Goal: Task Accomplishment & Management: Complete application form

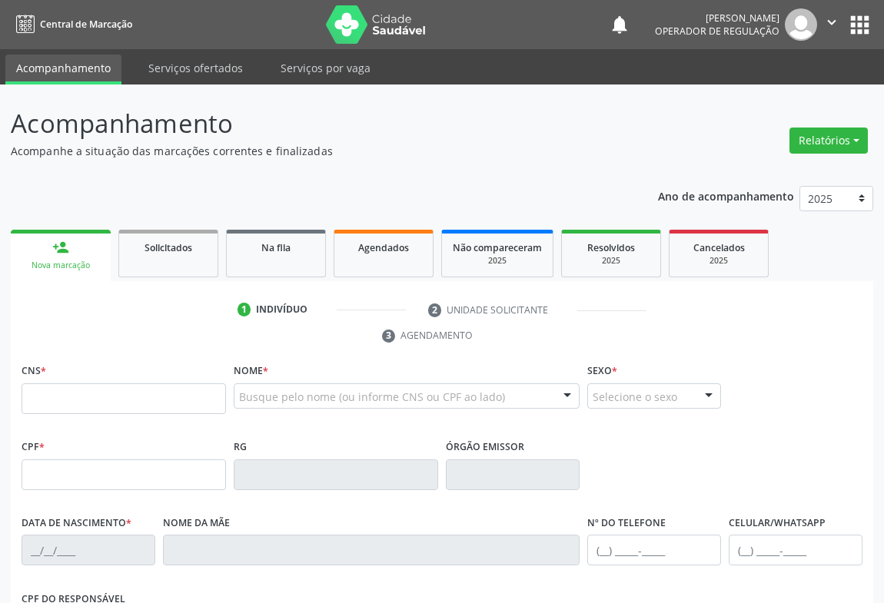
click at [209, 400] on input "text" at bounding box center [124, 399] width 204 height 31
type input "7"
click at [49, 400] on input "text" at bounding box center [124, 399] width 204 height 31
type input "706 2080 4146 2660"
type input "2327933285"
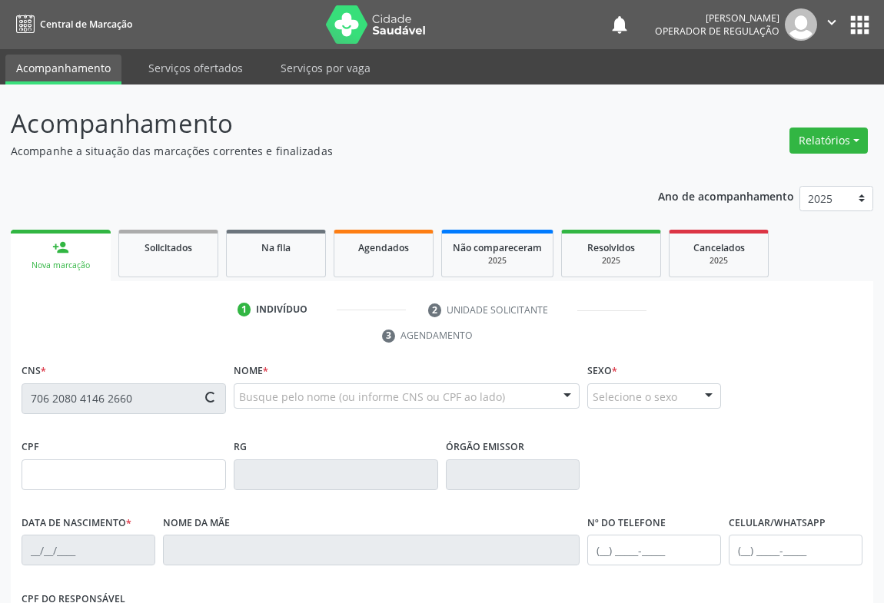
type input "[DATE]"
type input "[PHONE_NUMBER]"
type input "102.747.505-11"
type input "S/N"
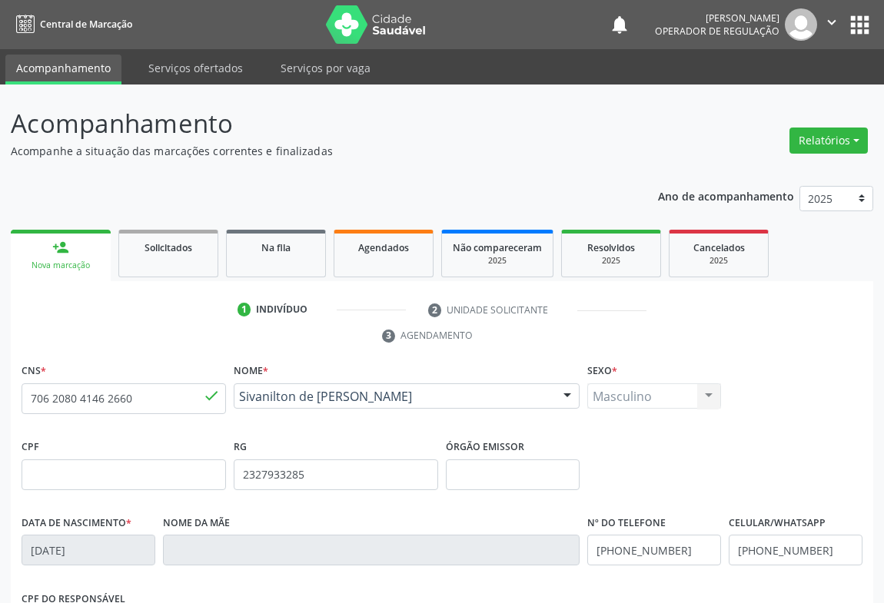
scroll to position [254, 0]
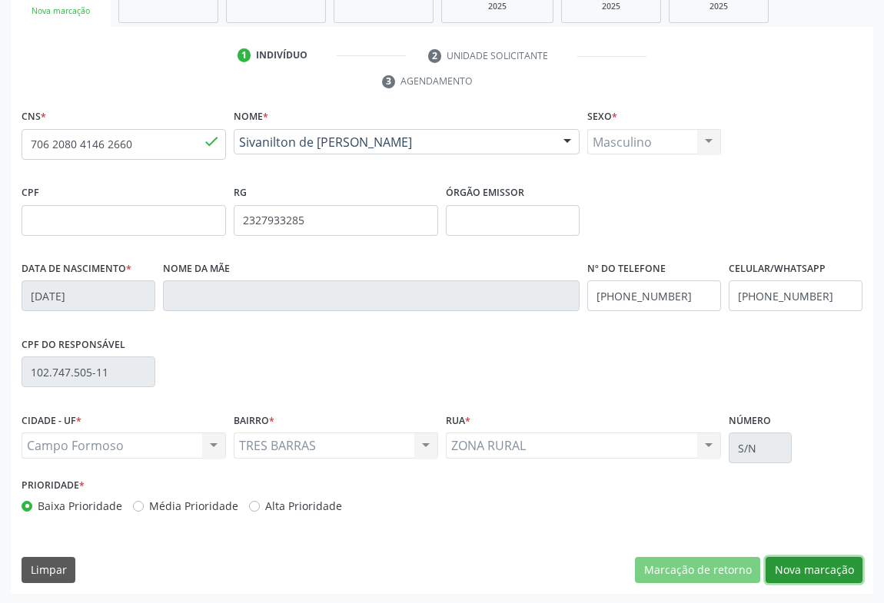
click at [799, 563] on button "Nova marcação" at bounding box center [814, 570] width 97 height 26
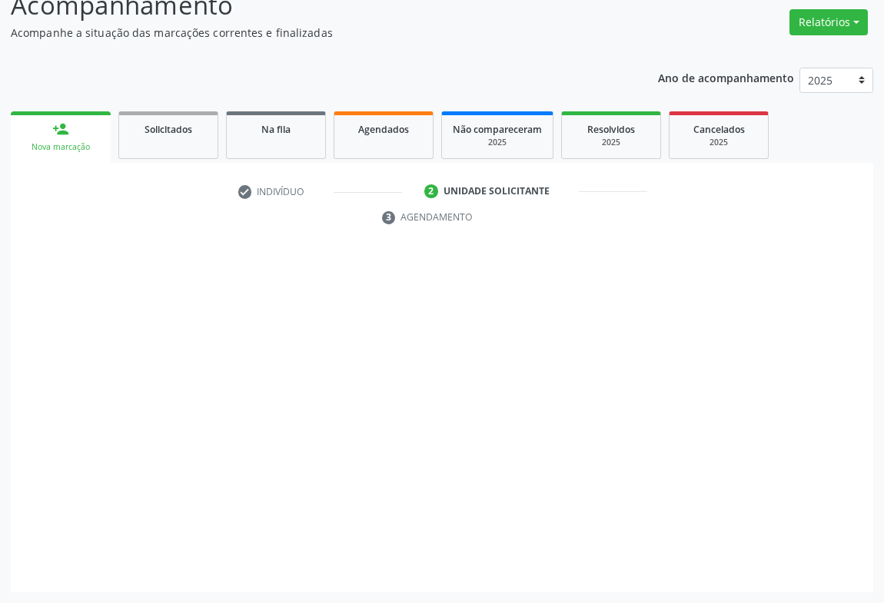
scroll to position [117, 0]
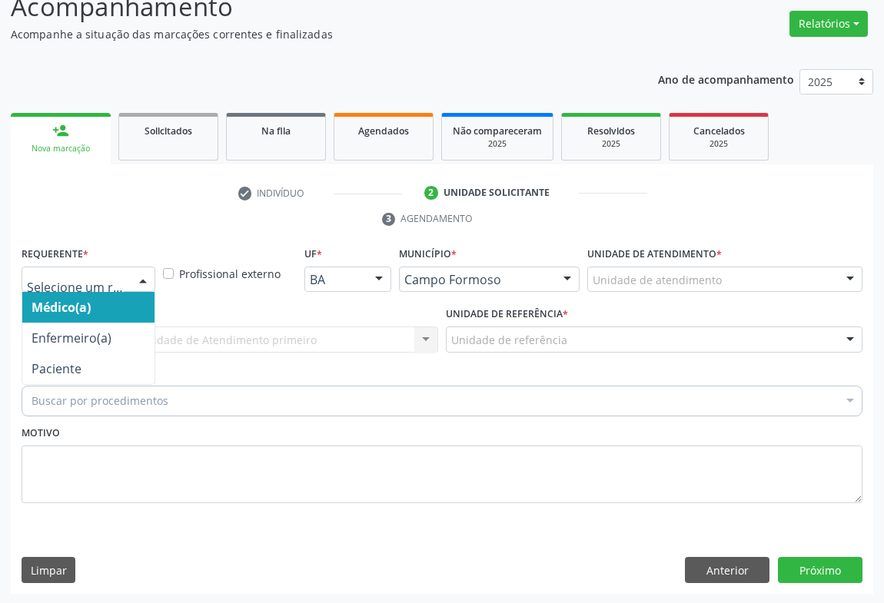
drag, startPoint x: 137, startPoint y: 274, endPoint x: 180, endPoint y: 331, distance: 71.9
click at [136, 274] on div at bounding box center [142, 280] width 23 height 26
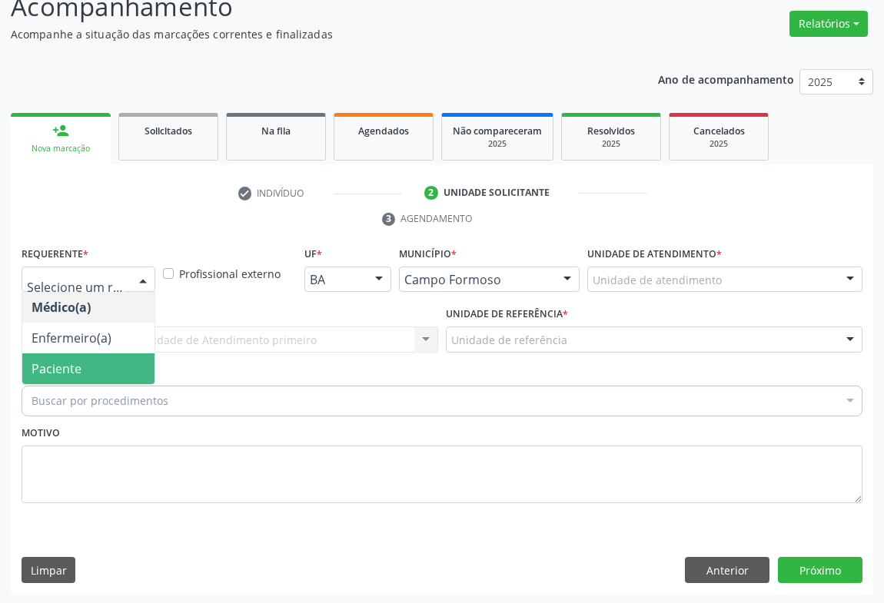
click at [95, 365] on span "Paciente" at bounding box center [88, 369] width 132 height 31
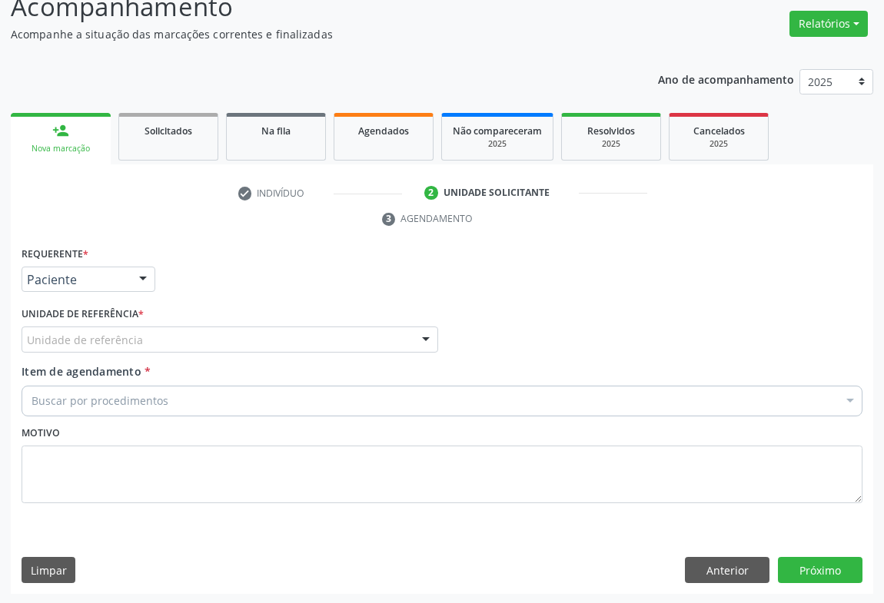
click at [297, 343] on div "Unidade de referência" at bounding box center [230, 340] width 417 height 26
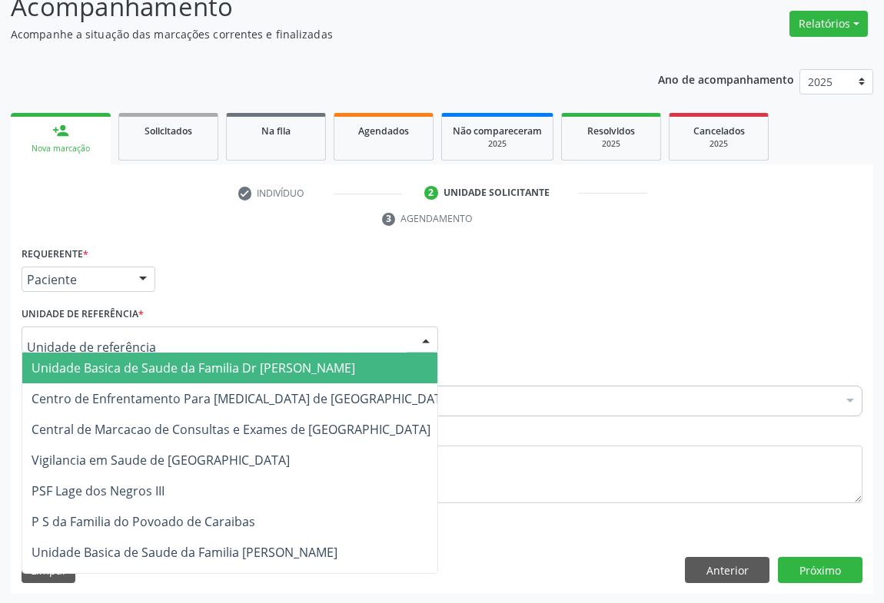
click at [171, 376] on span "Unidade Basica de Saude da Familia Dr [PERSON_NAME]" at bounding box center [242, 368] width 440 height 31
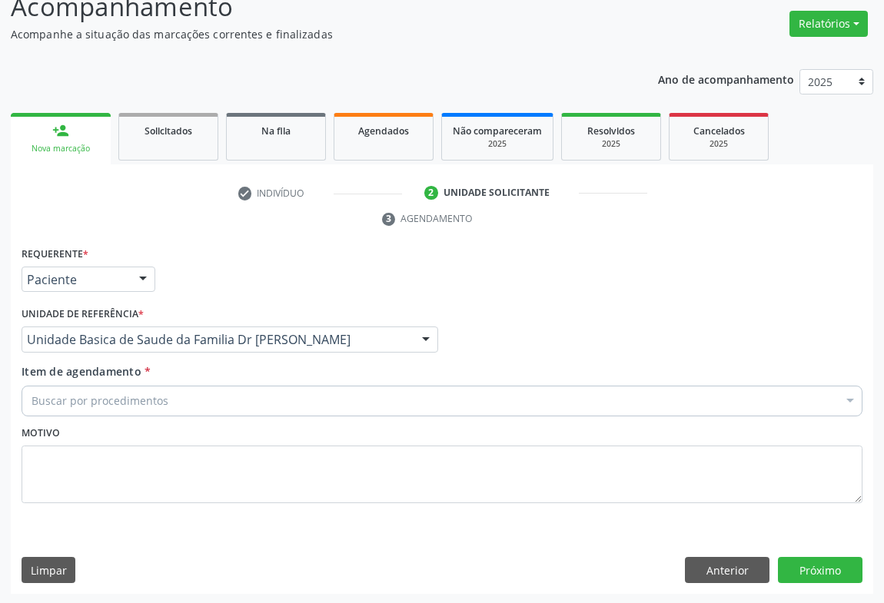
drag, startPoint x: 139, startPoint y: 400, endPoint x: 190, endPoint y: 317, distance: 96.6
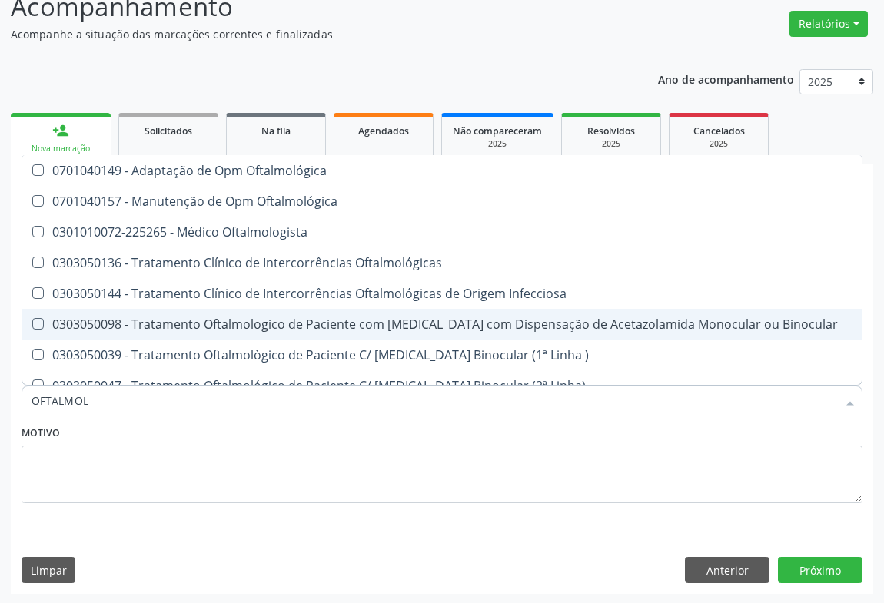
type input "OFTALMOLO"
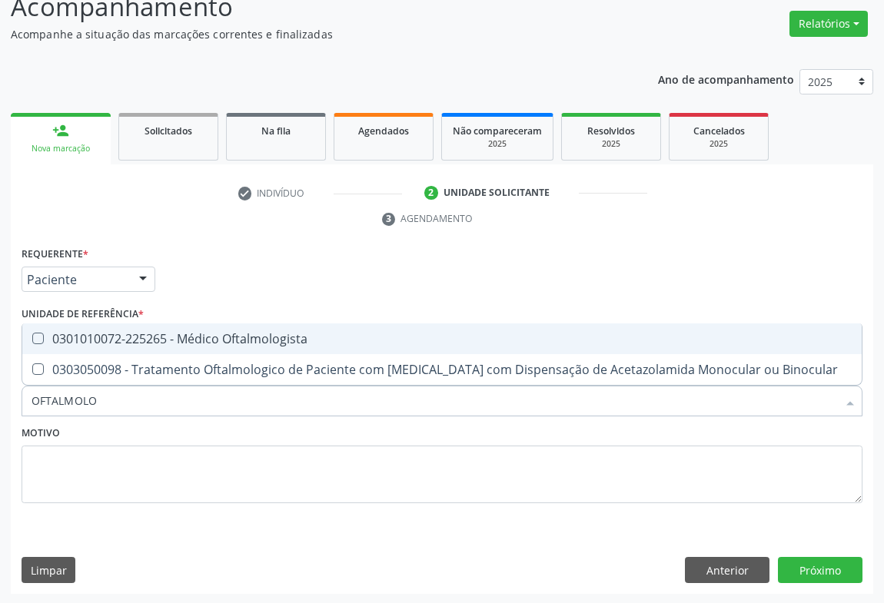
click at [234, 339] on div "0301010072-225265 - Médico Oftalmologista" at bounding box center [442, 339] width 821 height 12
checkbox Oftalmologista "true"
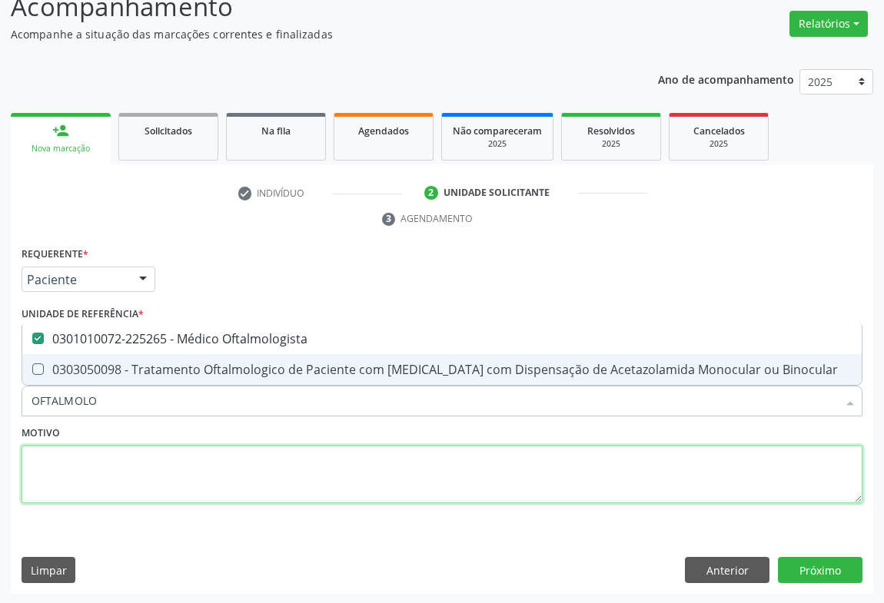
drag, startPoint x: 194, startPoint y: 464, endPoint x: 192, endPoint y: 411, distance: 53.1
click at [194, 443] on div "Motivo" at bounding box center [442, 462] width 841 height 81
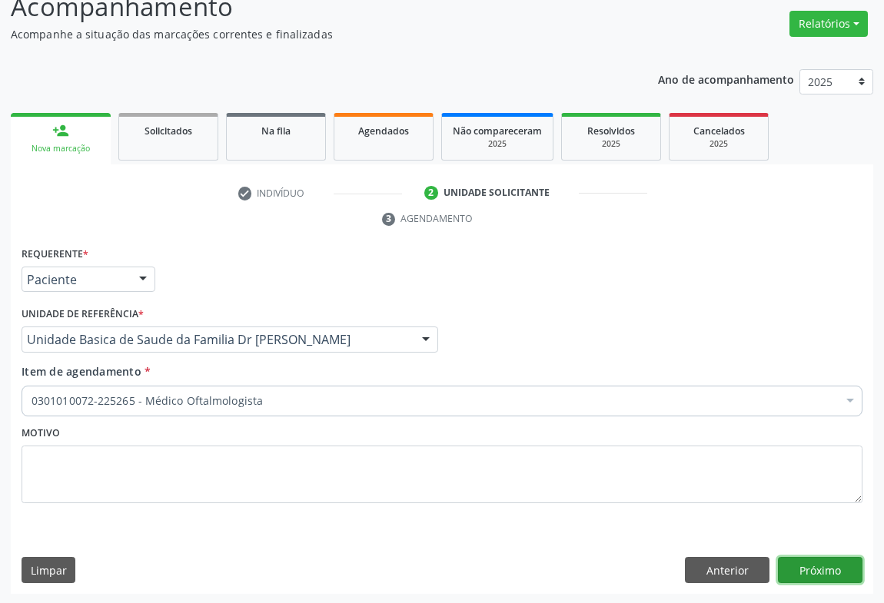
click at [839, 572] on button "Próximo" at bounding box center [820, 570] width 85 height 26
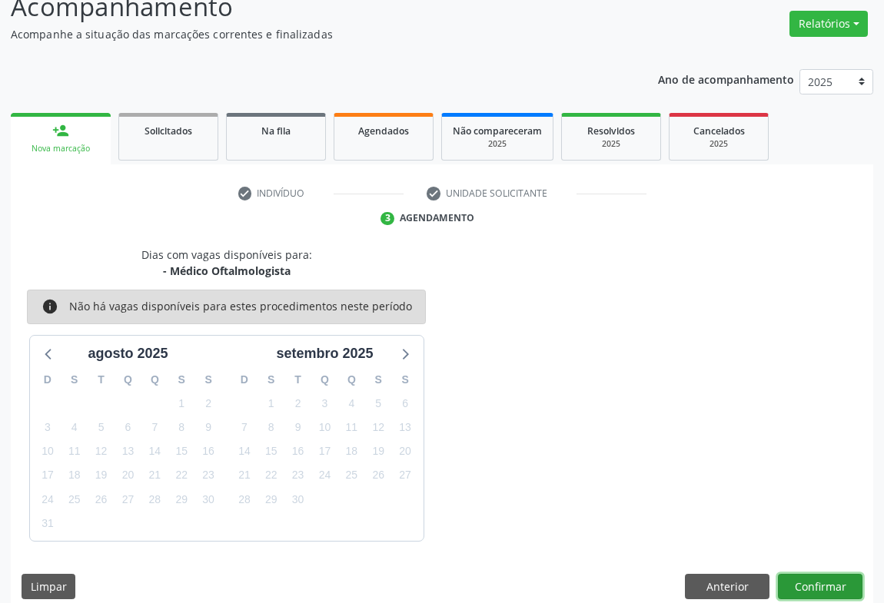
click at [828, 578] on button "Confirmar" at bounding box center [820, 587] width 85 height 26
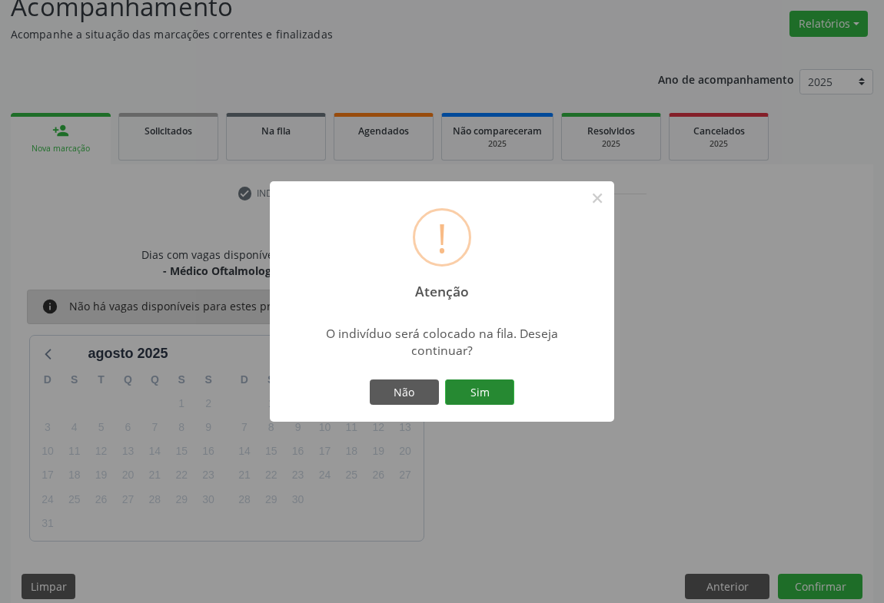
click at [487, 387] on button "Sim" at bounding box center [479, 393] width 69 height 26
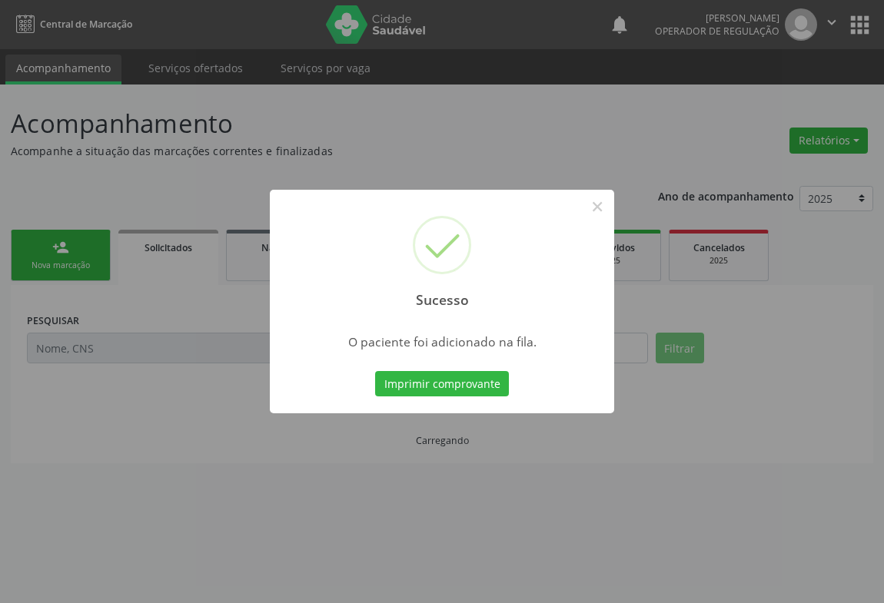
scroll to position [0, 0]
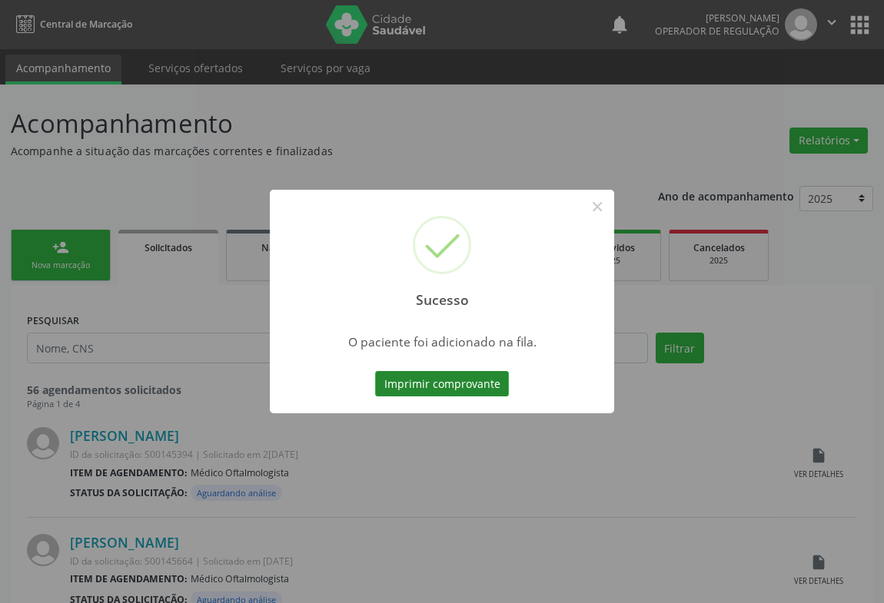
click at [490, 386] on button "Imprimir comprovante" at bounding box center [442, 384] width 134 height 26
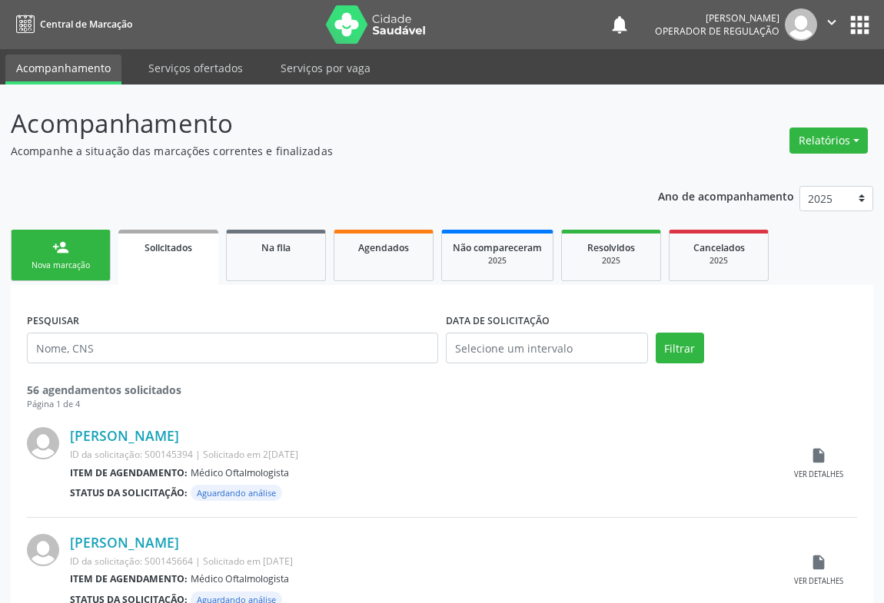
click at [68, 252] on div "person_add" at bounding box center [60, 247] width 17 height 17
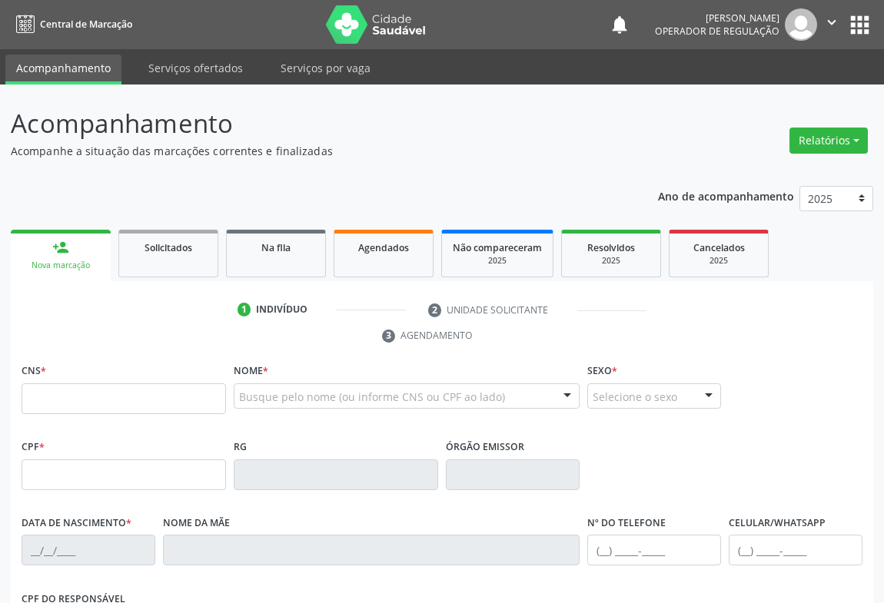
drag, startPoint x: 99, startPoint y: 380, endPoint x: 100, endPoint y: 390, distance: 9.3
click at [99, 385] on div "CNS *" at bounding box center [124, 387] width 204 height 55
click at [101, 394] on input "text" at bounding box center [124, 399] width 204 height 31
click at [102, 395] on input "text" at bounding box center [124, 399] width 204 height 31
type input "708 2056 7917 0440"
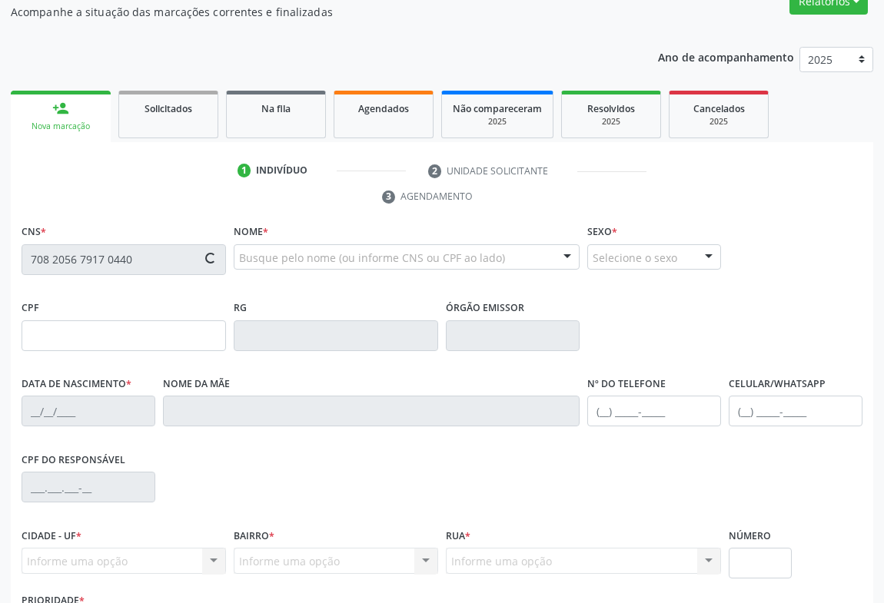
scroll to position [254, 0]
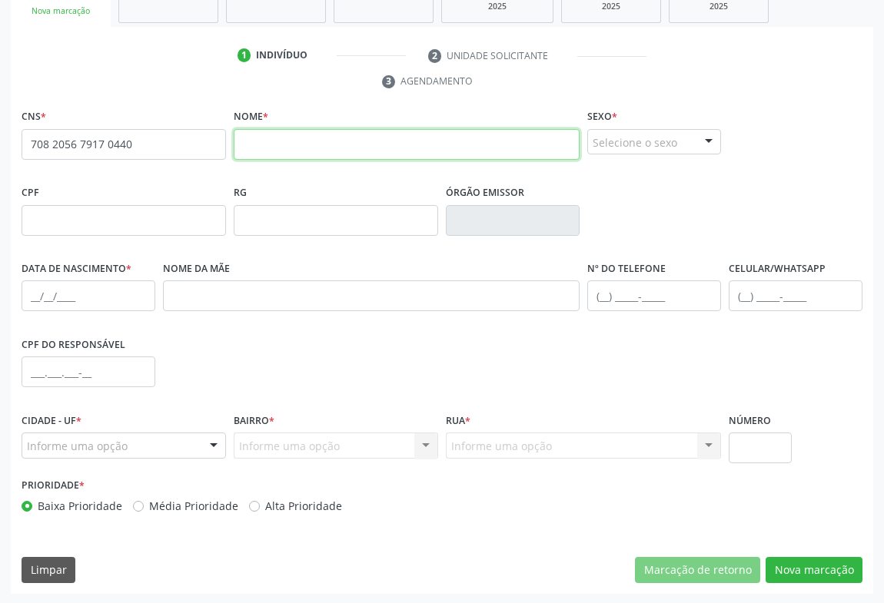
click at [268, 141] on input "text" at bounding box center [407, 144] width 346 height 31
click at [337, 151] on input "[PERSON_NAME]" at bounding box center [407, 144] width 346 height 31
type input "[PERSON_NAME]"
drag, startPoint x: 695, startPoint y: 139, endPoint x: 693, endPoint y: 157, distance: 17.7
click at [693, 139] on div "Selecione o sexo Masculino Feminino Nenhum resultado encontrado para: " " Não h…" at bounding box center [654, 142] width 134 height 26
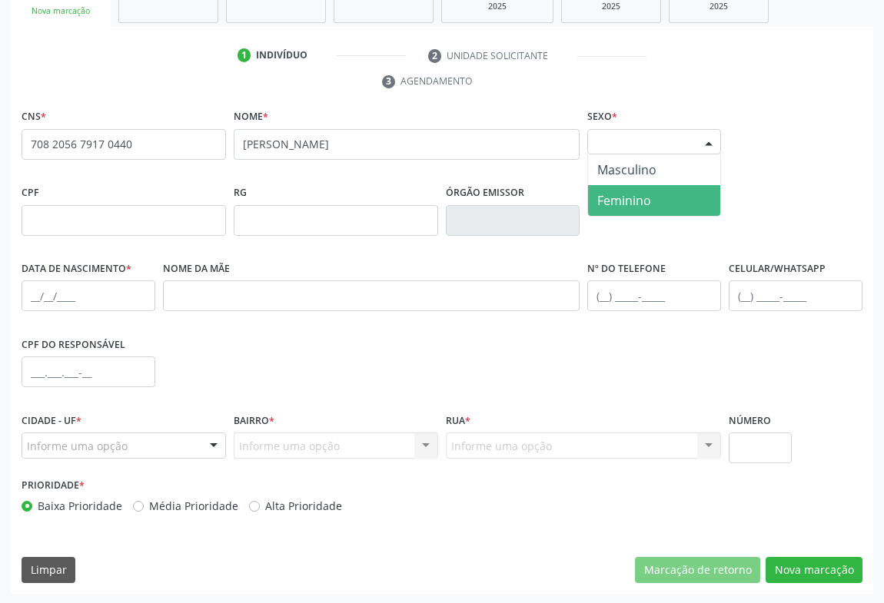
drag, startPoint x: 632, startPoint y: 198, endPoint x: 630, endPoint y: 218, distance: 19.3
click at [631, 198] on span "Feminino" at bounding box center [624, 200] width 54 height 17
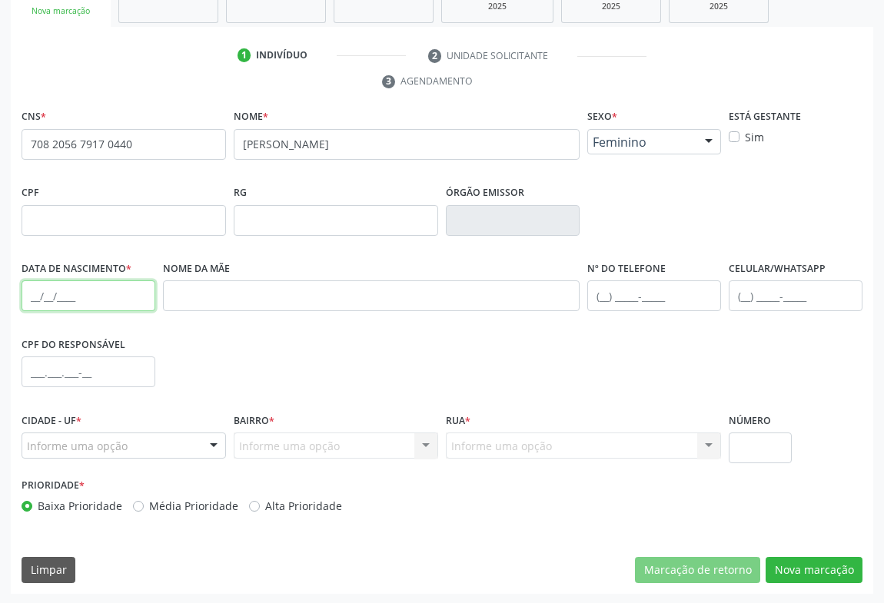
drag, startPoint x: 60, startPoint y: 294, endPoint x: 176, endPoint y: 307, distance: 116.8
click at [64, 294] on input "text" at bounding box center [89, 296] width 134 height 31
type input "09/10/2008"
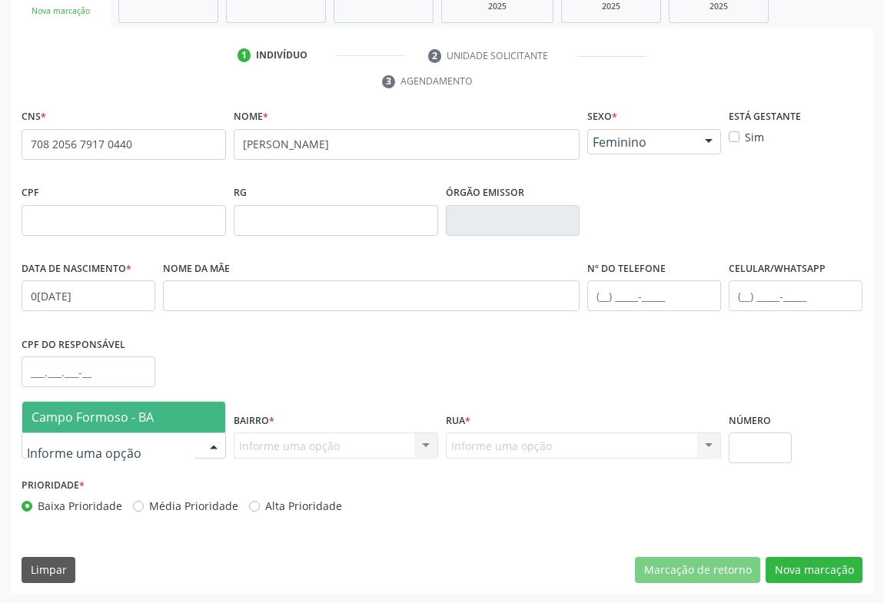
click at [184, 446] on div at bounding box center [124, 446] width 204 height 26
drag, startPoint x: 96, startPoint y: 422, endPoint x: 164, endPoint y: 429, distance: 68.0
click at [101, 422] on span "Campo Formoso - BA" at bounding box center [93, 417] width 122 height 17
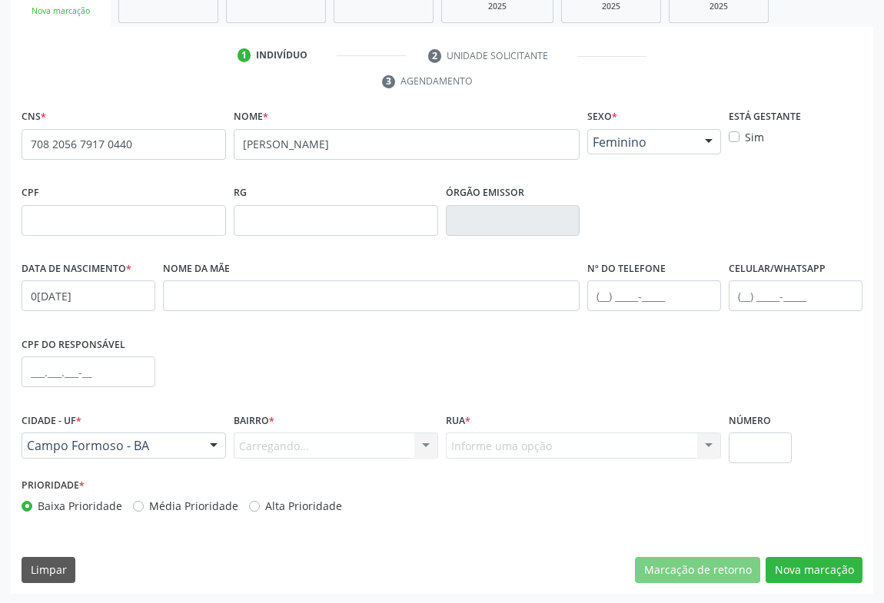
click at [414, 438] on div "Carregando... Nenhum resultado encontrado para: " " Nenhuma opção encontrada. D…" at bounding box center [336, 446] width 204 height 26
click at [423, 438] on div at bounding box center [425, 446] width 23 height 26
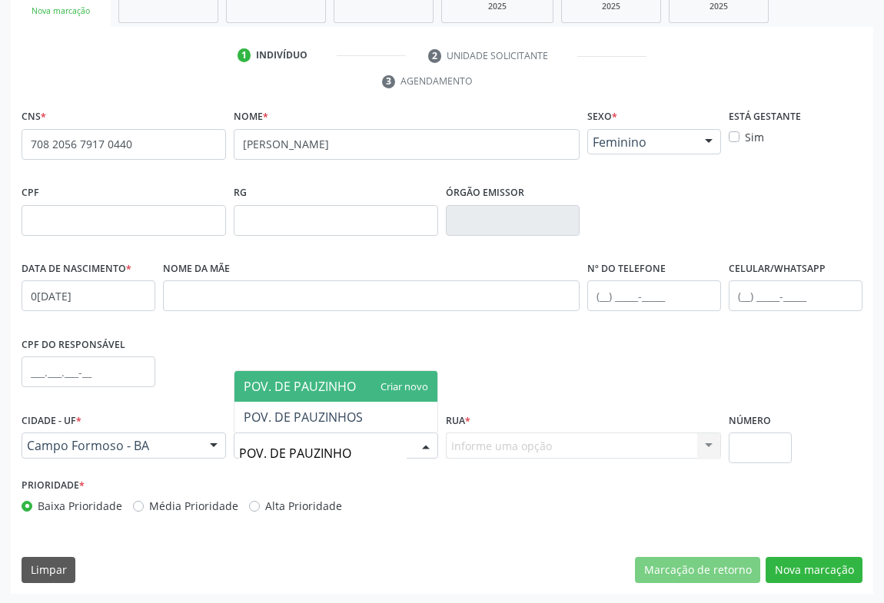
type input "POV. DE PAUZINHOS"
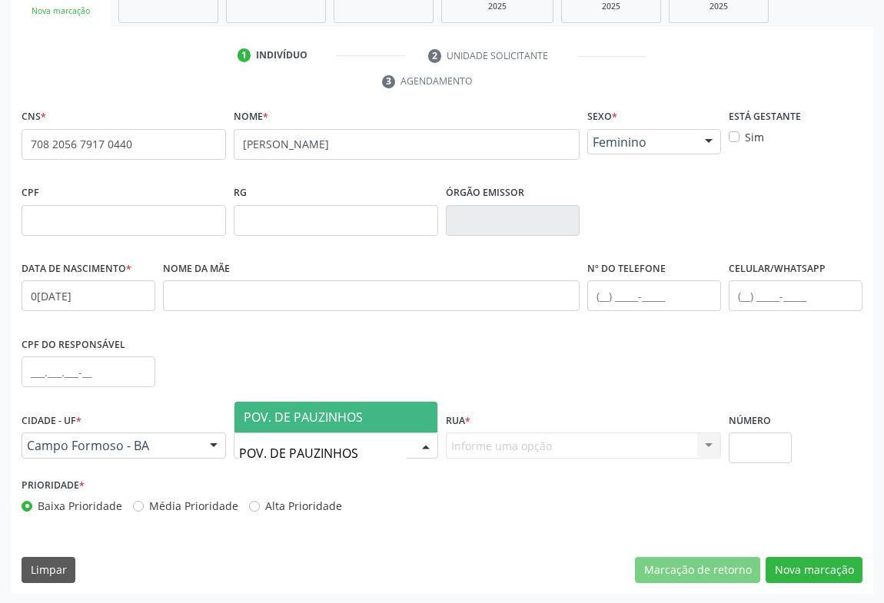
drag, startPoint x: 279, startPoint y: 414, endPoint x: 461, endPoint y: 460, distance: 187.9
click at [288, 414] on span "POV. DE PAUZINHOS" at bounding box center [303, 417] width 119 height 17
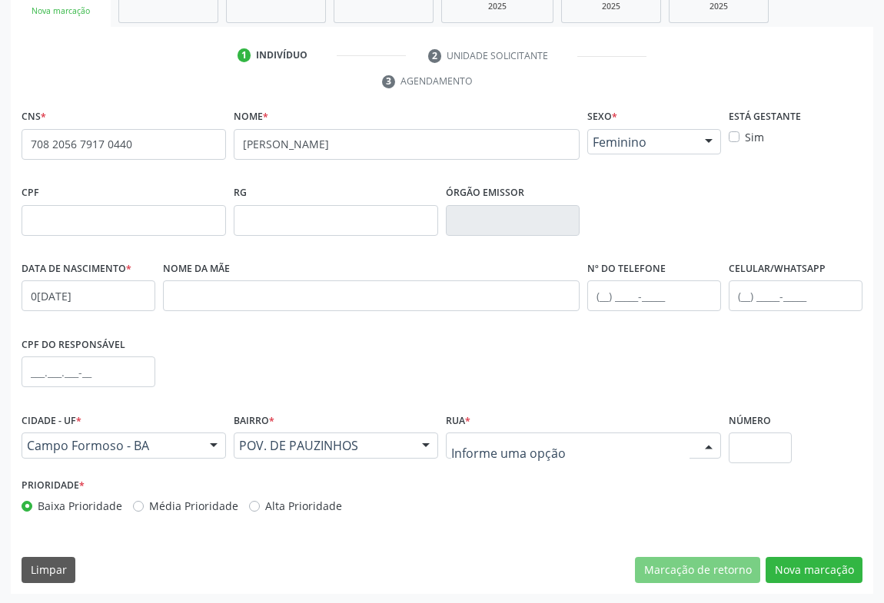
click at [706, 446] on div at bounding box center [708, 446] width 23 height 26
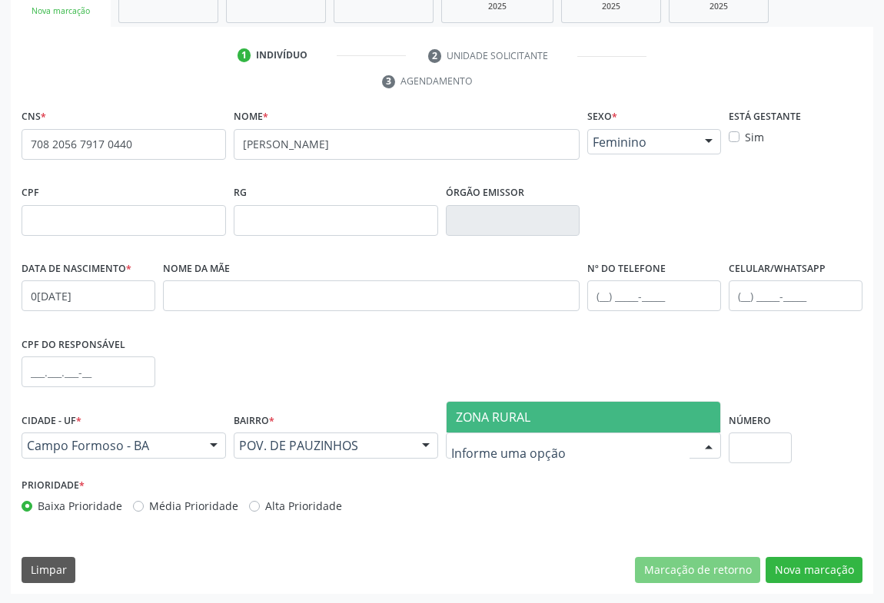
click at [495, 409] on span "ZONA RURAL" at bounding box center [493, 417] width 75 height 17
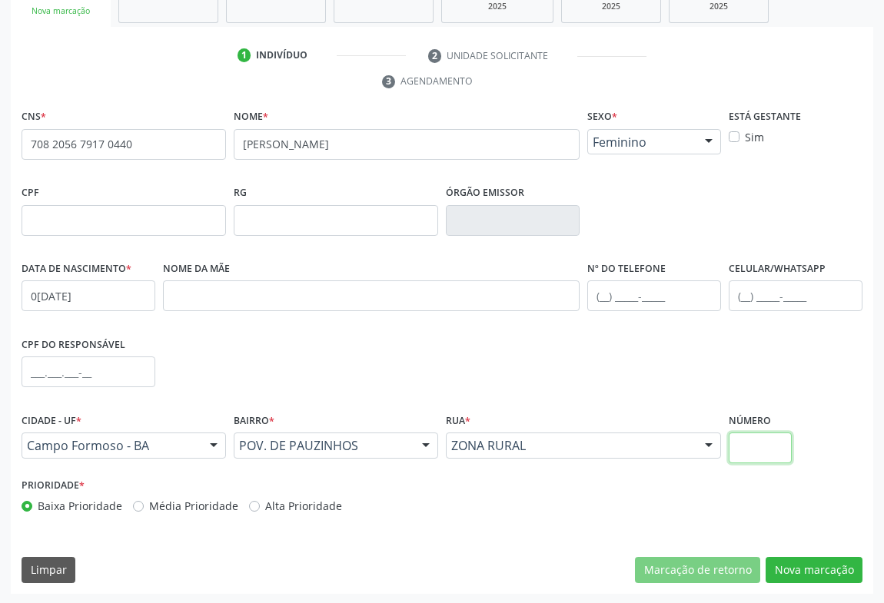
click at [746, 444] on input "text" at bounding box center [760, 448] width 63 height 31
type input "SN"
drag, startPoint x: 626, startPoint y: 296, endPoint x: 668, endPoint y: 289, distance: 42.1
click at [630, 296] on input "text" at bounding box center [654, 296] width 134 height 31
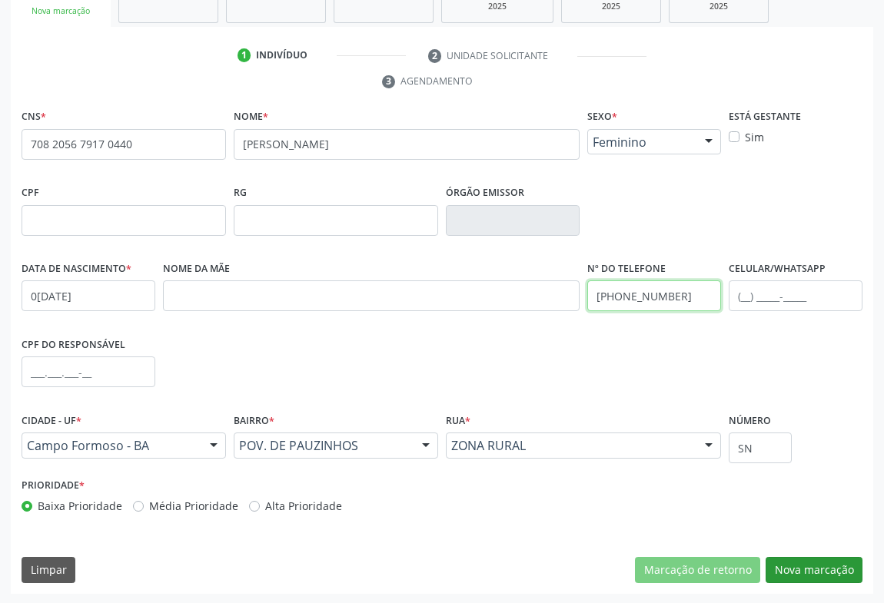
type input "(74) 99194-4057"
click at [817, 561] on button "Nova marcação" at bounding box center [814, 570] width 97 height 26
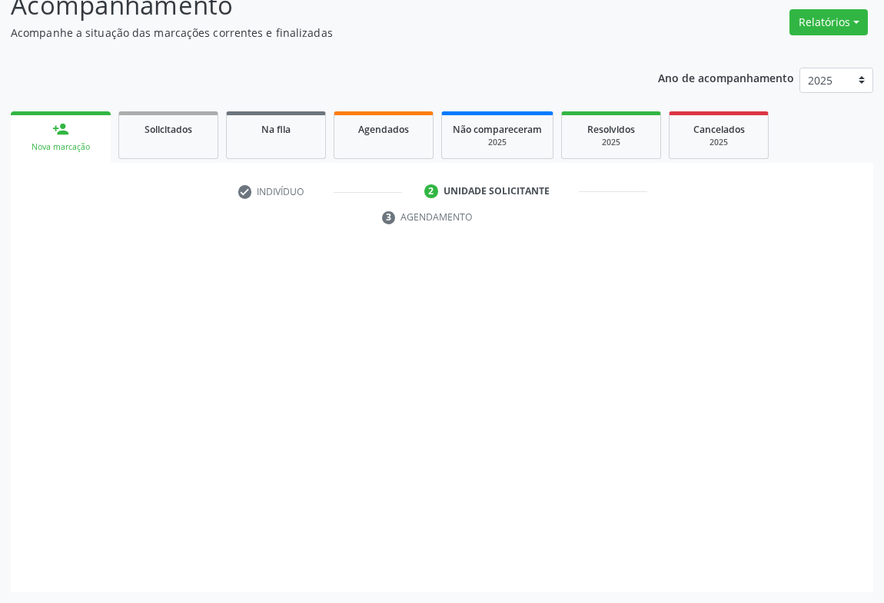
scroll to position [117, 0]
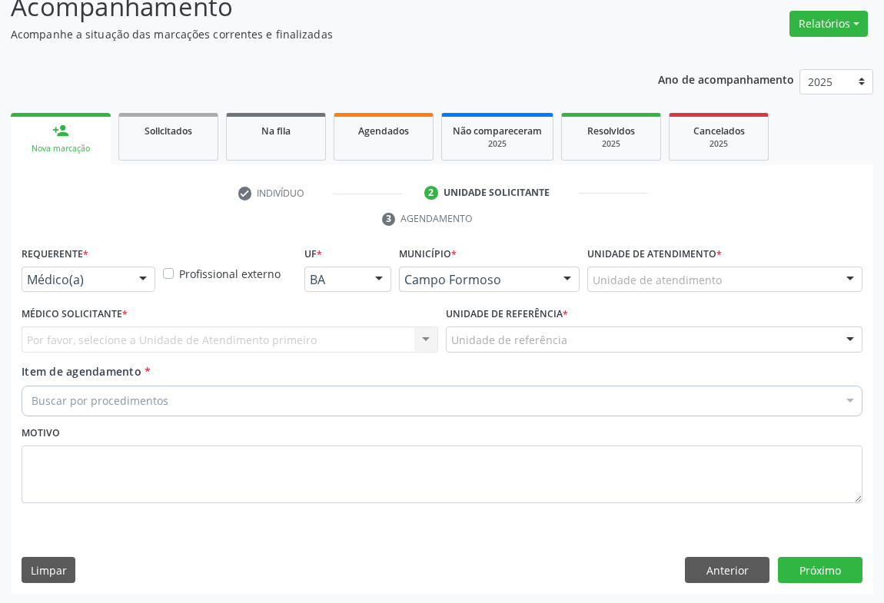
click at [145, 279] on div at bounding box center [142, 280] width 23 height 26
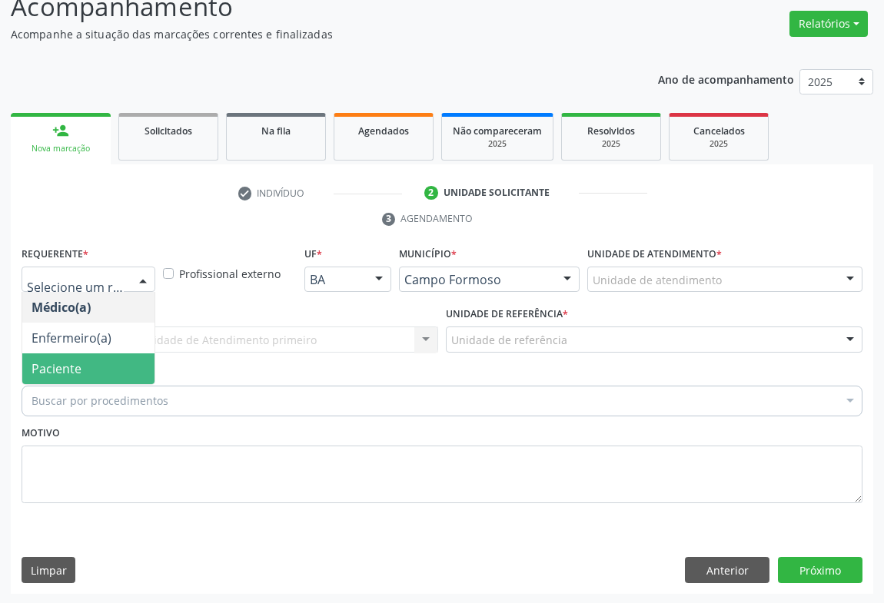
click at [71, 361] on span "Paciente" at bounding box center [57, 368] width 50 height 17
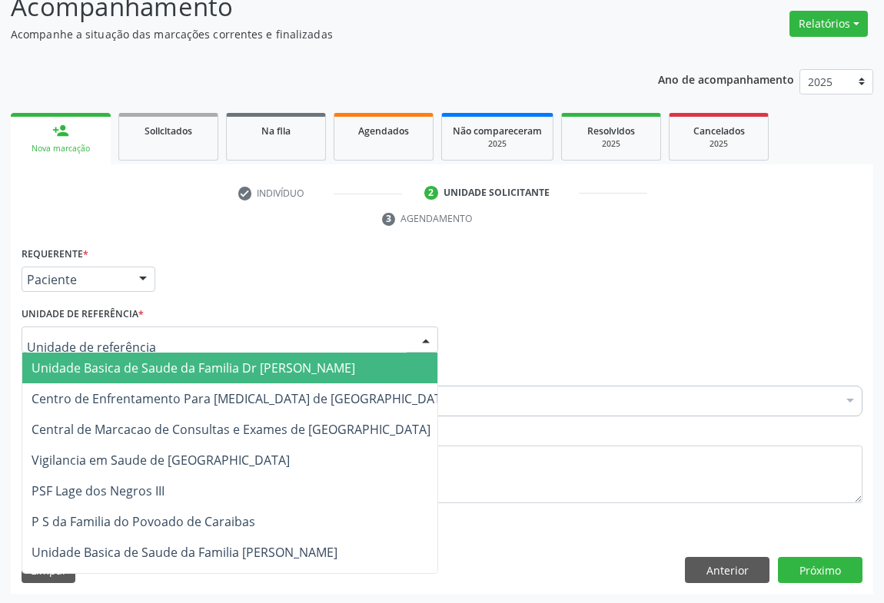
click at [192, 345] on div at bounding box center [230, 340] width 417 height 26
click at [115, 372] on span "Unidade Basica de Saude da Familia Dr [PERSON_NAME]" at bounding box center [194, 368] width 324 height 17
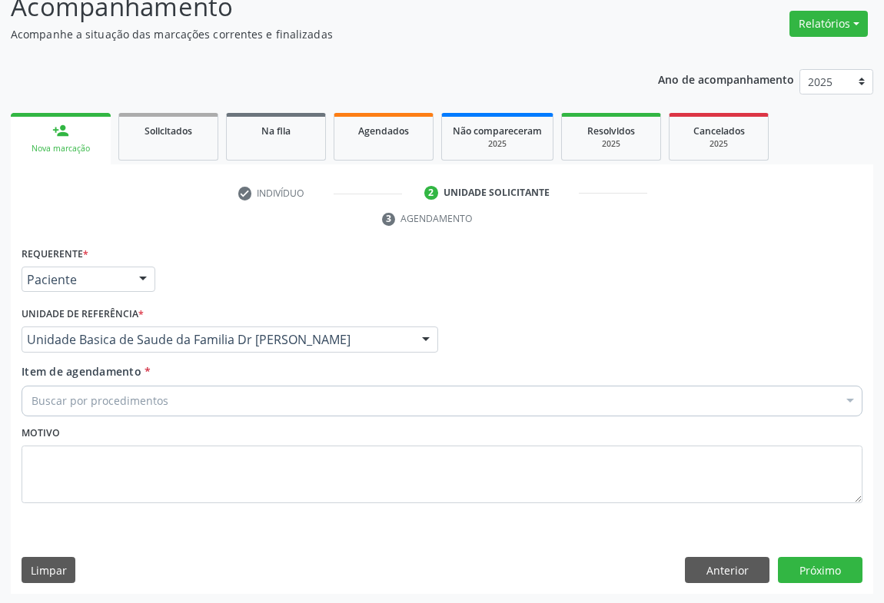
drag, startPoint x: 120, startPoint y: 401, endPoint x: 205, endPoint y: 364, distance: 93.0
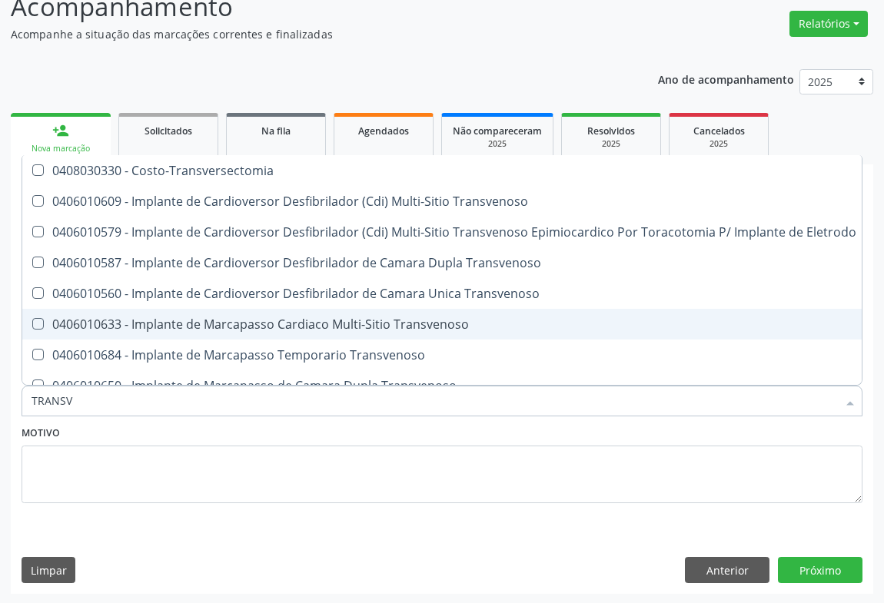
type input "TRANSVA"
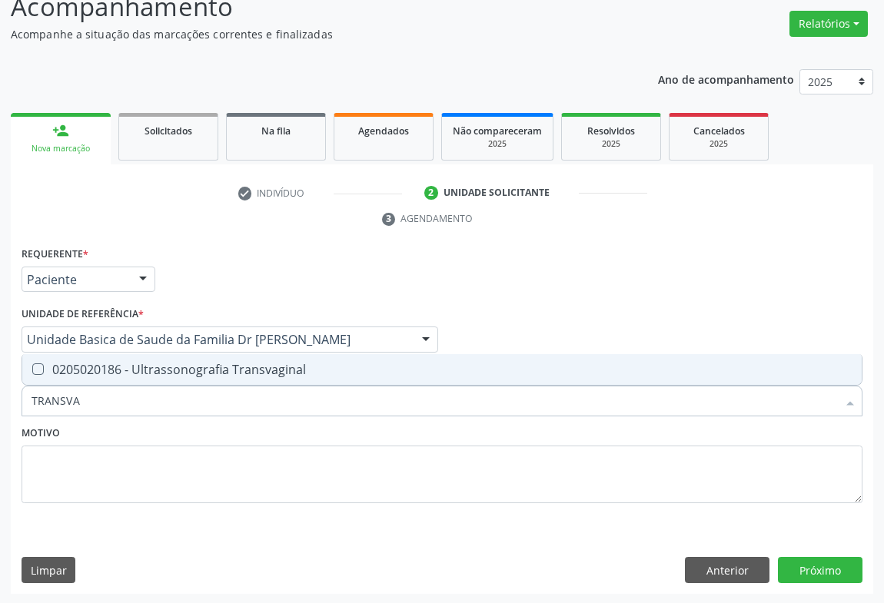
click at [151, 372] on div "0205020186 - Ultrassonografia Transvaginal" at bounding box center [442, 370] width 821 height 12
checkbox Transvaginal "true"
type input "TRANSVA"
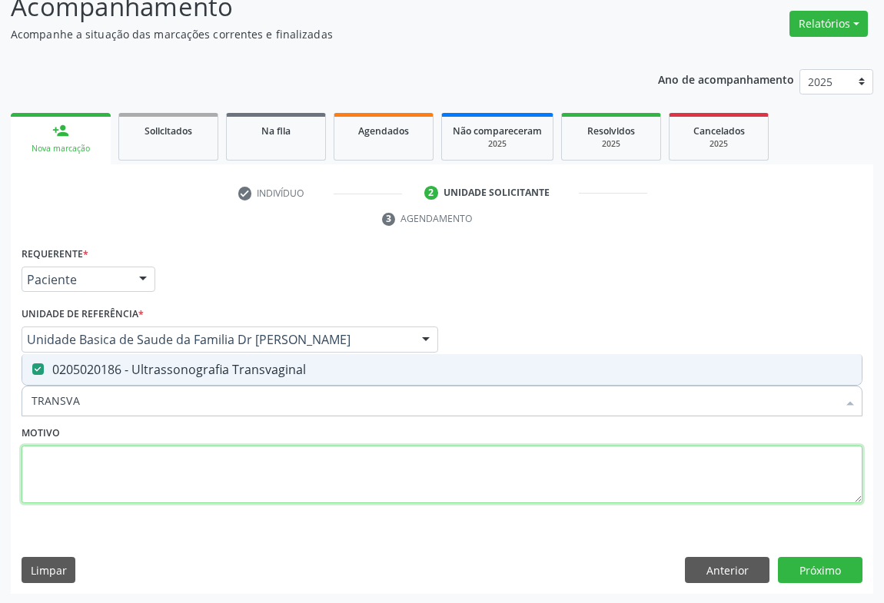
click at [126, 456] on textarea at bounding box center [442, 475] width 841 height 58
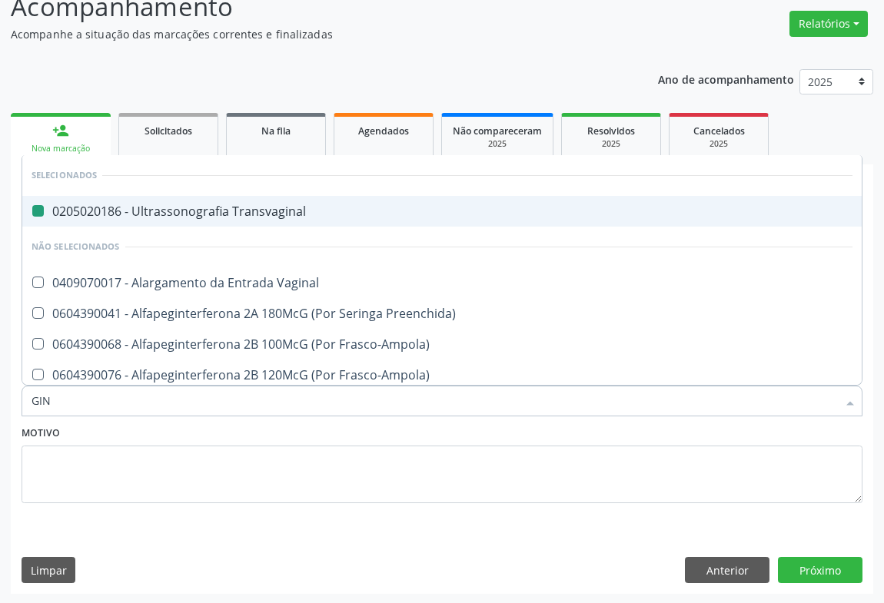
type input "GINE"
checkbox Transvaginal "false"
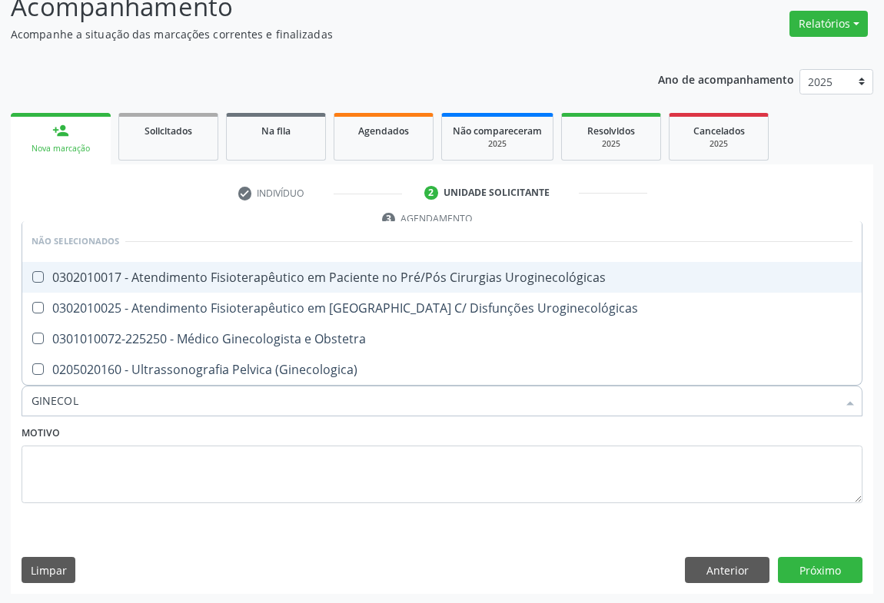
type input "GINECOLO"
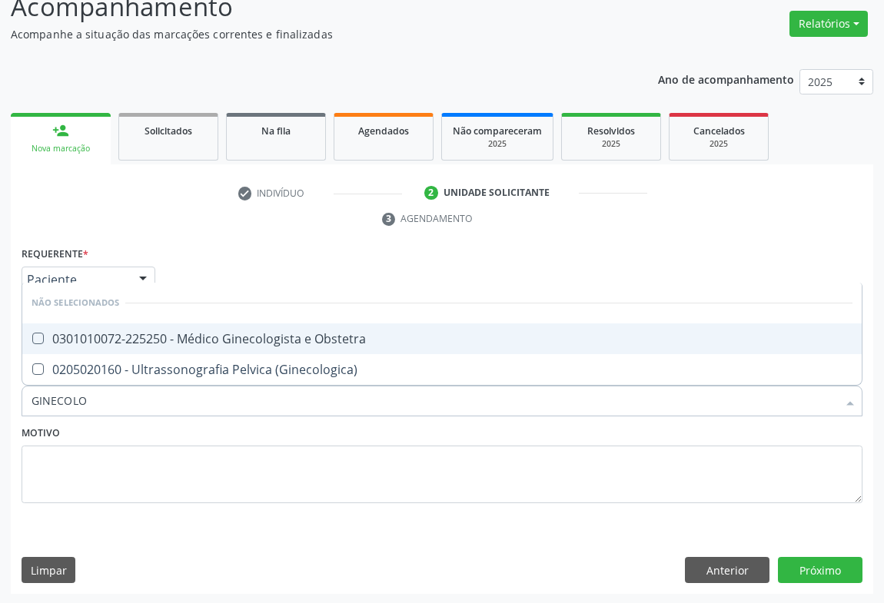
click at [215, 347] on span "0301010072-225250 - Médico Ginecologista e Obstetra" at bounding box center [441, 339] width 839 height 31
checkbox Obstetra "true"
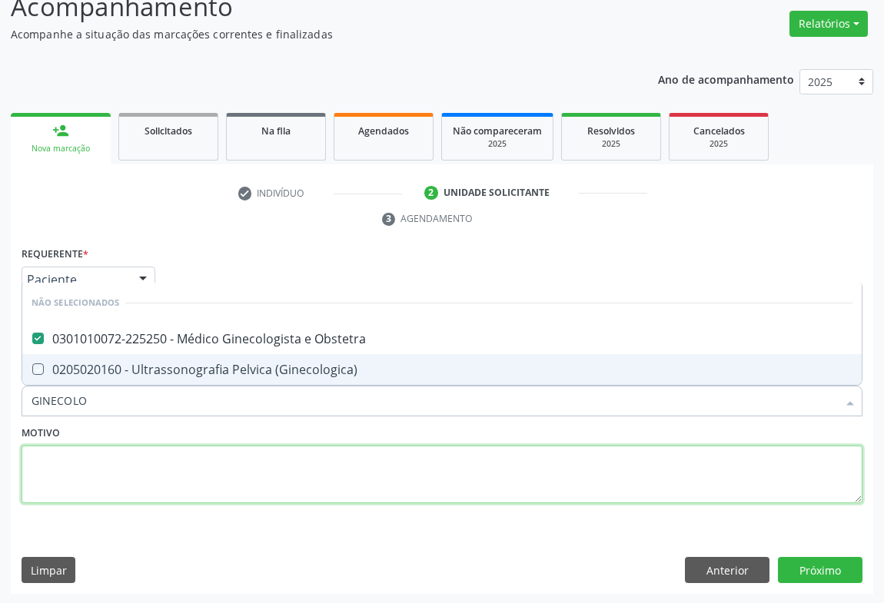
click at [130, 485] on textarea at bounding box center [442, 475] width 841 height 58
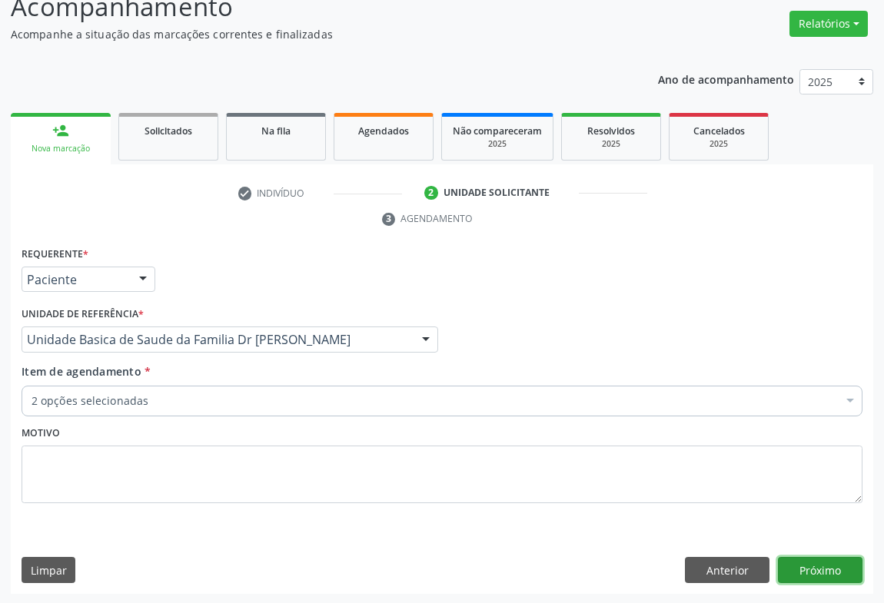
click at [839, 569] on button "Próximo" at bounding box center [820, 570] width 85 height 26
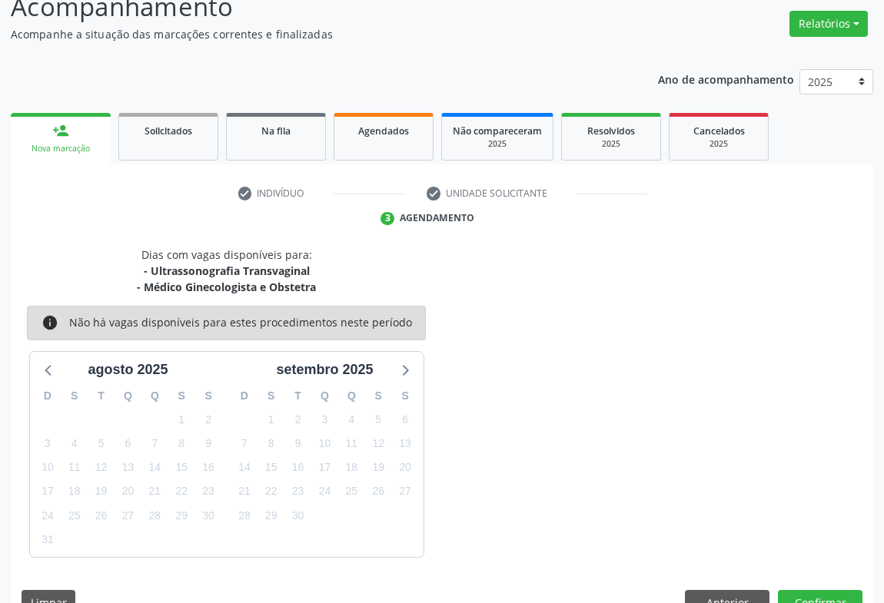
scroll to position [150, 0]
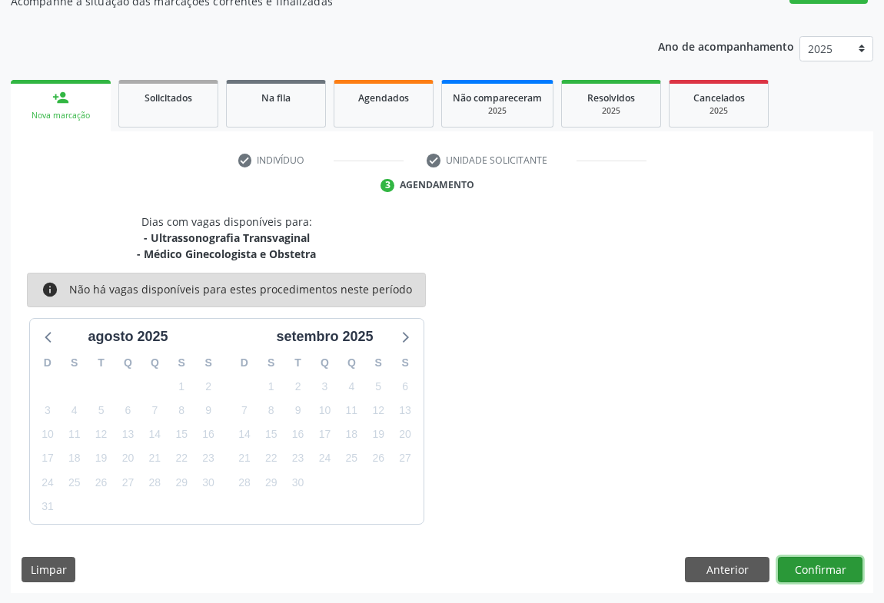
click at [819, 561] on button "Confirmar" at bounding box center [820, 570] width 85 height 26
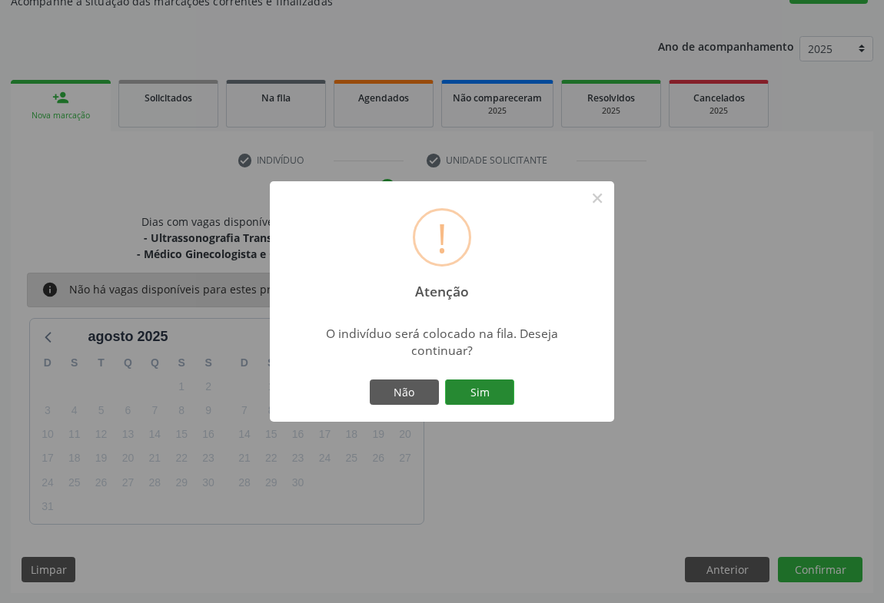
click at [480, 387] on button "Sim" at bounding box center [479, 393] width 69 height 26
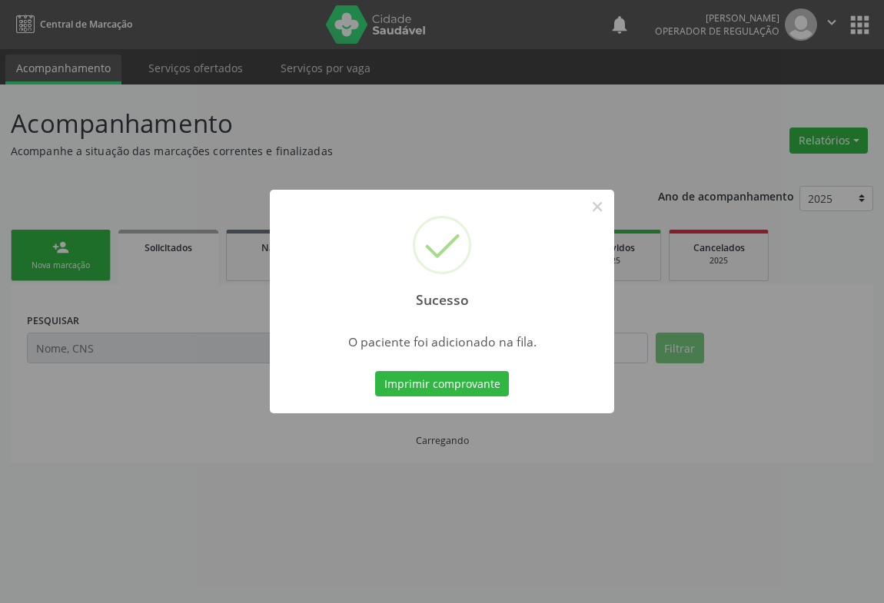
scroll to position [0, 0]
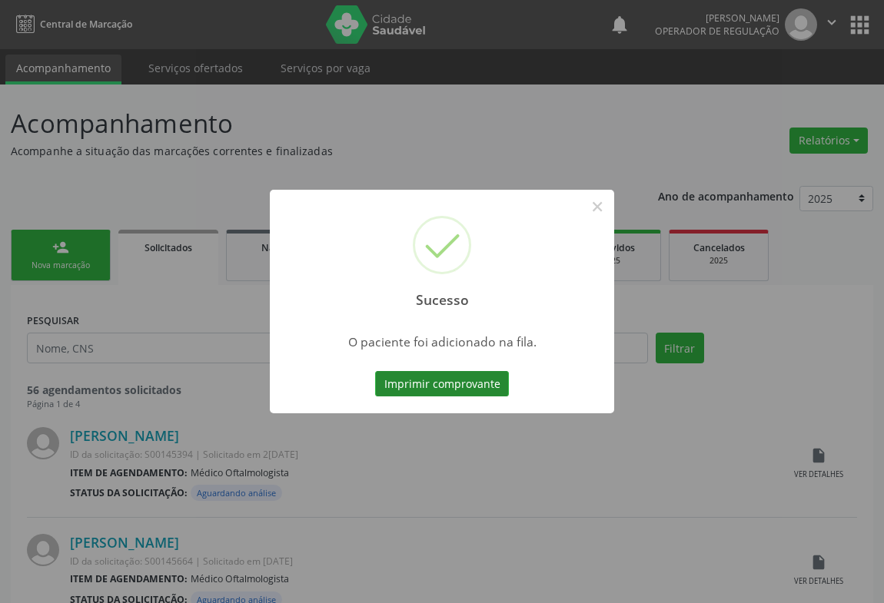
click at [447, 387] on button "Imprimir comprovante" at bounding box center [442, 384] width 134 height 26
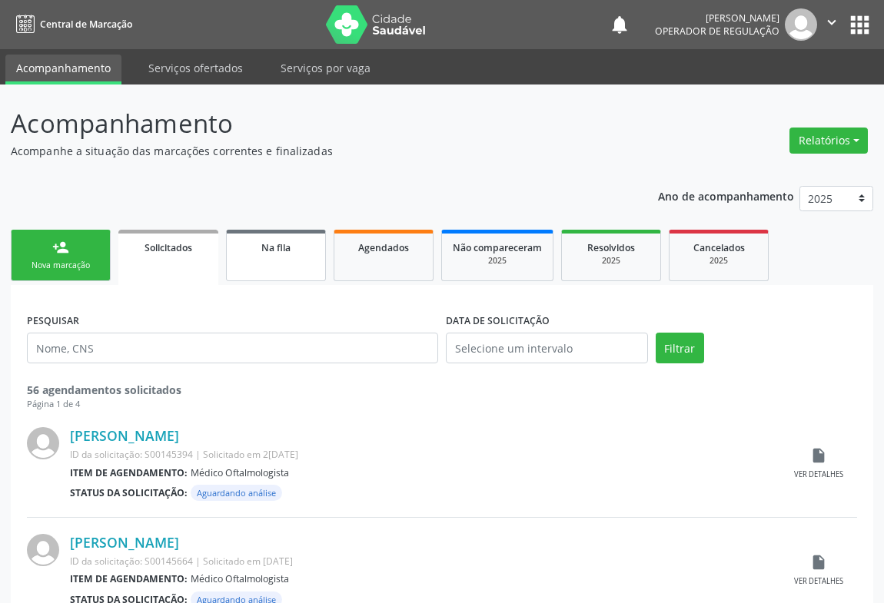
click at [284, 269] on link "Na fila" at bounding box center [276, 255] width 100 height 51
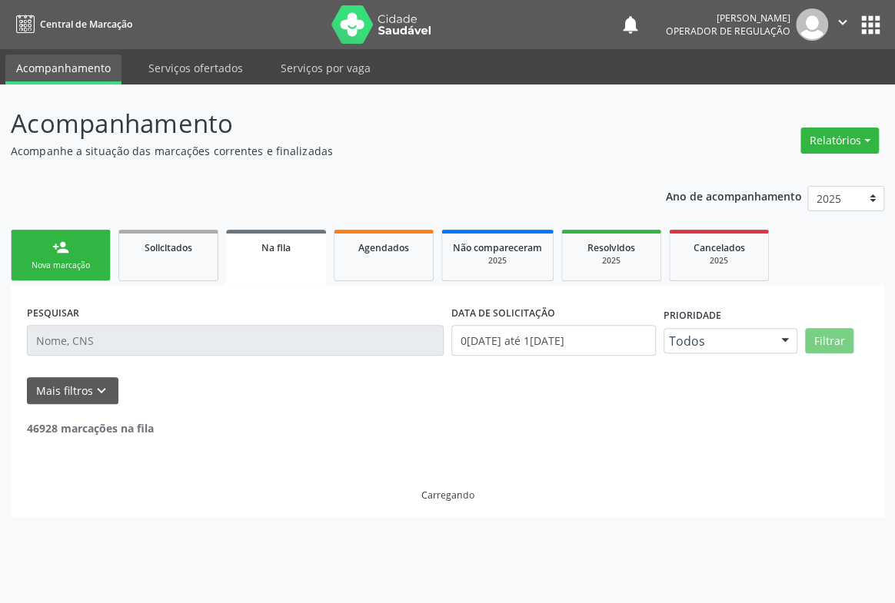
click at [132, 341] on input "text" at bounding box center [235, 340] width 417 height 31
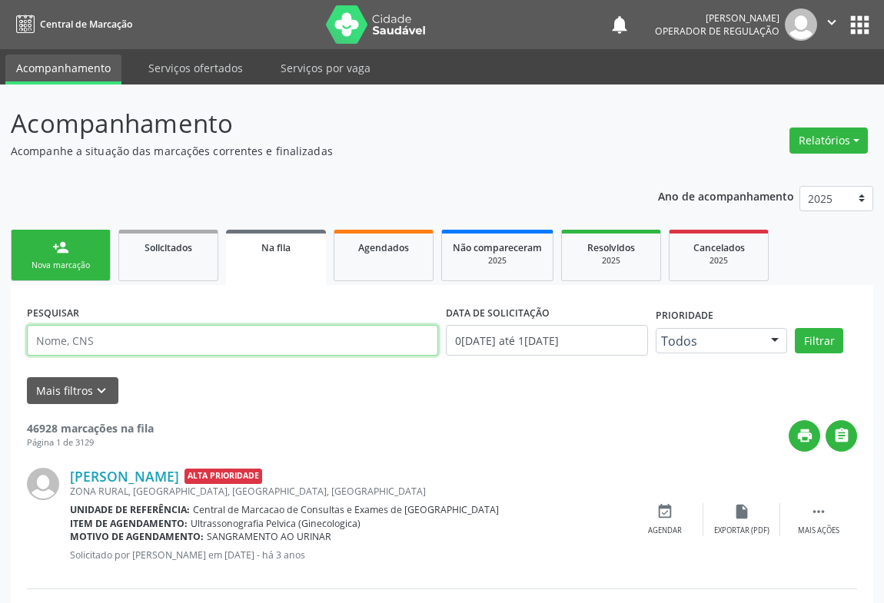
click at [132, 341] on input "text" at bounding box center [232, 340] width 411 height 31
type input "706000389295748"
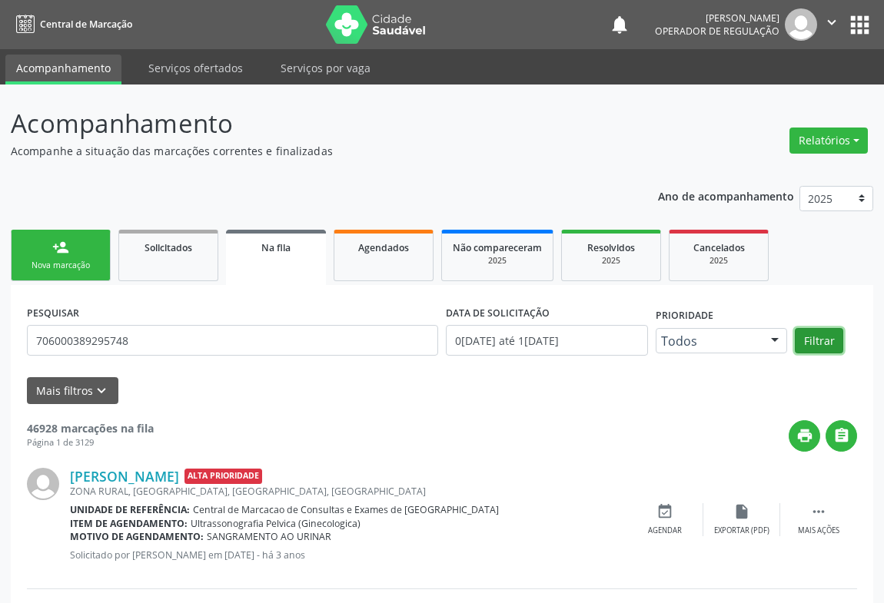
click at [820, 344] on button "Filtrar" at bounding box center [819, 341] width 48 height 26
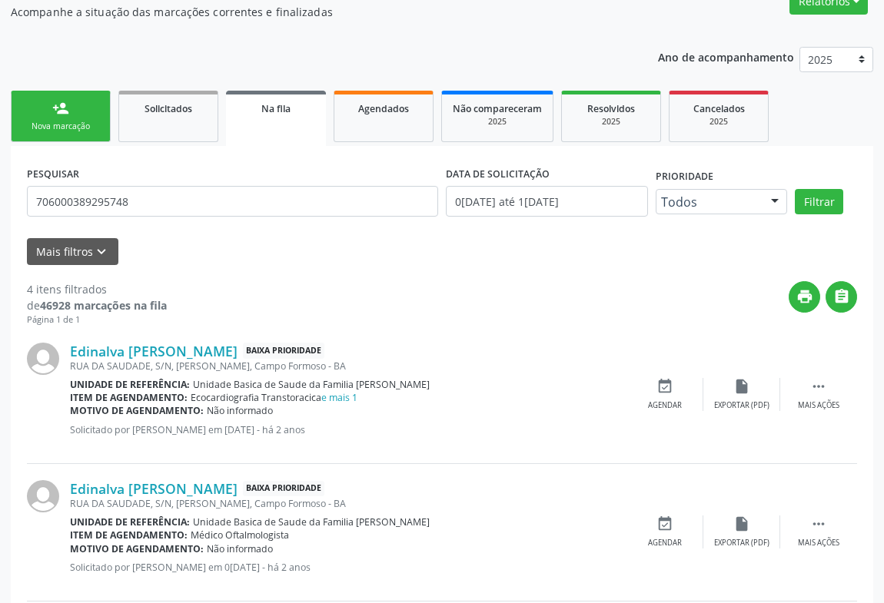
scroll to position [438, 0]
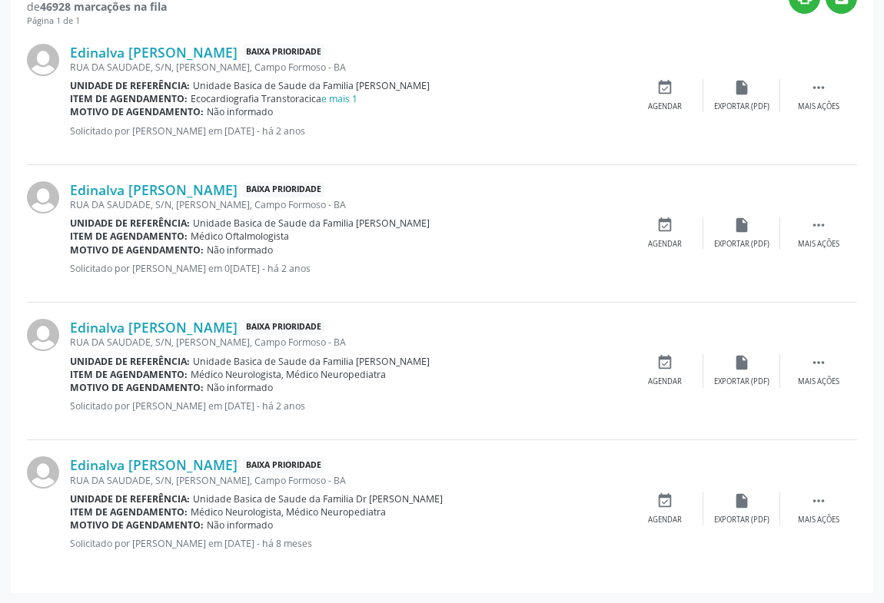
drag, startPoint x: 45, startPoint y: 136, endPoint x: 61, endPoint y: 140, distance: 16.6
click at [40, 137] on div at bounding box center [48, 96] width 43 height 105
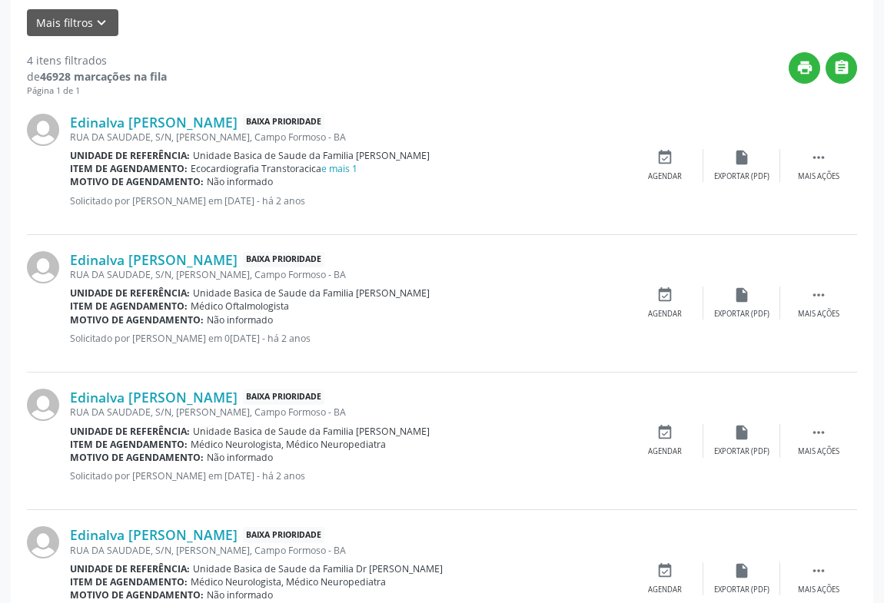
scroll to position [88, 0]
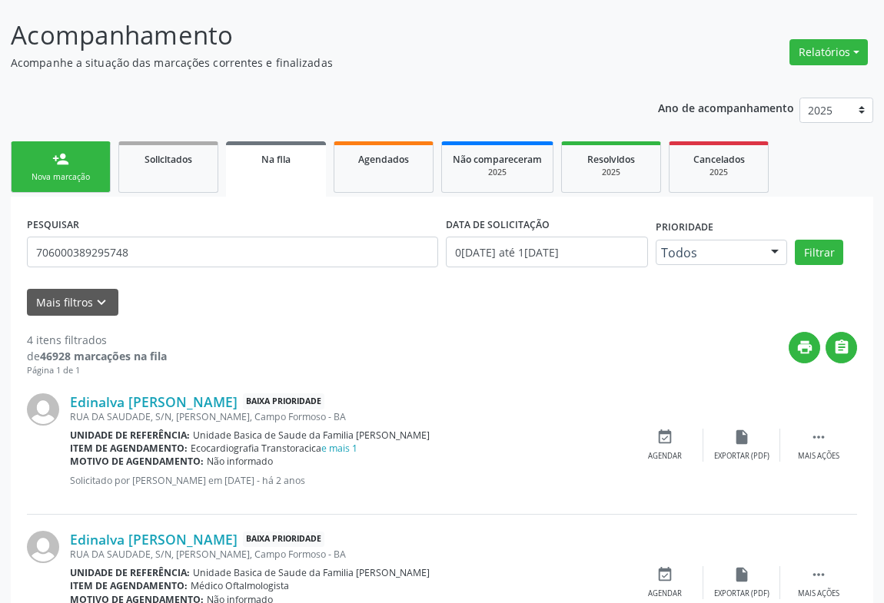
click at [54, 156] on div "person_add" at bounding box center [60, 159] width 17 height 17
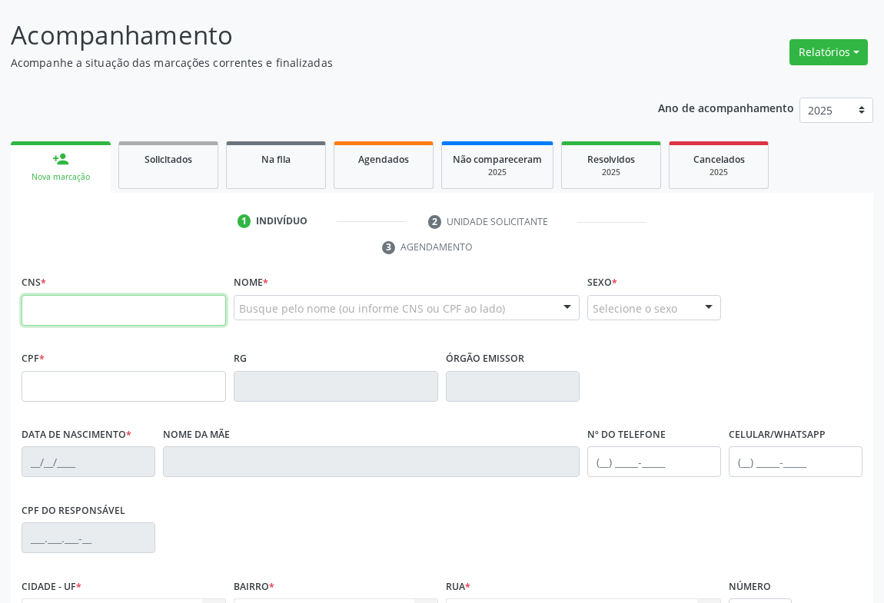
click at [135, 313] on input "text" at bounding box center [124, 310] width 204 height 31
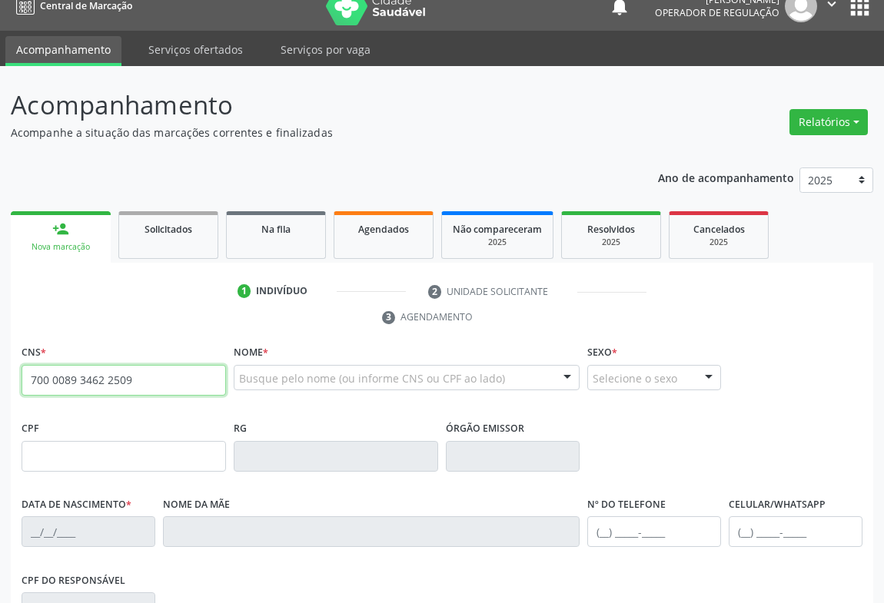
type input "700 0089 3462 2509"
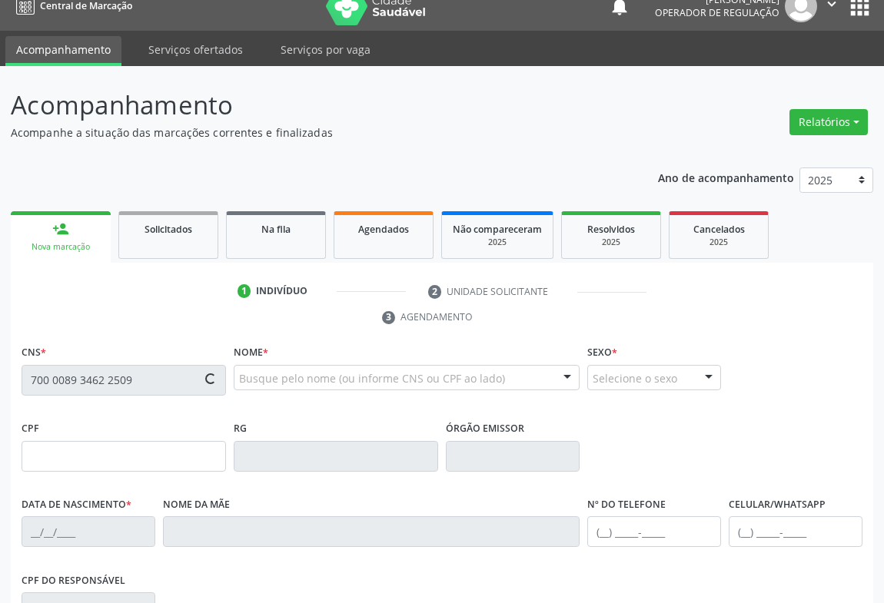
scroll to position [254, 0]
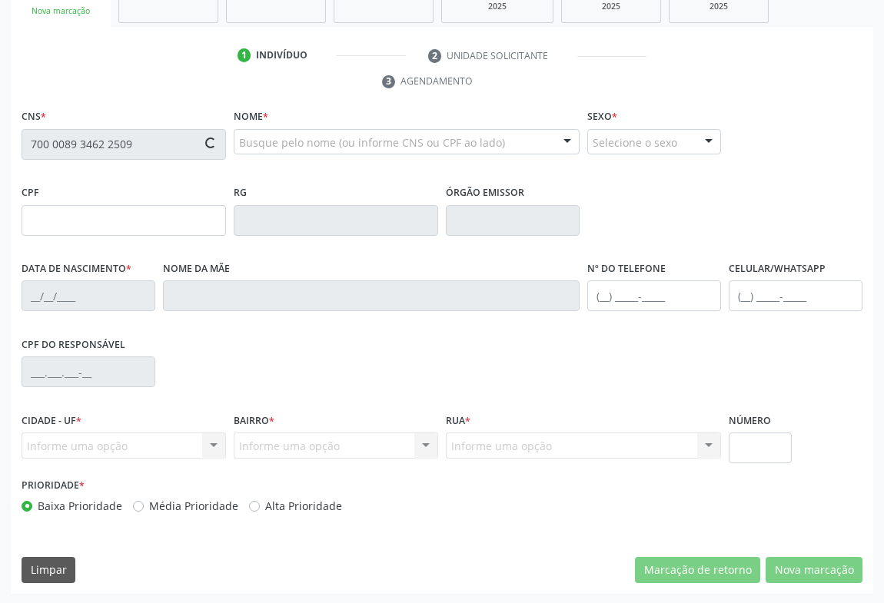
type input "15/11/1983"
type input "S/N"
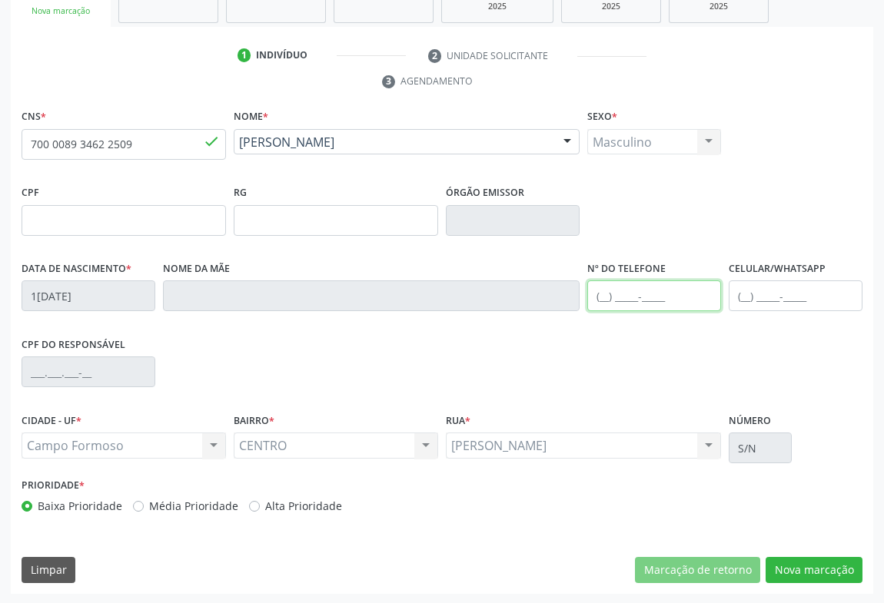
drag, startPoint x: 625, startPoint y: 308, endPoint x: 635, endPoint y: 300, distance: 13.1
click at [625, 308] on input "text" at bounding box center [654, 296] width 134 height 31
type input "(74) 98827-7314"
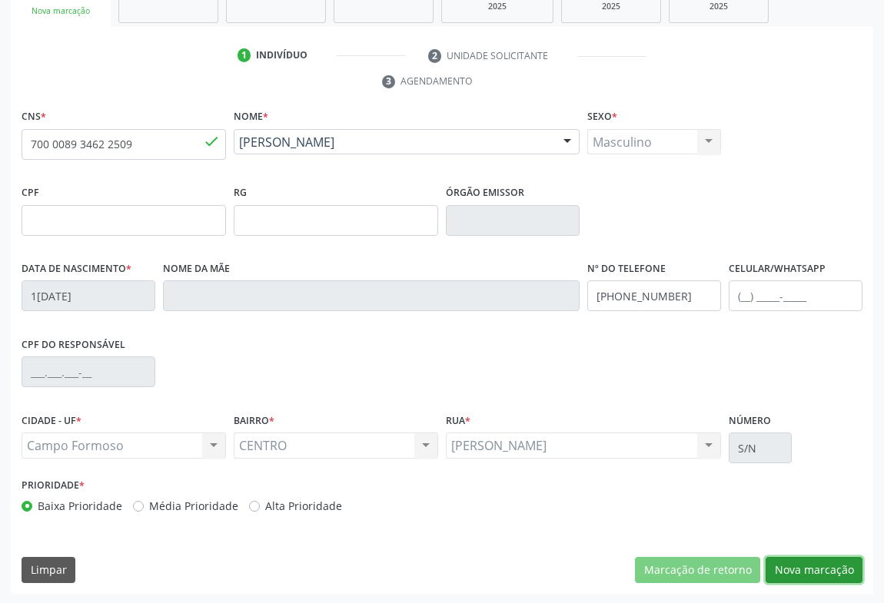
click at [809, 561] on button "Nova marcação" at bounding box center [814, 570] width 97 height 26
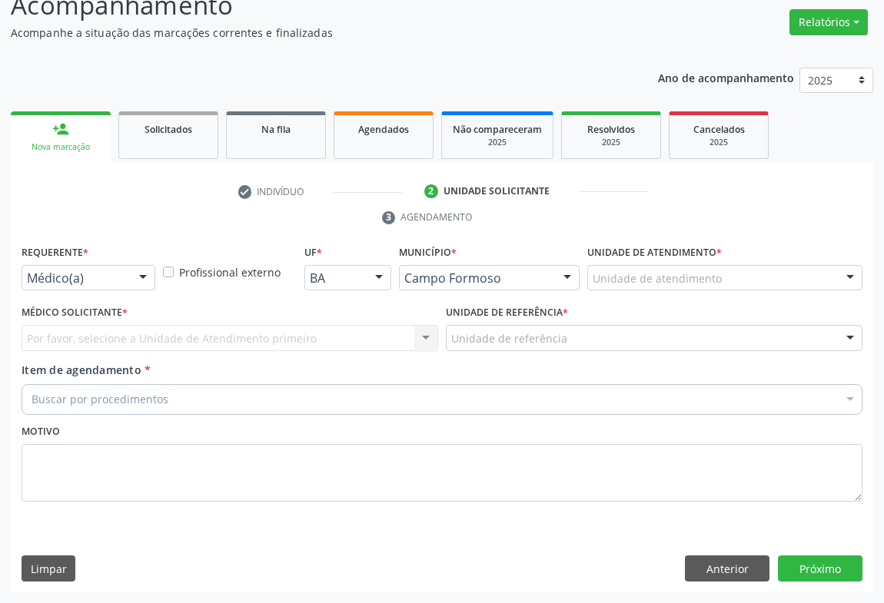
scroll to position [117, 0]
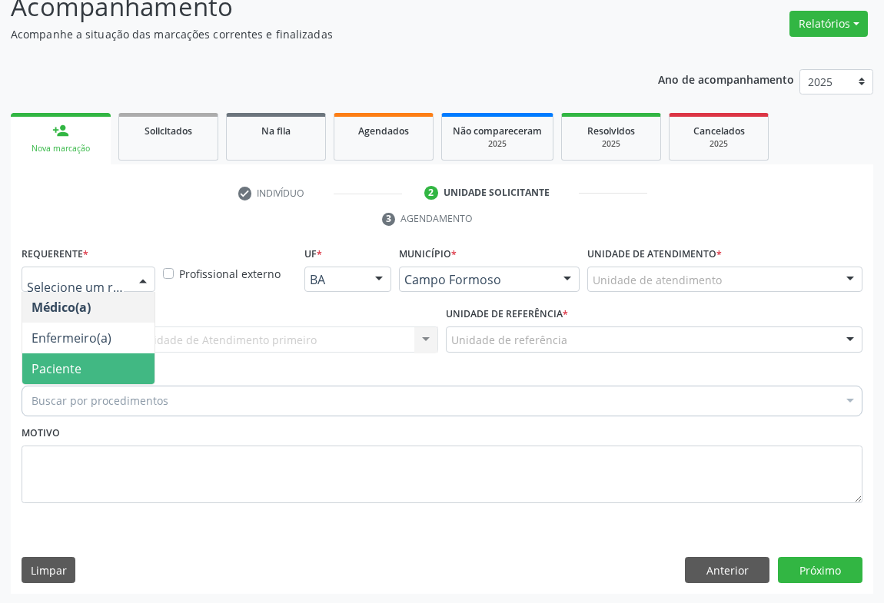
click at [90, 371] on span "Paciente" at bounding box center [88, 369] width 132 height 31
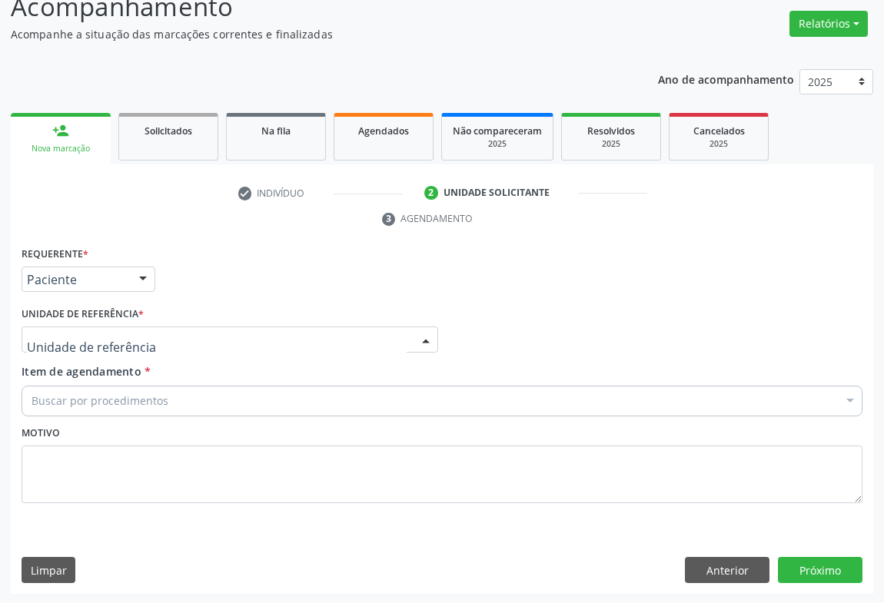
click at [184, 345] on div at bounding box center [230, 340] width 417 height 26
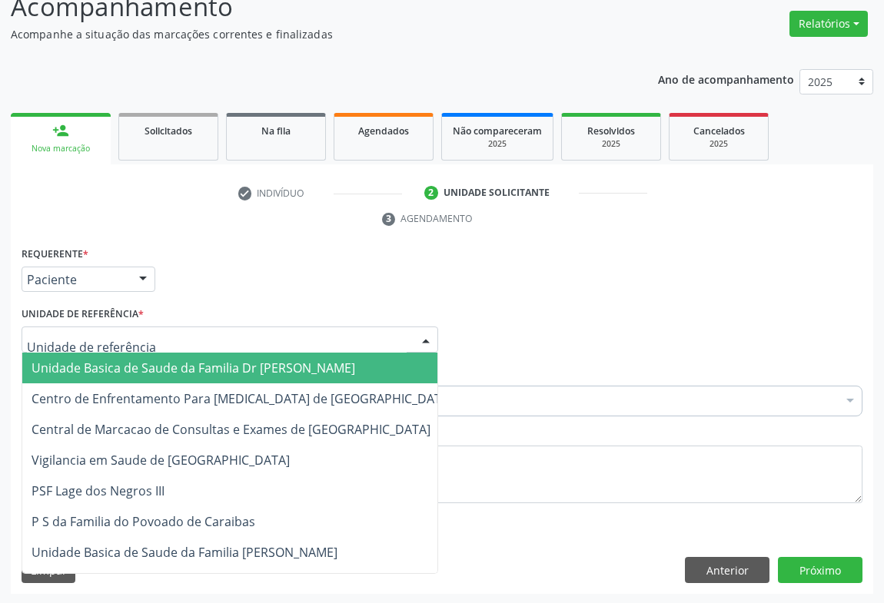
click at [137, 372] on span "Unidade Basica de Saude da Familia Dr [PERSON_NAME]" at bounding box center [194, 368] width 324 height 17
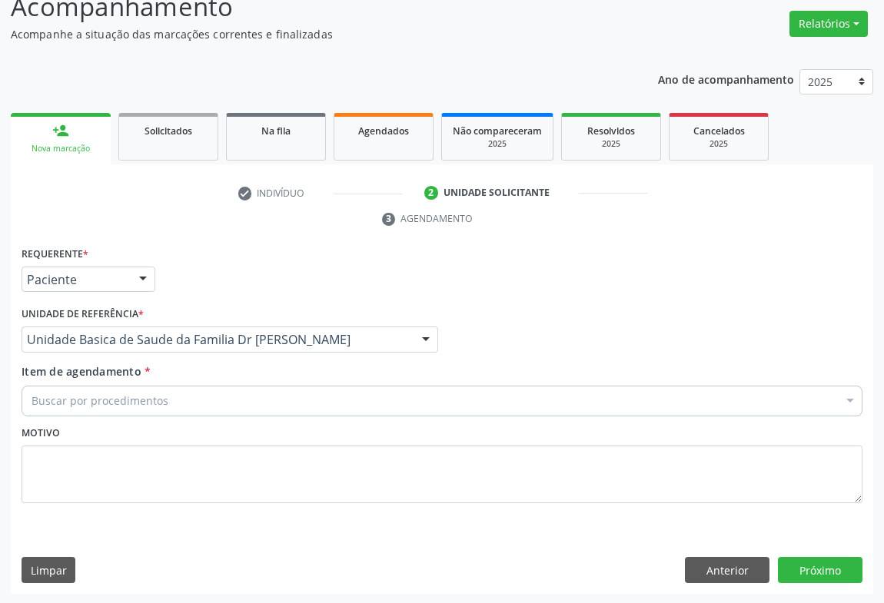
drag, startPoint x: 154, startPoint y: 409, endPoint x: 143, endPoint y: 377, distance: 34.0
click at [149, 408] on div "Buscar por procedimentos" at bounding box center [442, 401] width 841 height 31
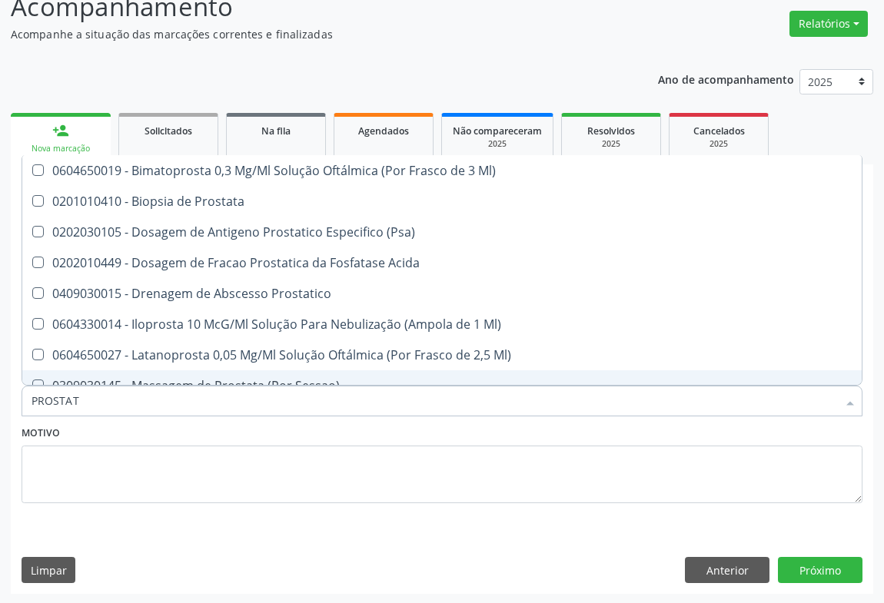
type input "PROSTATA"
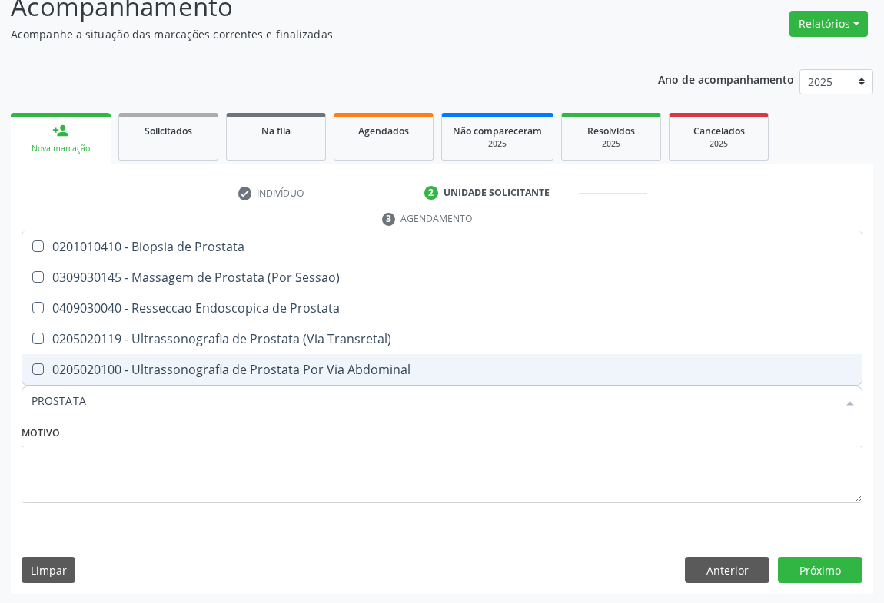
drag, startPoint x: 215, startPoint y: 363, endPoint x: 223, endPoint y: 364, distance: 7.8
click at [216, 364] on div "0205020100 - Ultrassonografia de Prostata Por Via Abdominal" at bounding box center [442, 370] width 821 height 12
checkbox Abdominal "true"
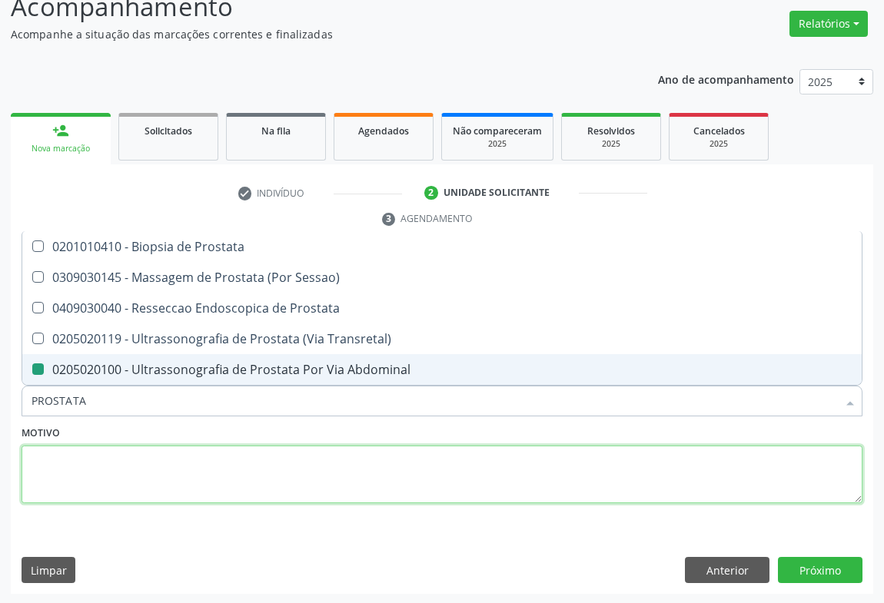
click at [257, 496] on textarea at bounding box center [442, 475] width 841 height 58
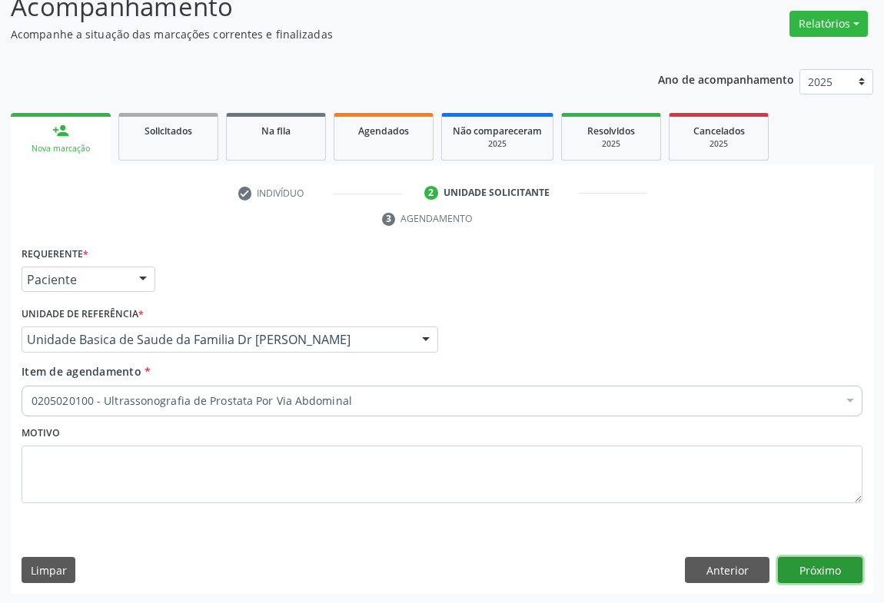
click at [809, 575] on button "Próximo" at bounding box center [820, 570] width 85 height 26
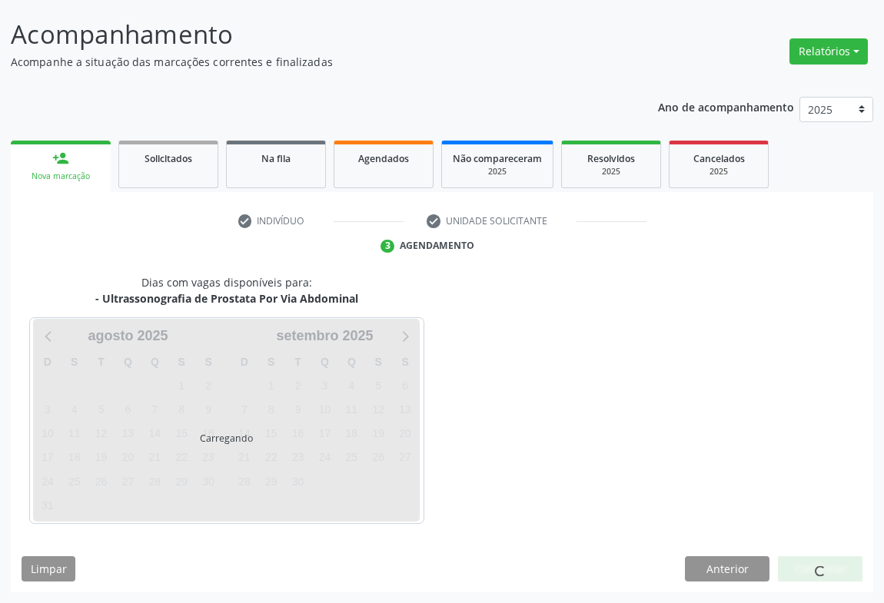
scroll to position [88, 0]
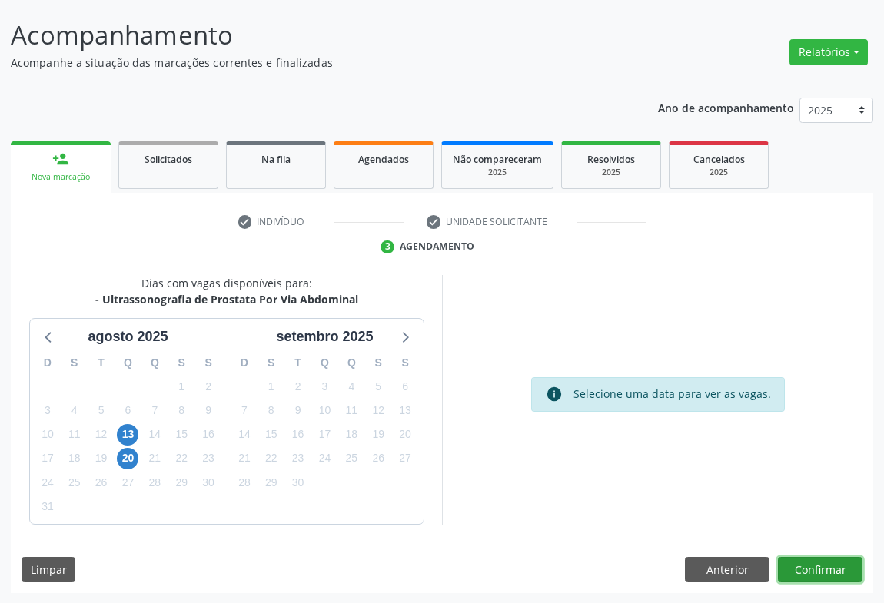
click at [816, 576] on button "Confirmar" at bounding box center [820, 570] width 85 height 26
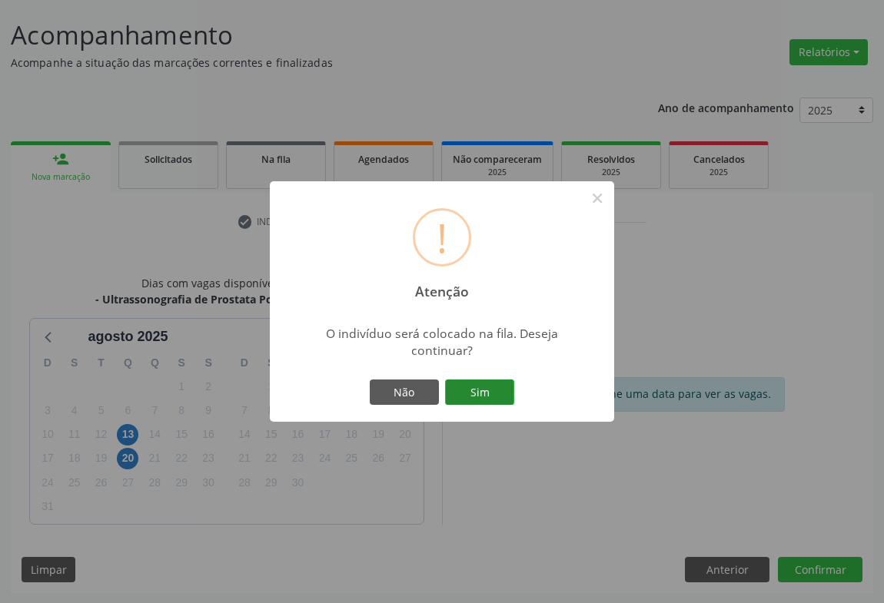
click at [460, 394] on button "Sim" at bounding box center [479, 393] width 69 height 26
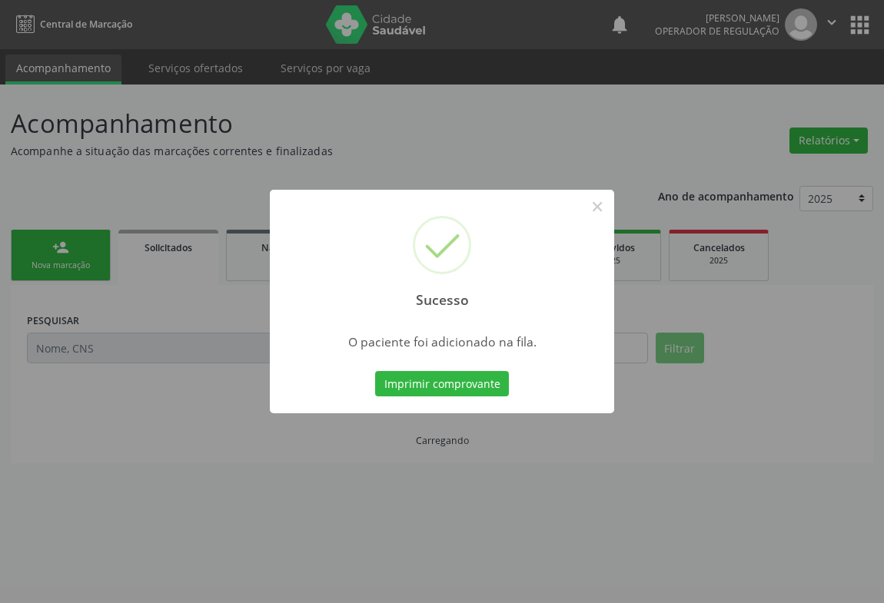
scroll to position [0, 0]
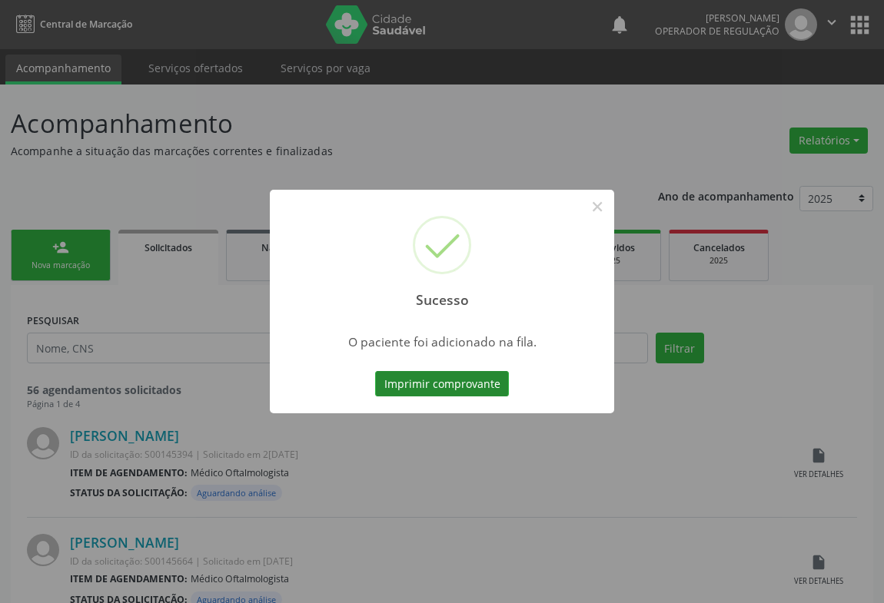
click at [462, 387] on button "Imprimir comprovante" at bounding box center [442, 384] width 134 height 26
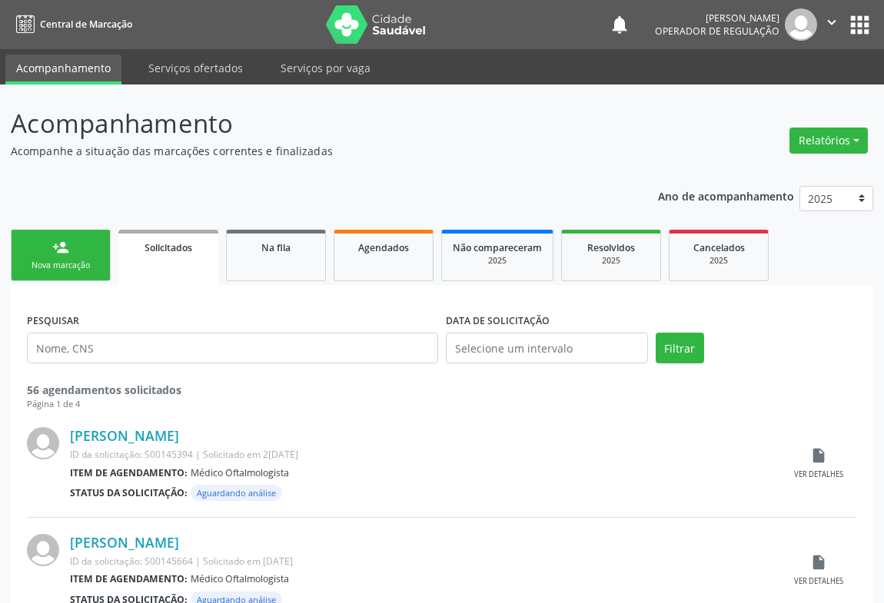
click at [75, 254] on link "person_add Nova marcação" at bounding box center [61, 255] width 100 height 51
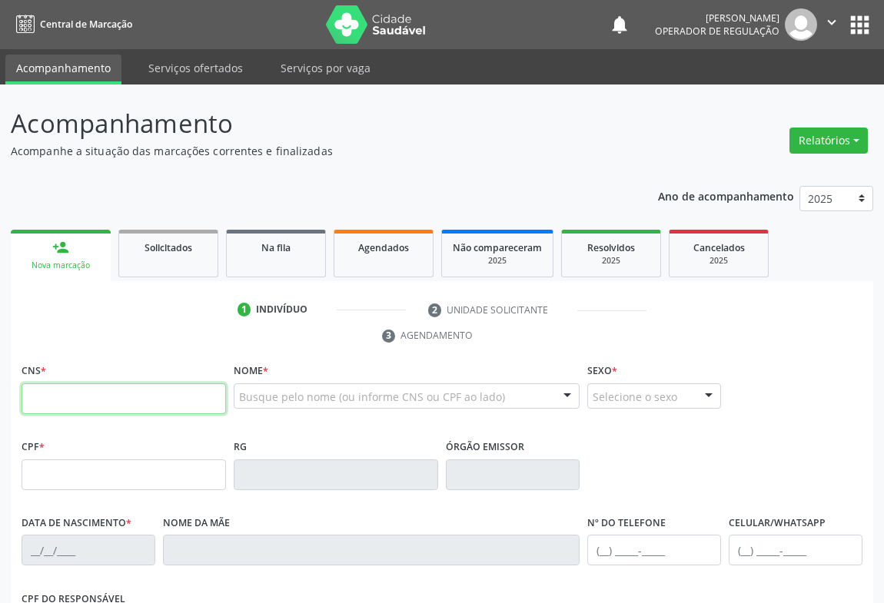
paste input "700 0089 3462 2509"
type input "700 0089 3462 2509"
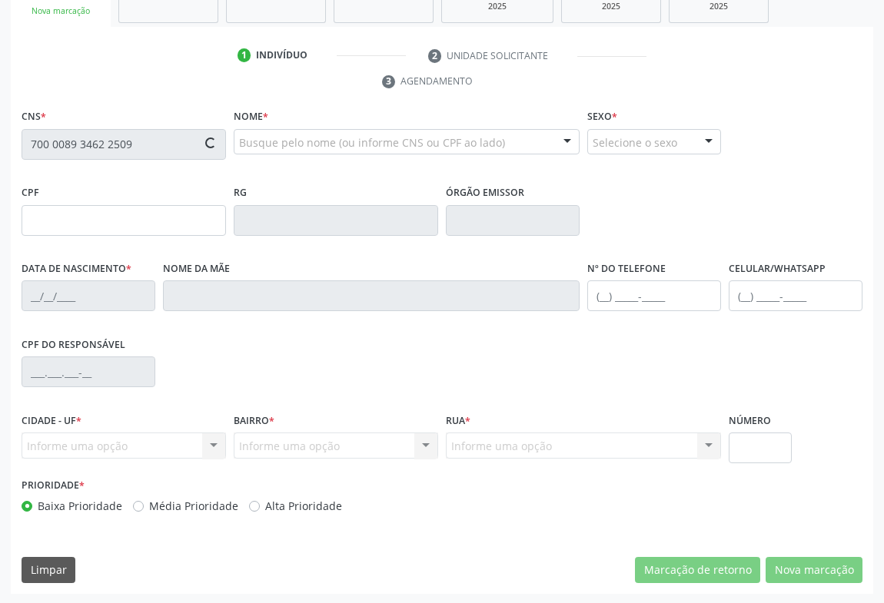
type input "15/11/1983"
type input "(74) 98827-7314"
type input "S/N"
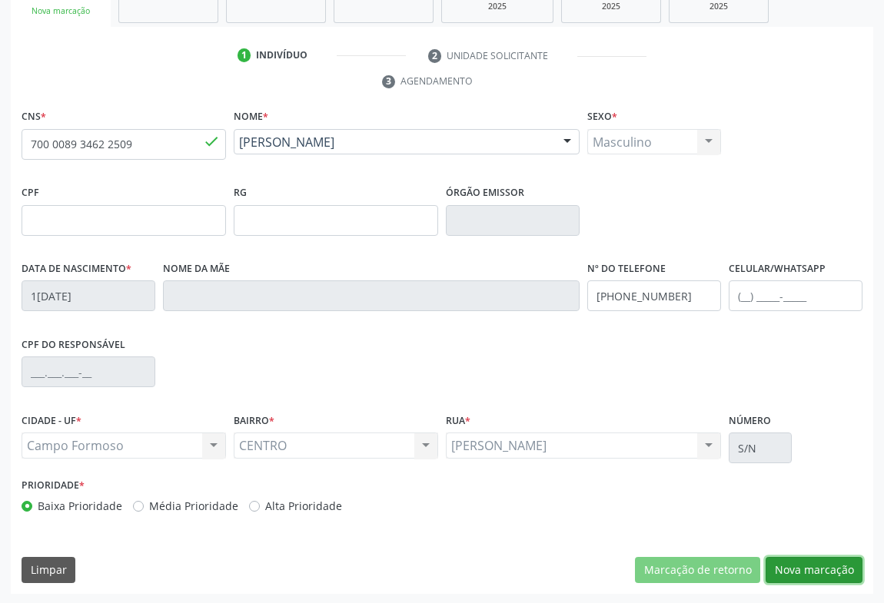
click at [776, 561] on button "Nova marcação" at bounding box center [814, 570] width 97 height 26
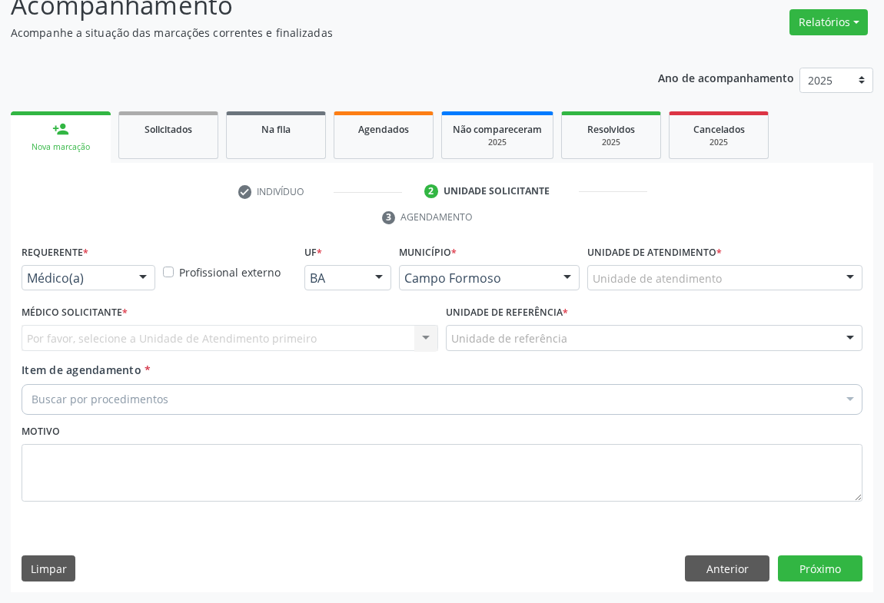
scroll to position [117, 0]
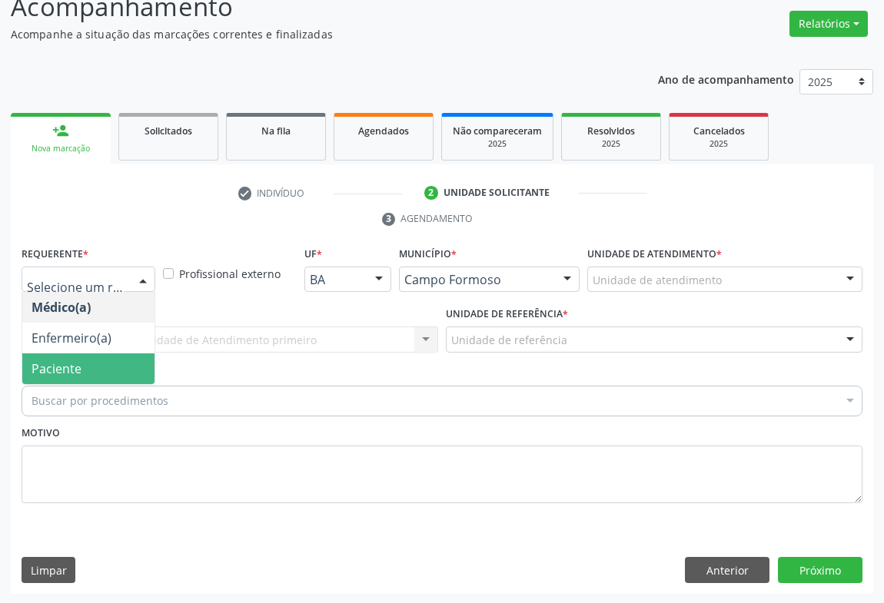
click at [93, 363] on span "Paciente" at bounding box center [88, 369] width 132 height 31
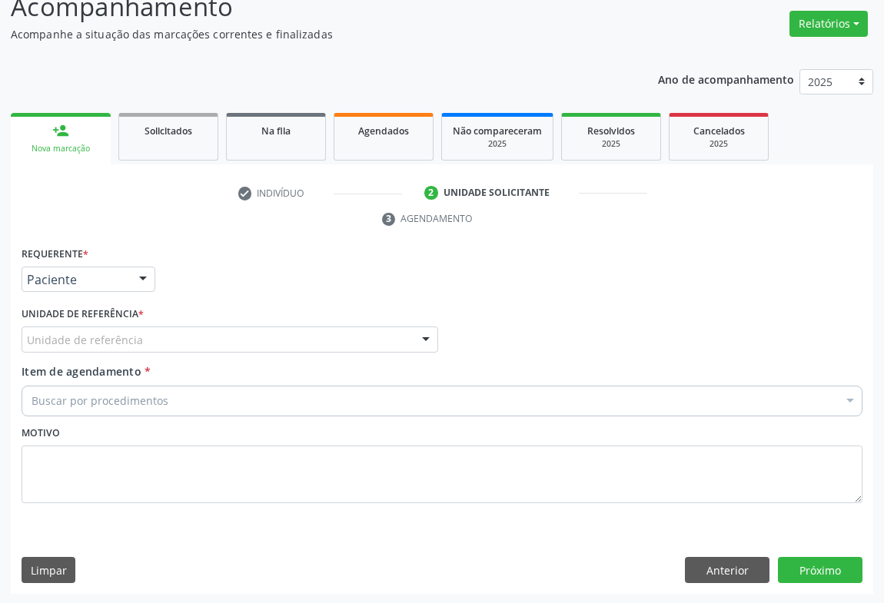
click at [161, 339] on div "Unidade de referência" at bounding box center [230, 340] width 417 height 26
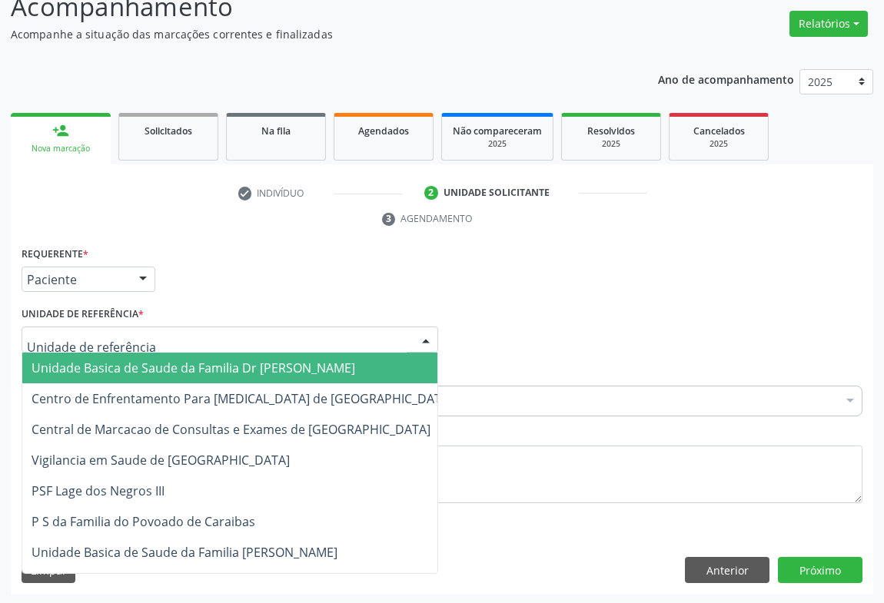
click at [156, 363] on span "Unidade Basica de Saude da Familia Dr [PERSON_NAME]" at bounding box center [194, 368] width 324 height 17
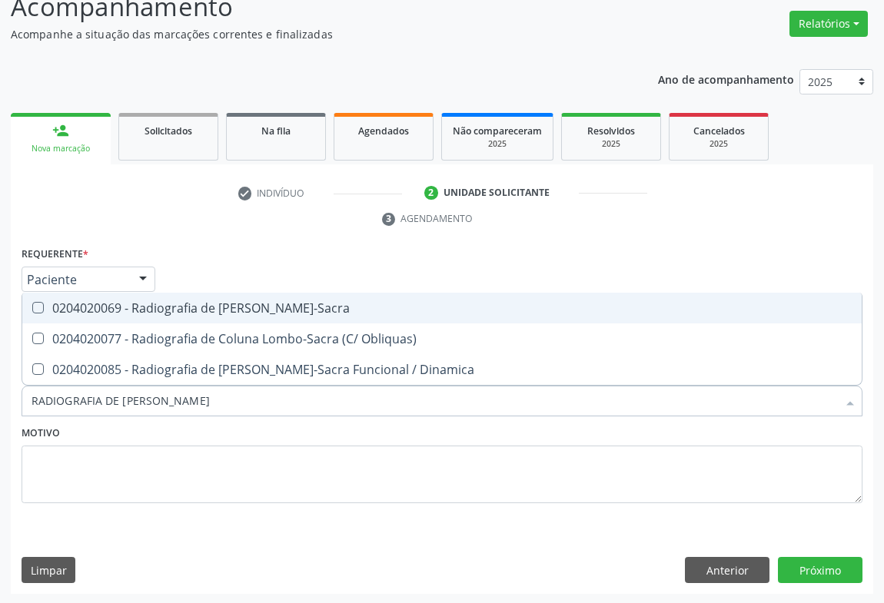
type input "RADIOGRAFIA DE COLUNA L"
click at [282, 308] on div "0204020069 - Radiografia de Coluna Lombo-Sacra" at bounding box center [442, 308] width 821 height 12
checkbox Lombo-Sacra "true"
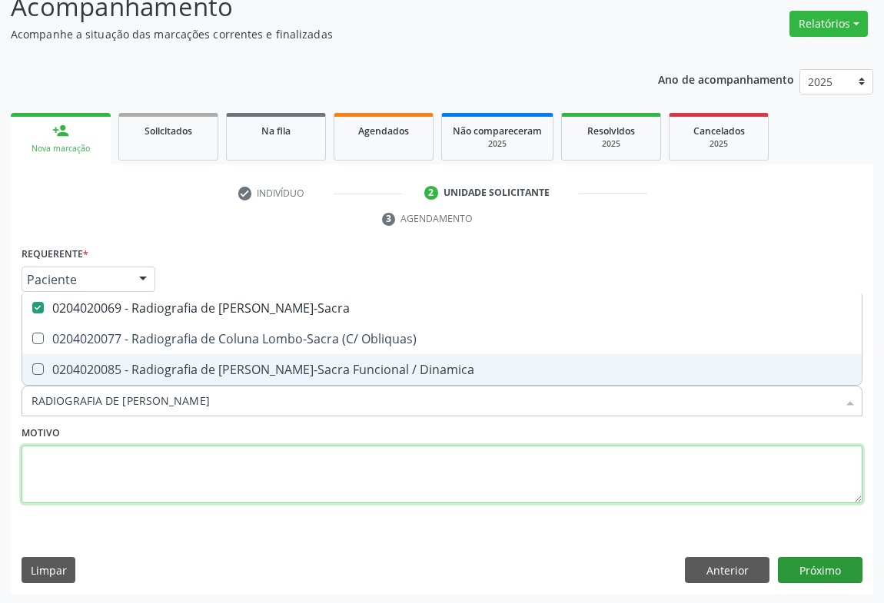
click at [379, 466] on textarea at bounding box center [442, 475] width 841 height 58
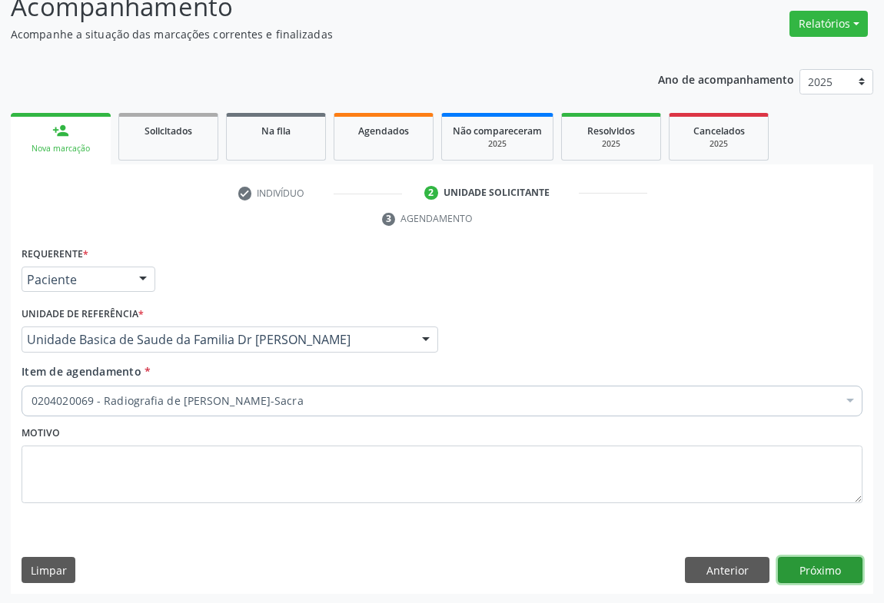
click at [837, 561] on button "Próximo" at bounding box center [820, 570] width 85 height 26
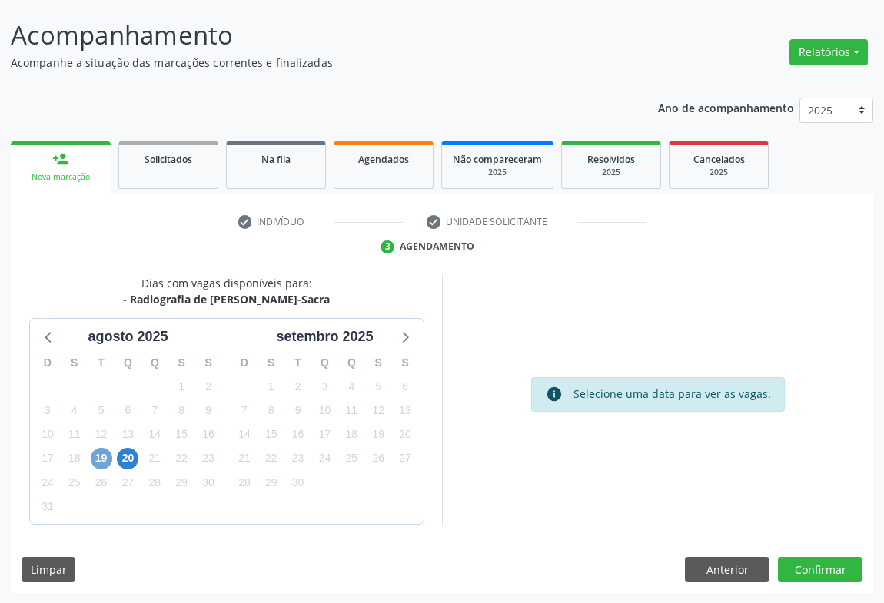
click at [95, 460] on span "19" at bounding box center [102, 459] width 22 height 22
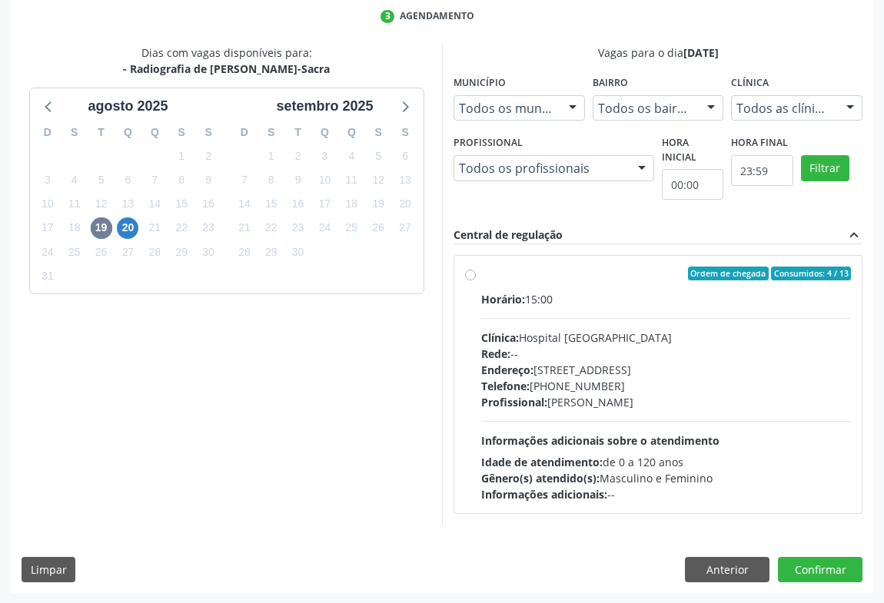
click at [521, 291] on div "Horário: 15:00" at bounding box center [666, 299] width 370 height 16
click at [476, 281] on input "Ordem de chegada Consumidos: 4 / 13 Horário: 15:00 Clínica: Hospital Sao Franci…" at bounding box center [470, 274] width 11 height 14
radio input "true"
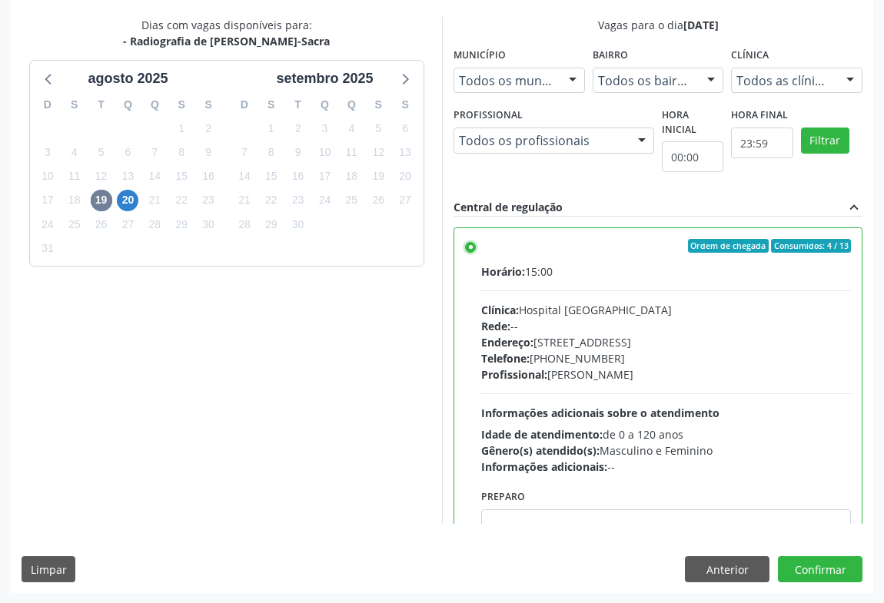
scroll to position [76, 0]
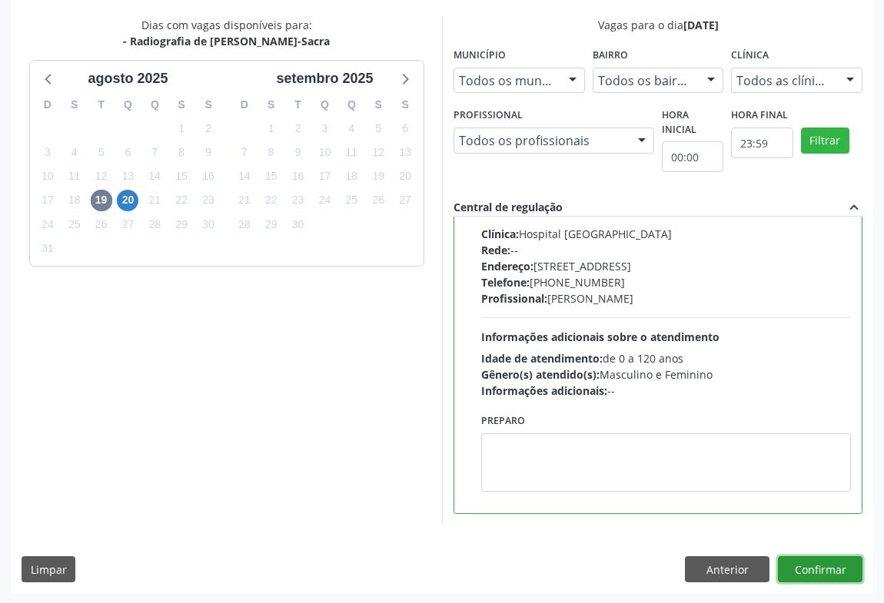
drag, startPoint x: 829, startPoint y: 557, endPoint x: 820, endPoint y: 490, distance: 68.2
click at [828, 556] on button "Confirmar" at bounding box center [820, 569] width 85 height 26
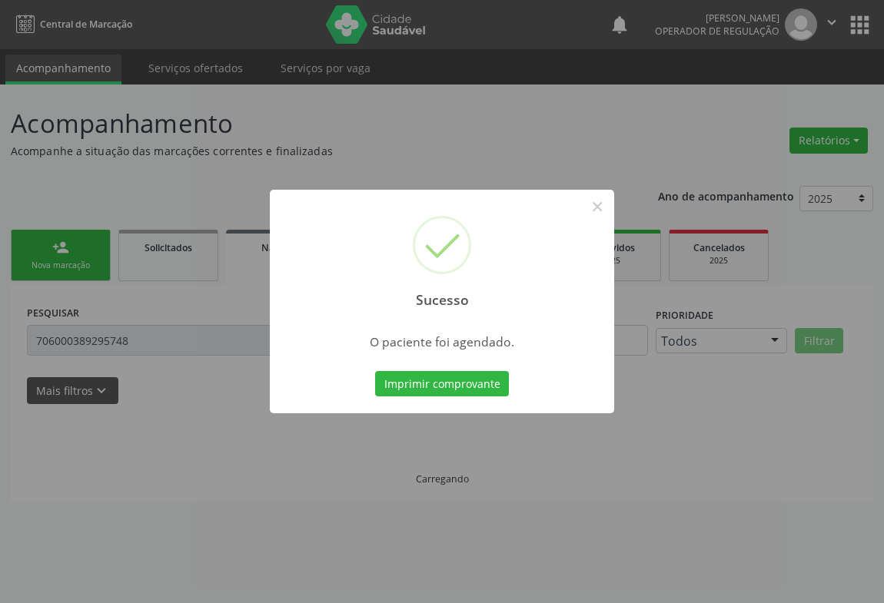
scroll to position [0, 0]
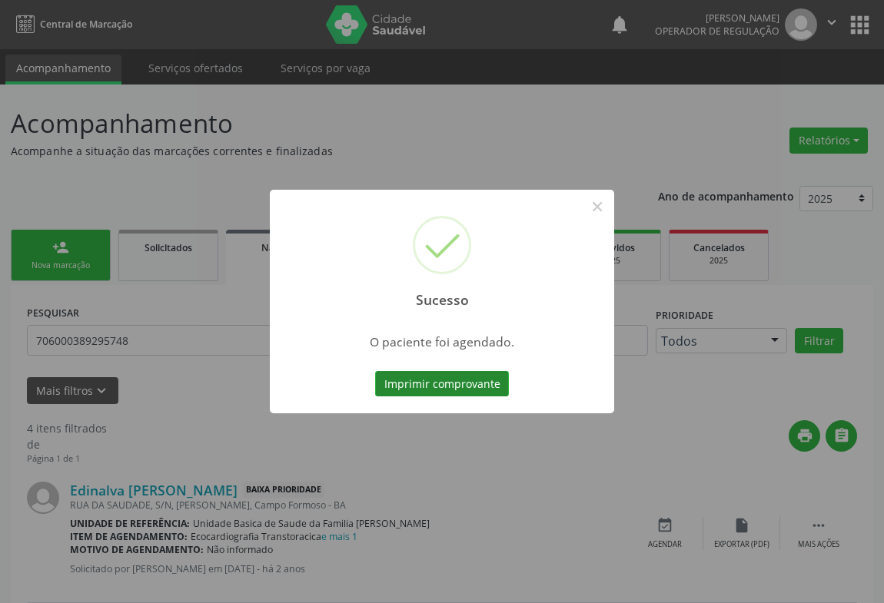
click at [424, 379] on button "Imprimir comprovante" at bounding box center [442, 384] width 134 height 26
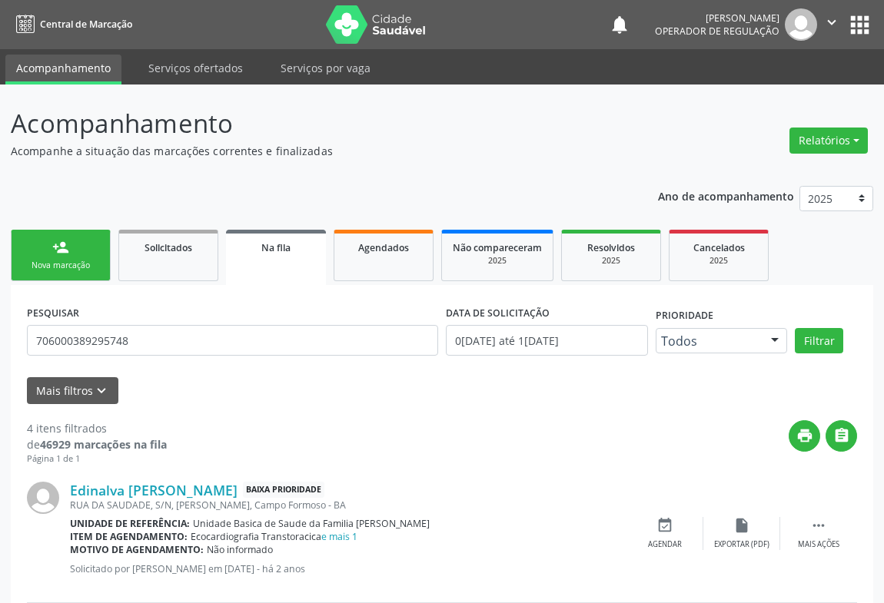
click at [68, 251] on div "person_add" at bounding box center [60, 247] width 17 height 17
click at [80, 261] on div "Nova marcação" at bounding box center [60, 266] width 77 height 12
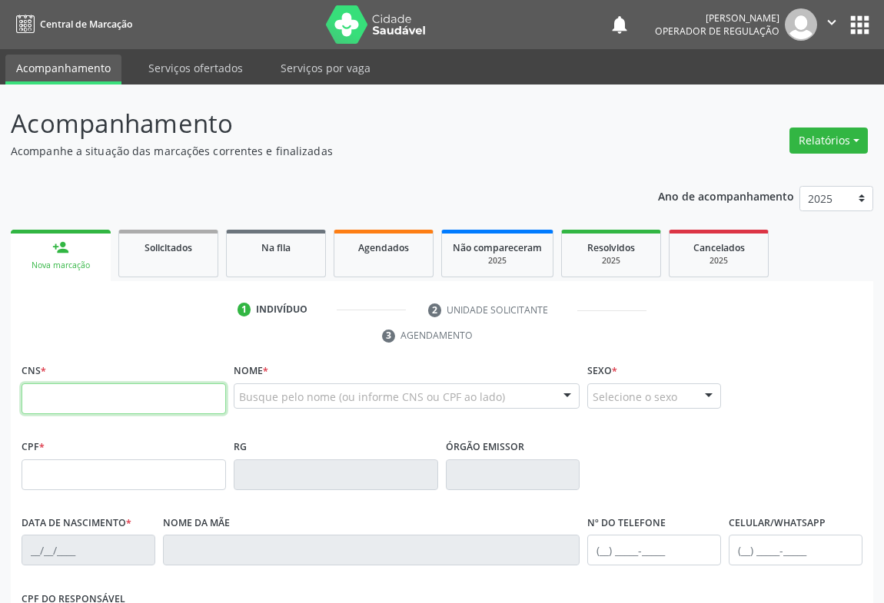
drag, startPoint x: 122, startPoint y: 386, endPoint x: 145, endPoint y: 387, distance: 23.1
click at [122, 387] on input "text" at bounding box center [124, 399] width 204 height 31
click at [77, 393] on input "text" at bounding box center [124, 399] width 204 height 31
type input "706 5093 5406 7696"
type input "0638931509"
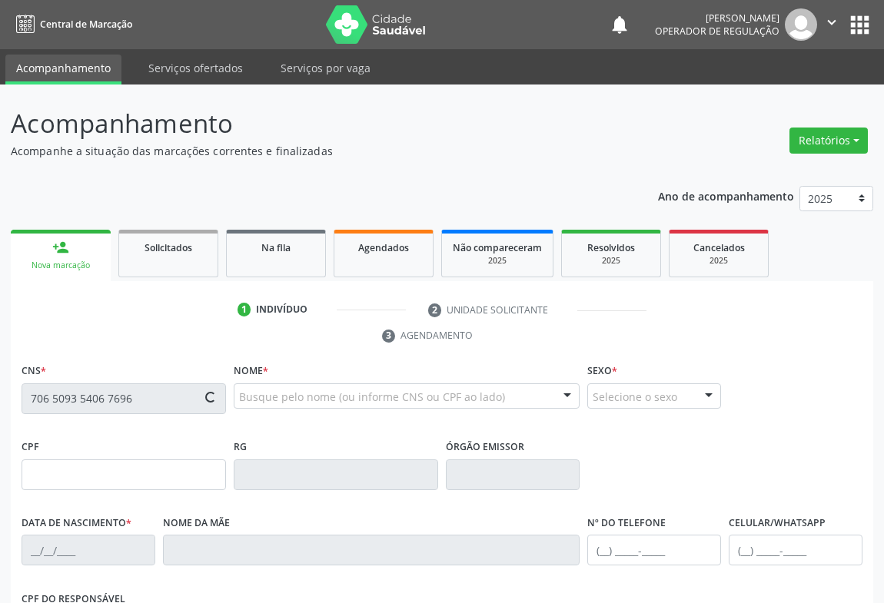
type input "08/10/1972"
type input "134.464.918-13"
type input "SN"
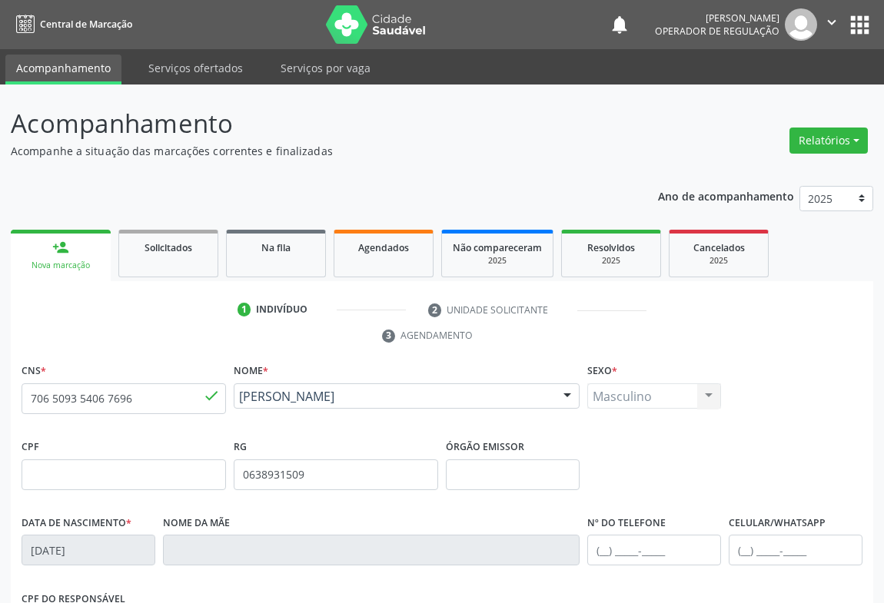
scroll to position [254, 0]
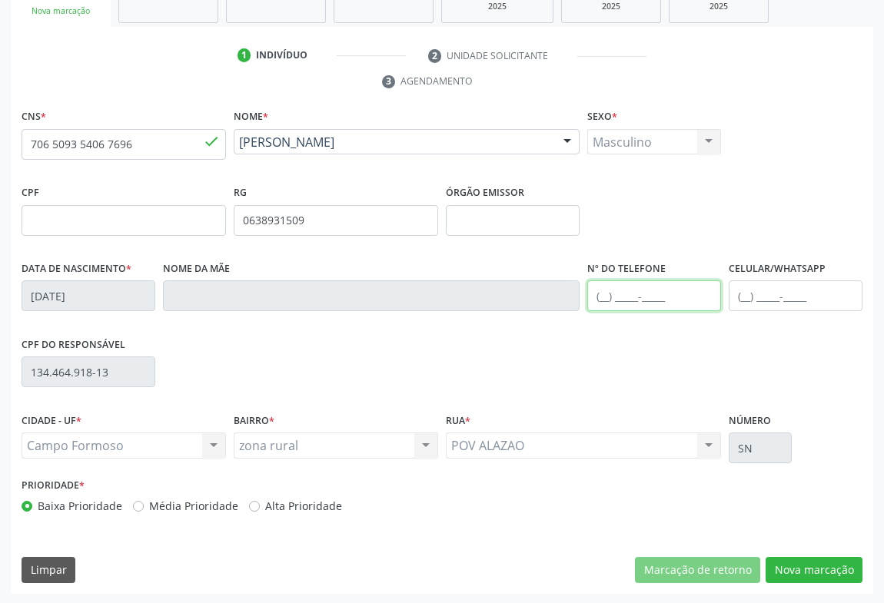
click at [627, 285] on input "text" at bounding box center [654, 296] width 134 height 31
type input "(74) 99145-2719"
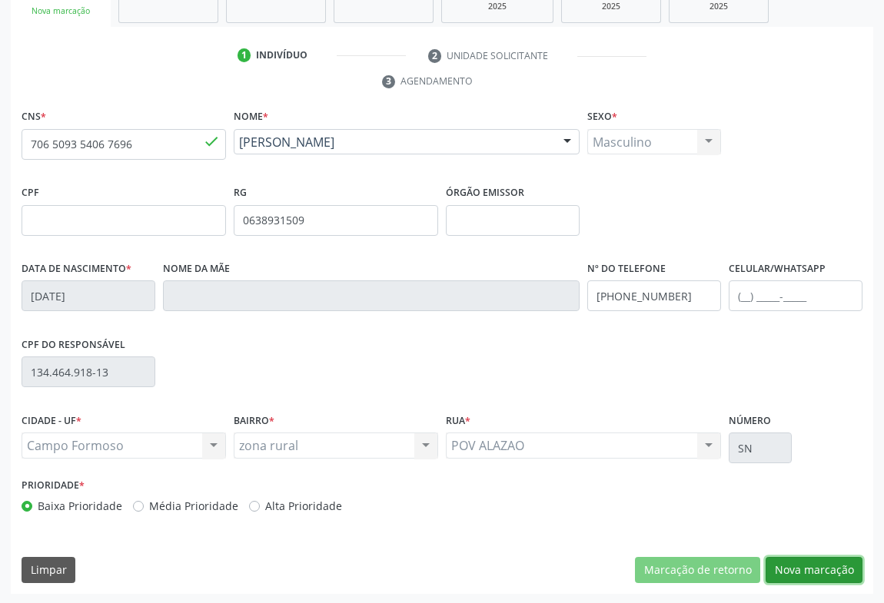
click at [825, 569] on button "Nova marcação" at bounding box center [814, 570] width 97 height 26
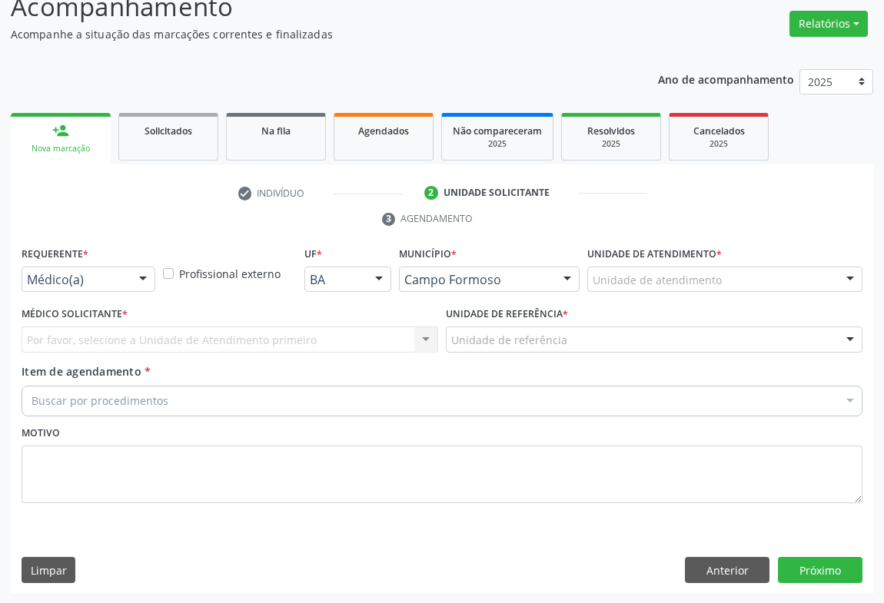
drag, startPoint x: 105, startPoint y: 281, endPoint x: 105, endPoint y: 291, distance: 10.0
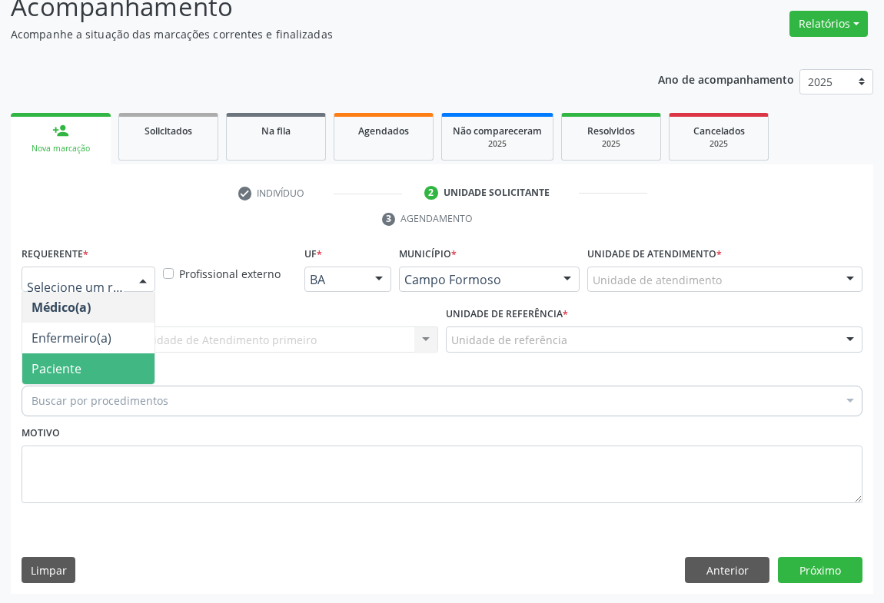
drag, startPoint x: 53, startPoint y: 366, endPoint x: 195, endPoint y: 356, distance: 142.5
click at [53, 367] on span "Paciente" at bounding box center [57, 368] width 50 height 17
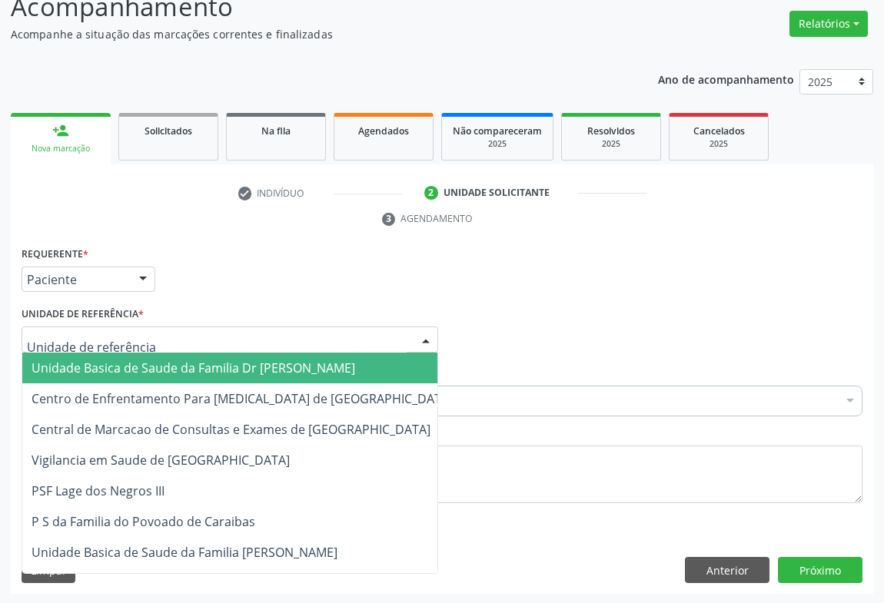
drag, startPoint x: 201, startPoint y: 340, endPoint x: 163, endPoint y: 355, distance: 41.1
click at [201, 340] on div at bounding box center [230, 340] width 417 height 26
click at [154, 360] on span "Unidade Basica de Saude da Familia Dr [PERSON_NAME]" at bounding box center [194, 368] width 324 height 17
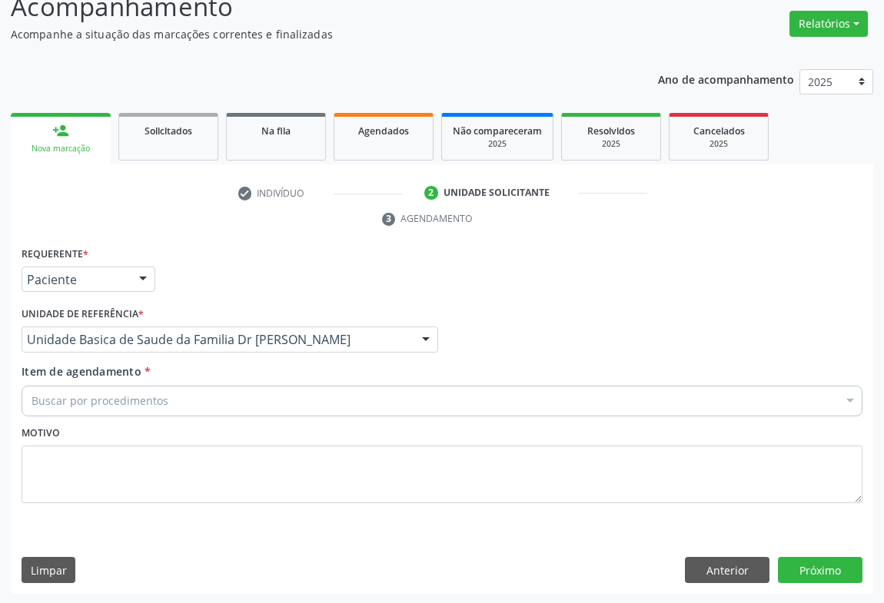
drag, startPoint x: 163, startPoint y: 395, endPoint x: 259, endPoint y: 424, distance: 100.4
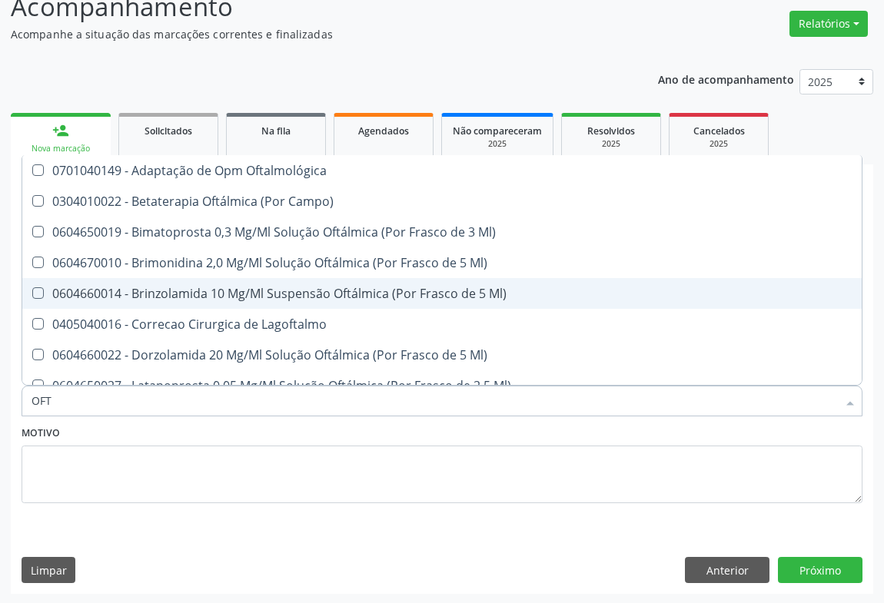
type input "OFTA"
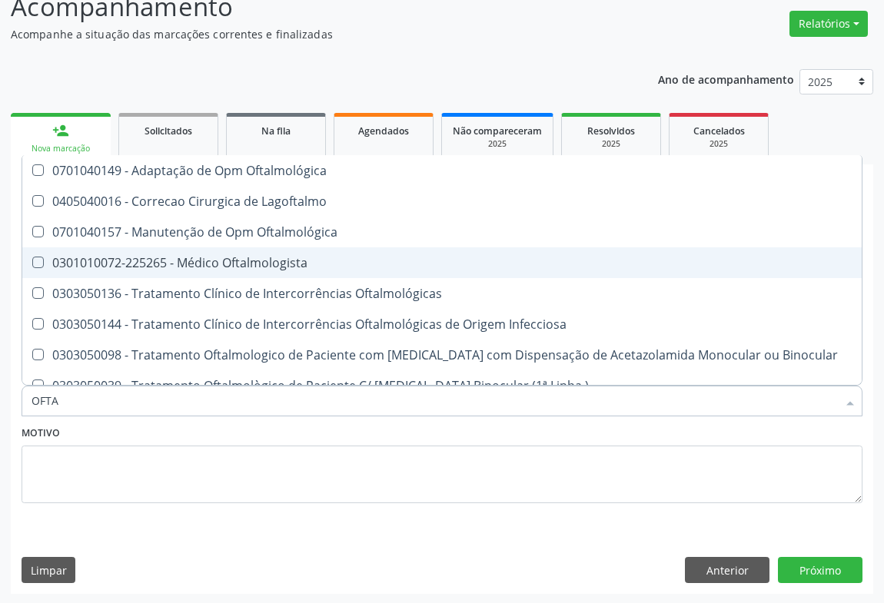
click at [250, 265] on div "0301010072-225265 - Médico Oftalmologista" at bounding box center [442, 263] width 821 height 12
checkbox Oftalmologista "true"
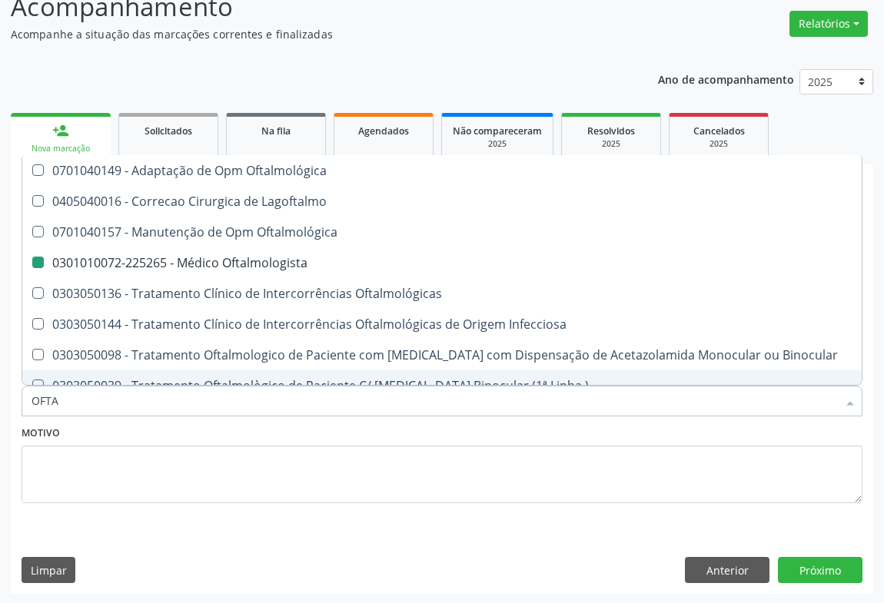
click at [257, 424] on div "Motivo" at bounding box center [442, 462] width 841 height 81
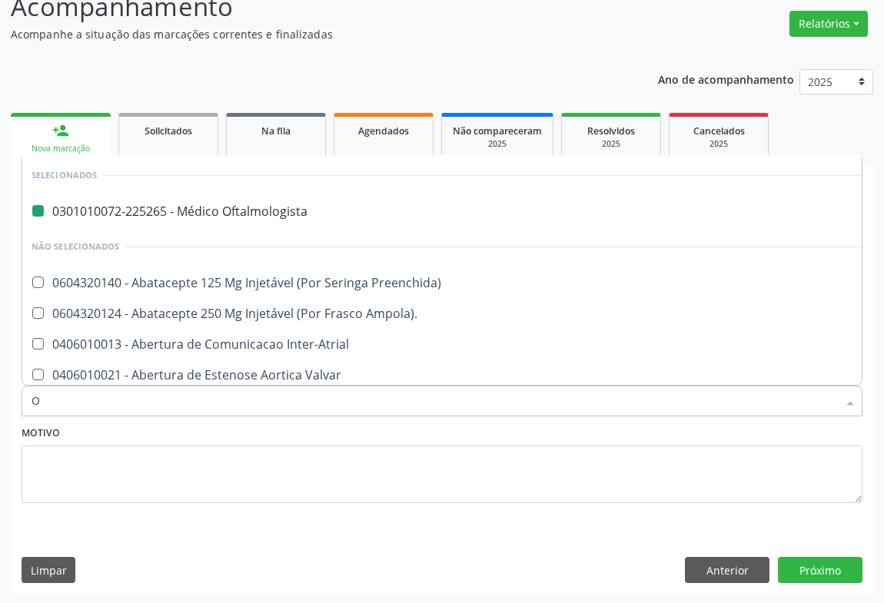
type input "OR"
checkbox Oftalmologista "false"
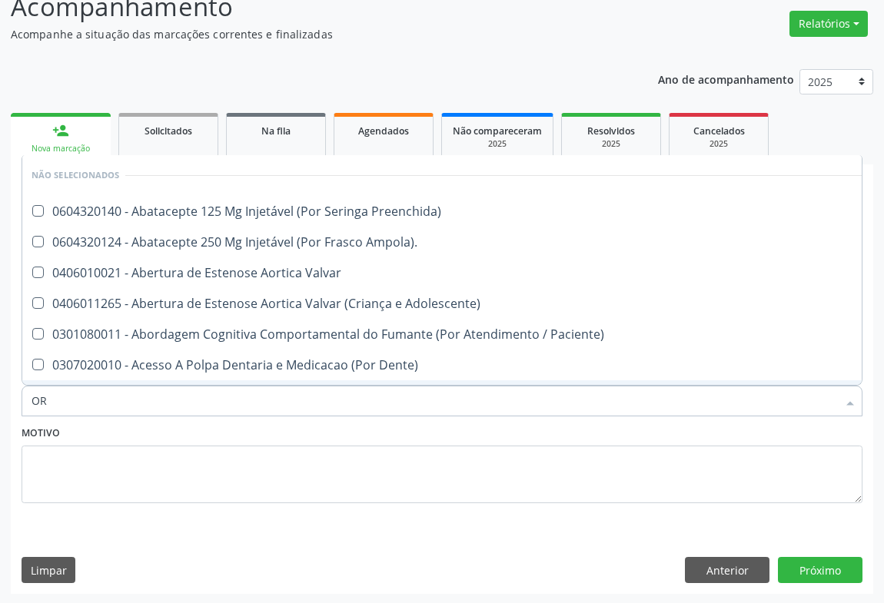
type input "O"
checkbox Preenchida\) "true"
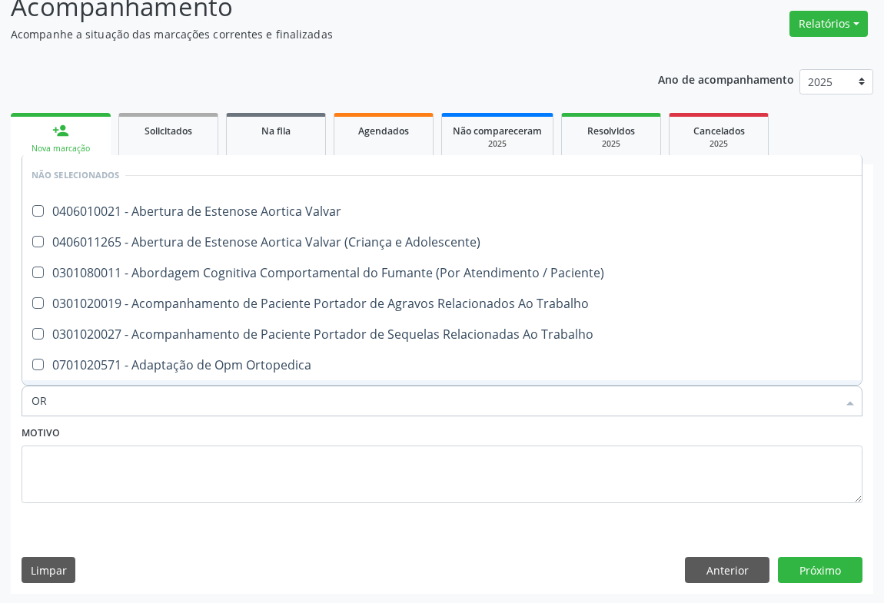
type input "ORT"
checkbox Valvar "false"
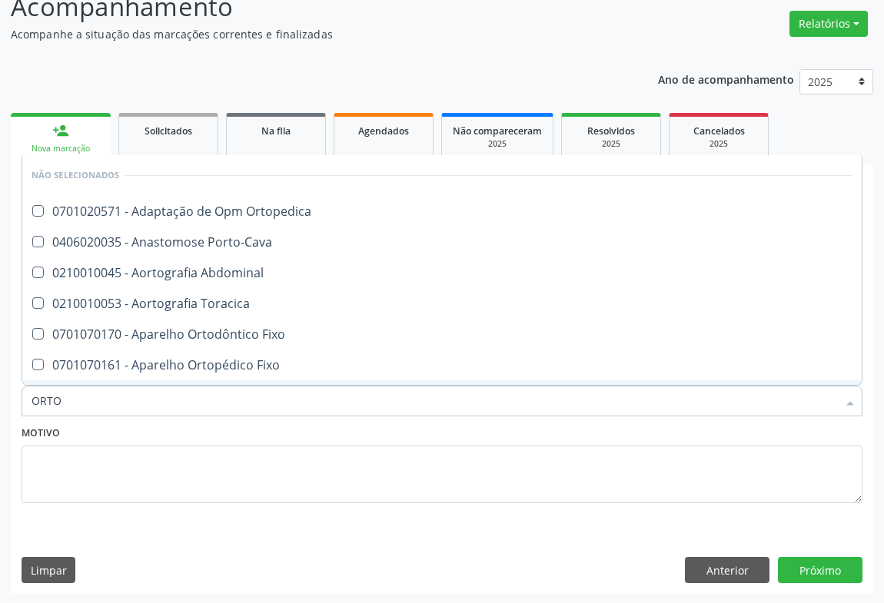
type input "ORTOP"
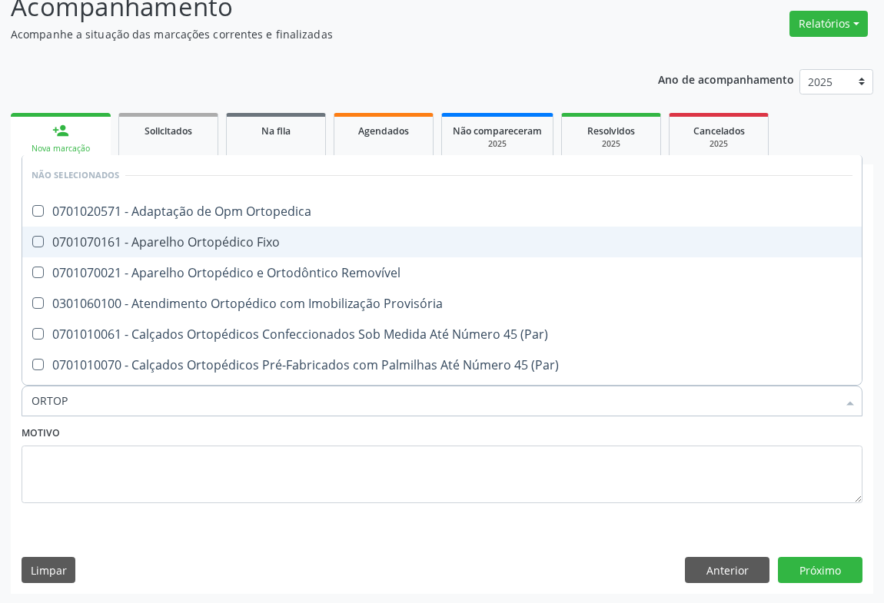
scroll to position [179, 0]
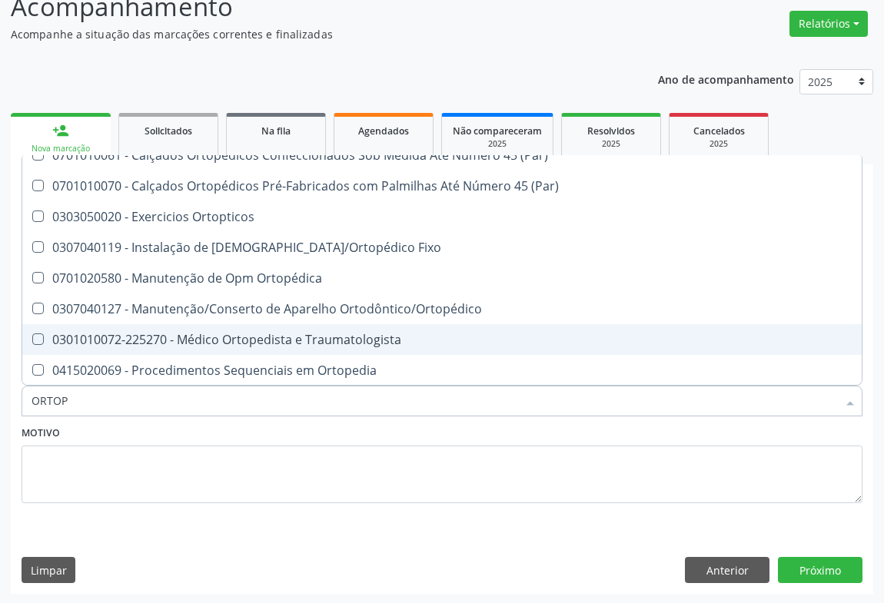
drag, startPoint x: 224, startPoint y: 342, endPoint x: 265, endPoint y: 359, distance: 44.1
click at [227, 343] on div "0301010072-225270 - Médico Ortopedista e Traumatologista" at bounding box center [442, 340] width 821 height 12
checkbox Traumatologista "true"
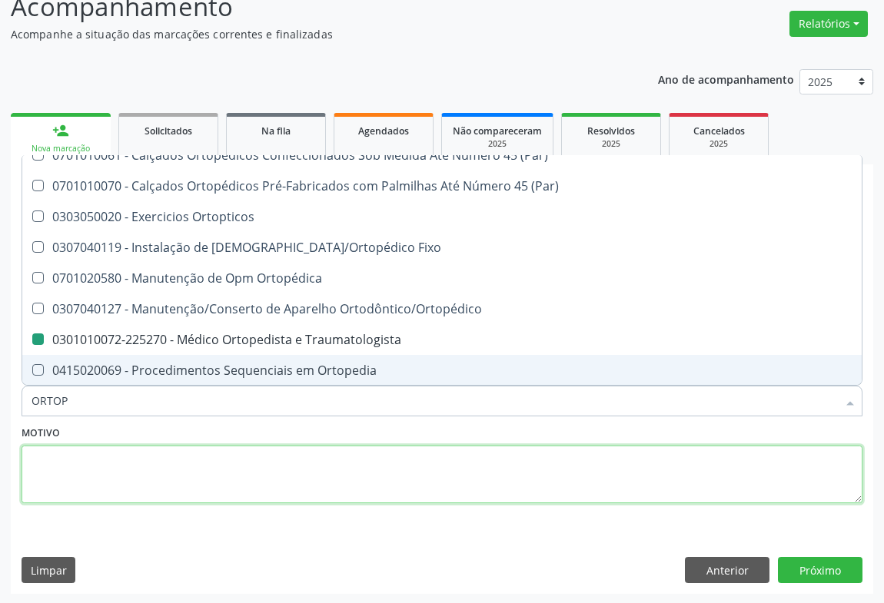
drag, startPoint x: 259, startPoint y: 460, endPoint x: 648, endPoint y: 533, distance: 395.7
click at [264, 460] on textarea at bounding box center [442, 475] width 841 height 58
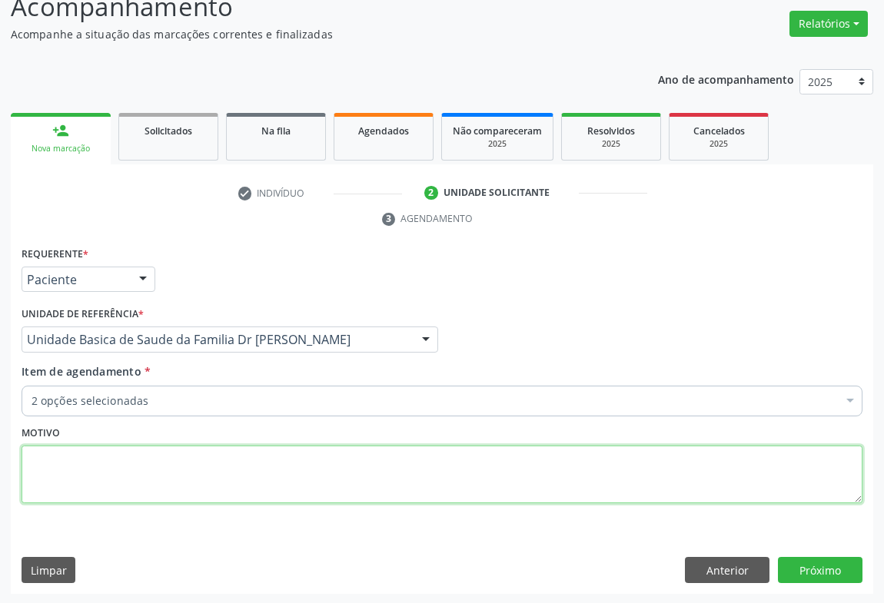
scroll to position [0, 0]
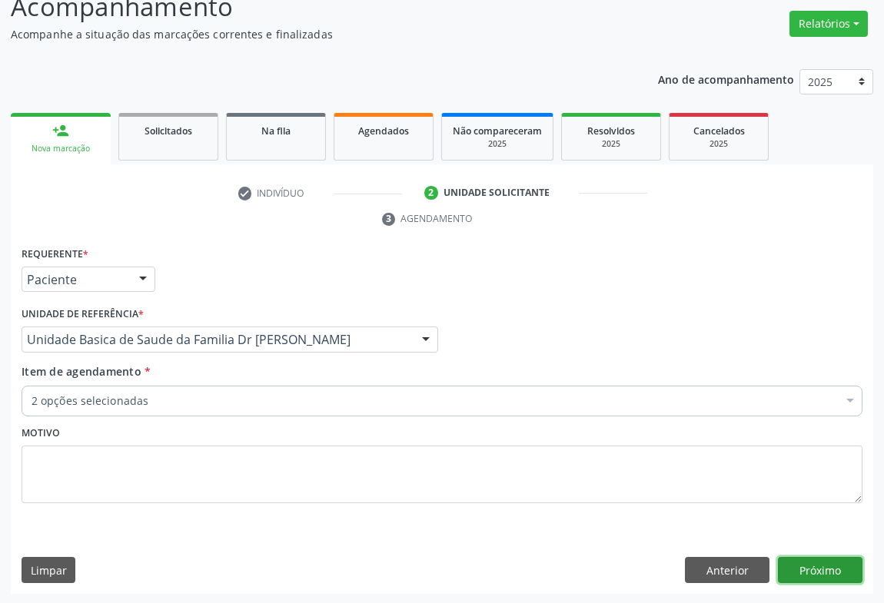
click at [825, 570] on button "Próximo" at bounding box center [820, 570] width 85 height 26
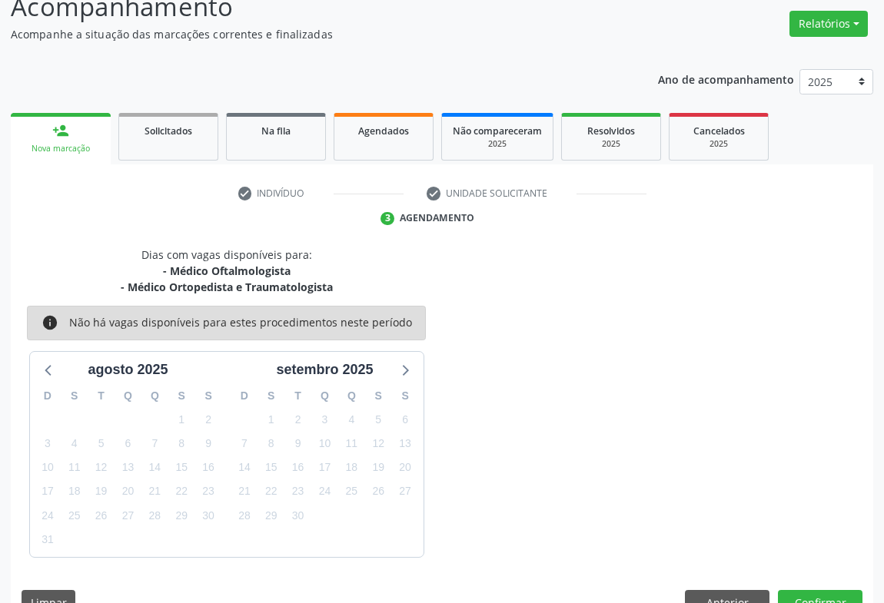
scroll to position [150, 0]
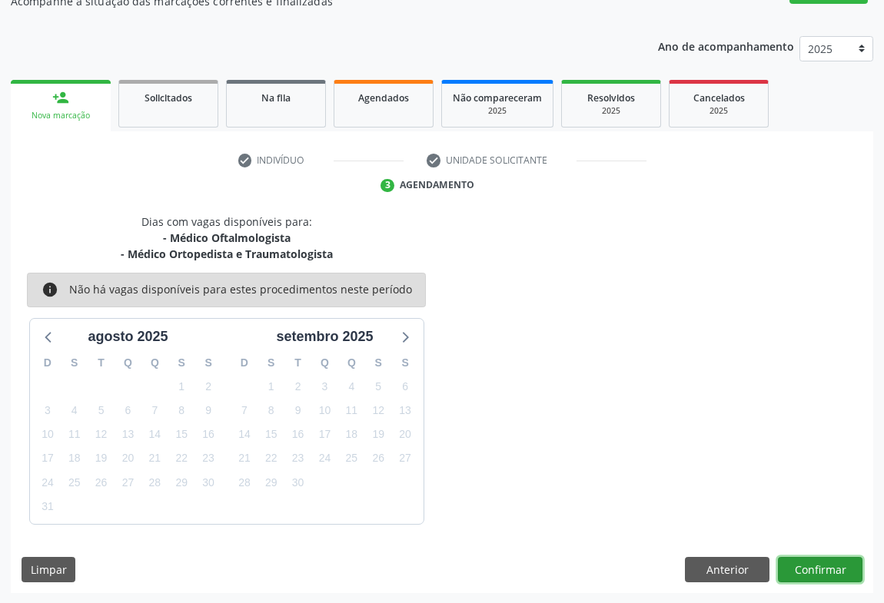
click at [808, 564] on button "Confirmar" at bounding box center [820, 570] width 85 height 26
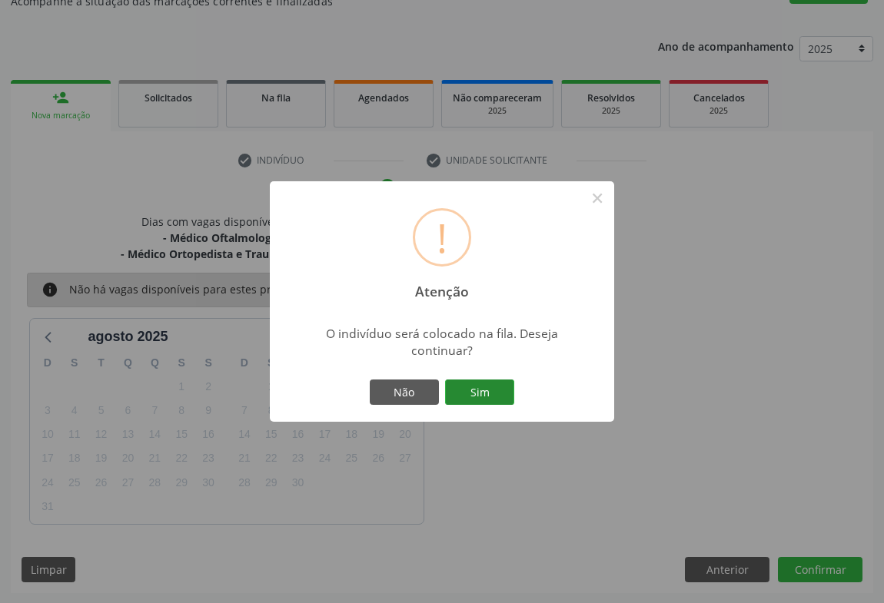
click at [492, 391] on button "Sim" at bounding box center [479, 393] width 69 height 26
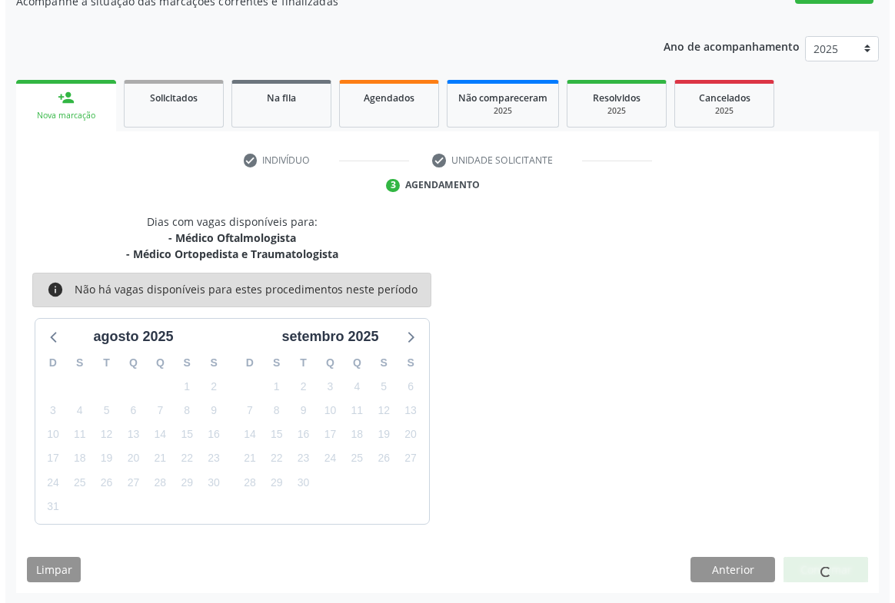
scroll to position [0, 0]
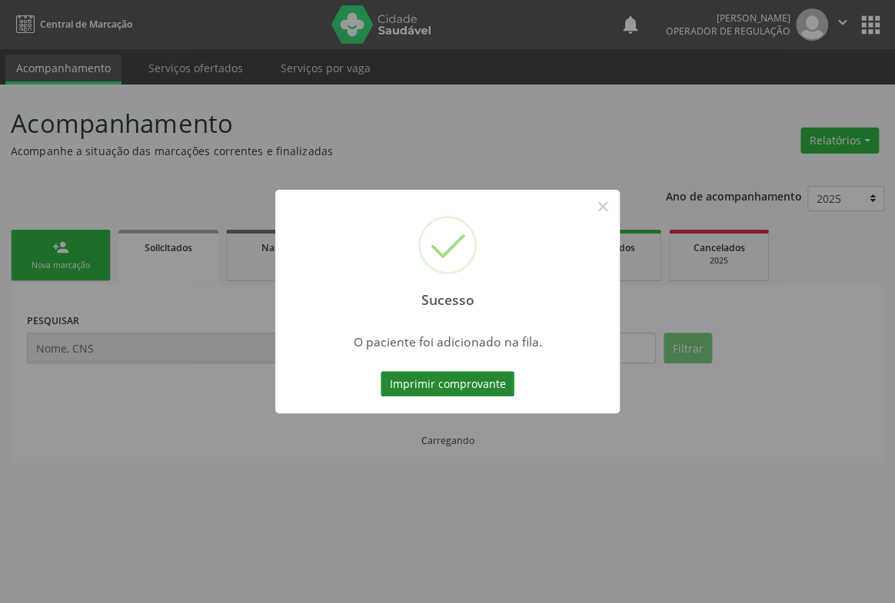
click at [446, 387] on button "Imprimir comprovante" at bounding box center [447, 384] width 134 height 26
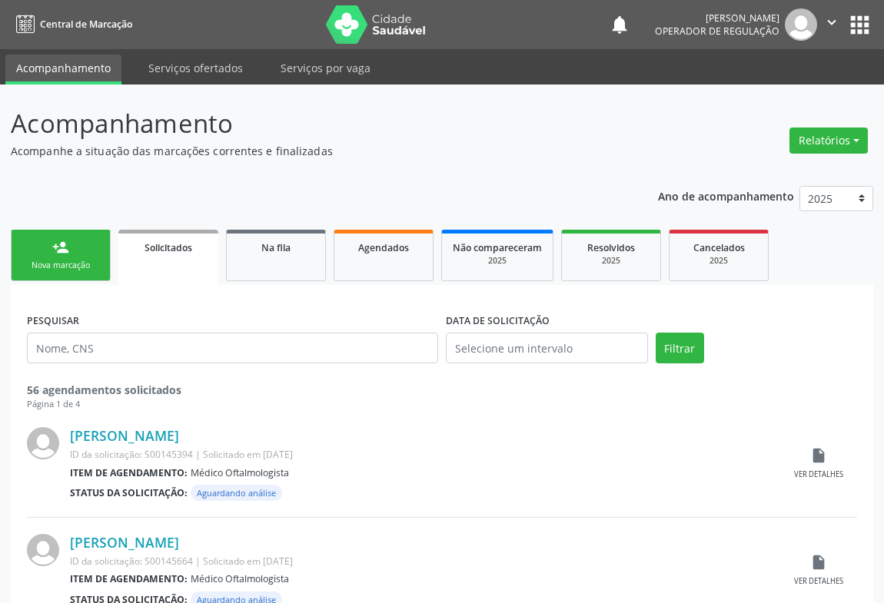
click at [84, 256] on link "person_add Nova marcação" at bounding box center [61, 255] width 100 height 51
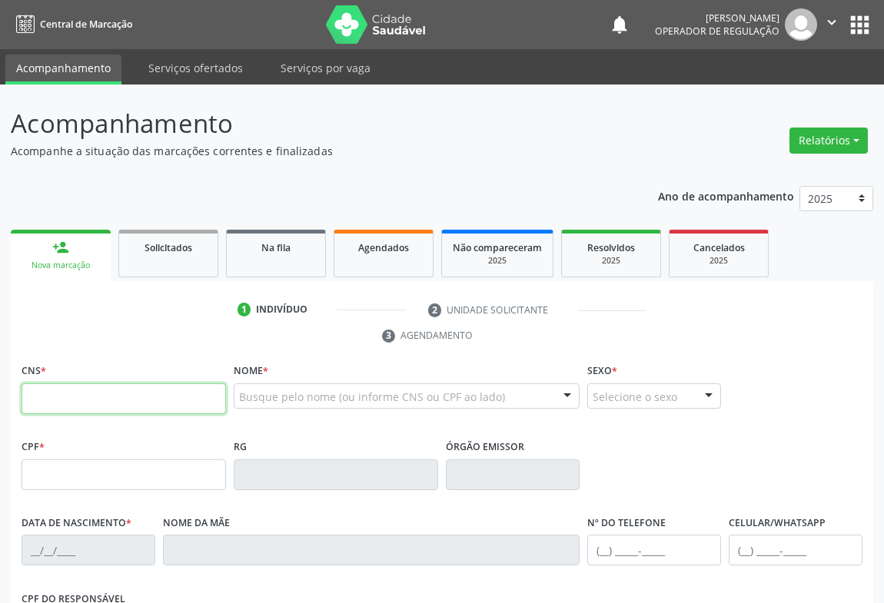
click at [77, 385] on input "text" at bounding box center [124, 399] width 204 height 31
type input "700 9049 6416 8995"
type input "04/12/2005"
type input "(74) 99110-9799"
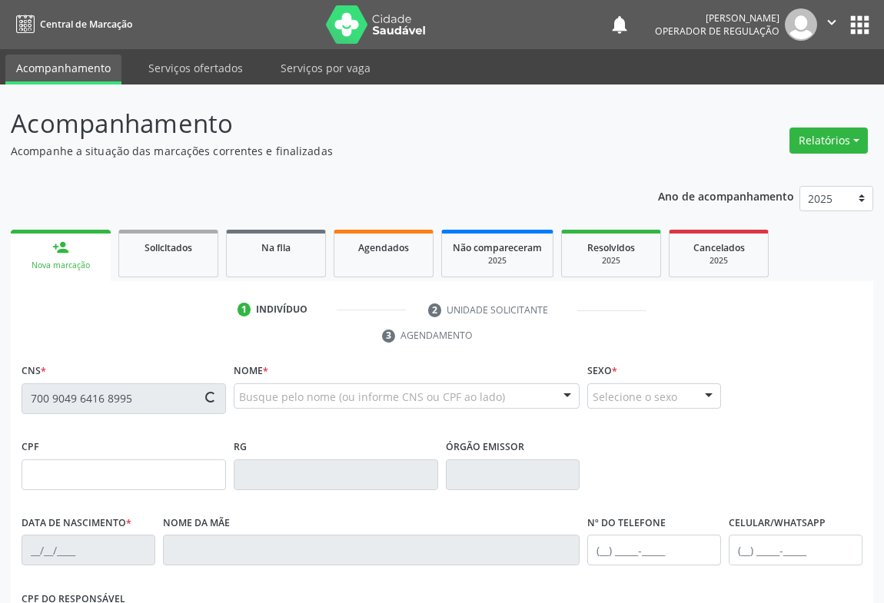
type input "SN"
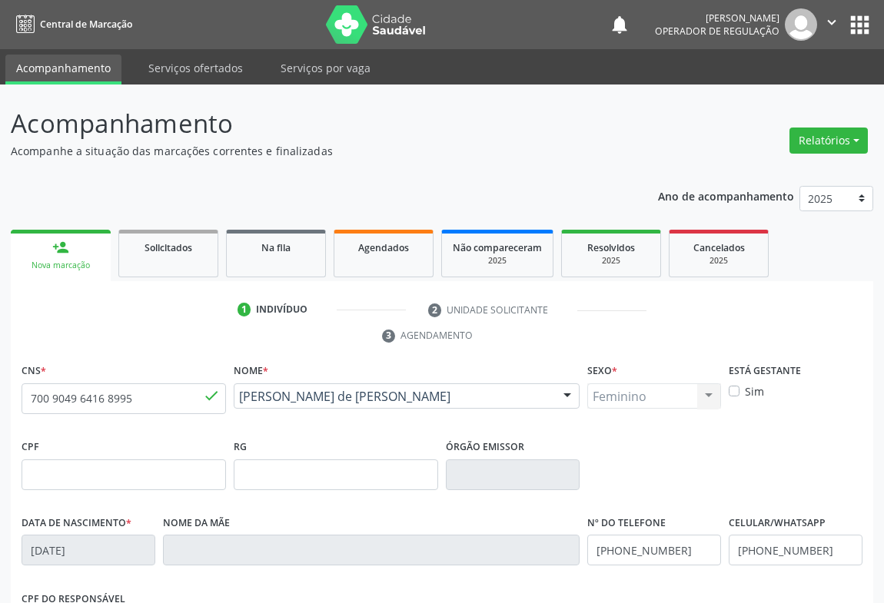
scroll to position [254, 0]
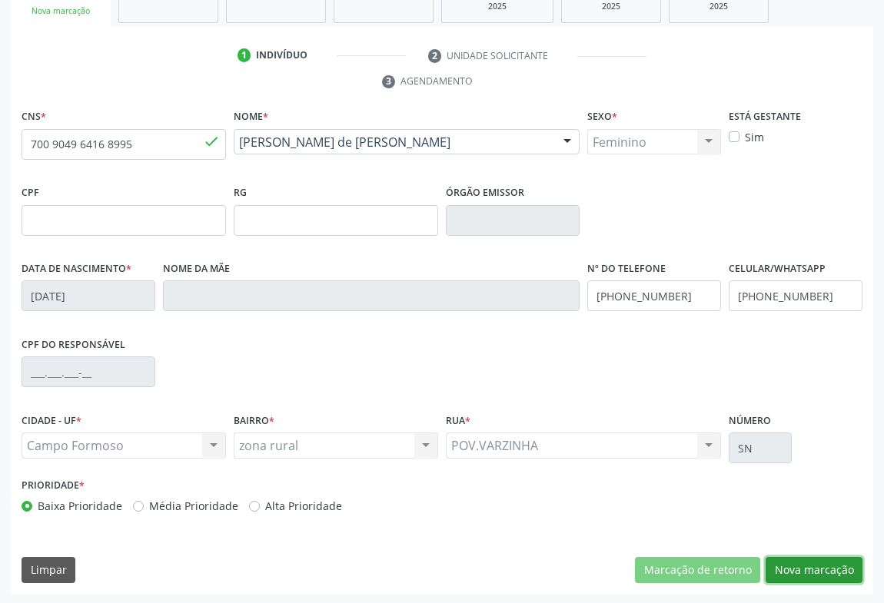
click at [809, 574] on button "Nova marcação" at bounding box center [814, 570] width 97 height 26
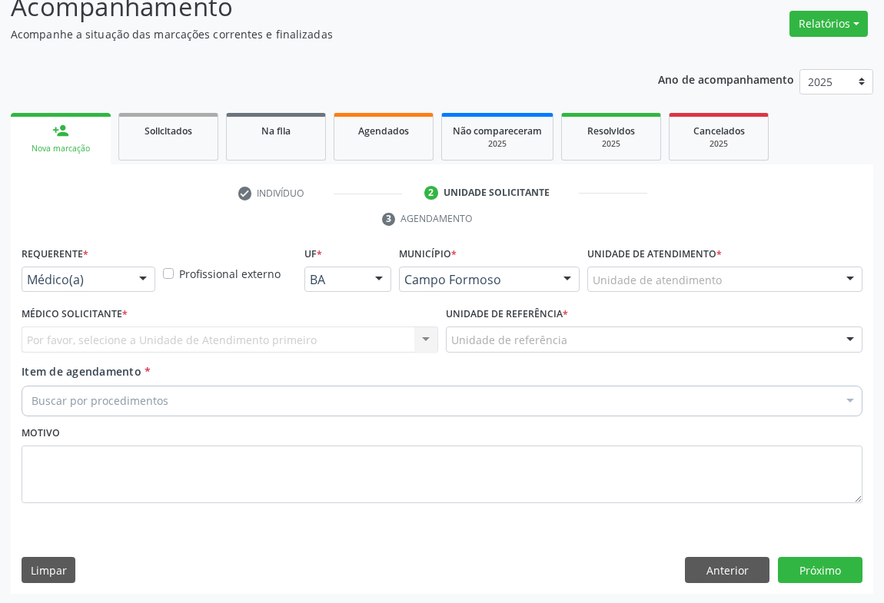
click at [138, 274] on div at bounding box center [142, 280] width 23 height 26
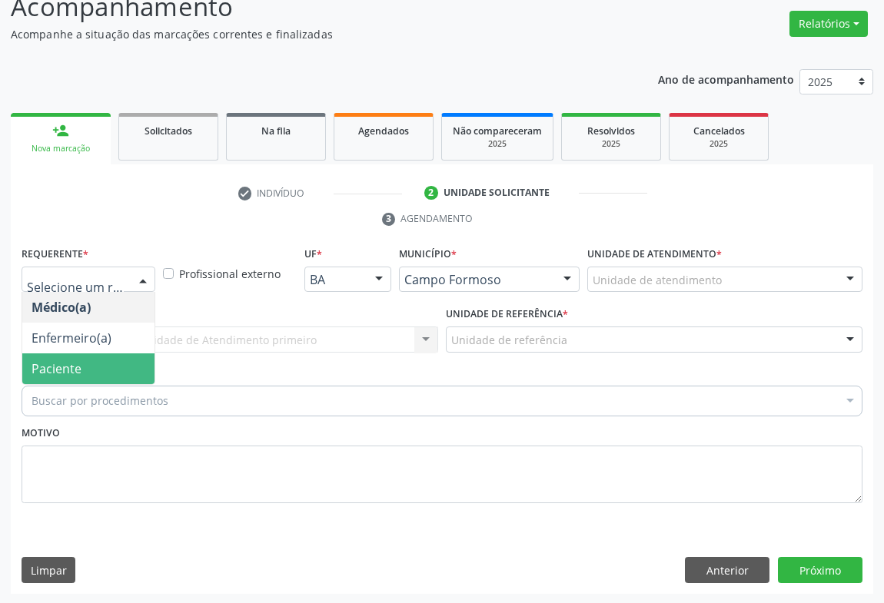
click at [95, 364] on span "Paciente" at bounding box center [88, 369] width 132 height 31
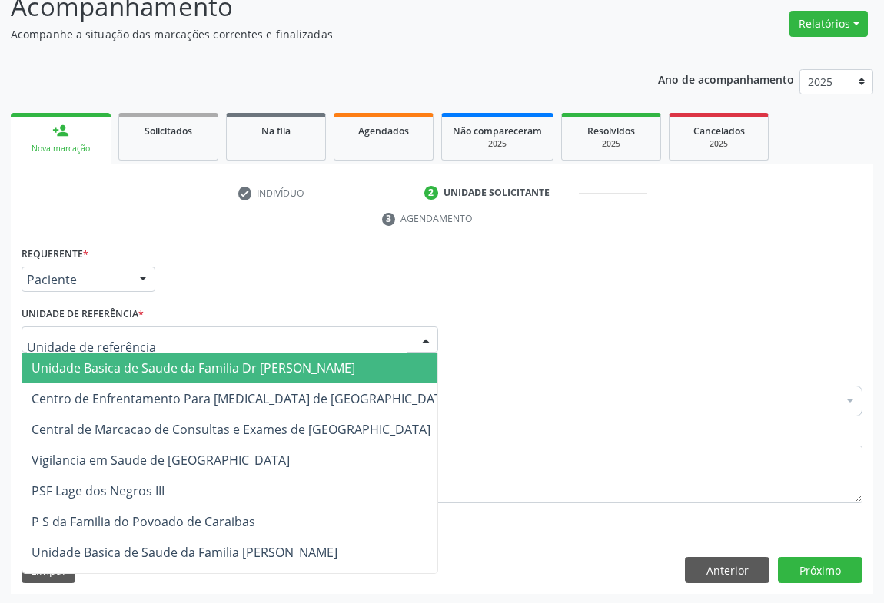
click at [208, 344] on div at bounding box center [230, 340] width 417 height 26
click at [150, 373] on span "Unidade Basica de Saude da Familia Dr [PERSON_NAME]" at bounding box center [194, 368] width 324 height 17
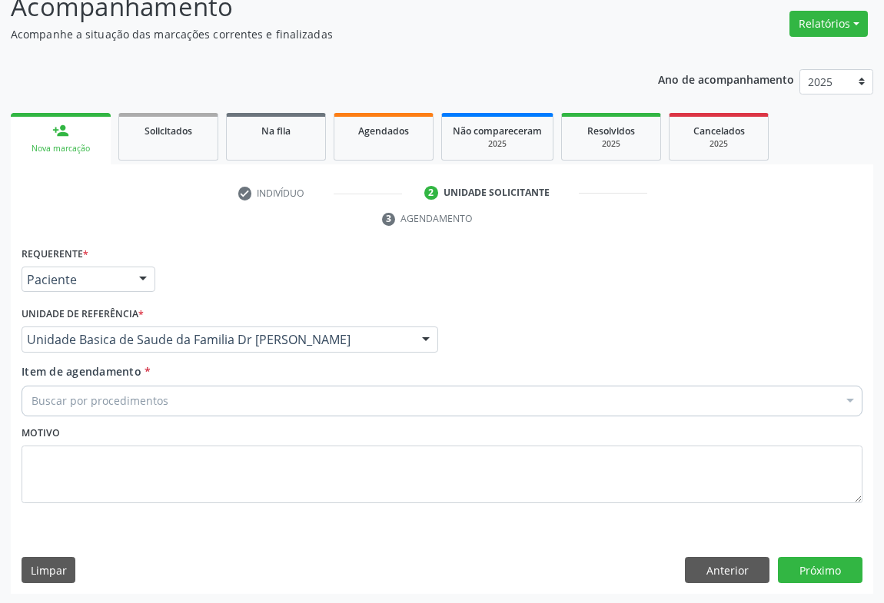
drag, startPoint x: 112, startPoint y: 399, endPoint x: 198, endPoint y: 388, distance: 86.0
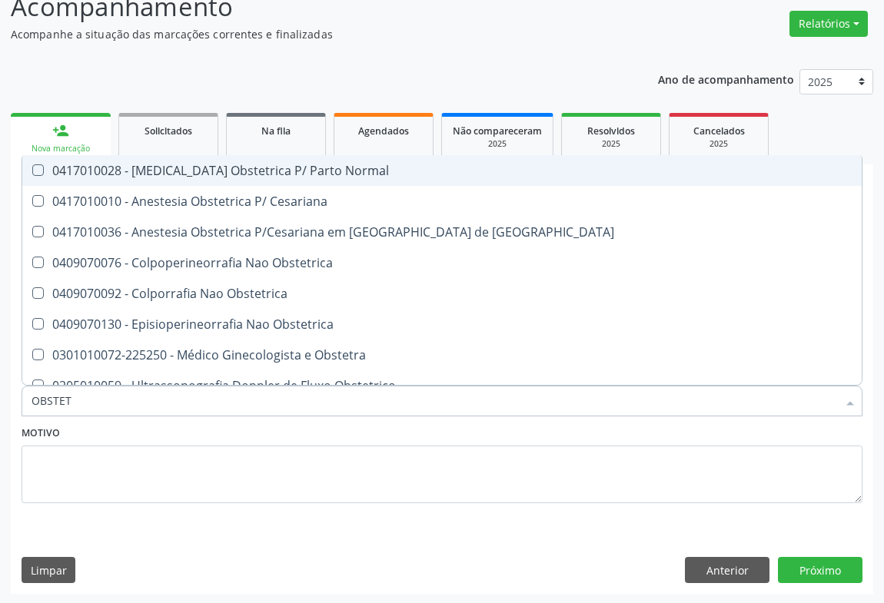
type input "OBSTETR"
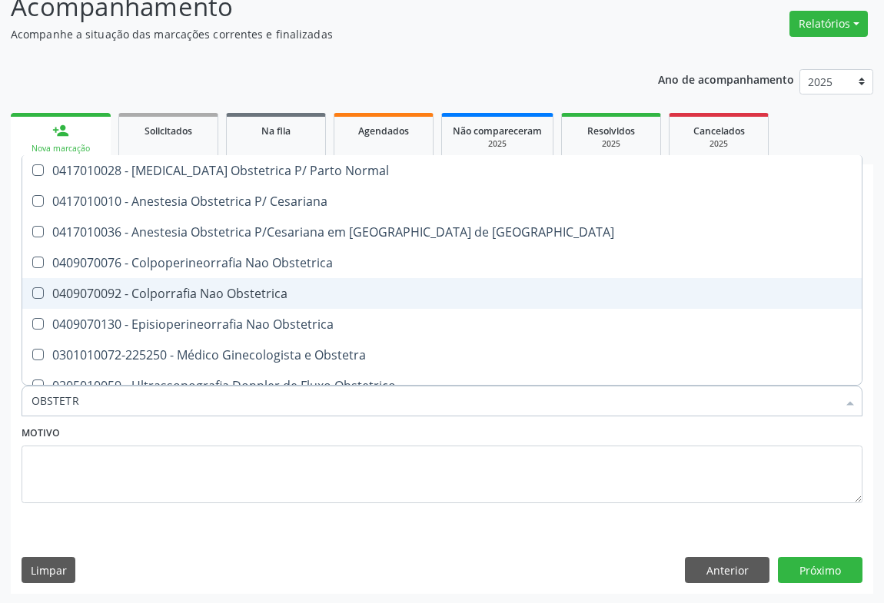
scroll to position [77, 0]
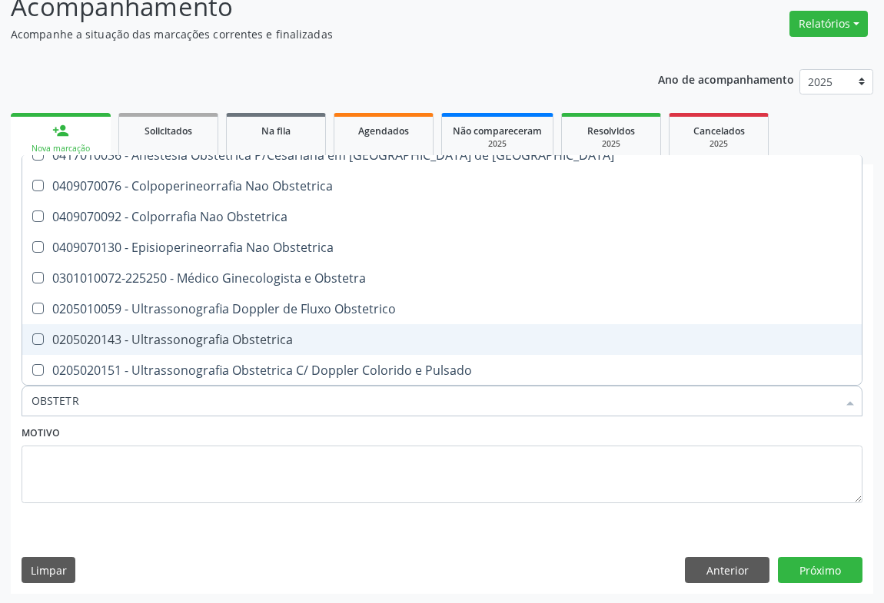
drag, startPoint x: 205, startPoint y: 331, endPoint x: 284, endPoint y: 380, distance: 92.6
click at [214, 334] on div "0205020143 - Ultrassonografia Obstetrica" at bounding box center [442, 340] width 821 height 12
checkbox Obstetrica "true"
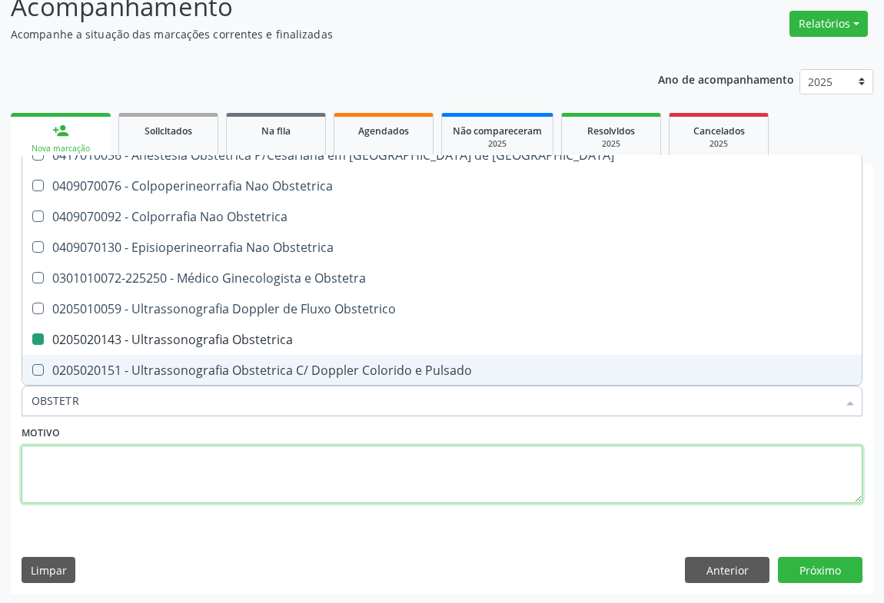
drag, startPoint x: 244, startPoint y: 460, endPoint x: 754, endPoint y: 551, distance: 518.5
click at [248, 459] on textarea at bounding box center [442, 475] width 841 height 58
checkbox Cesariana "true"
checkbox Obstetrica "false"
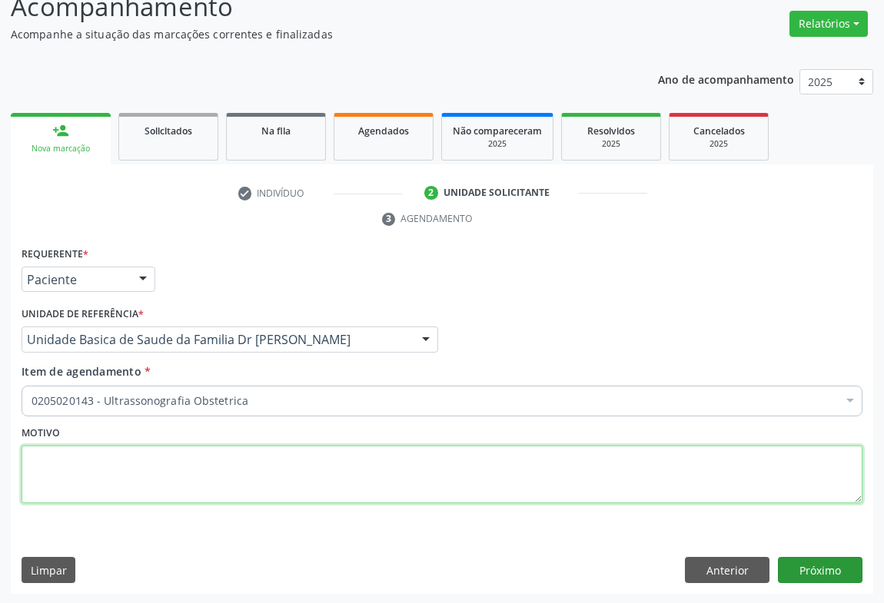
scroll to position [0, 0]
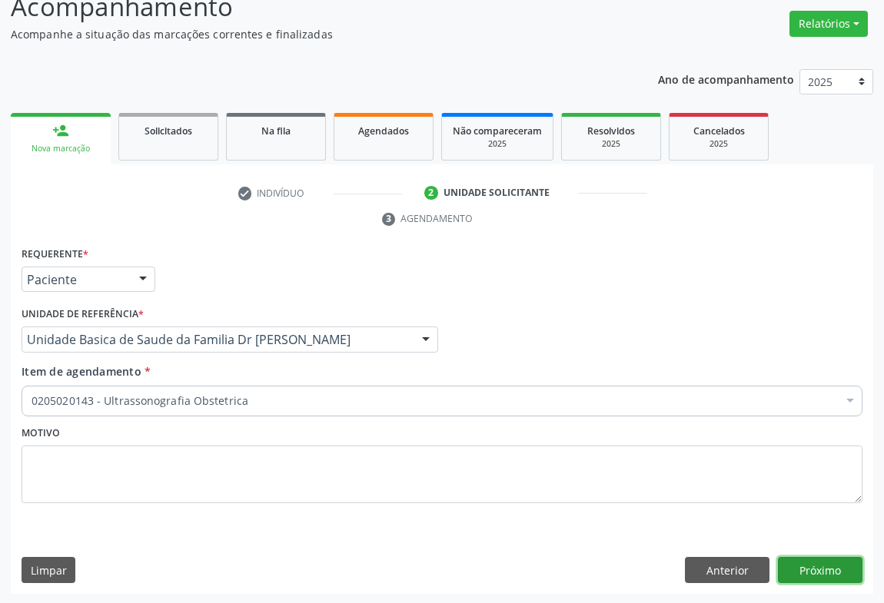
click at [796, 568] on button "Próximo" at bounding box center [820, 570] width 85 height 26
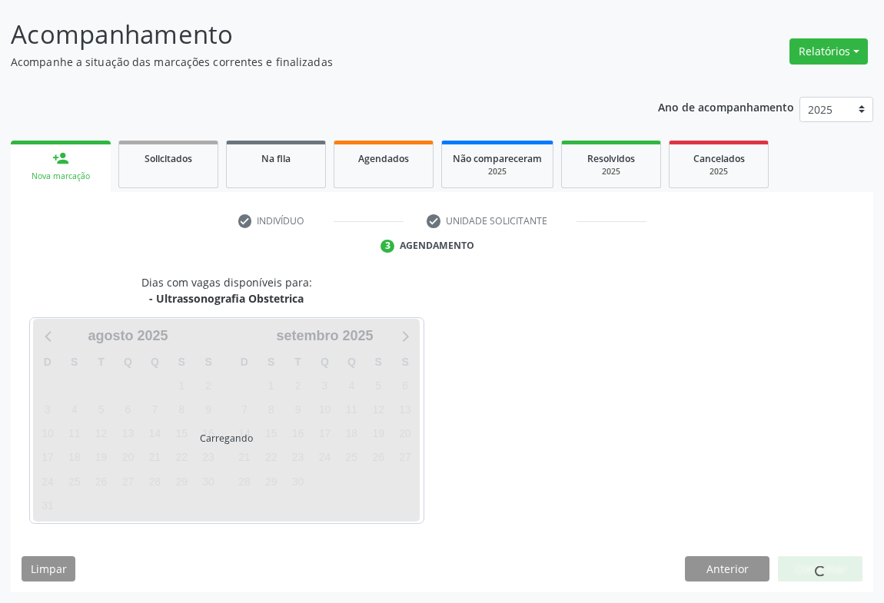
scroll to position [88, 0]
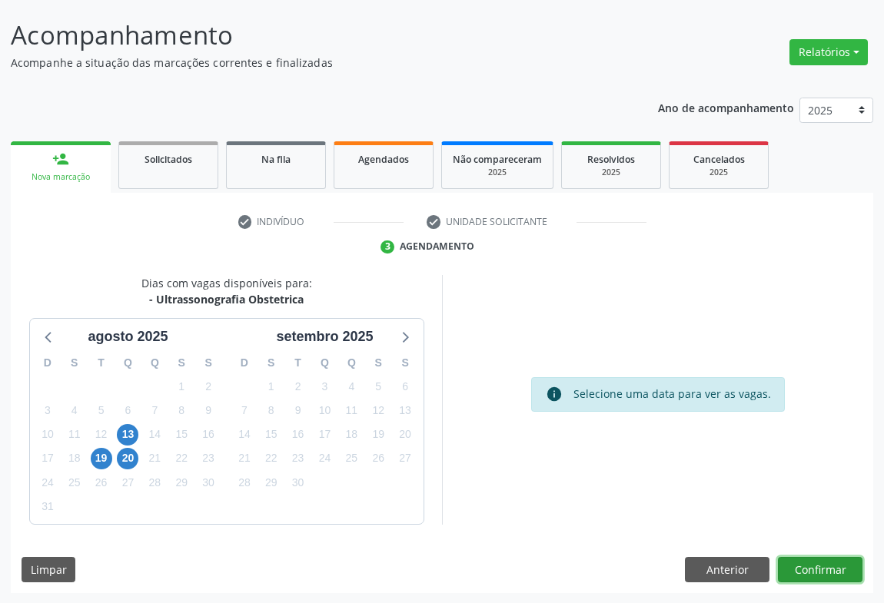
click at [793, 560] on button "Confirmar" at bounding box center [820, 570] width 85 height 26
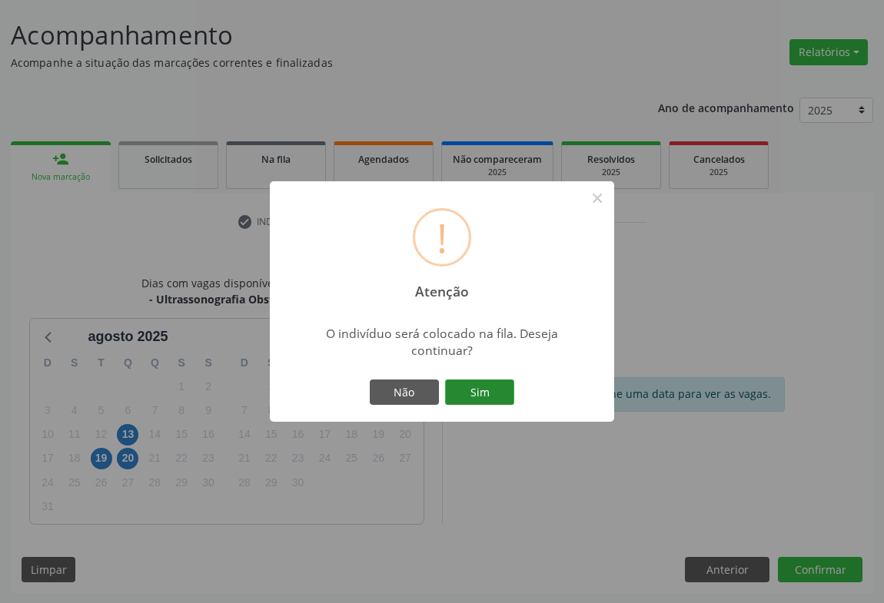
click at [479, 389] on button "Sim" at bounding box center [479, 393] width 69 height 26
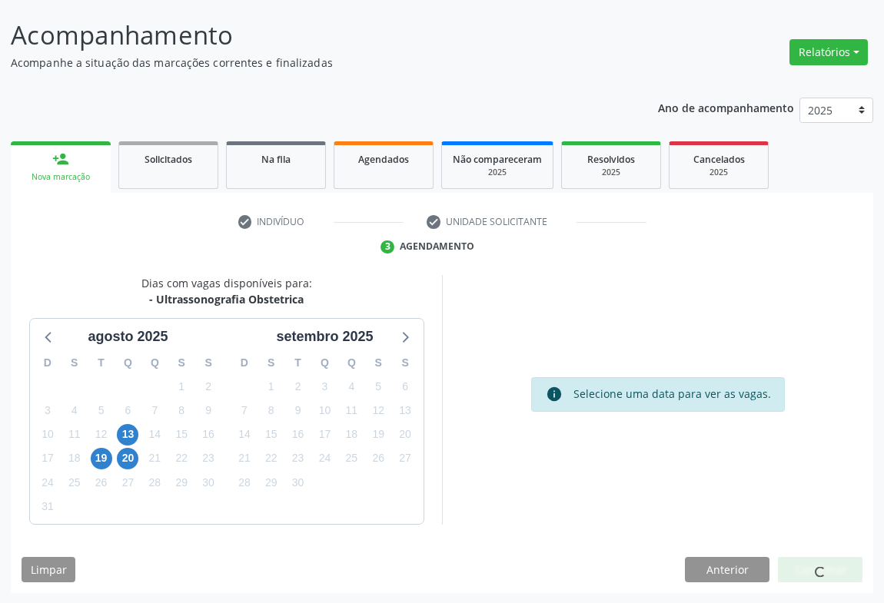
scroll to position [0, 0]
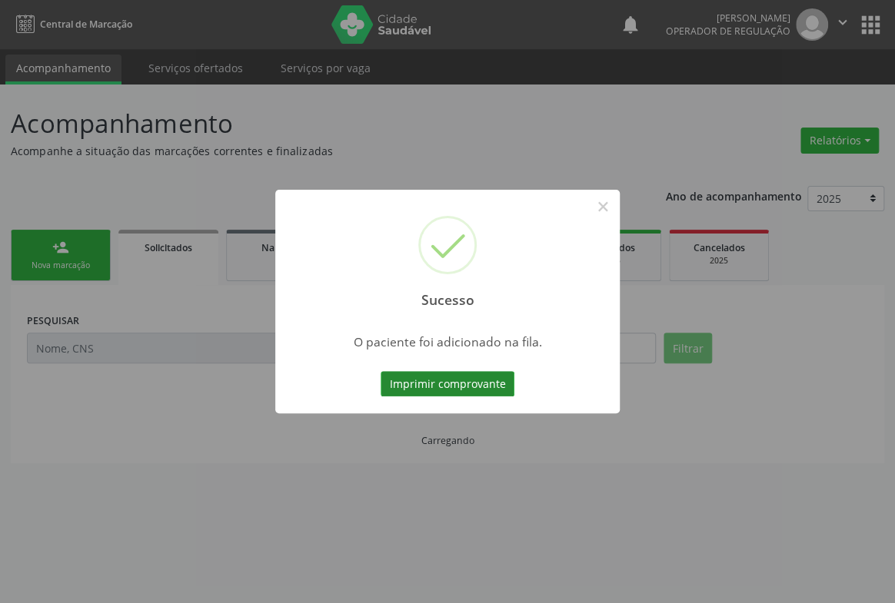
click at [456, 383] on button "Imprimir comprovante" at bounding box center [447, 384] width 134 height 26
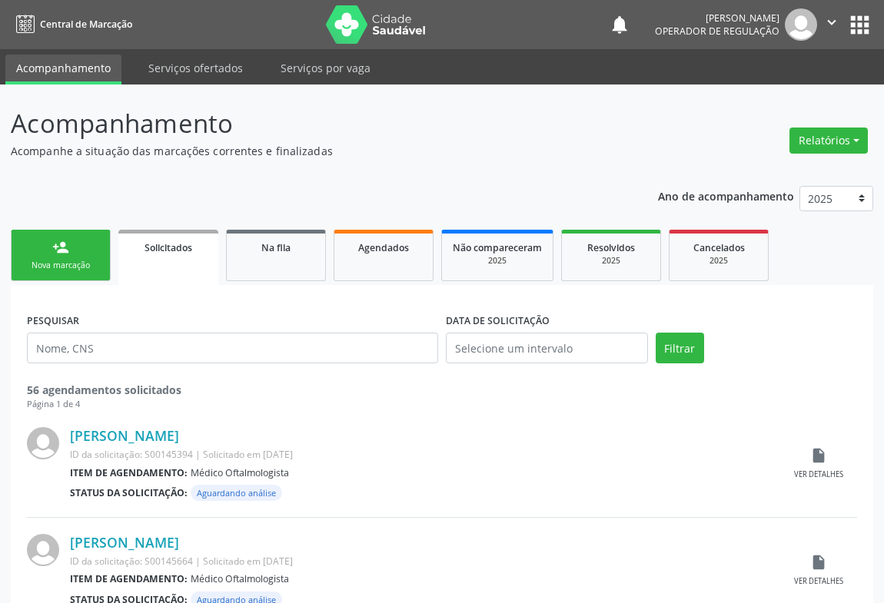
click at [78, 250] on link "person_add Nova marcação" at bounding box center [61, 255] width 100 height 51
click at [284, 261] on link "Na fila" at bounding box center [276, 255] width 100 height 51
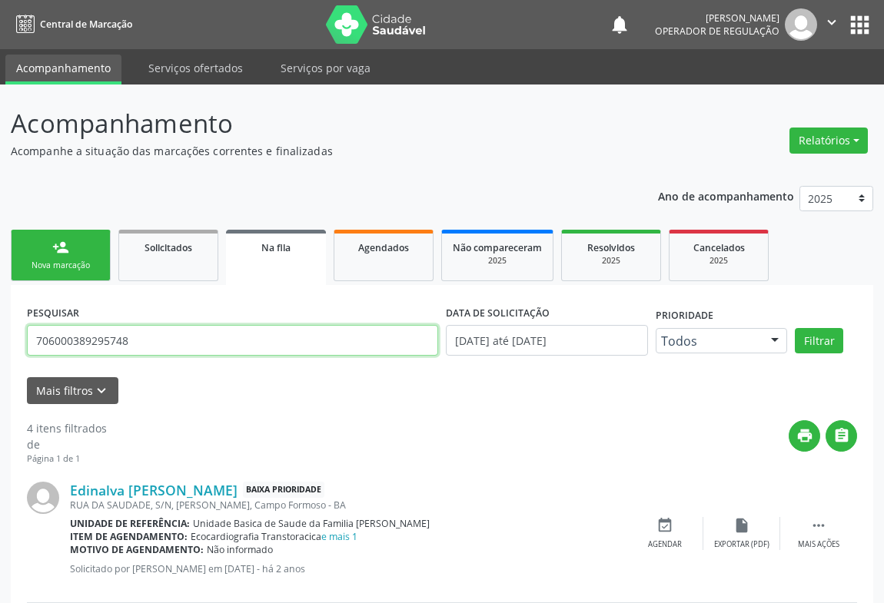
click at [146, 336] on input "706000389295748" at bounding box center [232, 340] width 411 height 31
type input "7"
type input "707002848542332"
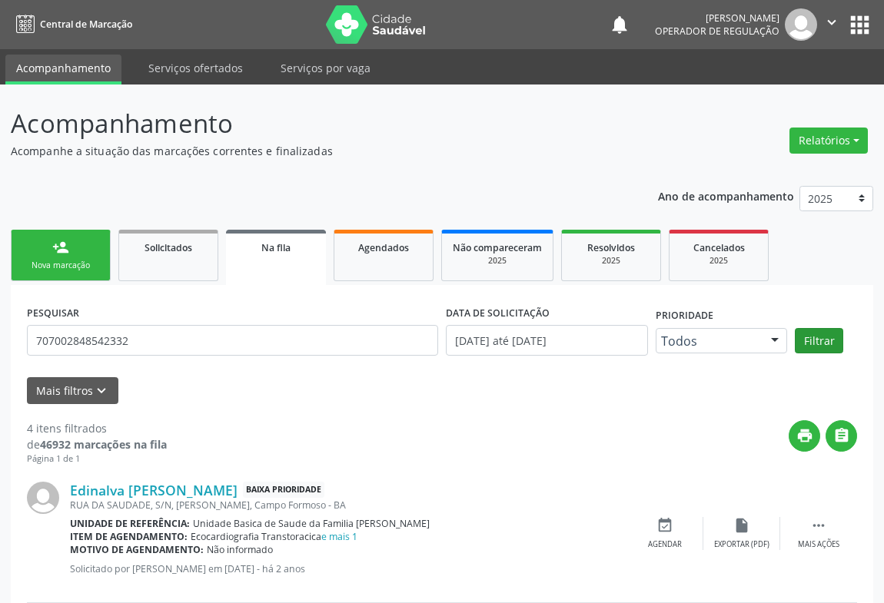
drag, startPoint x: 819, startPoint y: 323, endPoint x: 819, endPoint y: 331, distance: 8.5
click at [819, 326] on div "PESQUISAR 707002848542332 DATA DE SOLICITAÇÃO 01/01/2023 até 15/08/2025 Priorid…" at bounding box center [442, 333] width 838 height 65
drag, startPoint x: 819, startPoint y: 331, endPoint x: 761, endPoint y: 333, distance: 57.7
click at [819, 332] on button "Filtrar" at bounding box center [819, 341] width 48 height 26
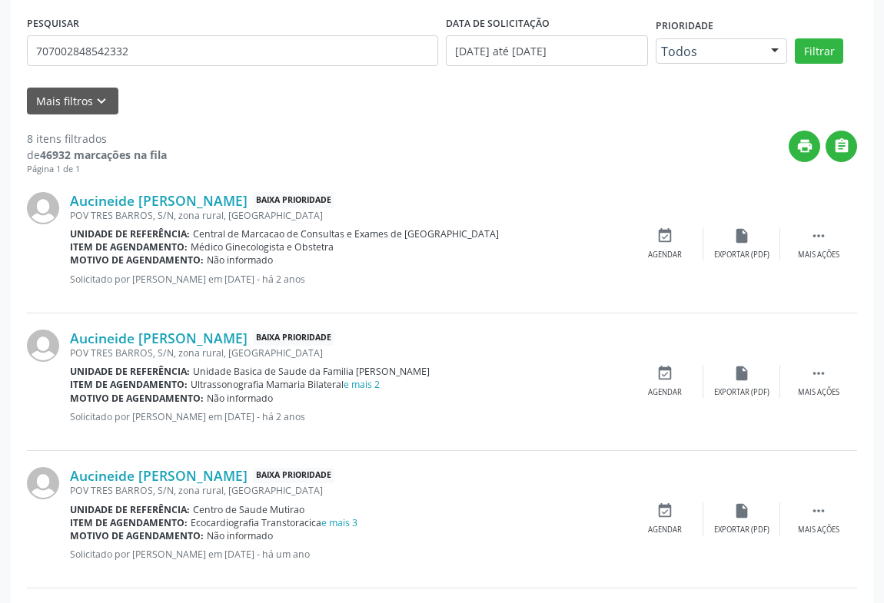
scroll to position [80, 0]
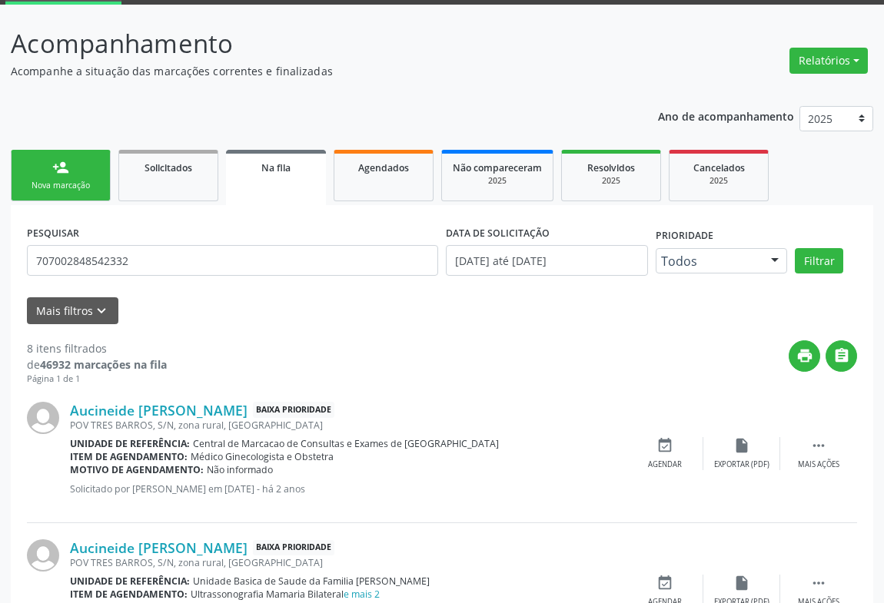
click at [65, 180] on div "Nova marcação" at bounding box center [60, 186] width 77 height 12
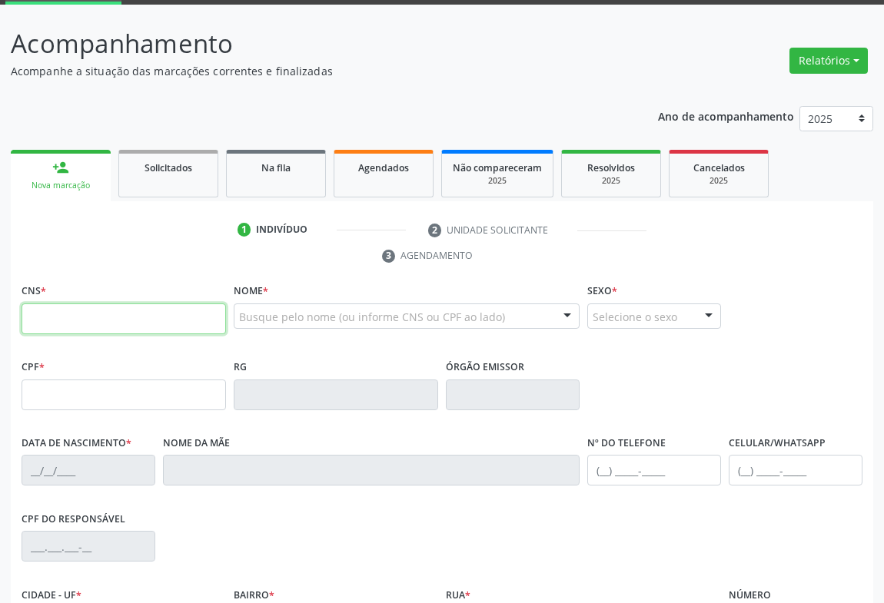
click at [128, 315] on input "text" at bounding box center [124, 319] width 204 height 31
type input "706 8067 5922 5321"
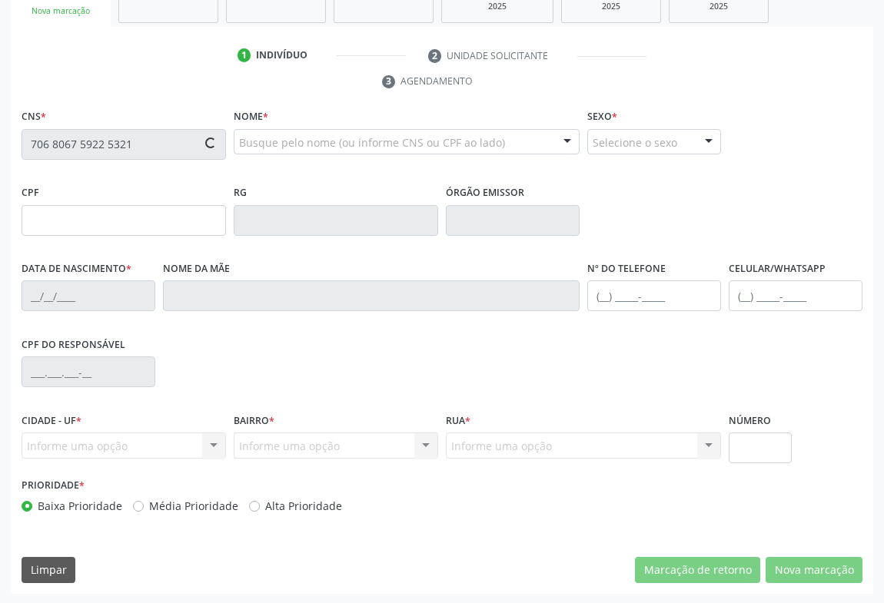
type input "2135179493"
type input "17/08/2011"
type input "101.425.785-92"
type input "SN"
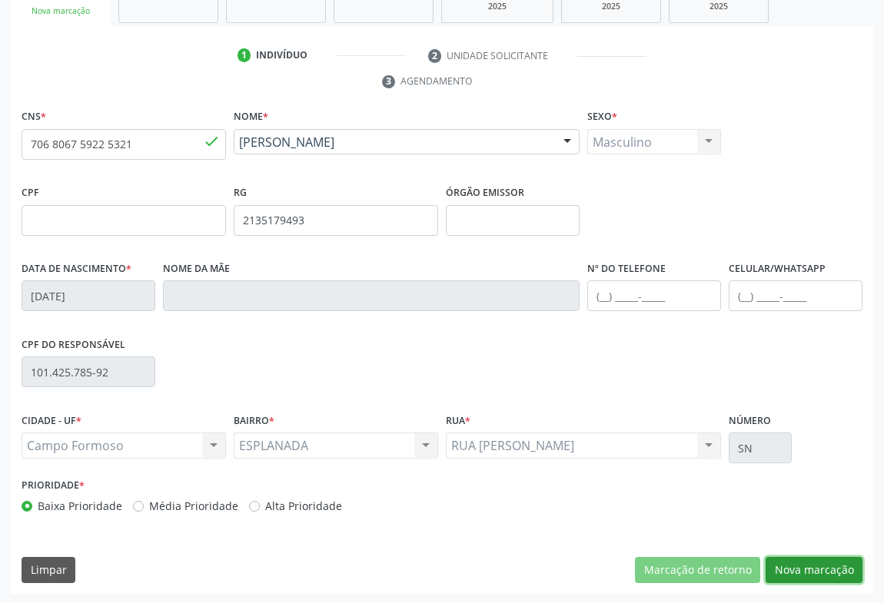
click at [809, 564] on button "Nova marcação" at bounding box center [814, 570] width 97 height 26
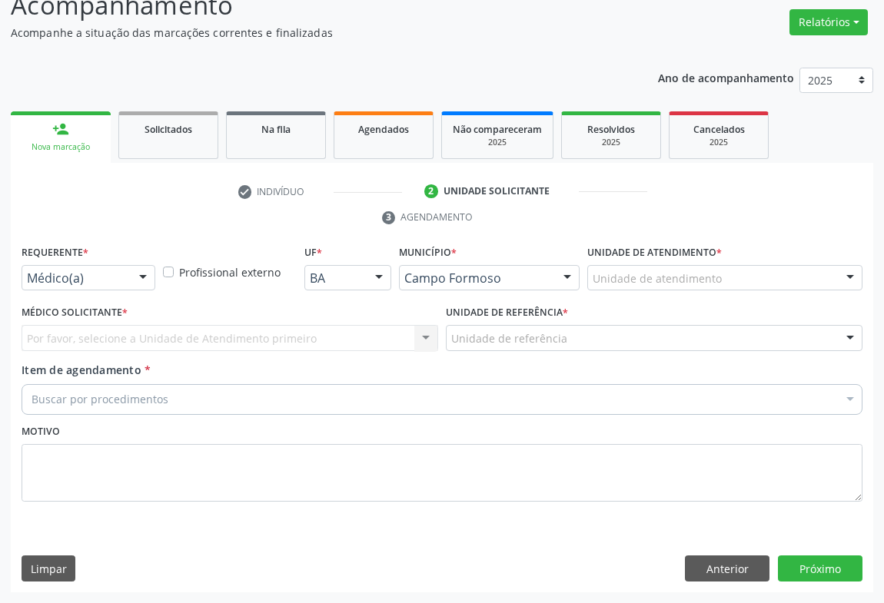
scroll to position [117, 0]
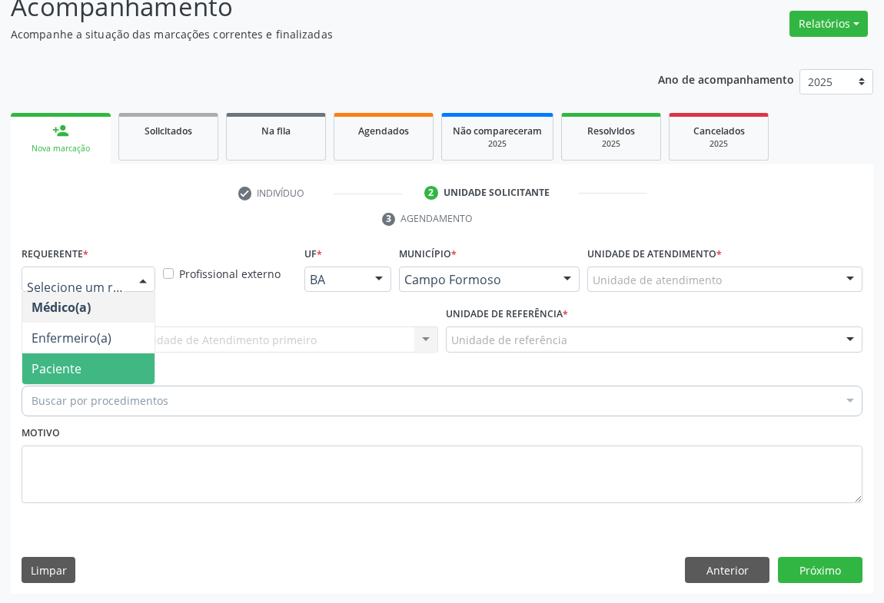
drag, startPoint x: 81, startPoint y: 360, endPoint x: 166, endPoint y: 337, distance: 87.6
click at [86, 360] on span "Paciente" at bounding box center [88, 369] width 132 height 31
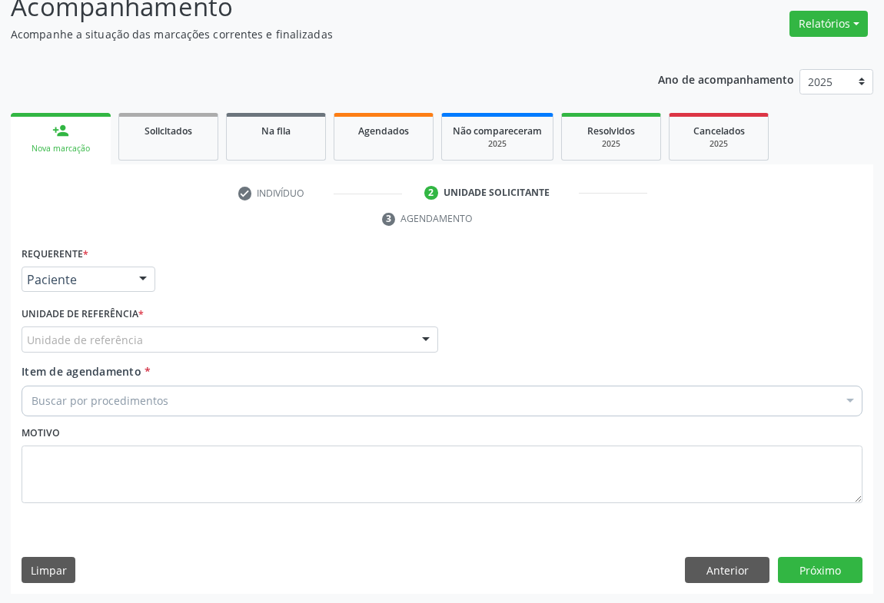
click at [174, 335] on div "Unidade de referência" at bounding box center [230, 340] width 417 height 26
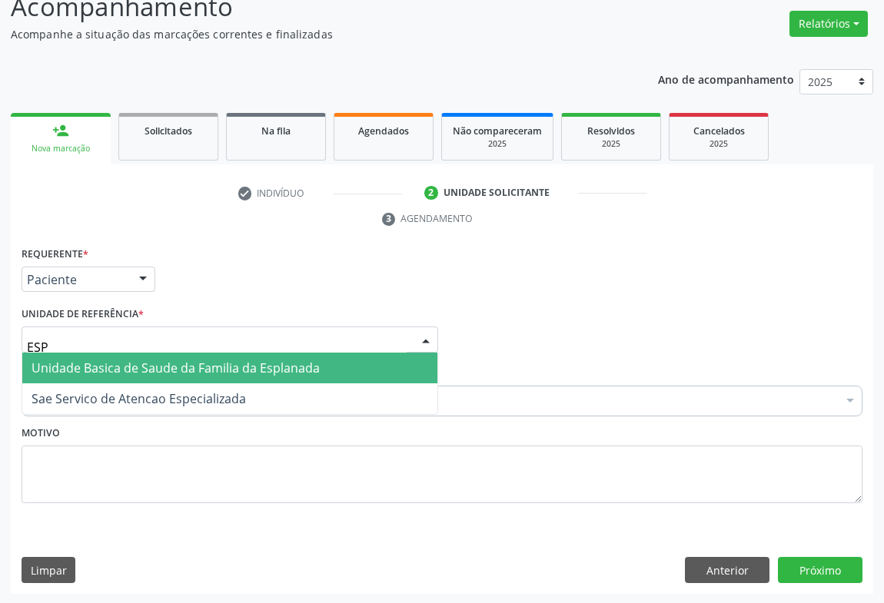
type input "ESPL"
click at [214, 360] on span "Unidade Basica de Saude da Familia da Esplanada" at bounding box center [176, 368] width 288 height 17
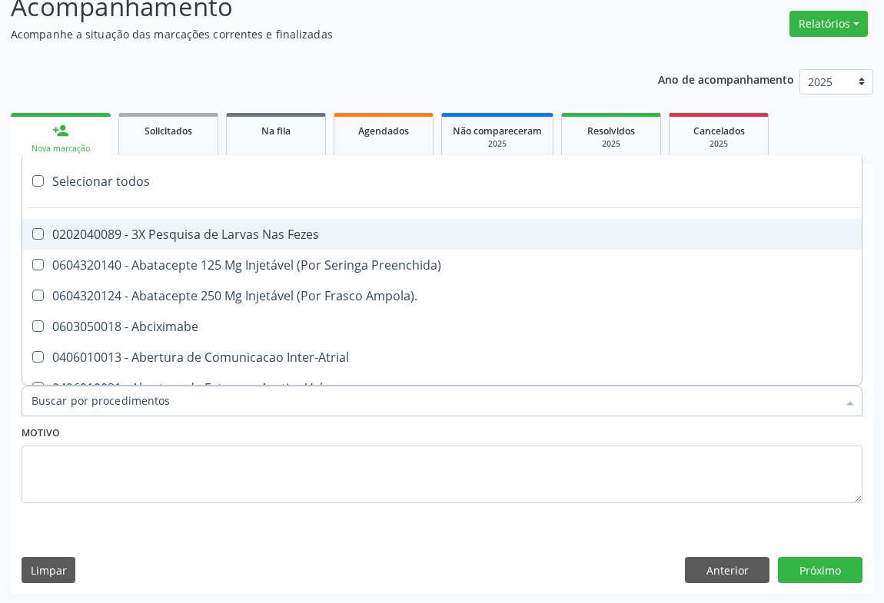
type input "P"
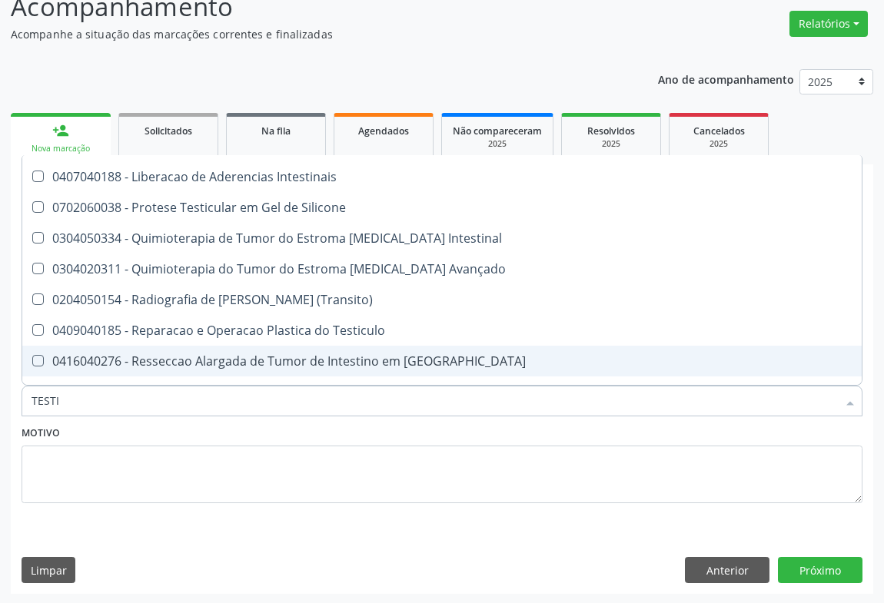
scroll to position [323, 0]
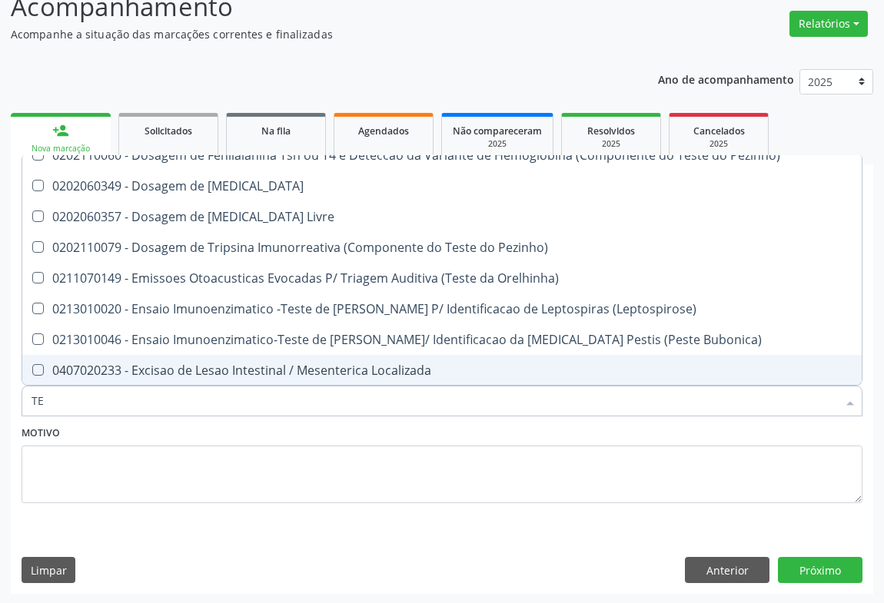
type input "T"
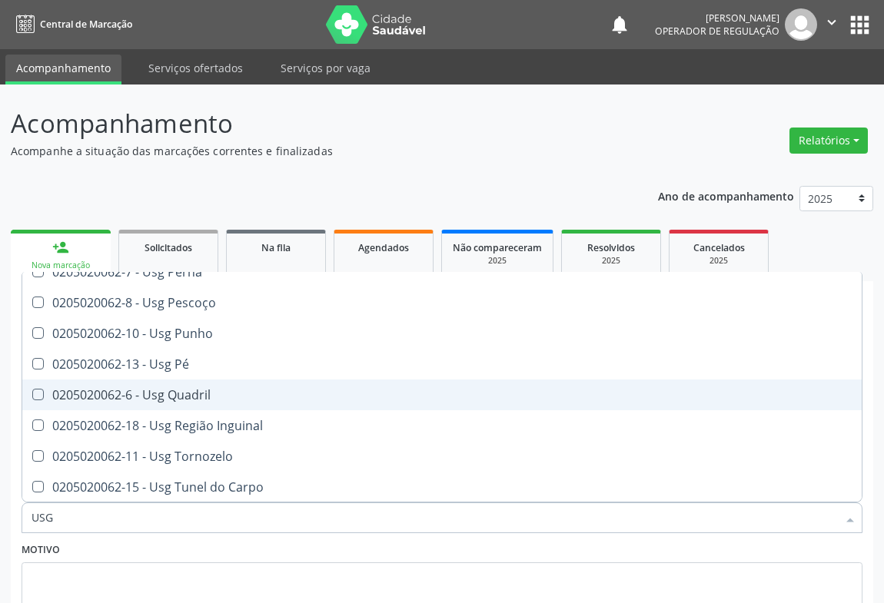
scroll to position [0, 0]
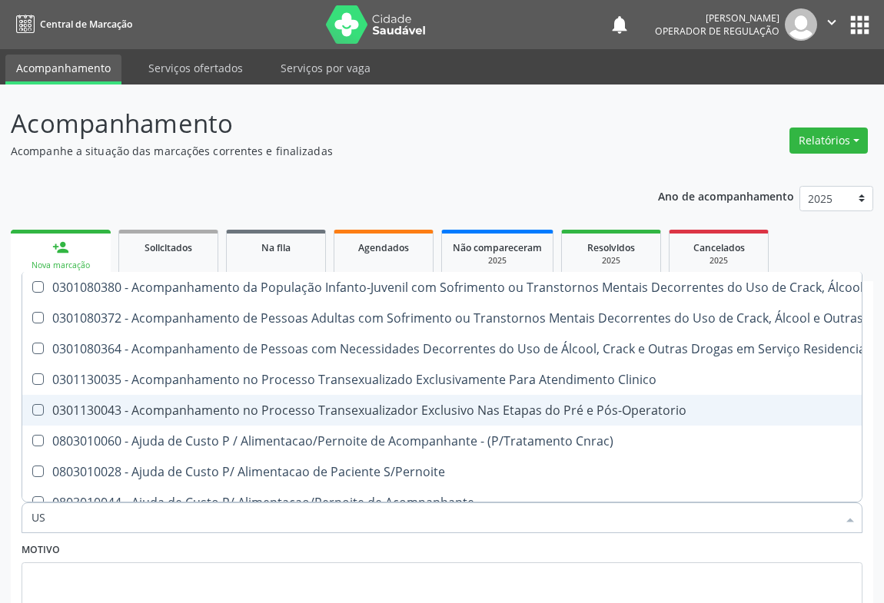
type input "U"
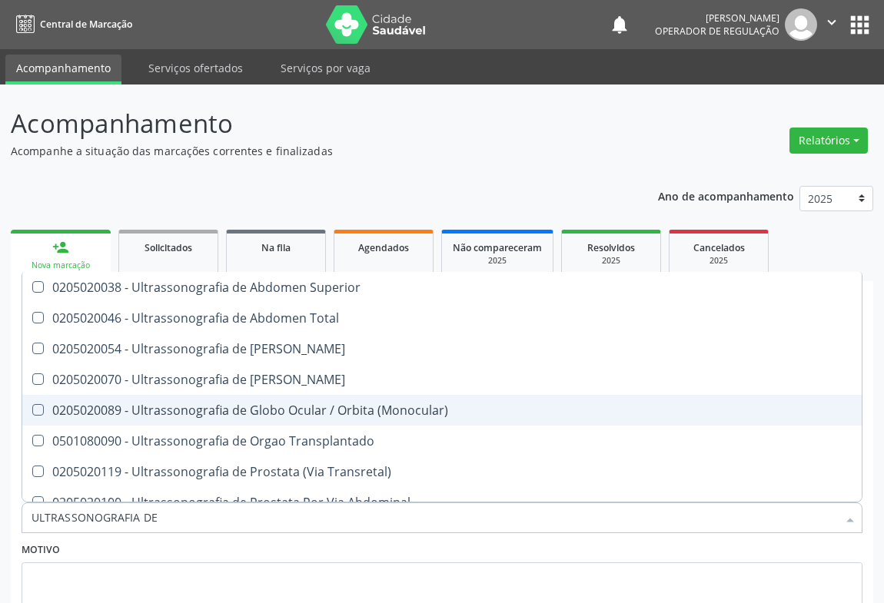
type input "ULTRASSONOGRAFIA DE"
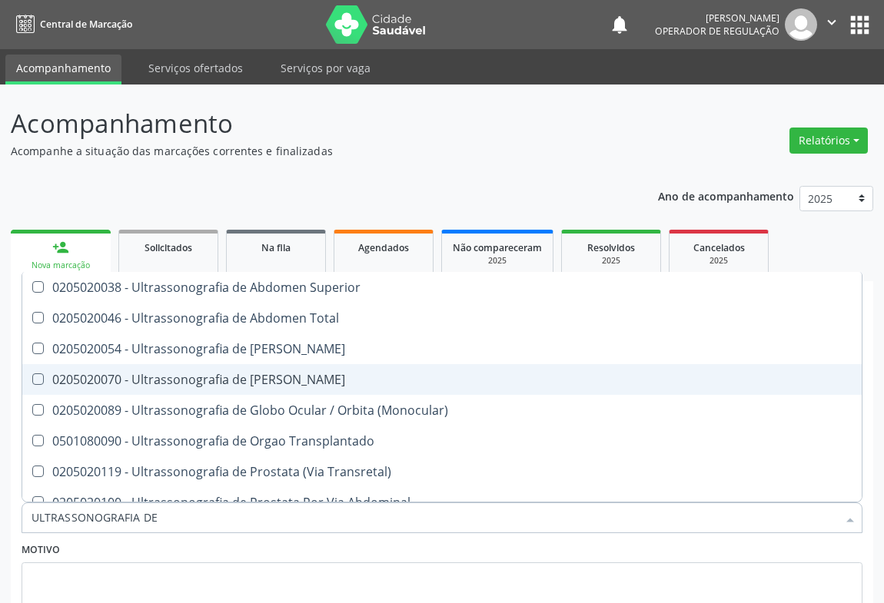
click at [246, 382] on div "0205020070 - Ultrassonografia de Bolsa Escrotal" at bounding box center [442, 380] width 821 height 12
checkbox Escrotal "true"
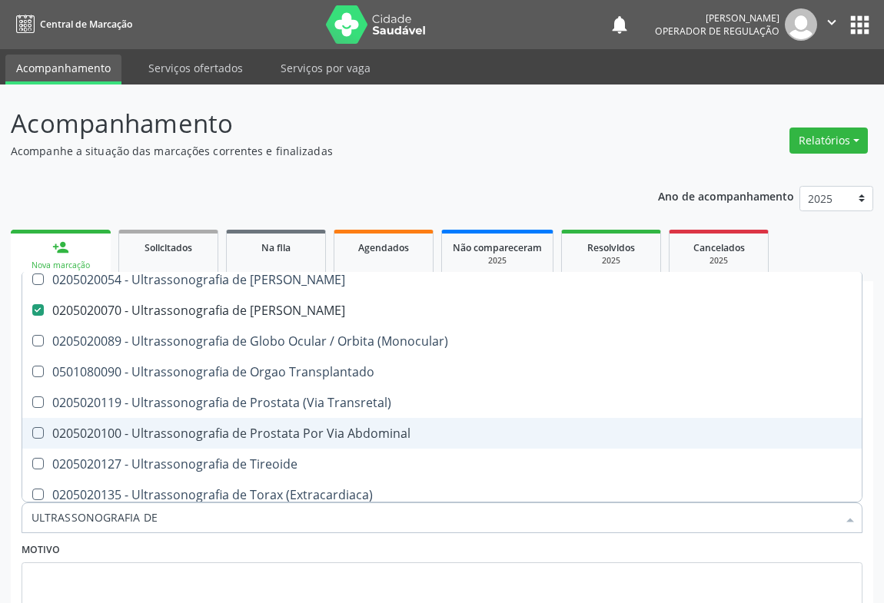
scroll to position [77, 0]
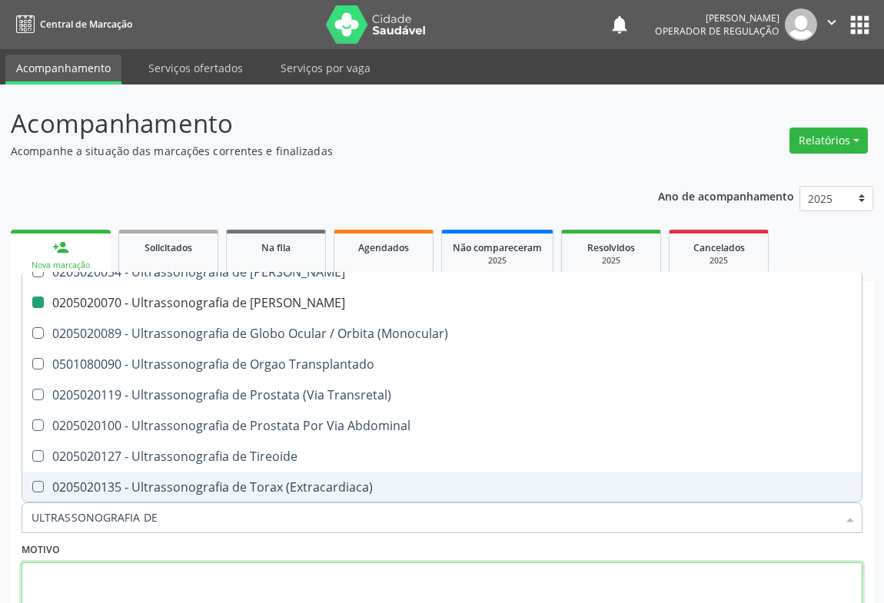
click at [171, 576] on textarea at bounding box center [442, 592] width 841 height 58
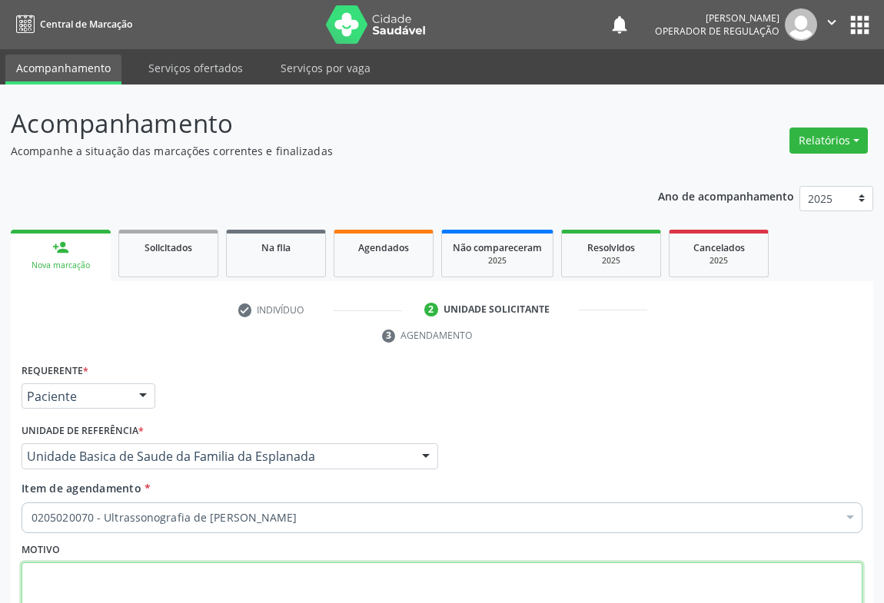
scroll to position [117, 0]
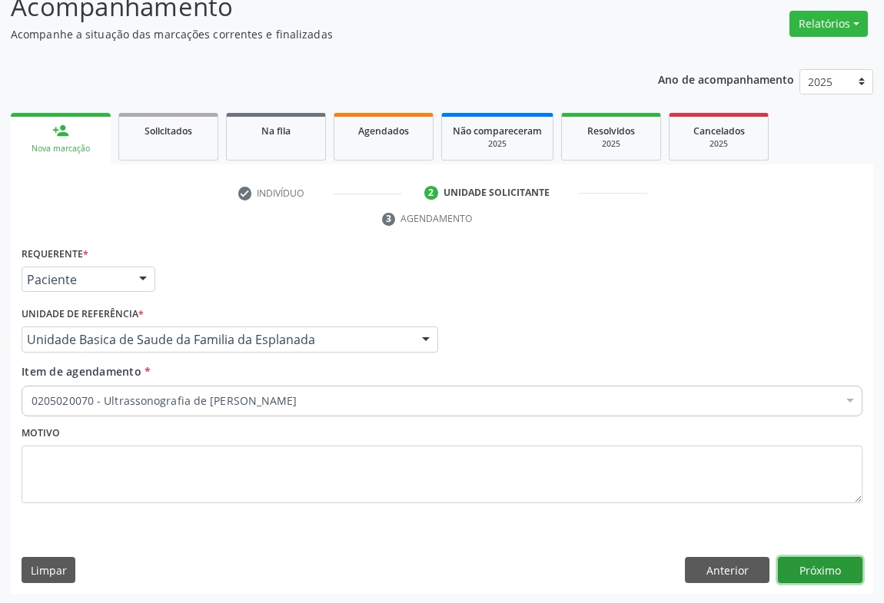
click at [809, 573] on button "Próximo" at bounding box center [820, 570] width 85 height 26
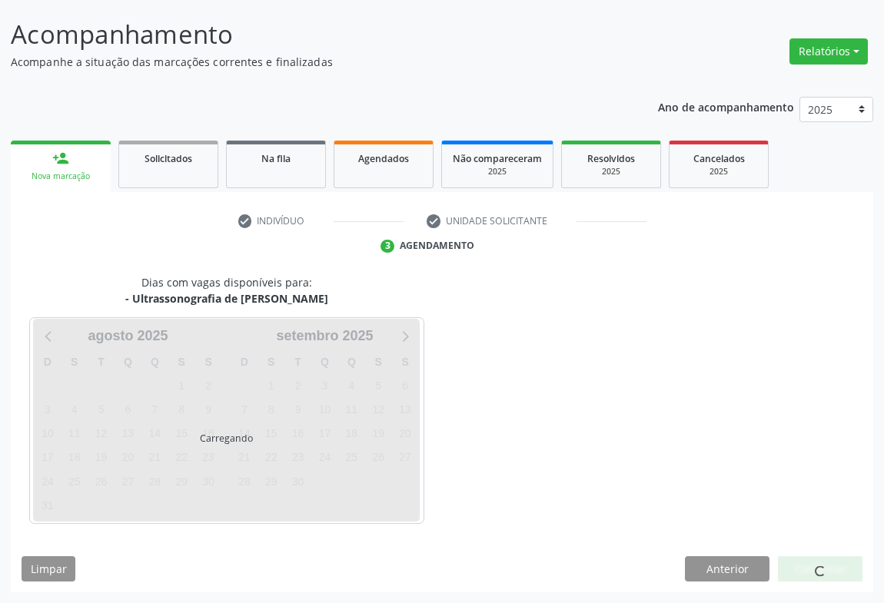
scroll to position [88, 0]
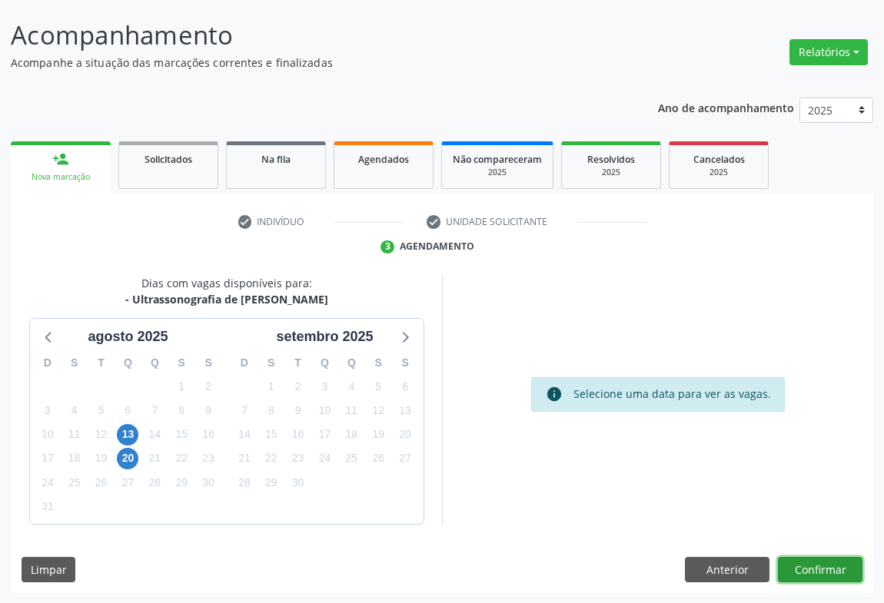
click at [805, 563] on button "Confirmar" at bounding box center [820, 570] width 85 height 26
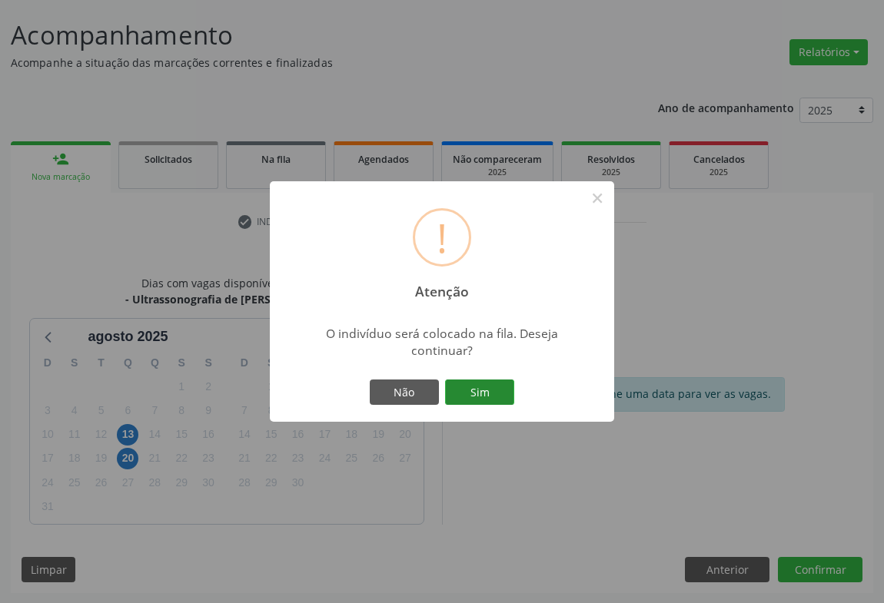
click at [485, 393] on button "Sim" at bounding box center [479, 393] width 69 height 26
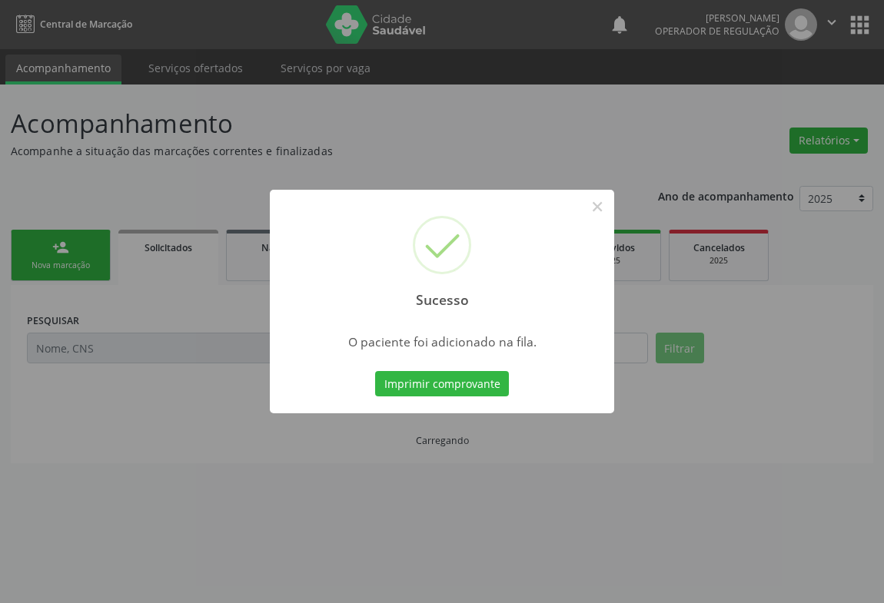
scroll to position [0, 0]
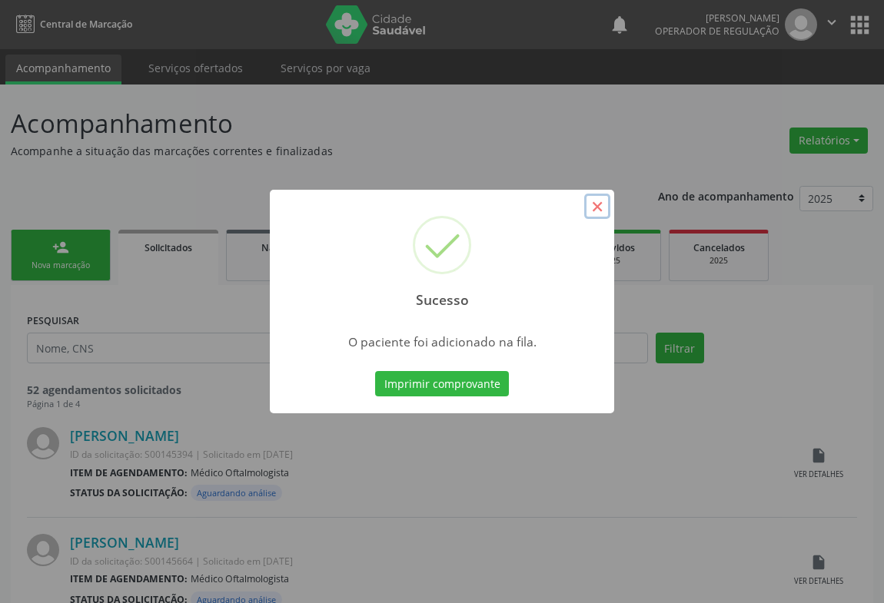
click at [599, 210] on button "×" at bounding box center [597, 207] width 26 height 26
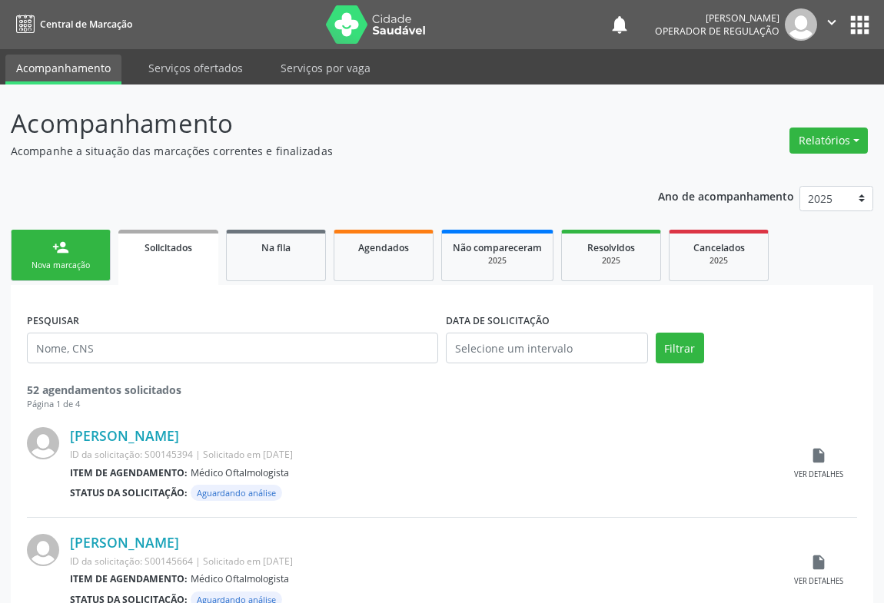
click at [62, 260] on div "Nova marcação" at bounding box center [60, 266] width 77 height 12
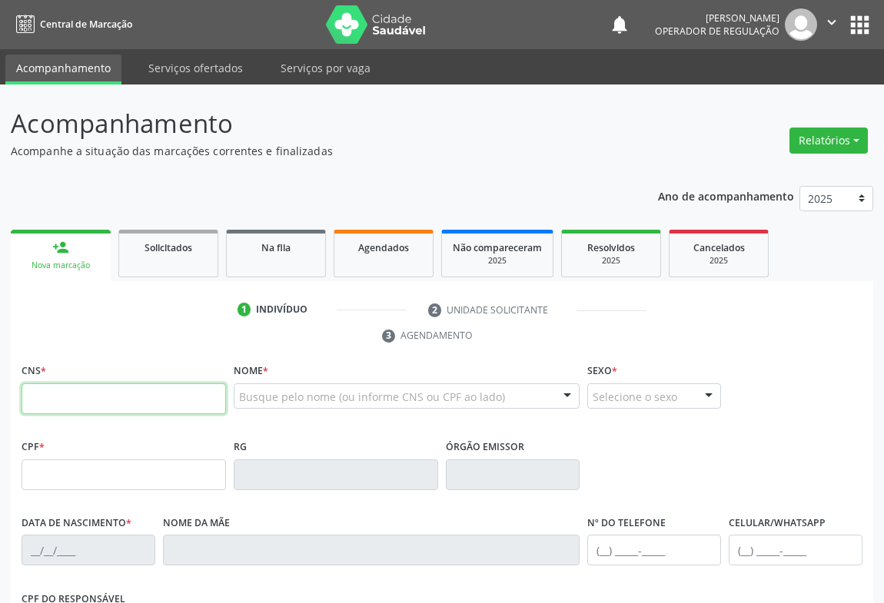
click at [76, 401] on input "text" at bounding box center [124, 399] width 204 height 31
type input "704 1014 4790 3850"
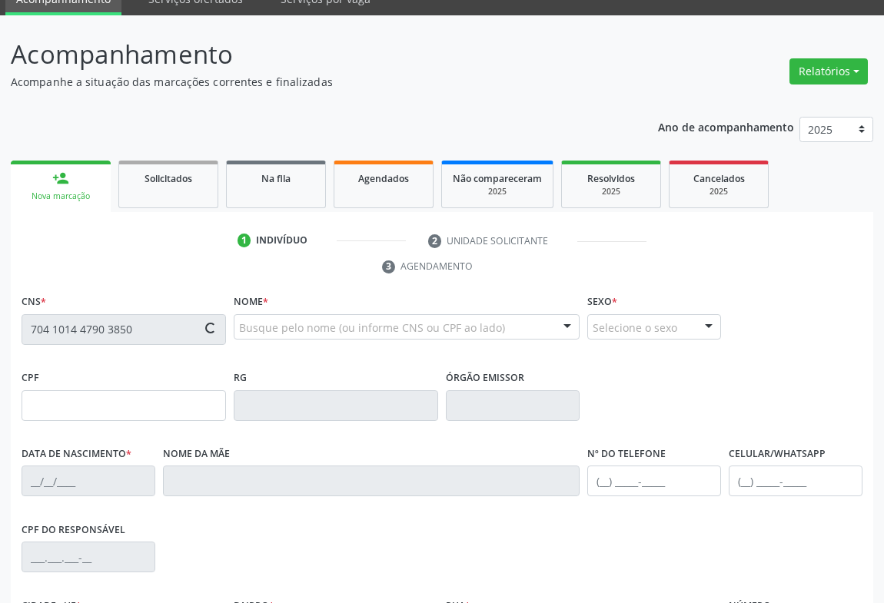
type input "007710764"
type input "06/12/2017"
type input "S/N"
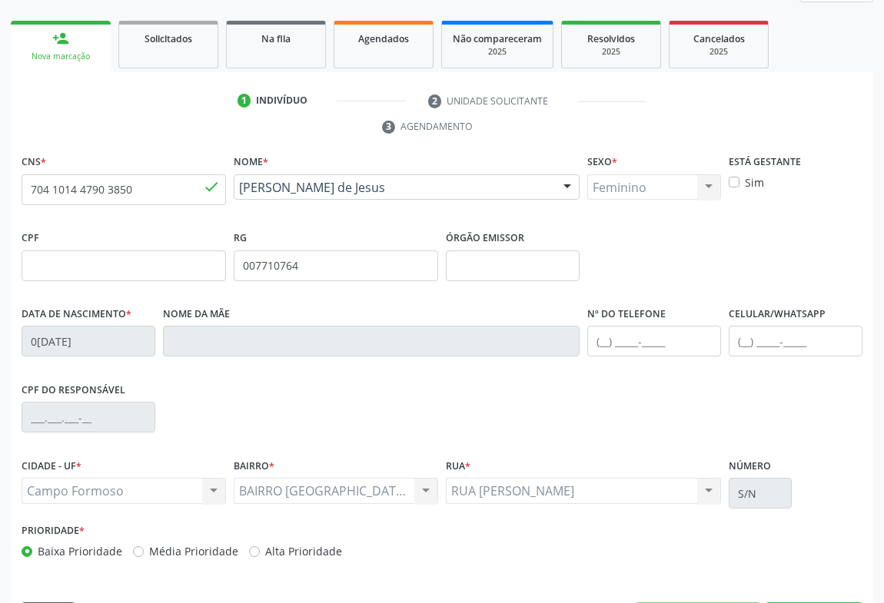
scroll to position [254, 0]
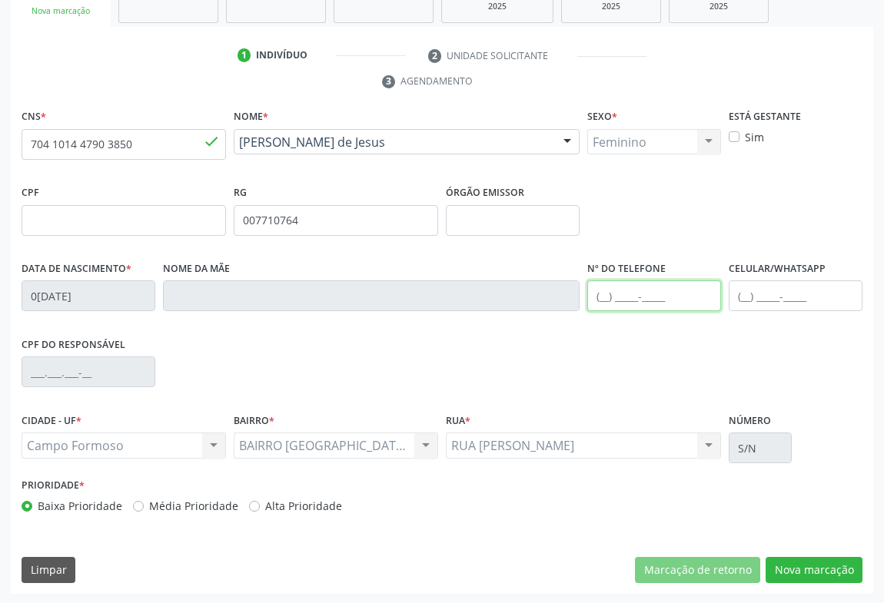
drag, startPoint x: 622, startPoint y: 293, endPoint x: 651, endPoint y: 294, distance: 29.2
click at [628, 294] on input "text" at bounding box center [654, 296] width 134 height 31
type input "(74) 98822-6954"
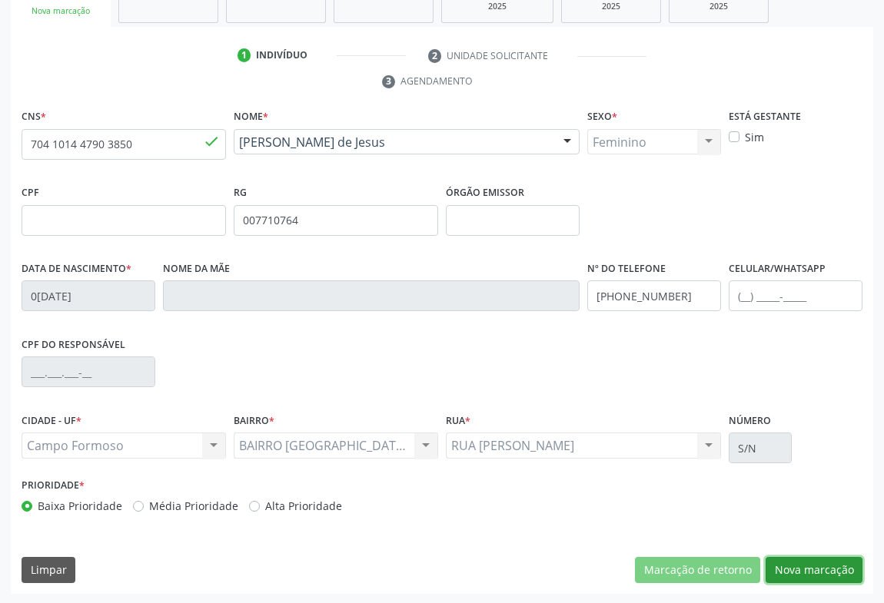
click at [796, 565] on button "Nova marcação" at bounding box center [814, 570] width 97 height 26
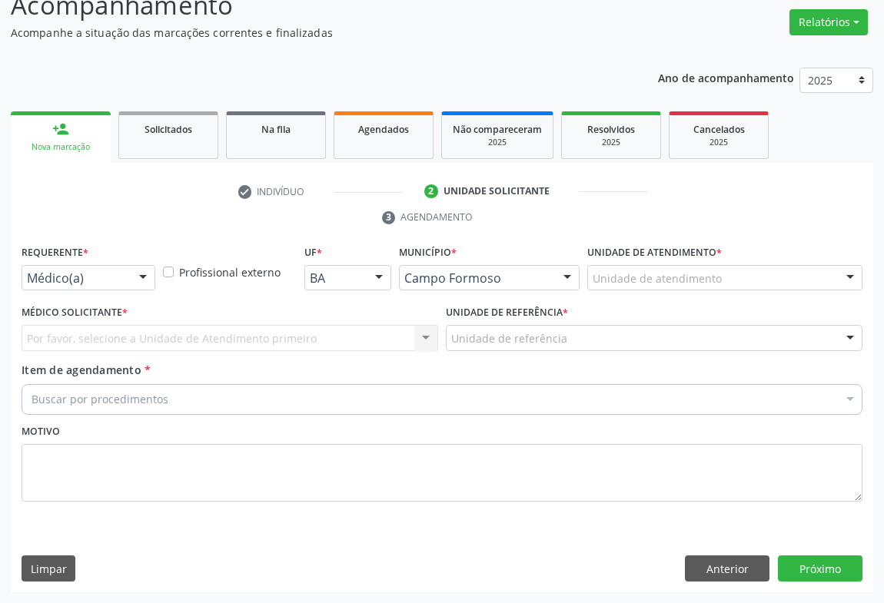
scroll to position [117, 0]
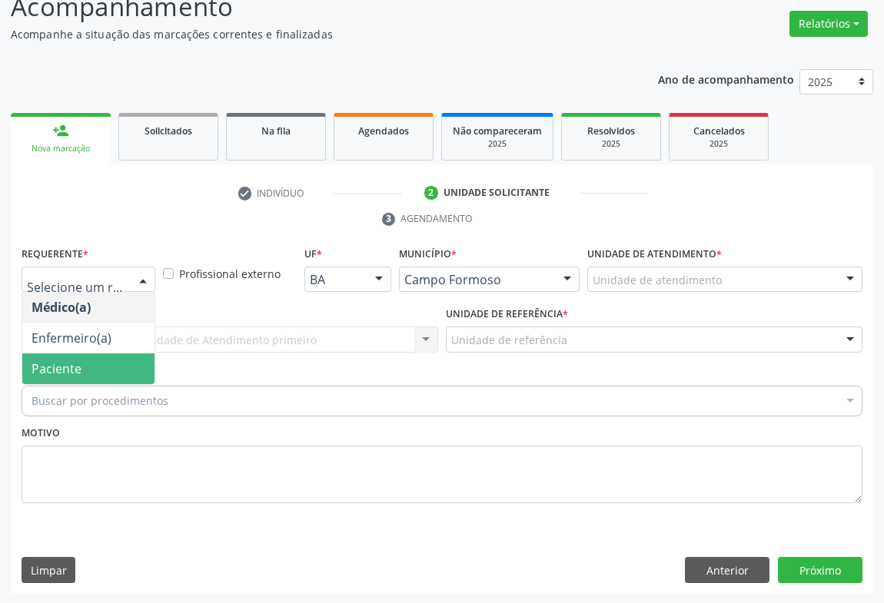
drag, startPoint x: 61, startPoint y: 369, endPoint x: 156, endPoint y: 368, distance: 94.5
click at [61, 370] on span "Paciente" at bounding box center [57, 368] width 50 height 17
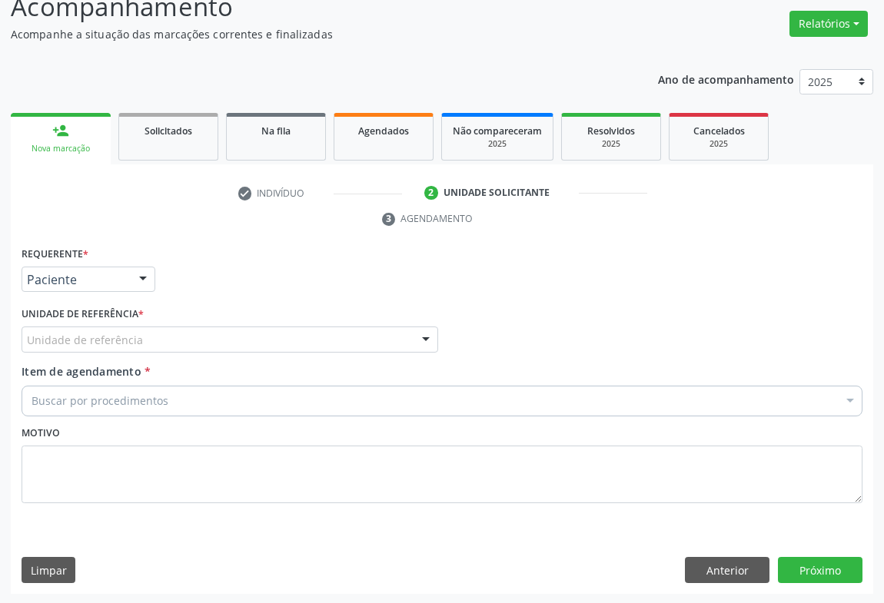
drag, startPoint x: 238, startPoint y: 343, endPoint x: 168, endPoint y: 367, distance: 73.9
click at [237, 344] on div "Unidade de referência" at bounding box center [230, 340] width 417 height 26
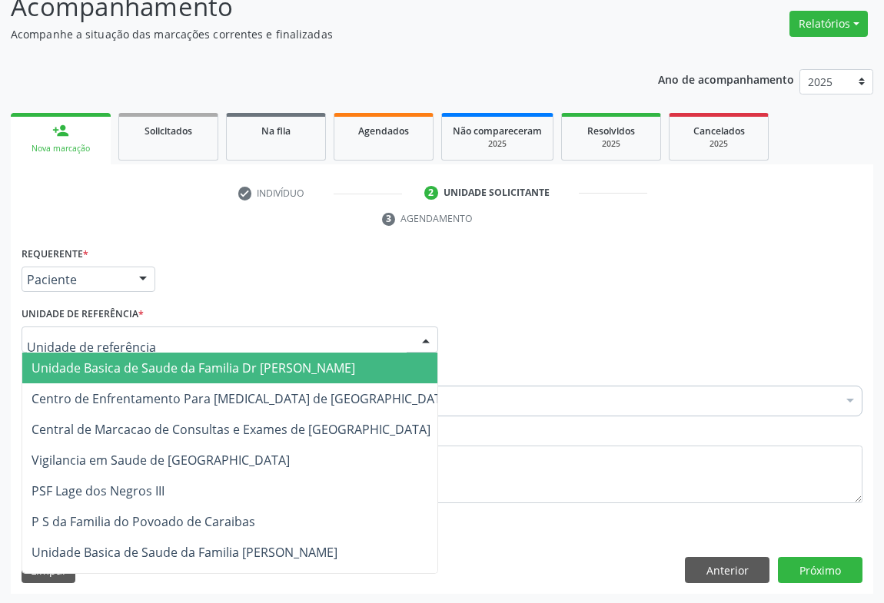
drag, startPoint x: 135, startPoint y: 372, endPoint x: 153, endPoint y: 384, distance: 21.1
click at [138, 372] on span "Unidade Basica de Saude da Familia Dr [PERSON_NAME]" at bounding box center [194, 368] width 324 height 17
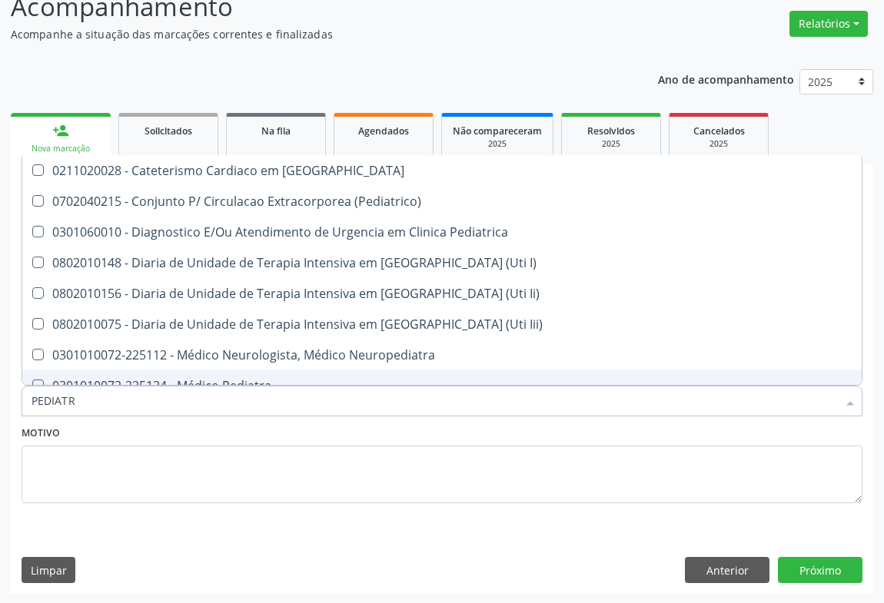
type input "PEDIATRA"
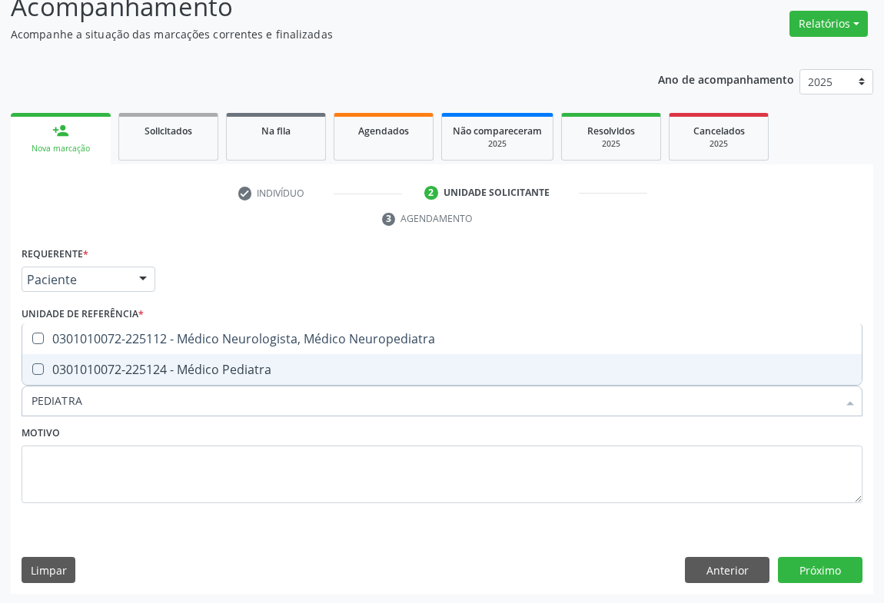
click at [152, 365] on div "0301010072-225124 - Médico Pediatra" at bounding box center [442, 370] width 821 height 12
checkbox Pediatra "true"
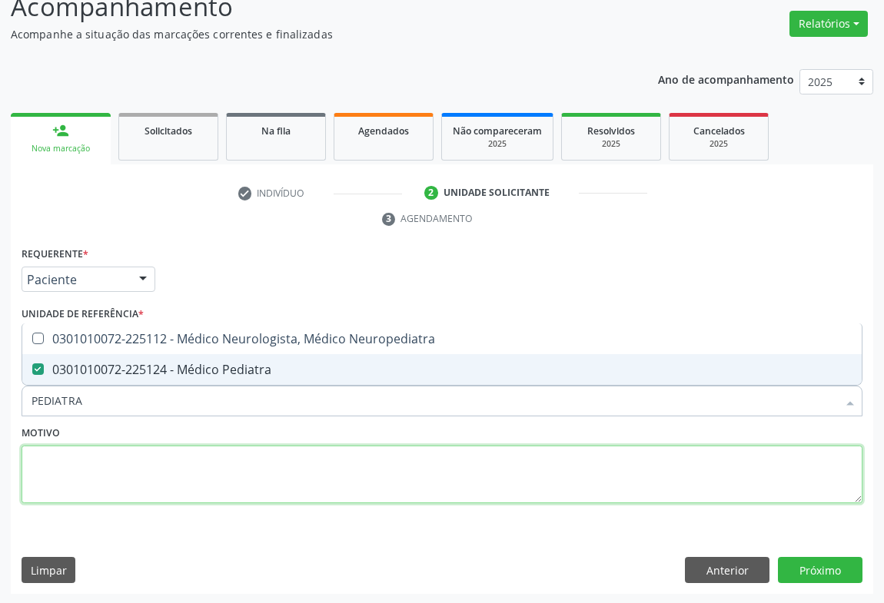
drag, startPoint x: 133, startPoint y: 467, endPoint x: 515, endPoint y: 534, distance: 387.8
click at [131, 466] on textarea at bounding box center [442, 475] width 841 height 58
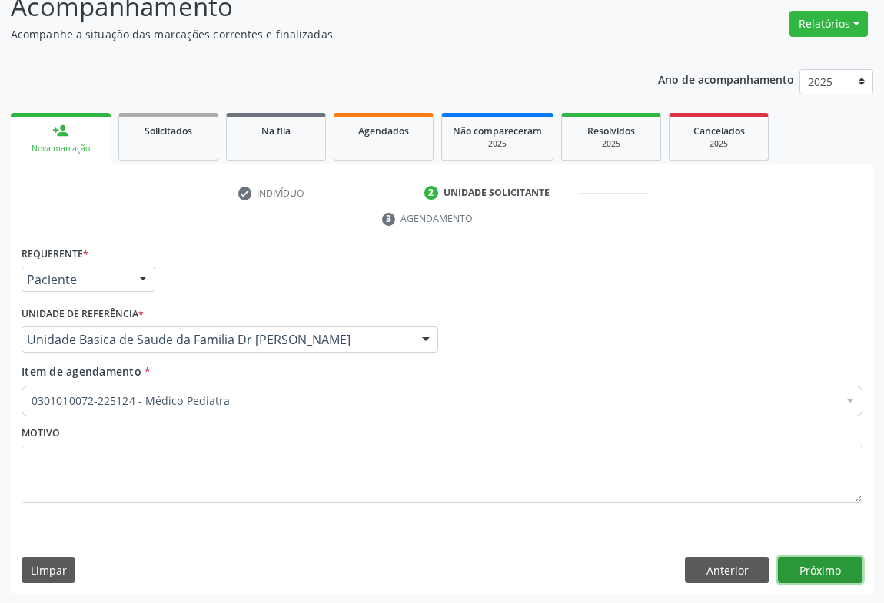
click at [788, 560] on button "Próximo" at bounding box center [820, 570] width 85 height 26
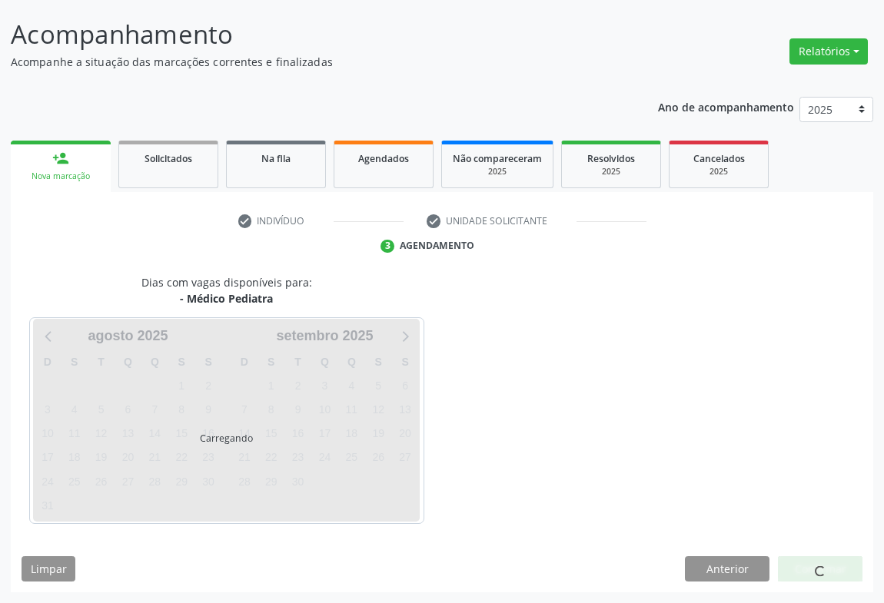
scroll to position [88, 0]
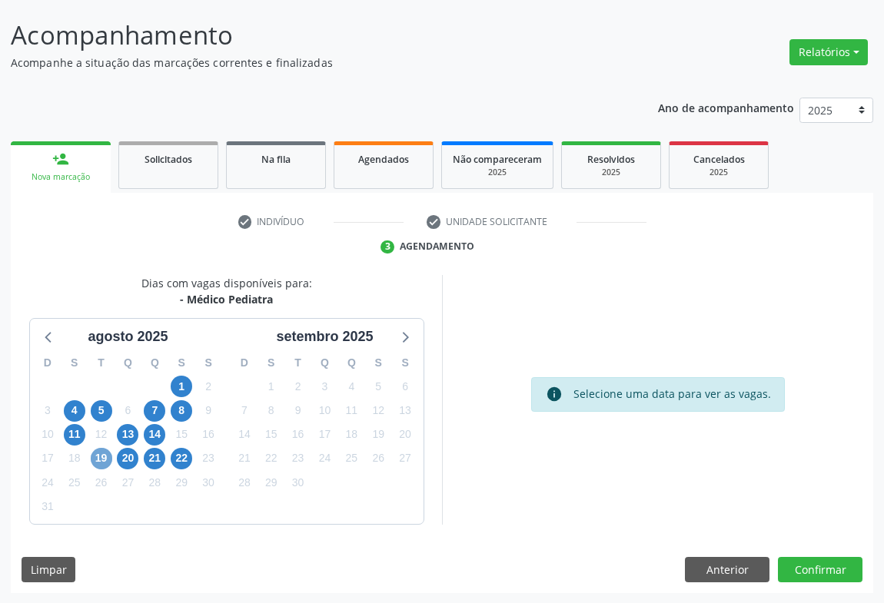
click at [101, 457] on span "19" at bounding box center [102, 459] width 22 height 22
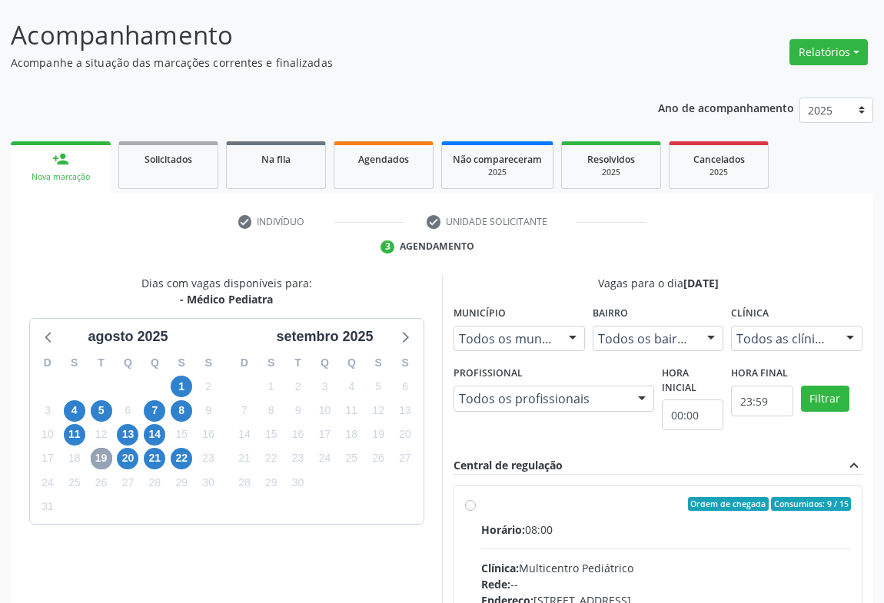
scroll to position [319, 0]
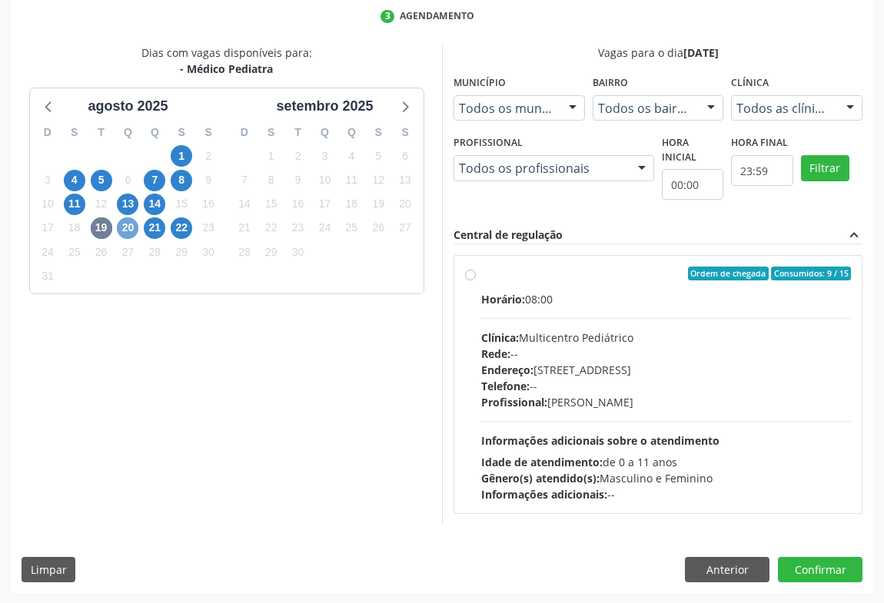
click at [137, 231] on span "20" at bounding box center [128, 229] width 22 height 22
click at [481, 276] on label "Ordem de chegada Consumidos: 13 / 15 Horário: 12:45 Clínica: Multicentro Pediát…" at bounding box center [666, 385] width 370 height 236
click at [474, 276] on input "Ordem de chegada Consumidos: 13 / 15 Horário: 12:45 Clínica: Multicentro Pediát…" at bounding box center [470, 274] width 11 height 14
radio input "true"
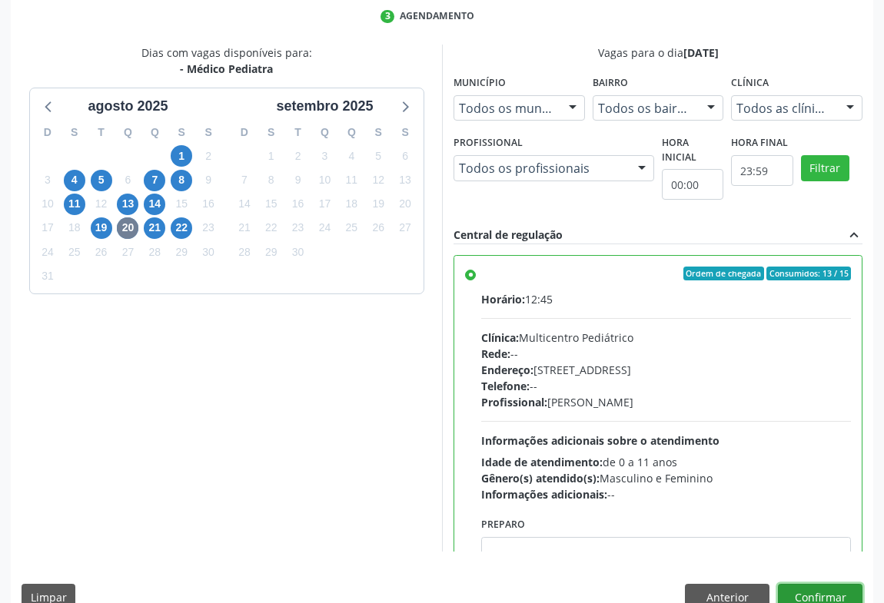
click at [802, 590] on button "Confirmar" at bounding box center [820, 597] width 85 height 26
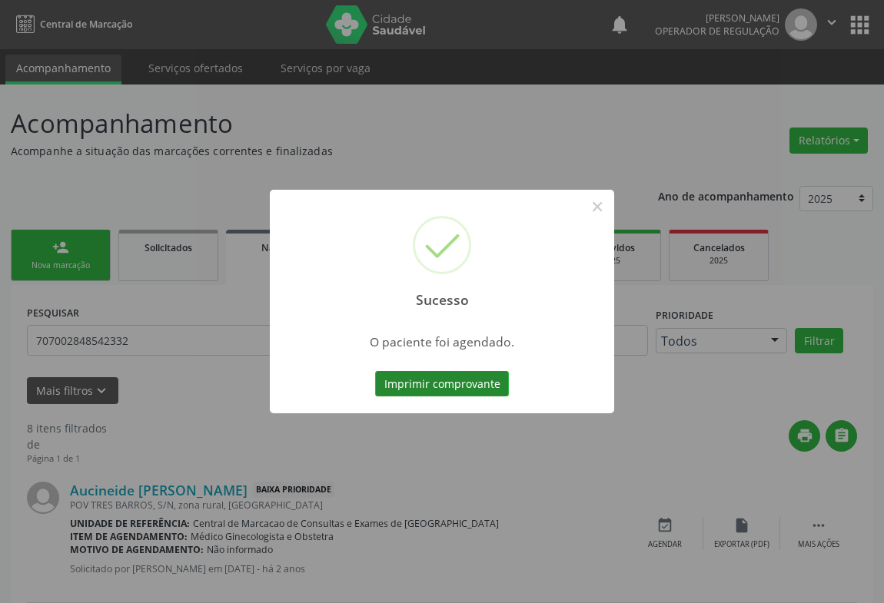
click at [439, 377] on button "Imprimir comprovante" at bounding box center [442, 384] width 134 height 26
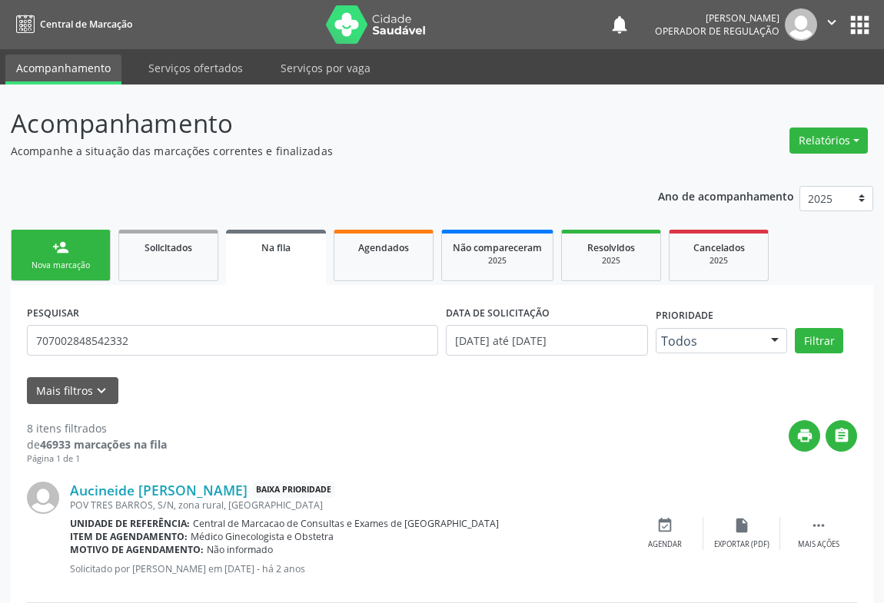
click at [68, 264] on div "Nova marcação" at bounding box center [60, 266] width 77 height 12
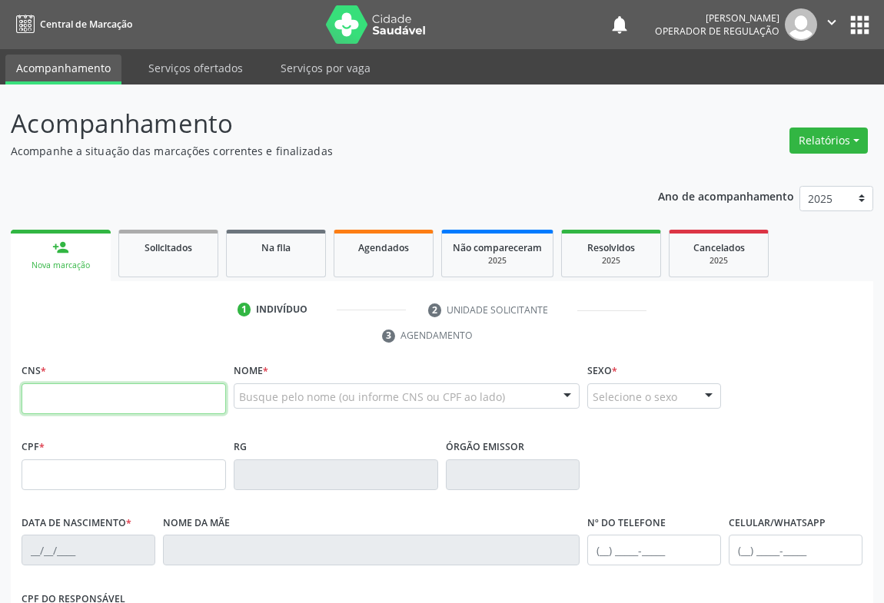
click at [123, 393] on input "text" at bounding box center [124, 399] width 204 height 31
type input "700 1014 7889 8120"
type input "06/12/2017"
type input "S/N"
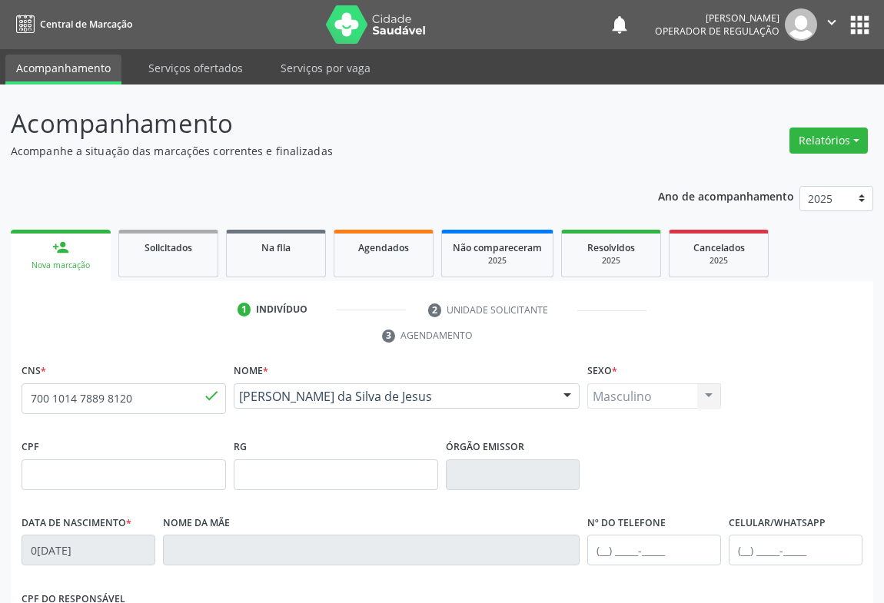
scroll to position [254, 0]
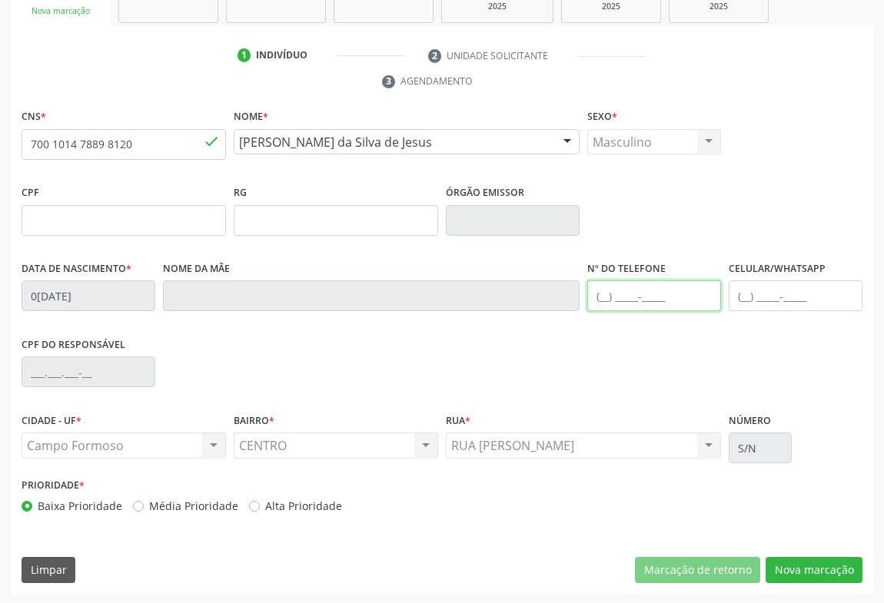
click at [623, 287] on input "text" at bounding box center [654, 296] width 134 height 31
type input "("
type input "(74) 98822-6954"
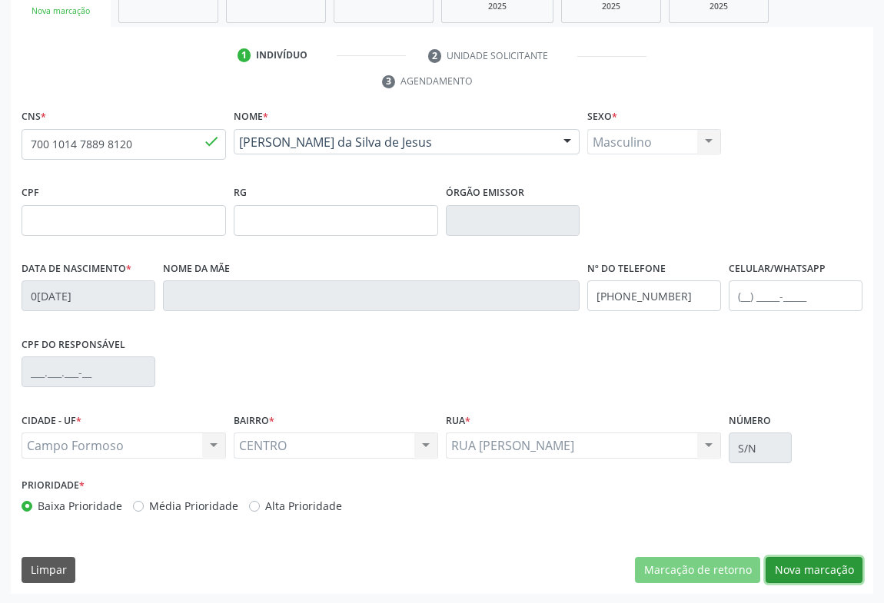
click at [813, 566] on button "Nova marcação" at bounding box center [814, 570] width 97 height 26
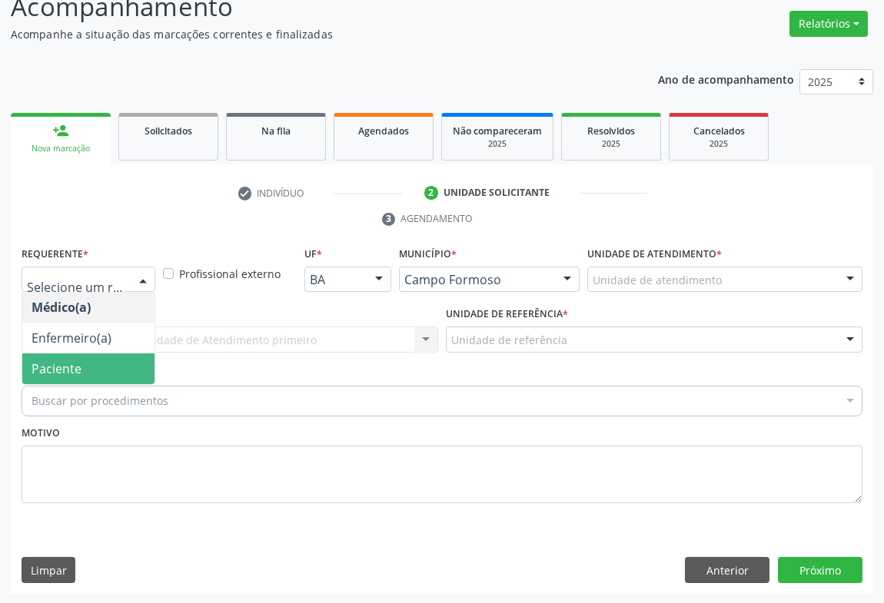
click at [71, 366] on span "Paciente" at bounding box center [57, 368] width 50 height 17
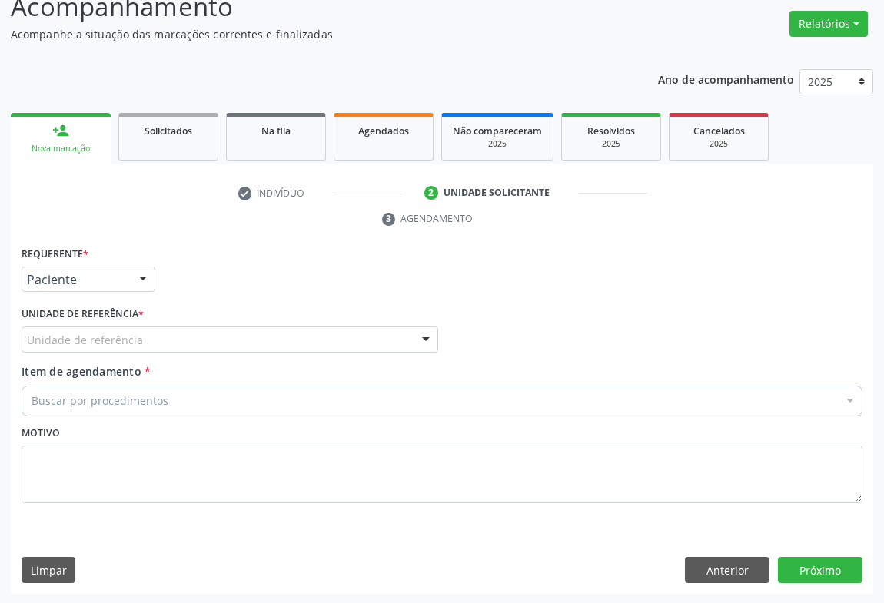
click at [281, 336] on div "Unidade de referência" at bounding box center [230, 340] width 417 height 26
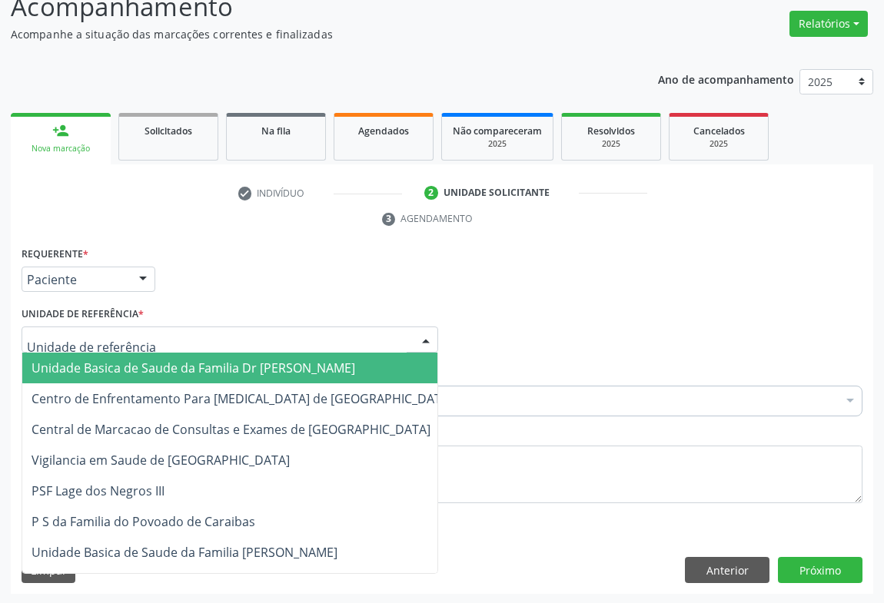
click at [154, 368] on span "Unidade Basica de Saude da Familia Dr [PERSON_NAME]" at bounding box center [194, 368] width 324 height 17
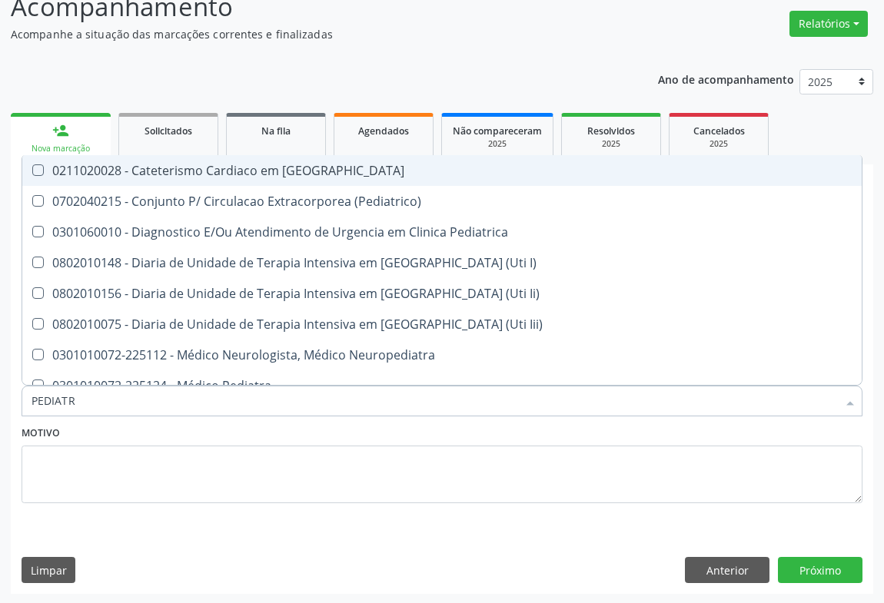
type input "PEDIATRA"
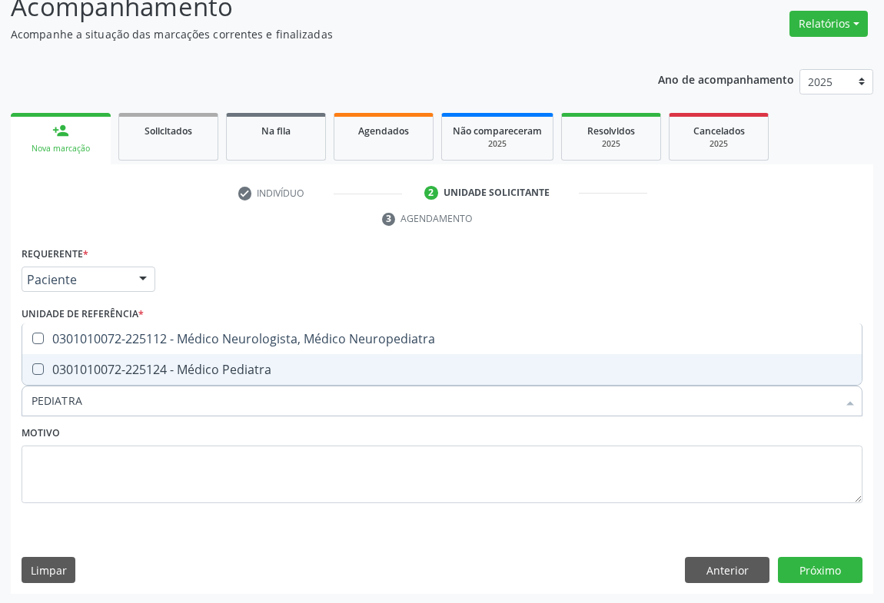
click at [214, 364] on div "0301010072-225124 - Médico Pediatra" at bounding box center [442, 370] width 821 height 12
checkbox Pediatra "true"
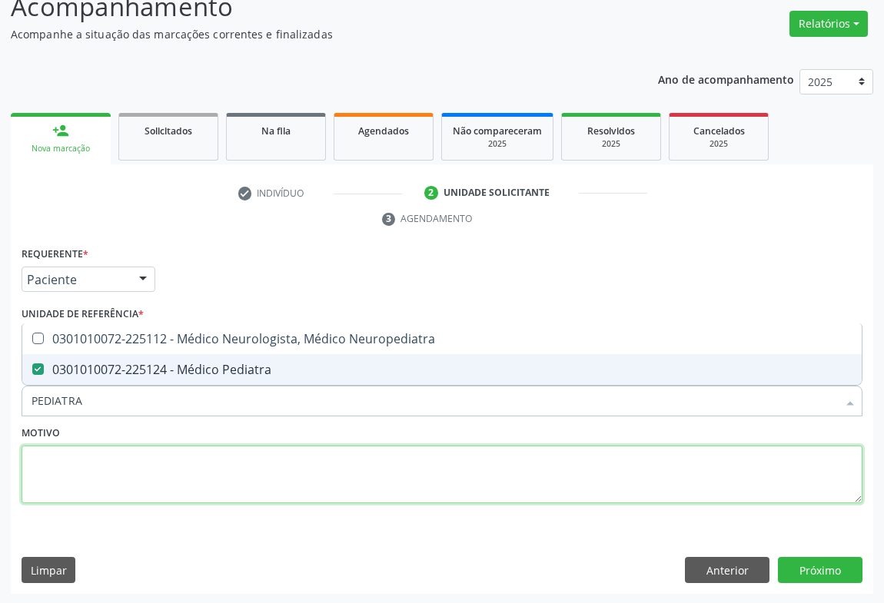
click at [236, 457] on textarea at bounding box center [442, 475] width 841 height 58
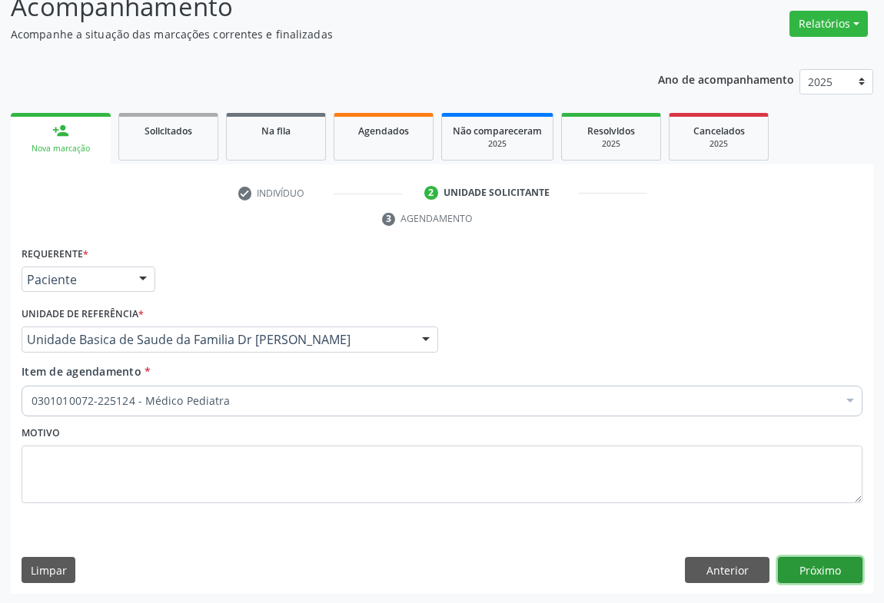
click at [834, 565] on button "Próximo" at bounding box center [820, 570] width 85 height 26
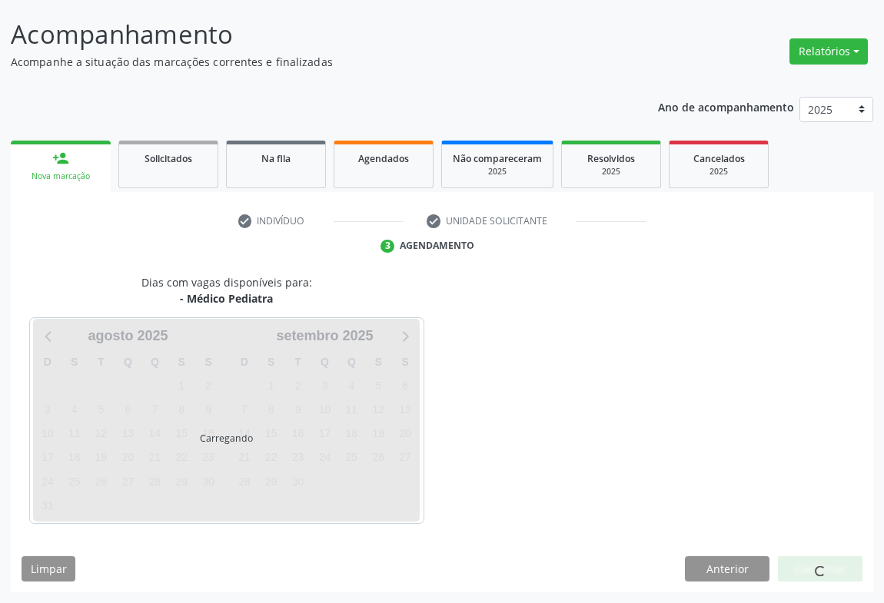
scroll to position [88, 0]
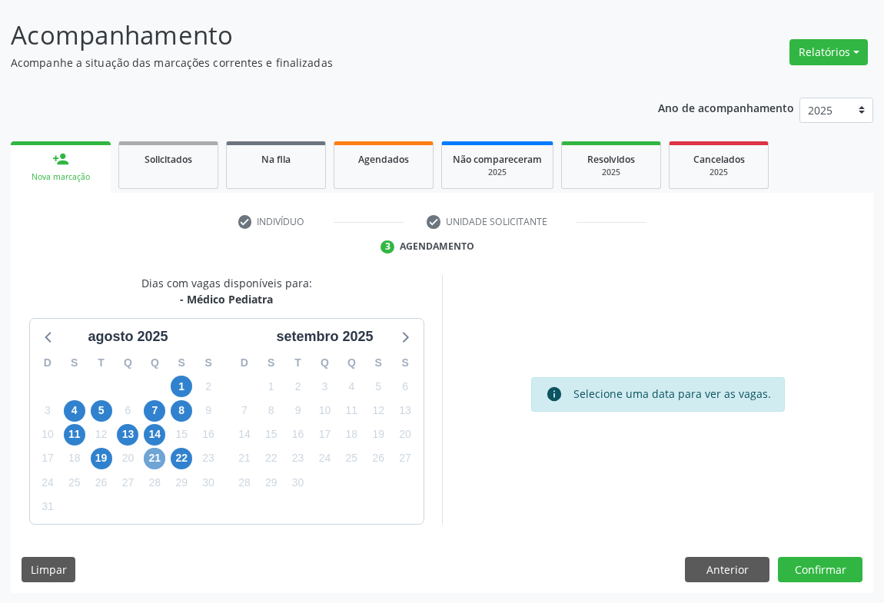
click at [153, 458] on span "21" at bounding box center [155, 459] width 22 height 22
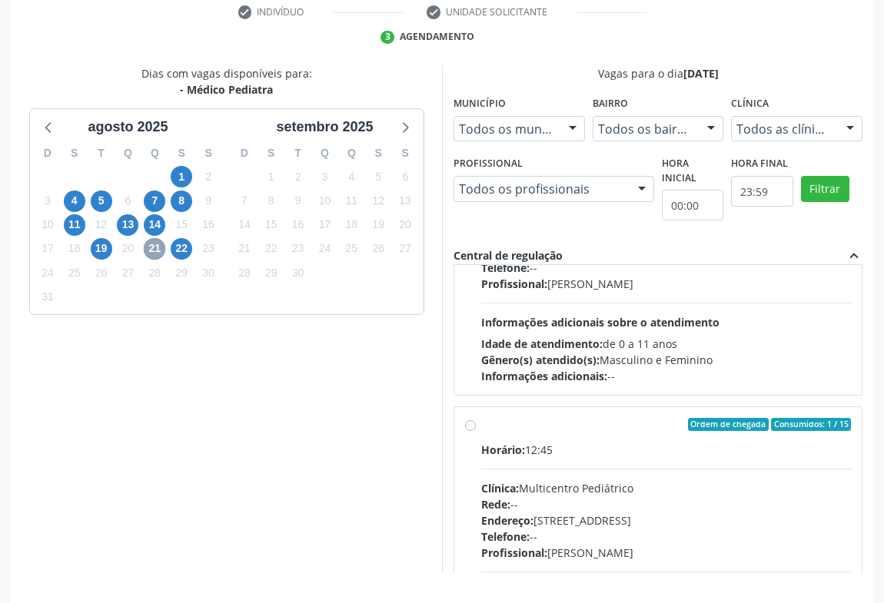
scroll to position [209, 0]
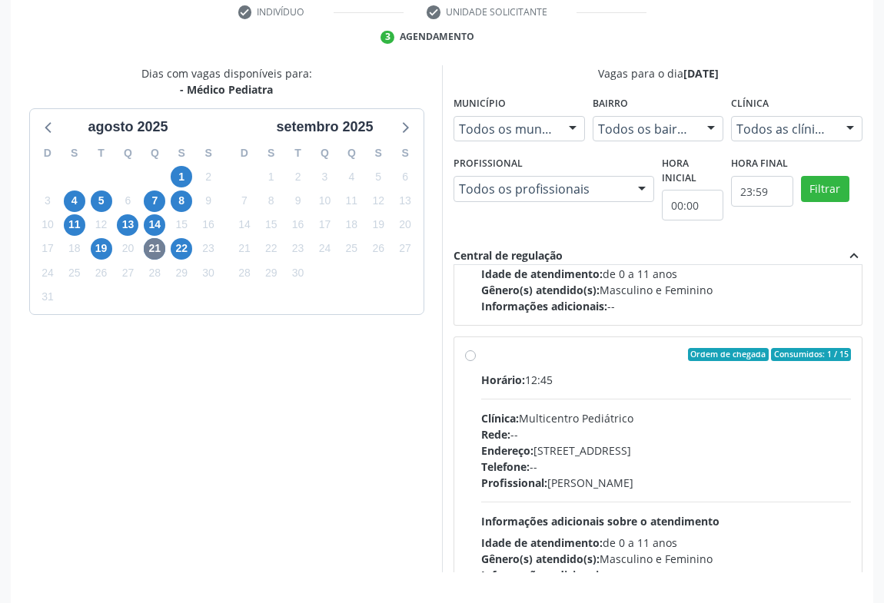
drag, startPoint x: 470, startPoint y: 360, endPoint x: 498, endPoint y: 371, distance: 29.7
click at [473, 360] on div "Ordem de chegada Consumidos: 1 / 15 Horário: 12:45 Clínica: Multicentro Pediátr…" at bounding box center [658, 466] width 386 height 236
radio input "true"
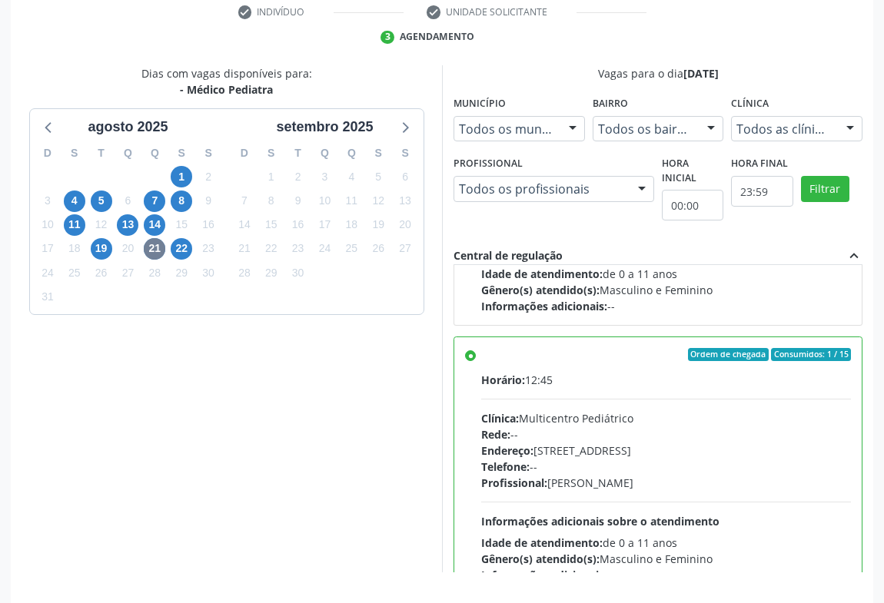
scroll to position [347, 0]
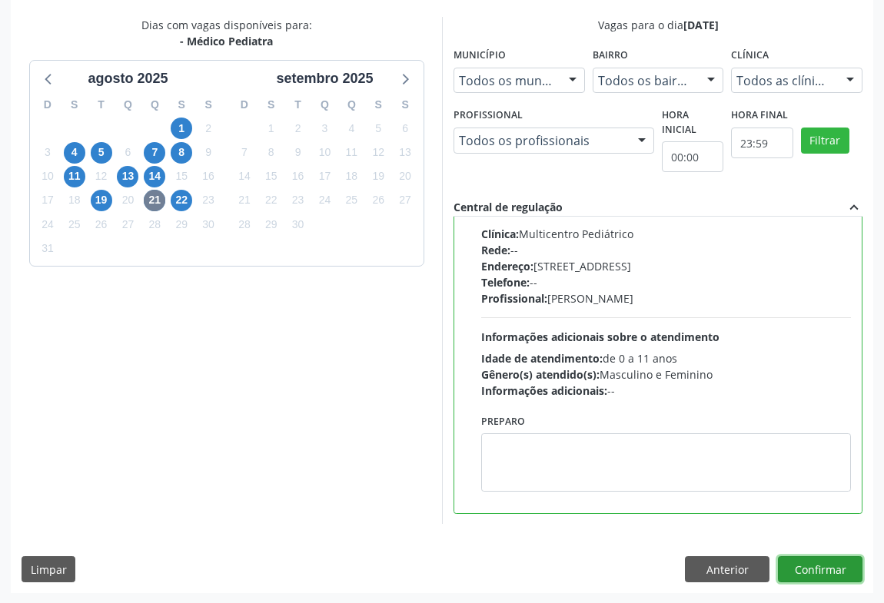
click at [814, 570] on button "Confirmar" at bounding box center [820, 569] width 85 height 26
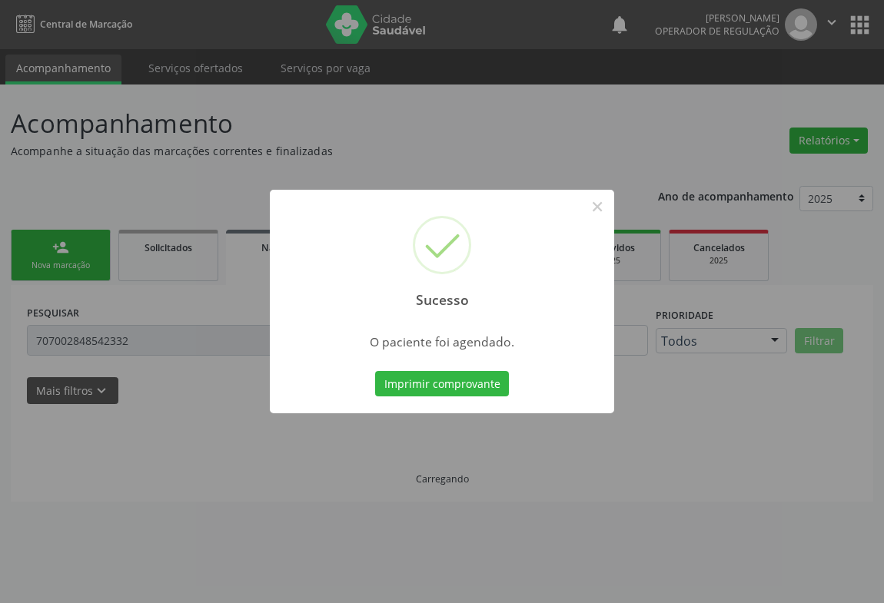
scroll to position [0, 0]
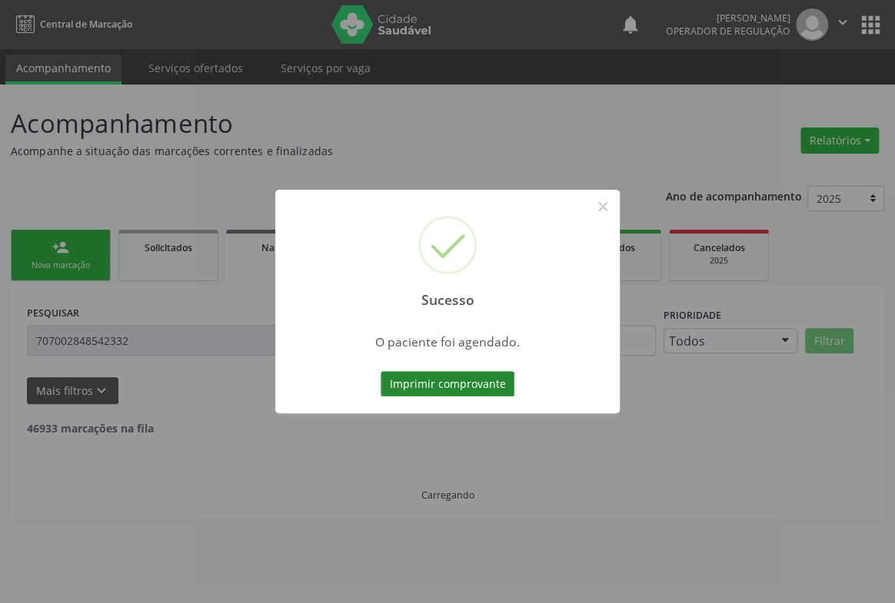
click at [464, 380] on button "Imprimir comprovante" at bounding box center [447, 384] width 134 height 26
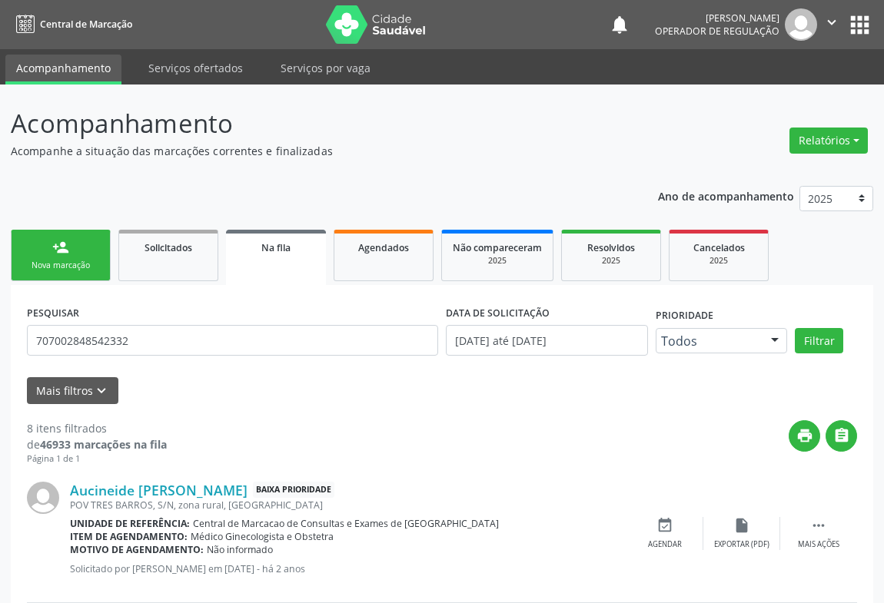
click at [72, 249] on link "person_add Nova marcação" at bounding box center [61, 255] width 100 height 51
click at [72, 251] on link "person_add Nova marcação" at bounding box center [61, 255] width 100 height 51
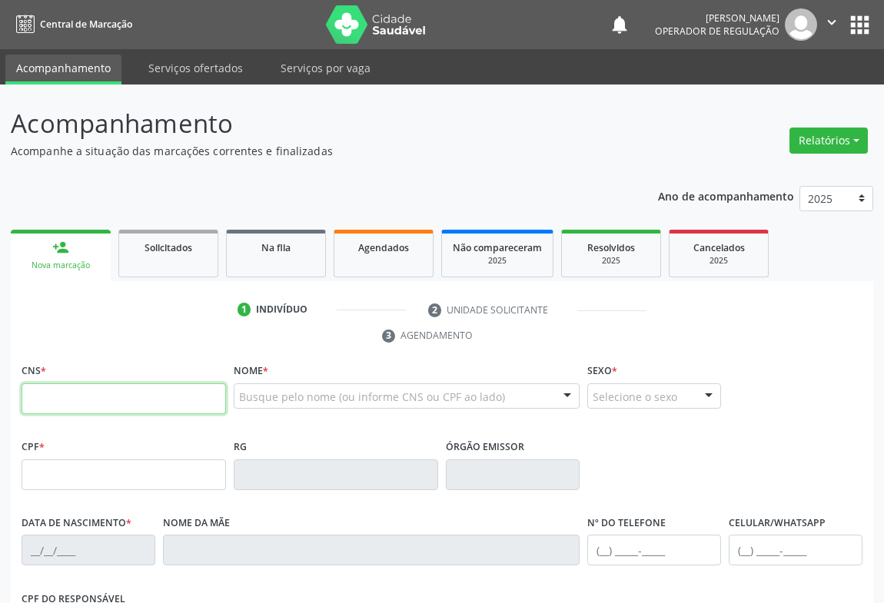
click at [107, 397] on input "text" at bounding box center [124, 399] width 204 height 31
type input "704 1014 4790 3850"
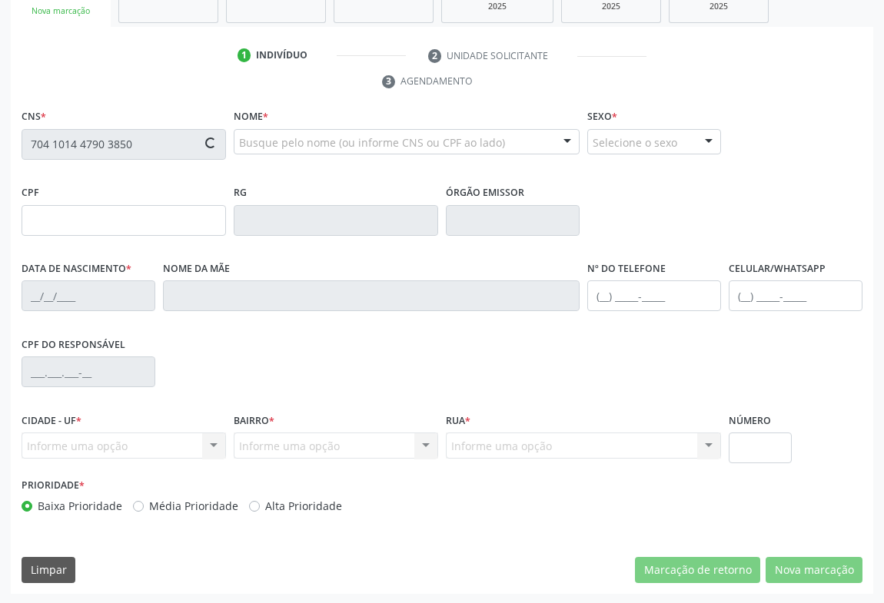
type input "007710764"
type input "06/12/2017"
type input "(74) 98822-6954"
type input "099.412.045-19"
type input "S/N"
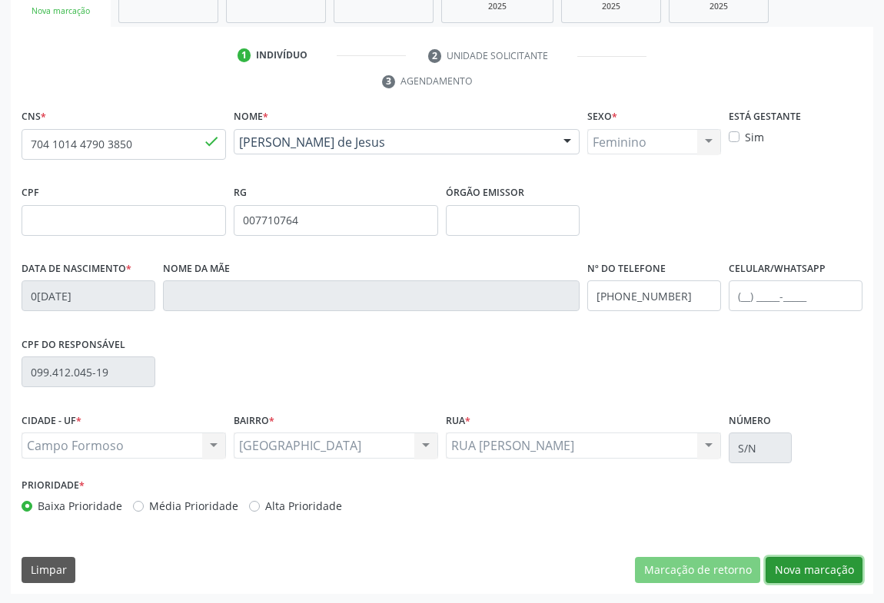
click at [820, 566] on button "Nova marcação" at bounding box center [814, 570] width 97 height 26
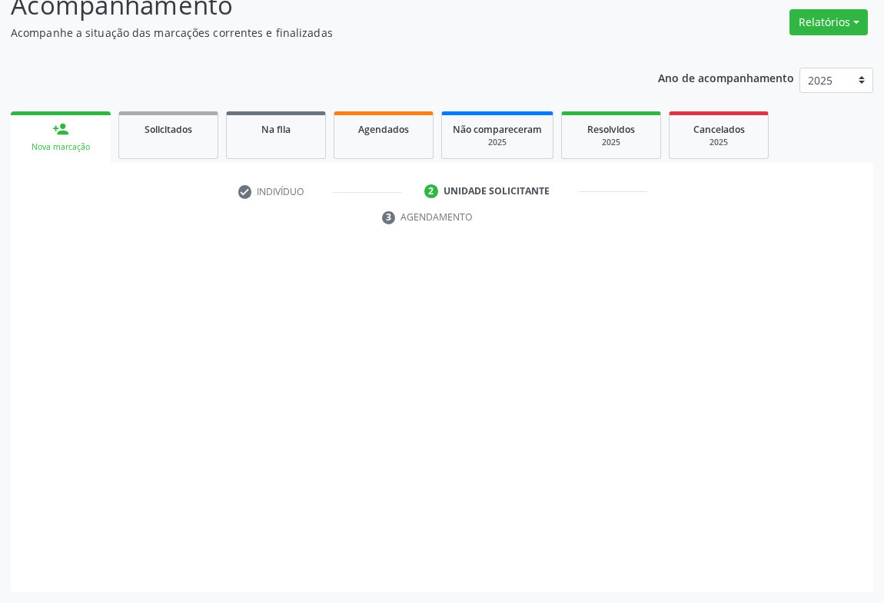
scroll to position [117, 0]
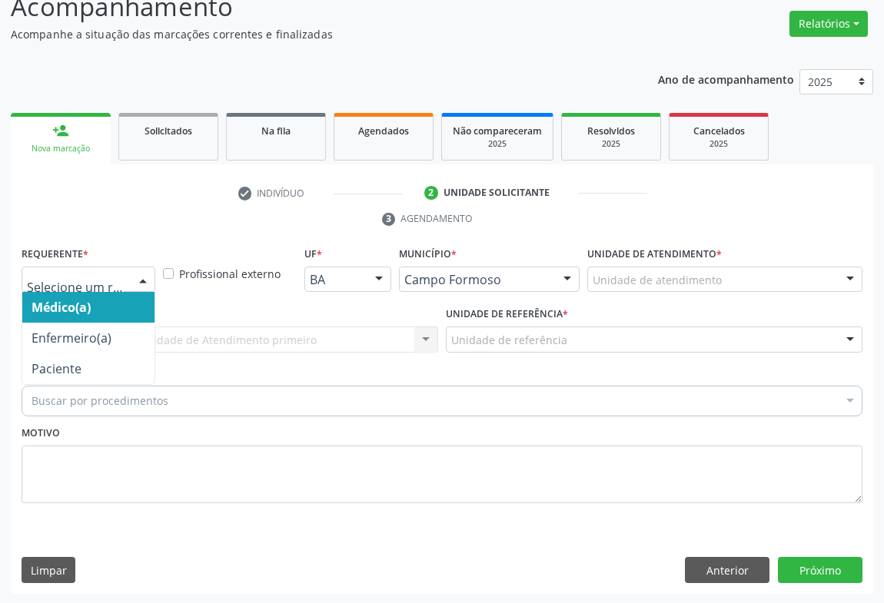
click at [139, 283] on div at bounding box center [142, 280] width 23 height 26
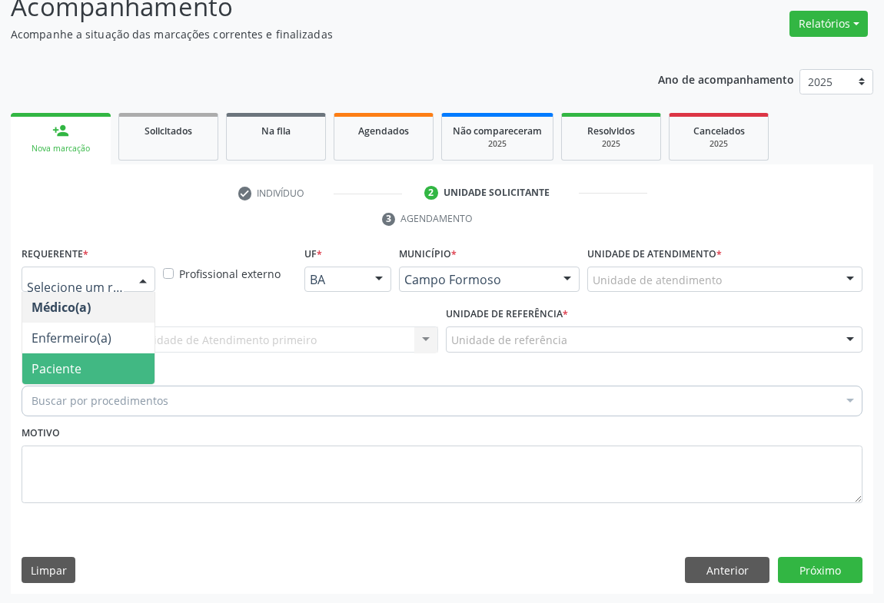
click at [65, 371] on span "Paciente" at bounding box center [57, 368] width 50 height 17
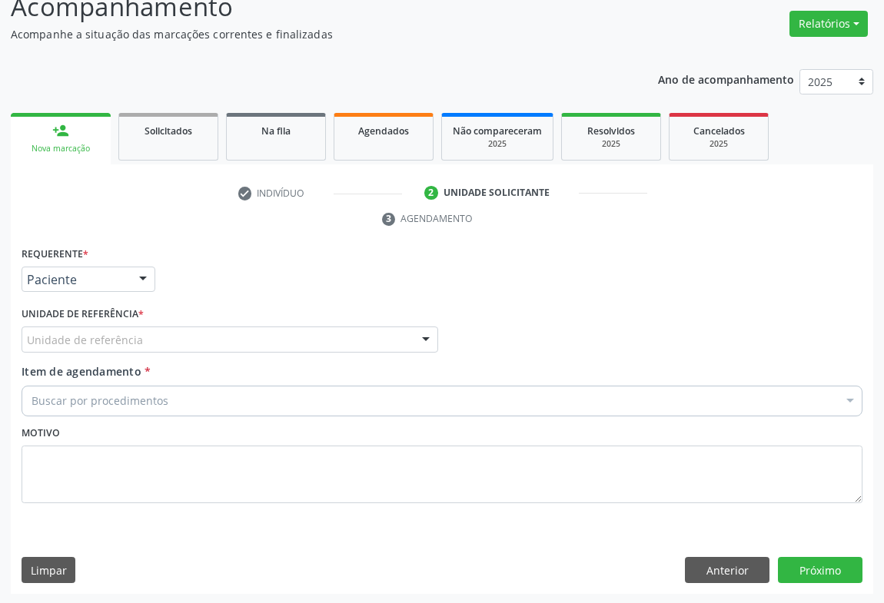
click at [400, 340] on div "Unidade de referência" at bounding box center [230, 340] width 417 height 26
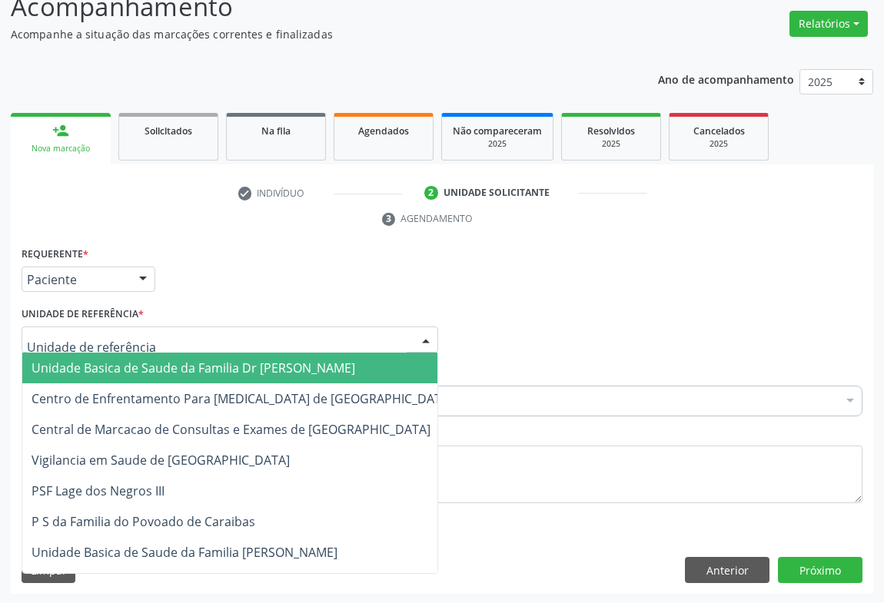
drag, startPoint x: 124, startPoint y: 369, endPoint x: 159, endPoint y: 369, distance: 35.4
click at [128, 370] on span "Unidade Basica de Saude da Familia Dr [PERSON_NAME]" at bounding box center [194, 368] width 324 height 17
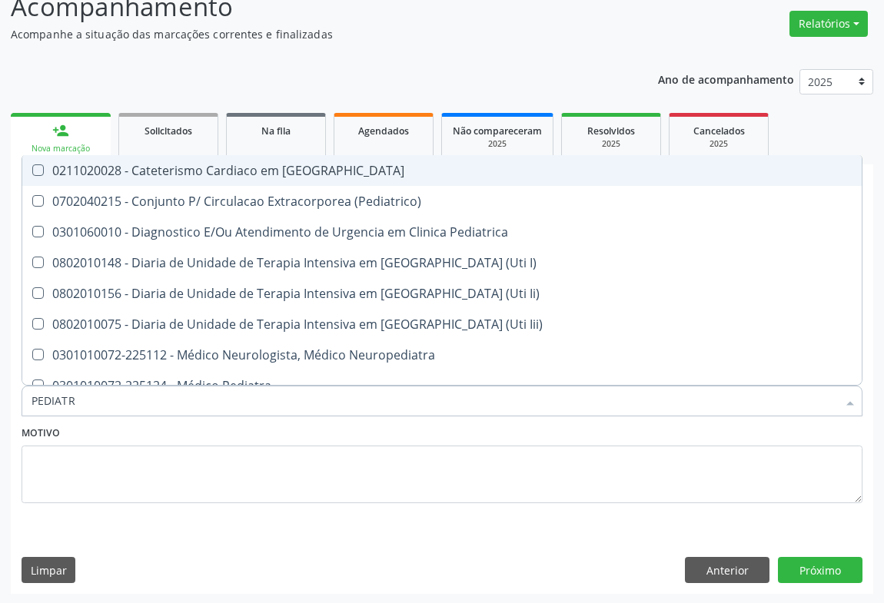
type input "PEDIATRA"
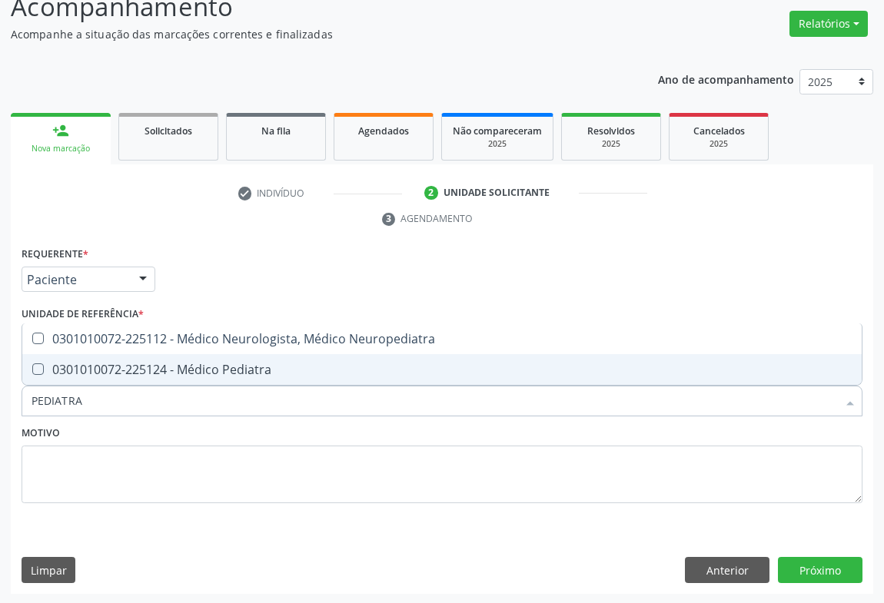
click at [168, 358] on span "0301010072-225124 - Médico Pediatra" at bounding box center [441, 369] width 839 height 31
checkbox Pediatra "true"
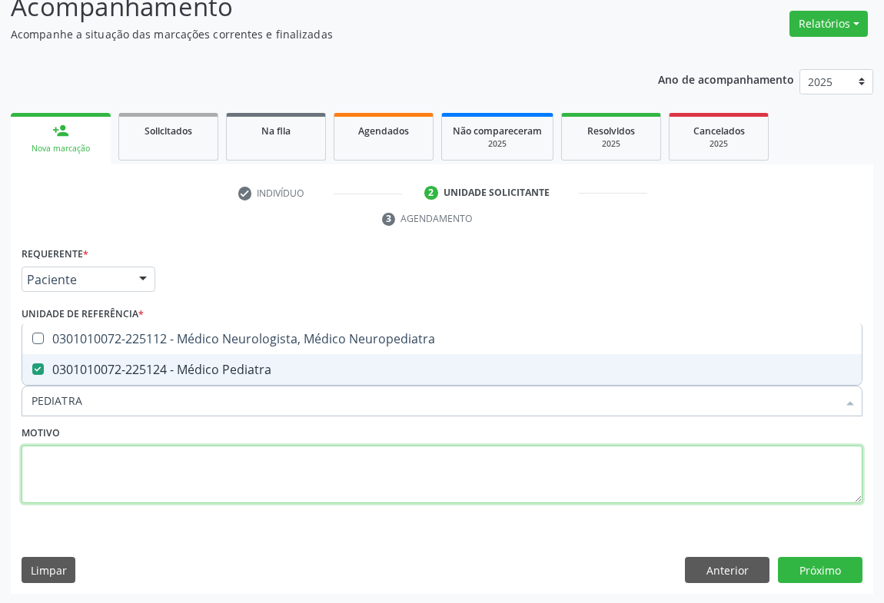
drag, startPoint x: 184, startPoint y: 464, endPoint x: 623, endPoint y: 495, distance: 439.9
click at [194, 461] on textarea at bounding box center [442, 475] width 841 height 58
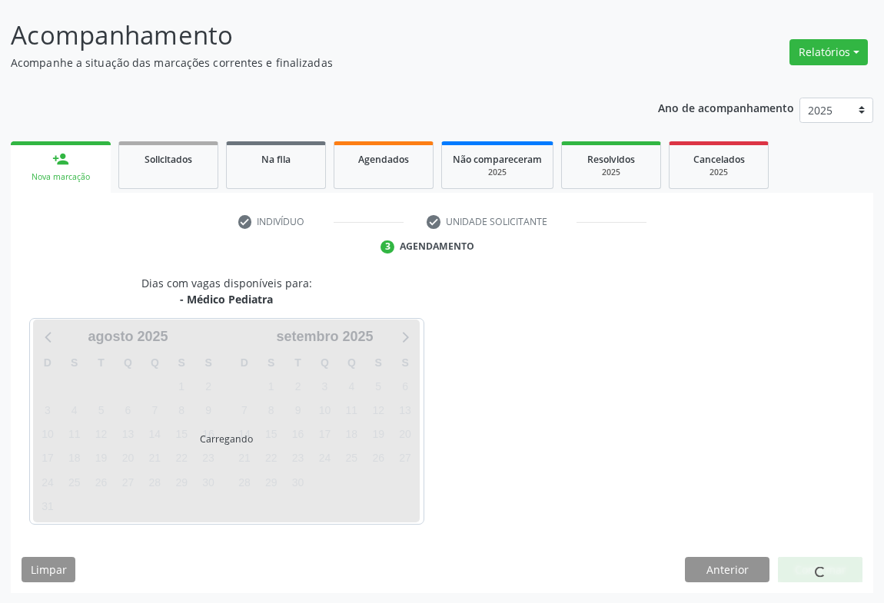
scroll to position [88, 0]
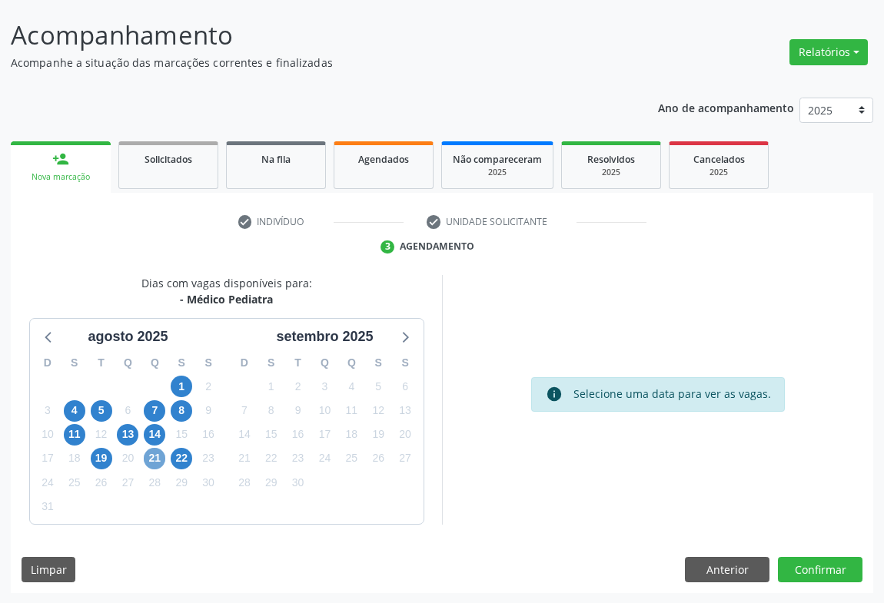
click at [158, 462] on span "21" at bounding box center [155, 459] width 22 height 22
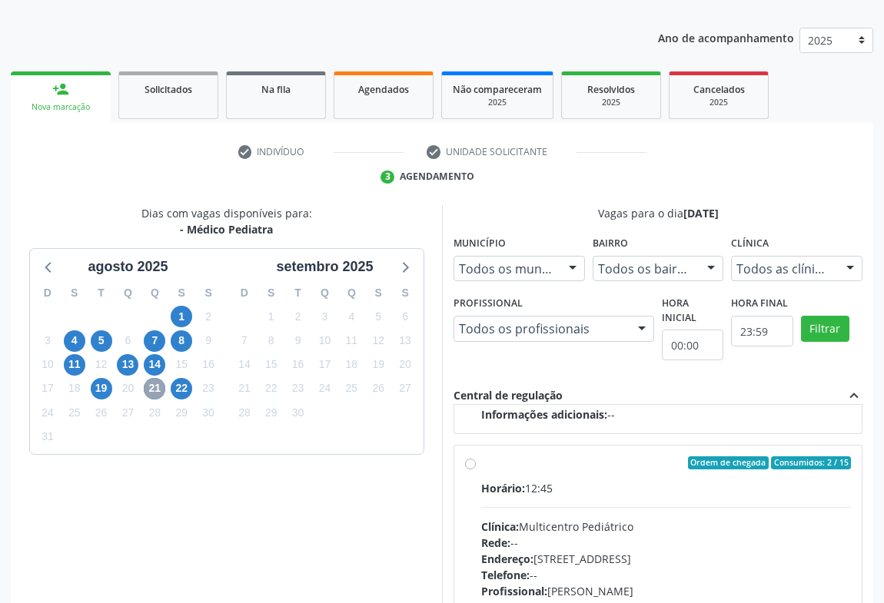
scroll to position [298, 0]
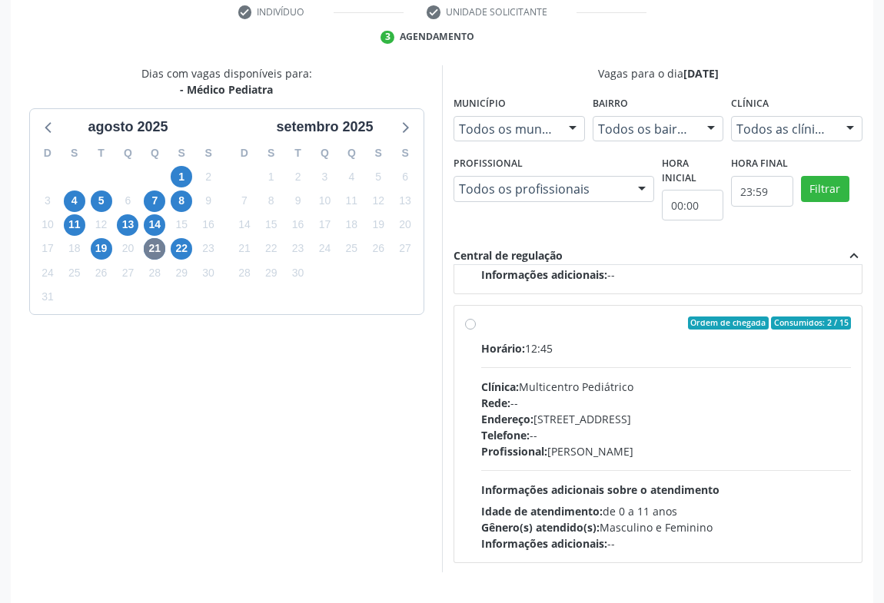
click at [533, 421] on span "Endereço:" at bounding box center [507, 419] width 52 height 15
radio input "true"
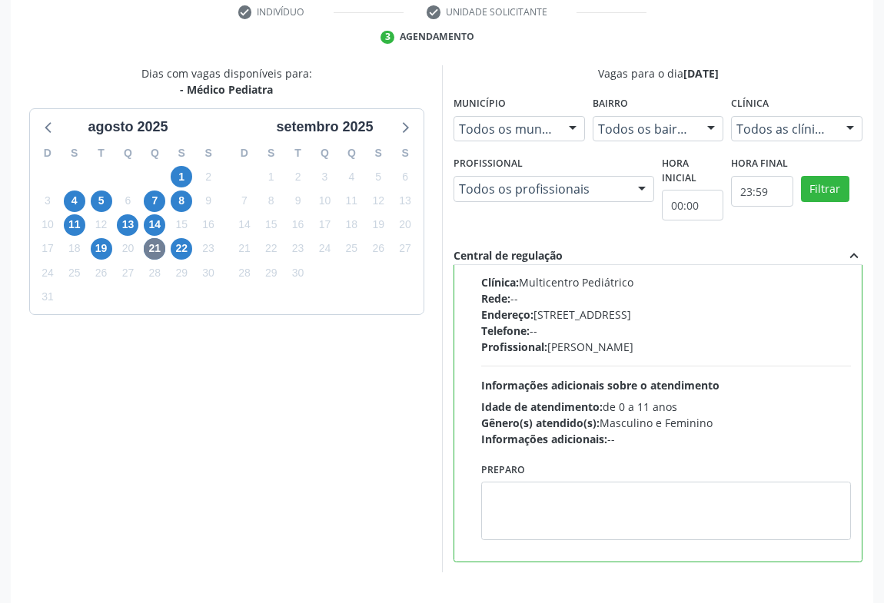
scroll to position [347, 0]
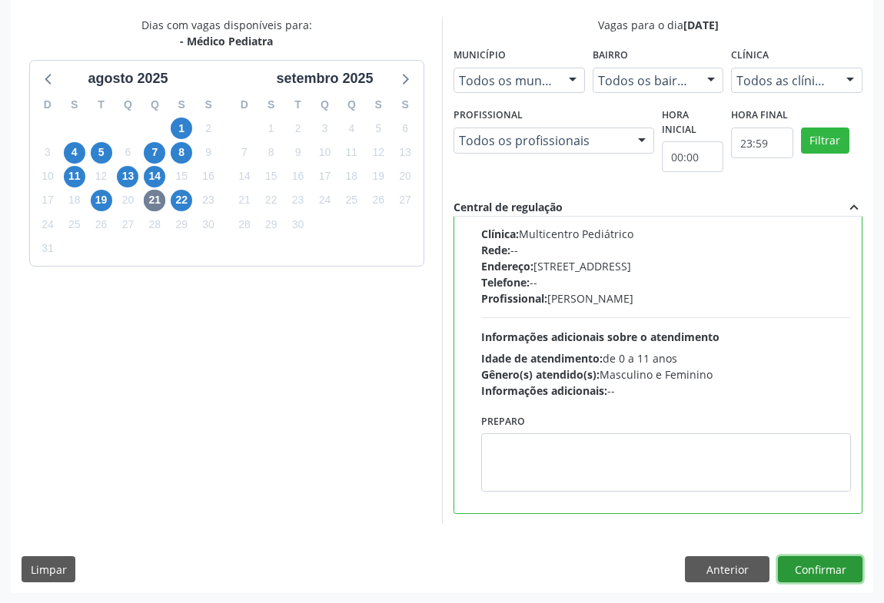
drag, startPoint x: 816, startPoint y: 562, endPoint x: 815, endPoint y: 546, distance: 15.4
click at [815, 562] on button "Confirmar" at bounding box center [820, 569] width 85 height 26
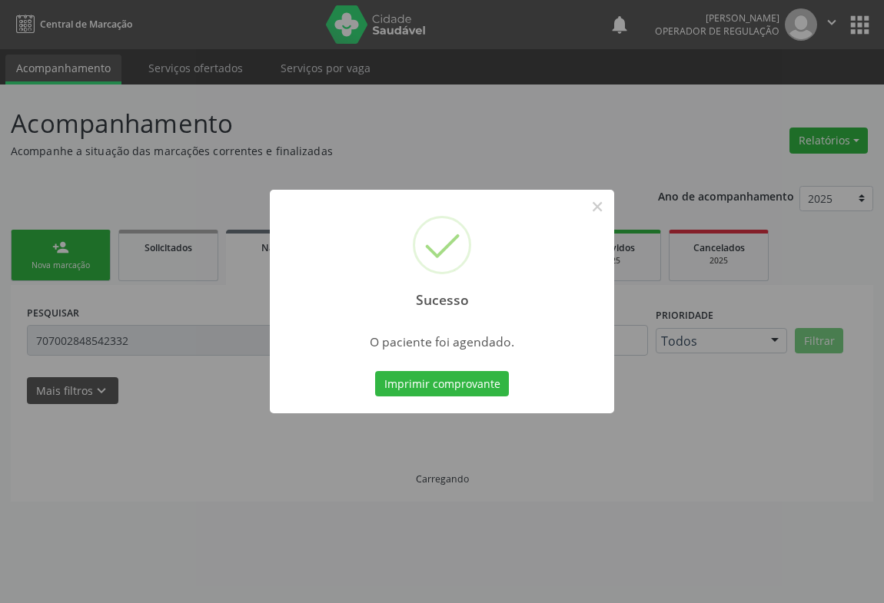
scroll to position [0, 0]
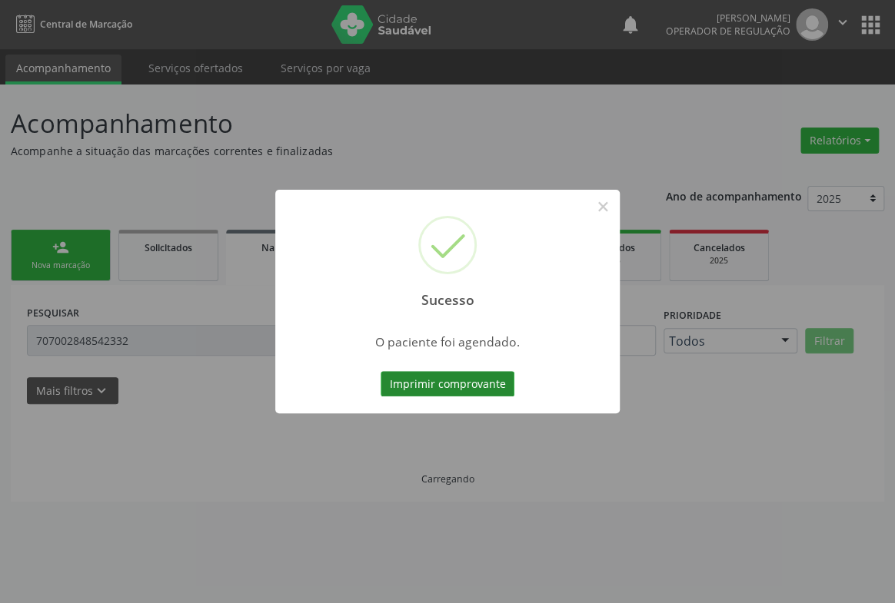
drag, startPoint x: 427, startPoint y: 367, endPoint x: 437, endPoint y: 378, distance: 14.2
click at [429, 368] on div "Imprimir comprovante Cancel" at bounding box center [447, 384] width 141 height 32
click at [437, 381] on button "Imprimir comprovante" at bounding box center [447, 384] width 134 height 26
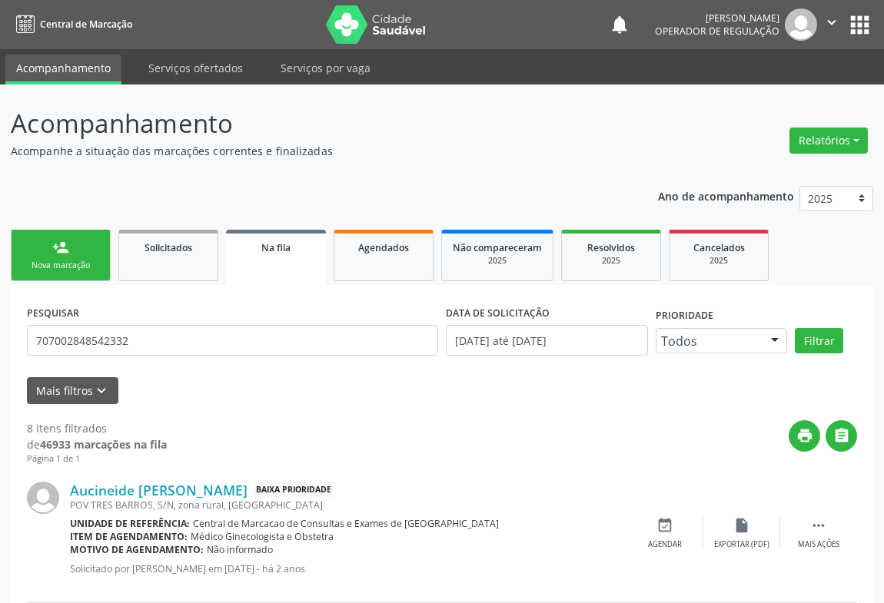
click at [70, 252] on link "person_add Nova marcação" at bounding box center [61, 255] width 100 height 51
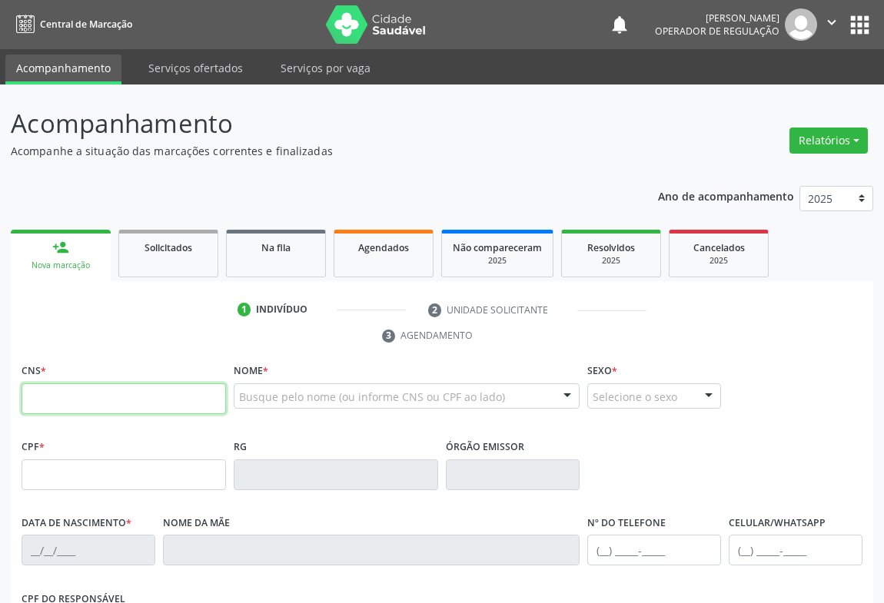
paste input "704 1014 4790 3850"
type input "704 1014 4790 3850"
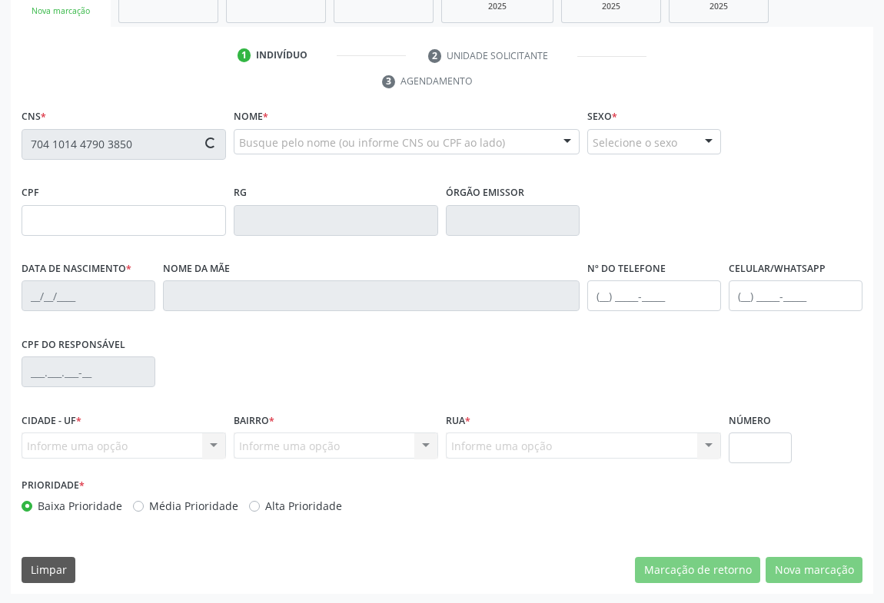
type input "007710764"
type input "06/12/2017"
type input "(74) 98822-6954"
type input "099.412.045-19"
type input "S/N"
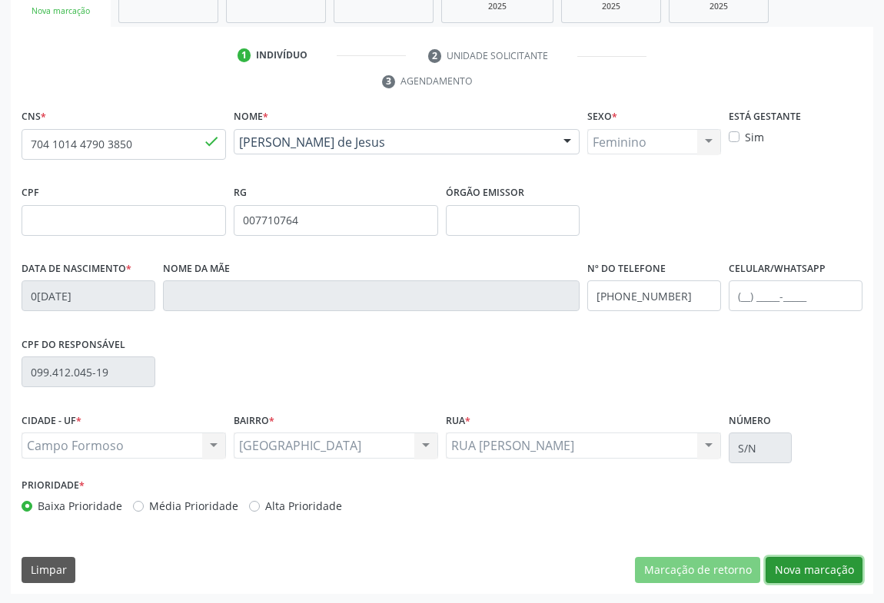
click at [833, 559] on button "Nova marcação" at bounding box center [814, 570] width 97 height 26
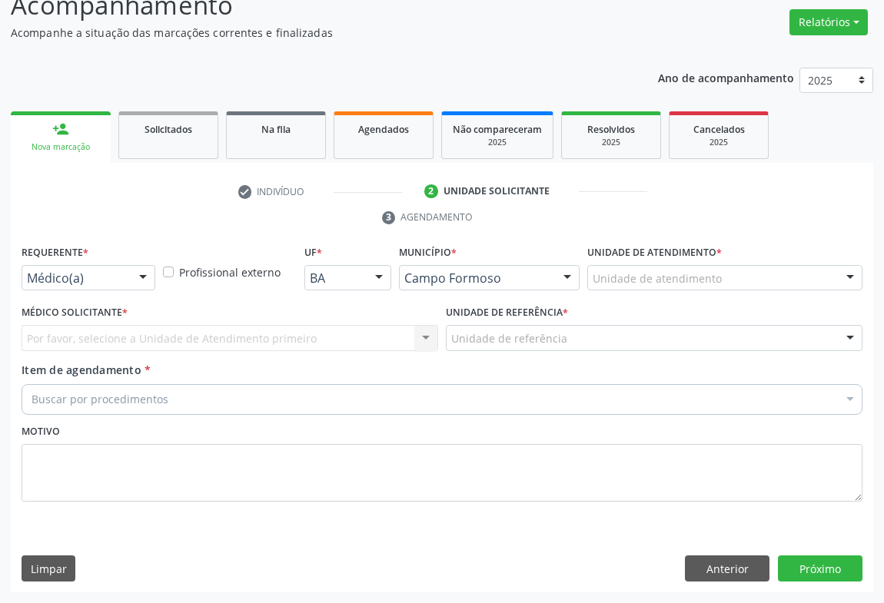
scroll to position [117, 0]
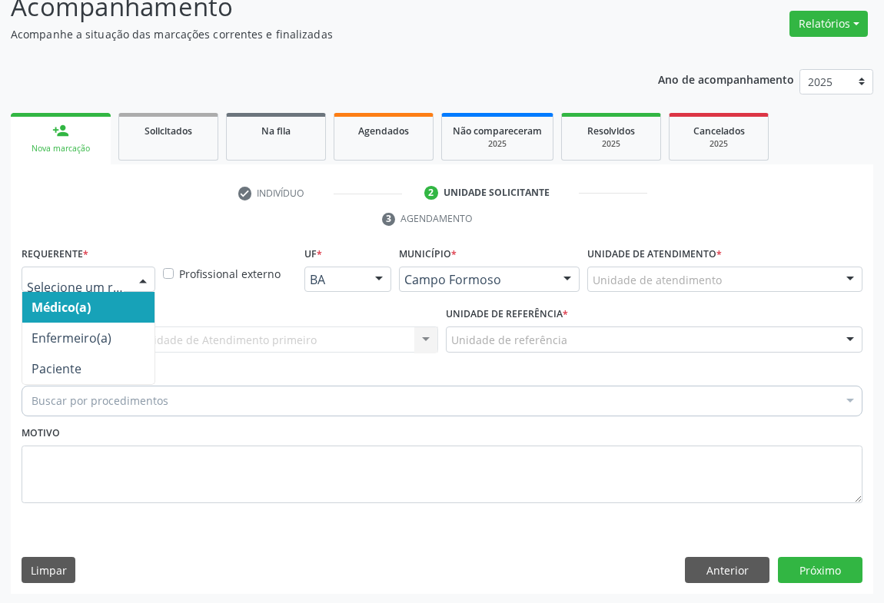
drag, startPoint x: 91, startPoint y: 271, endPoint x: 138, endPoint y: 302, distance: 56.5
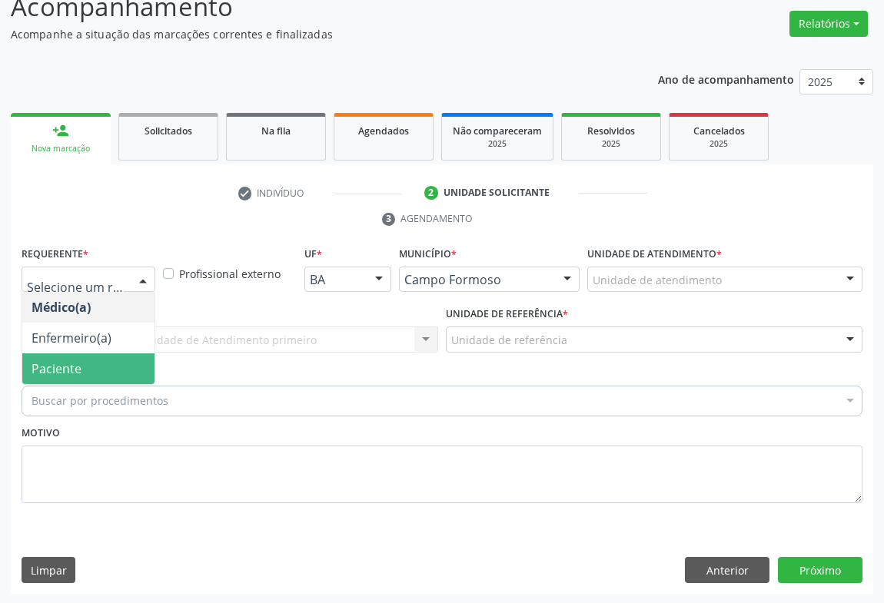
click at [100, 370] on span "Paciente" at bounding box center [88, 369] width 132 height 31
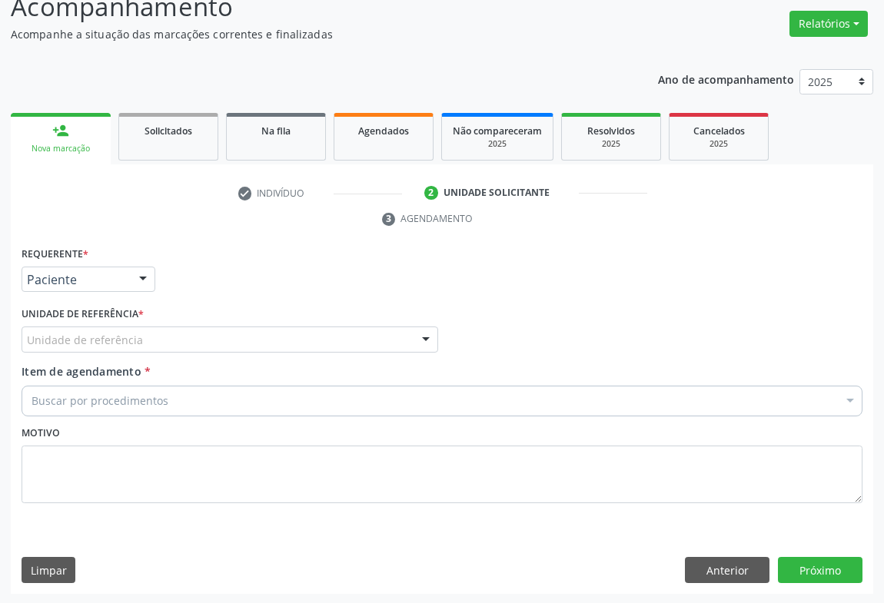
click at [189, 330] on div "Unidade de referência" at bounding box center [230, 340] width 417 height 26
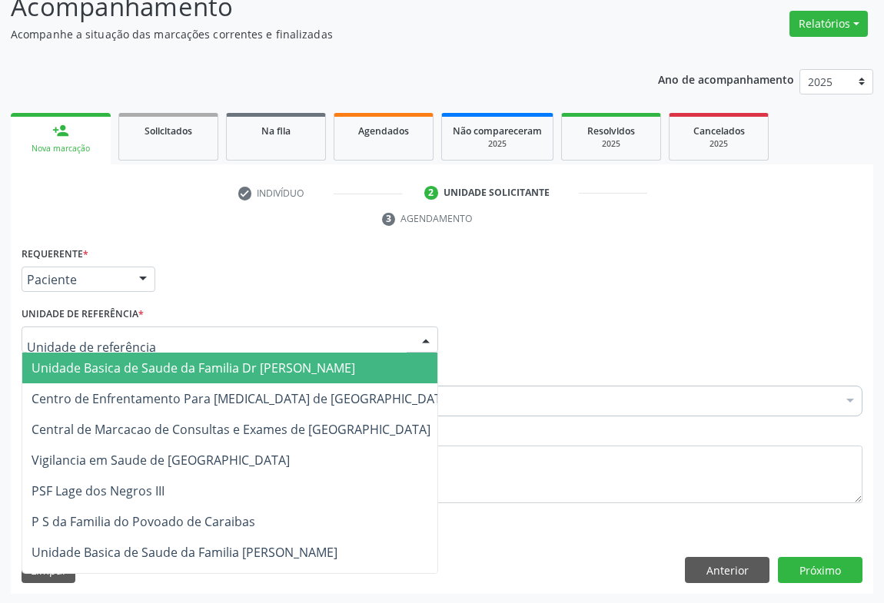
click at [135, 367] on span "Unidade Basica de Saude da Familia Dr [PERSON_NAME]" at bounding box center [194, 368] width 324 height 17
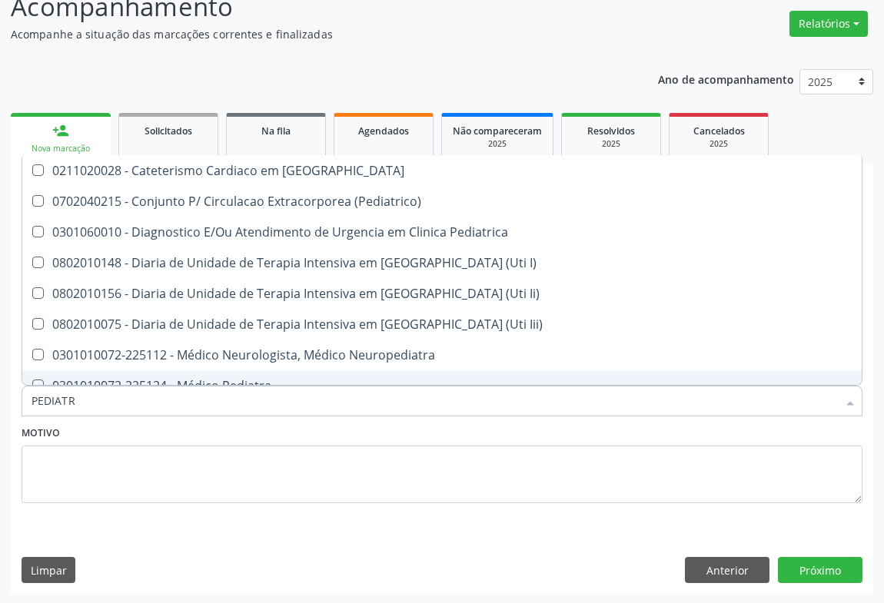
type input "PEDIATRA"
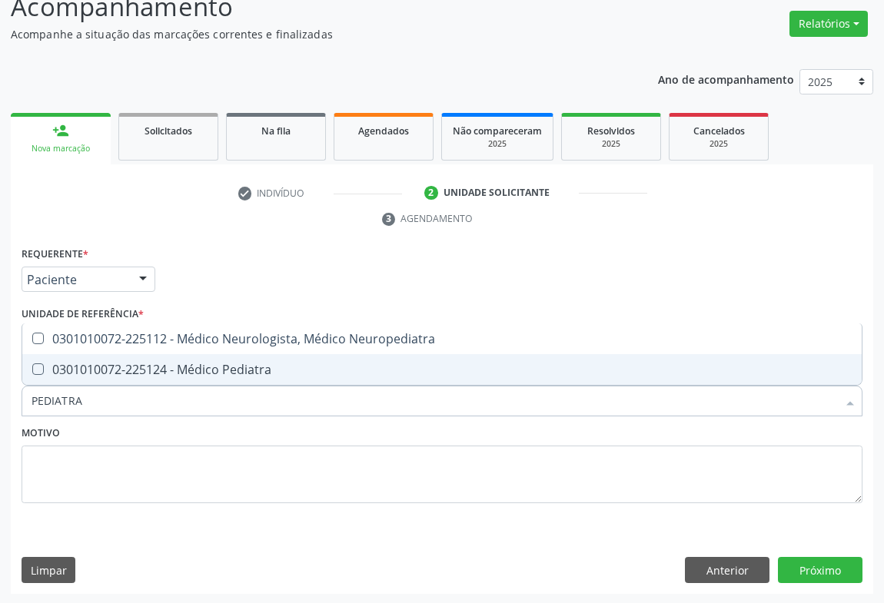
drag, startPoint x: 144, startPoint y: 374, endPoint x: 154, endPoint y: 384, distance: 14.2
click at [144, 371] on div "0301010072-225124 - Médico Pediatra" at bounding box center [442, 370] width 821 height 12
checkbox Pediatra "true"
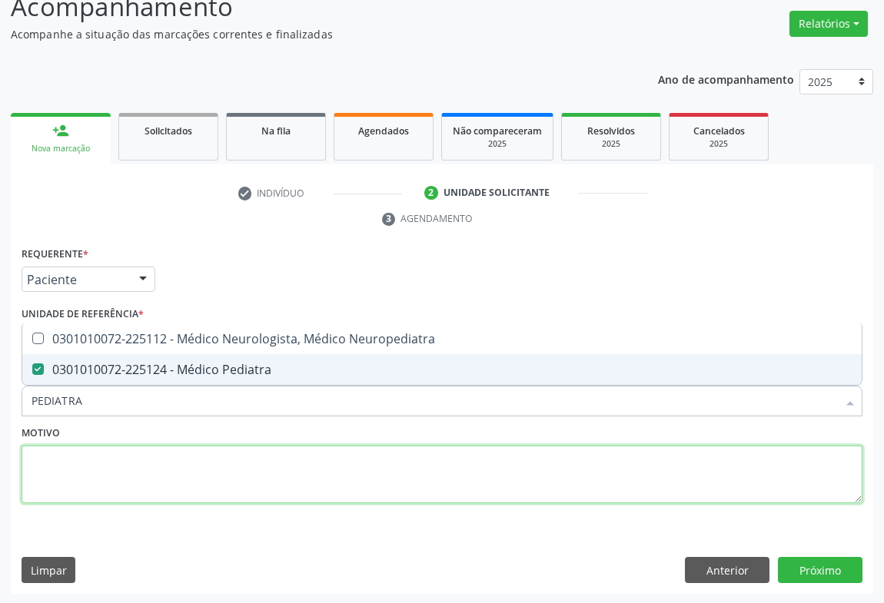
click at [217, 462] on textarea at bounding box center [442, 475] width 841 height 58
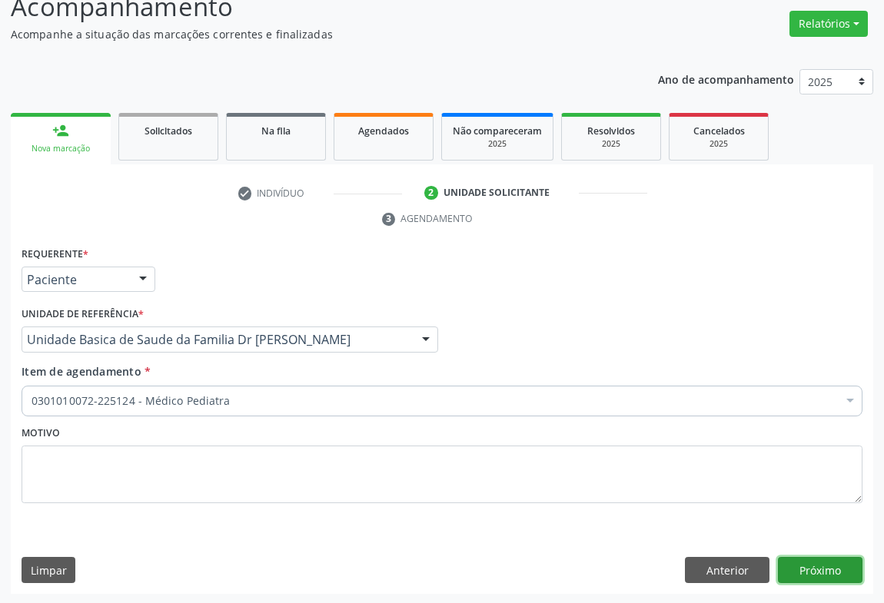
click at [822, 566] on button "Próximo" at bounding box center [820, 570] width 85 height 26
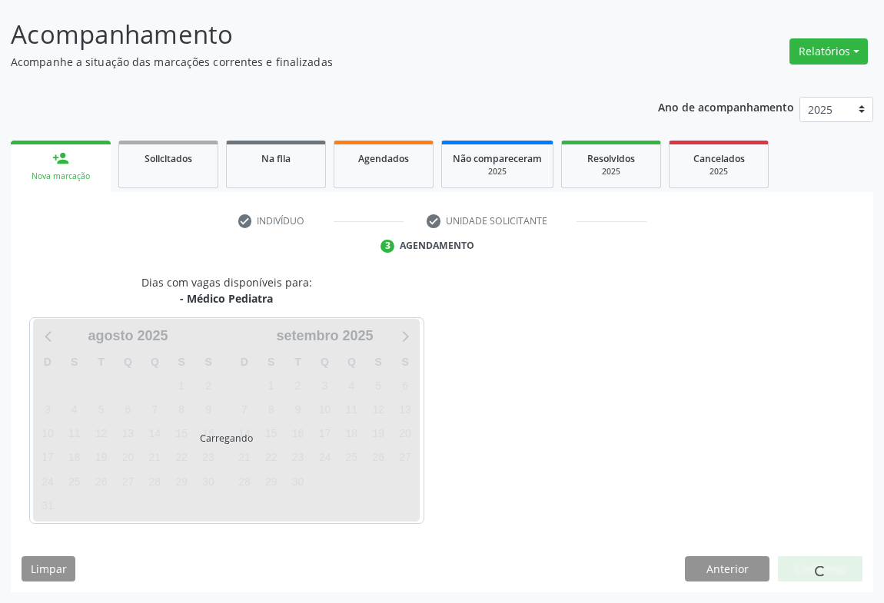
scroll to position [88, 0]
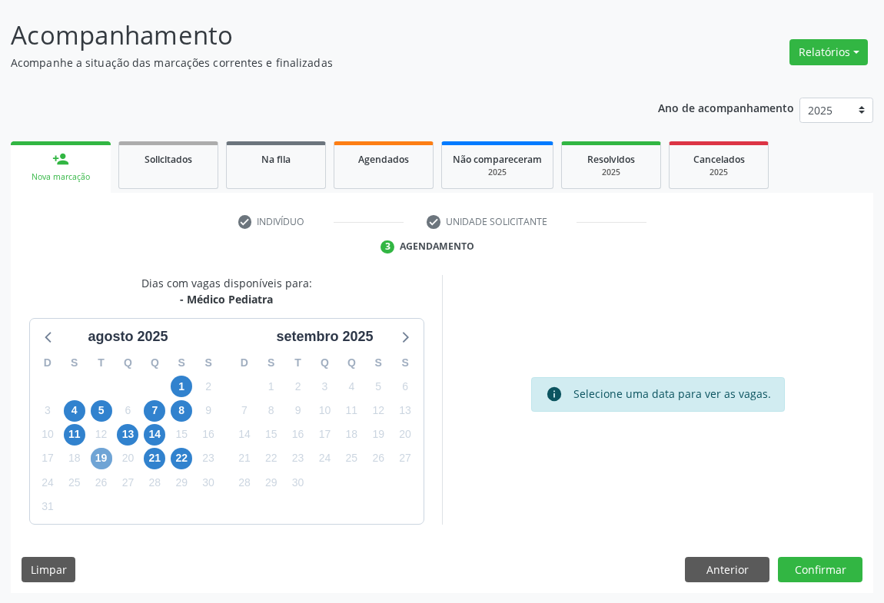
click at [102, 456] on span "19" at bounding box center [102, 459] width 22 height 22
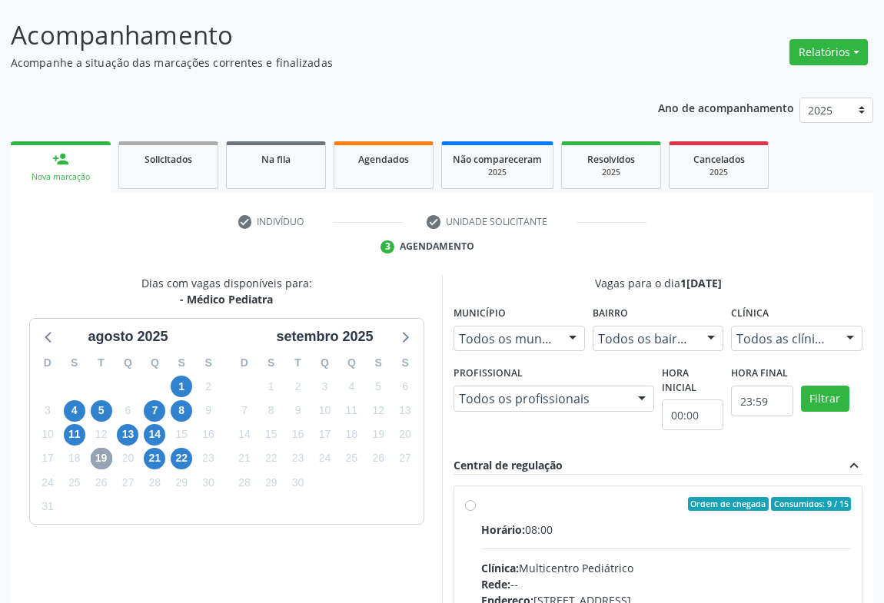
scroll to position [319, 0]
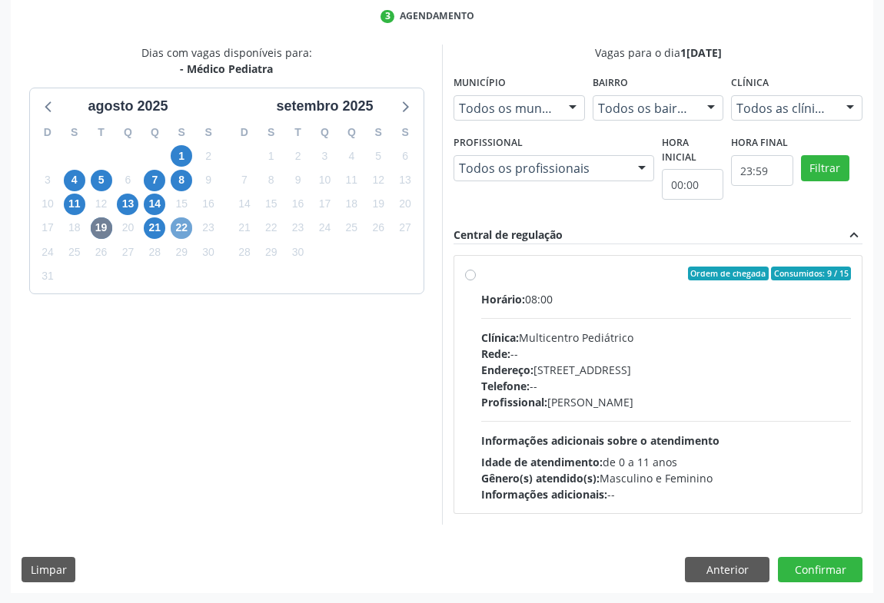
click at [191, 228] on span "22" at bounding box center [182, 229] width 22 height 22
click at [498, 284] on label "Ordem de chegada Consumidos: 2 / 15 Horário: 07:00 Clínica: Multicentro Pediátr…" at bounding box center [666, 385] width 370 height 236
click at [476, 281] on input "Ordem de chegada Consumidos: 2 / 15 Horário: 07:00 Clínica: Multicentro Pediátr…" at bounding box center [470, 274] width 11 height 14
radio input "true"
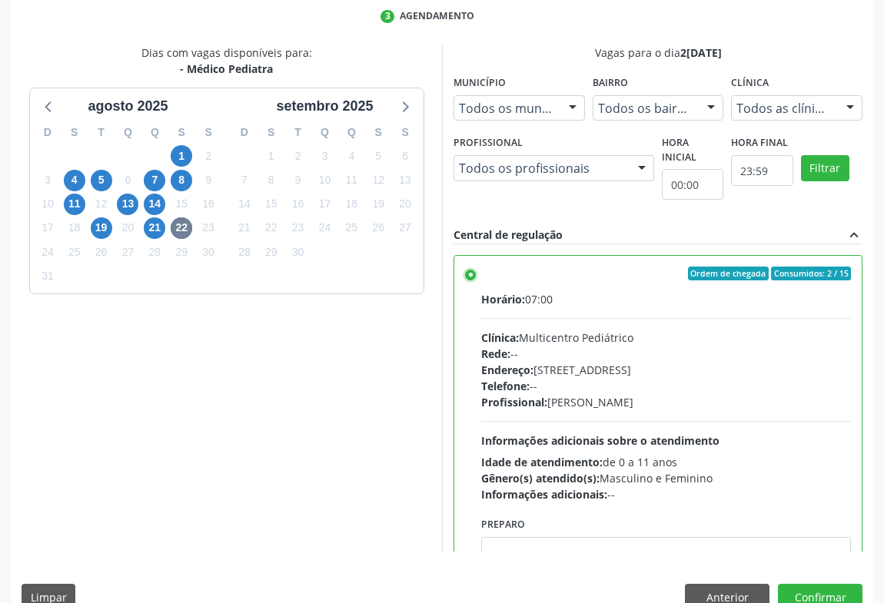
scroll to position [347, 0]
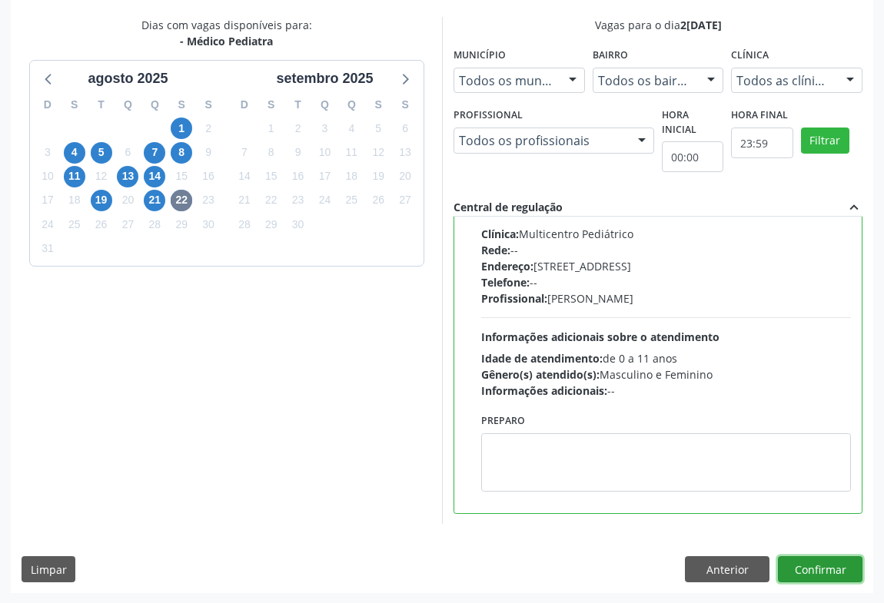
click at [815, 566] on button "Confirmar" at bounding box center [820, 569] width 85 height 26
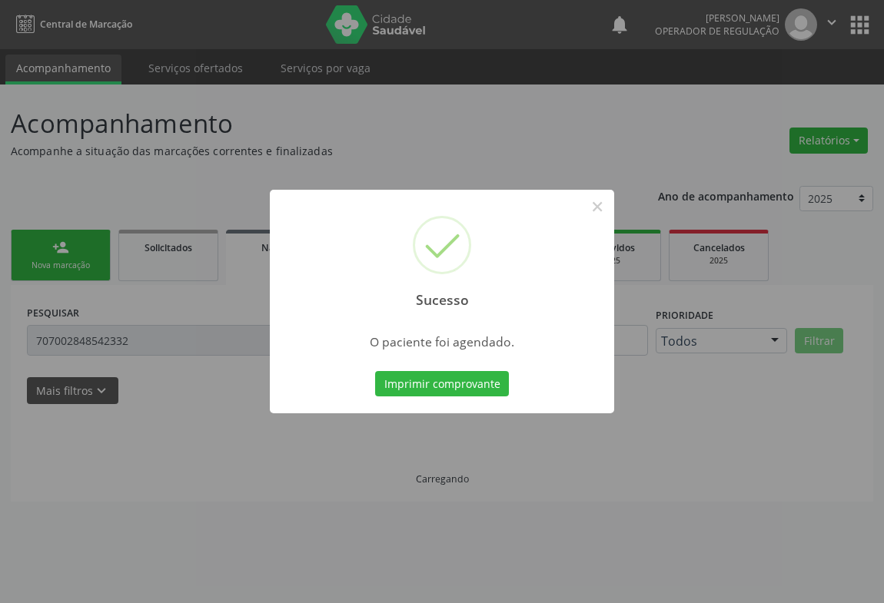
scroll to position [0, 0]
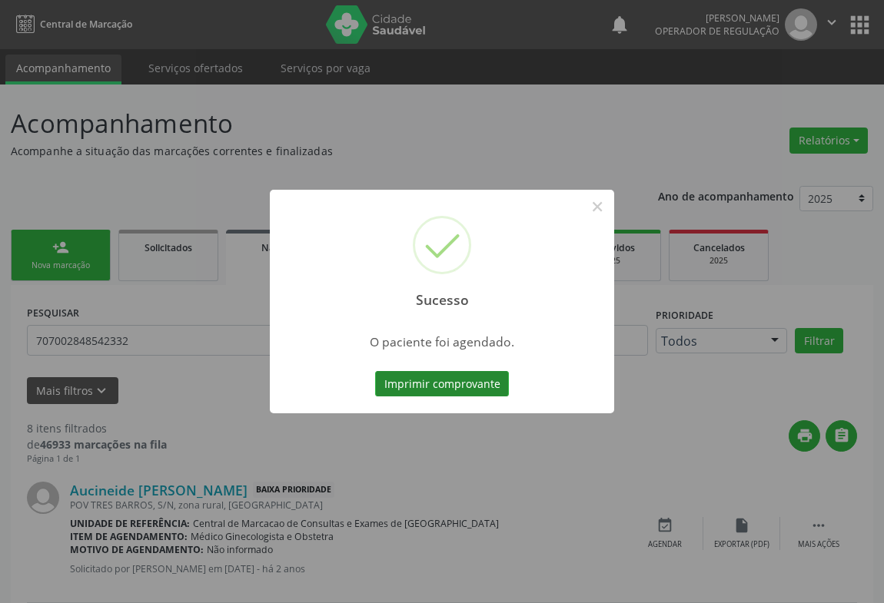
click at [441, 383] on button "Imprimir comprovante" at bounding box center [442, 384] width 134 height 26
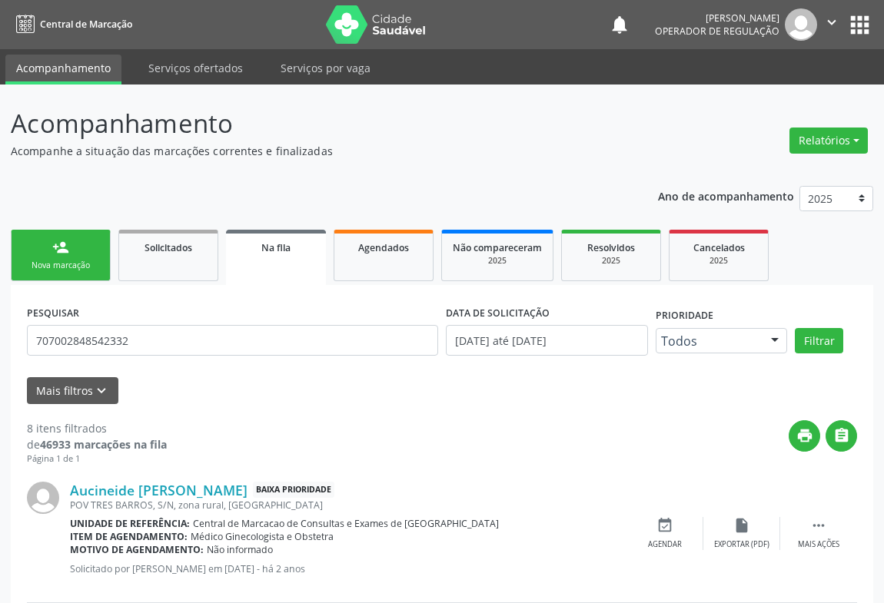
click at [77, 260] on div "Nova marcação" at bounding box center [60, 266] width 77 height 12
click at [80, 260] on div "Nova marcação" at bounding box center [60, 266] width 77 height 12
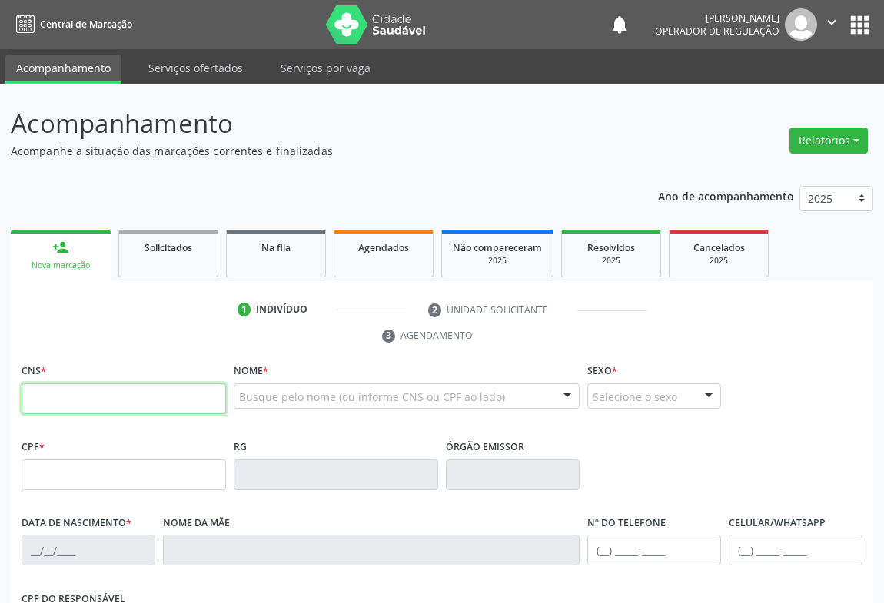
paste input "700 1014 7889 8120"
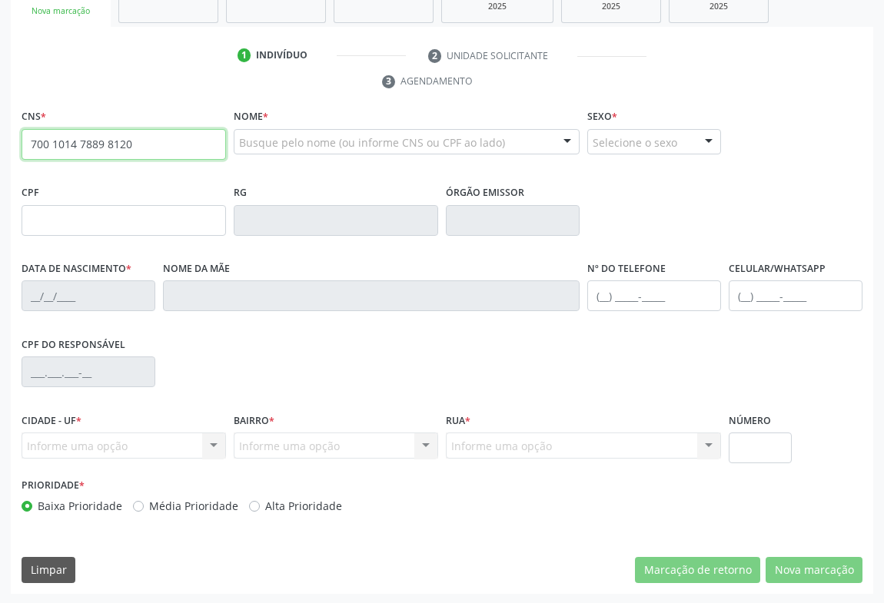
type input "700 1014 7889 8120"
type input "06/12/2017"
type input "(74) 98822-6954"
type input "S/N"
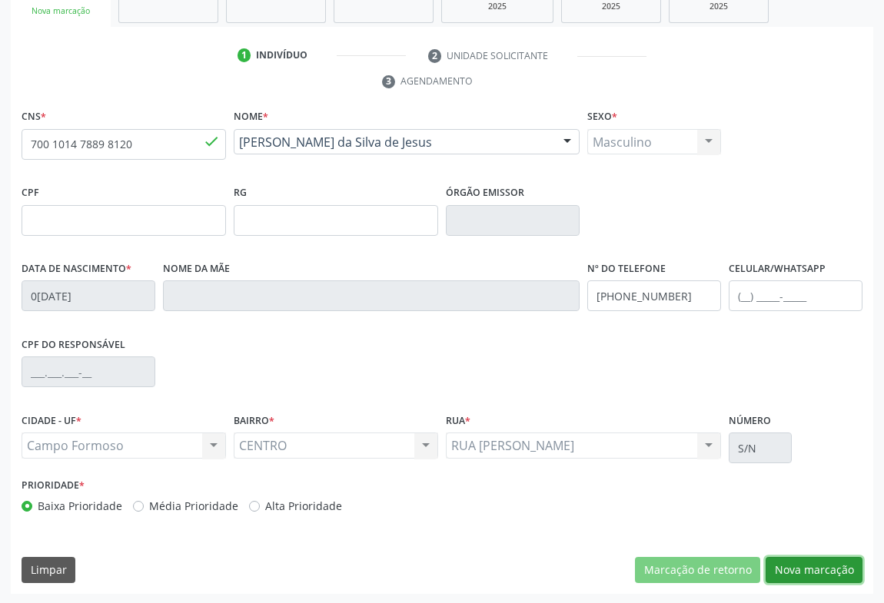
drag, startPoint x: 814, startPoint y: 567, endPoint x: 695, endPoint y: 474, distance: 151.1
click at [814, 566] on button "Nova marcação" at bounding box center [814, 570] width 97 height 26
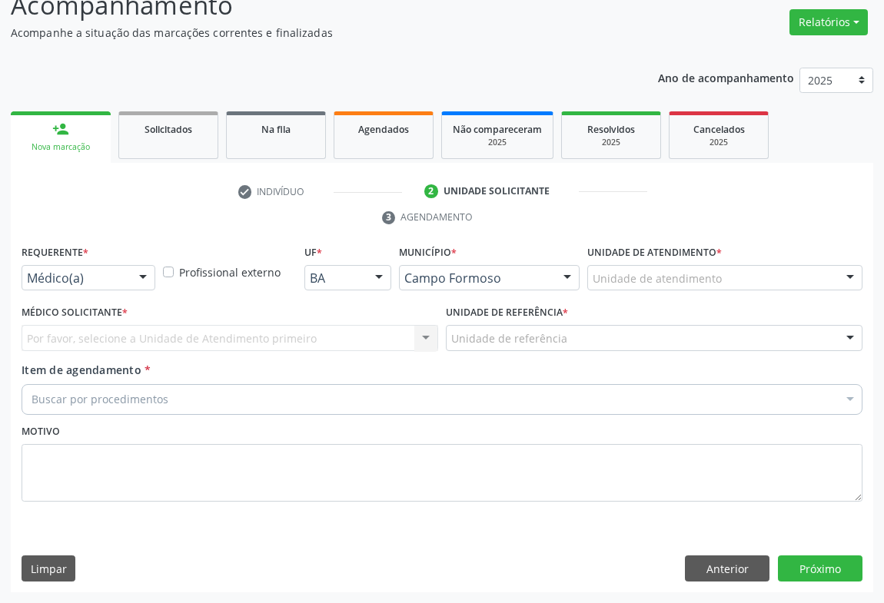
scroll to position [117, 0]
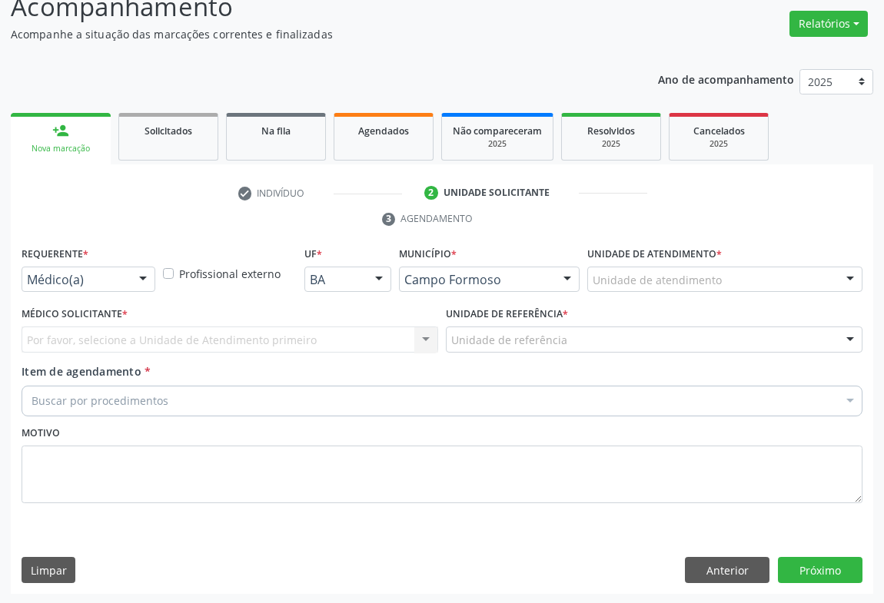
drag, startPoint x: 105, startPoint y: 270, endPoint x: 105, endPoint y: 304, distance: 34.6
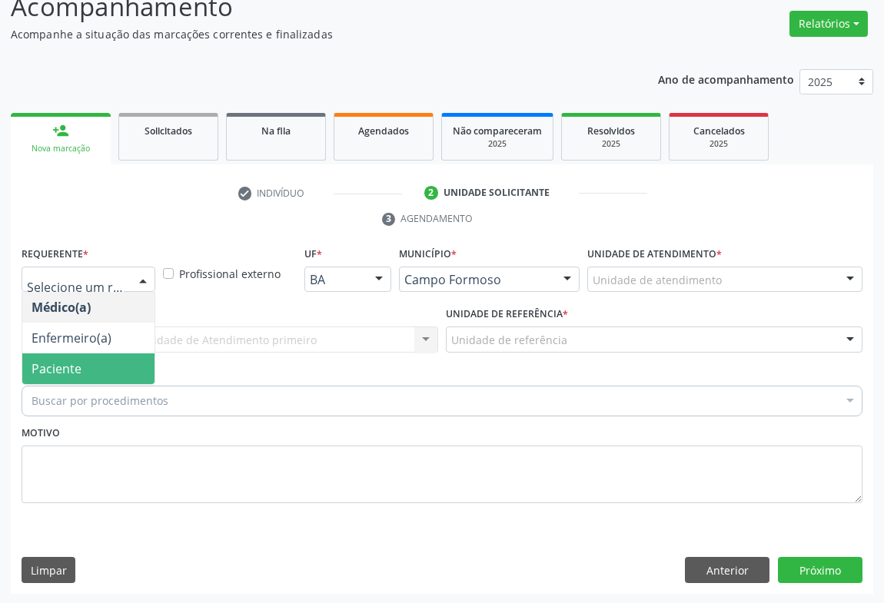
click at [94, 363] on span "Paciente" at bounding box center [88, 369] width 132 height 31
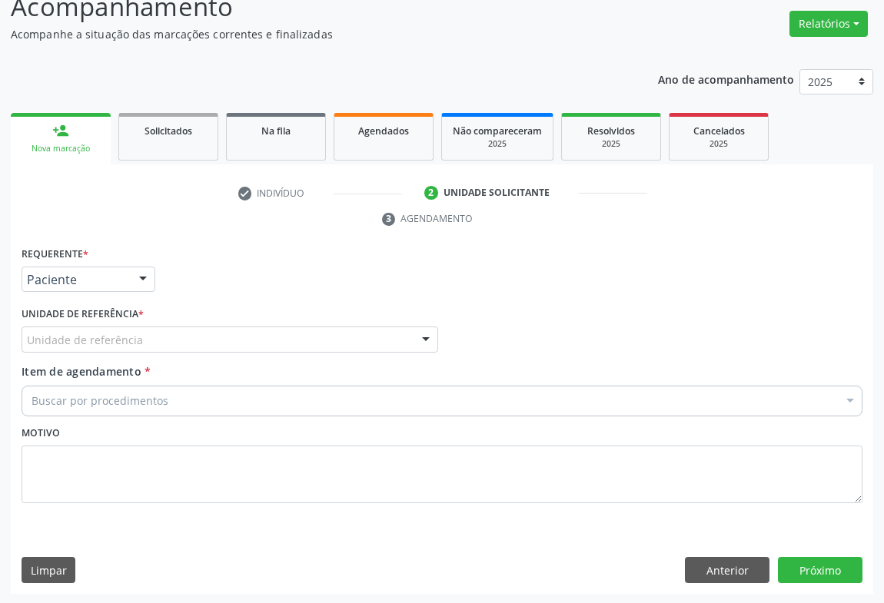
click at [173, 338] on div "Unidade de referência" at bounding box center [230, 340] width 417 height 26
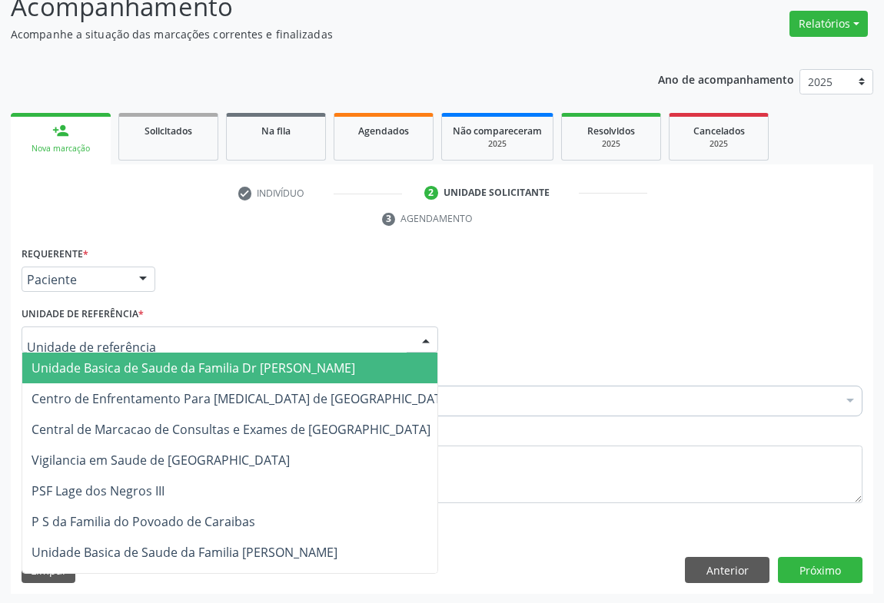
click at [154, 362] on span "Unidade Basica de Saude da Familia Dr [PERSON_NAME]" at bounding box center [194, 368] width 324 height 17
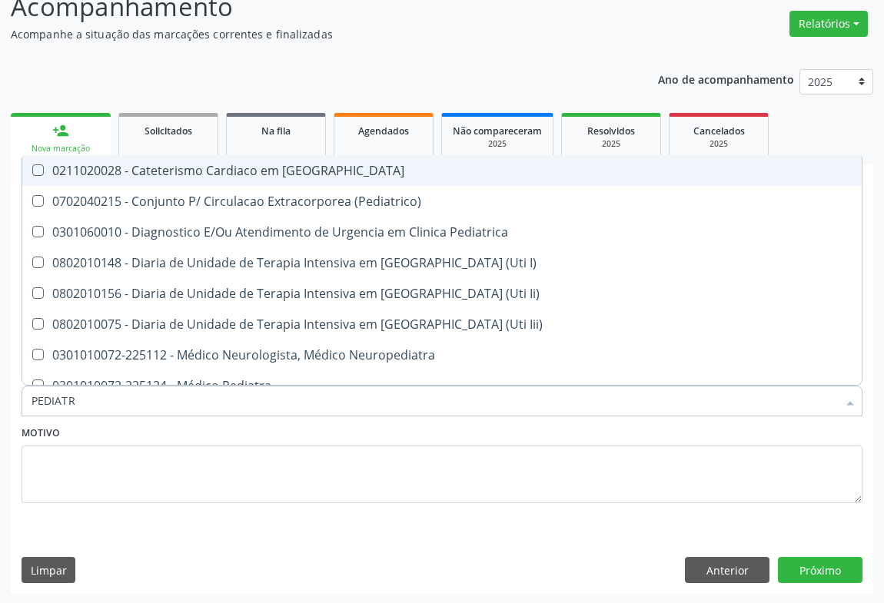
type input "PEDIATRA"
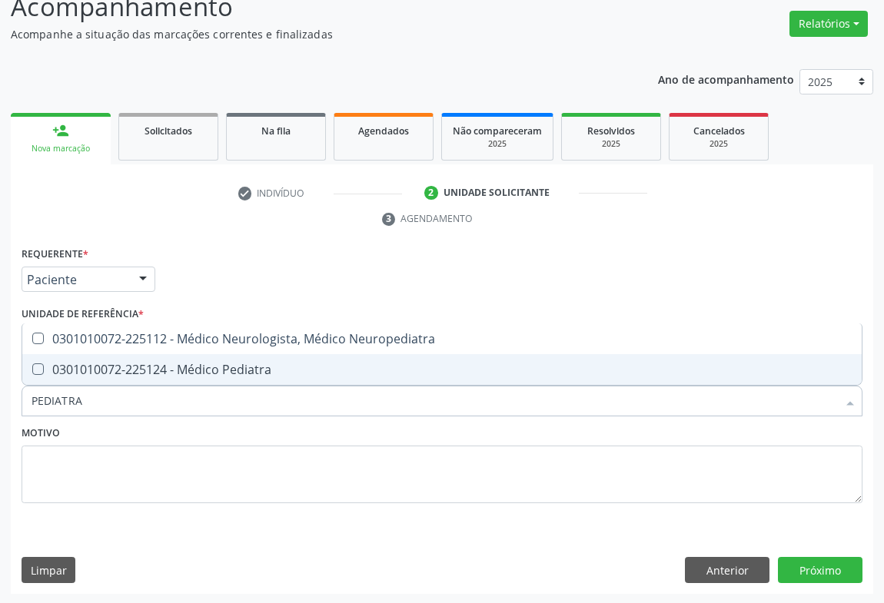
click at [156, 369] on div "0301010072-225124 - Médico Pediatra" at bounding box center [442, 370] width 821 height 12
checkbox Pediatra "true"
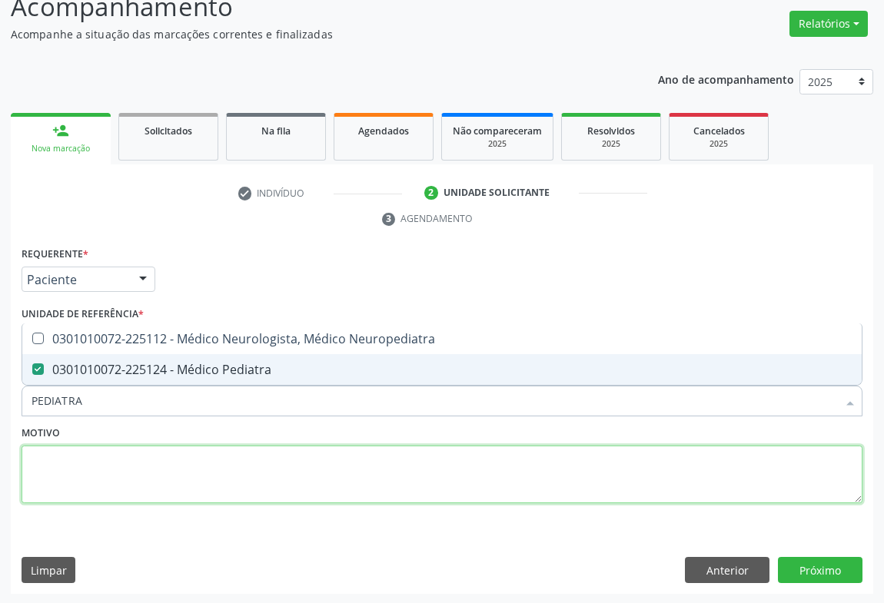
click at [230, 447] on textarea at bounding box center [442, 475] width 841 height 58
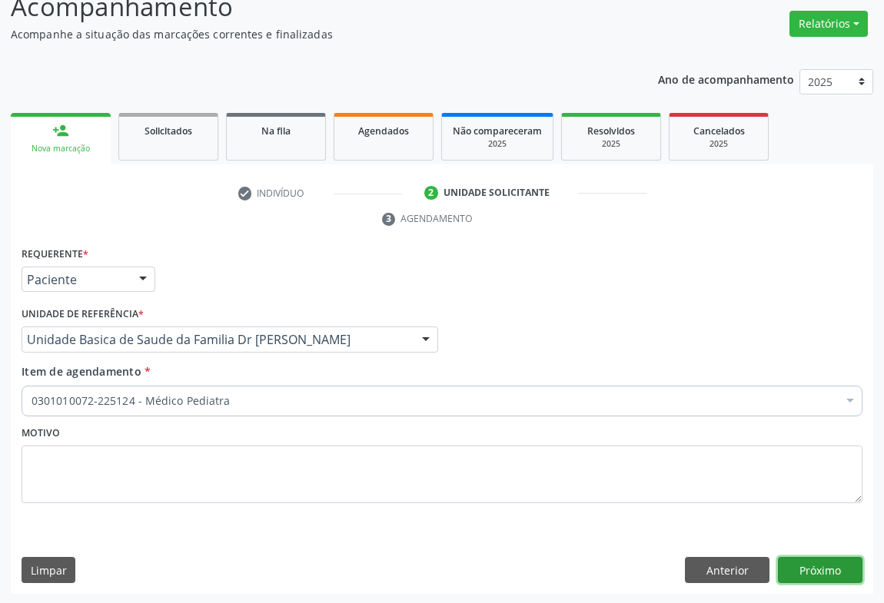
click at [809, 563] on button "Próximo" at bounding box center [820, 570] width 85 height 26
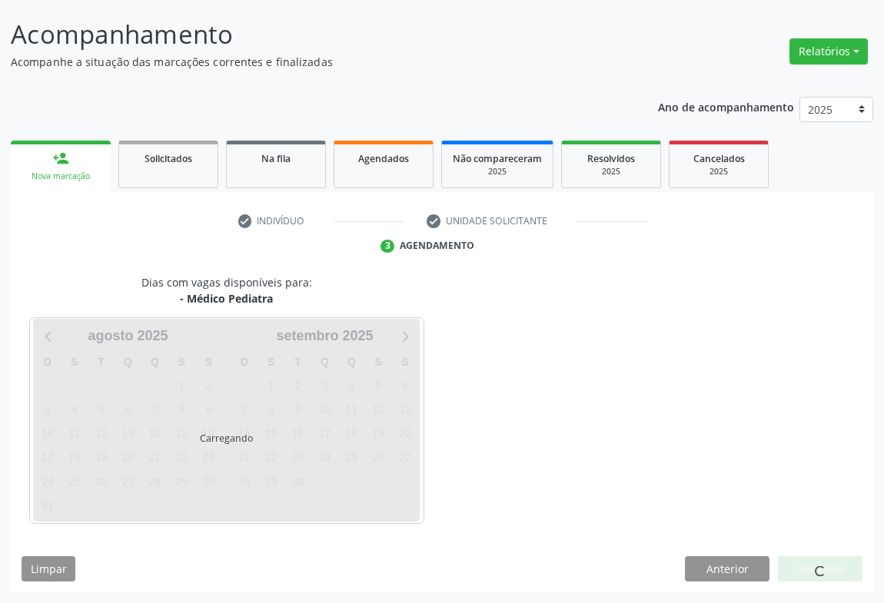
scroll to position [88, 0]
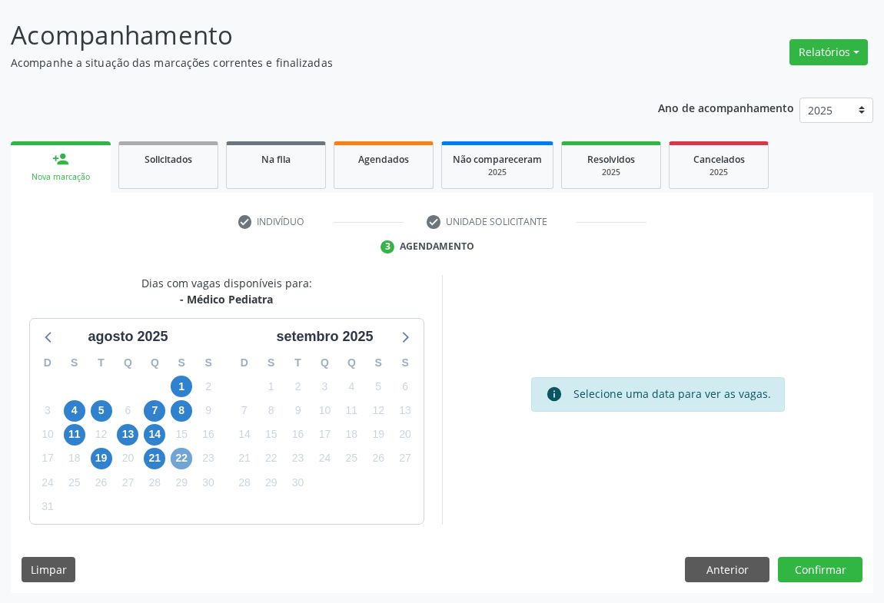
click at [184, 462] on span "22" at bounding box center [182, 459] width 22 height 22
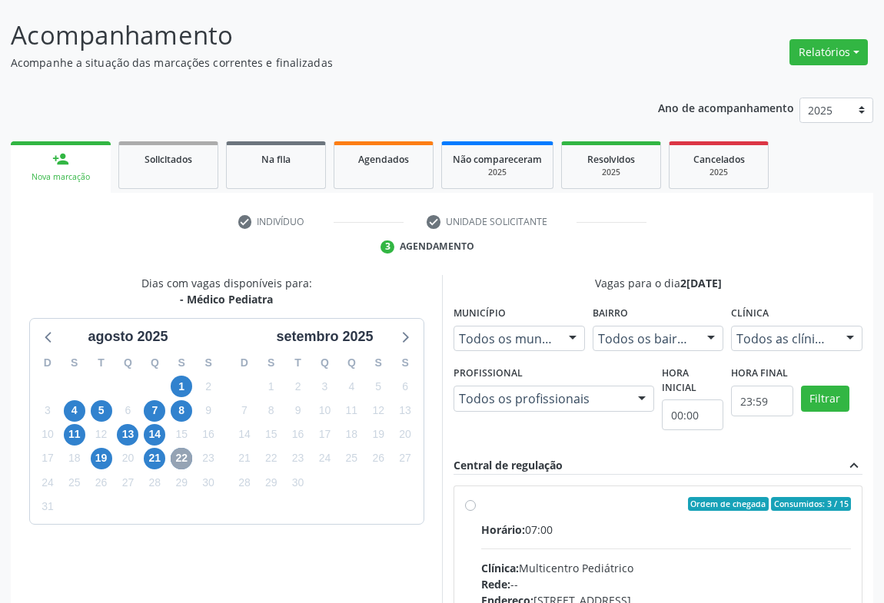
scroll to position [319, 0]
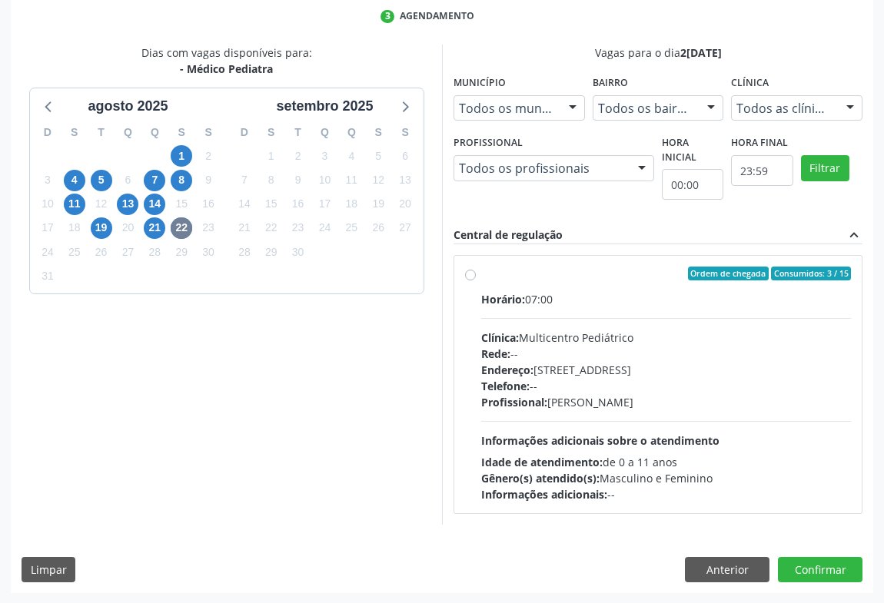
drag, startPoint x: 569, startPoint y: 353, endPoint x: 598, endPoint y: 348, distance: 29.6
click at [573, 353] on div "Rede: --" at bounding box center [666, 354] width 370 height 16
click at [476, 281] on input "Ordem de chegada Consumidos: 3 / 15 Horário: 07:00 Clínica: Multicentro Pediátr…" at bounding box center [470, 274] width 11 height 14
radio input "true"
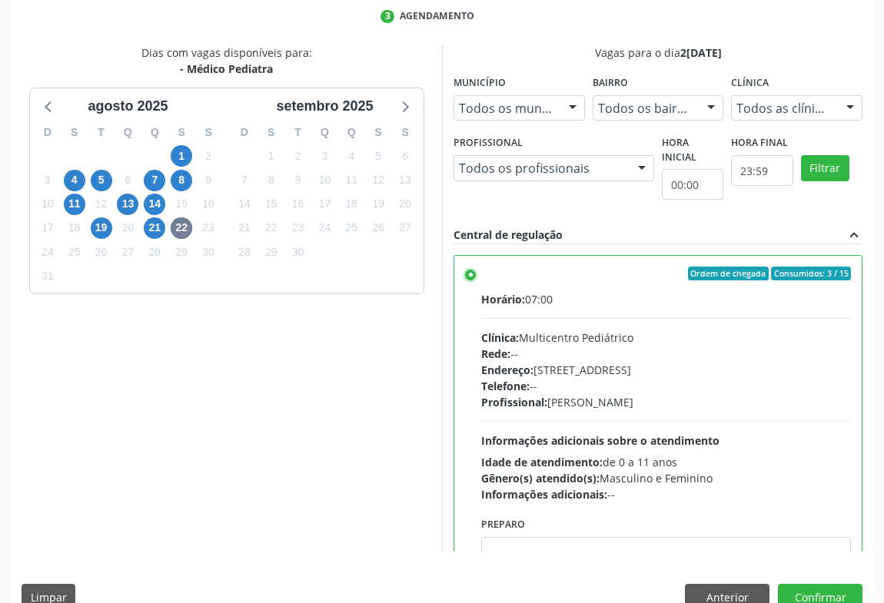
scroll to position [76, 0]
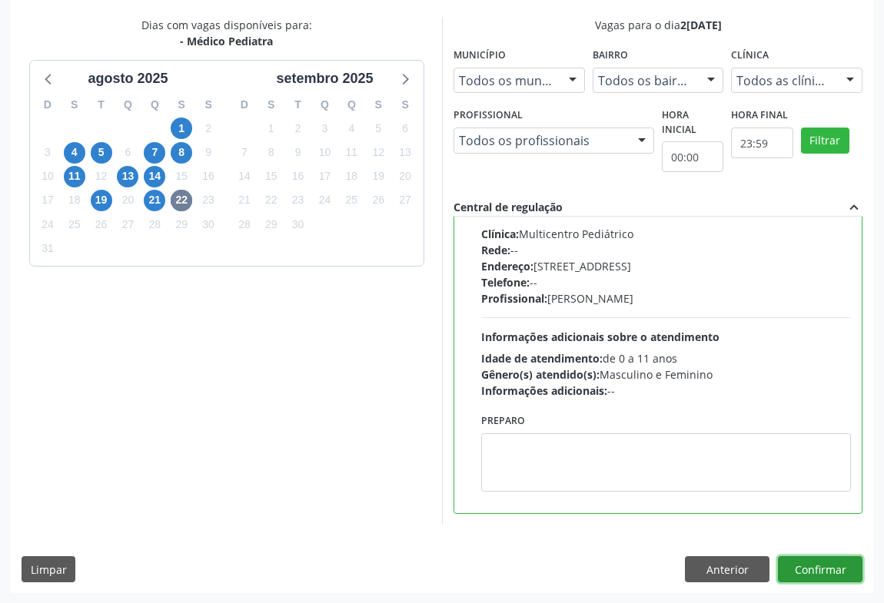
click at [819, 561] on button "Confirmar" at bounding box center [820, 569] width 85 height 26
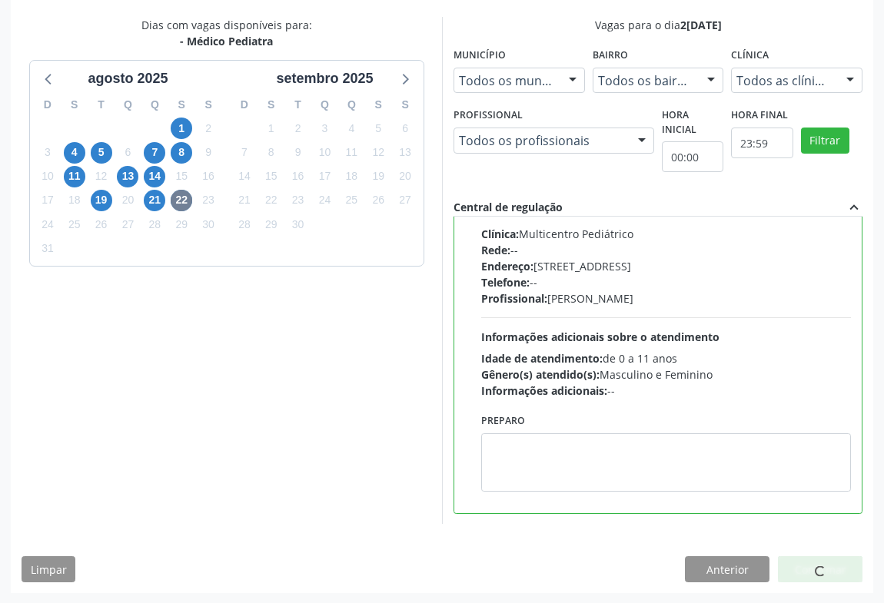
scroll to position [0, 0]
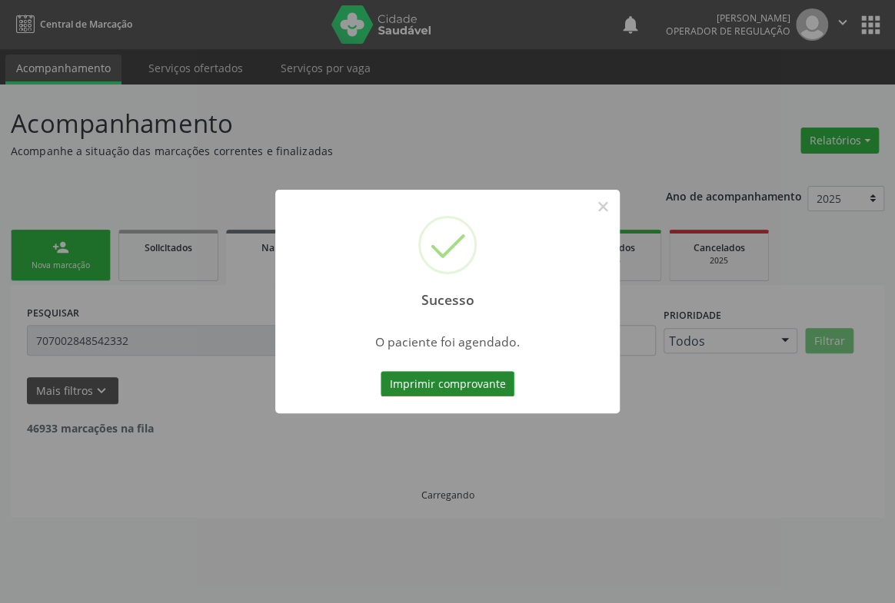
click at [452, 384] on button "Imprimir comprovante" at bounding box center [447, 384] width 134 height 26
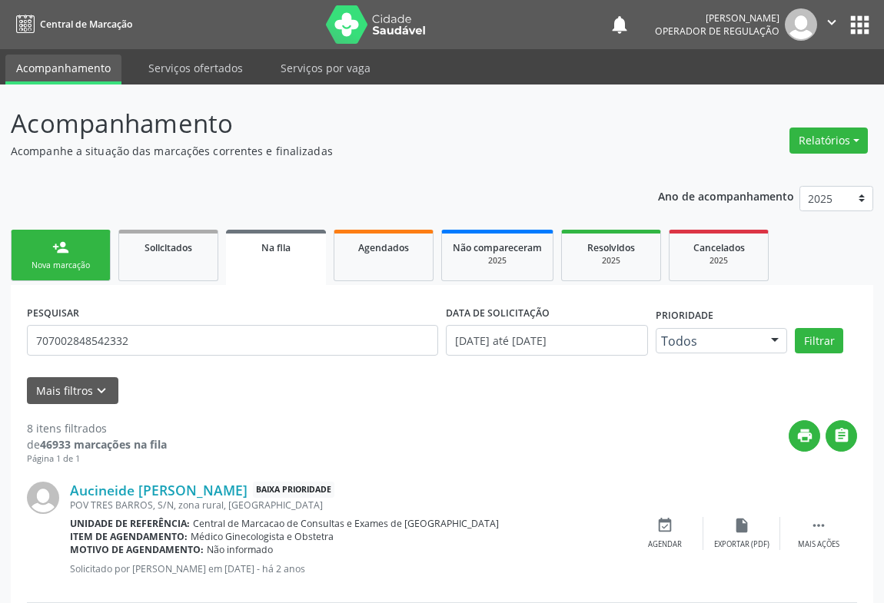
drag, startPoint x: 89, startPoint y: 254, endPoint x: 98, endPoint y: 251, distance: 9.0
click at [88, 255] on link "person_add Nova marcação" at bounding box center [61, 255] width 100 height 51
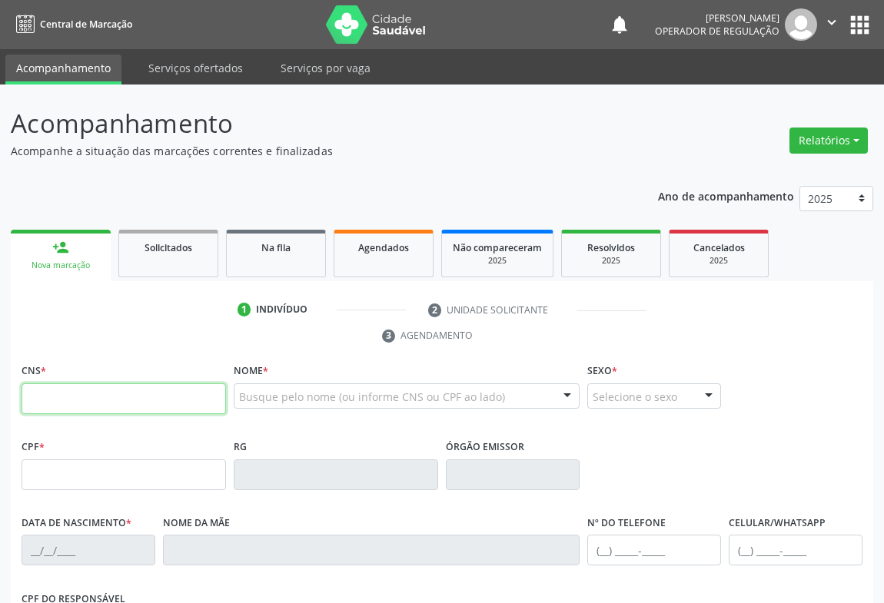
drag, startPoint x: 101, startPoint y: 389, endPoint x: 221, endPoint y: 350, distance: 126.6
click at [104, 389] on input "text" at bounding box center [124, 399] width 204 height 31
type input "700 7049 8221 9573"
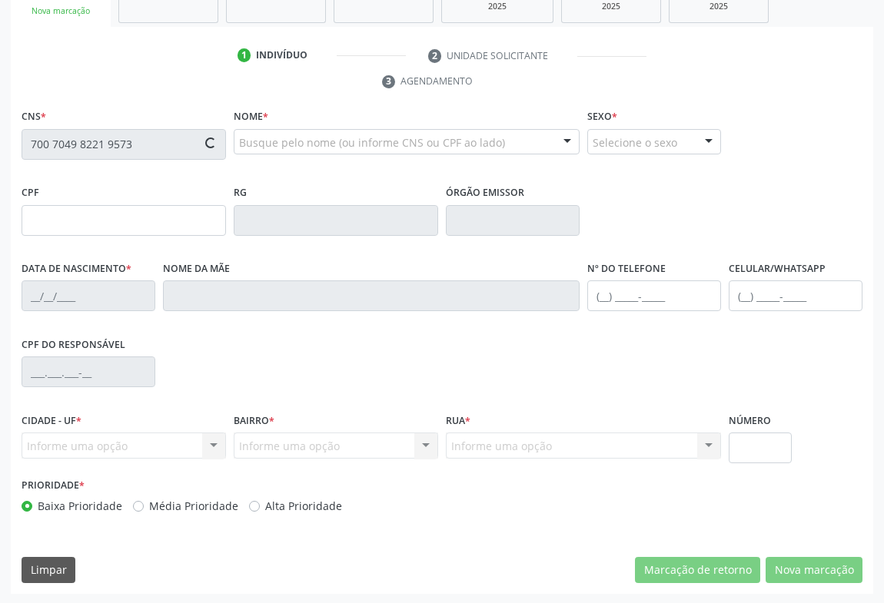
type input "1355719936"
type input "15/05/1986"
type input "(74) 98822-6954"
type input "018.136.245-77"
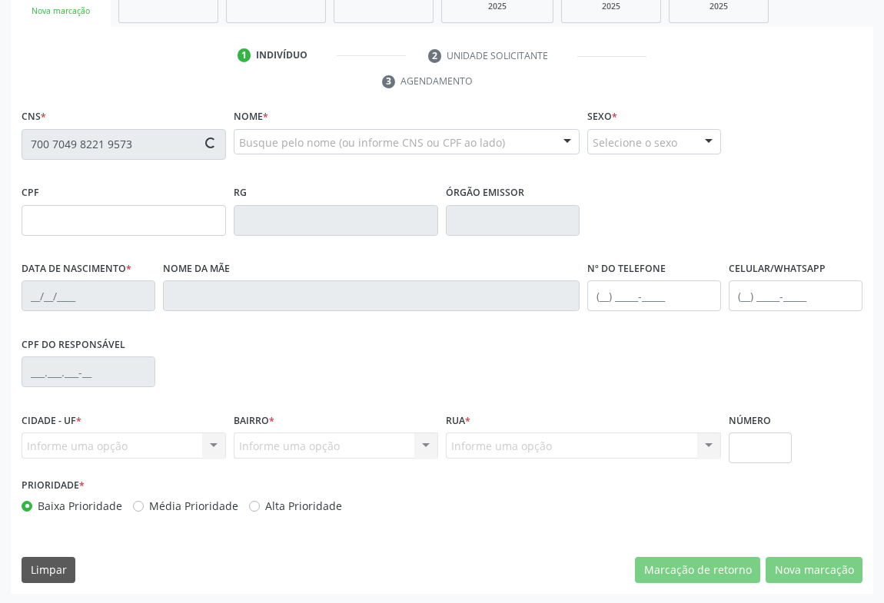
type input "194"
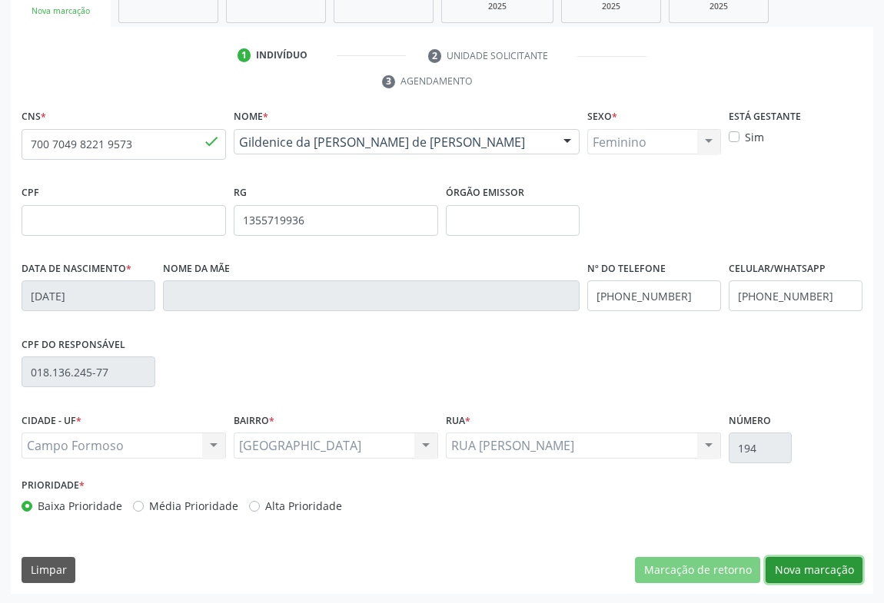
drag, startPoint x: 802, startPoint y: 562, endPoint x: 633, endPoint y: 473, distance: 190.8
click at [802, 557] on button "Nova marcação" at bounding box center [814, 570] width 97 height 26
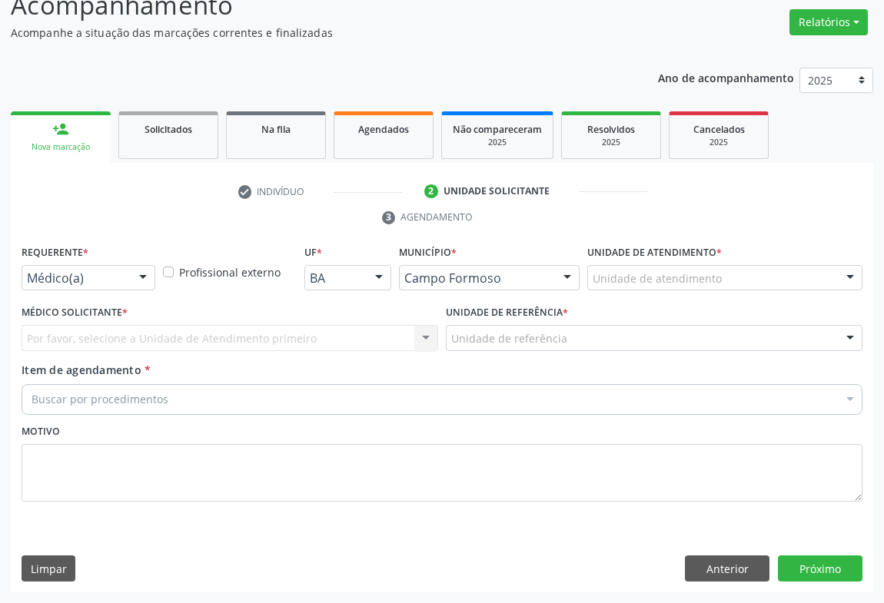
scroll to position [117, 0]
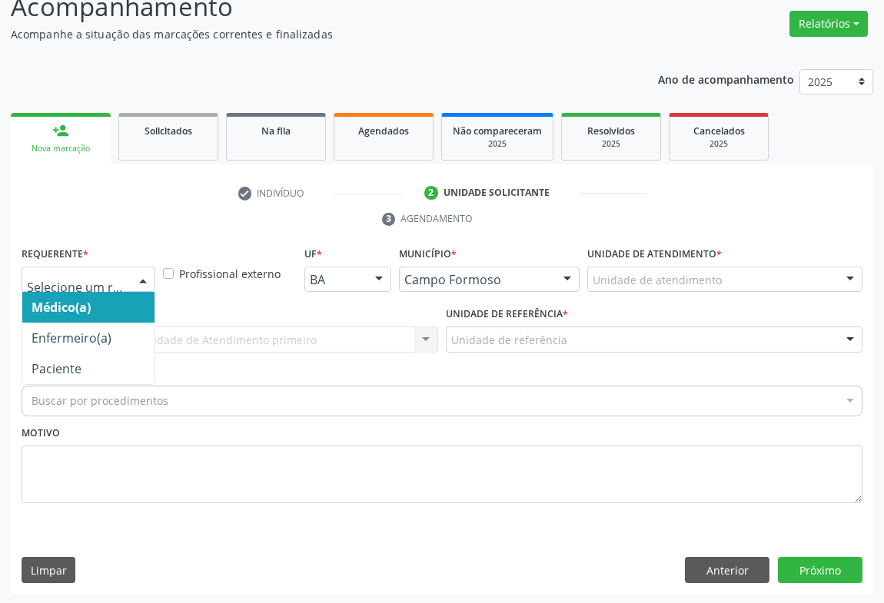
drag, startPoint x: 114, startPoint y: 277, endPoint x: 120, endPoint y: 337, distance: 60.3
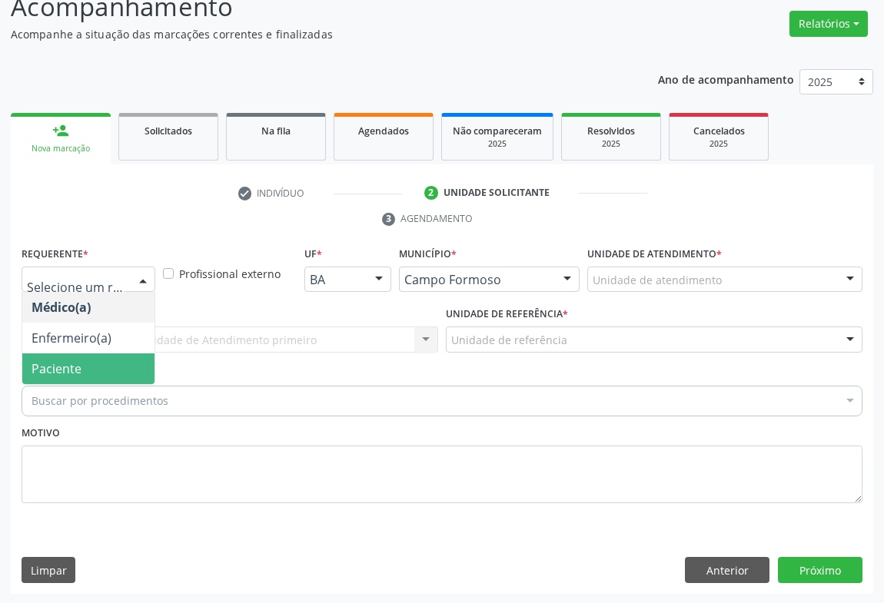
click at [73, 374] on span "Paciente" at bounding box center [57, 368] width 50 height 17
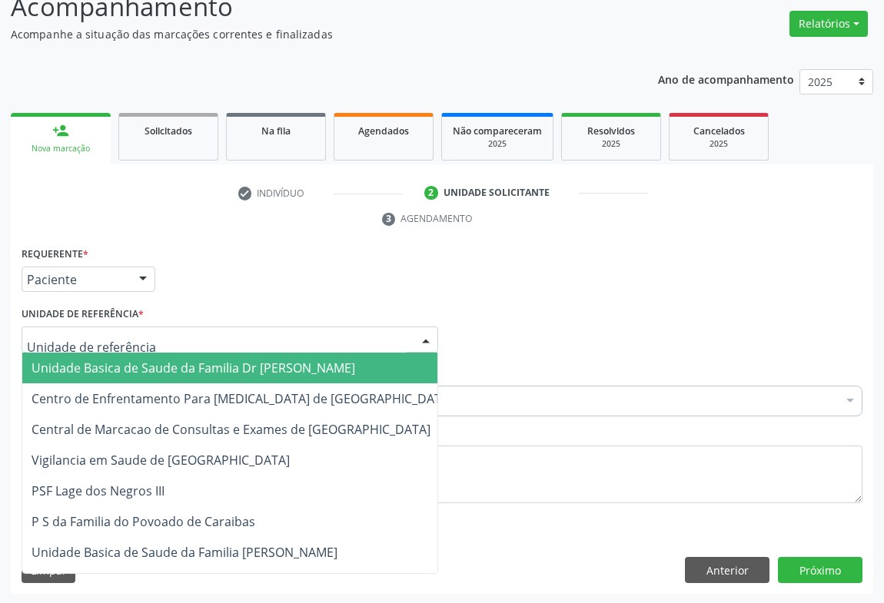
drag, startPoint x: 234, startPoint y: 350, endPoint x: 176, endPoint y: 371, distance: 62.3
click at [231, 350] on div "Unidade Basica de Saude da Familia Dr Paulo Sudre Centro de Enfrentamento Para …" at bounding box center [230, 340] width 417 height 26
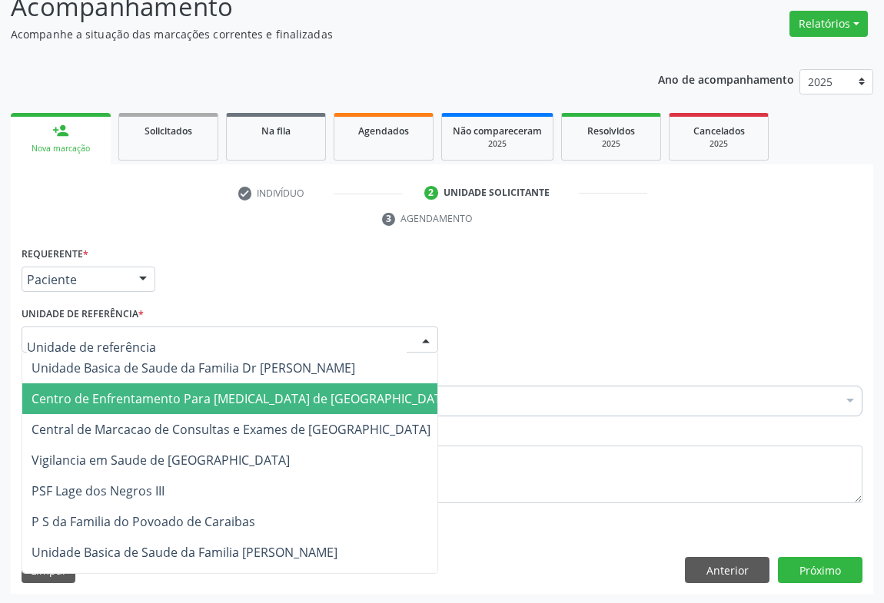
drag, startPoint x: 118, startPoint y: 383, endPoint x: 96, endPoint y: 394, distance: 25.1
click at [104, 384] on span "Centro de Enfrentamento Para [MEDICAL_DATA] de [GEOGRAPHIC_DATA]" at bounding box center [242, 399] width 440 height 31
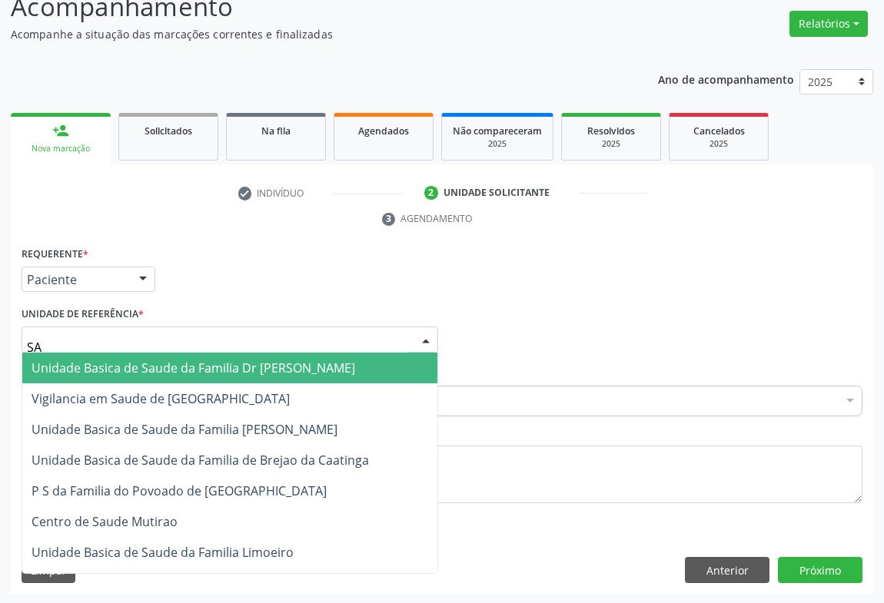
type input "SAO"
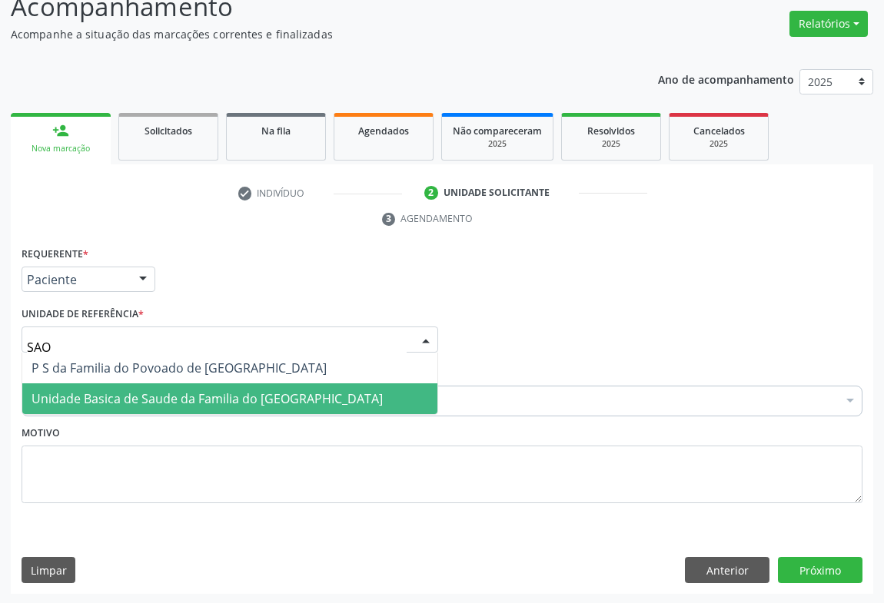
click at [300, 387] on span "Unidade Basica de Saude da Familia do [GEOGRAPHIC_DATA]" at bounding box center [229, 399] width 415 height 31
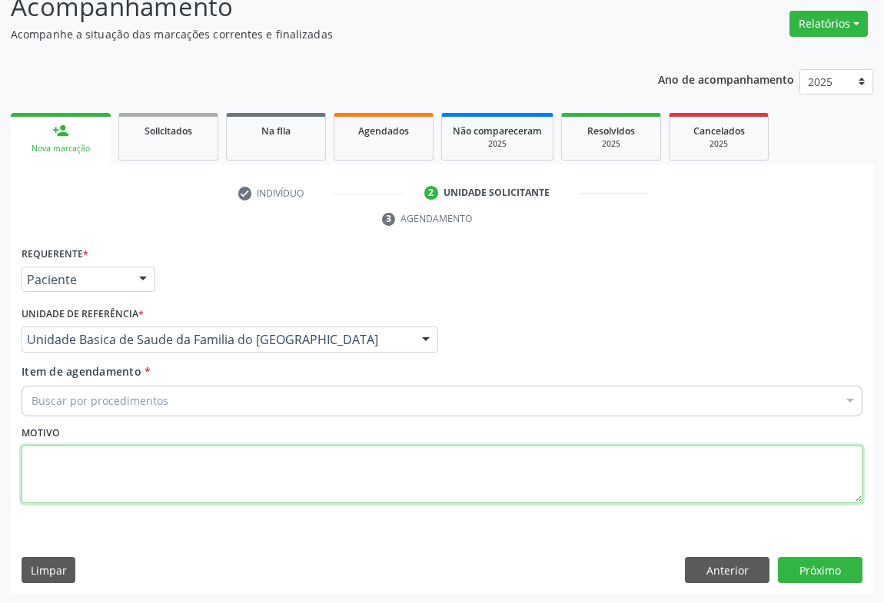
drag, startPoint x: 276, startPoint y: 457, endPoint x: 262, endPoint y: 447, distance: 17.1
click at [271, 454] on textarea at bounding box center [442, 475] width 841 height 58
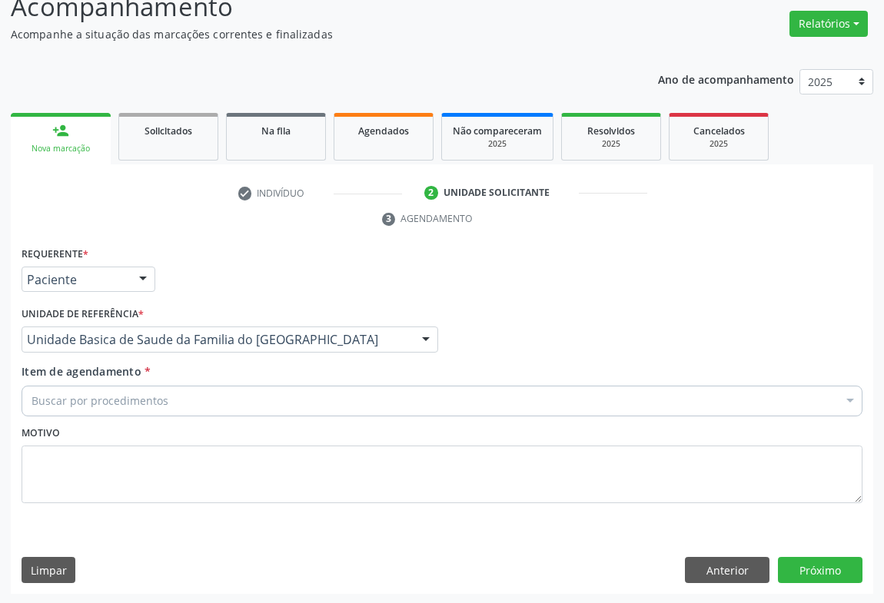
drag, startPoint x: 84, startPoint y: 400, endPoint x: 171, endPoint y: 384, distance: 89.1
type input "T"
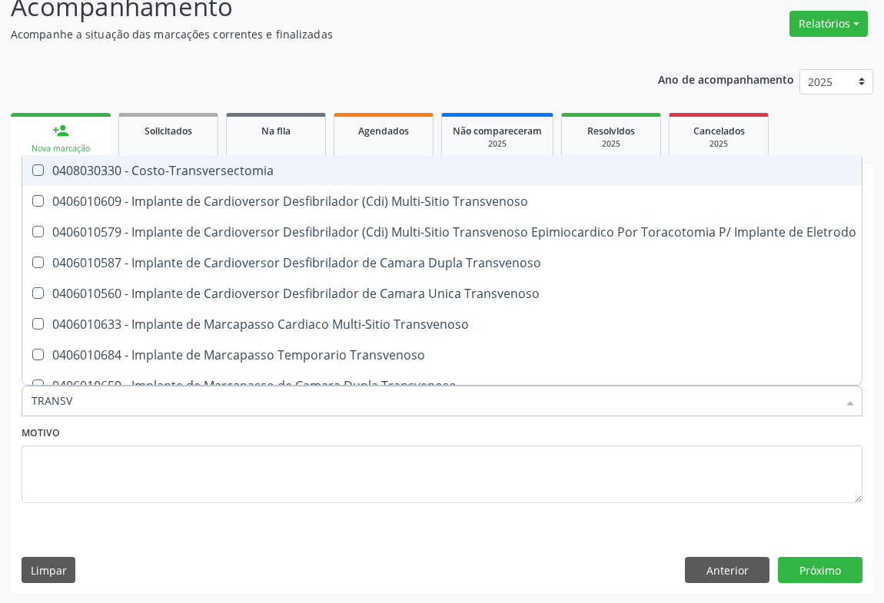
type input "TRANSVA"
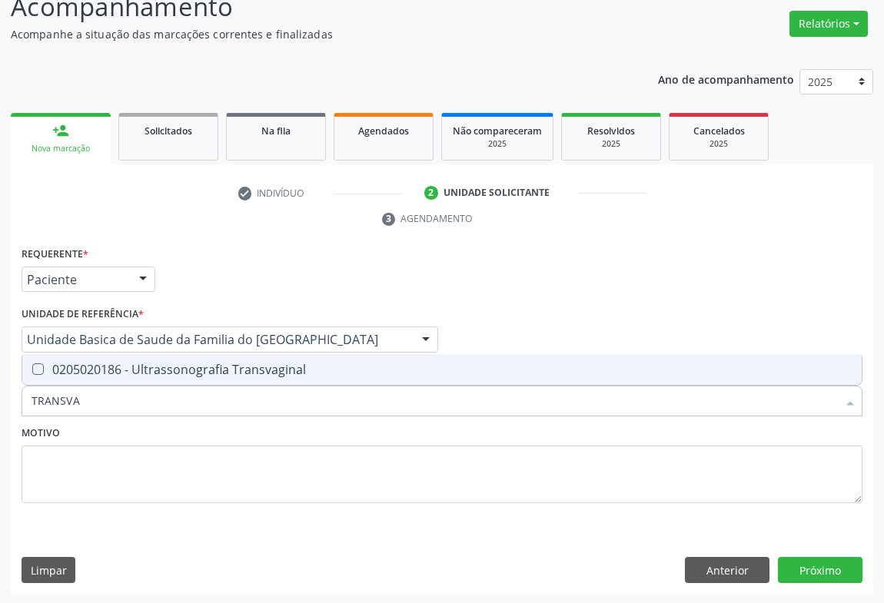
drag, startPoint x: 249, startPoint y: 363, endPoint x: 378, endPoint y: 443, distance: 152.3
click at [262, 369] on div "0205020186 - Ultrassonografia Transvaginal" at bounding box center [442, 370] width 821 height 12
checkbox Transvaginal "true"
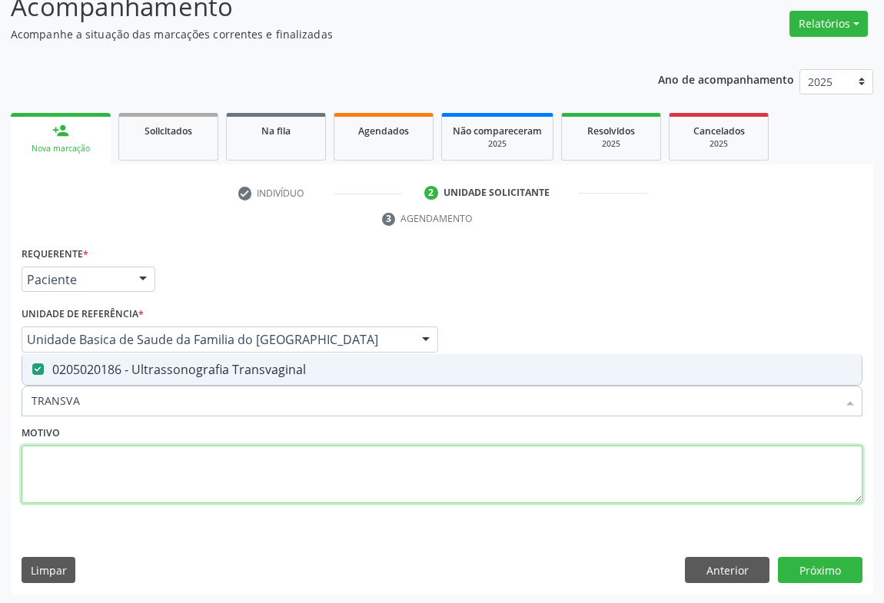
drag, startPoint x: 360, startPoint y: 467, endPoint x: 716, endPoint y: 523, distance: 359.5
click at [378, 469] on textarea at bounding box center [442, 475] width 841 height 58
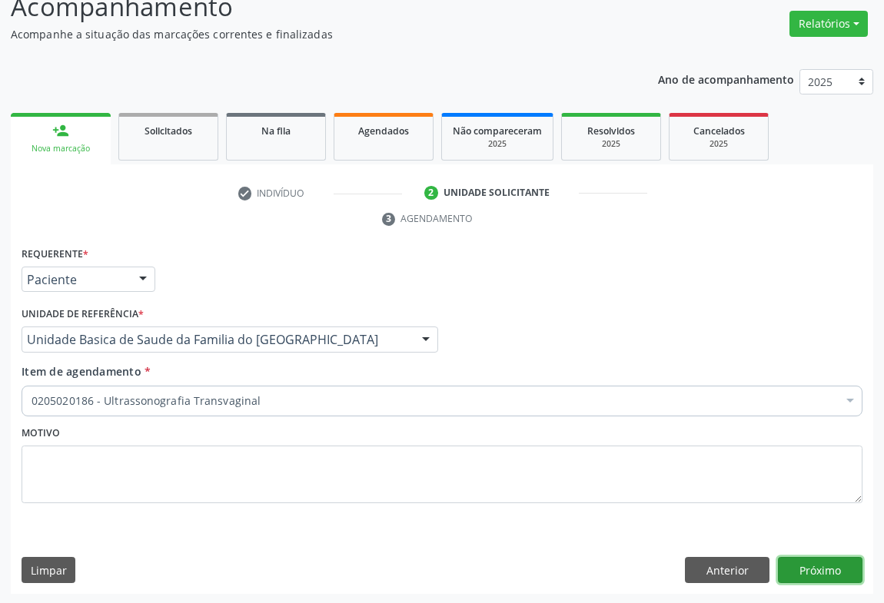
click at [806, 562] on button "Próximo" at bounding box center [820, 570] width 85 height 26
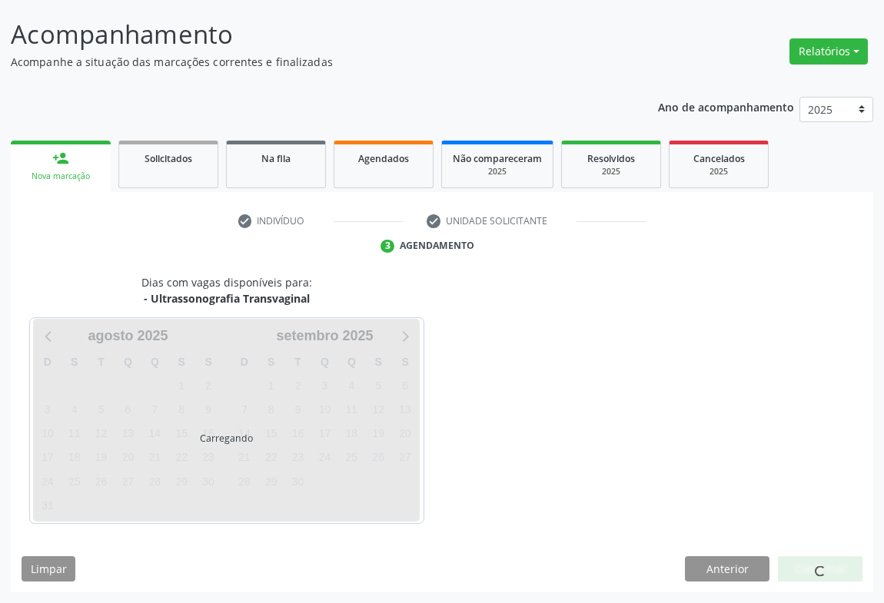
scroll to position [88, 0]
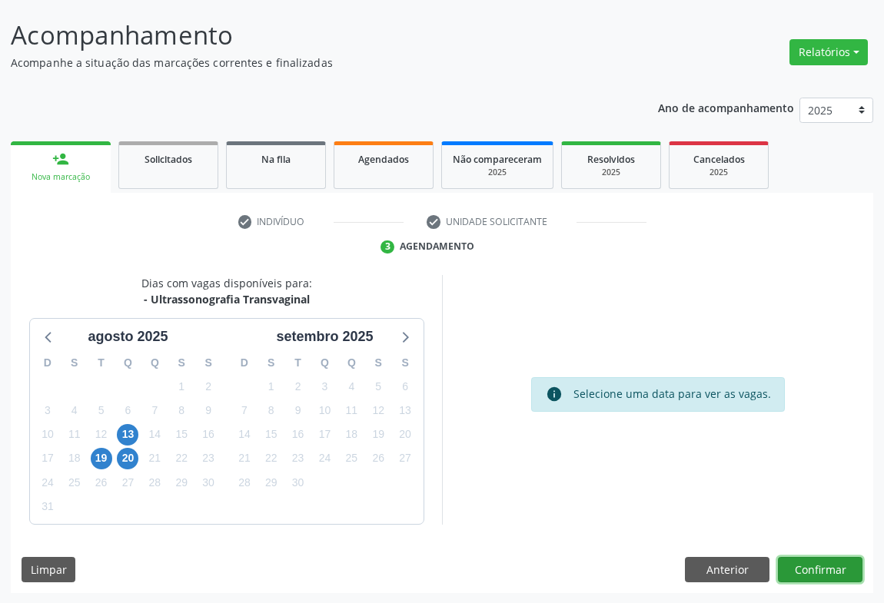
click at [808, 572] on button "Confirmar" at bounding box center [820, 570] width 85 height 26
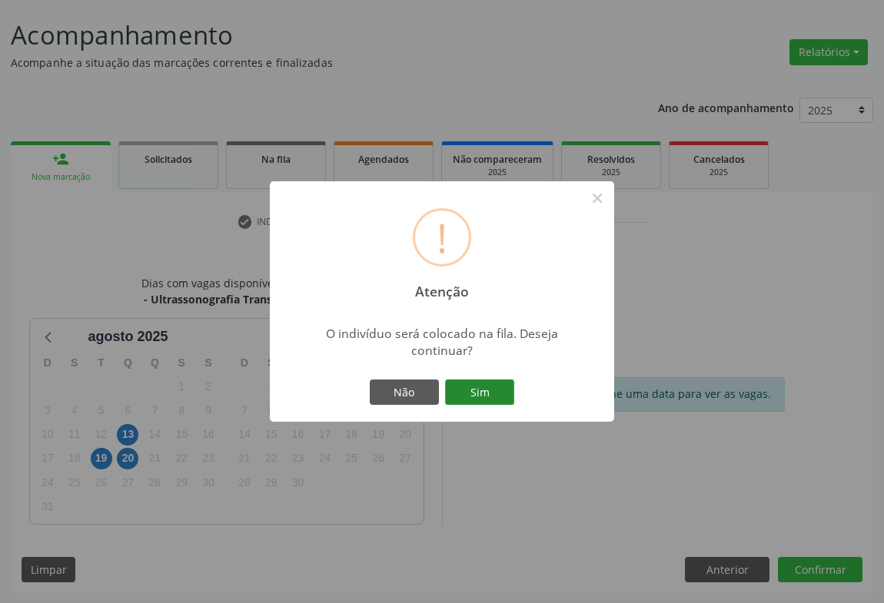
drag, startPoint x: 483, startPoint y: 396, endPoint x: 488, endPoint y: 389, distance: 8.3
click at [484, 395] on button "Sim" at bounding box center [479, 393] width 69 height 26
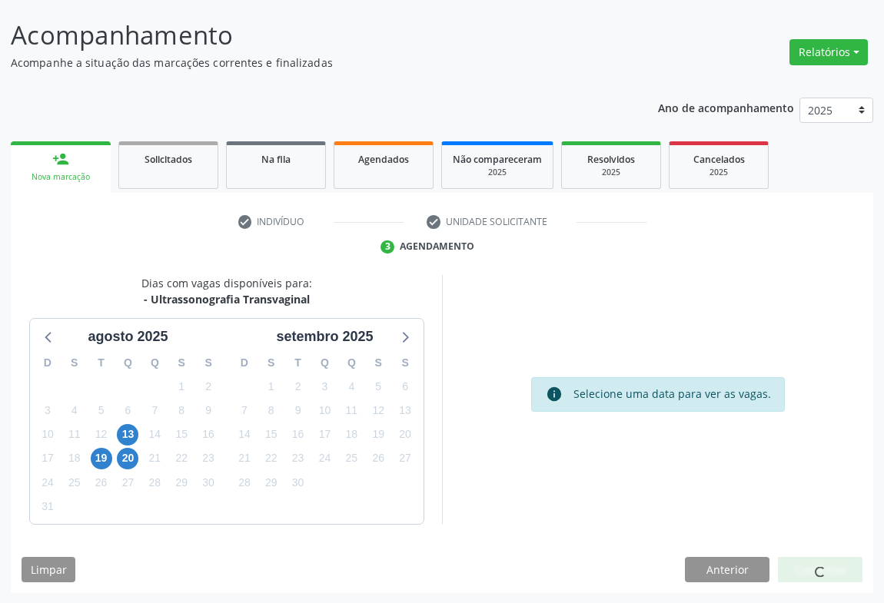
scroll to position [0, 0]
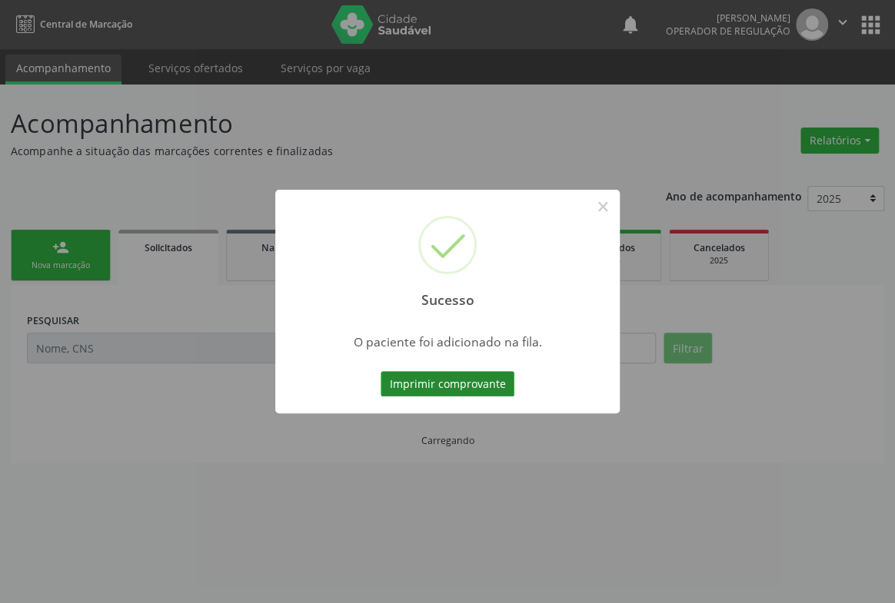
click at [493, 377] on button "Imprimir comprovante" at bounding box center [447, 384] width 134 height 26
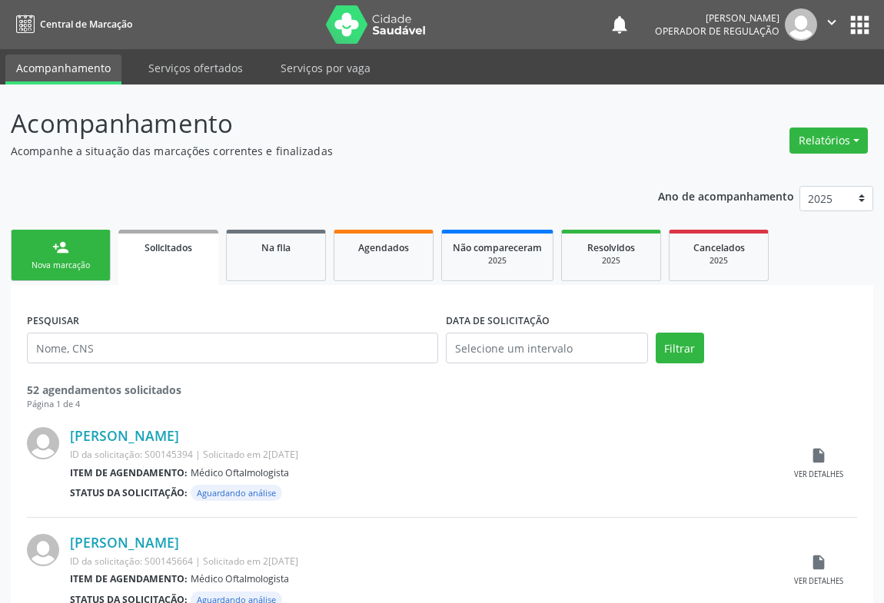
click at [95, 264] on div "Nova marcação" at bounding box center [60, 266] width 77 height 12
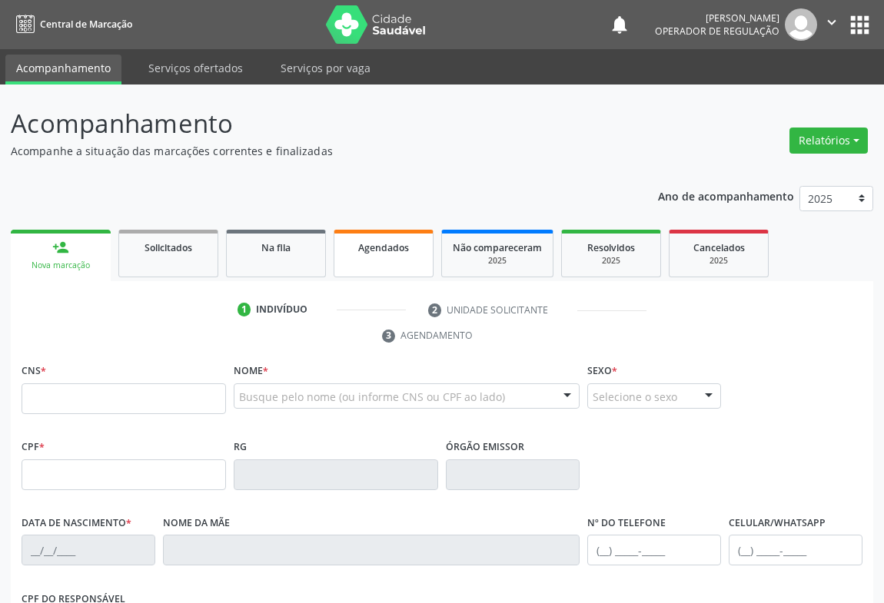
click at [292, 260] on link "Na fila" at bounding box center [276, 254] width 100 height 48
click at [378, 250] on span "Agendados" at bounding box center [383, 247] width 51 height 13
select select "7"
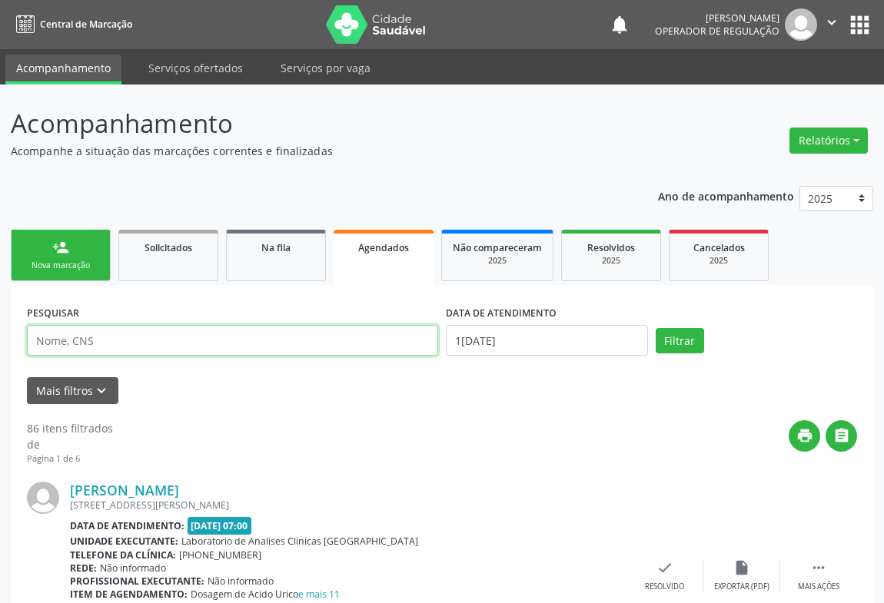
paste input "700 1014 7889 8120"
type input "700 1014 7889 8120"
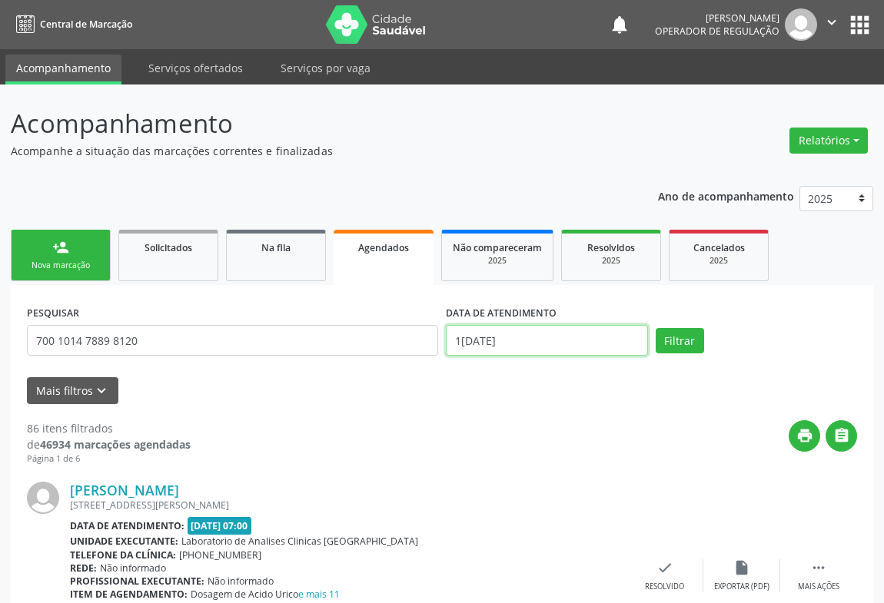
click at [574, 334] on input "15/08/2025" at bounding box center [547, 340] width 202 height 31
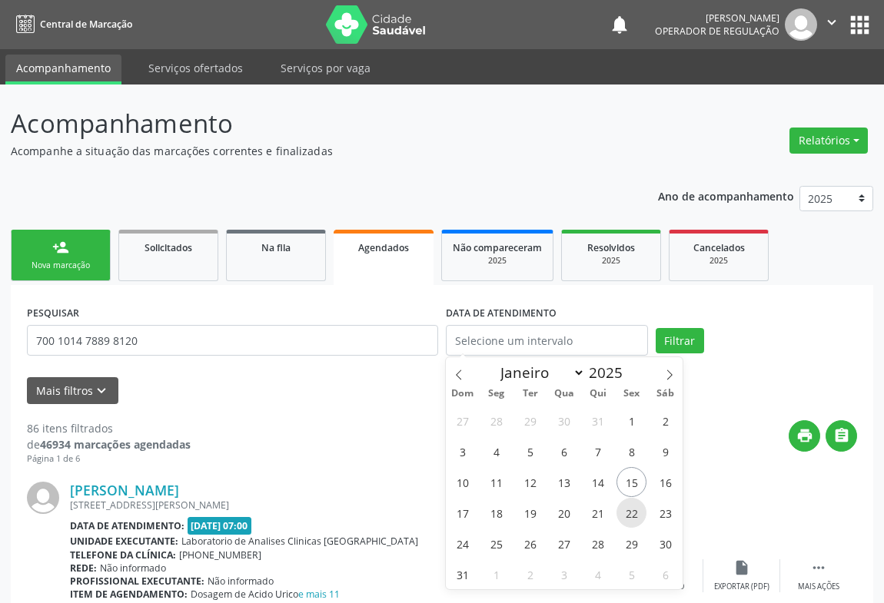
drag, startPoint x: 632, startPoint y: 512, endPoint x: 639, endPoint y: 500, distance: 14.5
click at [639, 500] on span "22" at bounding box center [631, 513] width 30 height 30
type input "22/08/2025"
drag, startPoint x: 638, startPoint y: 507, endPoint x: 672, endPoint y: 453, distance: 64.2
click at [639, 505] on span "22" at bounding box center [631, 513] width 30 height 30
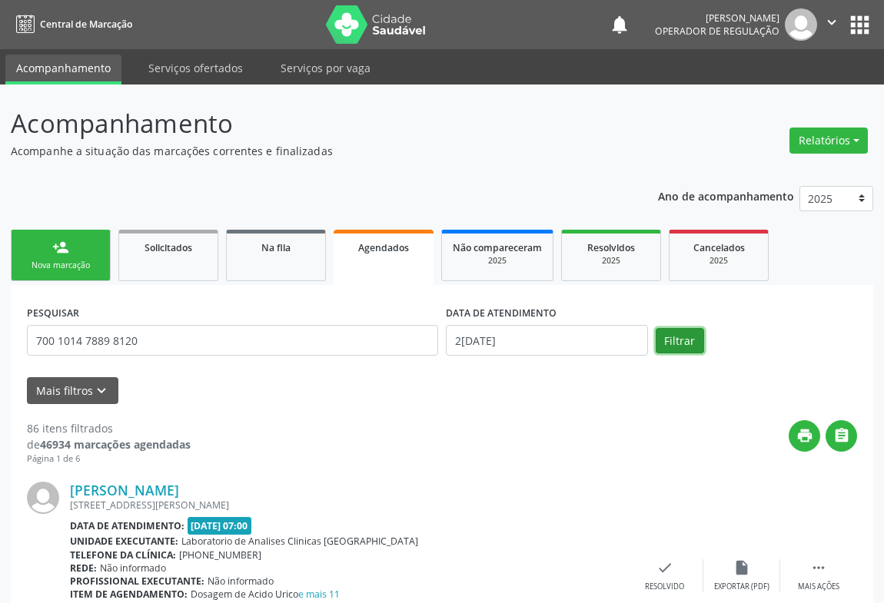
click at [691, 333] on button "Filtrar" at bounding box center [680, 341] width 48 height 26
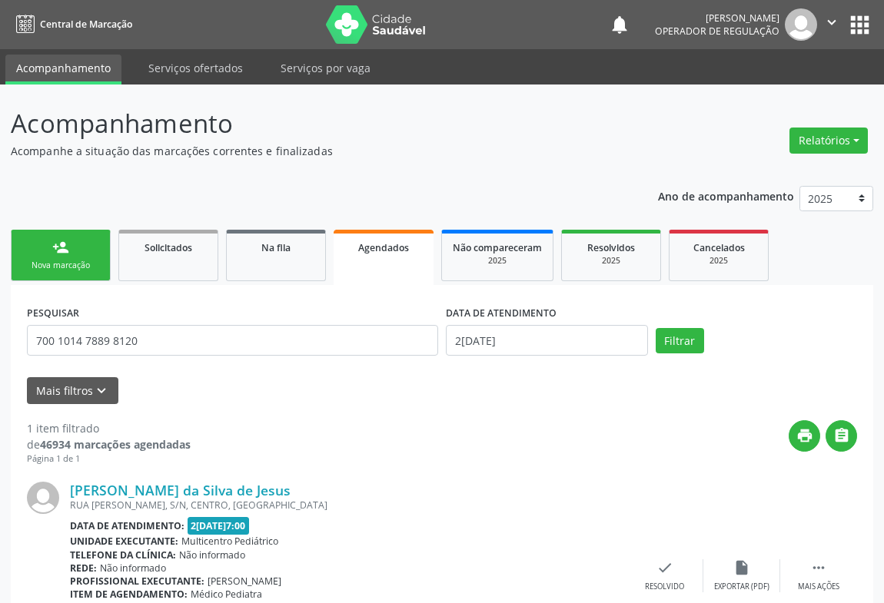
scroll to position [108, 0]
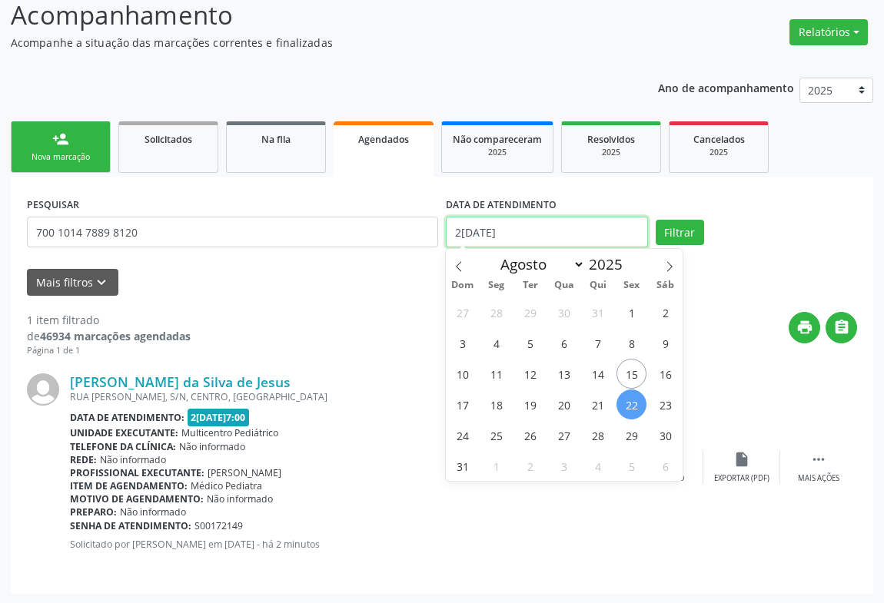
click at [599, 234] on input "22/08/2025" at bounding box center [547, 232] width 202 height 31
click at [600, 401] on span "21" at bounding box center [598, 405] width 30 height 30
type input "21/08/2025"
click at [600, 403] on span "21" at bounding box center [598, 405] width 30 height 30
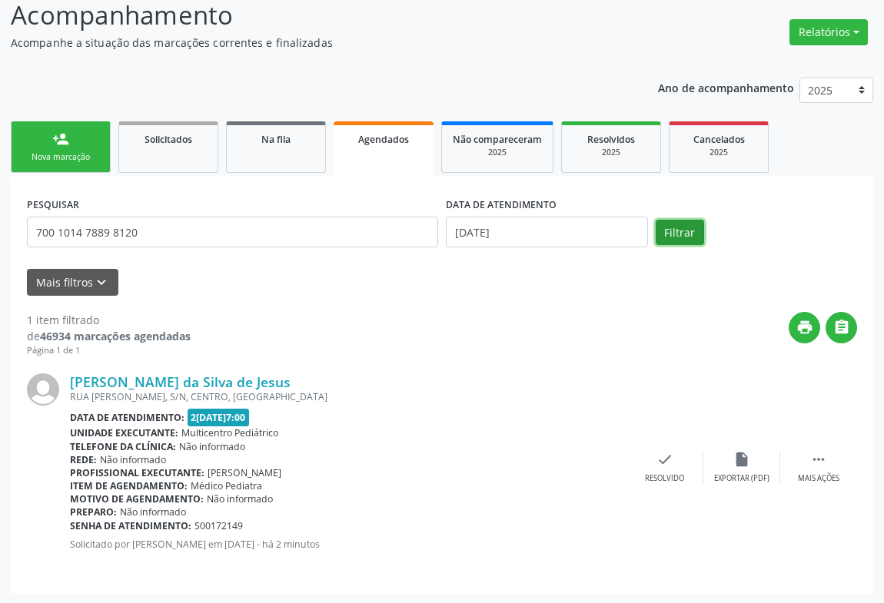
click at [689, 230] on button "Filtrar" at bounding box center [680, 233] width 48 height 26
click at [836, 470] on div " Mais ações" at bounding box center [818, 467] width 77 height 33
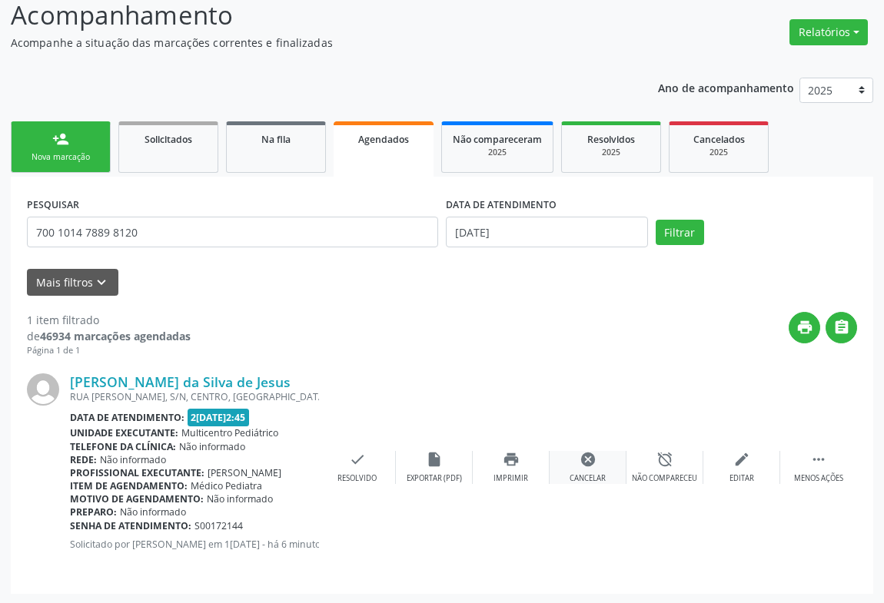
click at [585, 456] on icon "cancel" at bounding box center [588, 459] width 17 height 17
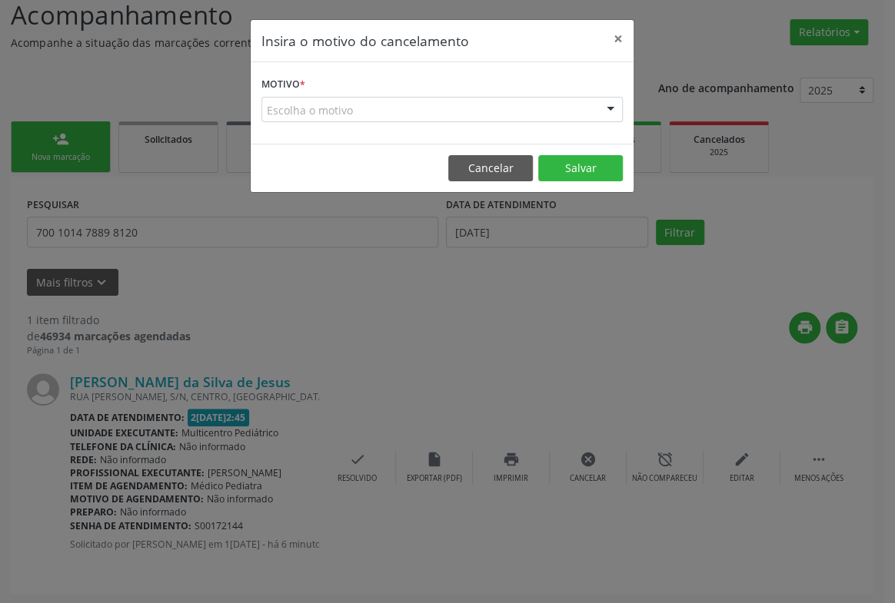
click at [588, 102] on div "Escolha o motivo" at bounding box center [441, 110] width 361 height 26
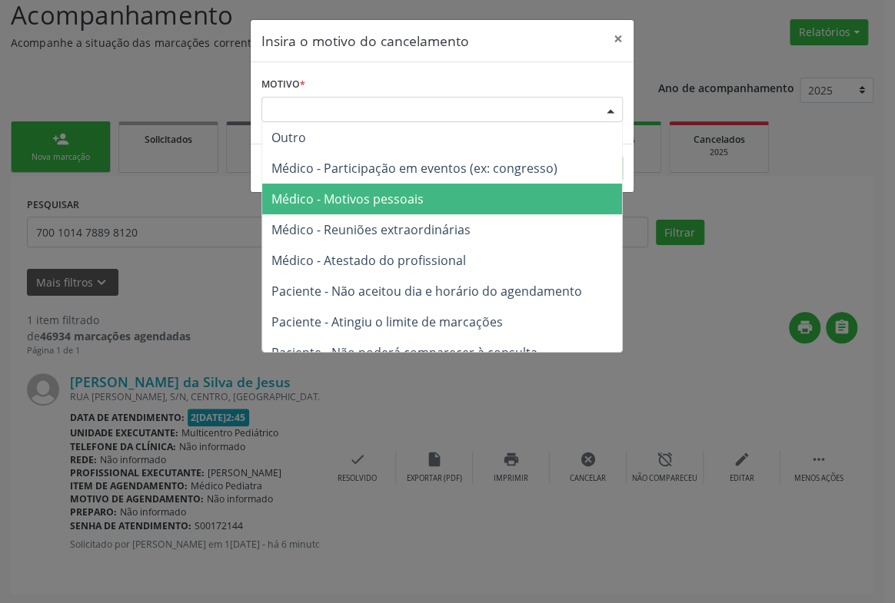
click at [385, 200] on span "Médico - Motivos pessoais" at bounding box center [347, 199] width 152 height 17
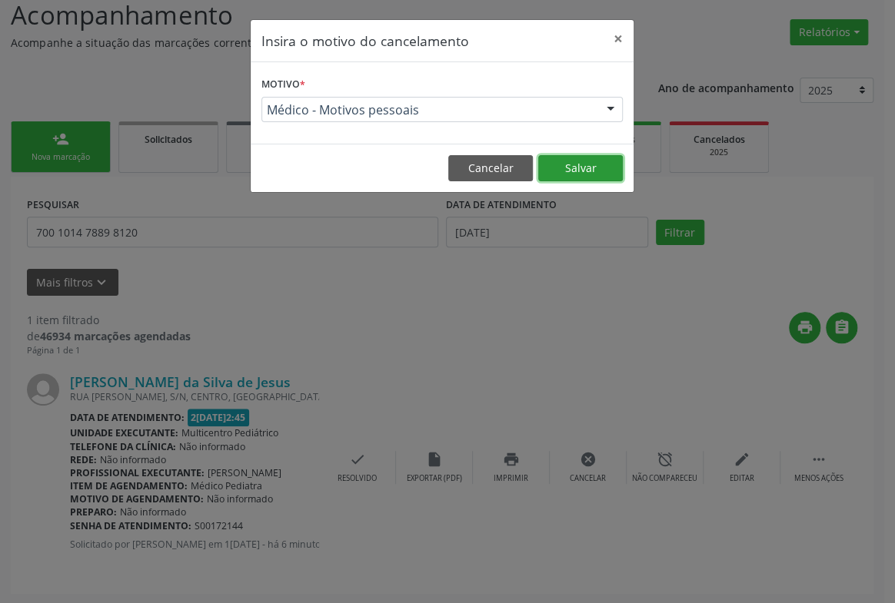
click at [579, 164] on button "Salvar" at bounding box center [580, 168] width 85 height 26
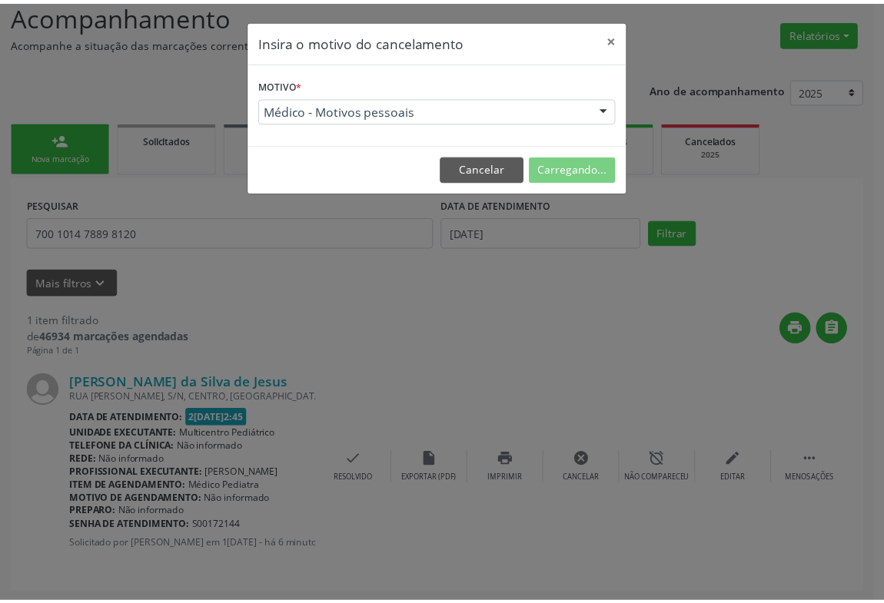
scroll to position [0, 0]
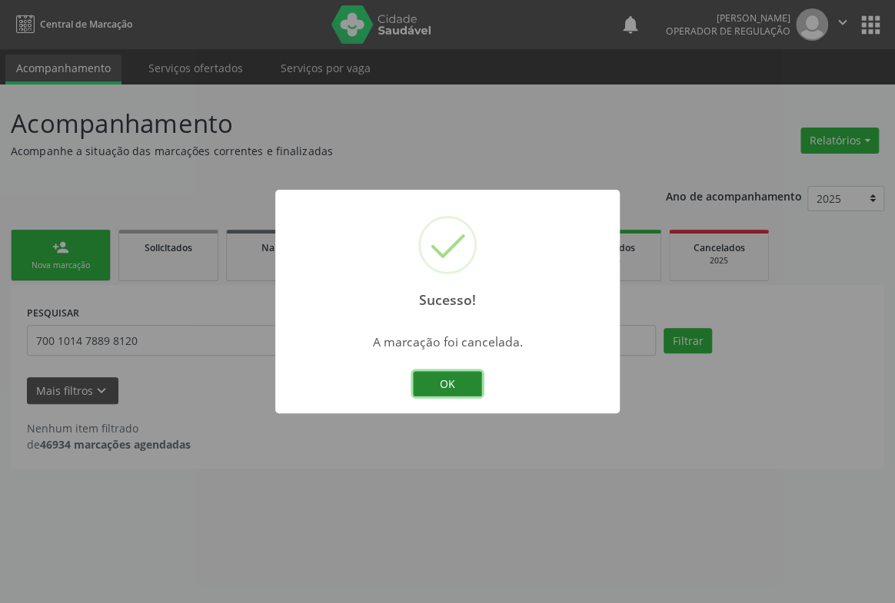
click at [438, 384] on button "OK" at bounding box center [447, 384] width 69 height 26
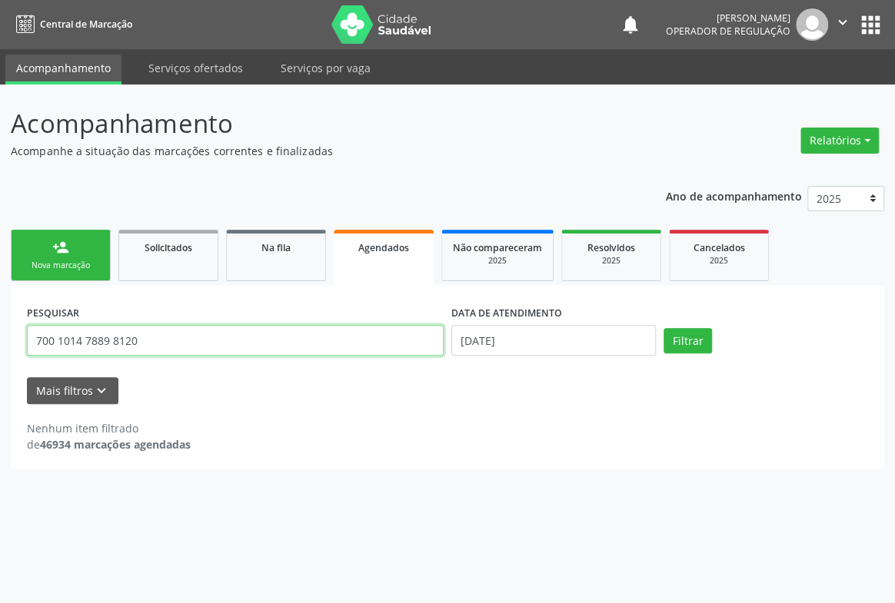
drag, startPoint x: 139, startPoint y: 334, endPoint x: 154, endPoint y: 330, distance: 16.0
click at [151, 334] on input "700 1014 7889 8120" at bounding box center [235, 340] width 417 height 31
type input "7"
type input "704101447903850"
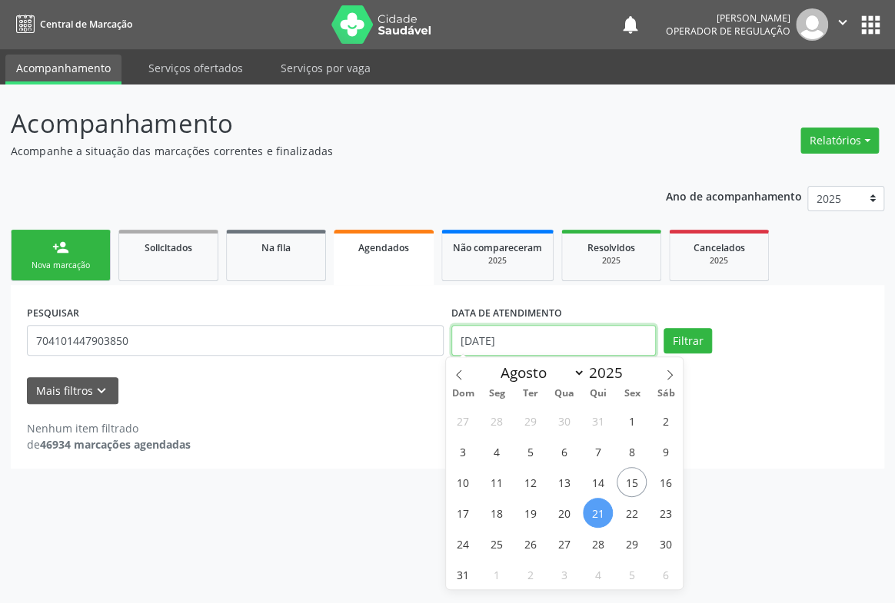
click at [584, 347] on input "21/08/2025" at bounding box center [553, 340] width 204 height 31
click at [695, 340] on button "Filtrar" at bounding box center [687, 341] width 48 height 26
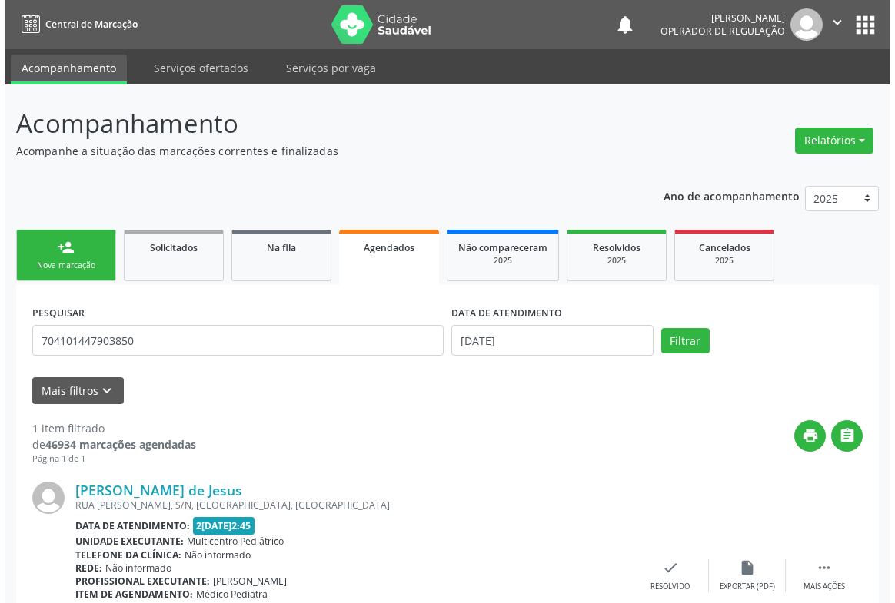
scroll to position [108, 0]
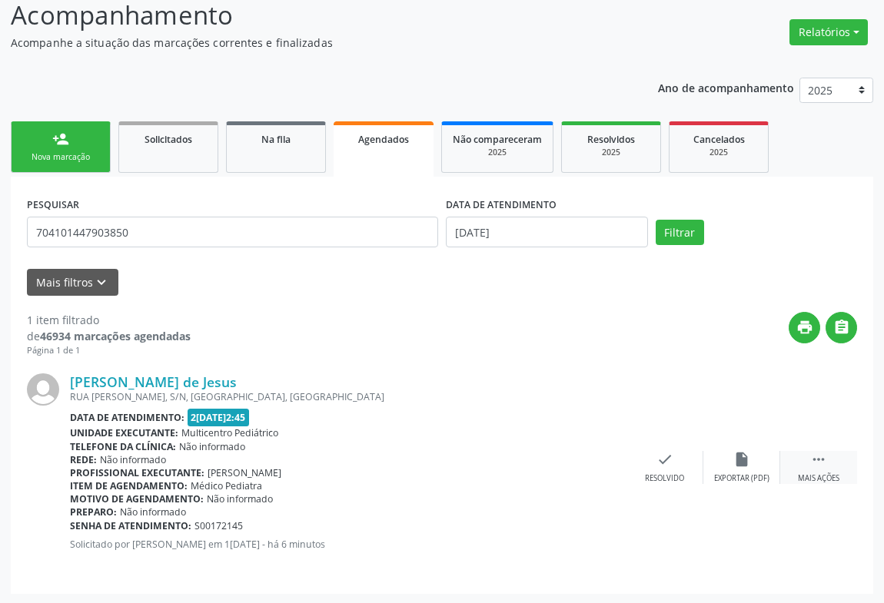
click at [819, 467] on div " Mais ações" at bounding box center [818, 467] width 77 height 33
click at [588, 457] on icon "cancel" at bounding box center [588, 459] width 17 height 17
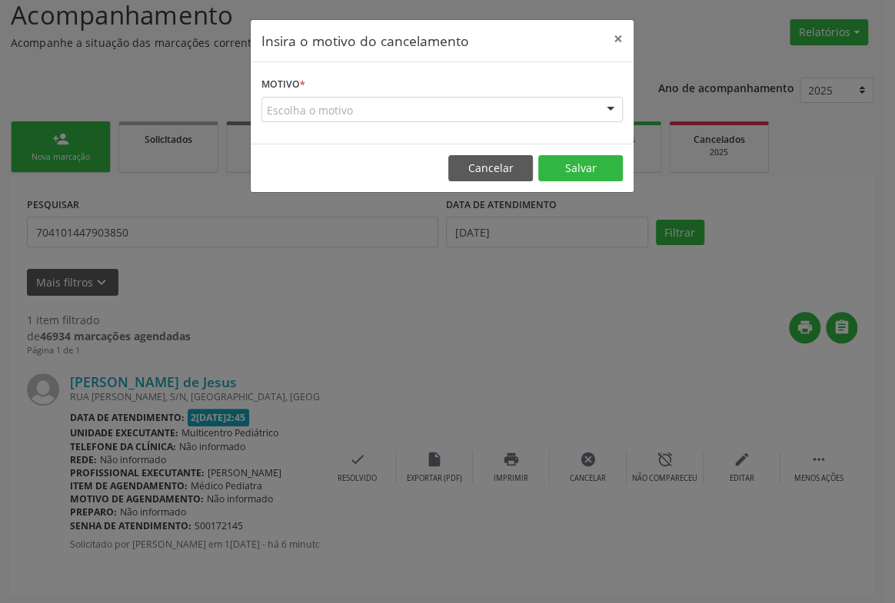
click at [585, 109] on div "Escolha o motivo" at bounding box center [441, 110] width 361 height 26
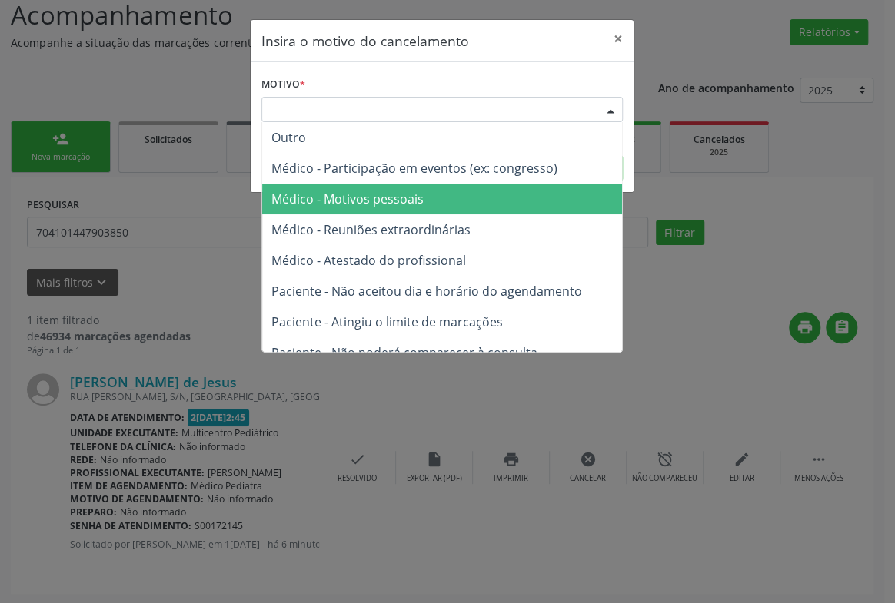
click at [484, 204] on span "Médico - Motivos pessoais" at bounding box center [442, 199] width 360 height 31
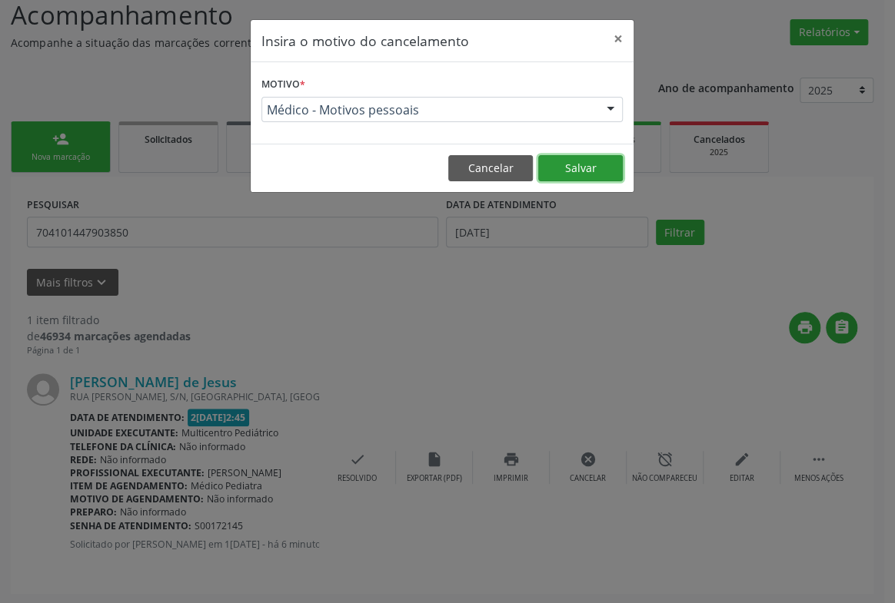
click at [564, 169] on button "Salvar" at bounding box center [580, 168] width 85 height 26
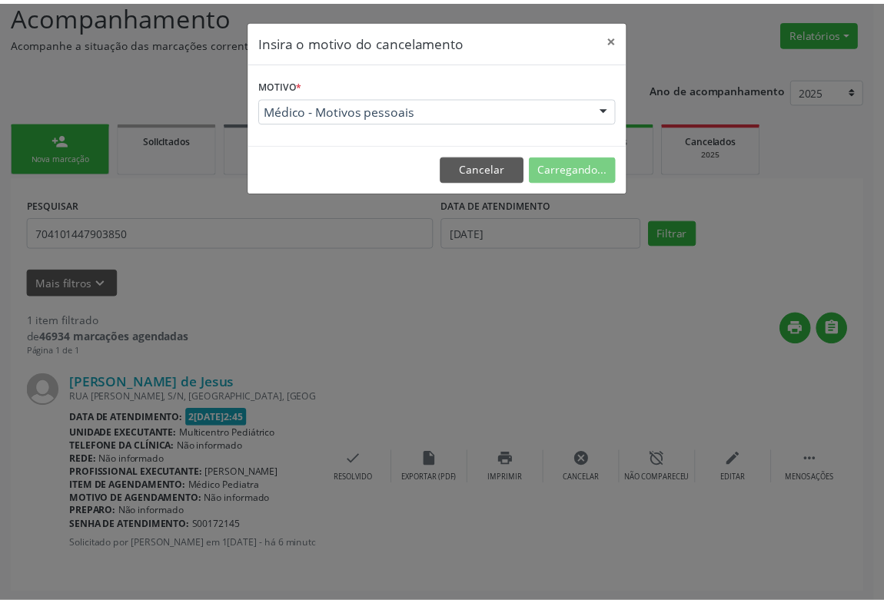
scroll to position [0, 0]
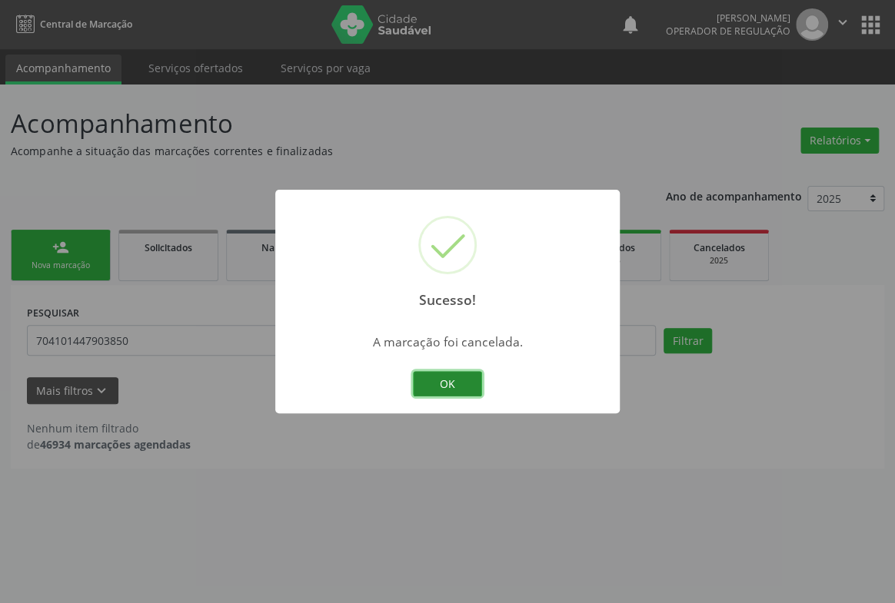
click at [439, 381] on button "OK" at bounding box center [447, 384] width 69 height 26
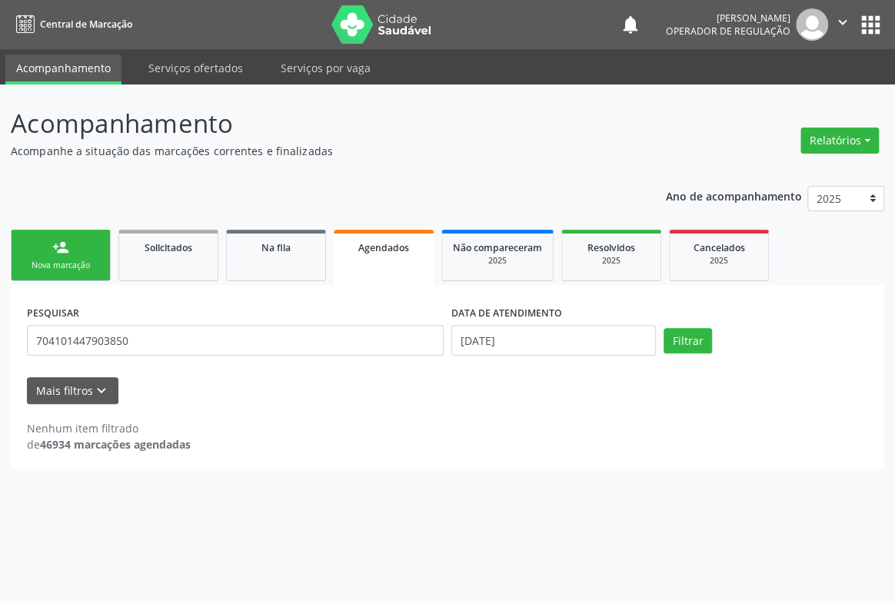
click at [53, 251] on div "person_add" at bounding box center [60, 247] width 17 height 17
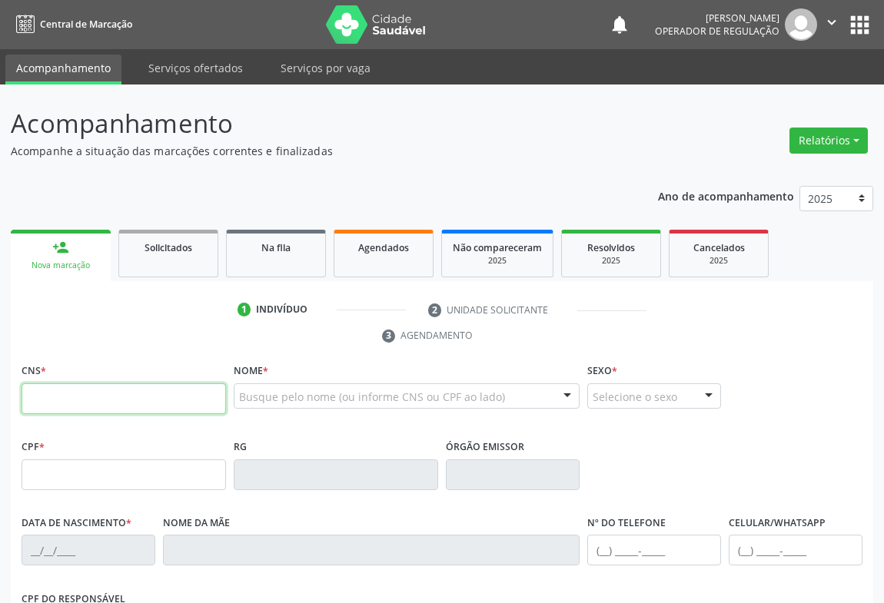
drag, startPoint x: 106, startPoint y: 389, endPoint x: 190, endPoint y: 411, distance: 86.7
click at [107, 390] on input "text" at bounding box center [124, 399] width 204 height 31
type input "700 9079 9647 0398"
type input "29/07/2022"
type input "Nayara Macela de Souza Militão"
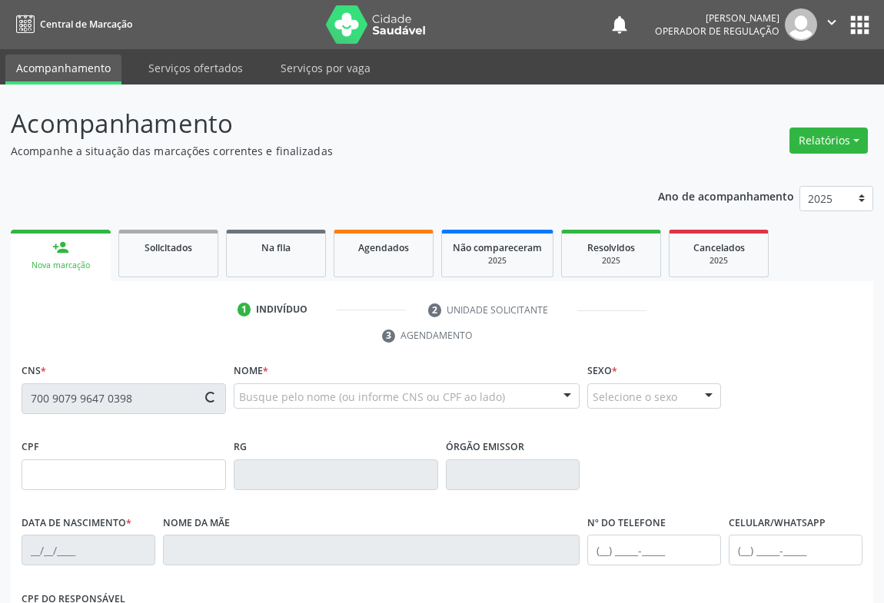
type input "(74) 97400-2768"
type input "129.724.005-77"
type input "754"
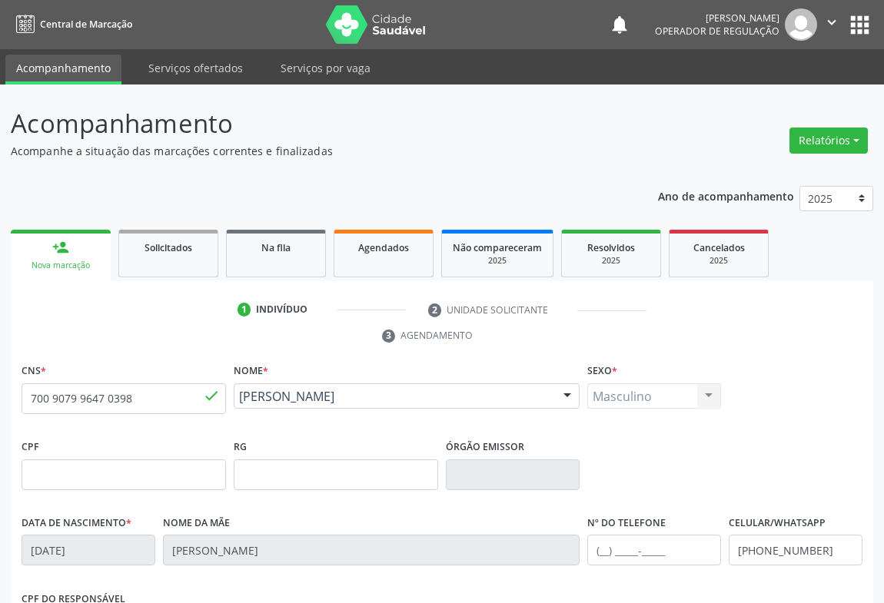
scroll to position [254, 0]
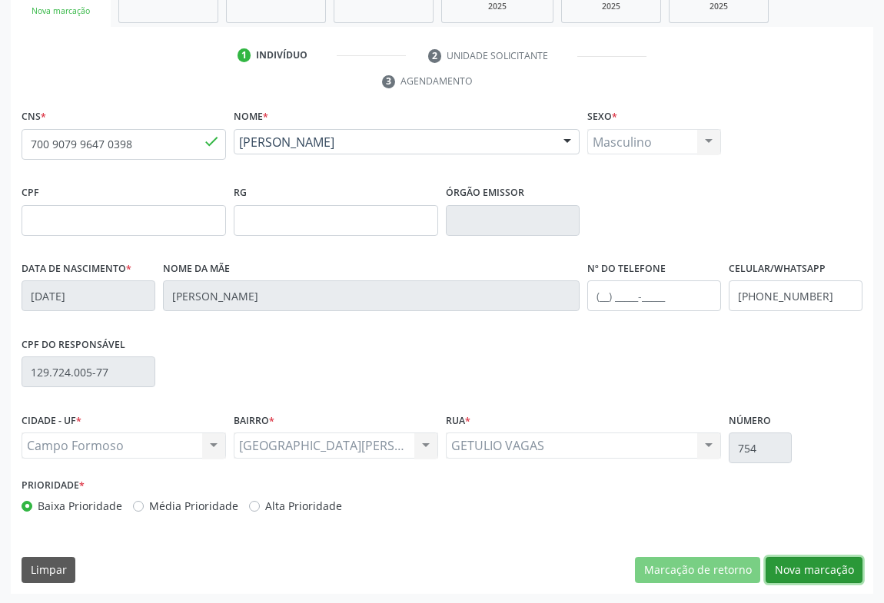
click at [809, 563] on button "Nova marcação" at bounding box center [814, 570] width 97 height 26
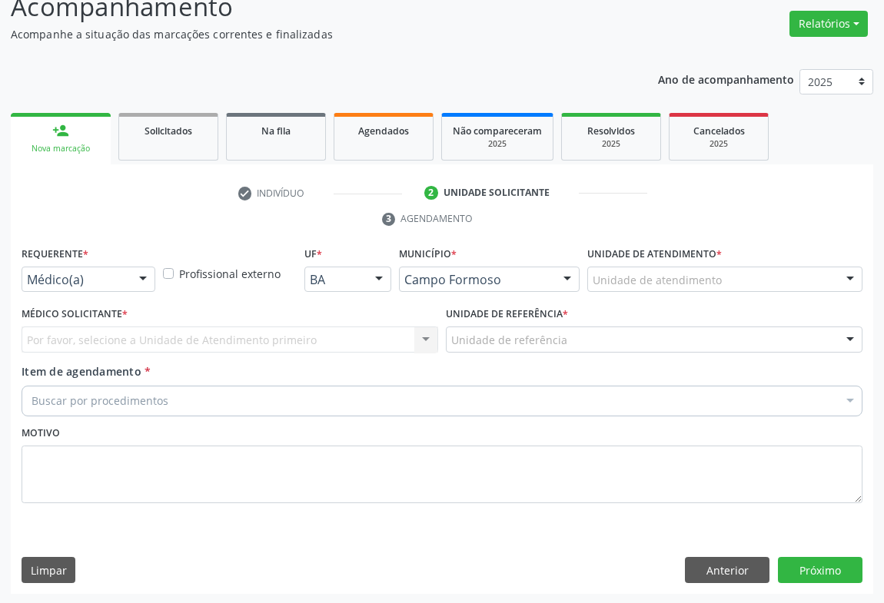
click at [124, 281] on div "Médico(a)" at bounding box center [89, 280] width 134 height 26
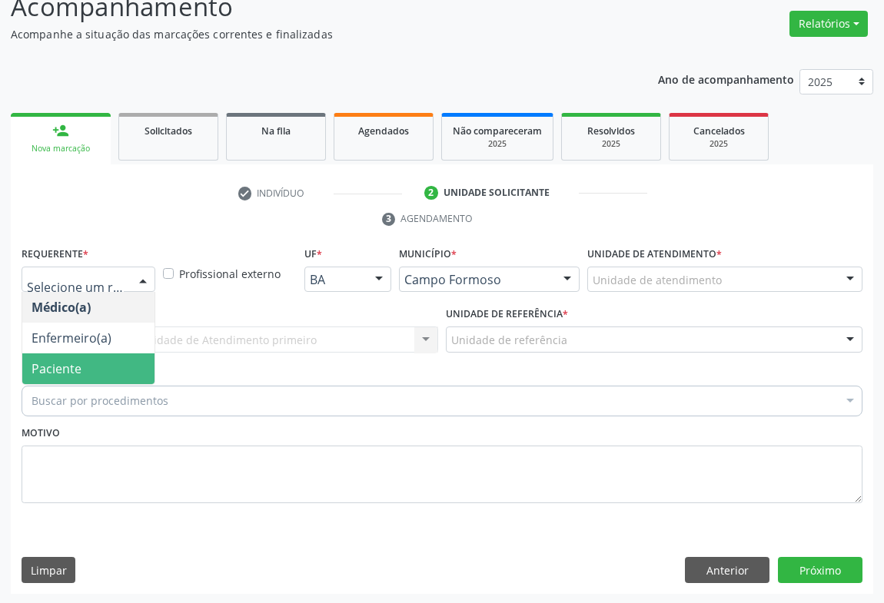
click at [67, 360] on span "Paciente" at bounding box center [57, 368] width 50 height 17
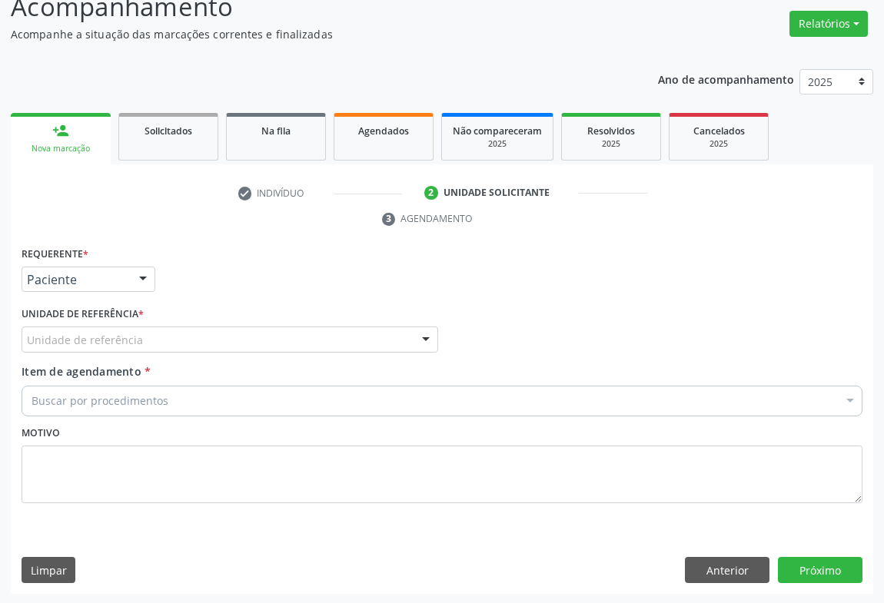
click at [384, 340] on div "Unidade de referência" at bounding box center [230, 340] width 417 height 26
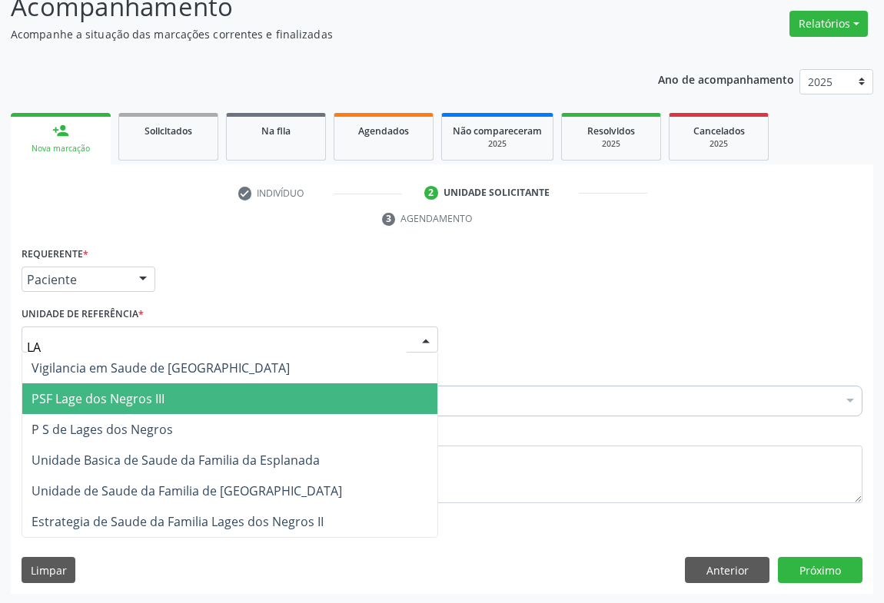
type input "LAG"
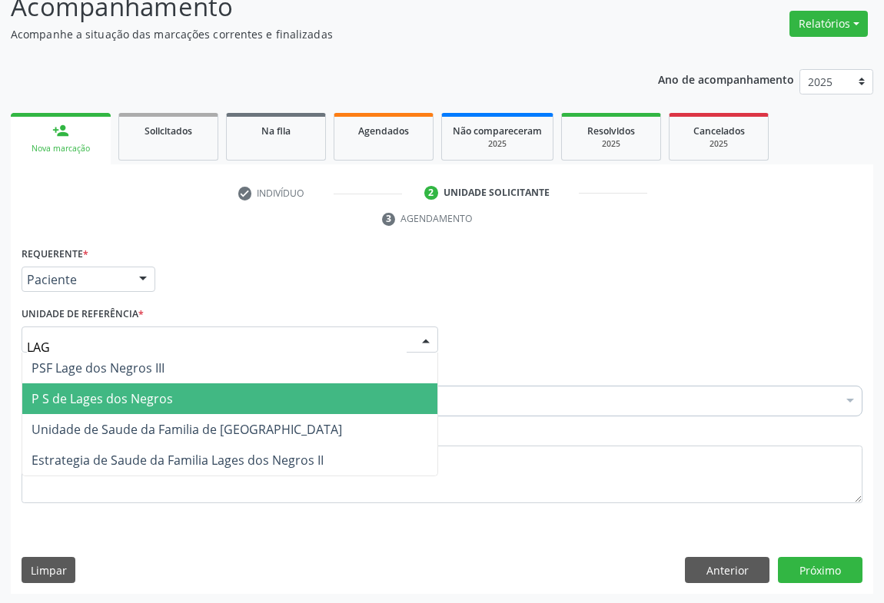
click at [151, 391] on span "P S de Lages dos Negros" at bounding box center [102, 398] width 141 height 17
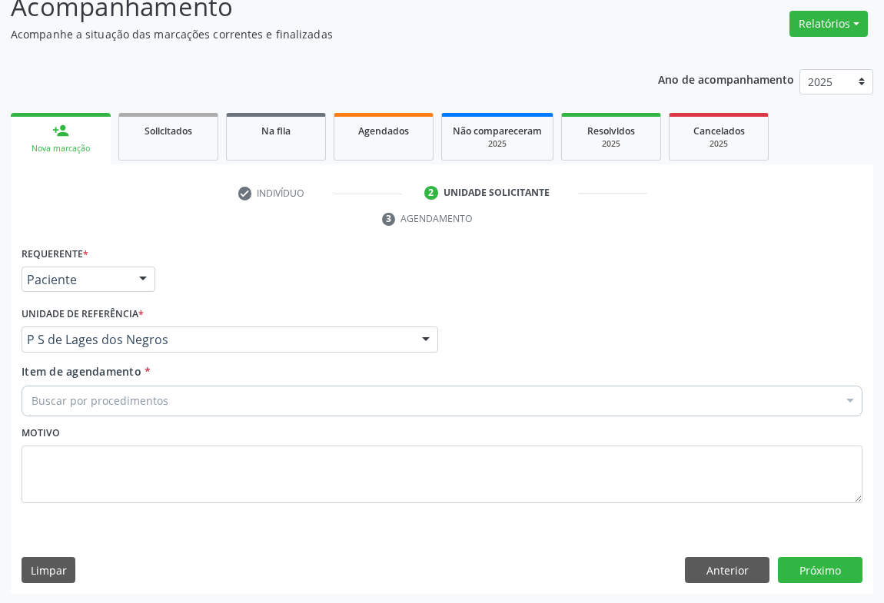
drag, startPoint x: 99, startPoint y: 393, endPoint x: 194, endPoint y: 422, distance: 99.7
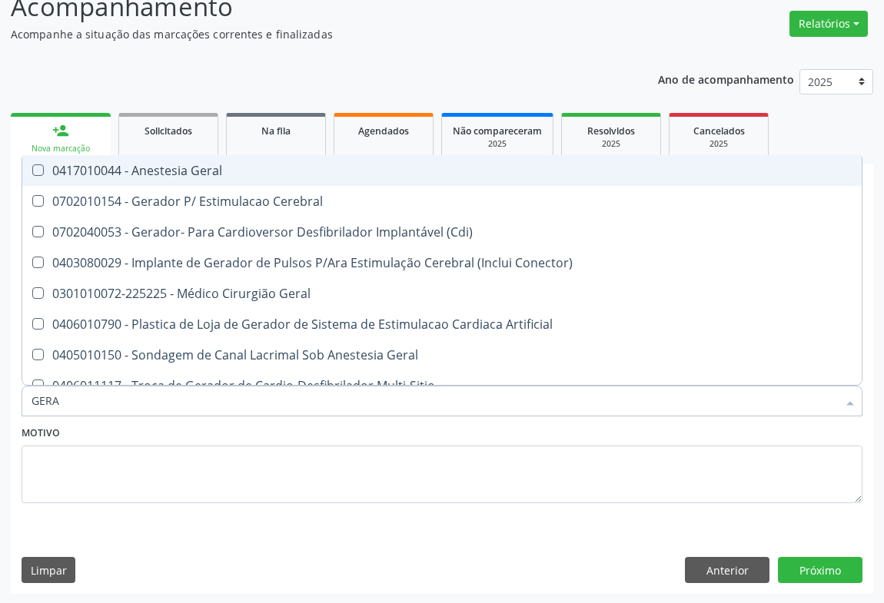
type input "GERAL"
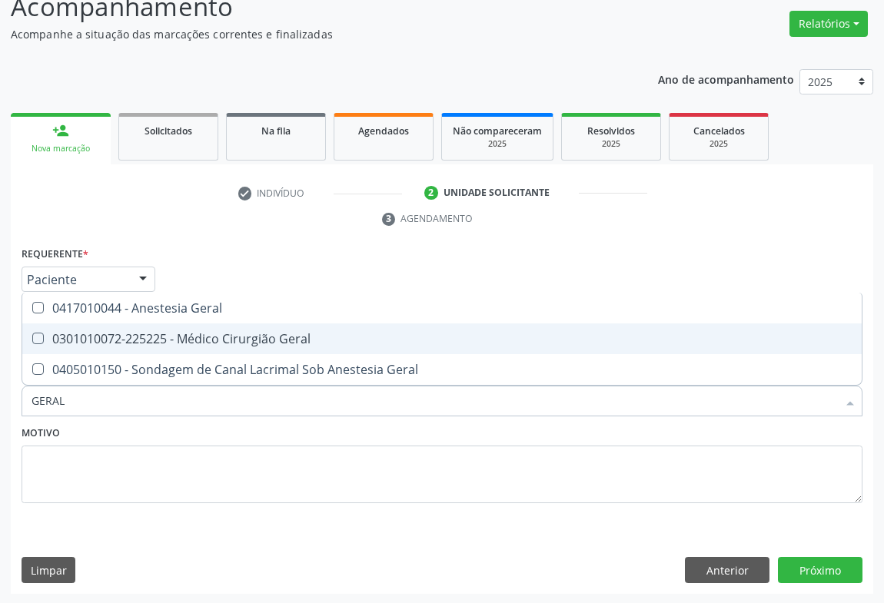
drag, startPoint x: 212, startPoint y: 334, endPoint x: 280, endPoint y: 401, distance: 95.7
click at [215, 338] on div "0301010072-225225 - Médico Cirurgião Geral" at bounding box center [442, 339] width 821 height 12
checkbox Geral "true"
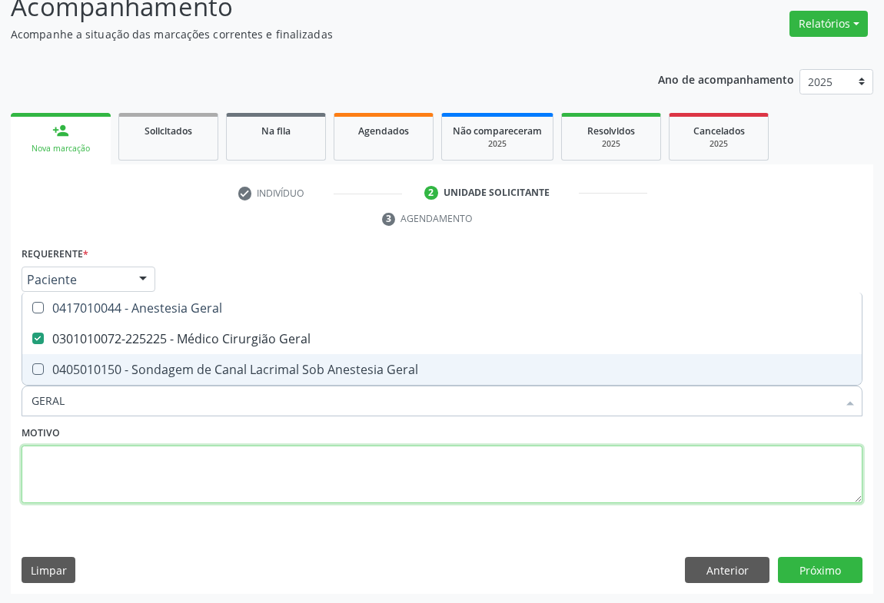
click at [253, 457] on textarea at bounding box center [442, 475] width 841 height 58
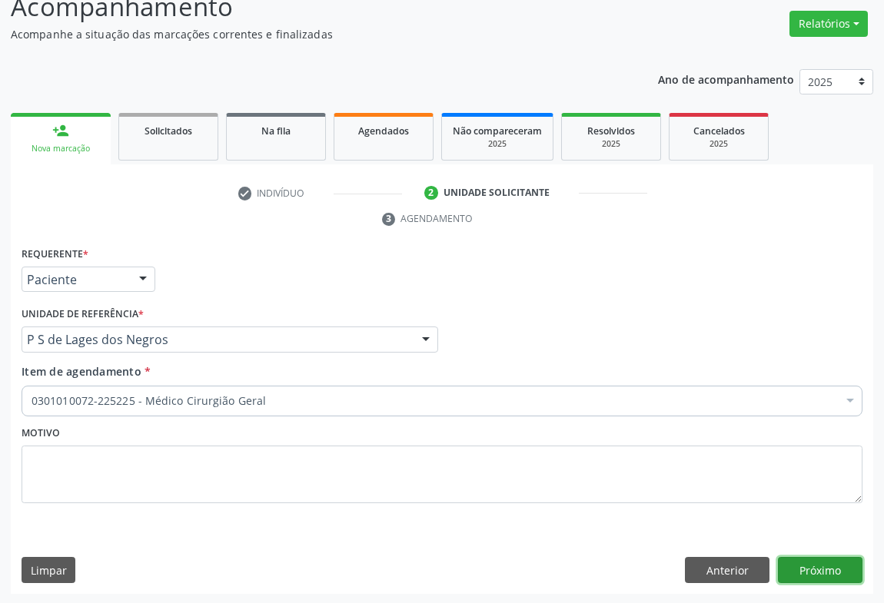
click at [841, 566] on button "Próximo" at bounding box center [820, 570] width 85 height 26
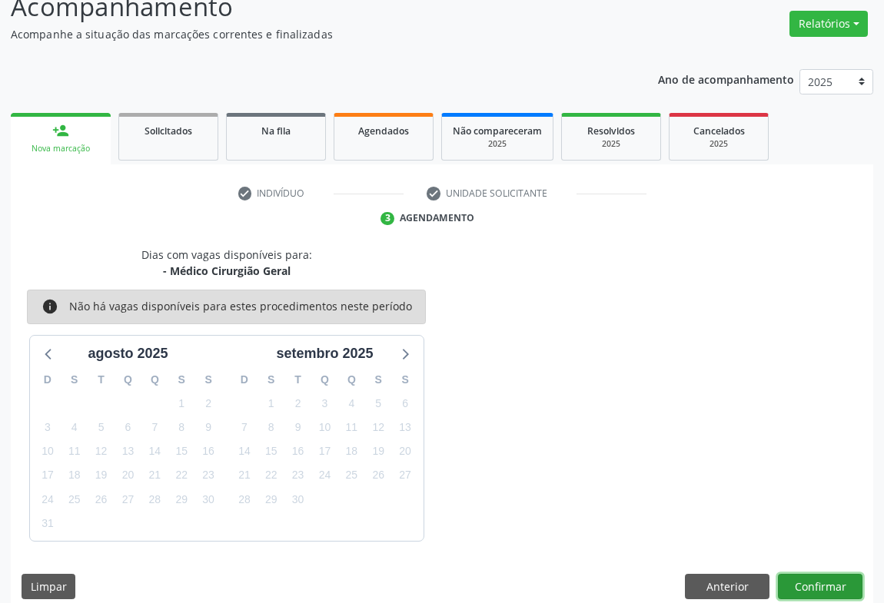
click at [846, 580] on button "Confirmar" at bounding box center [820, 587] width 85 height 26
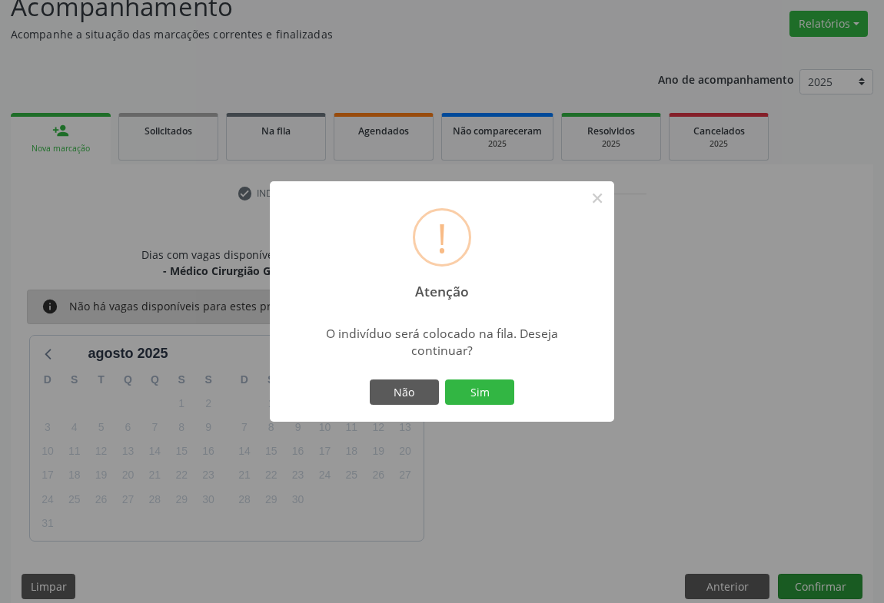
click at [445, 380] on button "Sim" at bounding box center [479, 393] width 69 height 26
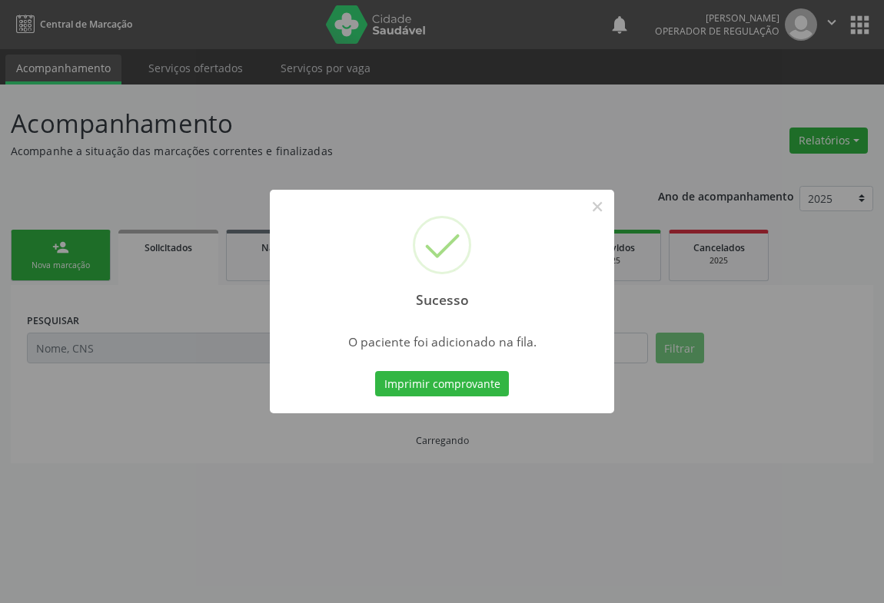
scroll to position [0, 0]
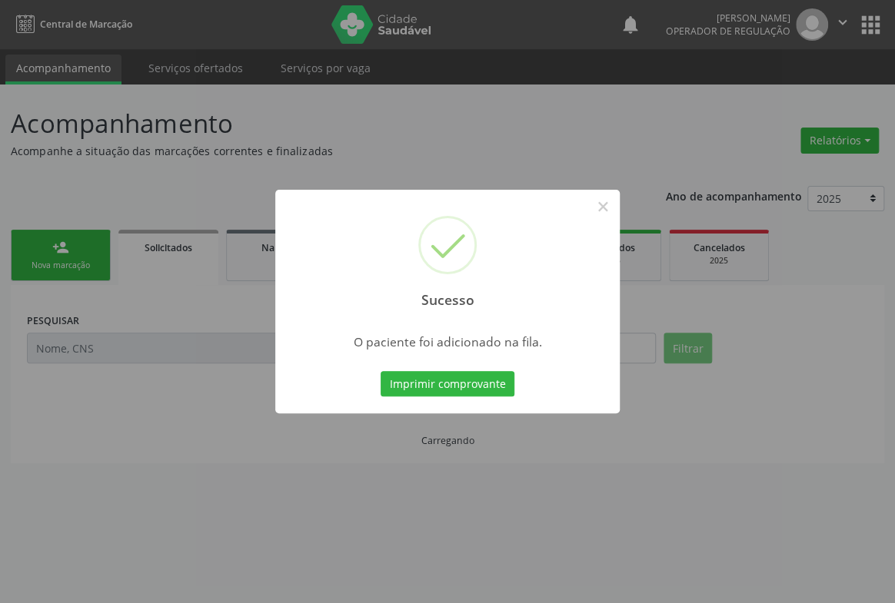
click at [380, 371] on button "Imprimir comprovante" at bounding box center [447, 384] width 134 height 26
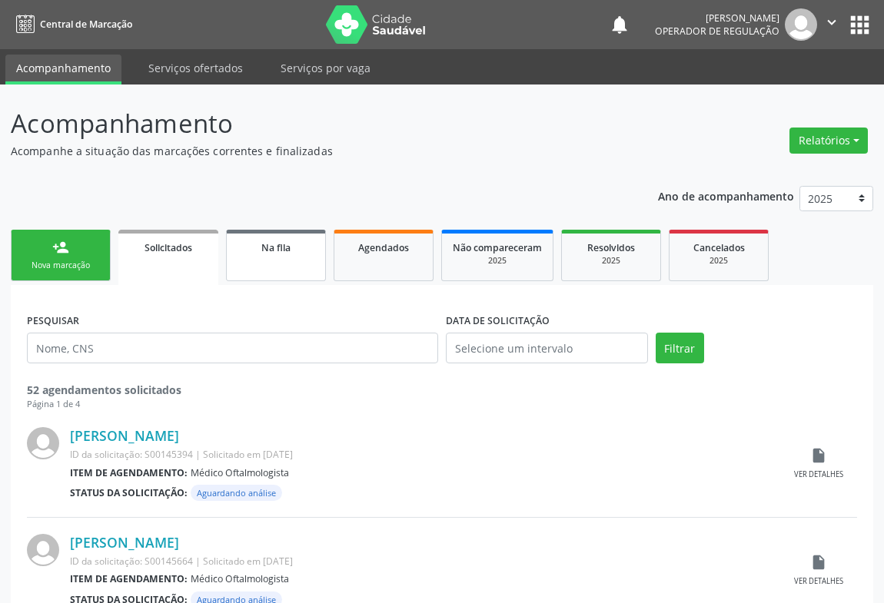
click at [304, 262] on link "Na fila" at bounding box center [276, 255] width 100 height 51
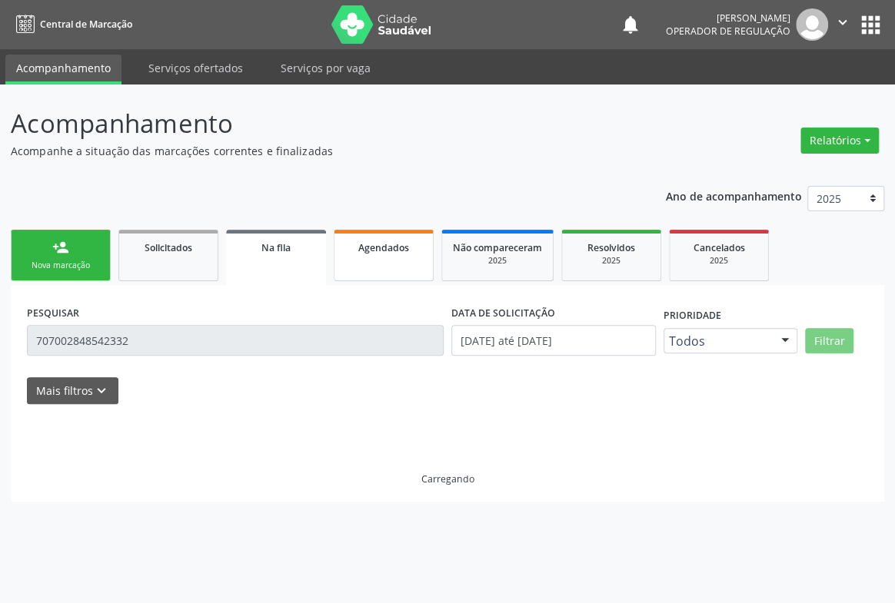
click at [389, 254] on link "Agendados" at bounding box center [384, 255] width 100 height 51
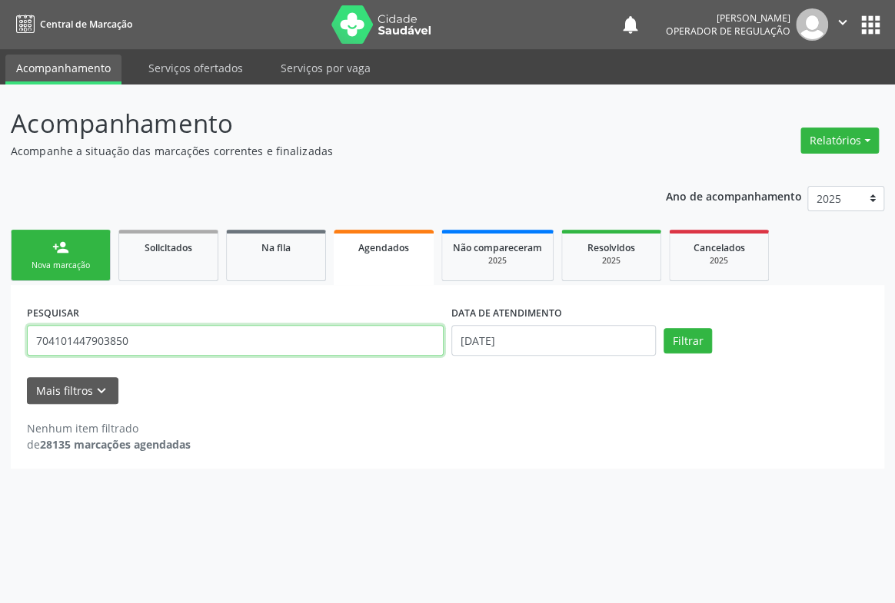
drag, startPoint x: 165, startPoint y: 347, endPoint x: 174, endPoint y: 343, distance: 9.3
click at [169, 345] on input "704101447903850" at bounding box center [235, 340] width 417 height 31
type input "7"
type input "ALICE CARVALHO GUIMARAES"
click at [663, 328] on button "Filtrar" at bounding box center [687, 341] width 48 height 26
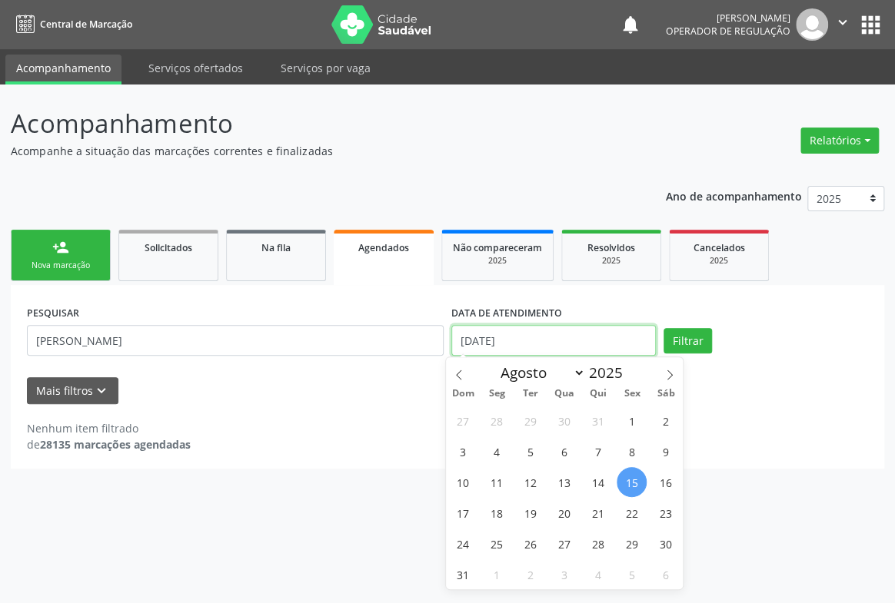
drag, startPoint x: 556, startPoint y: 347, endPoint x: 530, endPoint y: 203, distance: 147.0
click at [555, 328] on input "15/08/2025" at bounding box center [553, 340] width 204 height 31
click at [663, 328] on button "Filtrar" at bounding box center [687, 341] width 48 height 26
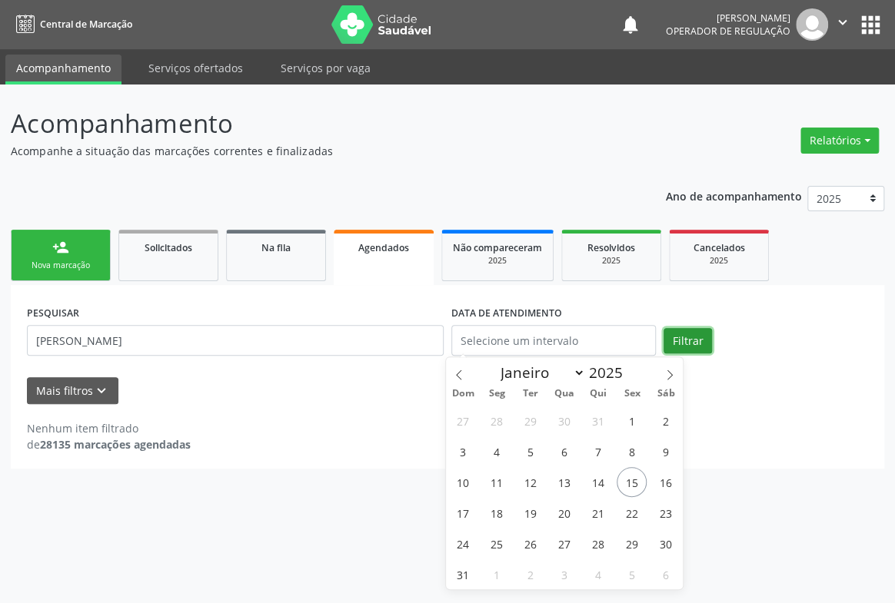
click at [691, 342] on button "Filtrar" at bounding box center [687, 341] width 48 height 26
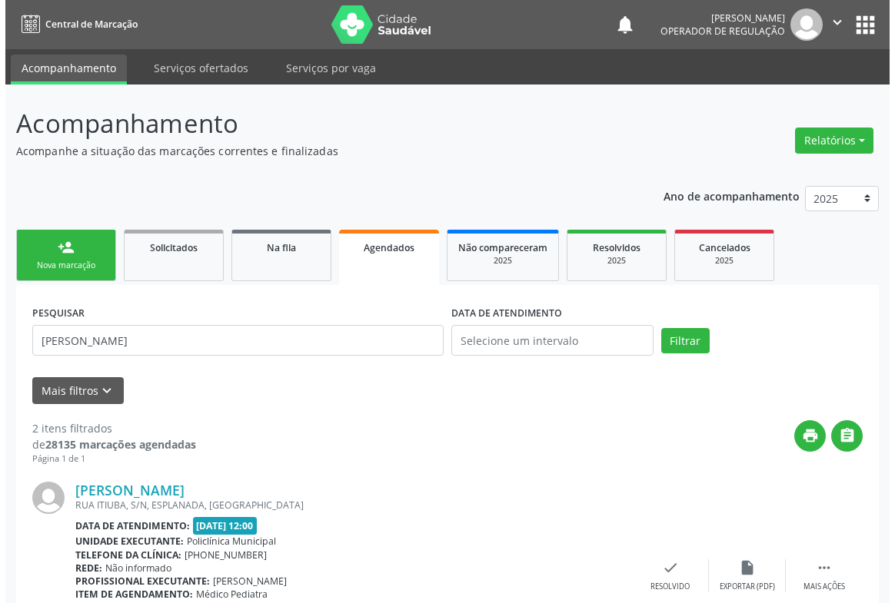
scroll to position [331, 0]
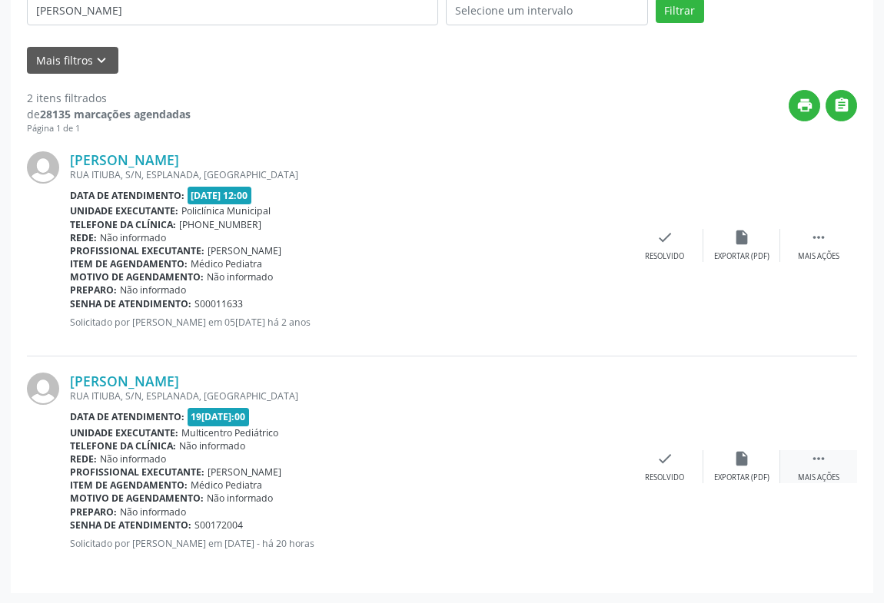
click at [825, 461] on icon "" at bounding box center [818, 458] width 17 height 17
click at [585, 456] on icon "cancel" at bounding box center [588, 458] width 17 height 17
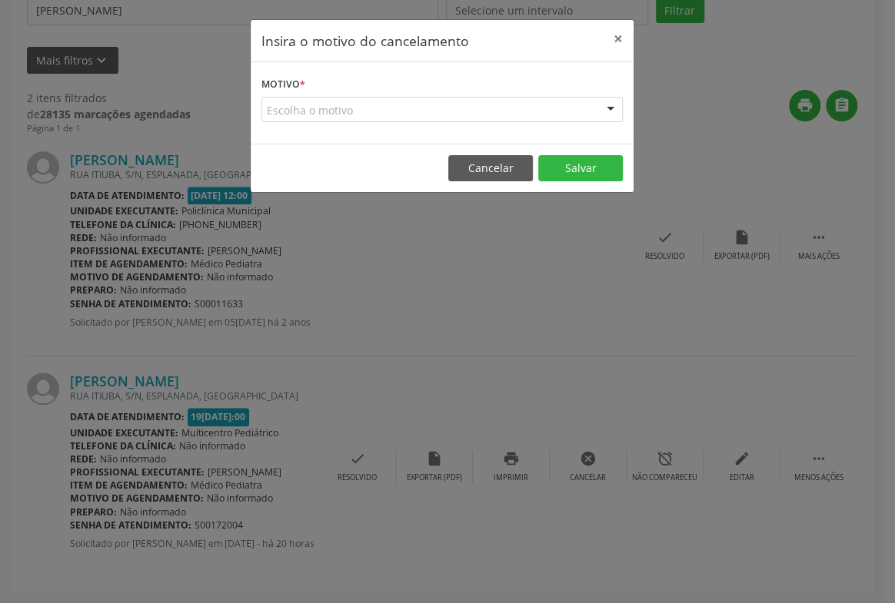
click at [587, 116] on div "Escolha o motivo" at bounding box center [441, 110] width 361 height 26
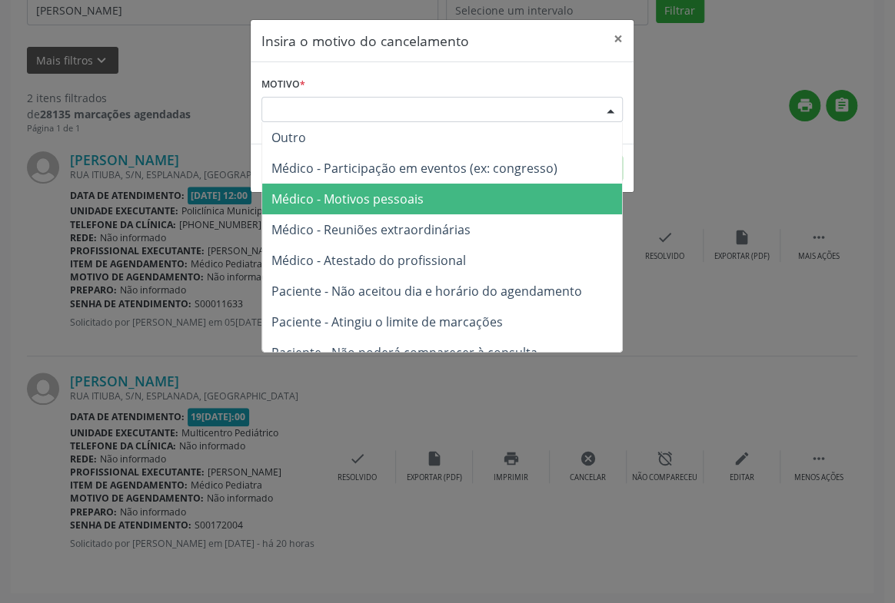
click at [426, 208] on span "Médico - Motivos pessoais" at bounding box center [442, 199] width 360 height 31
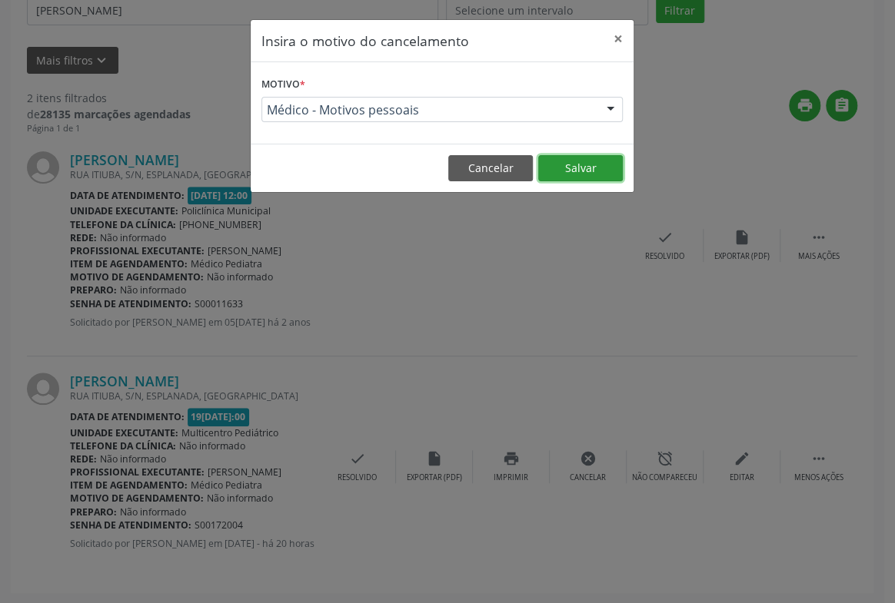
click at [562, 164] on button "Salvar" at bounding box center [580, 168] width 85 height 26
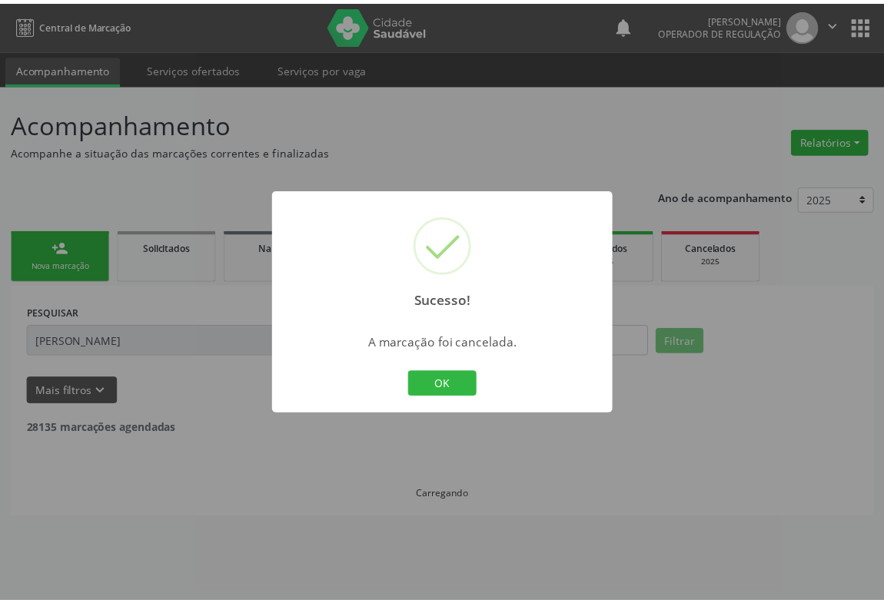
scroll to position [0, 0]
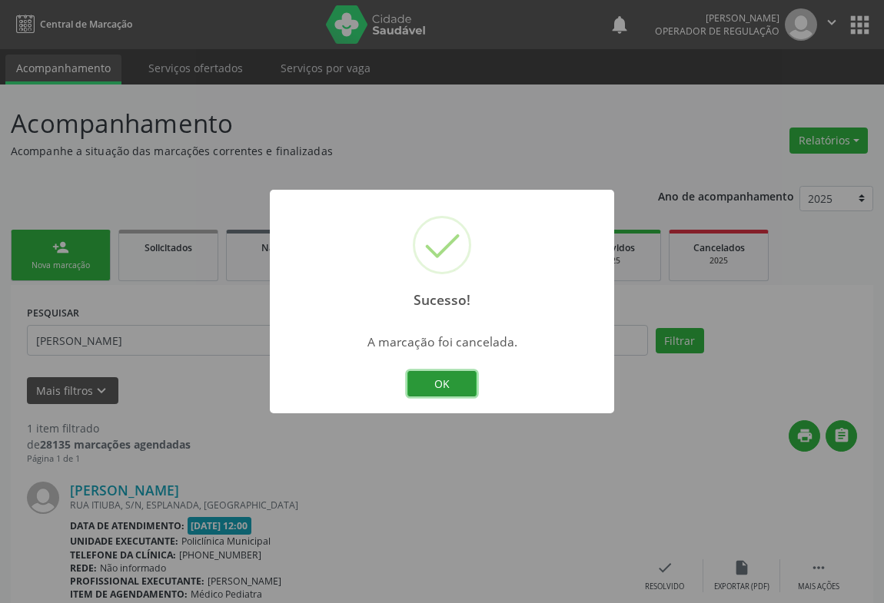
drag, startPoint x: 438, startPoint y: 384, endPoint x: 306, endPoint y: 148, distance: 270.5
click at [439, 375] on button "OK" at bounding box center [441, 384] width 69 height 26
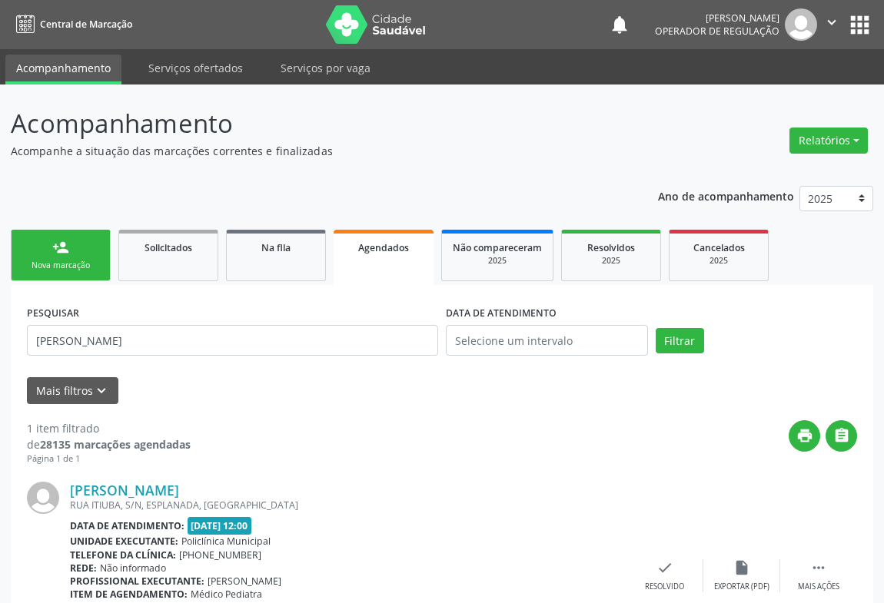
click at [75, 261] on div "Nova marcação" at bounding box center [60, 266] width 77 height 12
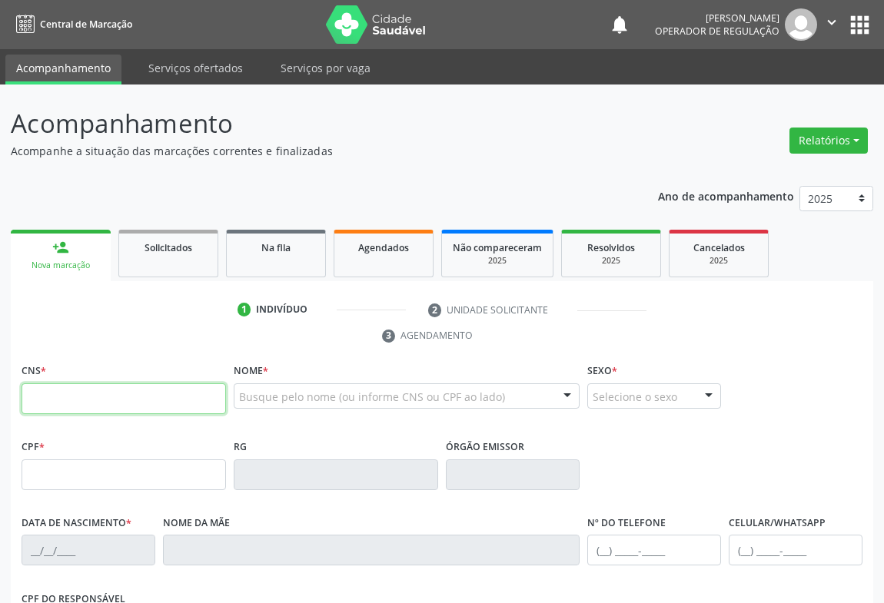
drag, startPoint x: 96, startPoint y: 403, endPoint x: 75, endPoint y: 393, distance: 23.7
click at [96, 403] on input "text" at bounding box center [124, 399] width 204 height 31
type input "702 4055 2704 8528"
type input "12/06/2025"
type input "(74) 98108-8776"
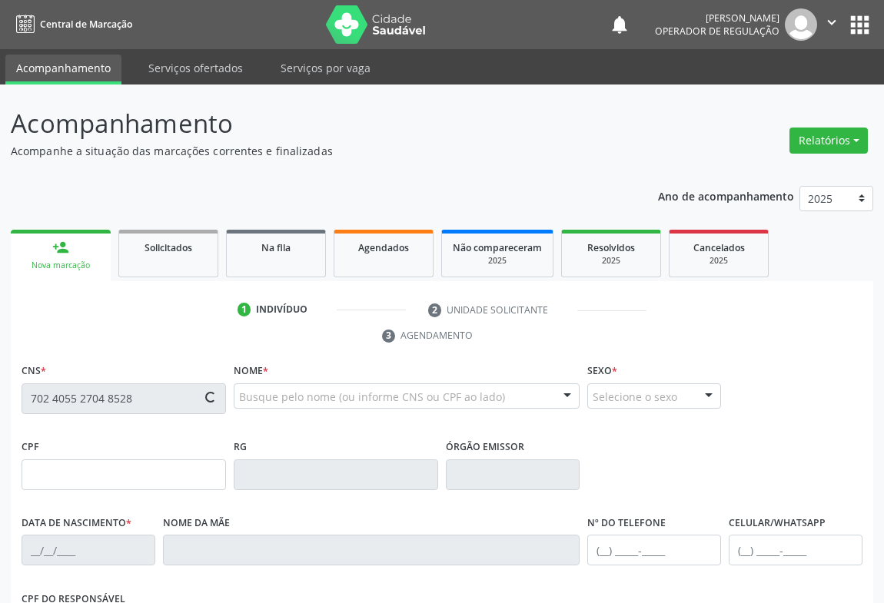
type input "(74) 99118-2070"
type input "SN"
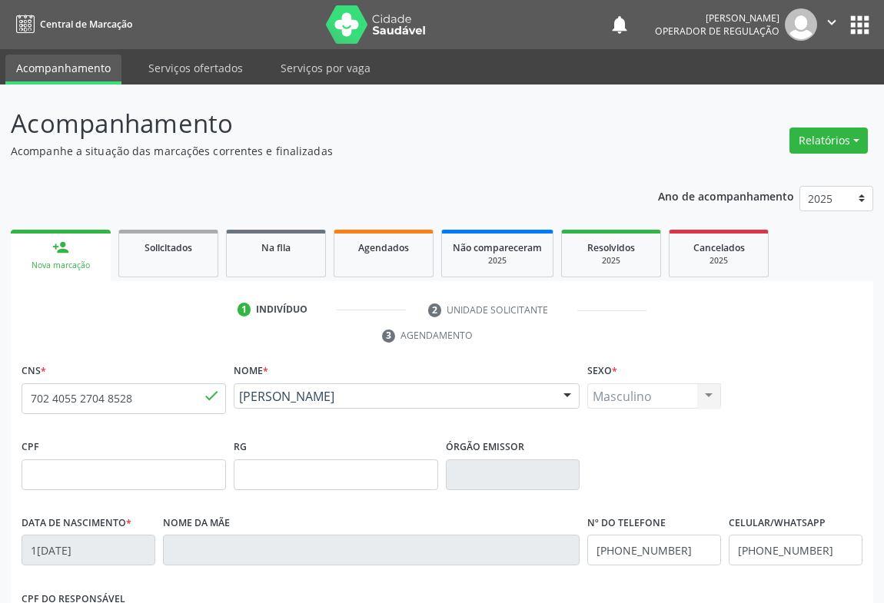
scroll to position [254, 0]
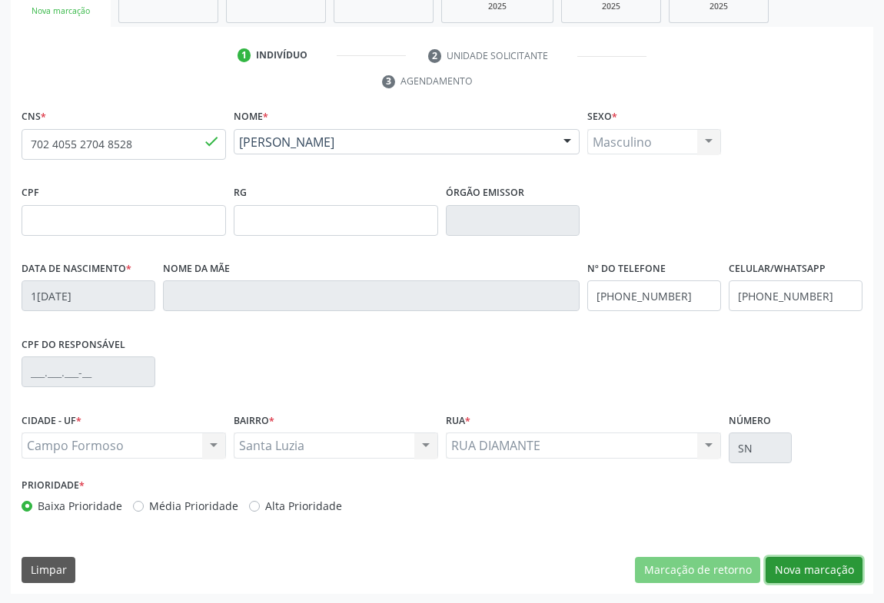
click at [795, 565] on button "Nova marcação" at bounding box center [814, 570] width 97 height 26
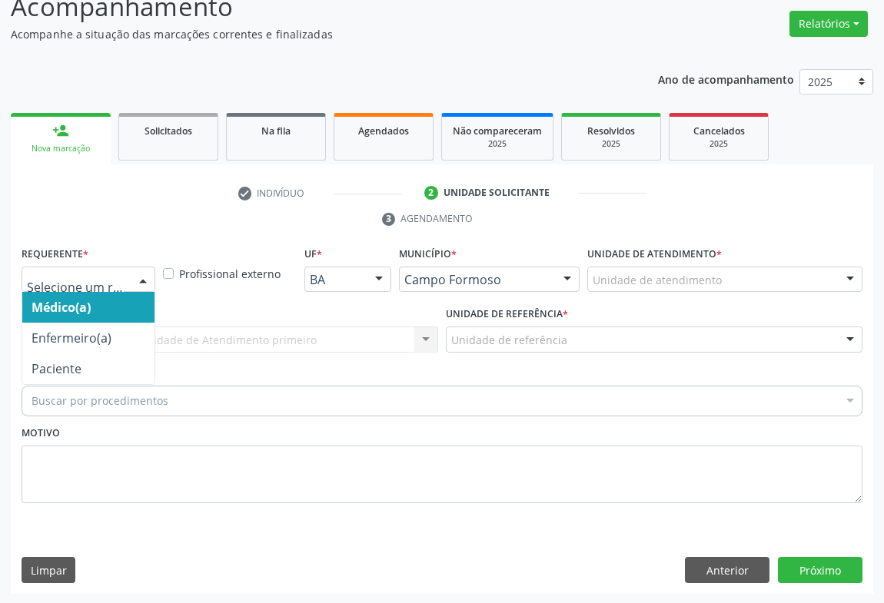
drag, startPoint x: 103, startPoint y: 277, endPoint x: 129, endPoint y: 349, distance: 76.1
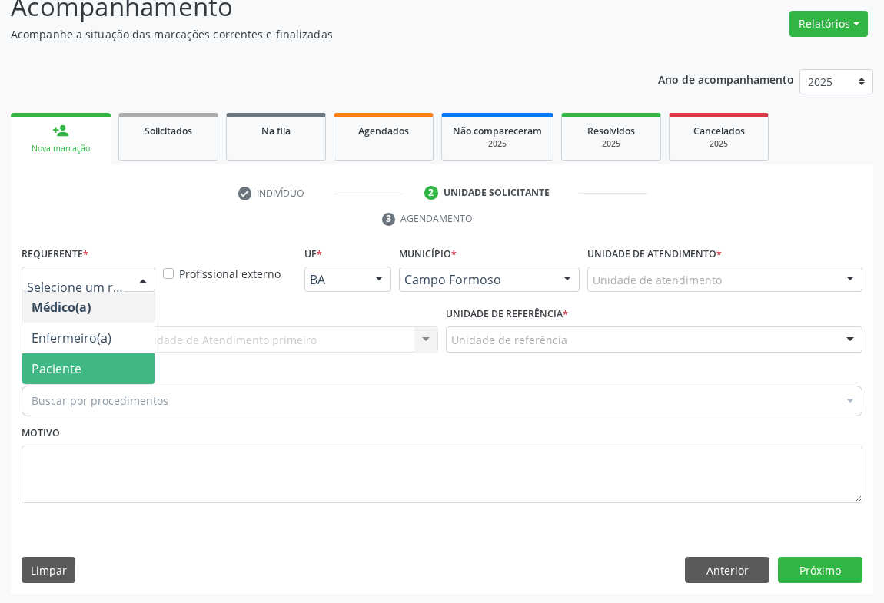
drag, startPoint x: 69, startPoint y: 367, endPoint x: 167, endPoint y: 350, distance: 98.9
click at [82, 367] on span "Paciente" at bounding box center [88, 369] width 132 height 31
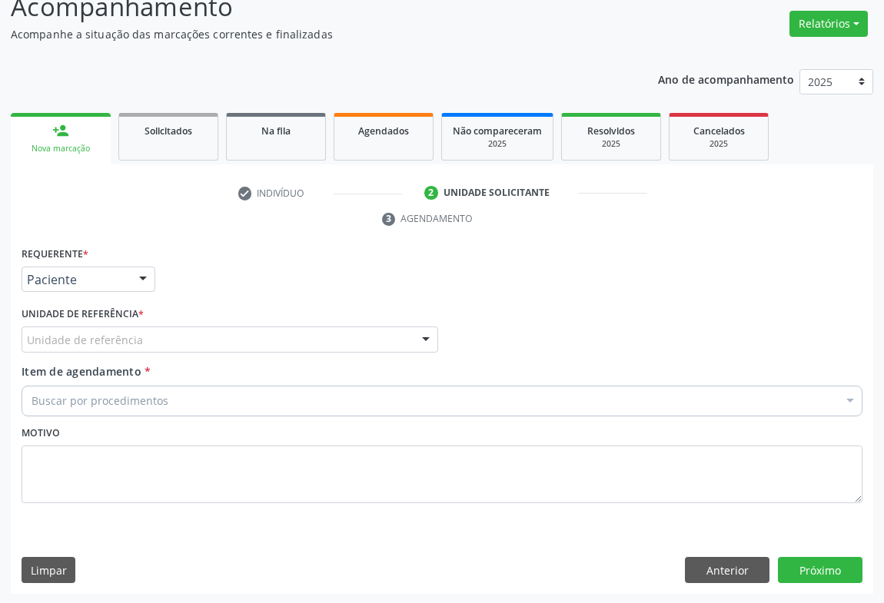
drag, startPoint x: 180, startPoint y: 340, endPoint x: 174, endPoint y: 347, distance: 9.3
click at [180, 339] on div "Unidade de referência" at bounding box center [230, 340] width 417 height 26
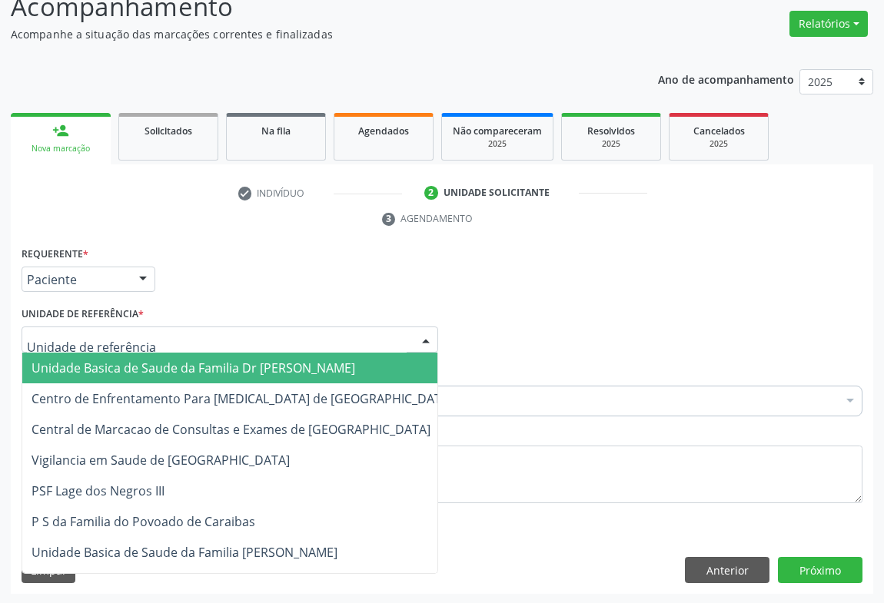
drag, startPoint x: 141, startPoint y: 364, endPoint x: 175, endPoint y: 399, distance: 48.9
click at [145, 367] on span "Unidade Basica de Saude da Familia Dr [PERSON_NAME]" at bounding box center [194, 368] width 324 height 17
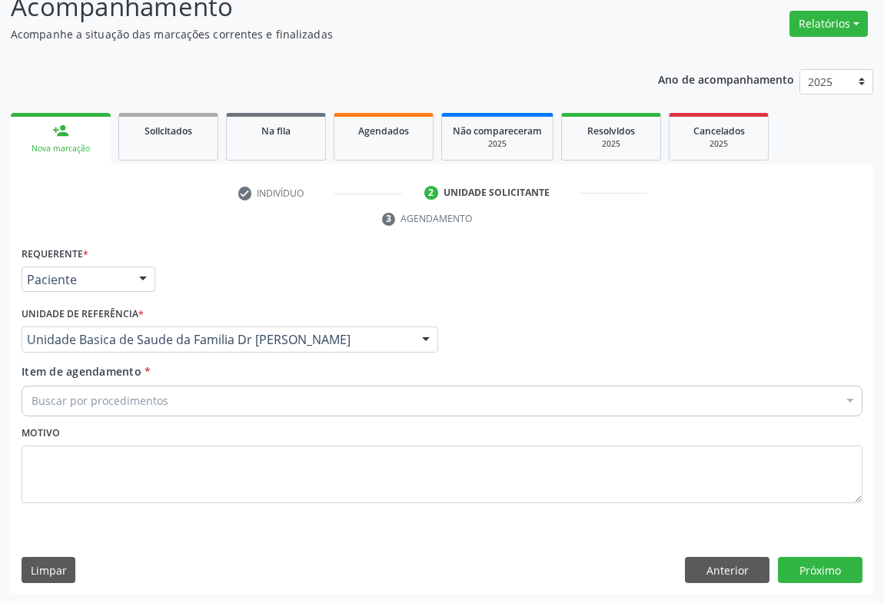
drag, startPoint x: 131, startPoint y: 401, endPoint x: 126, endPoint y: 323, distance: 78.5
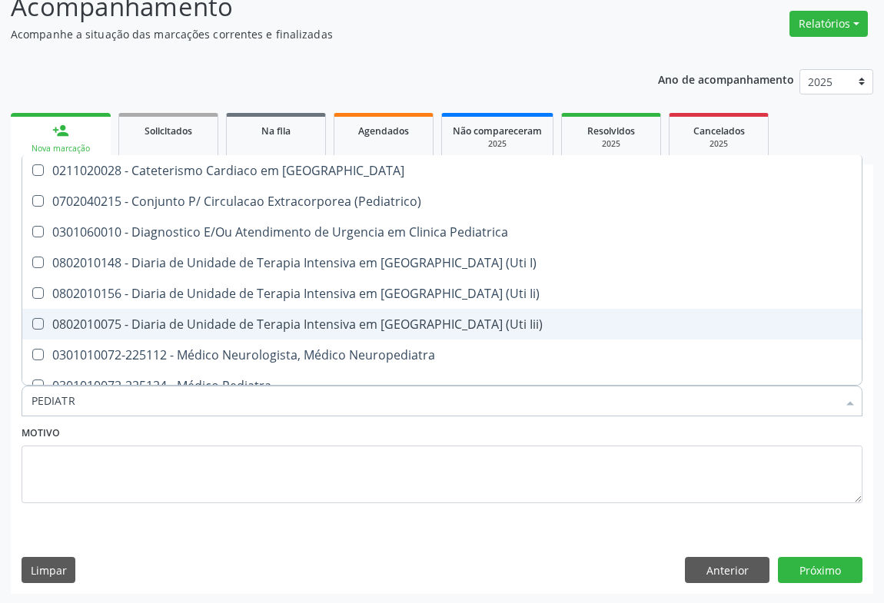
type input "PEDIATRA"
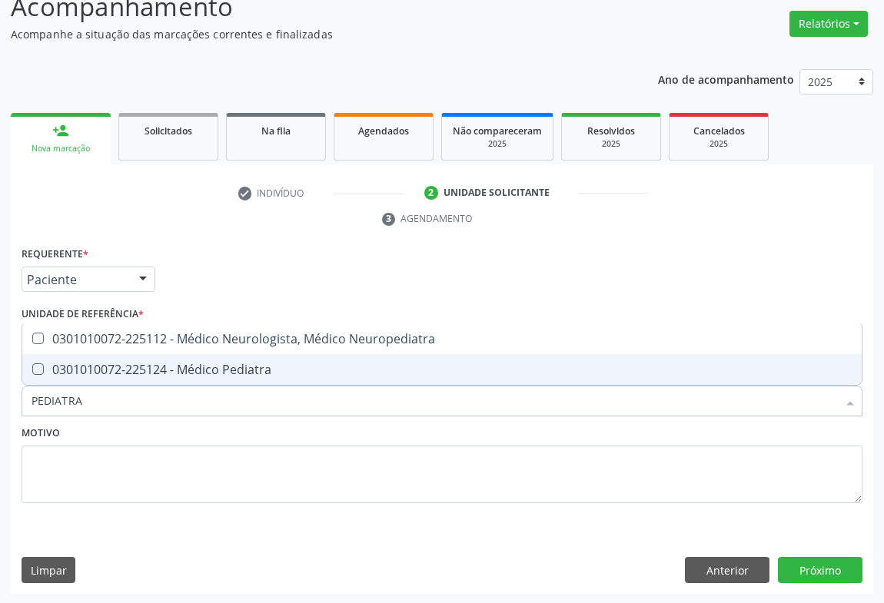
click at [213, 369] on div "0301010072-225124 - Médico Pediatra" at bounding box center [442, 370] width 821 height 12
checkbox Pediatra "true"
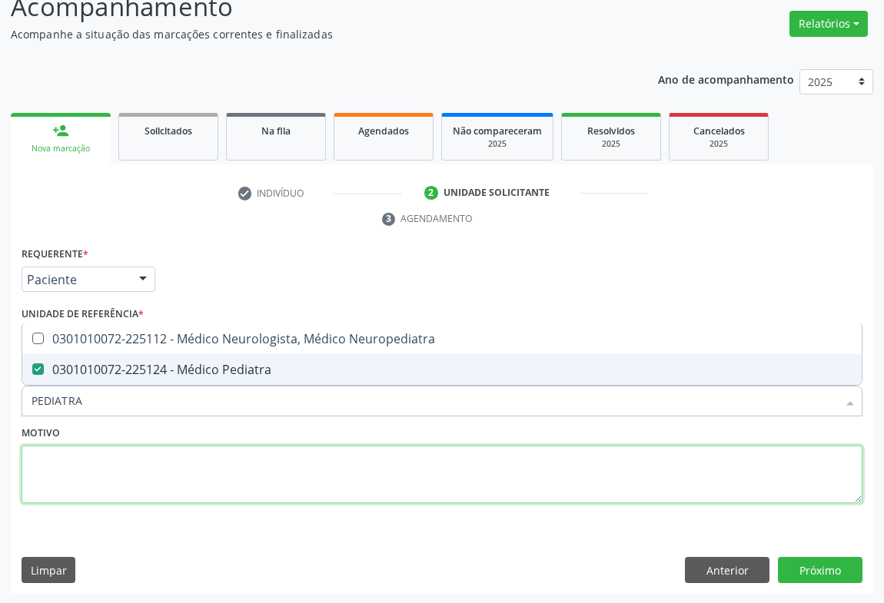
click at [291, 463] on textarea at bounding box center [442, 475] width 841 height 58
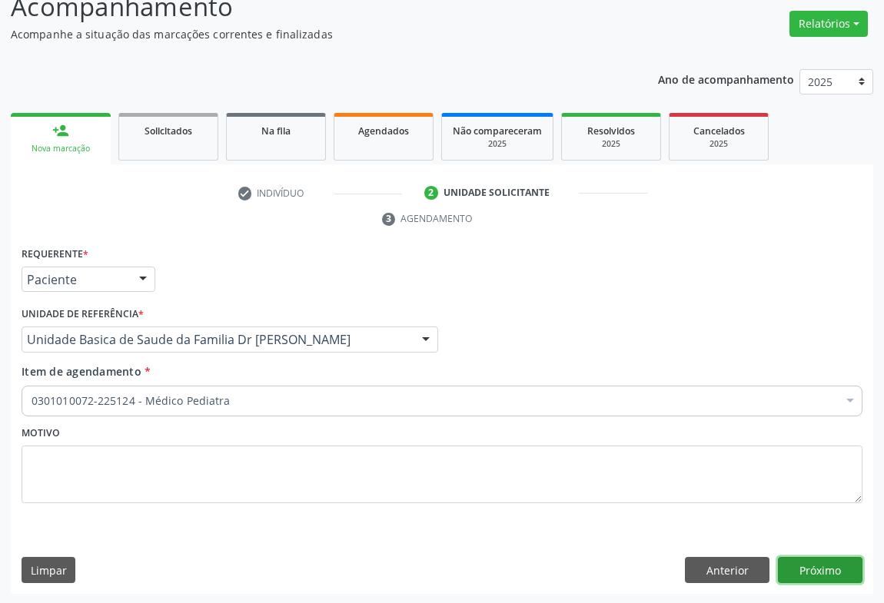
click at [825, 566] on button "Próximo" at bounding box center [820, 570] width 85 height 26
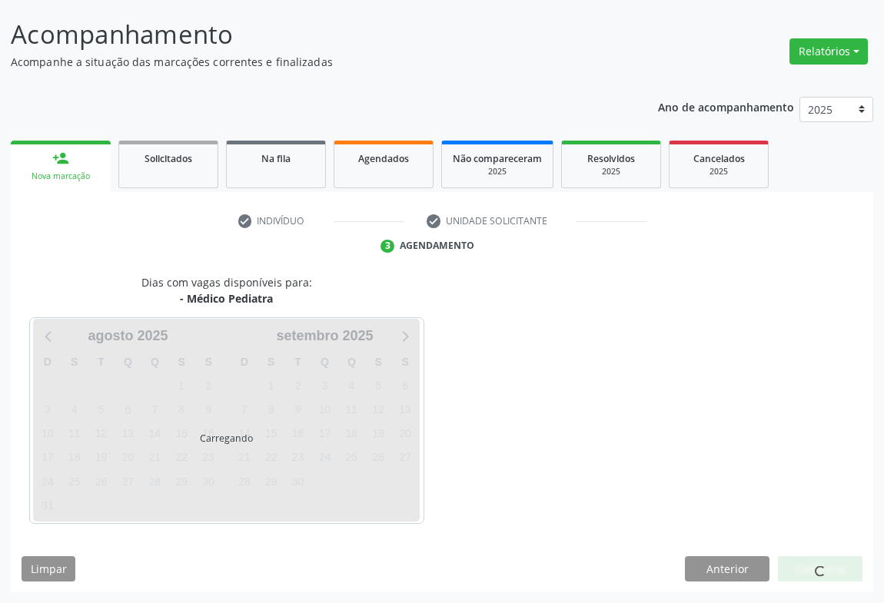
scroll to position [88, 0]
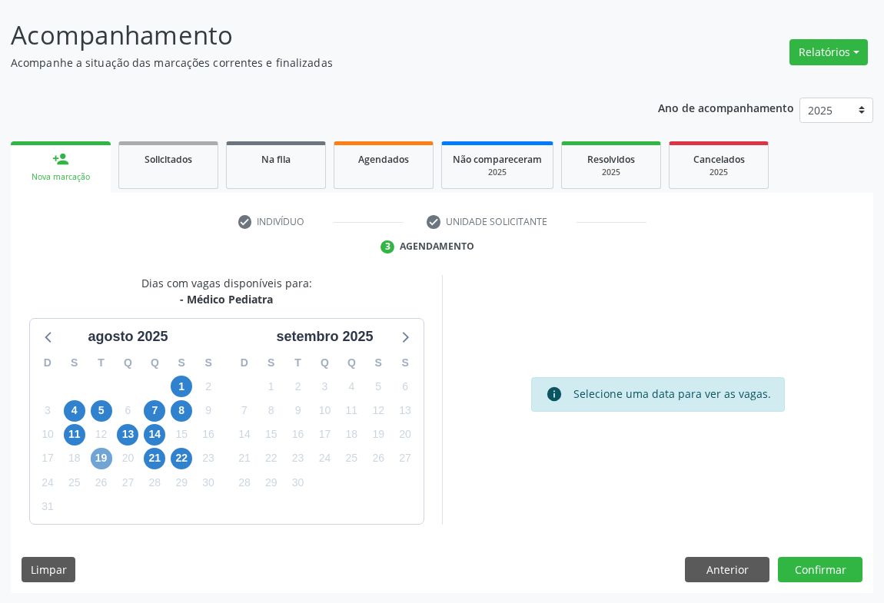
click at [102, 453] on span "19" at bounding box center [102, 459] width 22 height 22
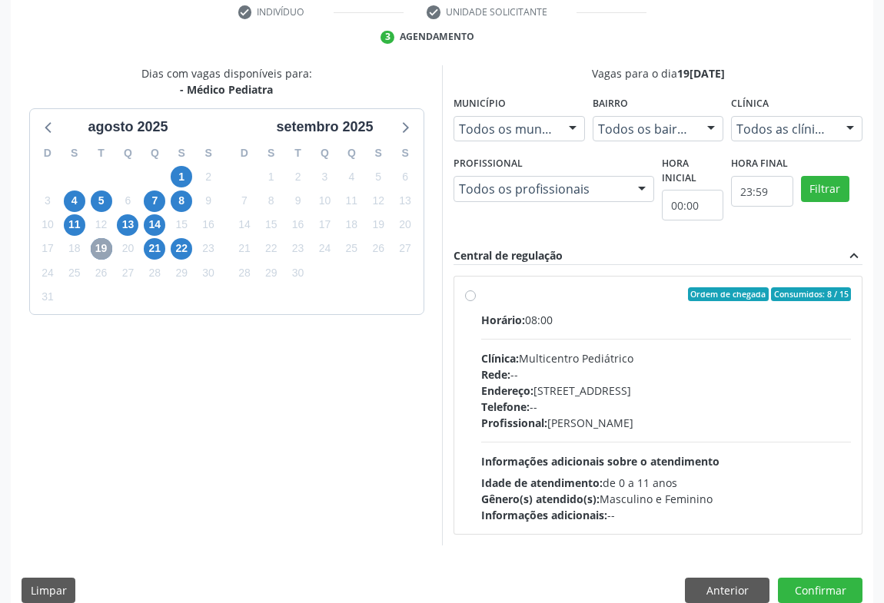
scroll to position [319, 0]
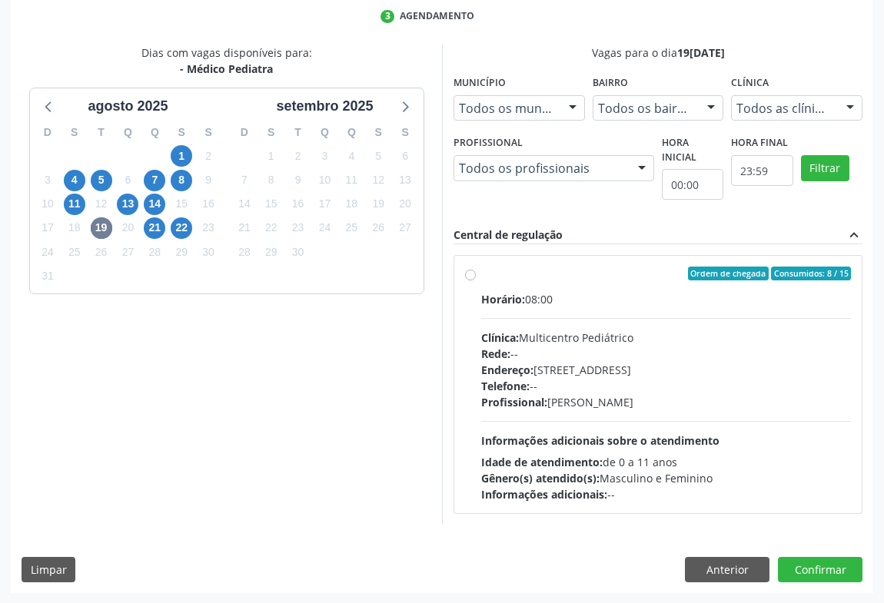
click at [506, 291] on div "Horário: 08:00" at bounding box center [666, 299] width 370 height 16
click at [476, 281] on input "Ordem de chegada Consumidos: 8 / 15 Horário: 08:00 Clínica: Multicentro Pediátr…" at bounding box center [470, 274] width 11 height 14
radio input "true"
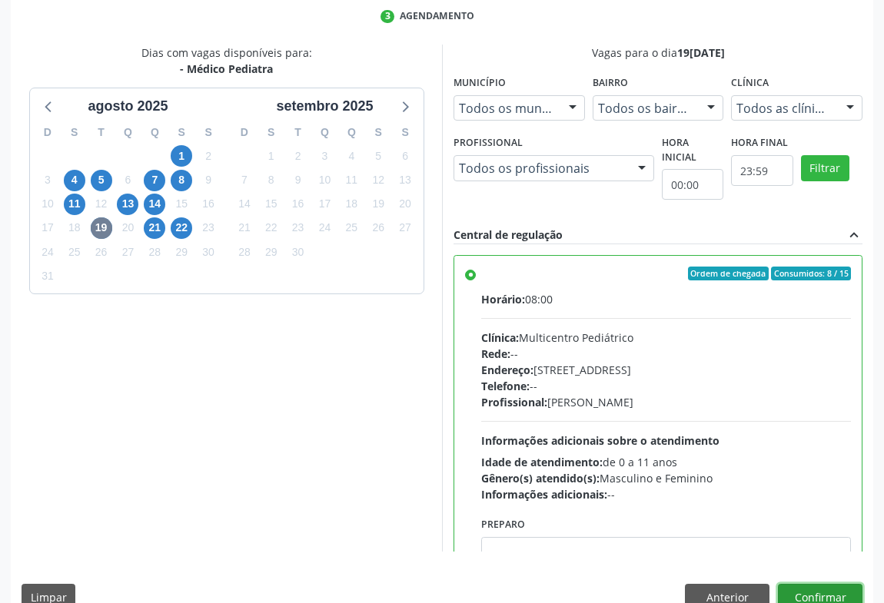
click at [823, 592] on button "Confirmar" at bounding box center [820, 597] width 85 height 26
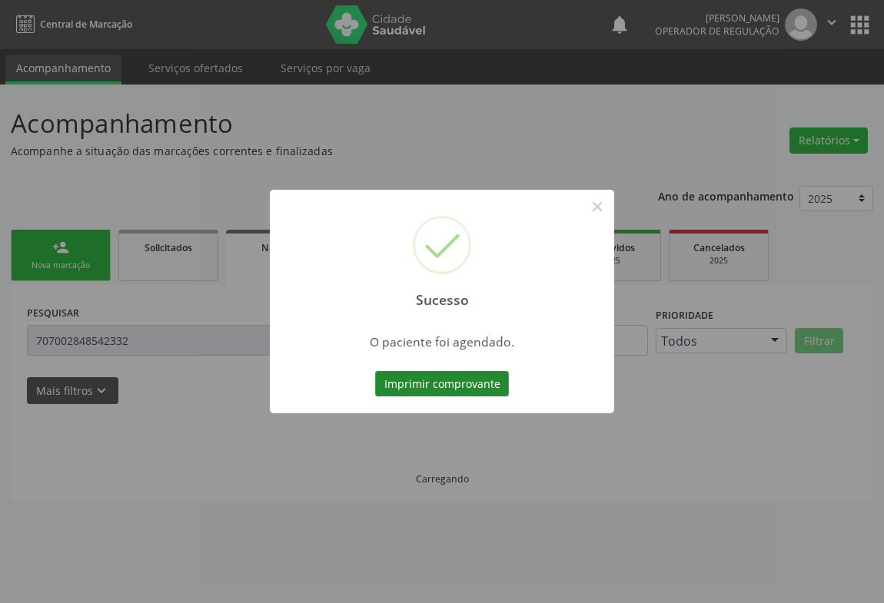
scroll to position [0, 0]
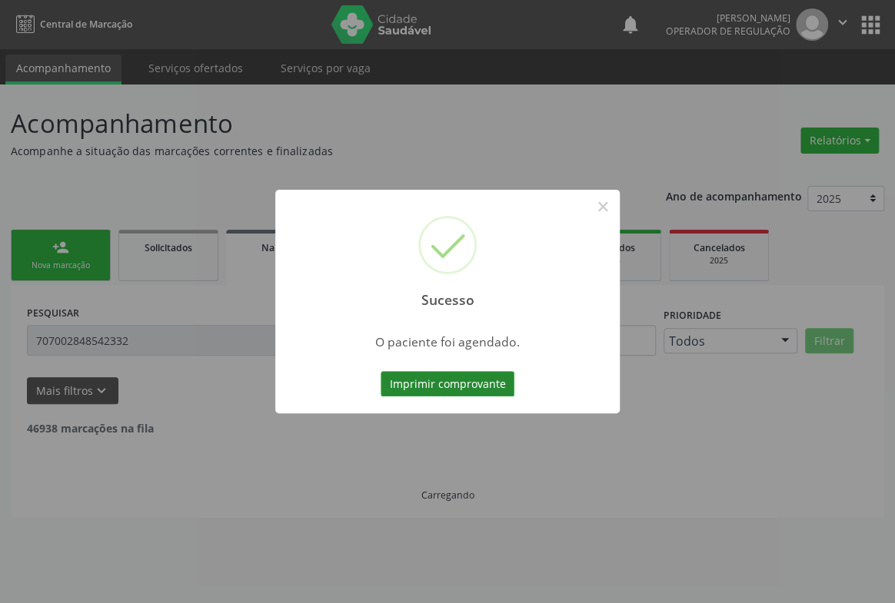
click at [425, 378] on button "Imprimir comprovante" at bounding box center [447, 384] width 134 height 26
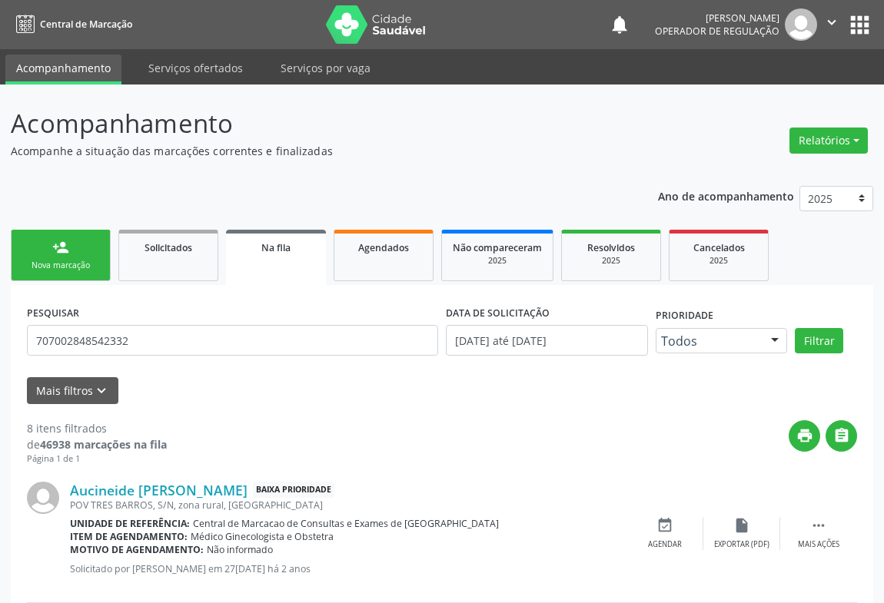
click at [74, 279] on link "person_add Nova marcação" at bounding box center [61, 255] width 100 height 51
click at [54, 264] on div "Nova marcação" at bounding box center [60, 266] width 77 height 12
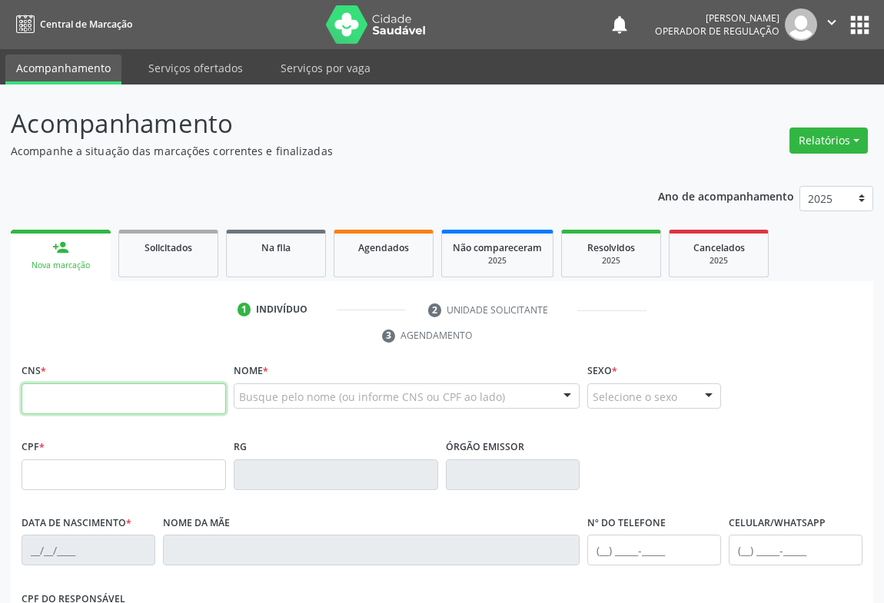
click at [87, 391] on input "text" at bounding box center [124, 399] width 204 height 31
type input "704 1011 6609 7478"
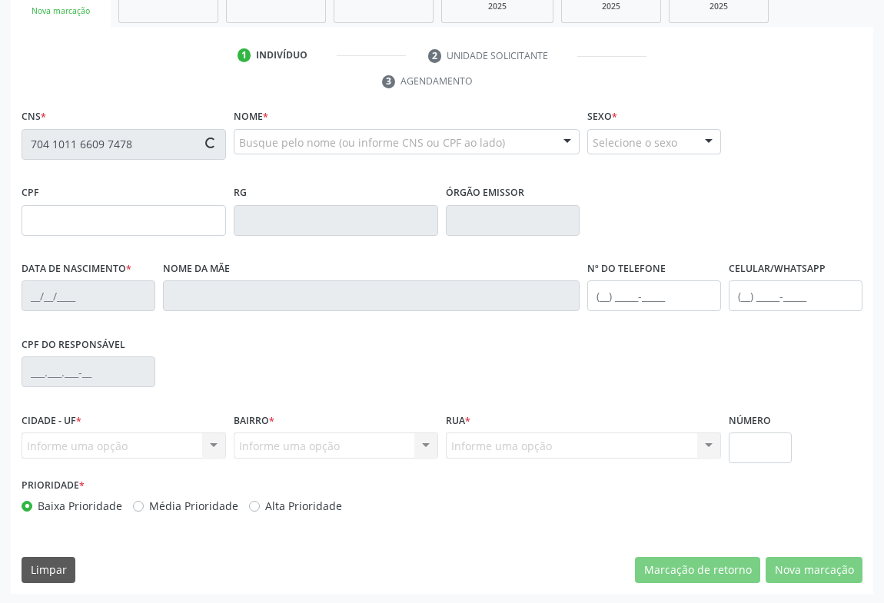
type input "04/03/2019"
type input "Heloise Freitas da Silva Cruz"
type input "(74) 3645-3740"
type input "88"
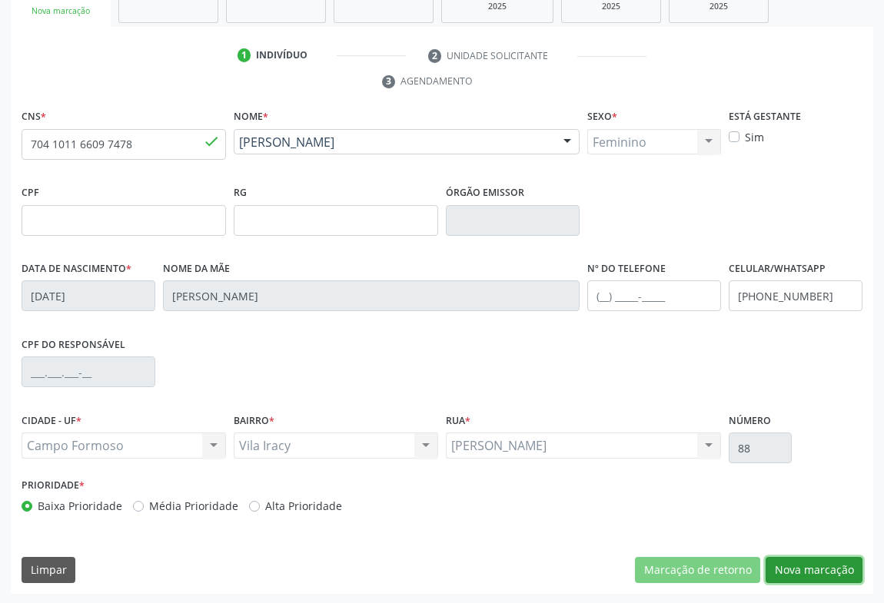
drag, startPoint x: 815, startPoint y: 557, endPoint x: 780, endPoint y: 461, distance: 102.4
click at [815, 554] on div "CNS * 704 1011 6609 7478 done Nome * Ana Liz Freitas Ferreira Ana Liz Freitas F…" at bounding box center [442, 349] width 862 height 489
drag, startPoint x: 799, startPoint y: 556, endPoint x: 789, endPoint y: 566, distance: 13.6
click at [792, 563] on button "Nova marcação" at bounding box center [814, 570] width 97 height 26
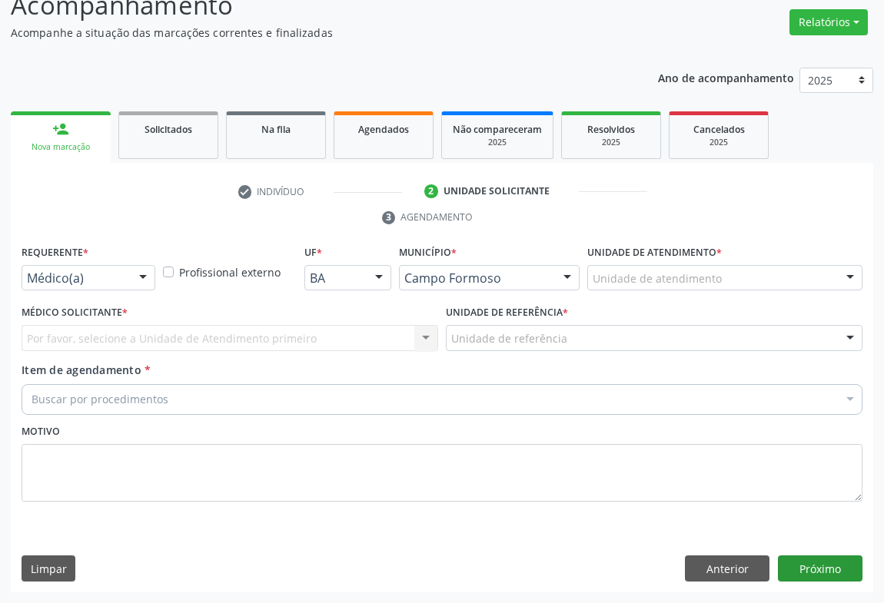
scroll to position [117, 0]
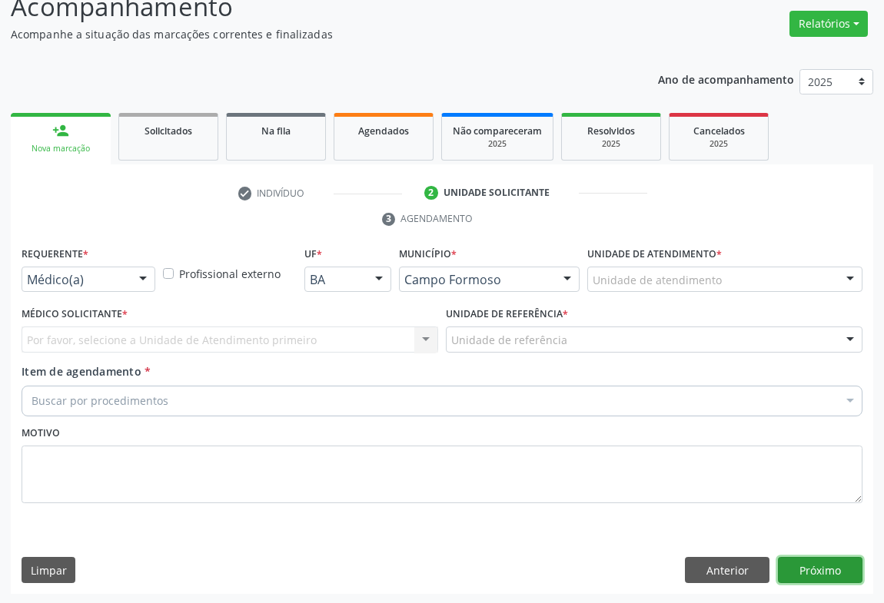
click at [788, 566] on button "Próximo" at bounding box center [820, 570] width 85 height 26
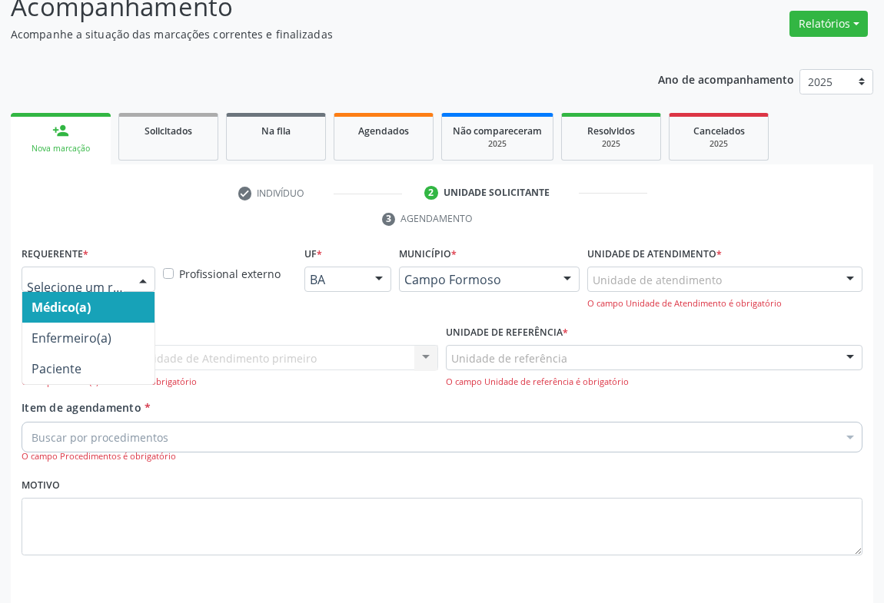
drag, startPoint x: 112, startPoint y: 280, endPoint x: 137, endPoint y: 316, distance: 43.7
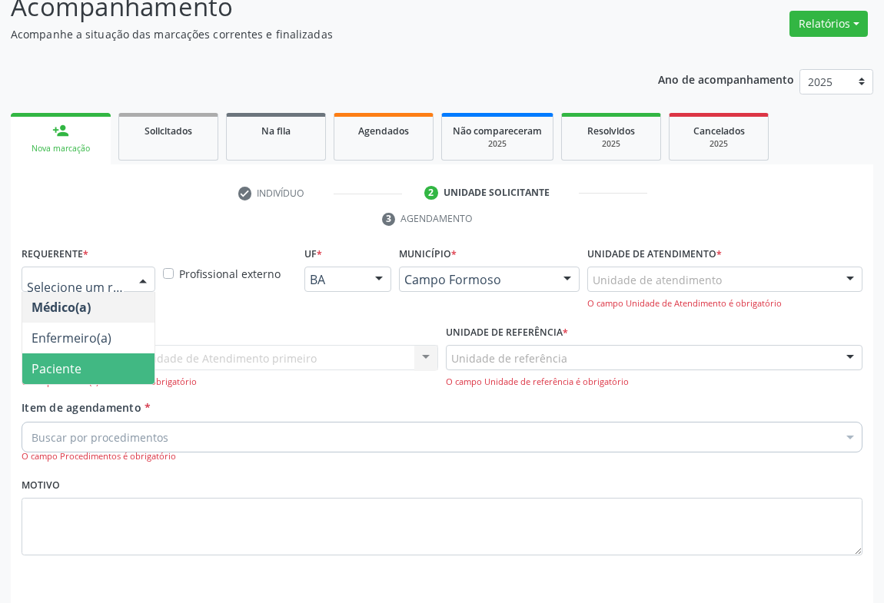
click at [51, 368] on span "Paciente" at bounding box center [57, 368] width 50 height 17
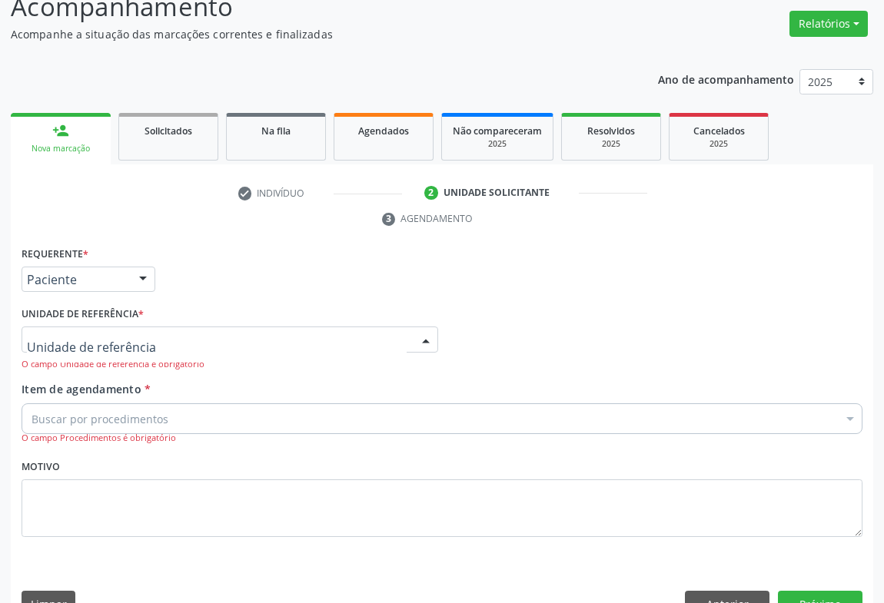
click at [393, 341] on div at bounding box center [230, 340] width 417 height 26
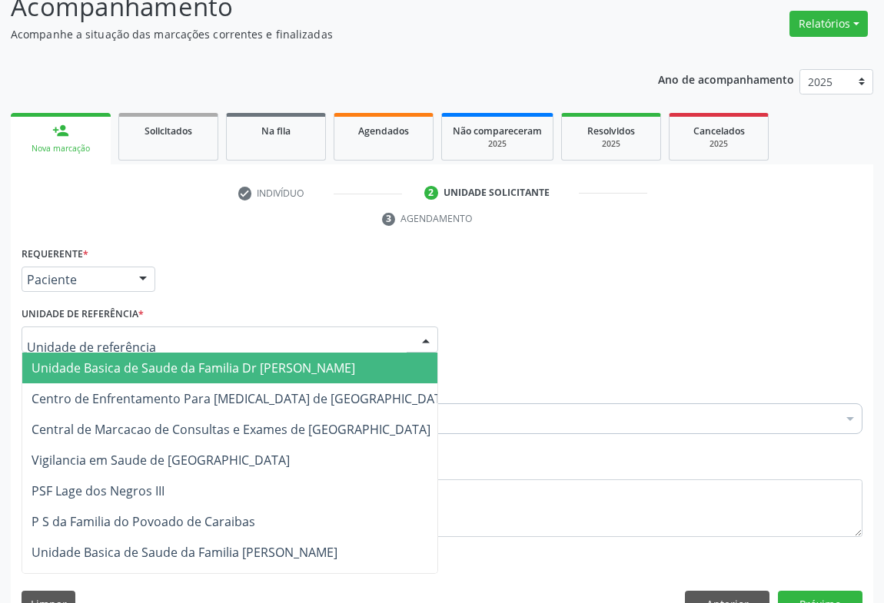
click at [176, 367] on span "Unidade Basica de Saude da Familia Dr [PERSON_NAME]" at bounding box center [194, 368] width 324 height 17
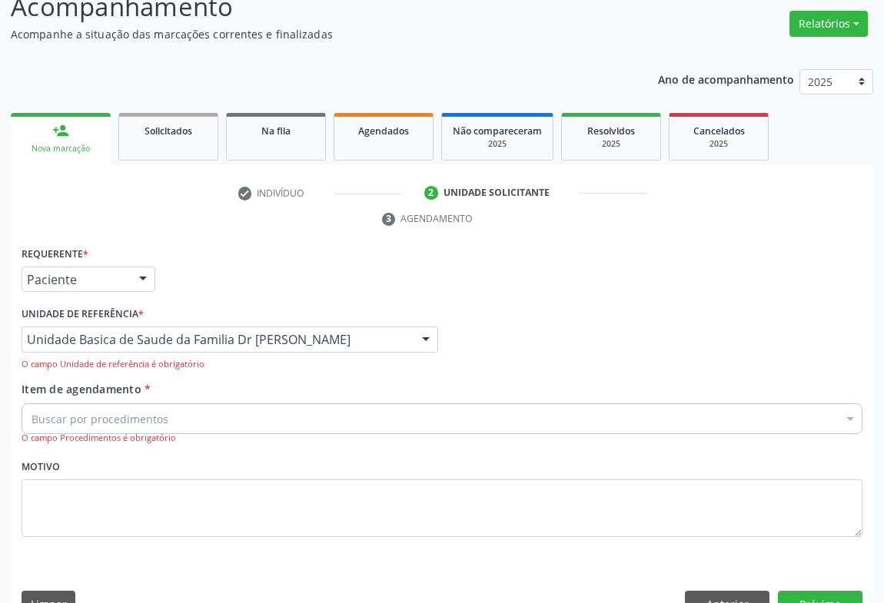
drag, startPoint x: 142, startPoint y: 417, endPoint x: 194, endPoint y: 417, distance: 52.3
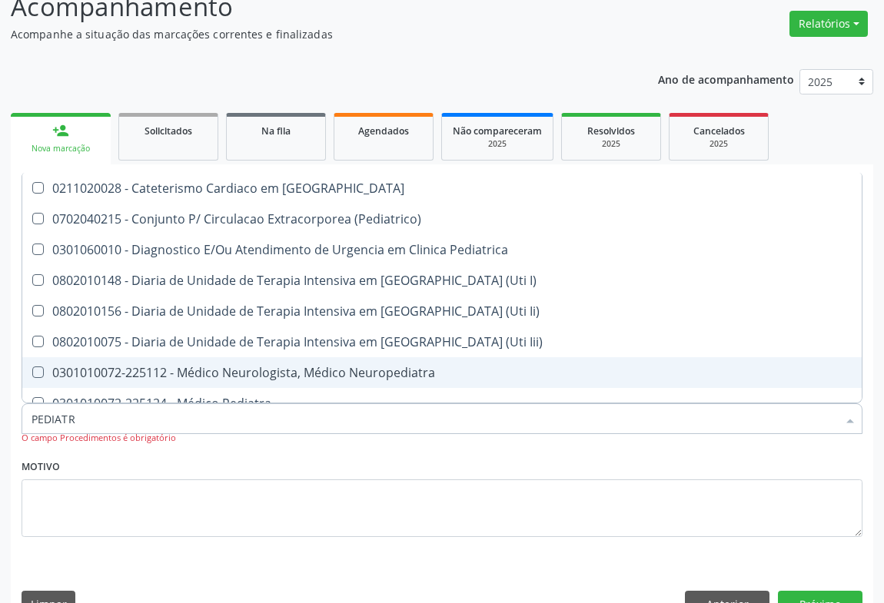
type input "PEDIATRA"
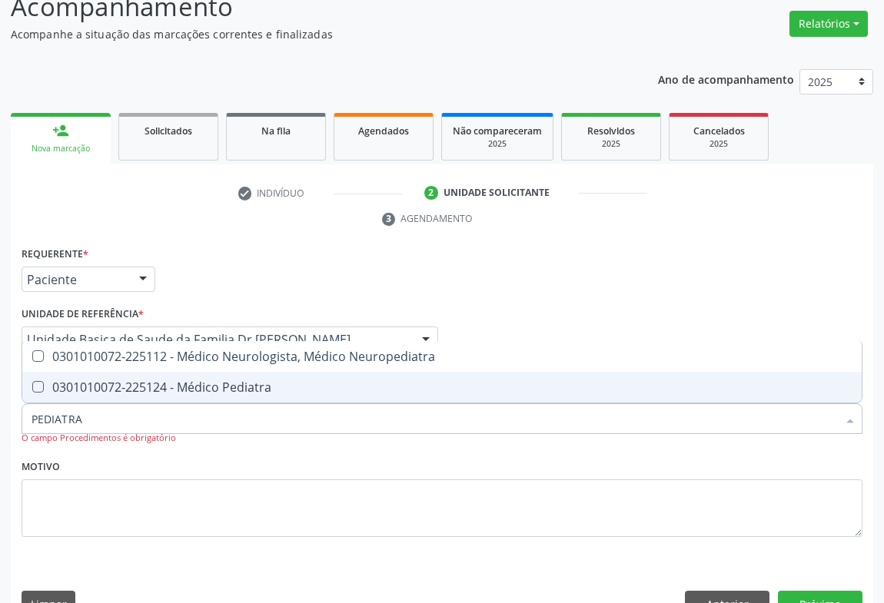
drag, startPoint x: 205, startPoint y: 382, endPoint x: 216, endPoint y: 461, distance: 79.9
click at [210, 385] on div "0301010072-225124 - Médico Pediatra" at bounding box center [442, 387] width 821 height 12
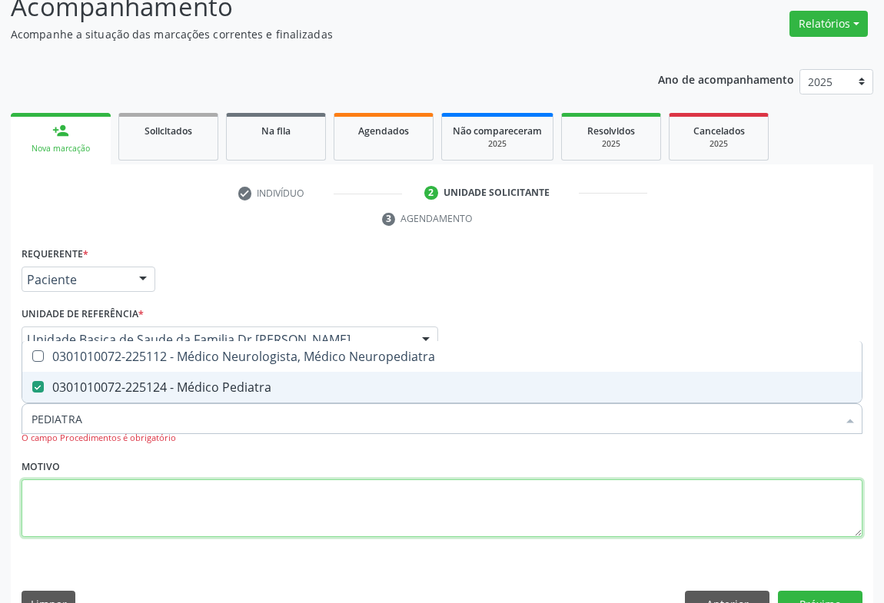
drag, startPoint x: 120, startPoint y: 523, endPoint x: 178, endPoint y: 466, distance: 82.1
click at [121, 523] on textarea at bounding box center [442, 509] width 841 height 58
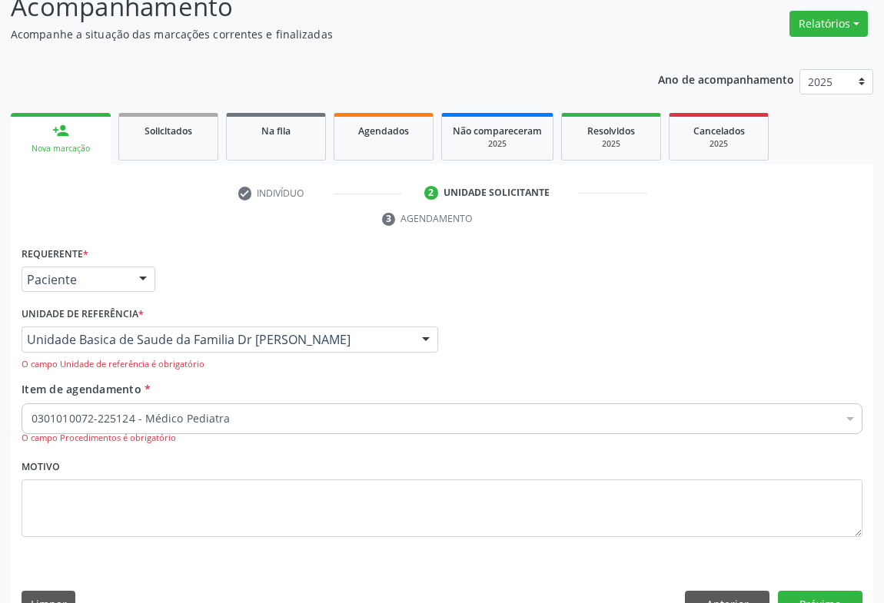
click at [407, 333] on div "Unidade Basica de Saude da Familia Dr [PERSON_NAME]" at bounding box center [230, 340] width 417 height 26
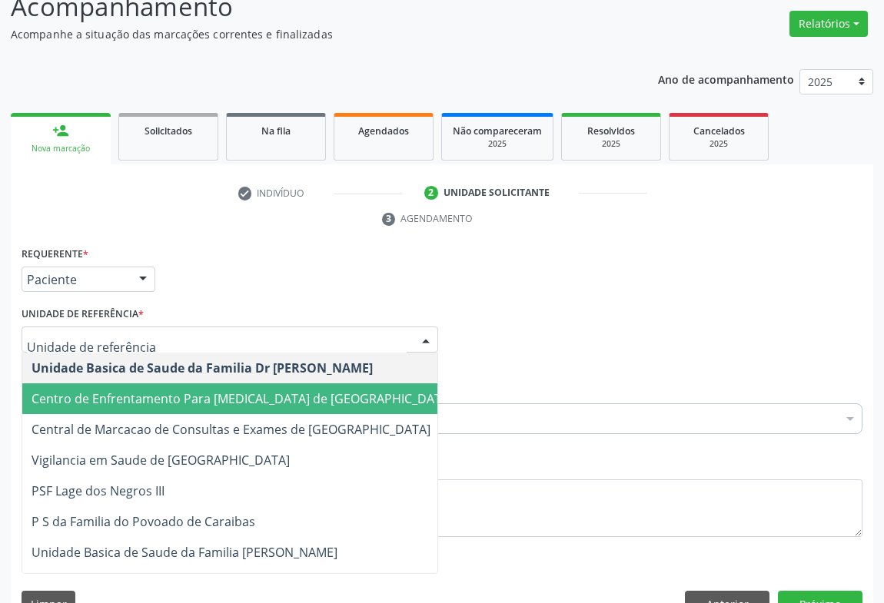
drag, startPoint x: 174, startPoint y: 396, endPoint x: 222, endPoint y: 376, distance: 52.4
click at [176, 396] on span "Centro de Enfrentamento Para [MEDICAL_DATA] de [GEOGRAPHIC_DATA]" at bounding box center [242, 398] width 421 height 17
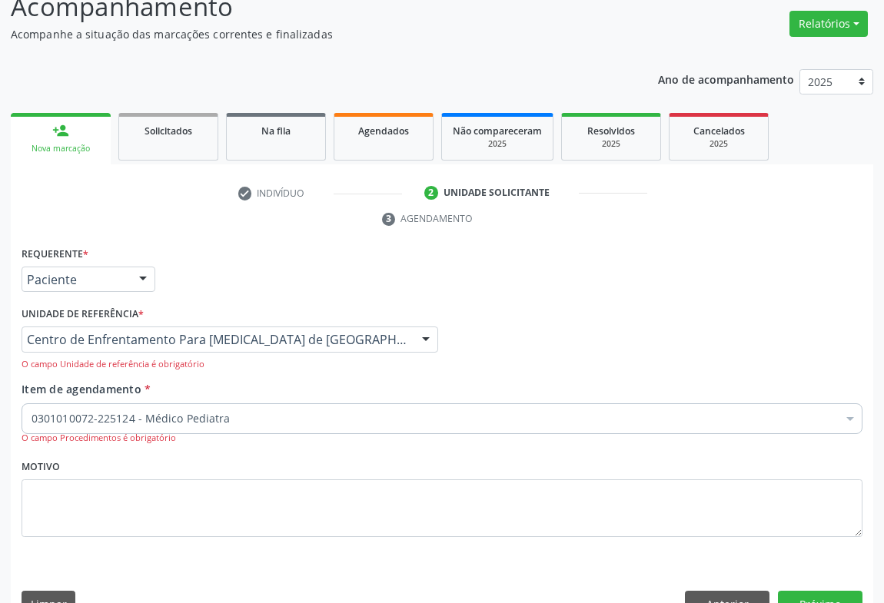
click at [121, 267] on div "Paciente" at bounding box center [89, 280] width 134 height 26
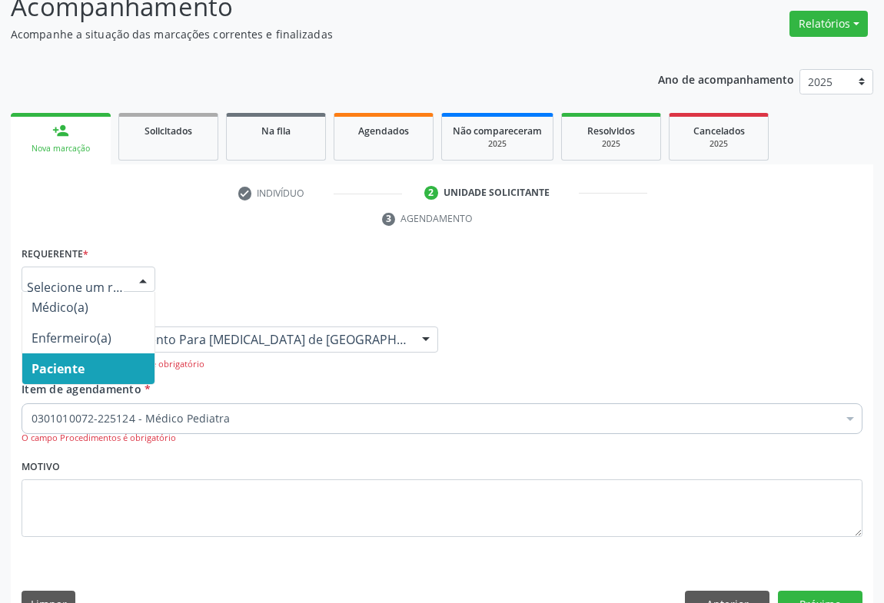
click at [75, 363] on span "Paciente" at bounding box center [58, 368] width 53 height 17
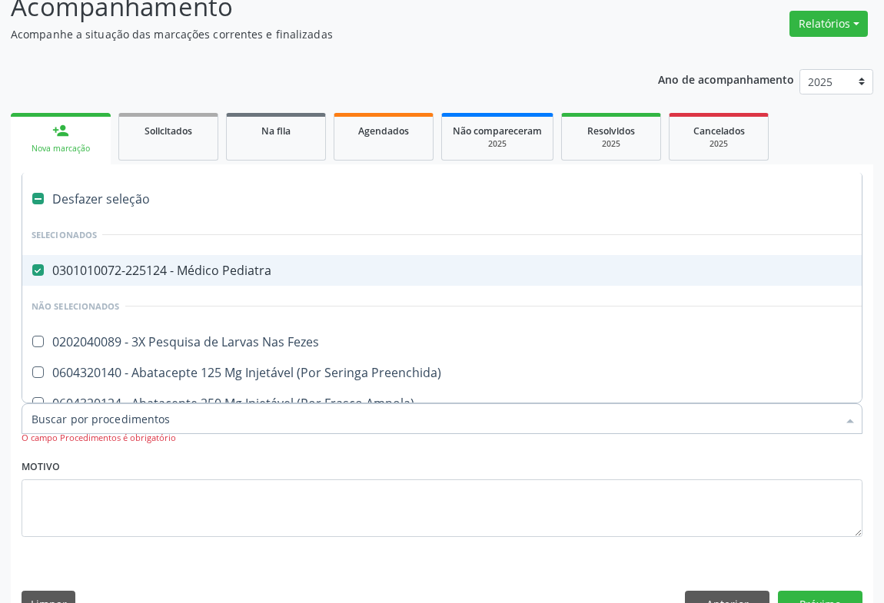
click at [174, 265] on div "0301010072-225124 - Médico Pediatra" at bounding box center [630, 270] width 1197 height 12
checkbox Pediatra "true"
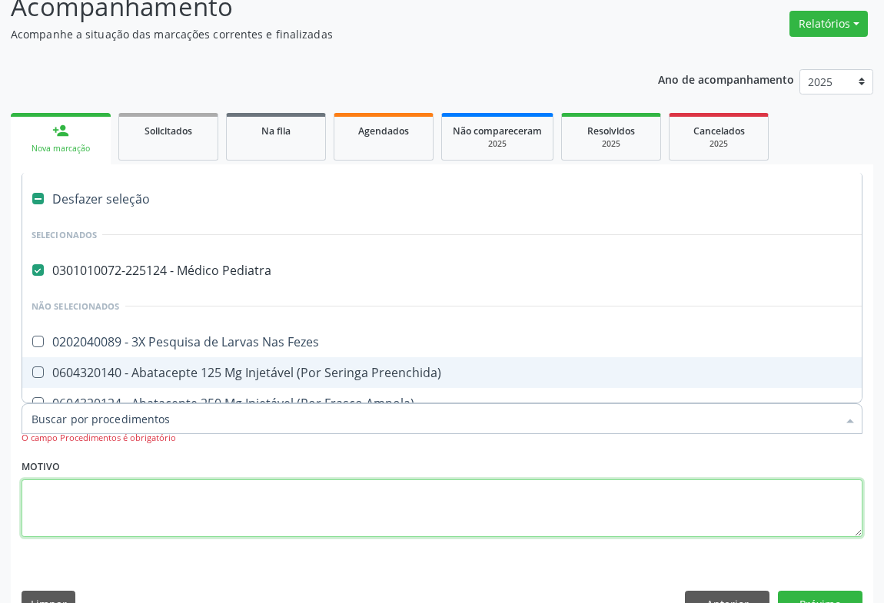
drag, startPoint x: 229, startPoint y: 502, endPoint x: 218, endPoint y: 468, distance: 35.5
click at [223, 491] on textarea at bounding box center [442, 509] width 841 height 58
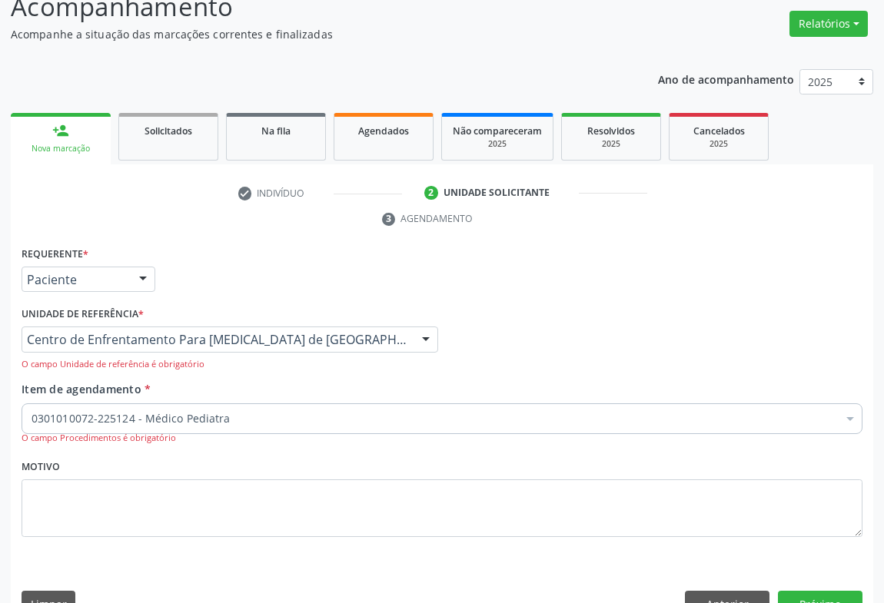
click at [825, 588] on div "Requerente * Paciente Médico(a) Enfermeiro(a) Paciente Nenhum resultado encontr…" at bounding box center [442, 435] width 862 height 385
click at [809, 593] on button "Próximo" at bounding box center [820, 604] width 85 height 26
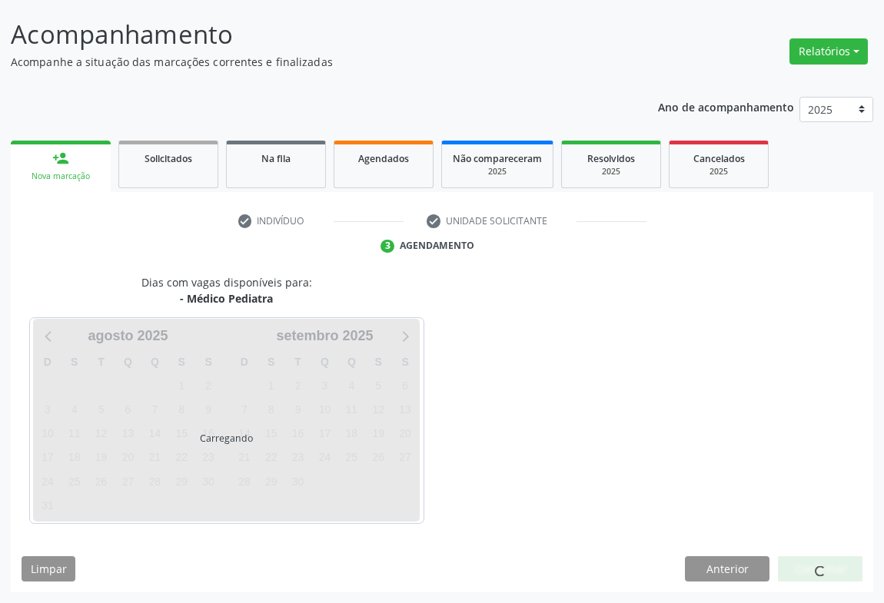
scroll to position [88, 0]
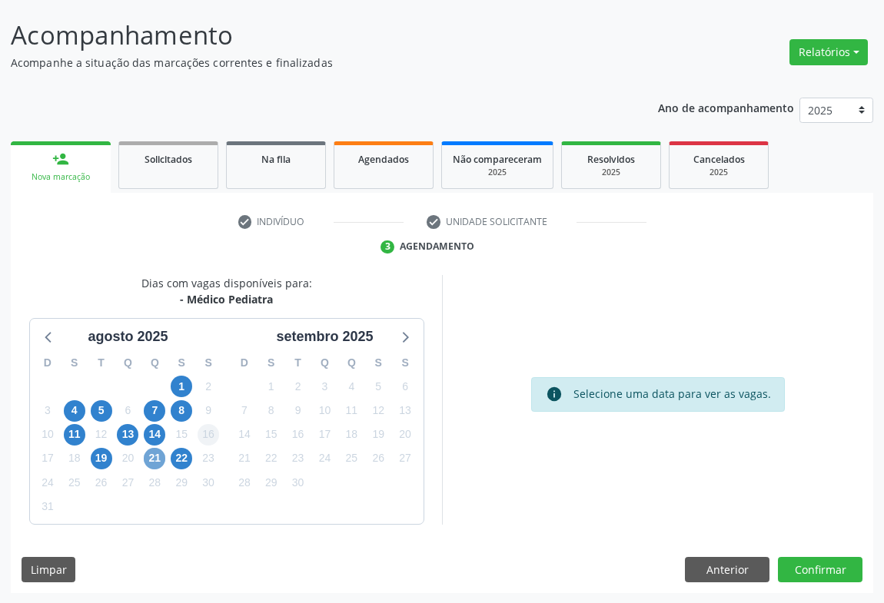
drag, startPoint x: 161, startPoint y: 455, endPoint x: 215, endPoint y: 438, distance: 57.1
click at [161, 454] on span "21" at bounding box center [155, 459] width 22 height 22
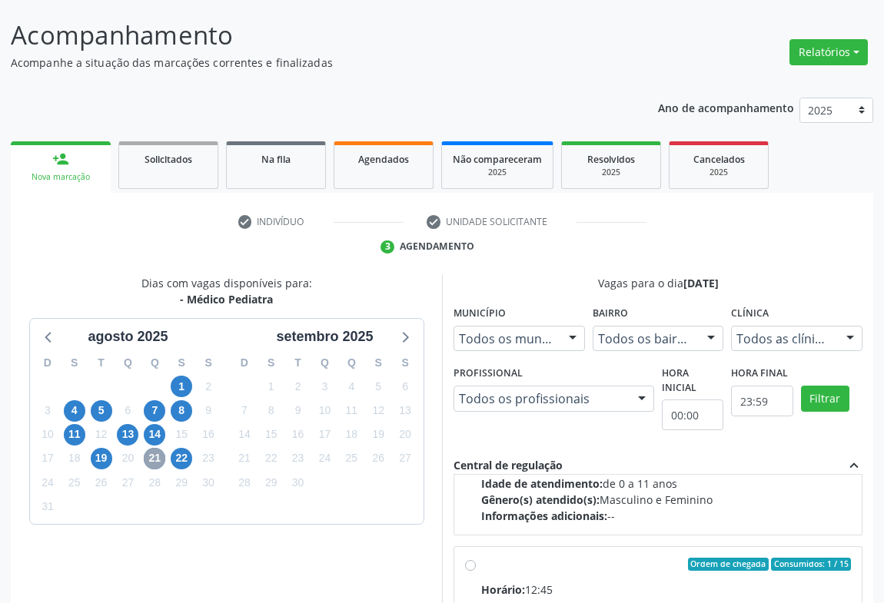
scroll to position [228, 0]
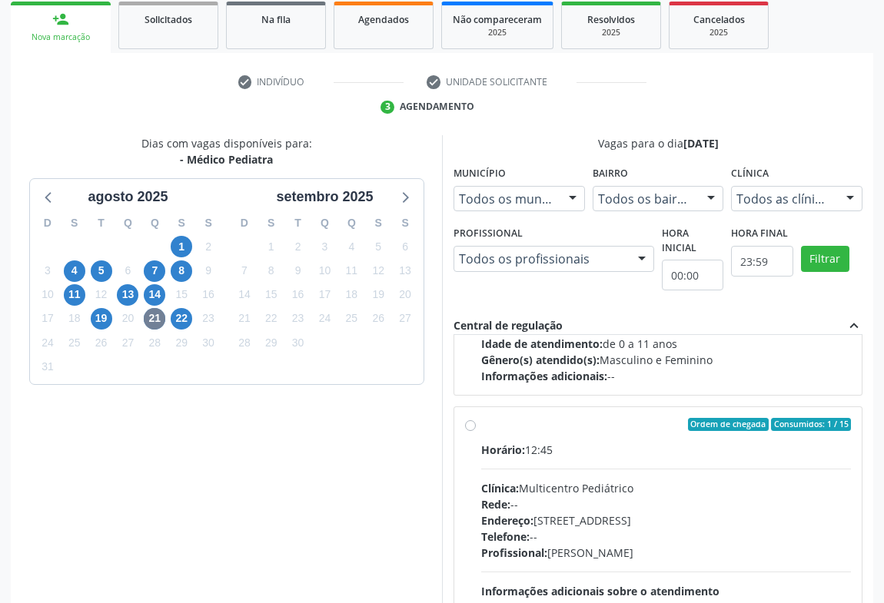
drag, startPoint x: 586, startPoint y: 467, endPoint x: 685, endPoint y: 453, distance: 100.1
click at [586, 466] on div "Horário: 12:45 Clínica: Multicentro Pediátrico Rede: -- Endereço: Antigo Casa G…" at bounding box center [666, 547] width 370 height 211
click at [476, 432] on input "Ordem de chegada Consumidos: 1 / 15 Horário: 12:45 Clínica: Multicentro Pediátr…" at bounding box center [470, 425] width 11 height 14
radio input "true"
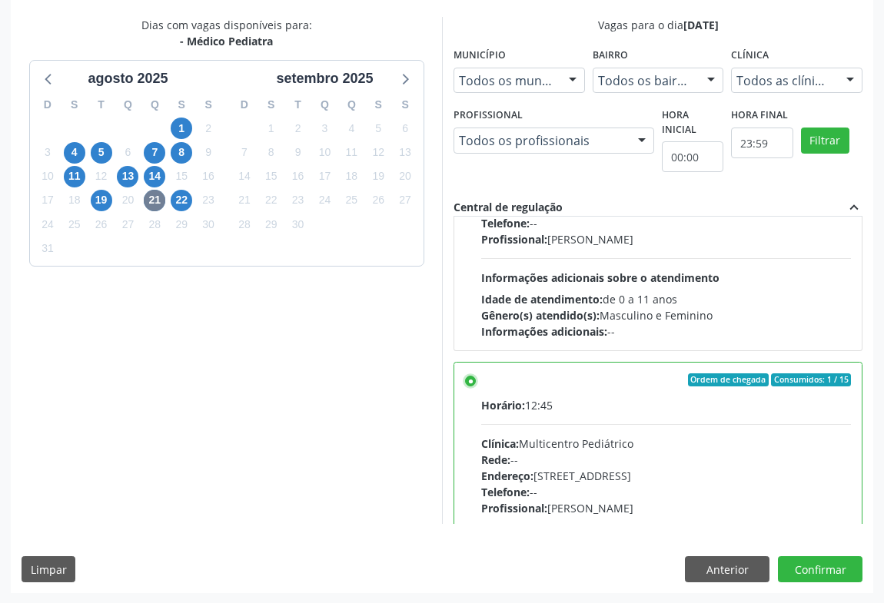
scroll to position [345, 0]
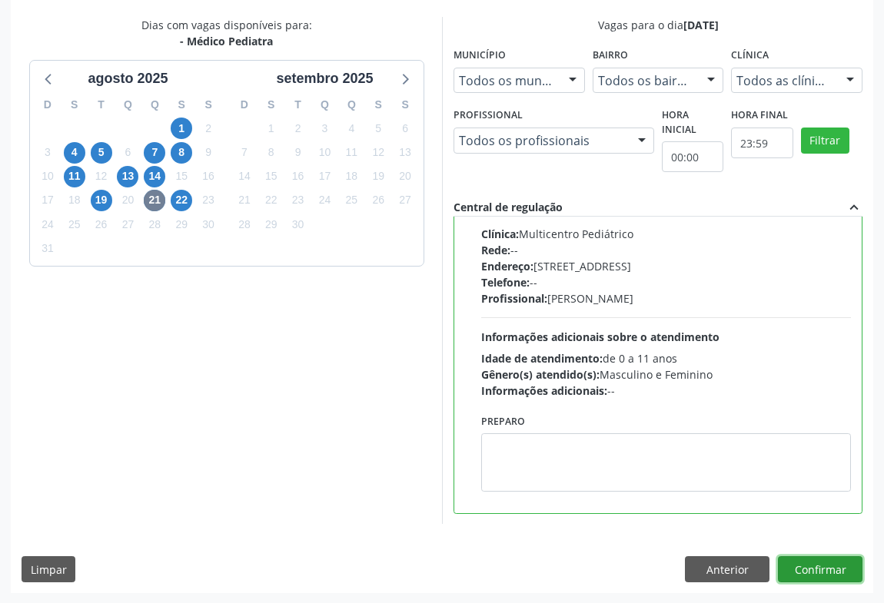
click at [825, 564] on button "Confirmar" at bounding box center [820, 569] width 85 height 26
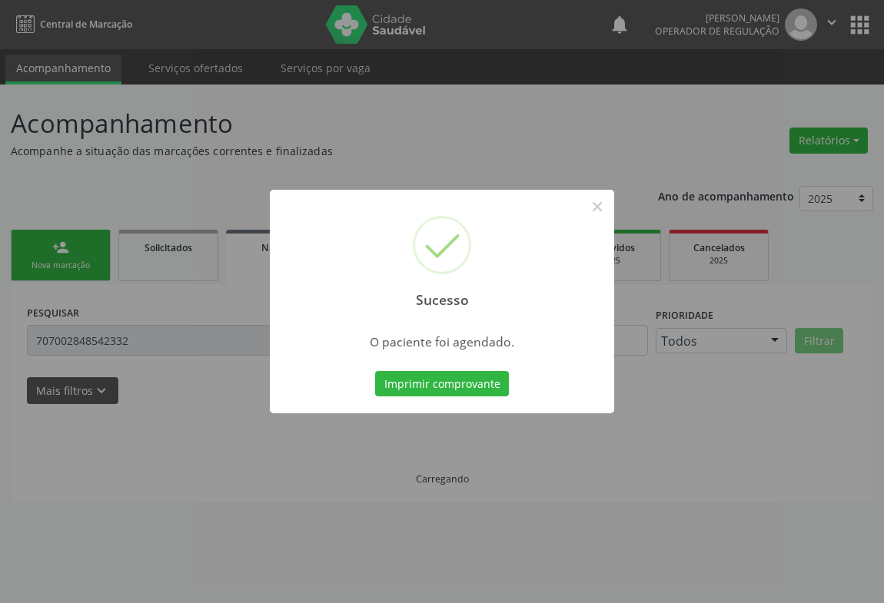
scroll to position [0, 0]
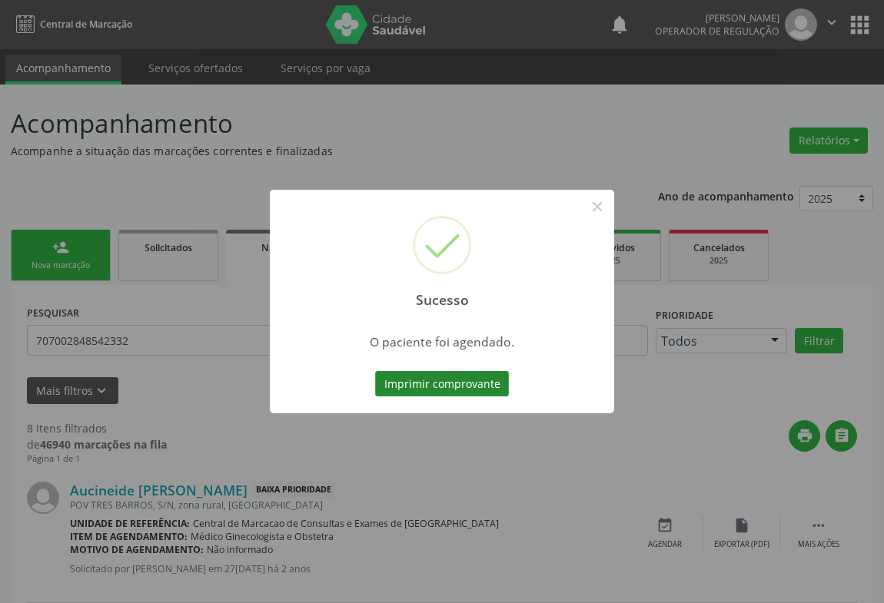
click at [471, 384] on button "Imprimir comprovante" at bounding box center [442, 384] width 134 height 26
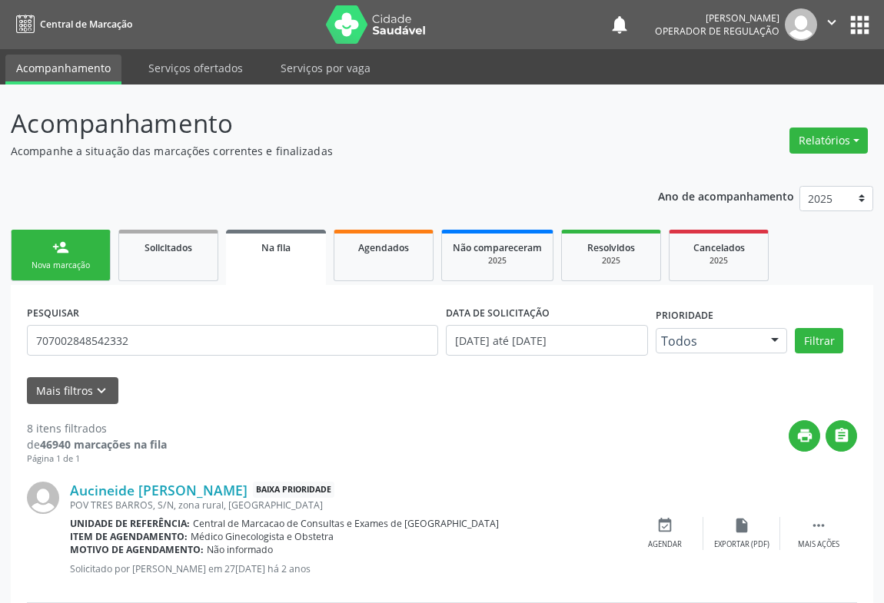
click at [59, 251] on div "person_add" at bounding box center [60, 247] width 17 height 17
click at [60, 251] on div "person_add" at bounding box center [60, 247] width 17 height 17
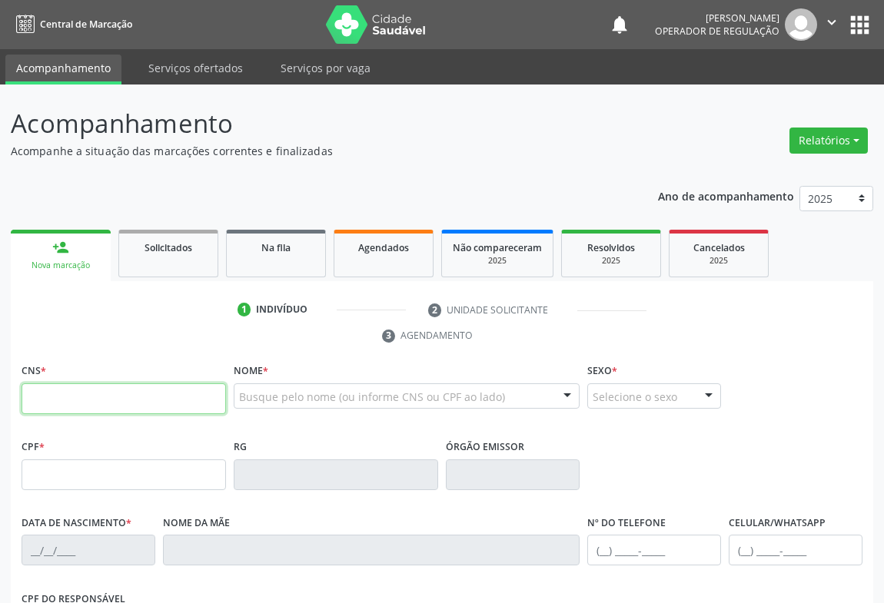
drag, startPoint x: 95, startPoint y: 400, endPoint x: 202, endPoint y: 394, distance: 107.8
click at [128, 402] on input "text" at bounding box center [124, 399] width 204 height 31
click at [80, 410] on input "text" at bounding box center [124, 399] width 204 height 31
type input "702 0033 7947 6383"
type input "09/01/2024"
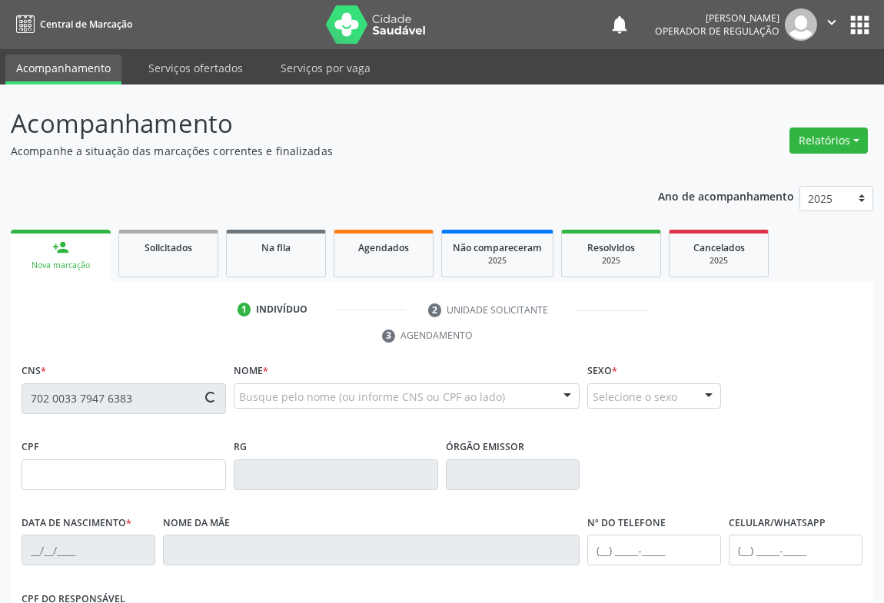
type input "S/N"
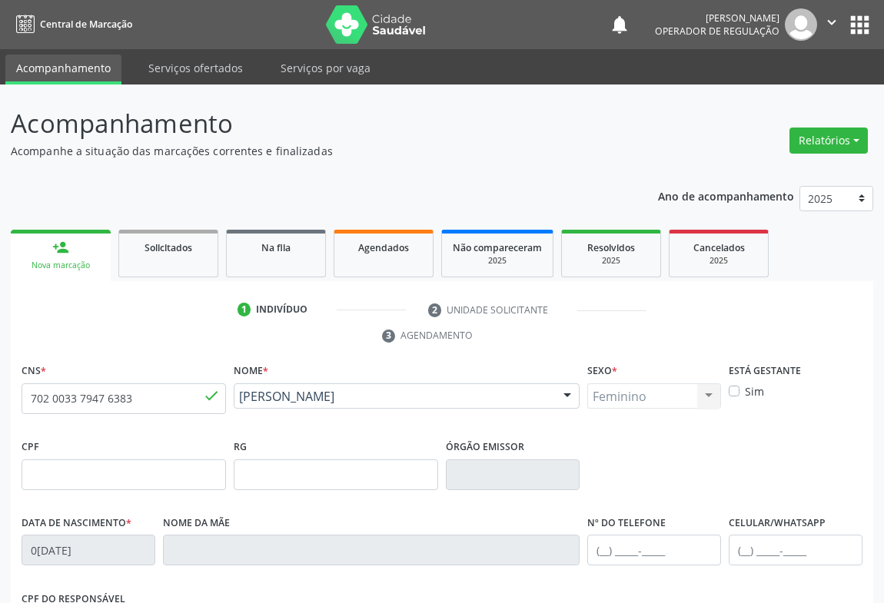
scroll to position [254, 0]
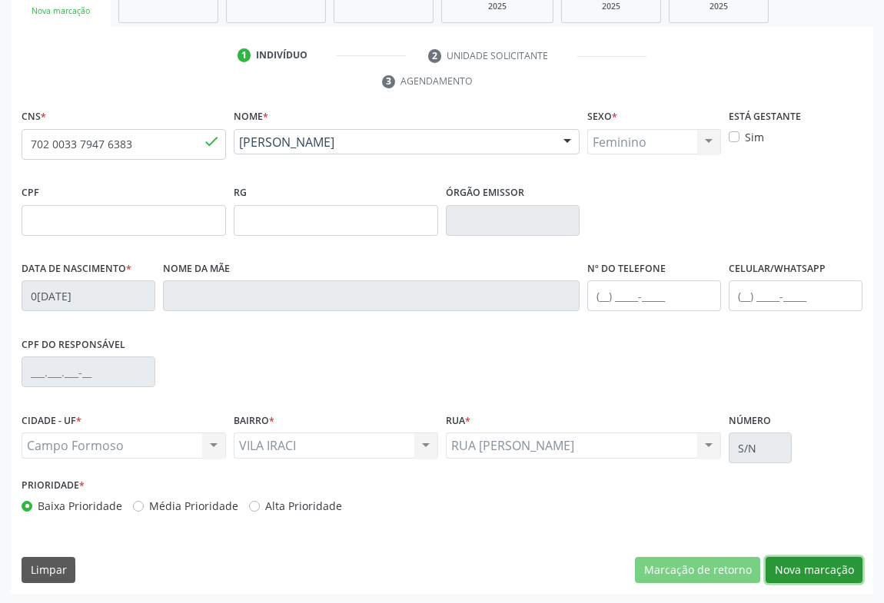
drag, startPoint x: 815, startPoint y: 562, endPoint x: 731, endPoint y: 495, distance: 107.8
click at [815, 560] on button "Nova marcação" at bounding box center [814, 570] width 97 height 26
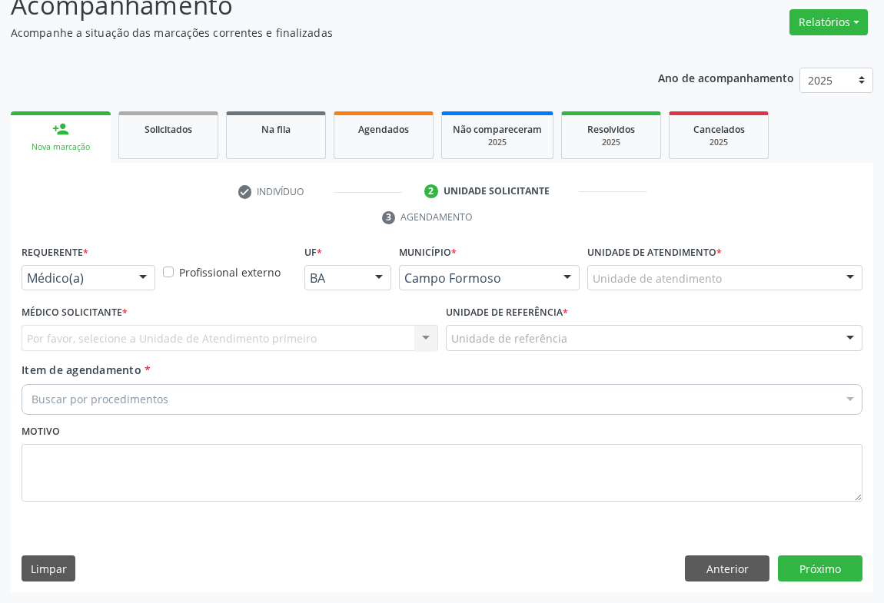
scroll to position [117, 0]
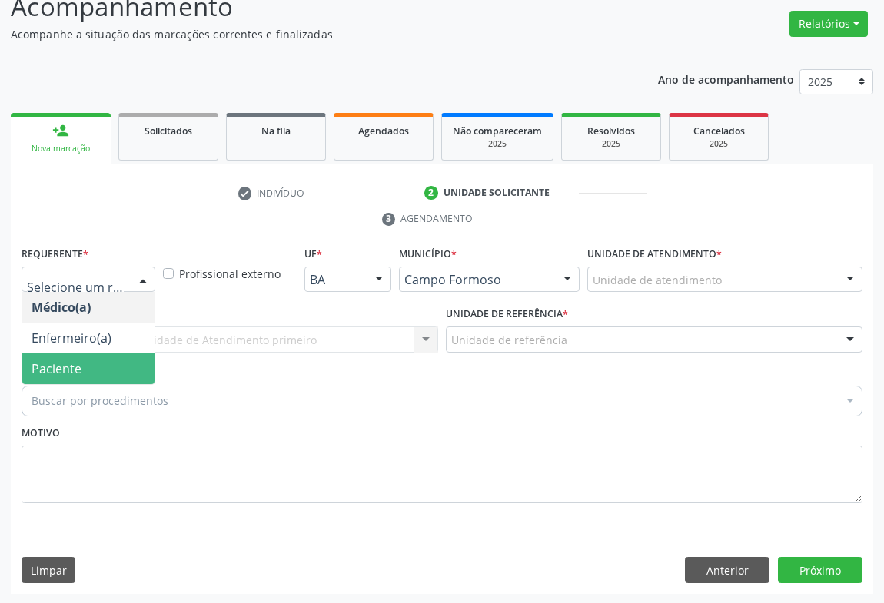
click at [51, 365] on span "Paciente" at bounding box center [57, 368] width 50 height 17
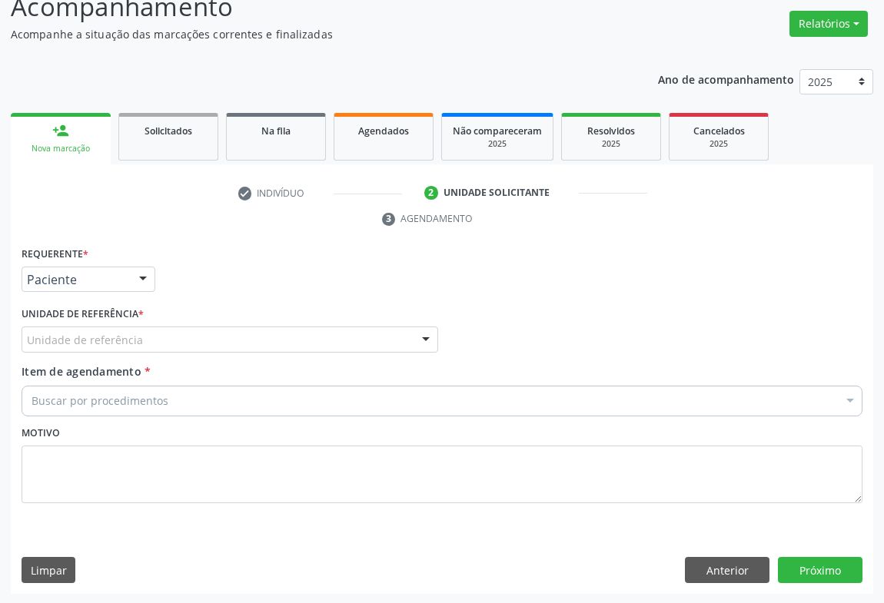
click at [184, 337] on div "Unidade de referência" at bounding box center [230, 340] width 417 height 26
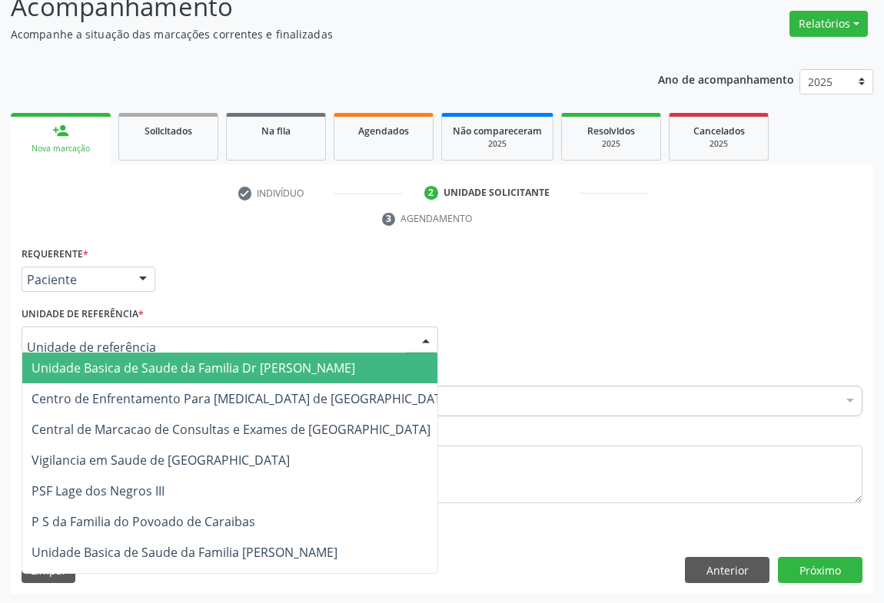
drag, startPoint x: 153, startPoint y: 362, endPoint x: 138, endPoint y: 390, distance: 31.7
click at [153, 363] on span "Unidade Basica de Saude da Familia Dr [PERSON_NAME]" at bounding box center [194, 368] width 324 height 17
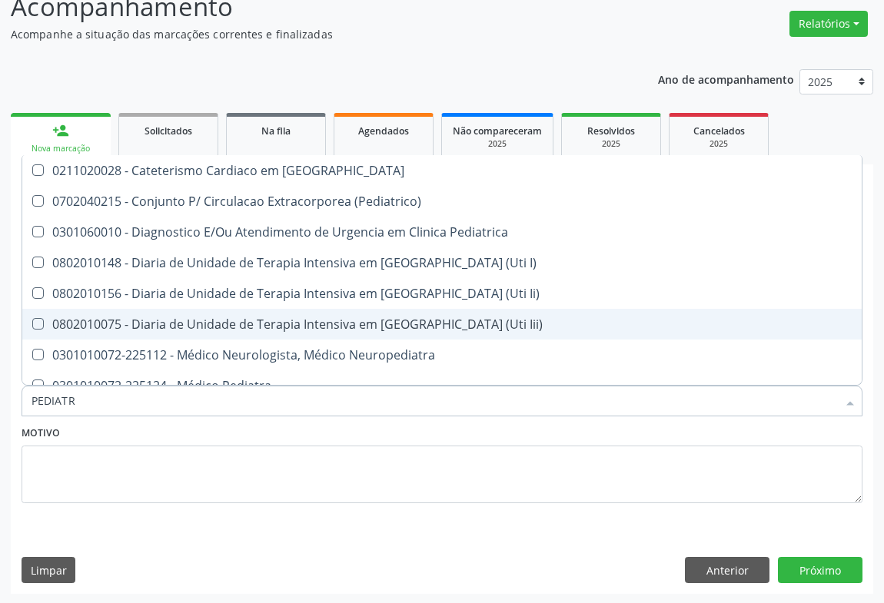
type input "PEDIATRA"
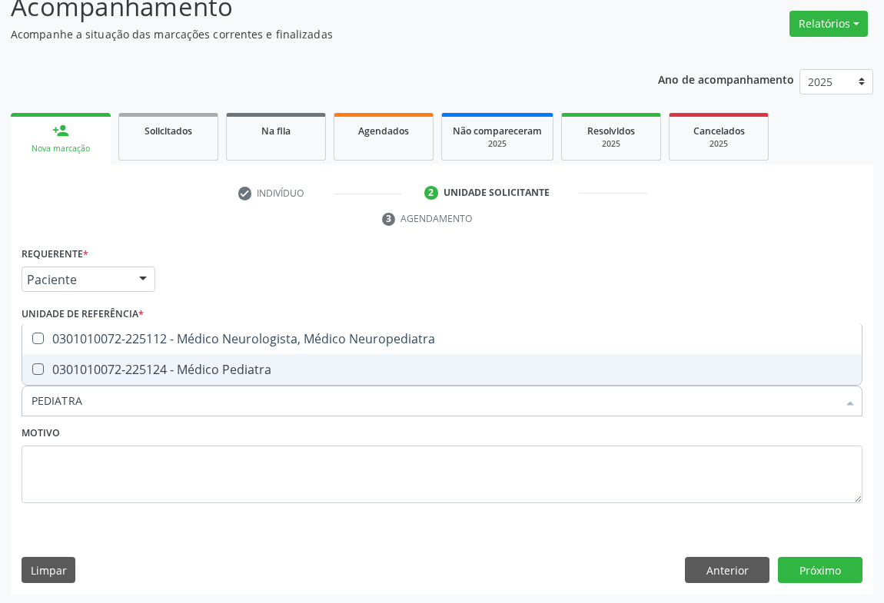
click at [127, 375] on div "0301010072-225124 - Médico Pediatra" at bounding box center [442, 370] width 821 height 12
checkbox Pediatra "true"
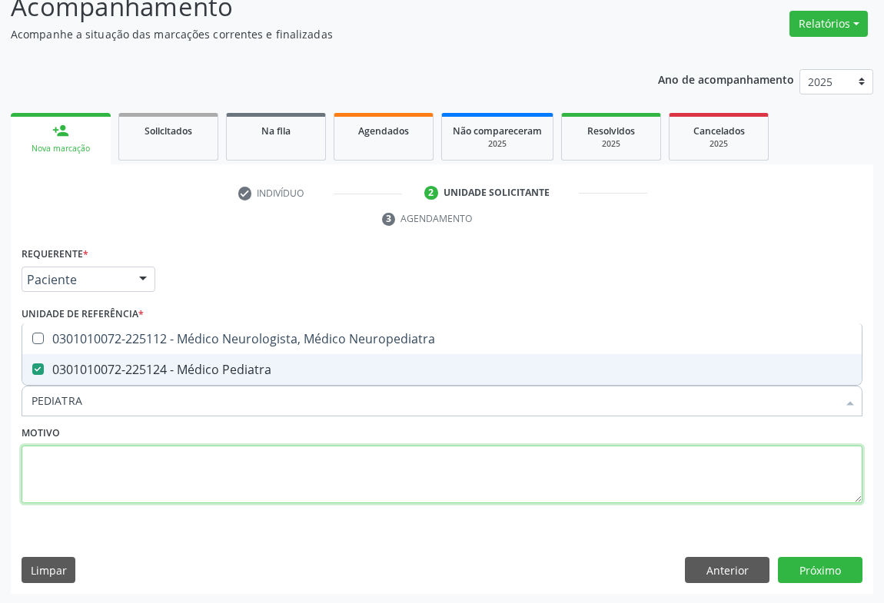
drag, startPoint x: 94, startPoint y: 486, endPoint x: 375, endPoint y: 566, distance: 292.4
click at [95, 483] on textarea at bounding box center [442, 475] width 841 height 58
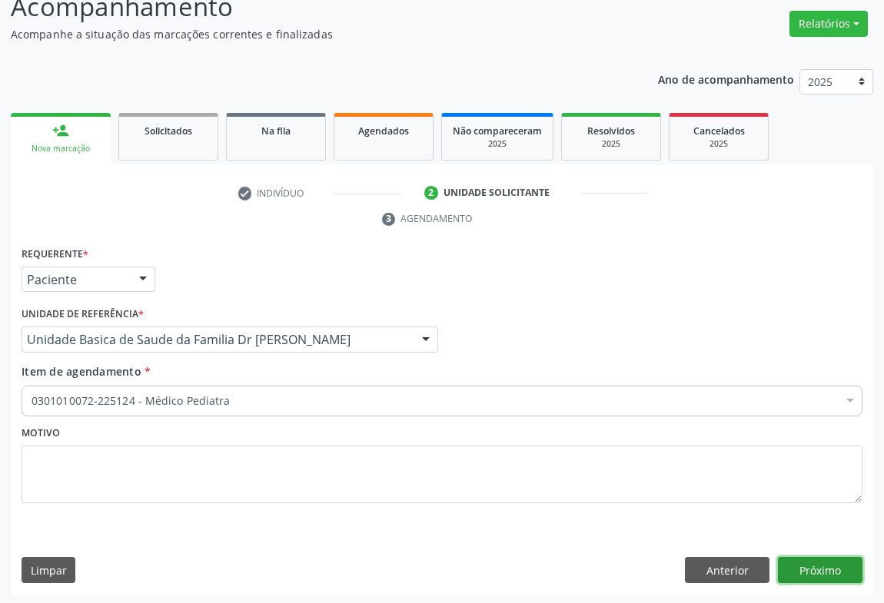
click at [820, 562] on button "Próximo" at bounding box center [820, 570] width 85 height 26
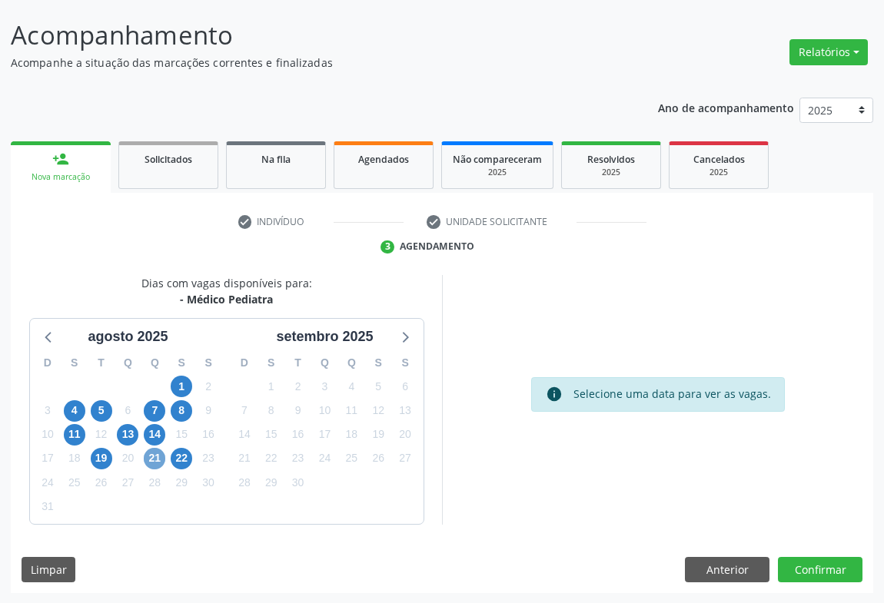
click at [158, 462] on span "21" at bounding box center [155, 459] width 22 height 22
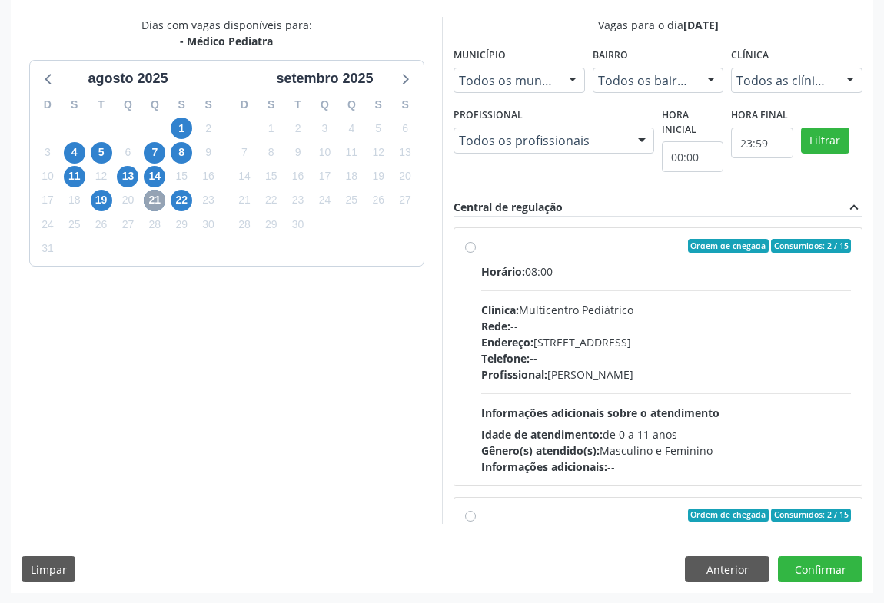
scroll to position [241, 0]
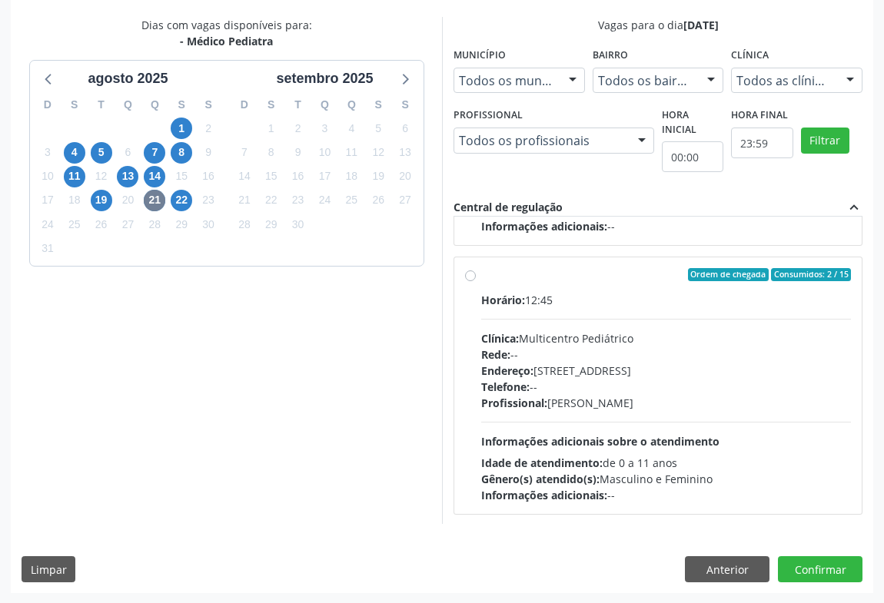
click at [576, 314] on div "Horário: 12:45 Clínica: Multicentro Pediátrico Rede: -- Endereço: Antigo Casa G…" at bounding box center [666, 397] width 370 height 211
click at [476, 282] on input "Ordem de chegada Consumidos: 2 / 15 Horário: 12:45 Clínica: Multicentro Pediátr…" at bounding box center [470, 275] width 11 height 14
radio input "true"
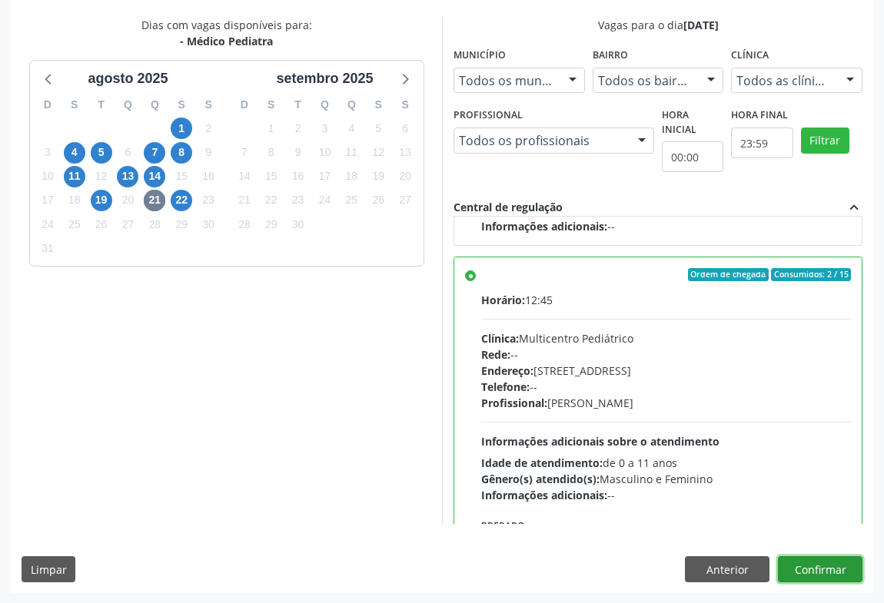
click at [819, 568] on button "Confirmar" at bounding box center [820, 569] width 85 height 26
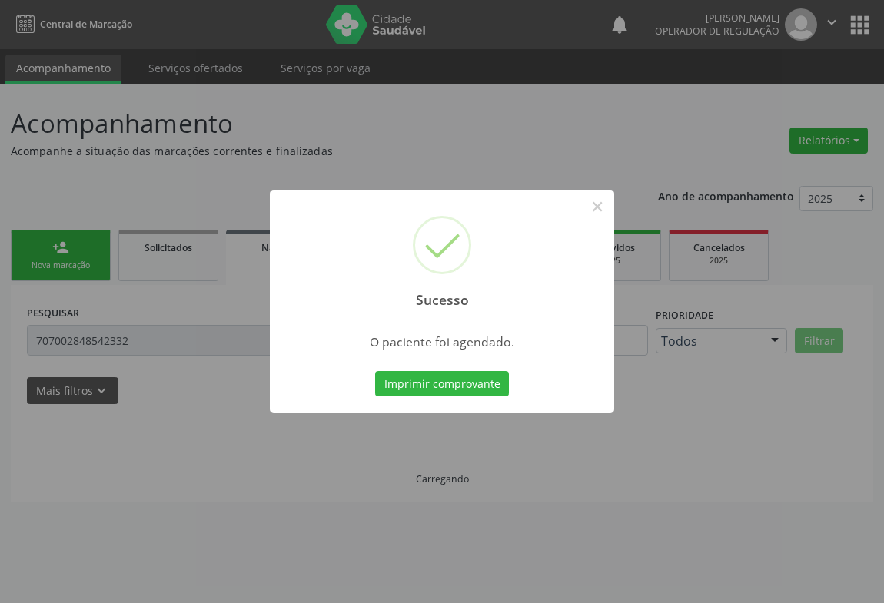
scroll to position [0, 0]
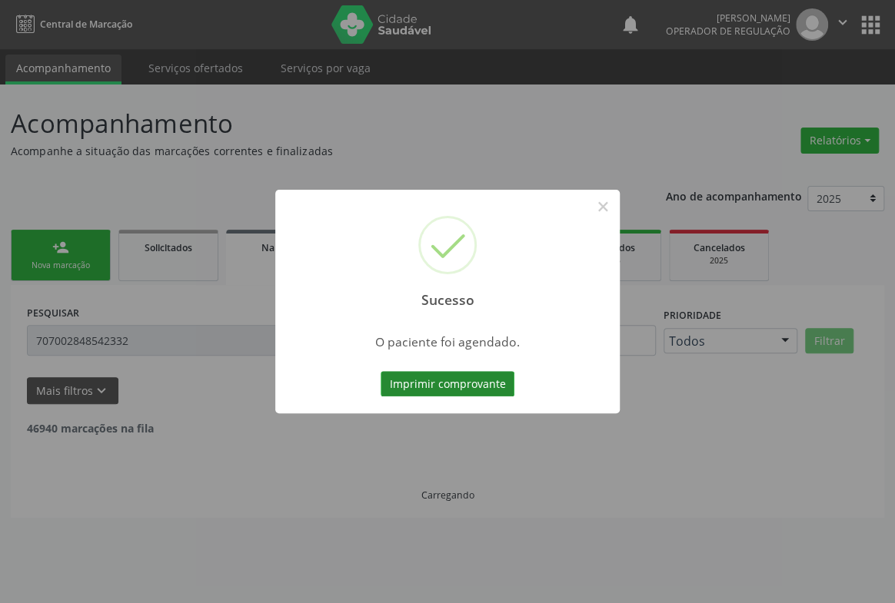
click at [426, 381] on button "Imprimir comprovante" at bounding box center [447, 384] width 134 height 26
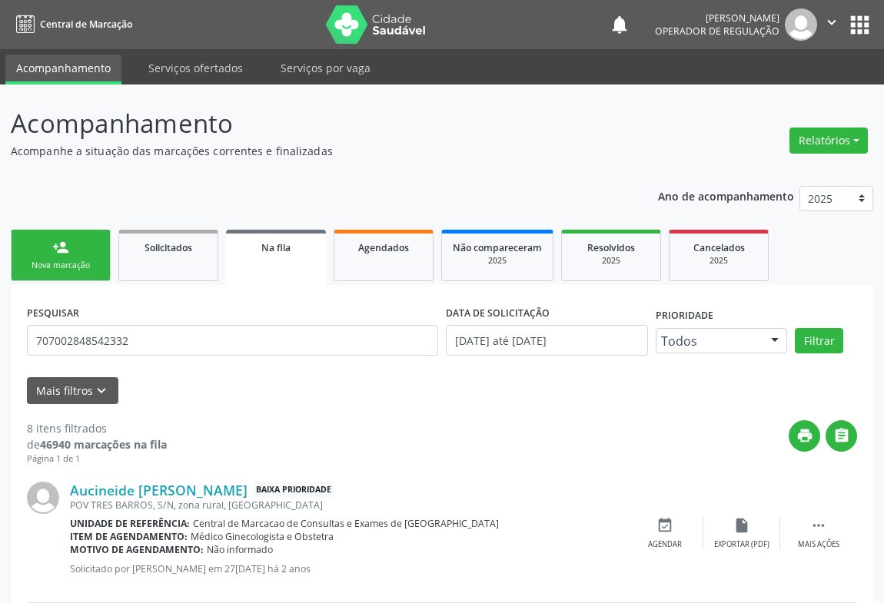
click at [44, 248] on link "person_add Nova marcação" at bounding box center [61, 255] width 100 height 51
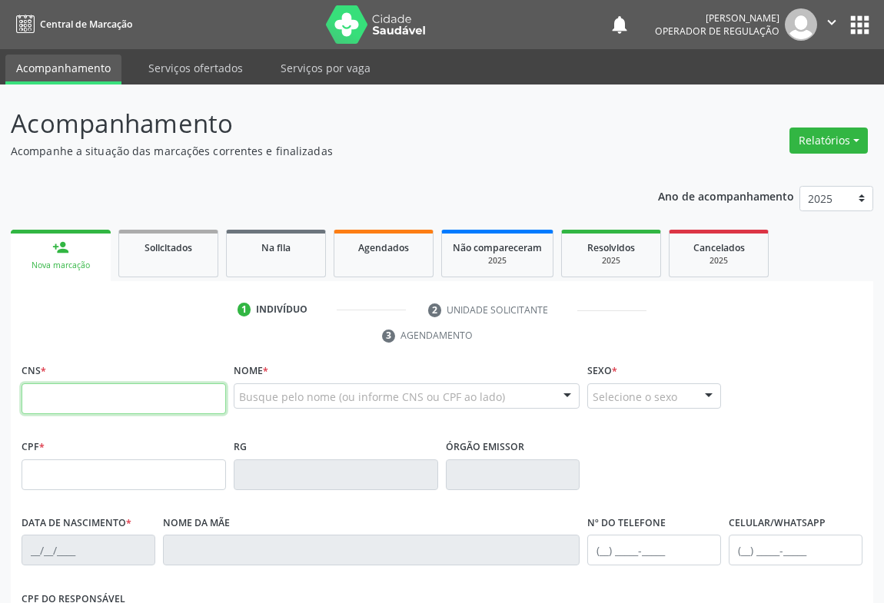
click at [66, 391] on input "text" at bounding box center [124, 399] width 204 height 31
drag, startPoint x: 67, startPoint y: 392, endPoint x: 95, endPoint y: 391, distance: 28.4
click at [69, 393] on input "text" at bounding box center [124, 399] width 204 height 31
drag, startPoint x: 43, startPoint y: 414, endPoint x: 71, endPoint y: 399, distance: 31.7
click at [52, 411] on fieldset "CNS *" at bounding box center [124, 392] width 204 height 65
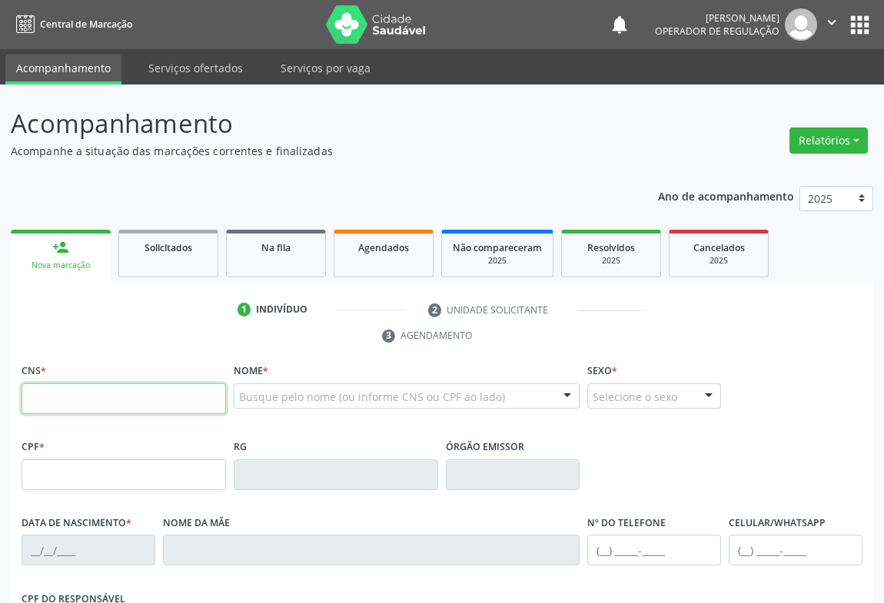
drag, startPoint x: 62, startPoint y: 394, endPoint x: 88, endPoint y: 410, distance: 30.7
click at [77, 406] on input "text" at bounding box center [124, 399] width 204 height 31
type input "701 8052 9251 3674"
type input "007749217"
type input "22/03/2018"
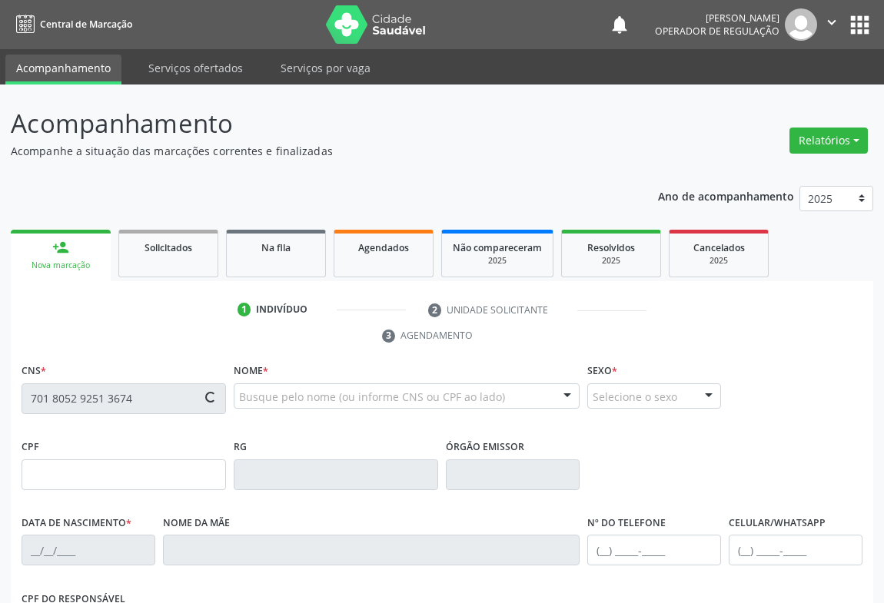
type input "(74) 99139-3580"
type input "102.777.505-55"
type input "S/N"
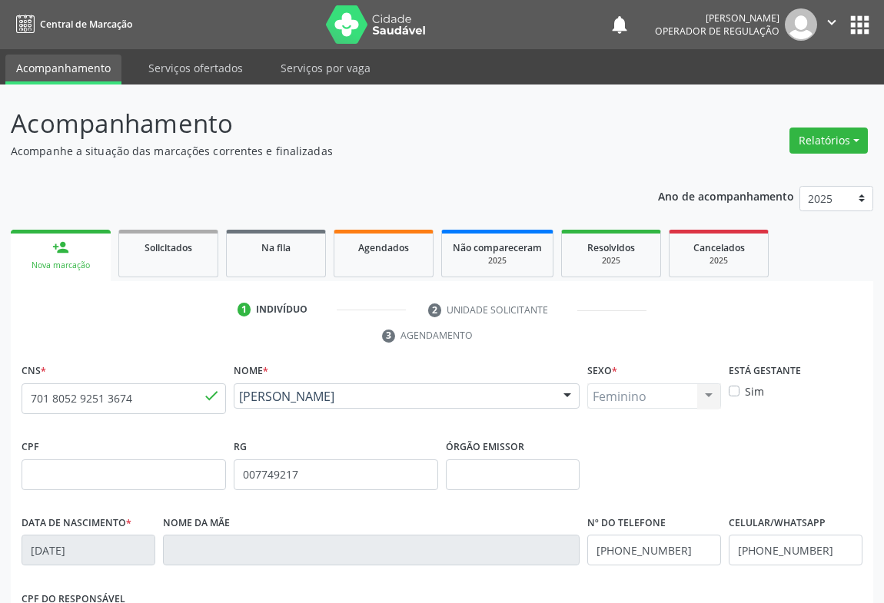
scroll to position [254, 0]
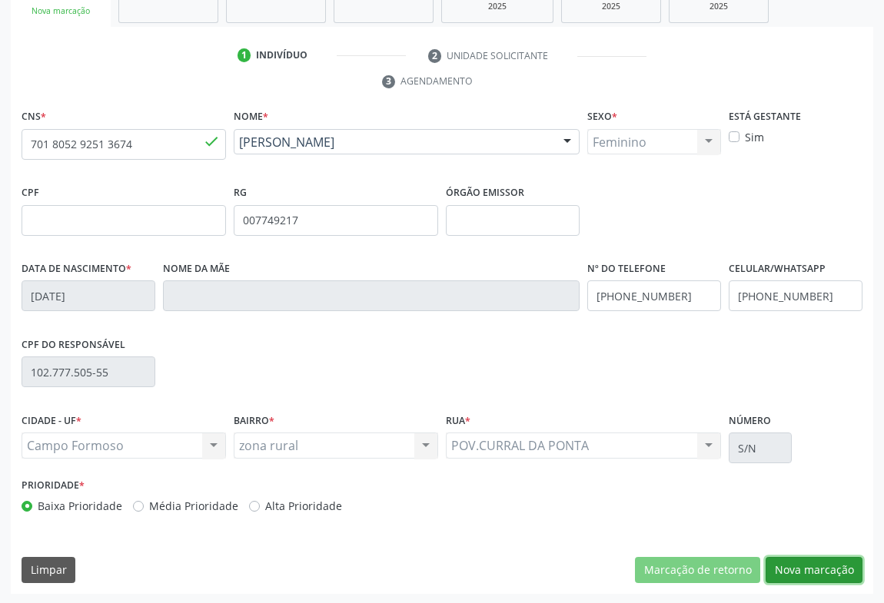
click at [809, 563] on button "Nova marcação" at bounding box center [814, 570] width 97 height 26
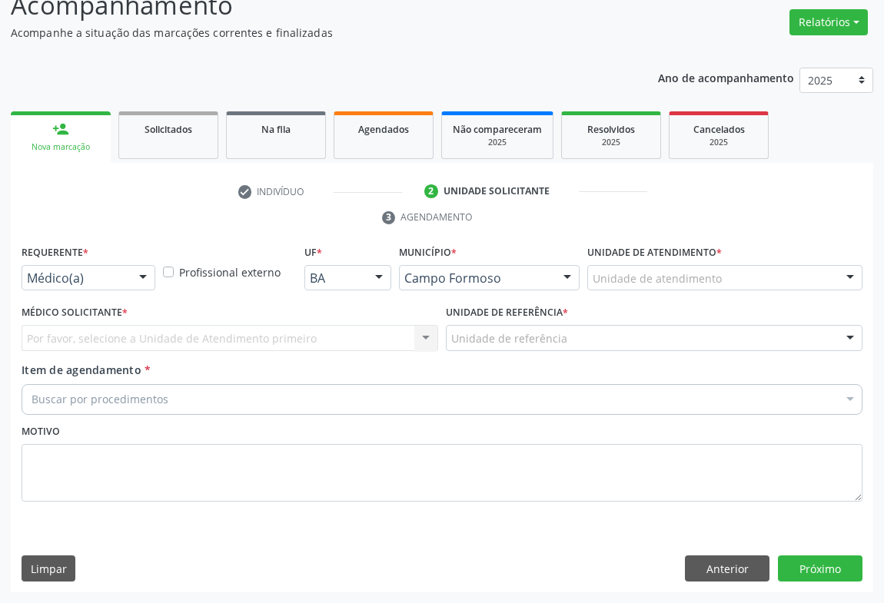
scroll to position [117, 0]
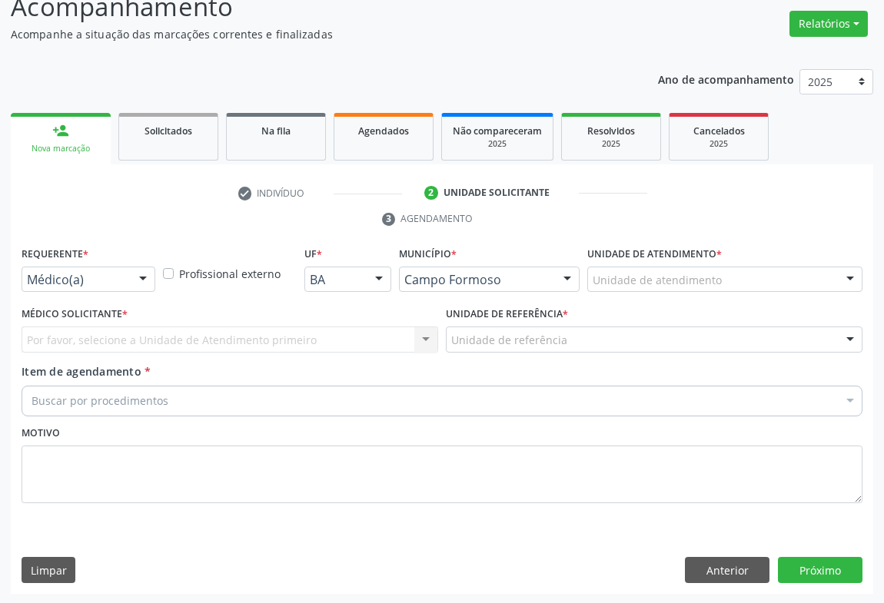
drag, startPoint x: 126, startPoint y: 269, endPoint x: 120, endPoint y: 357, distance: 88.6
click at [128, 270] on div "Médico(a)" at bounding box center [89, 280] width 134 height 26
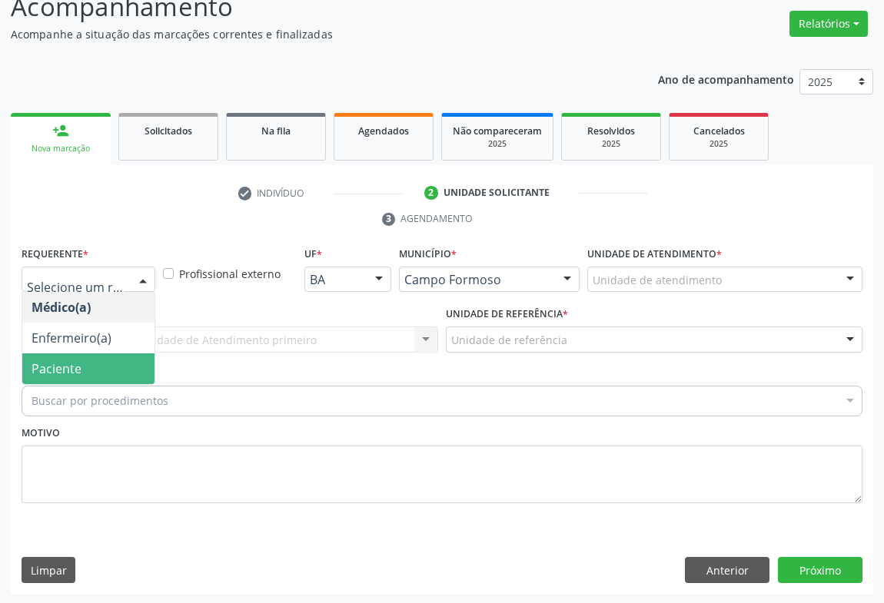
click at [75, 366] on span "Paciente" at bounding box center [57, 368] width 50 height 17
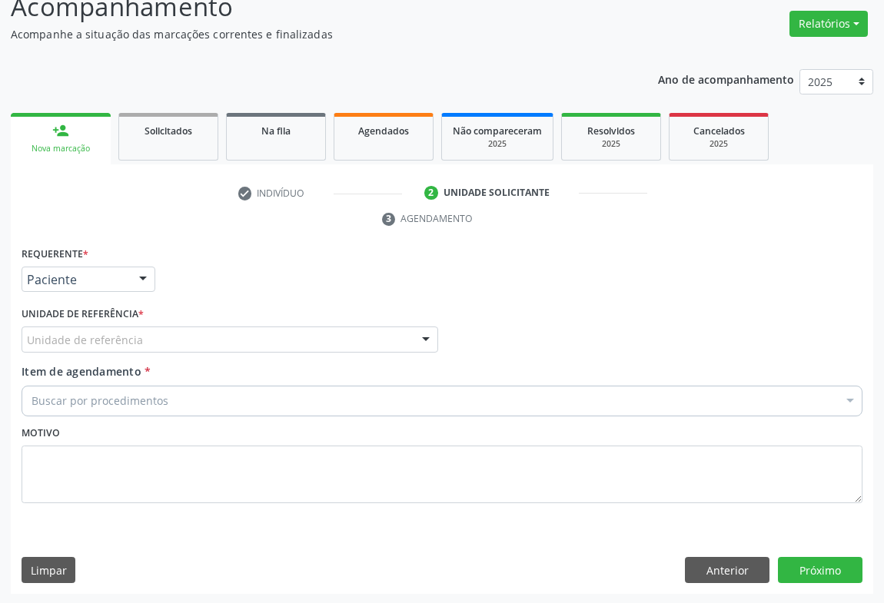
click at [211, 337] on div "Unidade de referência" at bounding box center [230, 340] width 417 height 26
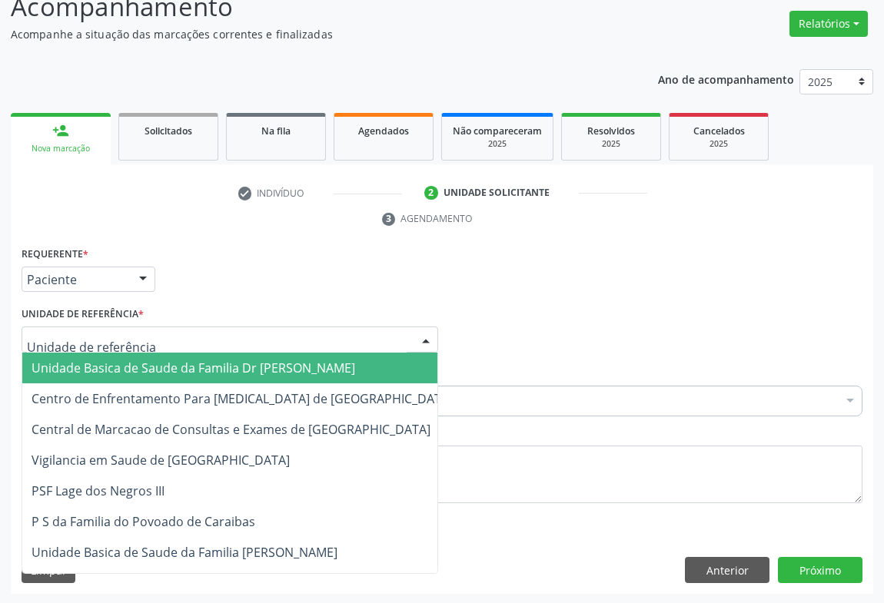
drag, startPoint x: 168, startPoint y: 376, endPoint x: 180, endPoint y: 385, distance: 14.8
click at [172, 375] on span "Unidade Basica de Saude da Familia Dr [PERSON_NAME]" at bounding box center [242, 368] width 440 height 31
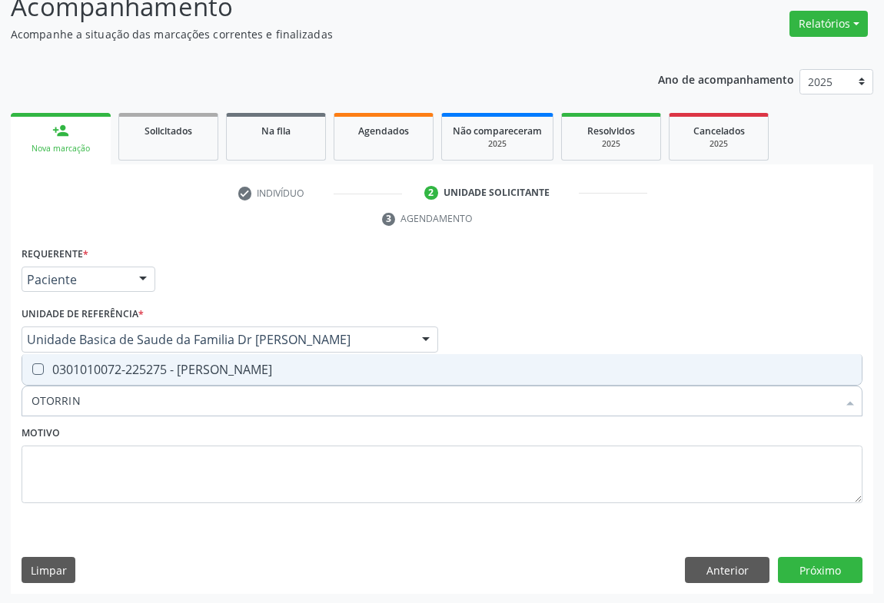
type input "OTORRINO"
drag, startPoint x: 205, startPoint y: 361, endPoint x: 264, endPoint y: 421, distance: 83.7
click at [211, 369] on div "0301010072-225275 - Médico Otorrinolaringologista" at bounding box center [442, 370] width 821 height 12
checkbox Otorrinolaringologista "true"
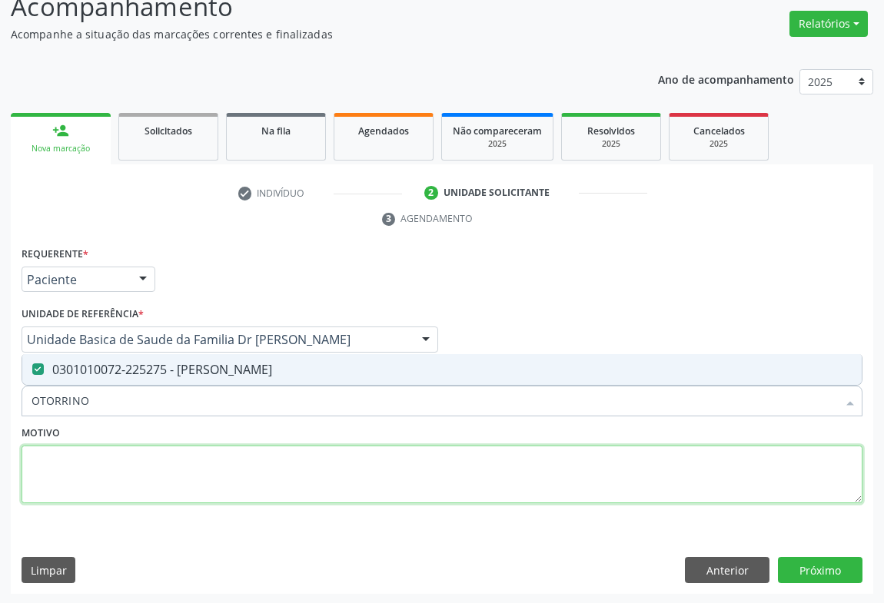
click at [254, 460] on textarea at bounding box center [442, 475] width 841 height 58
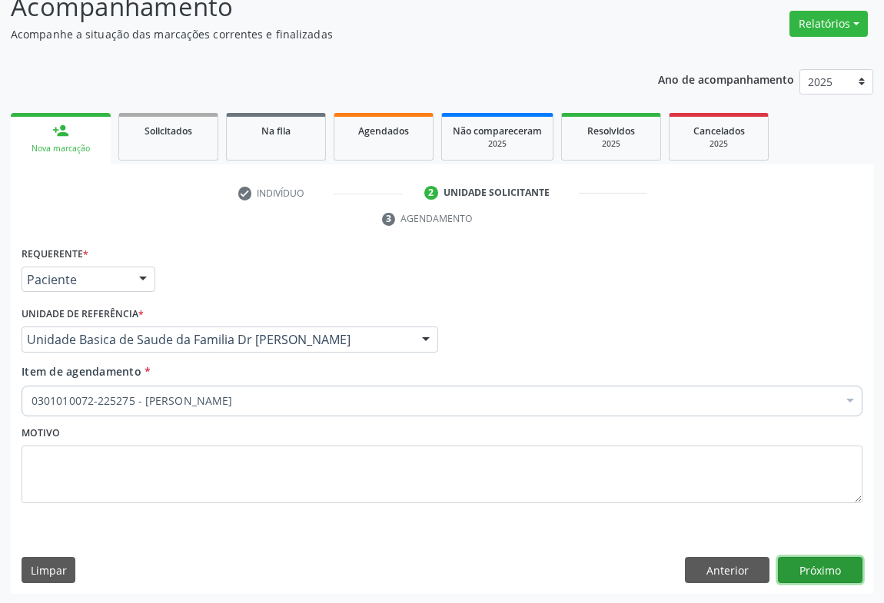
click at [825, 569] on button "Próximo" at bounding box center [820, 570] width 85 height 26
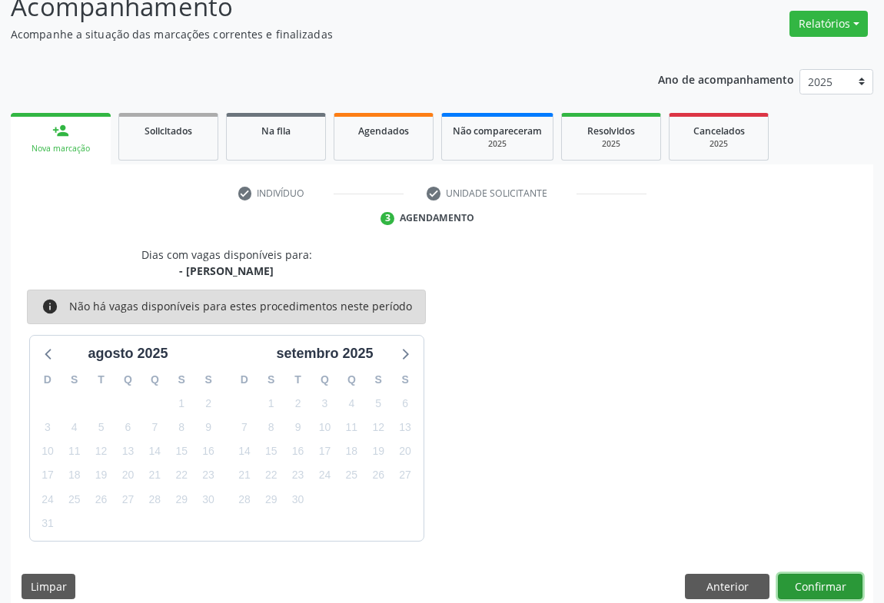
click at [820, 579] on button "Confirmar" at bounding box center [820, 587] width 85 height 26
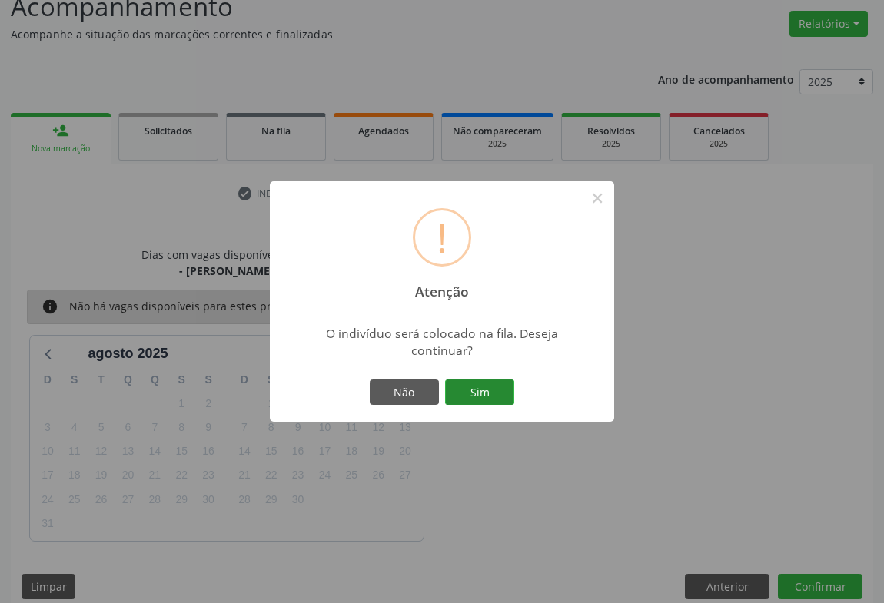
click at [468, 391] on button "Sim" at bounding box center [479, 393] width 69 height 26
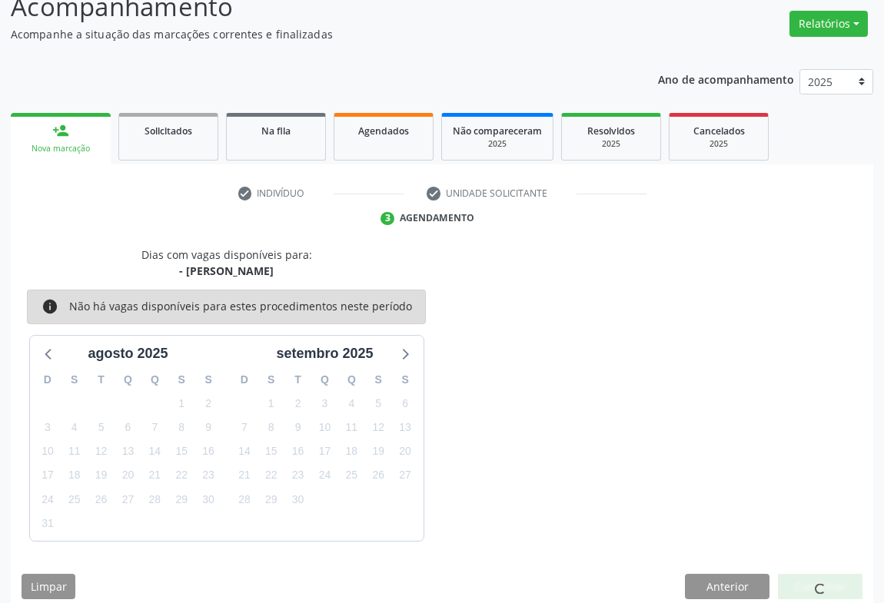
scroll to position [0, 0]
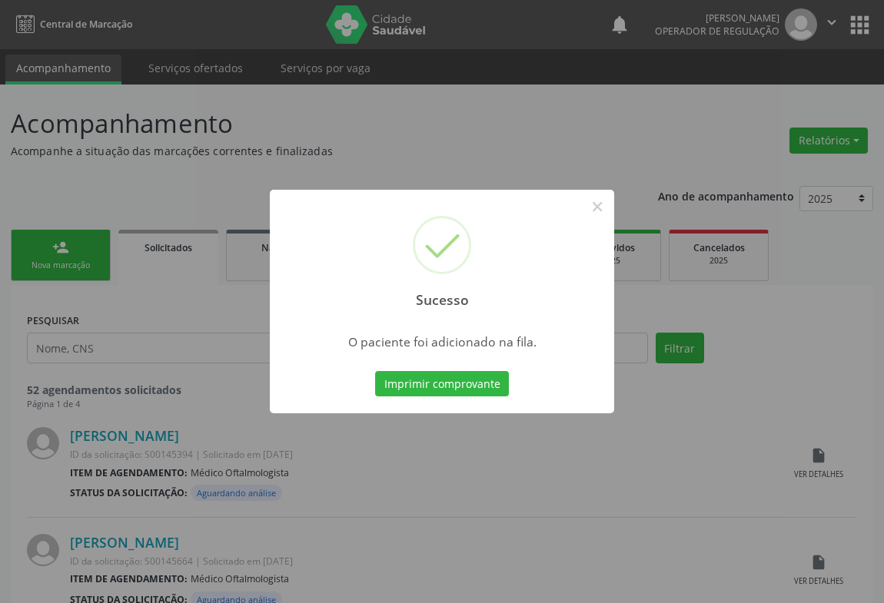
click at [375, 371] on button "Imprimir comprovante" at bounding box center [442, 384] width 134 height 26
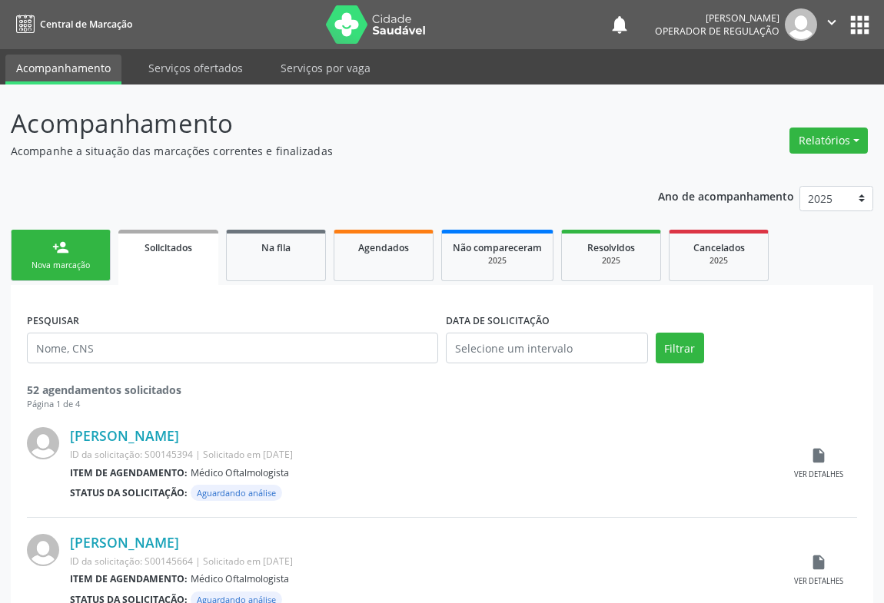
click at [71, 241] on link "person_add Nova marcação" at bounding box center [61, 255] width 100 height 51
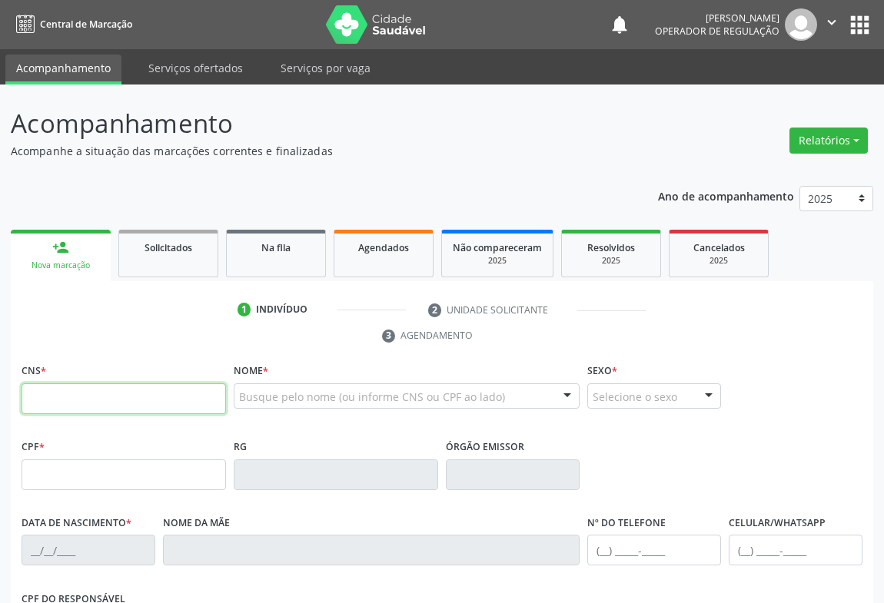
click at [217, 392] on input "text" at bounding box center [124, 399] width 204 height 31
click at [353, 263] on link "Agendados" at bounding box center [384, 254] width 100 height 48
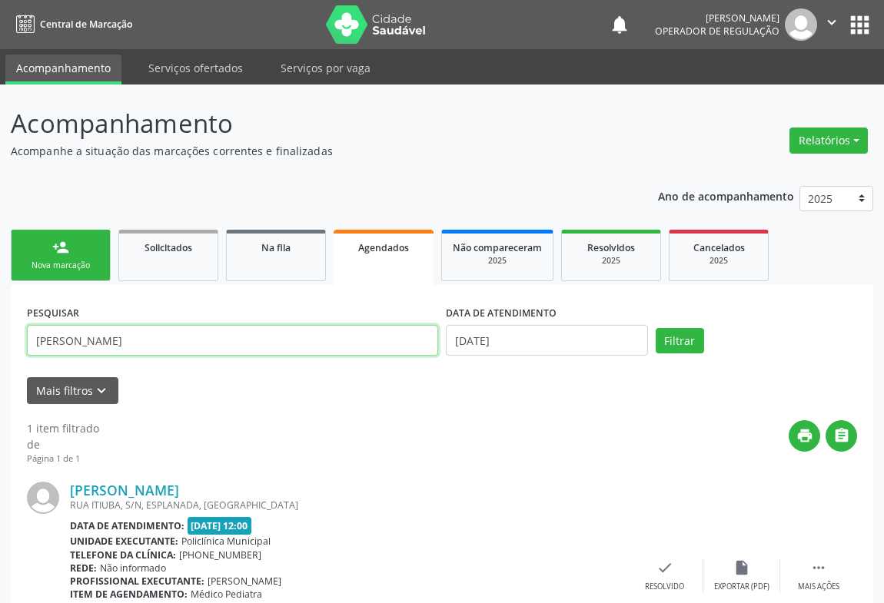
click at [196, 343] on input "[PERSON_NAME]" at bounding box center [232, 340] width 411 height 31
type input "A"
type input "704006378347562"
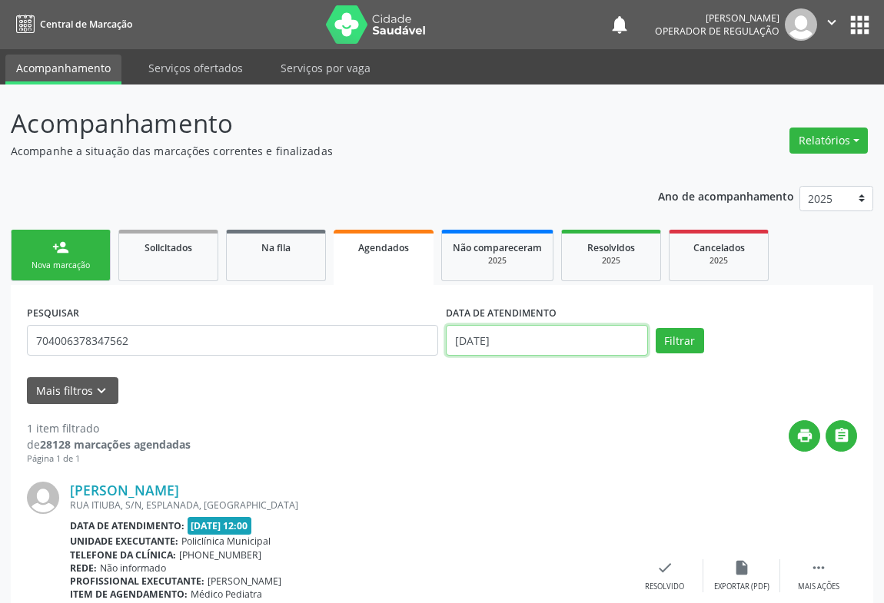
click at [613, 334] on input "[DATE]" at bounding box center [547, 340] width 202 height 31
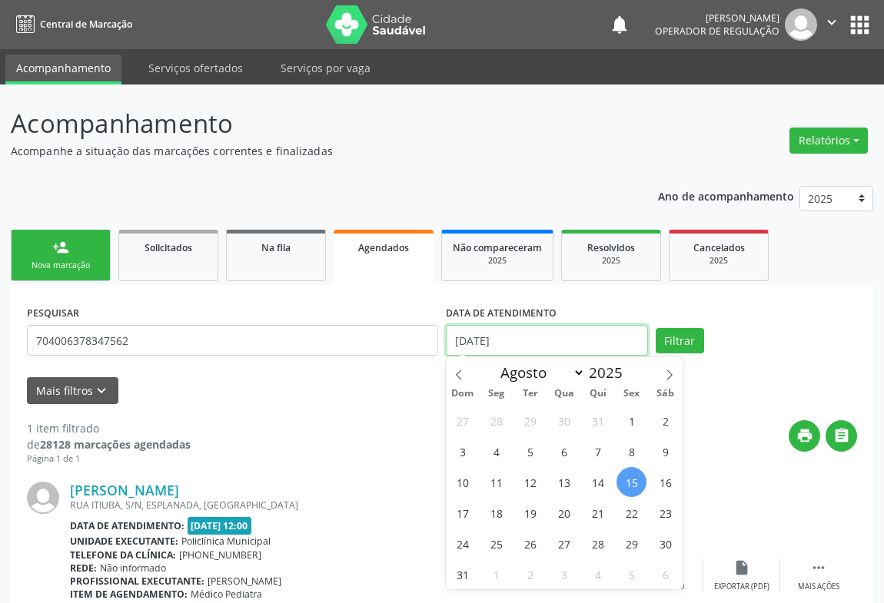
click at [613, 334] on input "[DATE]" at bounding box center [547, 340] width 202 height 31
click at [500, 510] on span "18" at bounding box center [496, 513] width 30 height 30
type input "[DATE]"
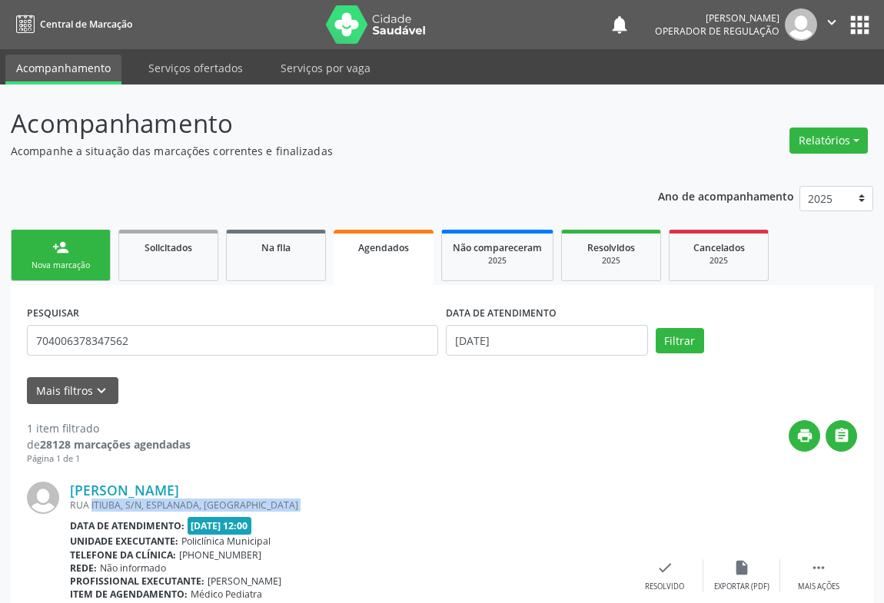
drag, startPoint x: 500, startPoint y: 510, endPoint x: 490, endPoint y: 497, distance: 16.9
click at [501, 510] on div "RUA ITIUBA, S/N, ESPLANADA, [GEOGRAPHIC_DATA]" at bounding box center [348, 505] width 556 height 13
click at [671, 341] on button "Filtrar" at bounding box center [680, 341] width 48 height 26
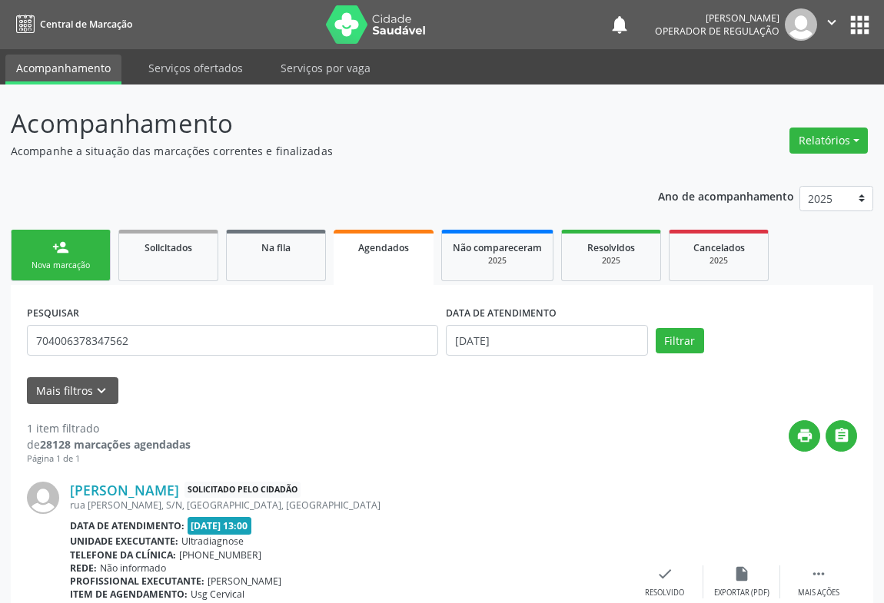
scroll to position [122, 0]
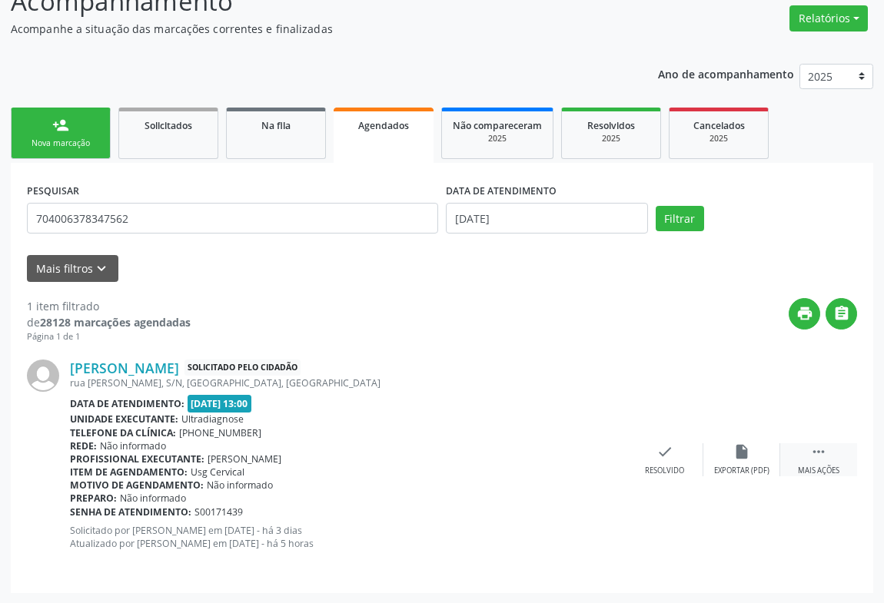
click at [818, 460] on div " Mais ações" at bounding box center [818, 459] width 77 height 33
click at [508, 458] on icon "print" at bounding box center [511, 451] width 17 height 17
click at [83, 148] on div "Nova marcação" at bounding box center [60, 144] width 77 height 12
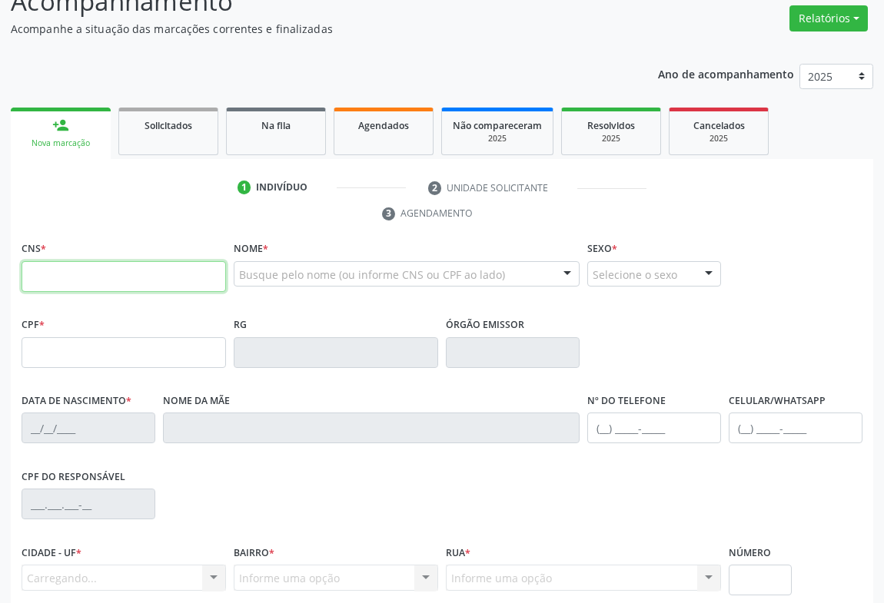
drag, startPoint x: 101, startPoint y: 269, endPoint x: 231, endPoint y: 269, distance: 129.1
click at [109, 269] on input "text" at bounding box center [124, 276] width 204 height 31
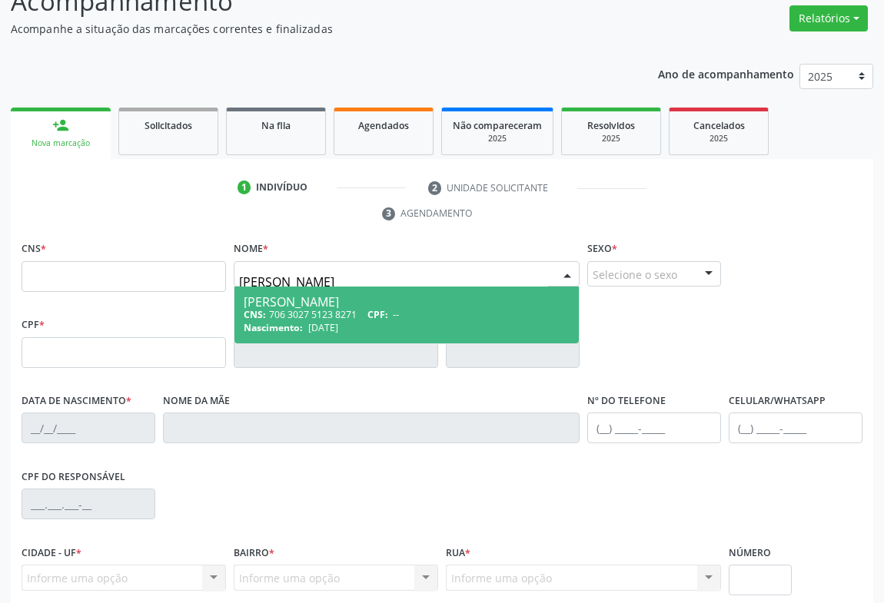
type input "[PERSON_NAME]"
type input "706 3027 5123 8271"
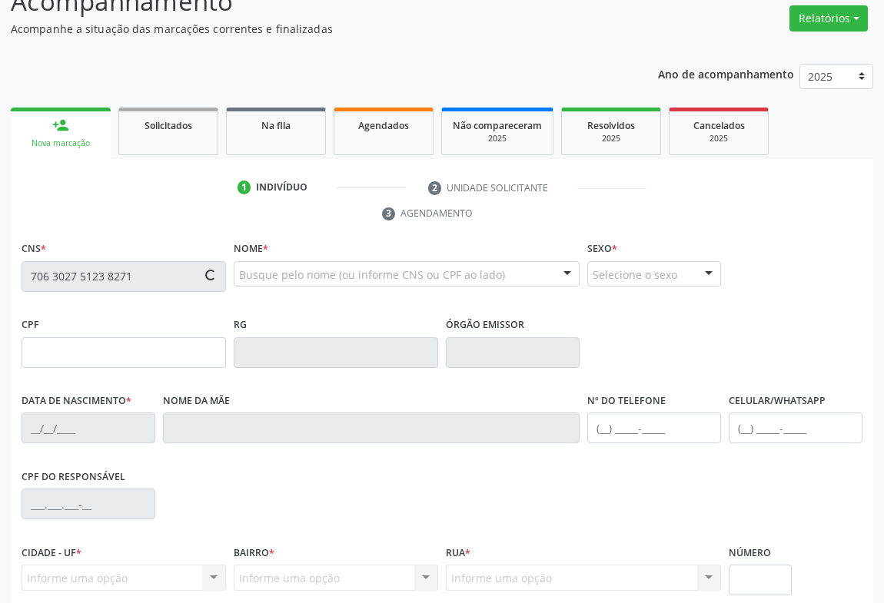
type input "291501692"
type input "[DATE]"
type input "[PHONE_NUMBER]"
type input "494.631.285-49"
type input "S/N"
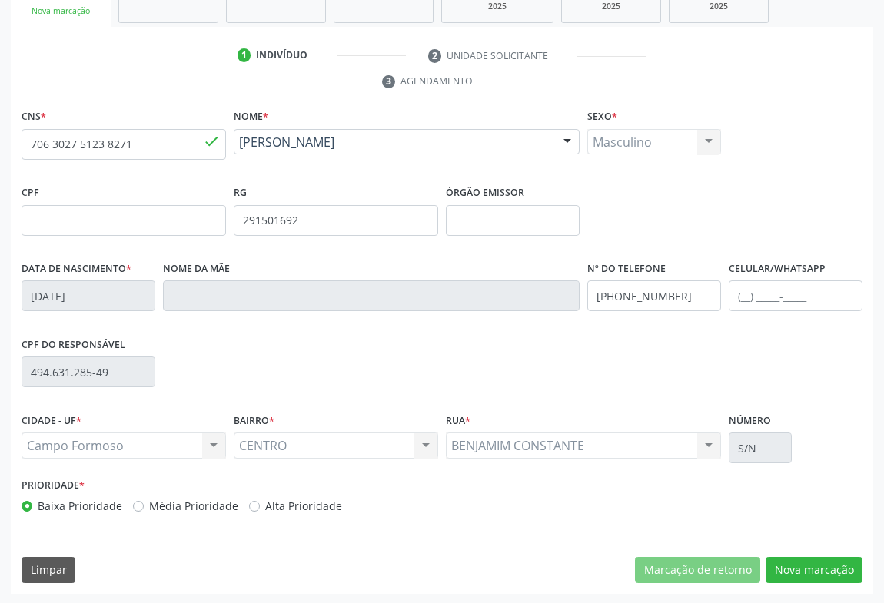
scroll to position [0, 0]
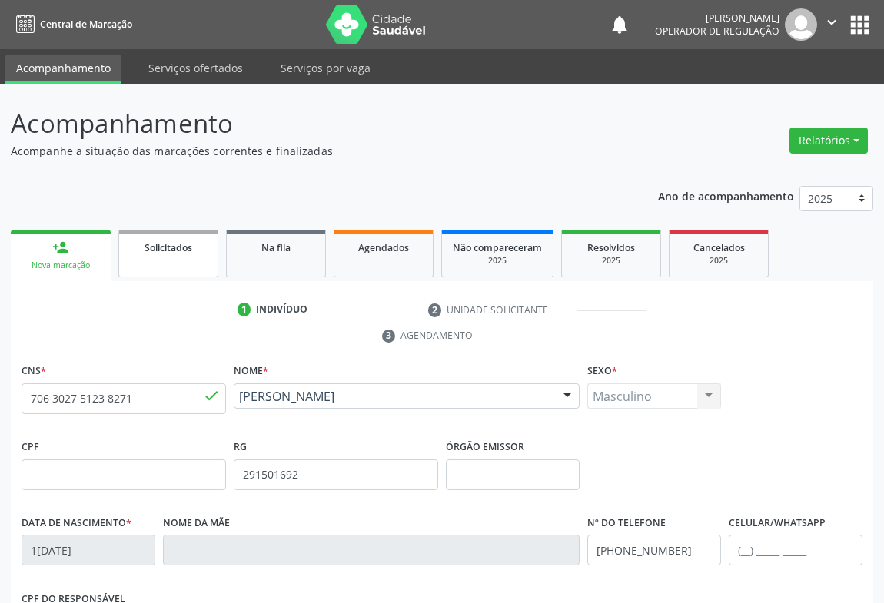
click at [184, 261] on link "Solicitados" at bounding box center [168, 254] width 100 height 48
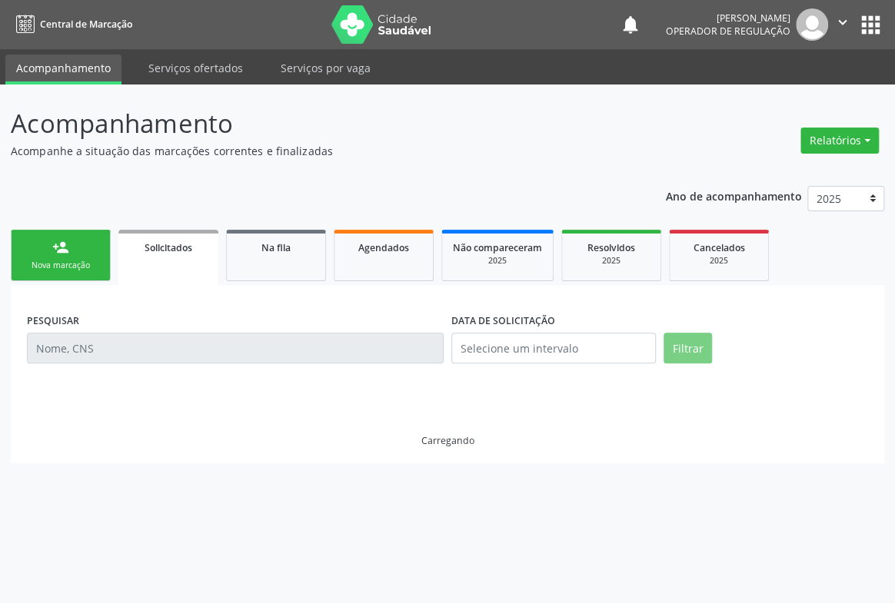
click at [65, 261] on div "Nova marcação" at bounding box center [60, 266] width 77 height 12
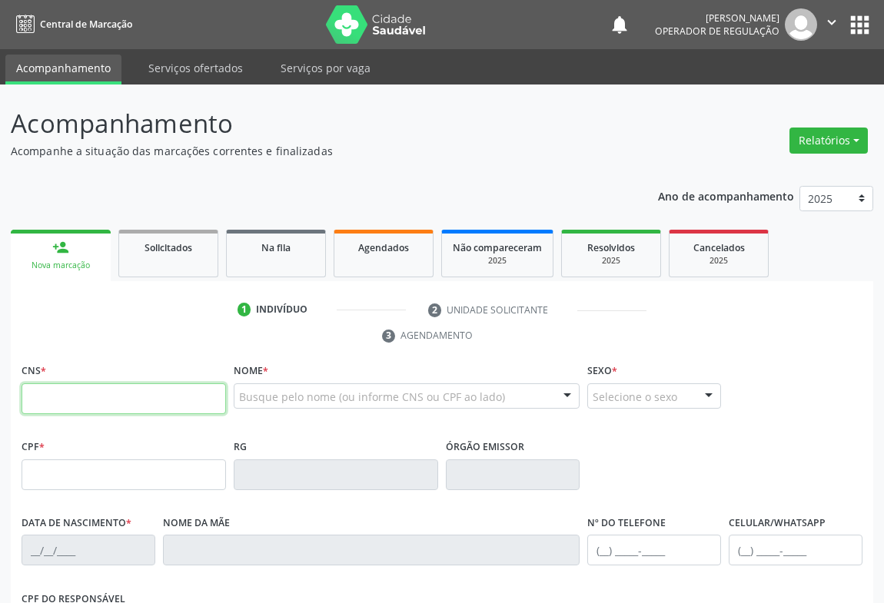
drag, startPoint x: 172, startPoint y: 390, endPoint x: 194, endPoint y: 395, distance: 22.0
click at [172, 390] on input "text" at bounding box center [124, 399] width 204 height 31
type input "700 8079 9999 3082"
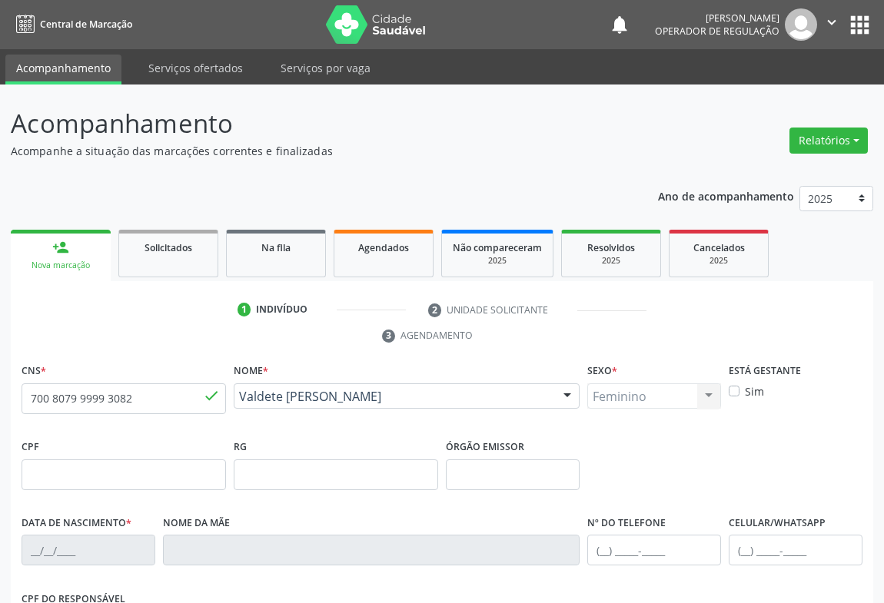
type input "1178281221"
type input "24/05/1979"
type input "024.918.445-16"
type input "S/N"
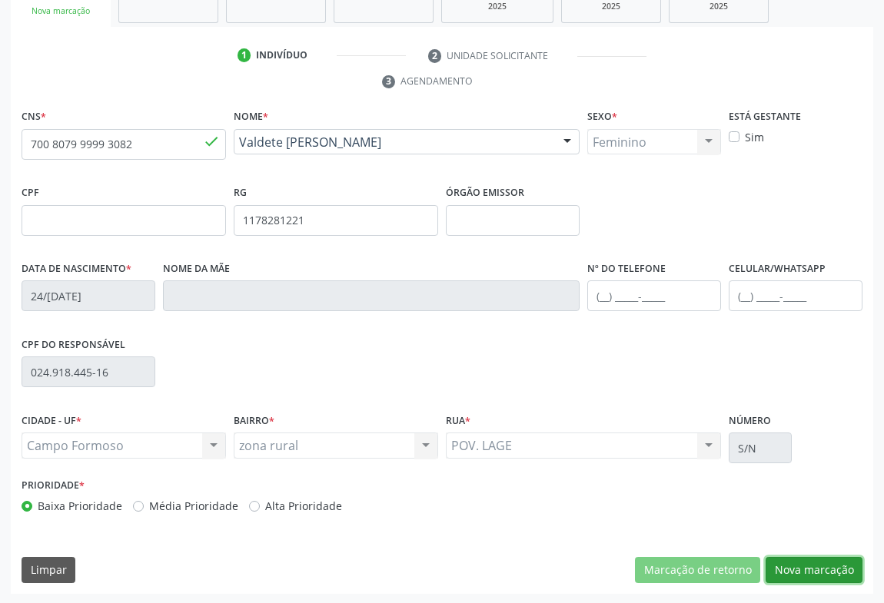
click at [827, 563] on button "Nova marcação" at bounding box center [814, 570] width 97 height 26
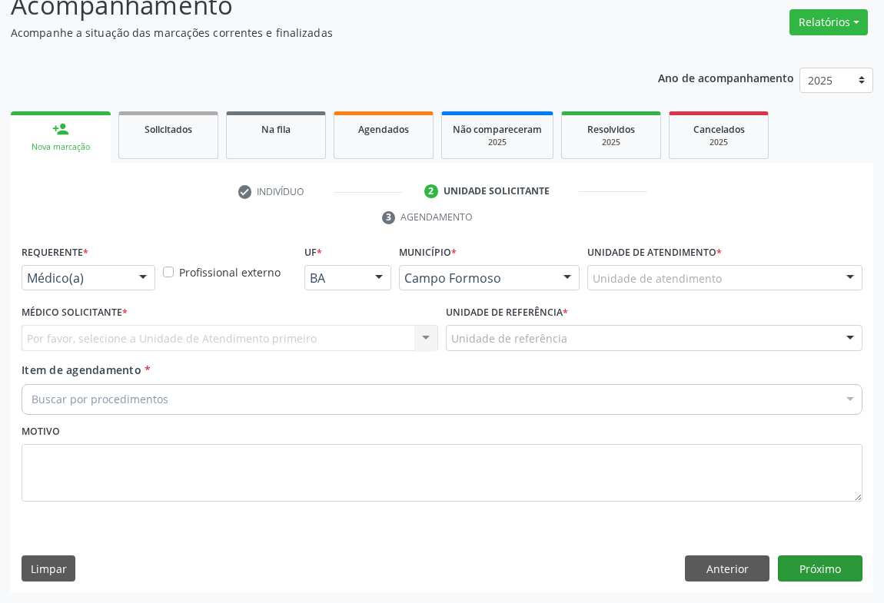
scroll to position [117, 0]
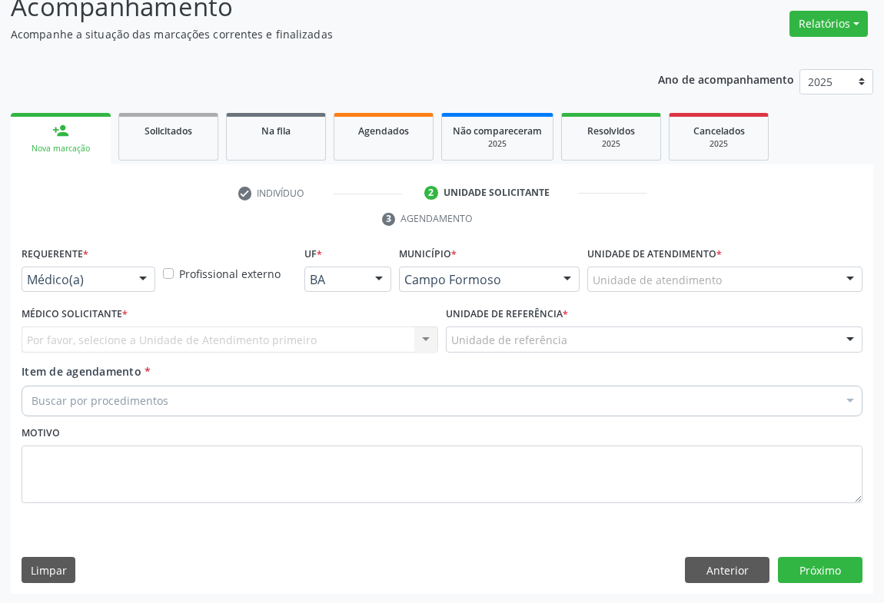
drag, startPoint x: 122, startPoint y: 274, endPoint x: 123, endPoint y: 308, distance: 33.8
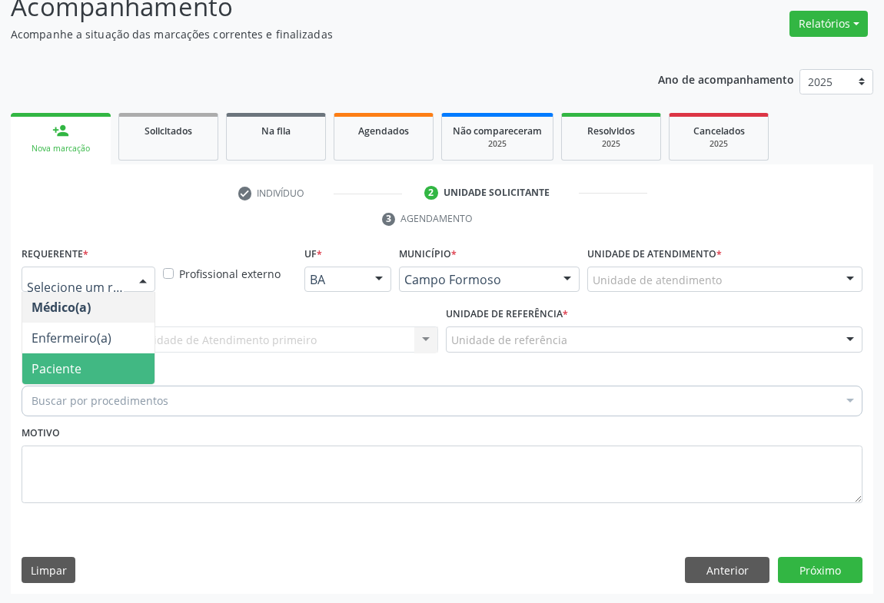
click at [86, 360] on span "Paciente" at bounding box center [88, 369] width 132 height 31
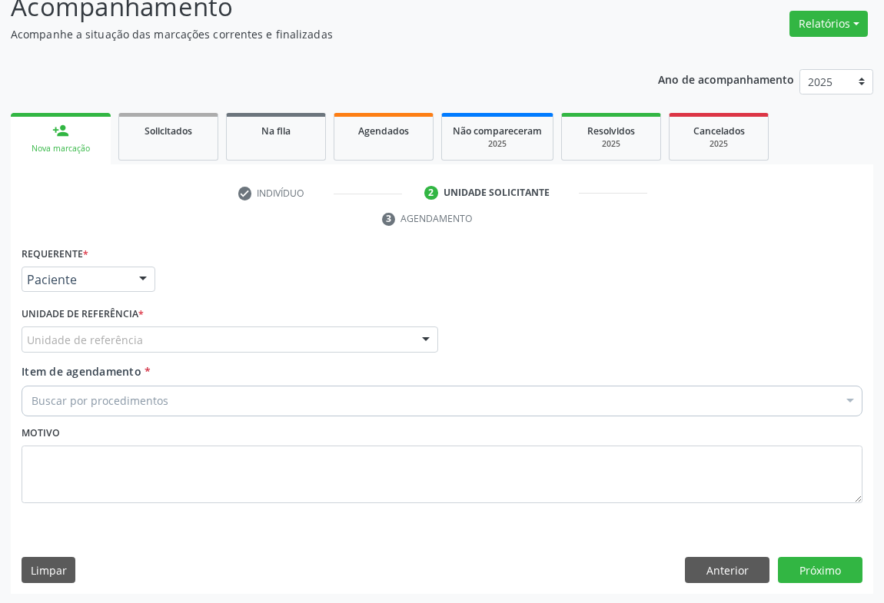
click at [176, 330] on div "Unidade de referência" at bounding box center [230, 340] width 417 height 26
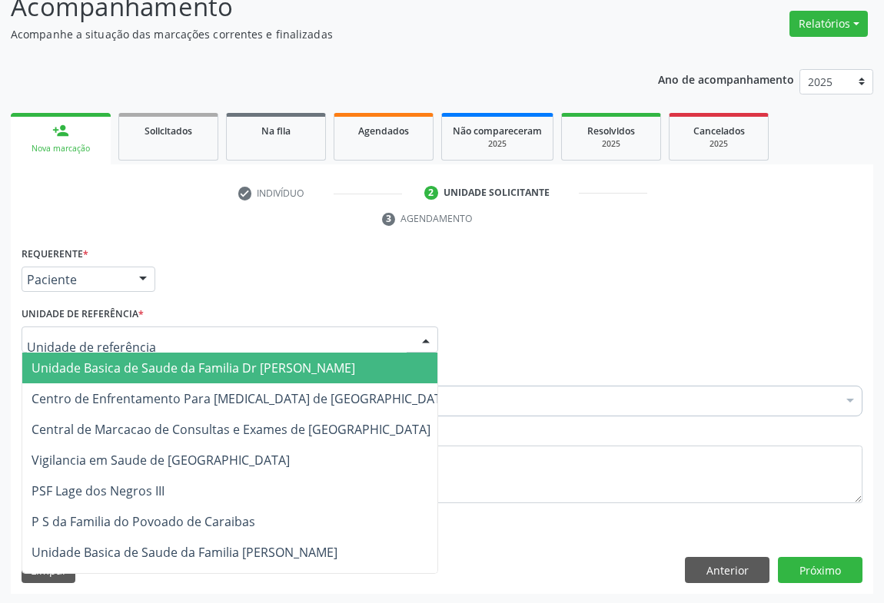
click at [169, 362] on span "Unidade Basica de Saude da Familia Dr [PERSON_NAME]" at bounding box center [194, 368] width 324 height 17
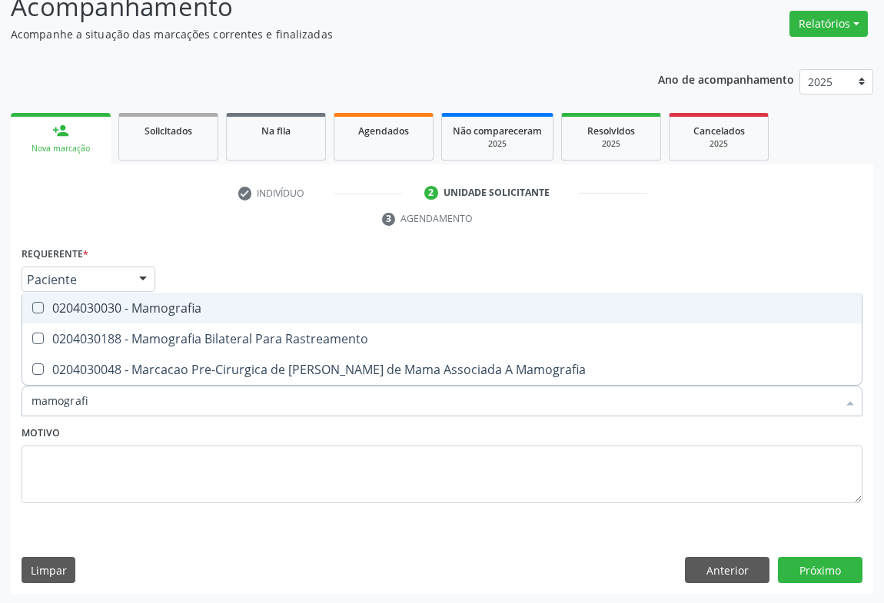
type input "mamografia"
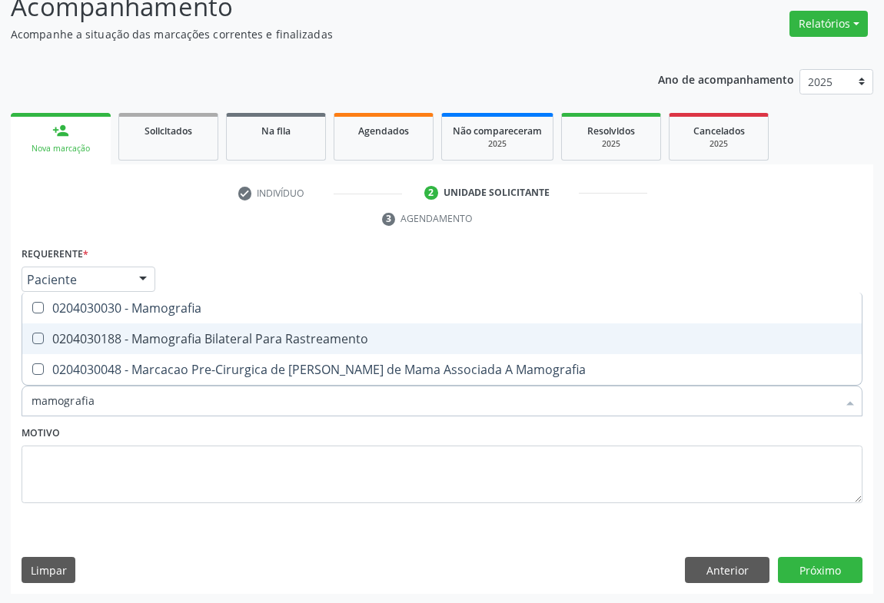
drag, startPoint x: 251, startPoint y: 336, endPoint x: 259, endPoint y: 338, distance: 8.8
click at [254, 337] on div "0204030188 - Mamografia Bilateral Para Rastreamento" at bounding box center [442, 339] width 821 height 12
checkbox Rastreamento "true"
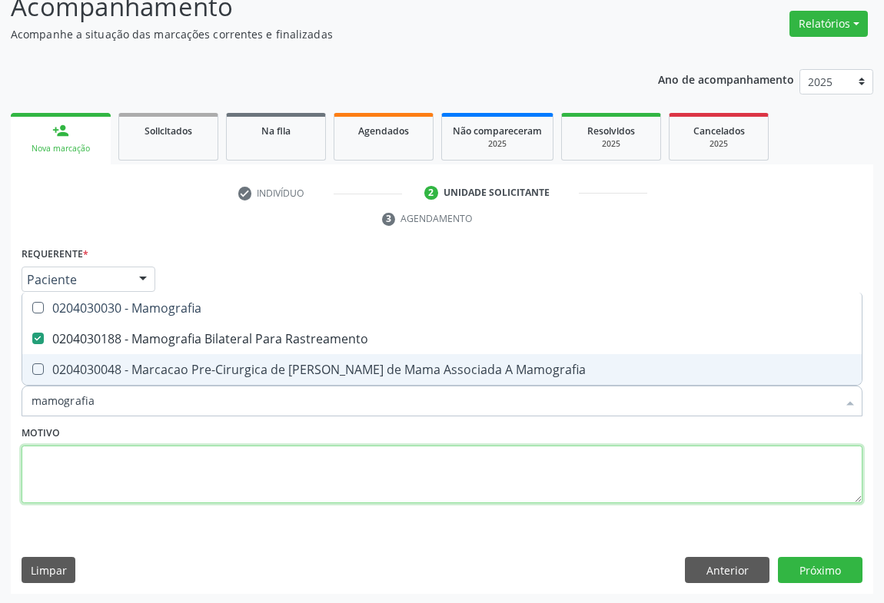
click at [301, 471] on textarea at bounding box center [442, 475] width 841 height 58
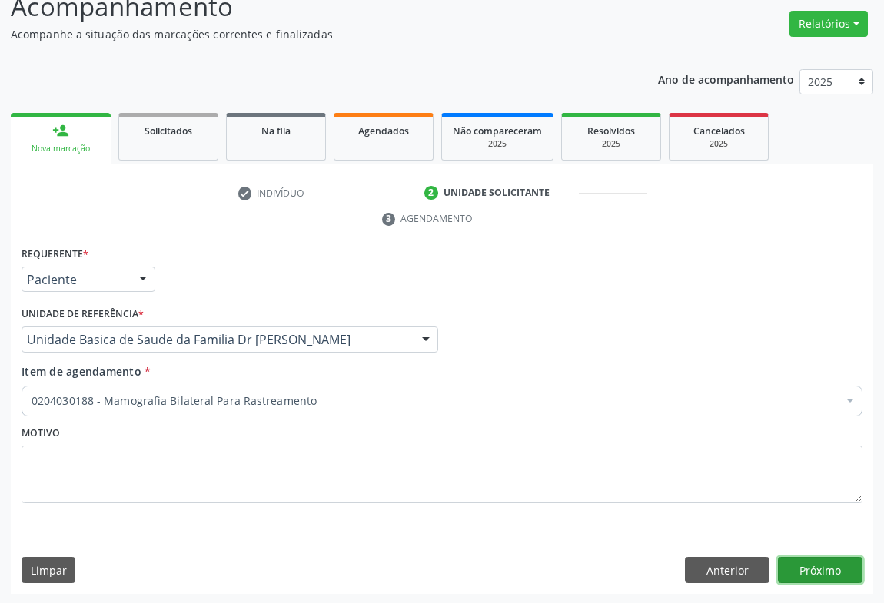
click at [825, 565] on button "Próximo" at bounding box center [820, 570] width 85 height 26
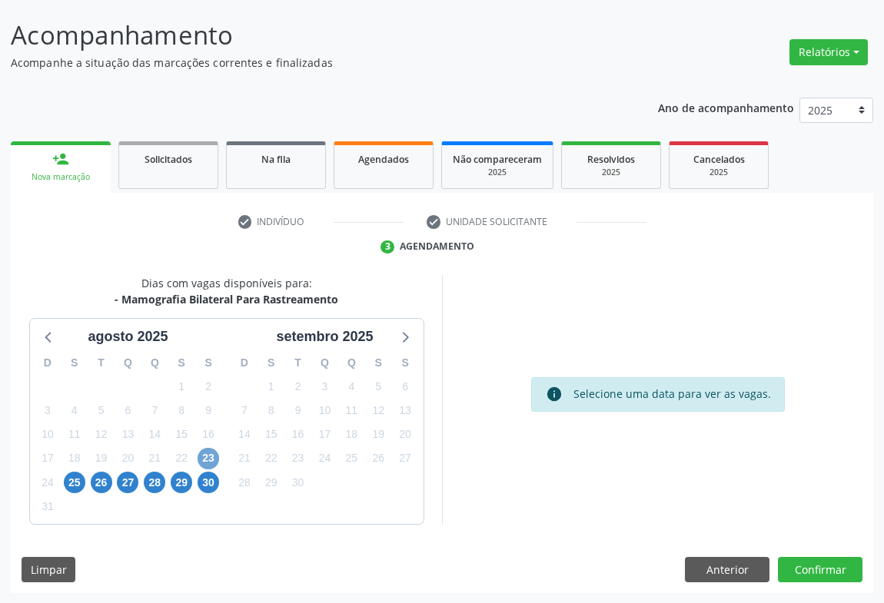
click at [205, 457] on span "23" at bounding box center [209, 459] width 22 height 22
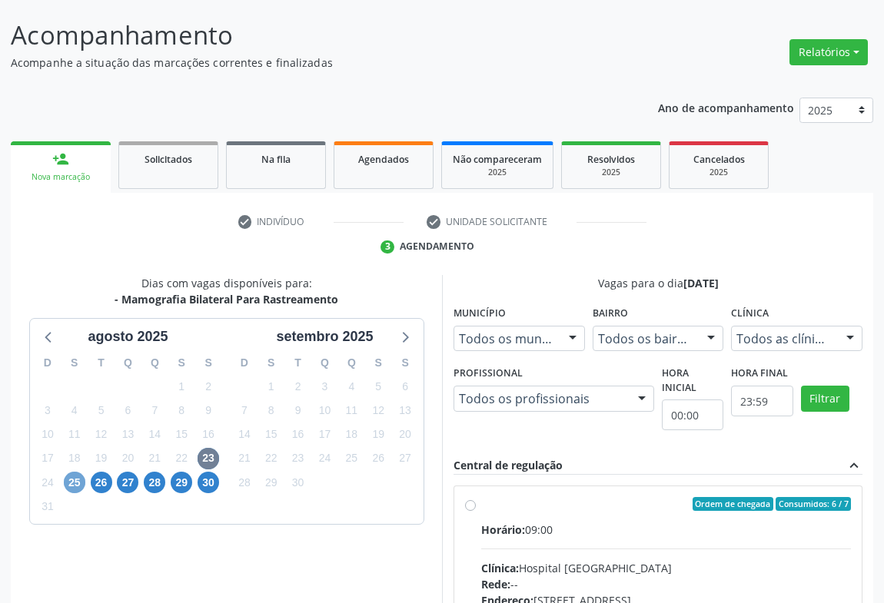
click at [72, 477] on span "25" at bounding box center [75, 483] width 22 height 22
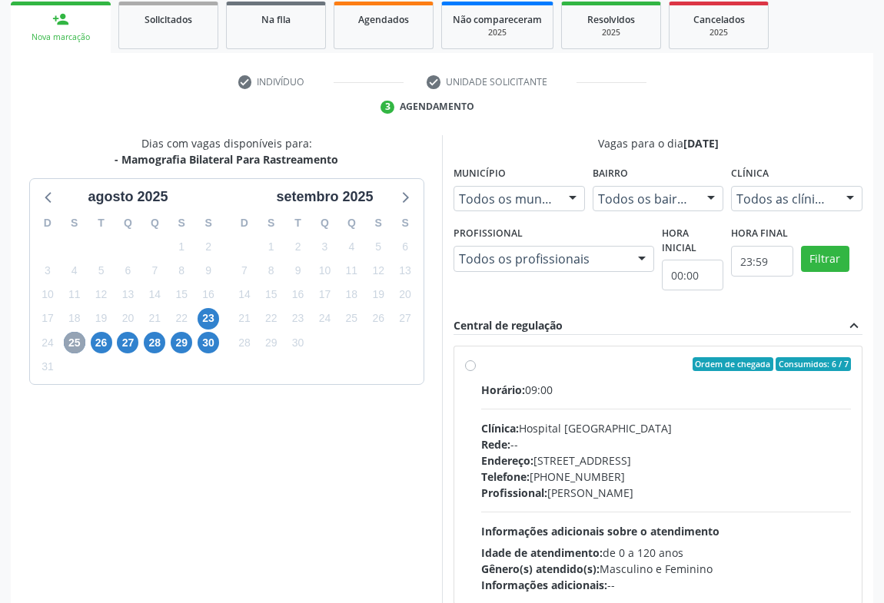
scroll to position [298, 0]
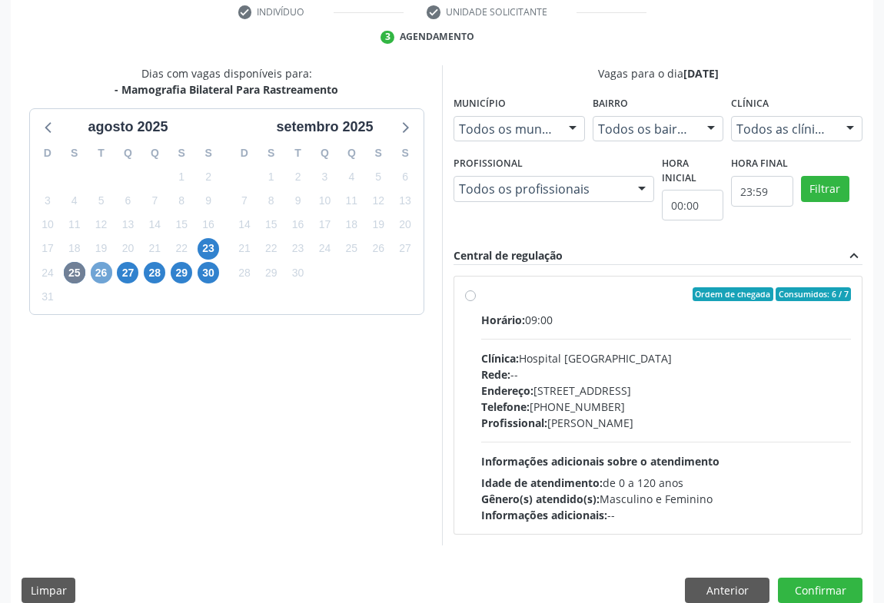
click at [101, 269] on span "26" at bounding box center [102, 273] width 22 height 22
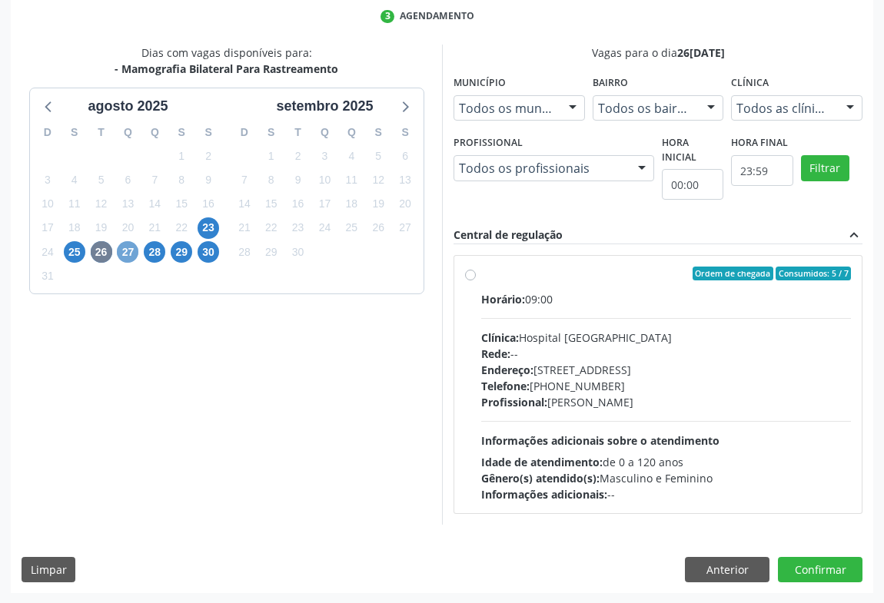
click at [131, 249] on span "27" at bounding box center [128, 252] width 22 height 22
click at [157, 251] on span "28" at bounding box center [155, 252] width 22 height 22
click at [188, 250] on span "29" at bounding box center [182, 252] width 22 height 22
click at [130, 251] on span "27" at bounding box center [128, 252] width 22 height 22
drag, startPoint x: 473, startPoint y: 271, endPoint x: 461, endPoint y: 277, distance: 14.1
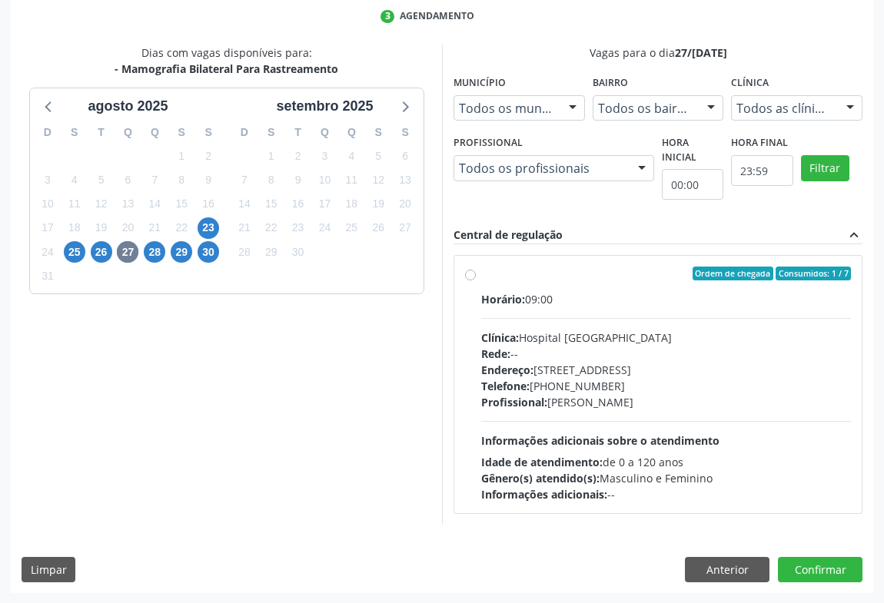
click at [481, 272] on label "Ordem de chegada Consumidos: 1 / 7 Horário: 09:00 Clínica: Hospital Sao Francis…" at bounding box center [666, 385] width 370 height 236
click at [473, 272] on input "Ordem de chegada Consumidos: 1 / 7 Horário: 09:00 Clínica: Hospital Sao Francis…" at bounding box center [470, 274] width 11 height 14
radio input "true"
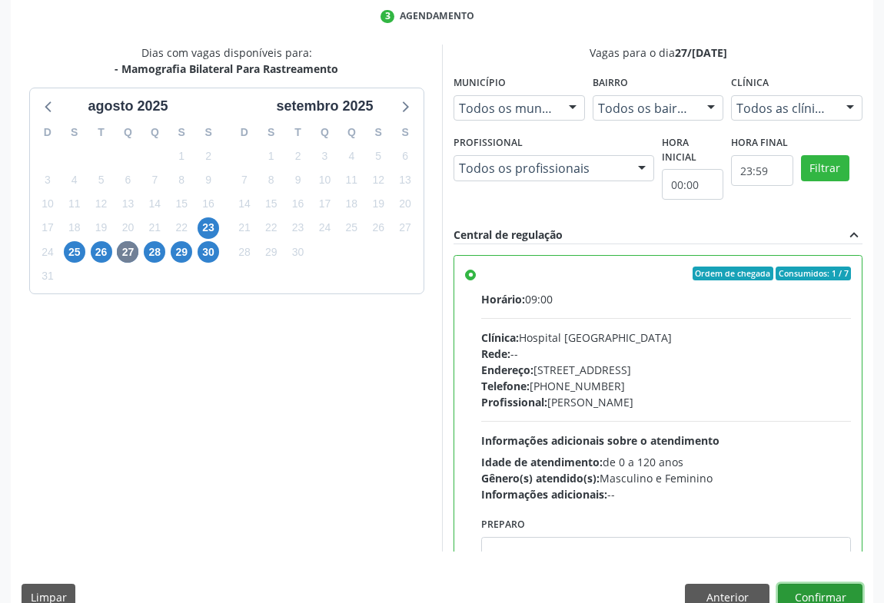
click at [802, 584] on button "Confirmar" at bounding box center [820, 597] width 85 height 26
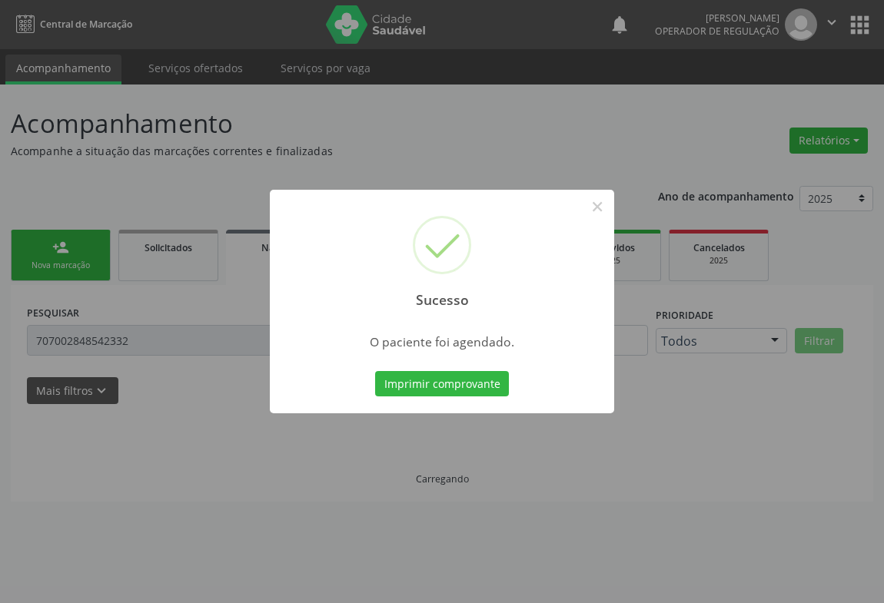
scroll to position [0, 0]
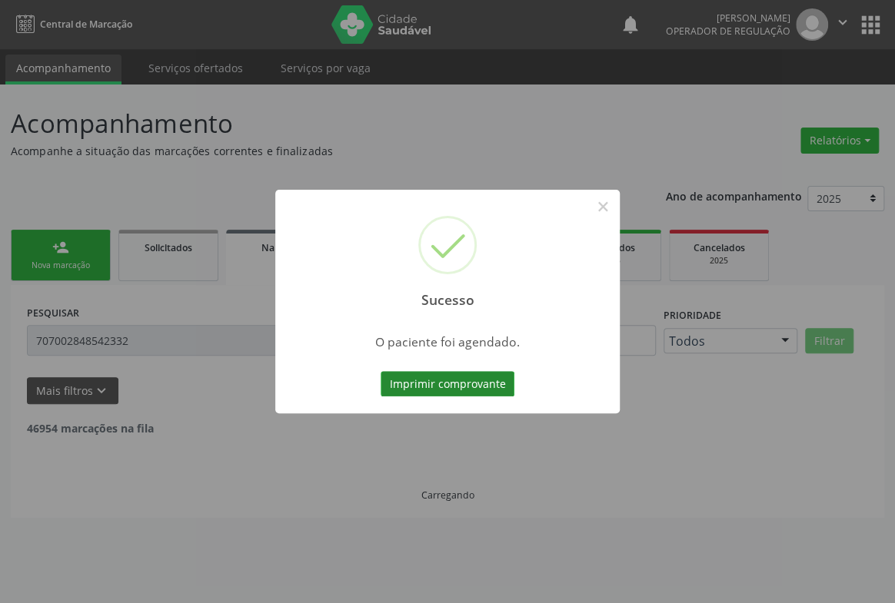
click at [438, 378] on button "Imprimir comprovante" at bounding box center [447, 384] width 134 height 26
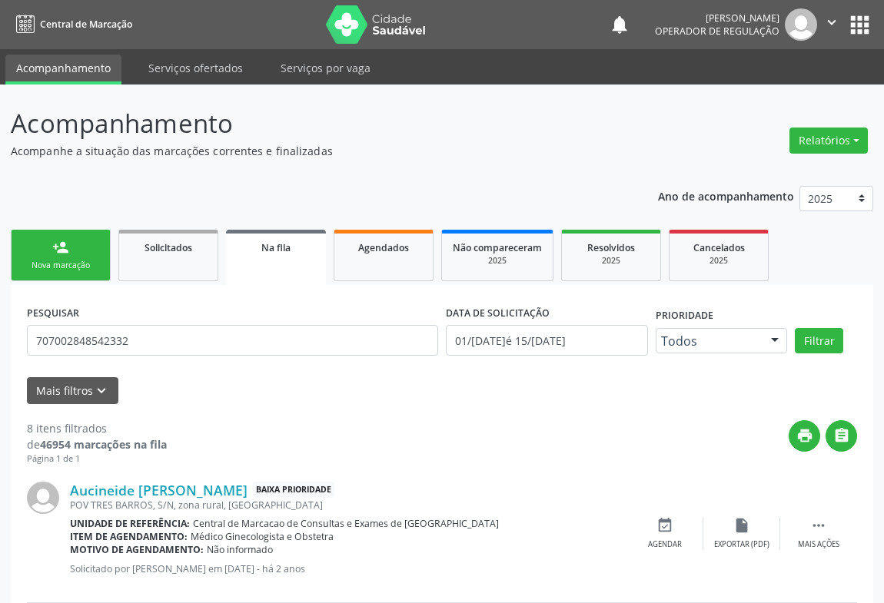
click at [70, 250] on link "person_add Nova marcação" at bounding box center [61, 255] width 100 height 51
click at [79, 251] on link "person_add Nova marcação" at bounding box center [61, 255] width 100 height 51
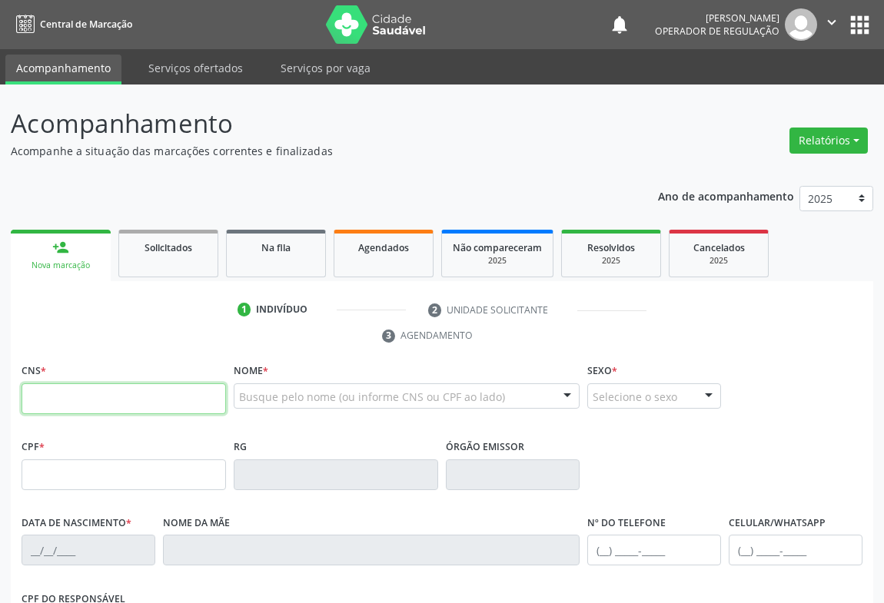
drag, startPoint x: 101, startPoint y: 400, endPoint x: 130, endPoint y: 404, distance: 28.7
click at [105, 402] on input "text" at bounding box center [124, 399] width 204 height 31
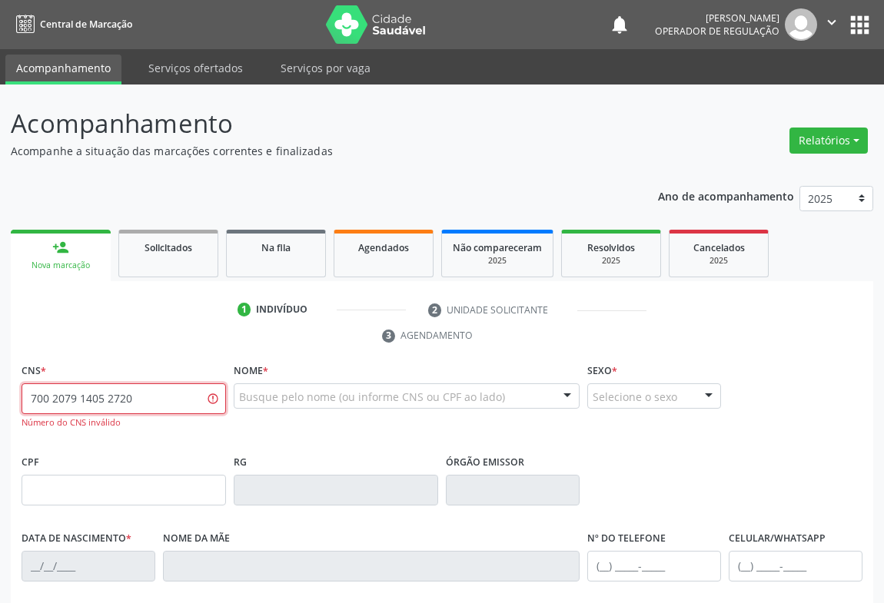
type input "700 2079 1405 2720"
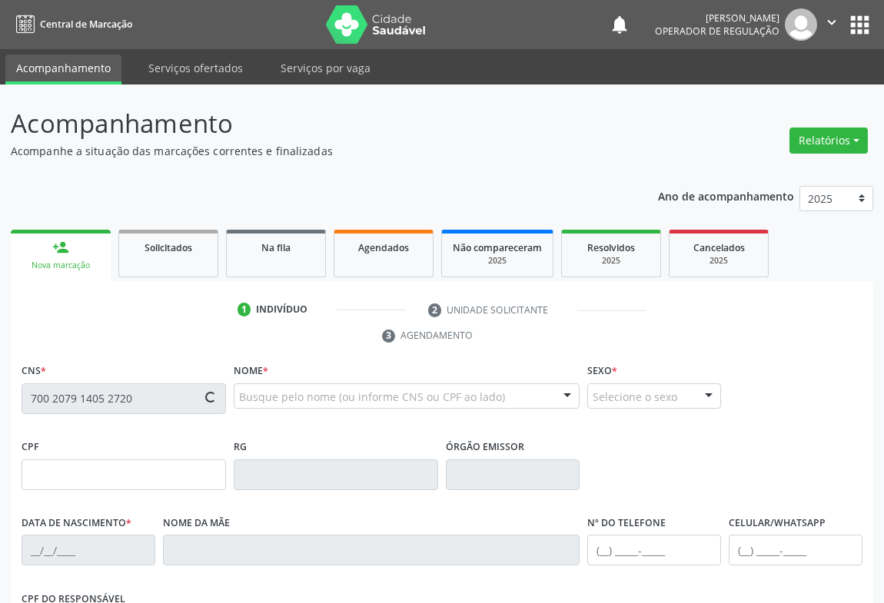
scroll to position [254, 0]
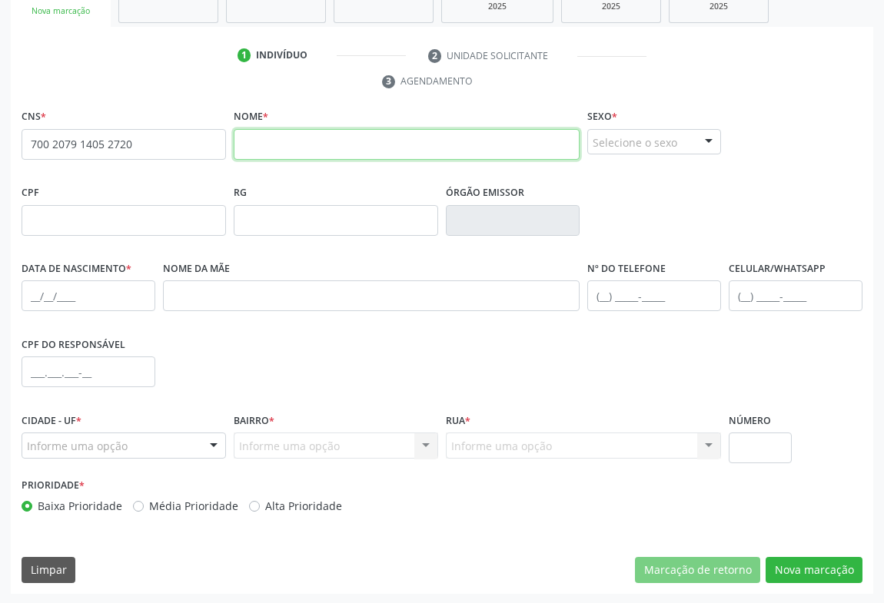
drag, startPoint x: 259, startPoint y: 153, endPoint x: 304, endPoint y: 141, distance: 46.2
click at [261, 153] on input "text" at bounding box center [407, 144] width 346 height 31
type input "m"
type input "MARILENE GAMA DE OLIVEIRA"
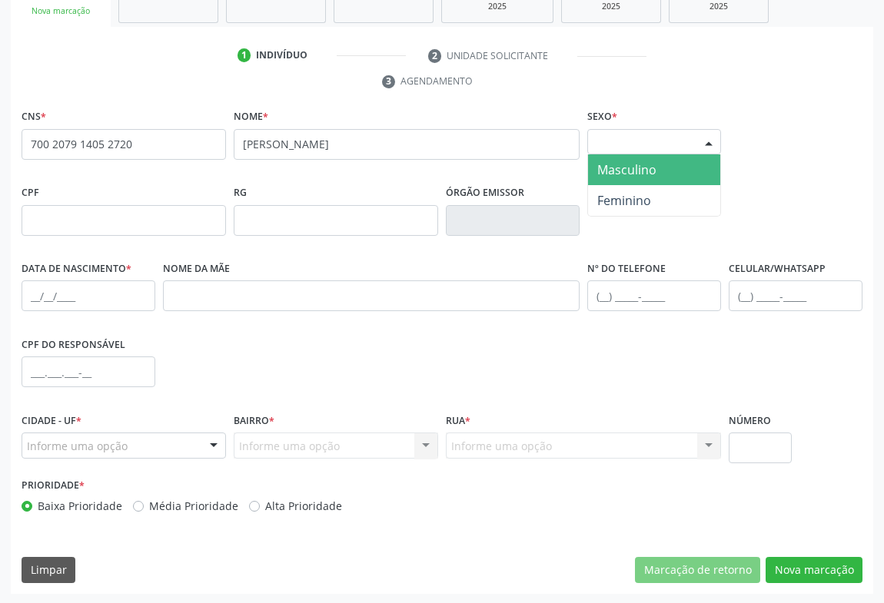
drag, startPoint x: 691, startPoint y: 143, endPoint x: 686, endPoint y: 211, distance: 67.8
click at [691, 143] on div "Selecione o sexo" at bounding box center [654, 142] width 134 height 26
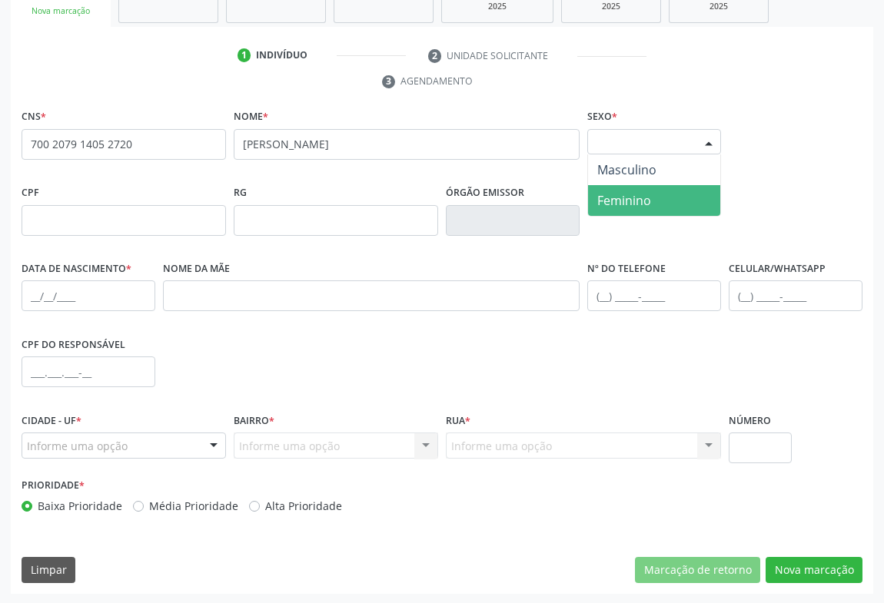
click at [614, 200] on span "Feminino" at bounding box center [624, 200] width 54 height 17
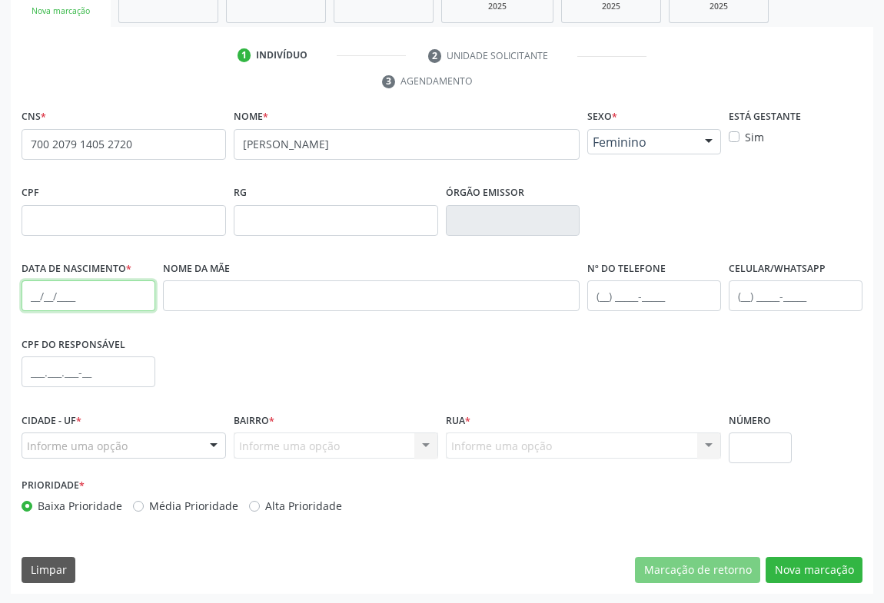
click at [46, 300] on input "text" at bounding box center [89, 296] width 134 height 31
type input "07/02/1974"
click at [211, 437] on div at bounding box center [213, 446] width 23 height 26
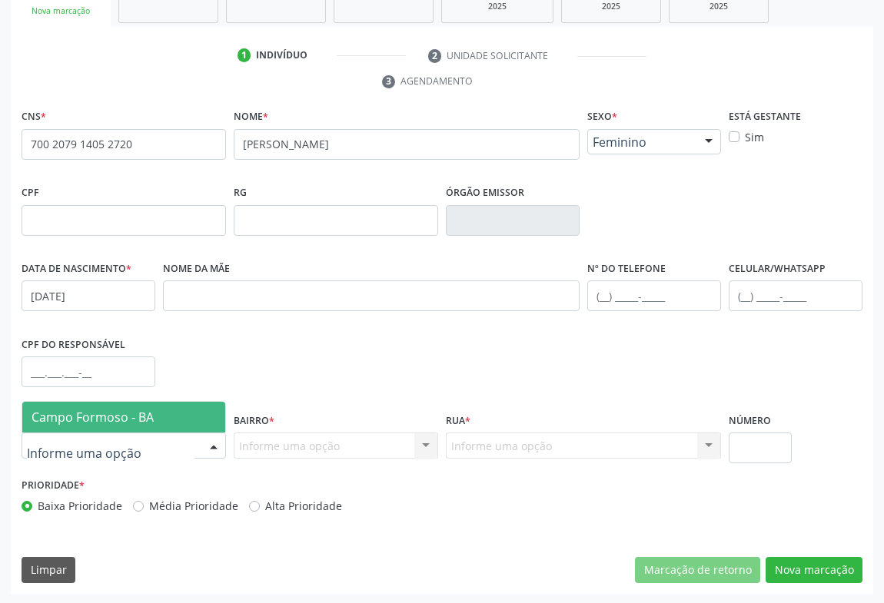
click at [104, 415] on span "Campo Formoso - BA" at bounding box center [93, 417] width 122 height 17
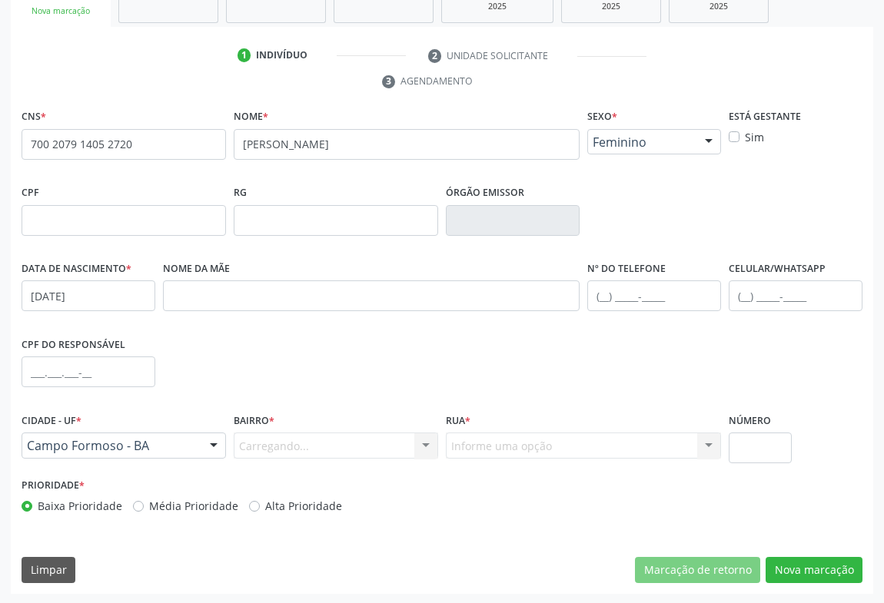
click at [408, 440] on div "Carregando... Nenhum resultado encontrado para: " " Nenhuma opção encontrada. D…" at bounding box center [336, 446] width 204 height 26
click at [424, 438] on div at bounding box center [425, 446] width 23 height 26
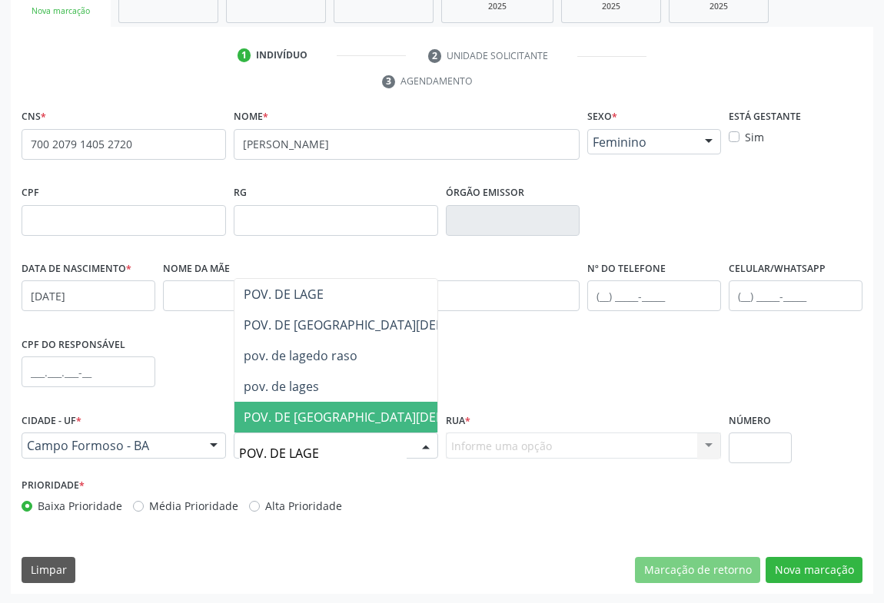
type input "POV. DE LAGES"
click at [315, 414] on span "POV. DE [GEOGRAPHIC_DATA][DEMOGRAPHIC_DATA]" at bounding box center [396, 417] width 305 height 17
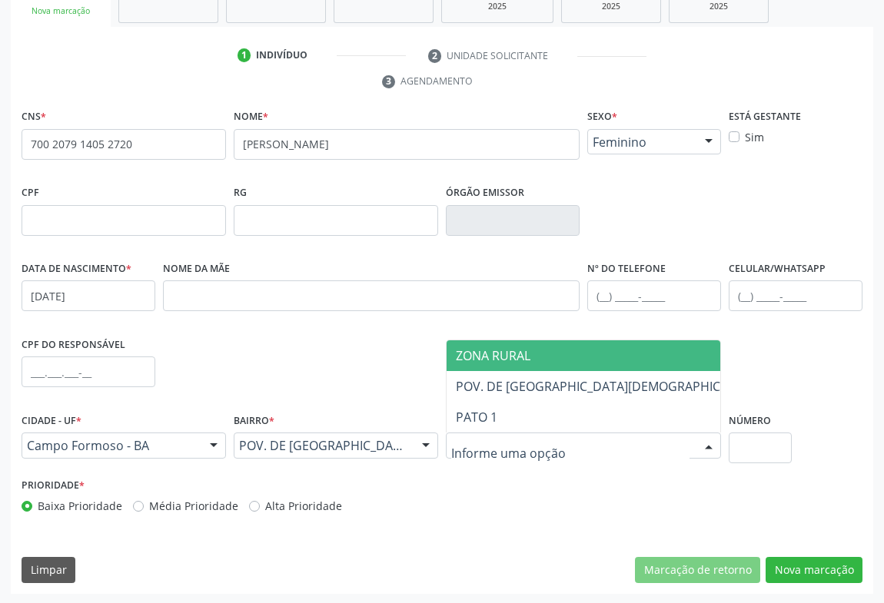
click at [709, 440] on div at bounding box center [708, 446] width 23 height 26
drag, startPoint x: 492, startPoint y: 352, endPoint x: 556, endPoint y: 367, distance: 65.6
click at [495, 352] on span "ZONA RURAL" at bounding box center [493, 355] width 75 height 17
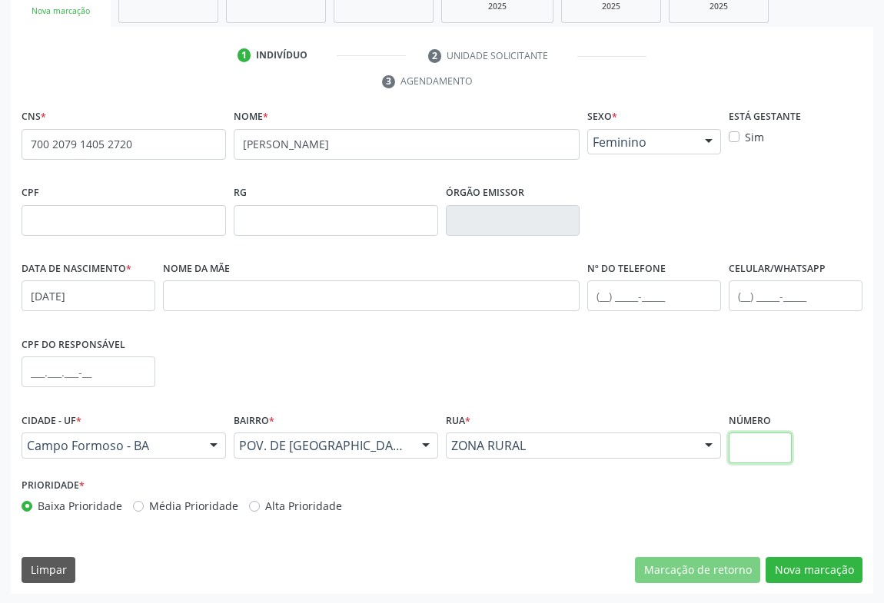
click at [754, 446] on input "text" at bounding box center [760, 448] width 63 height 31
type input "Z"
type input "SN"
drag, startPoint x: 636, startPoint y: 287, endPoint x: 674, endPoint y: 293, distance: 38.9
click at [636, 287] on input "text" at bounding box center [654, 296] width 134 height 31
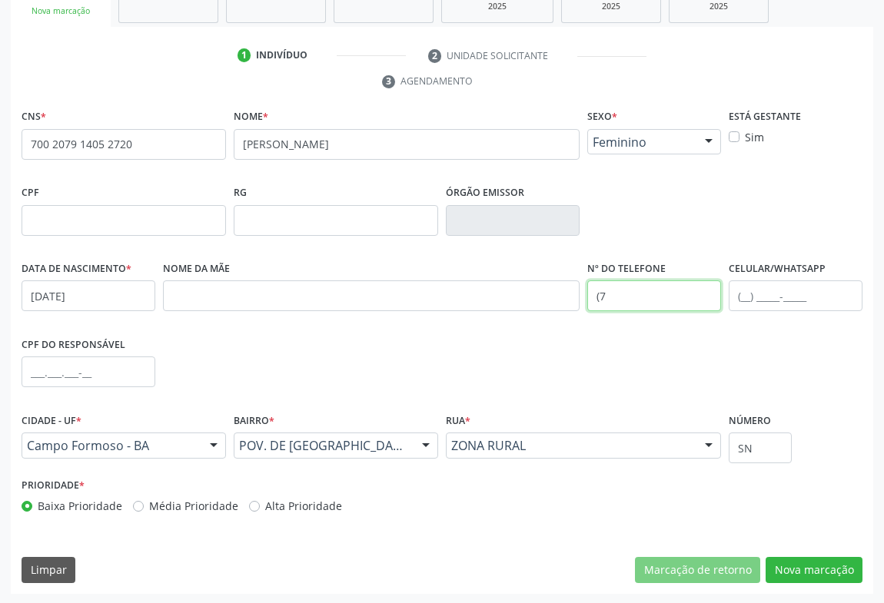
type input "("
click at [820, 566] on button "Nova marcação" at bounding box center [814, 570] width 97 height 26
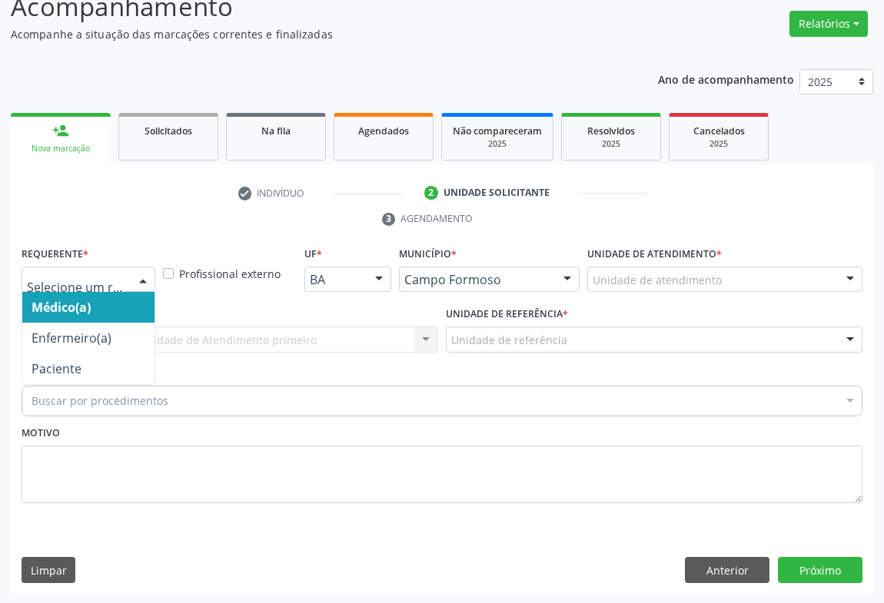
click at [138, 270] on div at bounding box center [142, 280] width 23 height 26
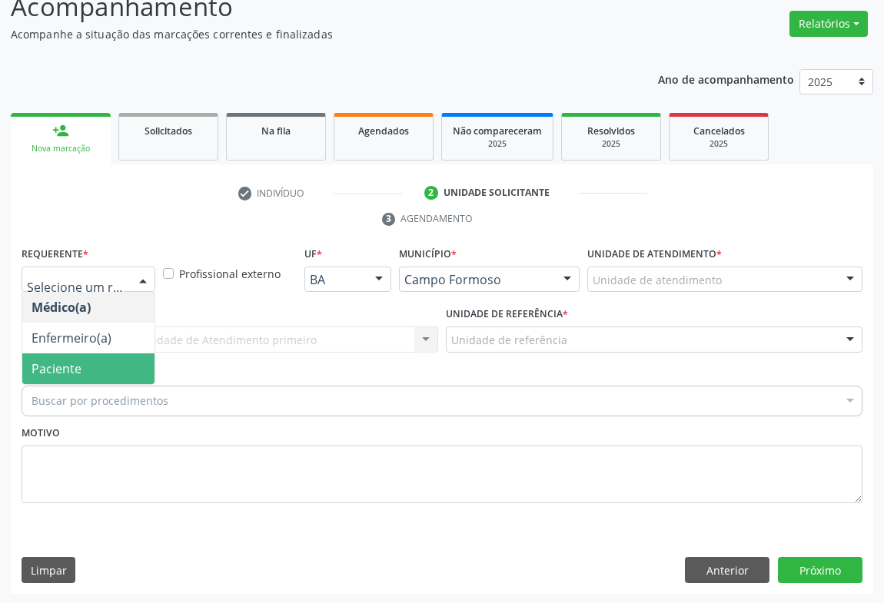
click at [71, 369] on span "Paciente" at bounding box center [57, 368] width 50 height 17
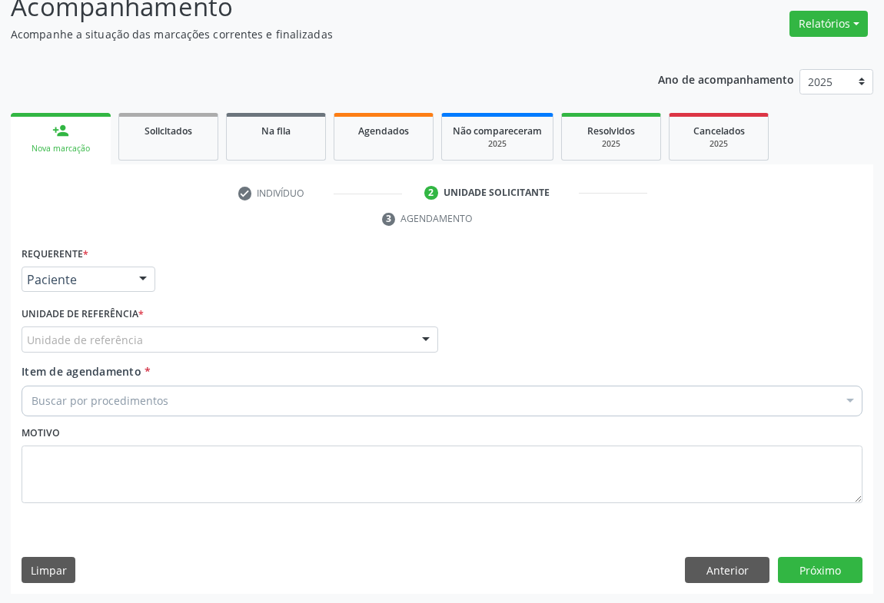
click at [200, 336] on div "Unidade de referência" at bounding box center [230, 340] width 417 height 26
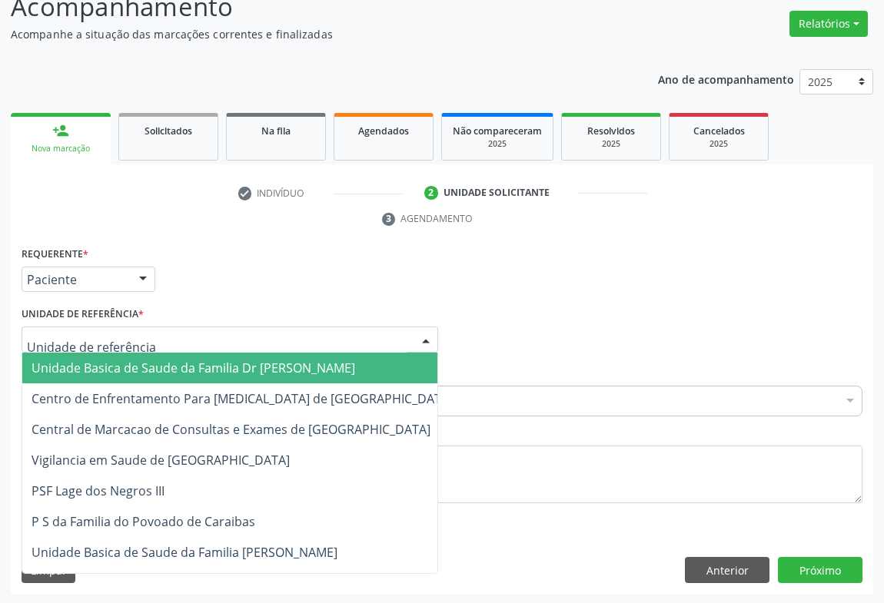
click at [150, 367] on span "Unidade Basica de Saude da Familia Dr [PERSON_NAME]" at bounding box center [194, 368] width 324 height 17
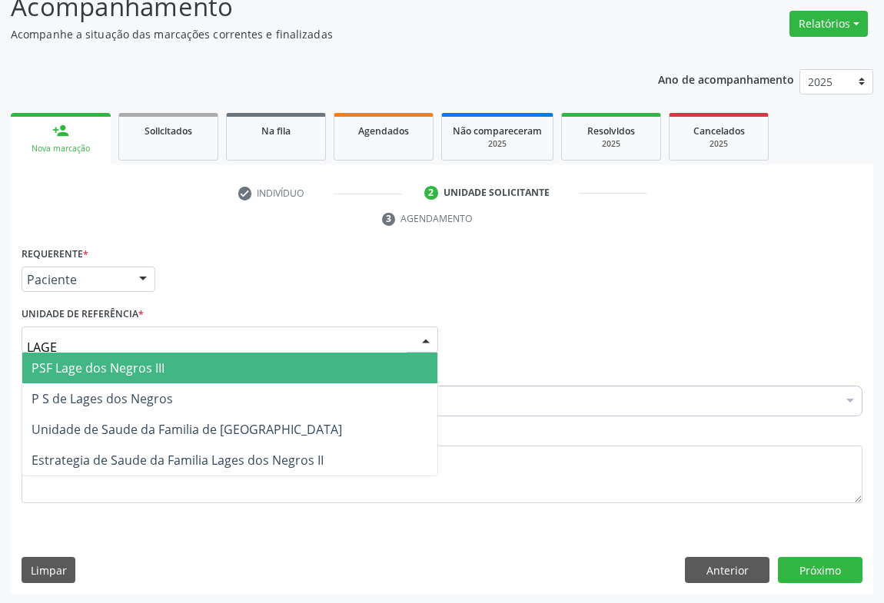
type input "LAGES"
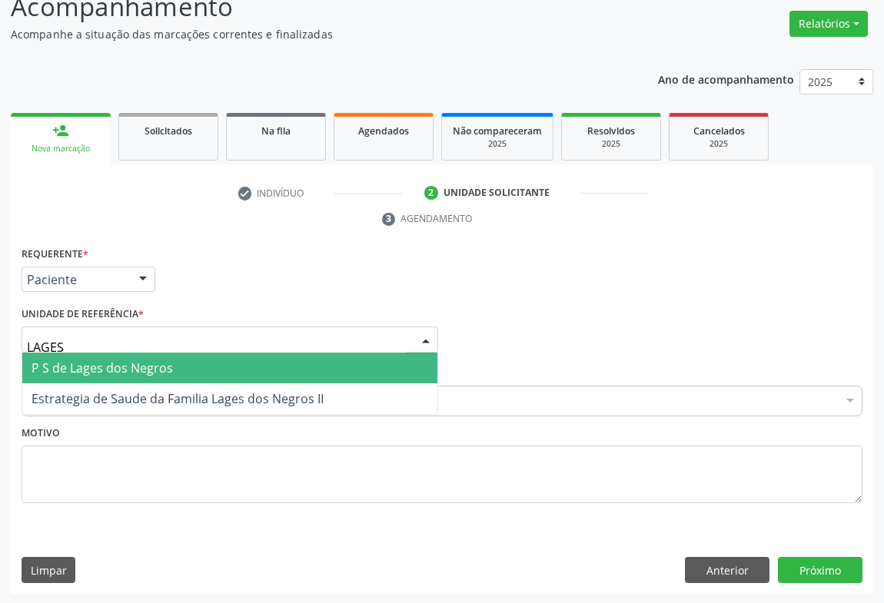
drag, startPoint x: 99, startPoint y: 368, endPoint x: 128, endPoint y: 372, distance: 28.7
click at [100, 368] on span "P S de Lages dos Negros" at bounding box center [102, 368] width 141 height 17
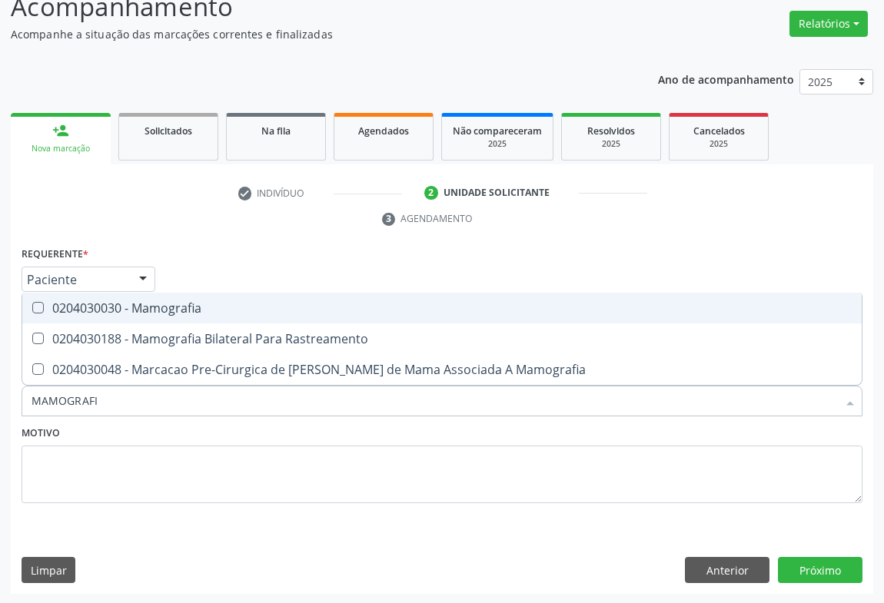
type input "MAMOGRAFIA"
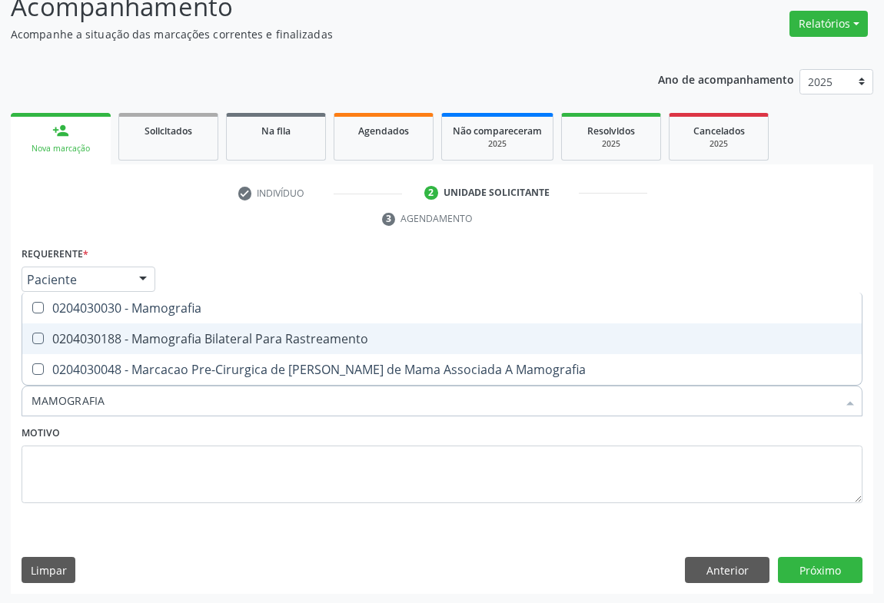
click at [174, 333] on div "0204030188 - Mamografia Bilateral Para Rastreamento" at bounding box center [442, 339] width 821 height 12
checkbox Rastreamento "true"
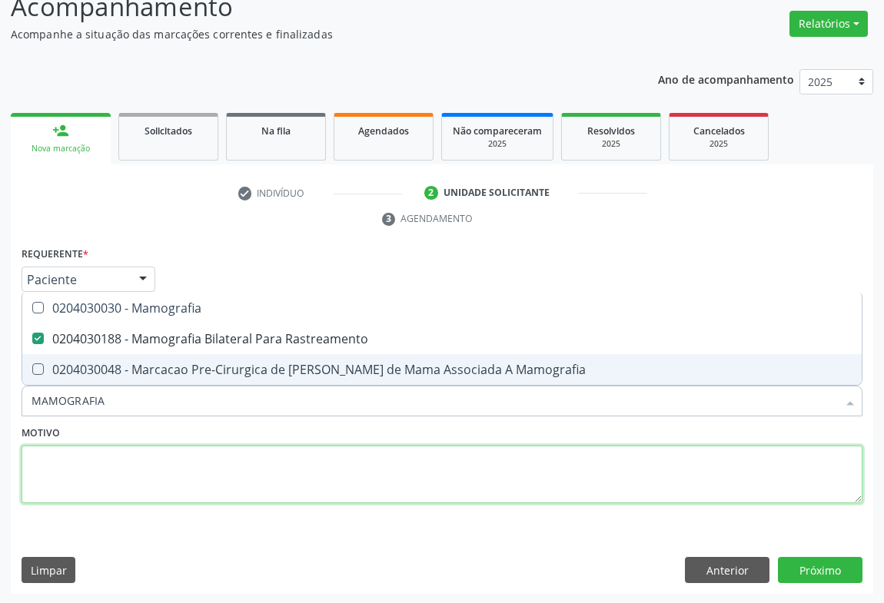
click at [237, 459] on textarea at bounding box center [442, 475] width 841 height 58
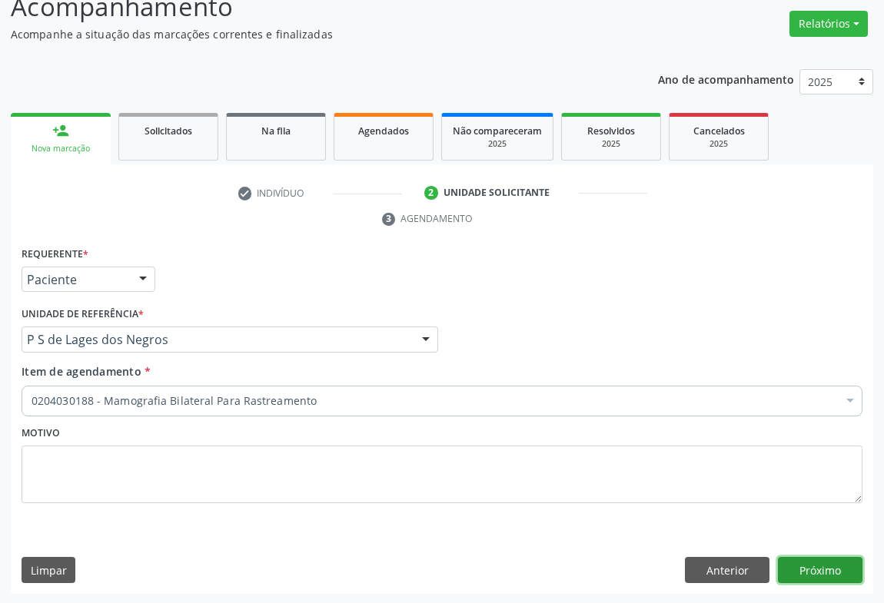
click at [829, 569] on button "Próximo" at bounding box center [820, 570] width 85 height 26
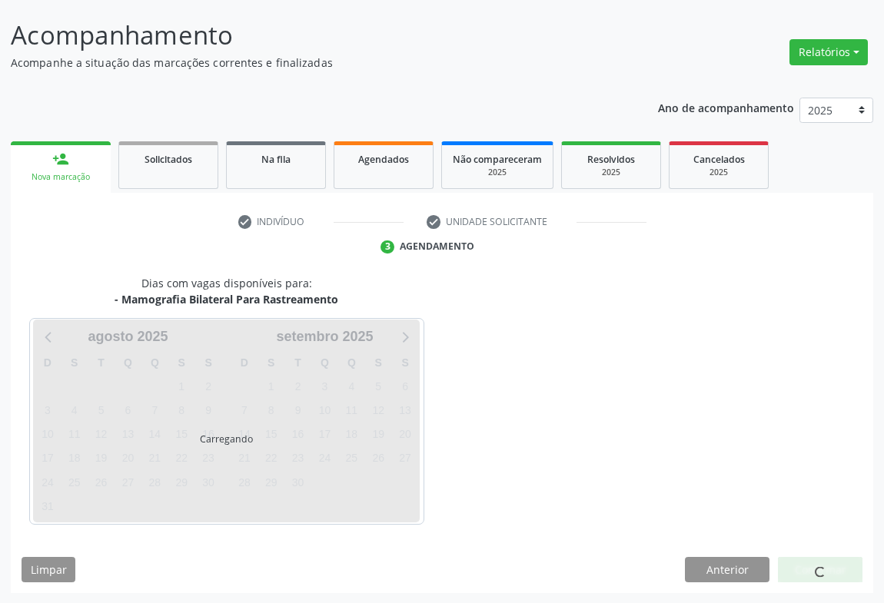
scroll to position [88, 0]
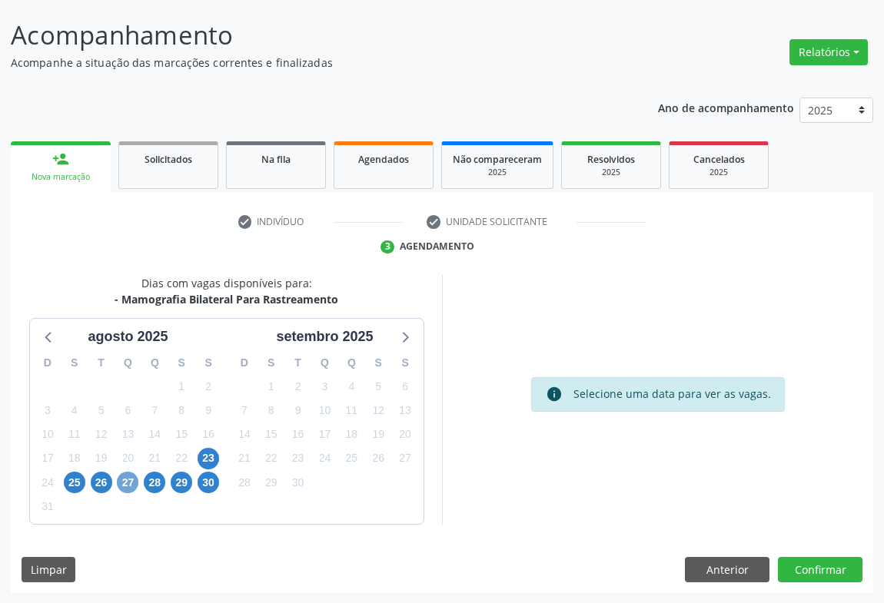
click at [127, 480] on span "27" at bounding box center [128, 483] width 22 height 22
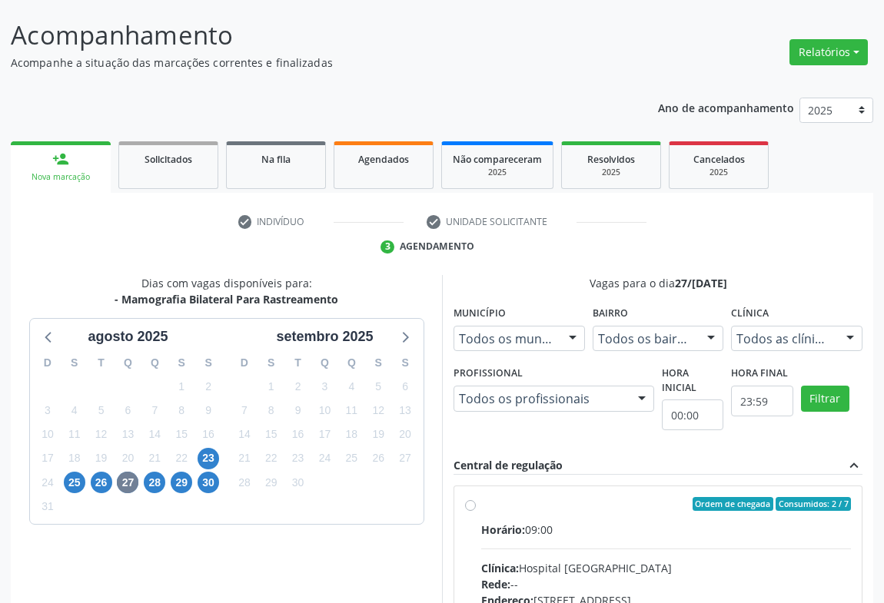
click at [476, 510] on div "Ordem de chegada Consumidos: 2 / 7 Horário: 09:00 Clínica: Hospital Sao Francis…" at bounding box center [658, 615] width 386 height 236
radio input "true"
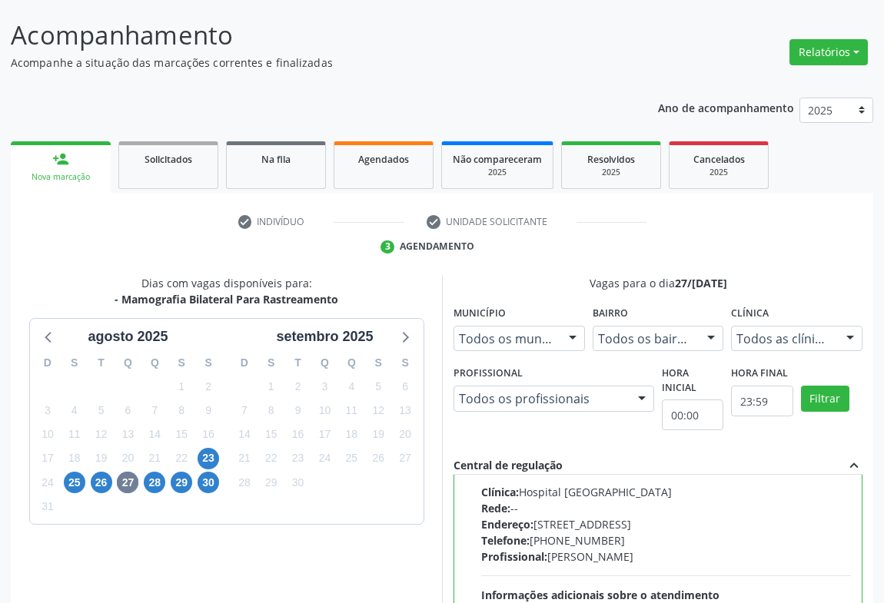
scroll to position [347, 0]
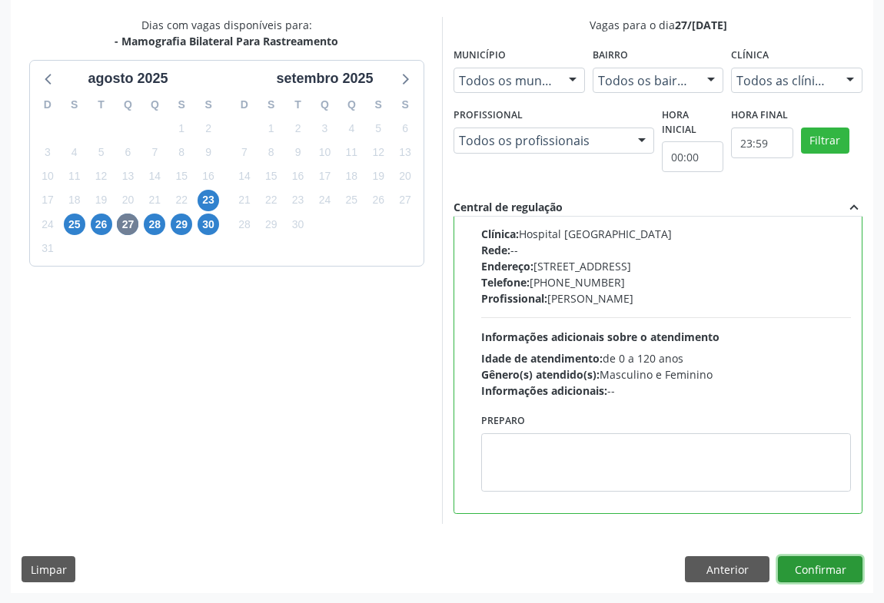
click at [814, 562] on button "Confirmar" at bounding box center [820, 569] width 85 height 26
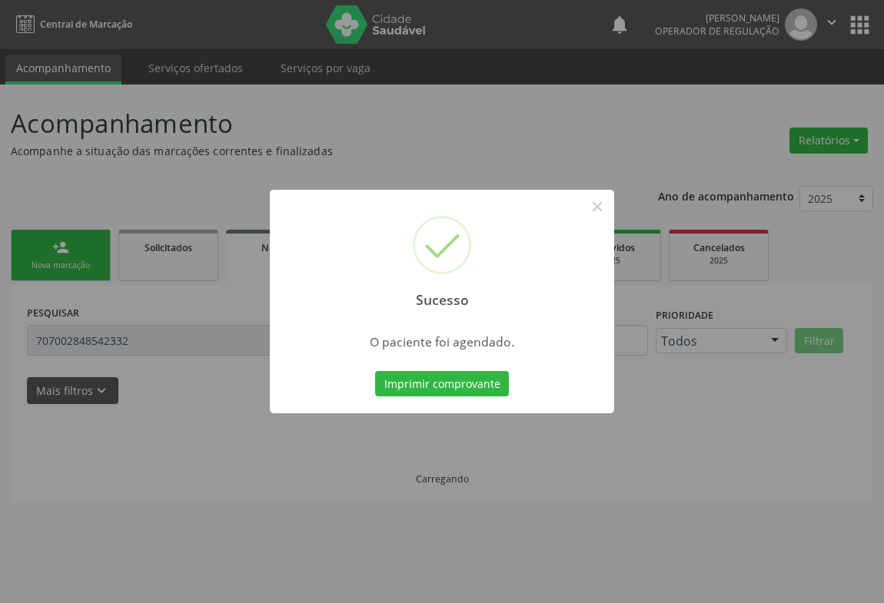
scroll to position [0, 0]
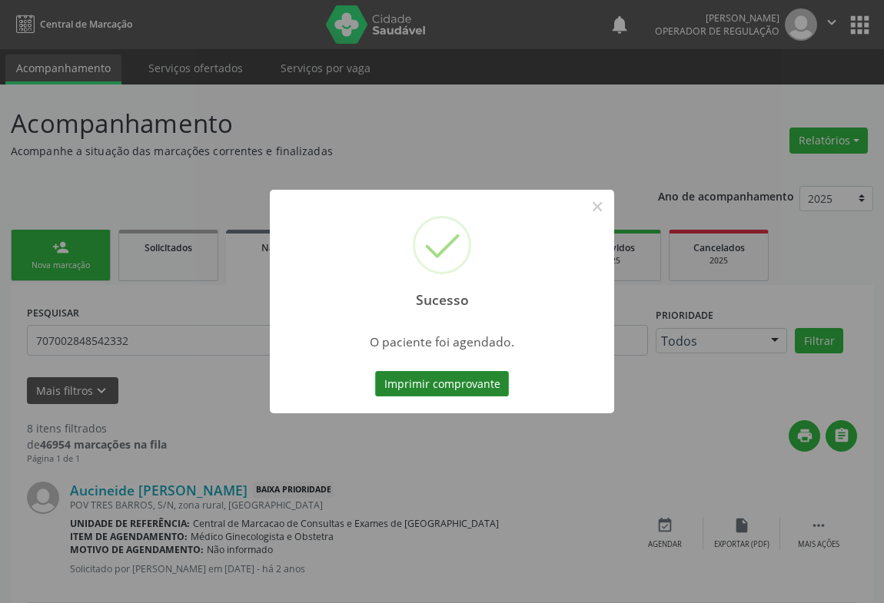
click at [439, 384] on button "Imprimir comprovante" at bounding box center [442, 384] width 134 height 26
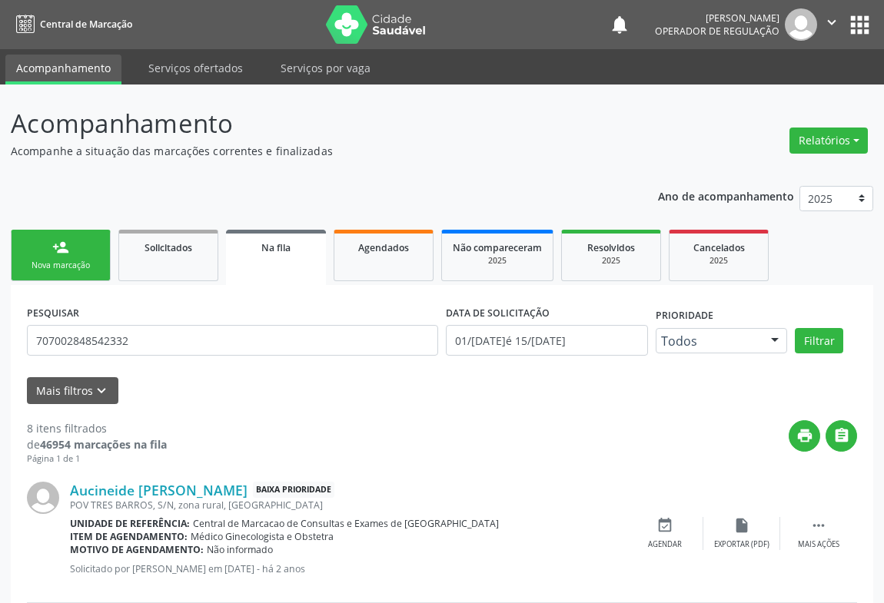
click at [55, 263] on div "Nova marcação" at bounding box center [60, 266] width 77 height 12
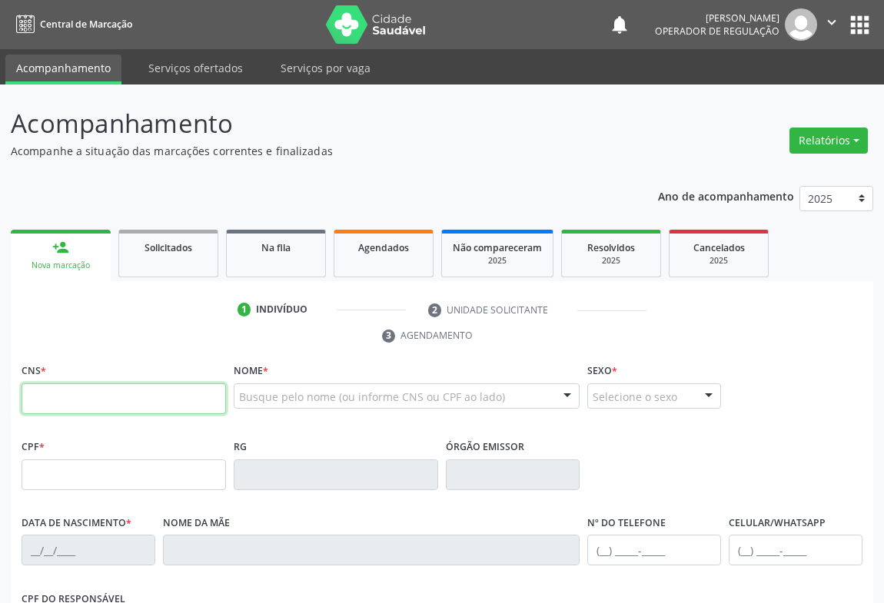
drag, startPoint x: 120, startPoint y: 397, endPoint x: 145, endPoint y: 397, distance: 25.4
click at [121, 397] on input "text" at bounding box center [124, 399] width 204 height 31
type input "706 3007 4022 1672"
type input "01/01/1977"
type input "SN"
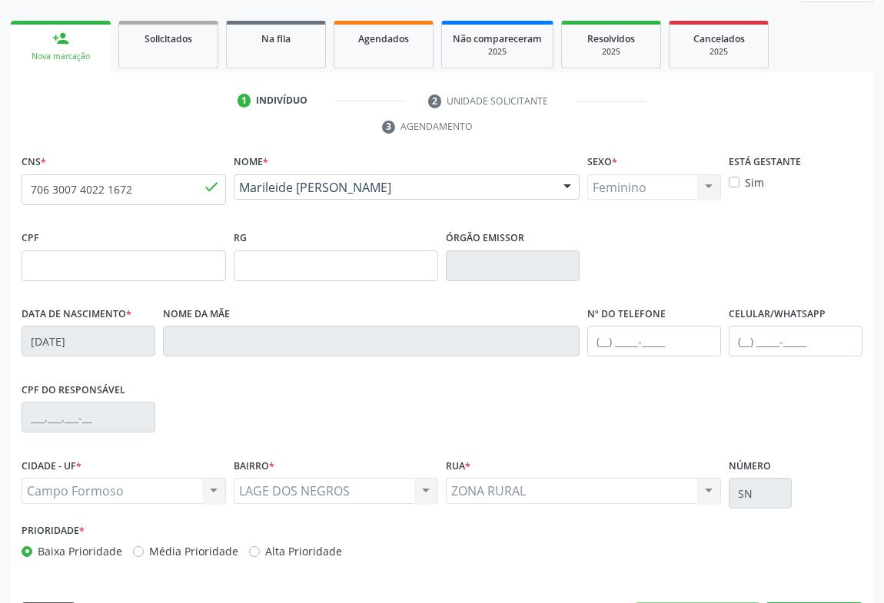
scroll to position [254, 0]
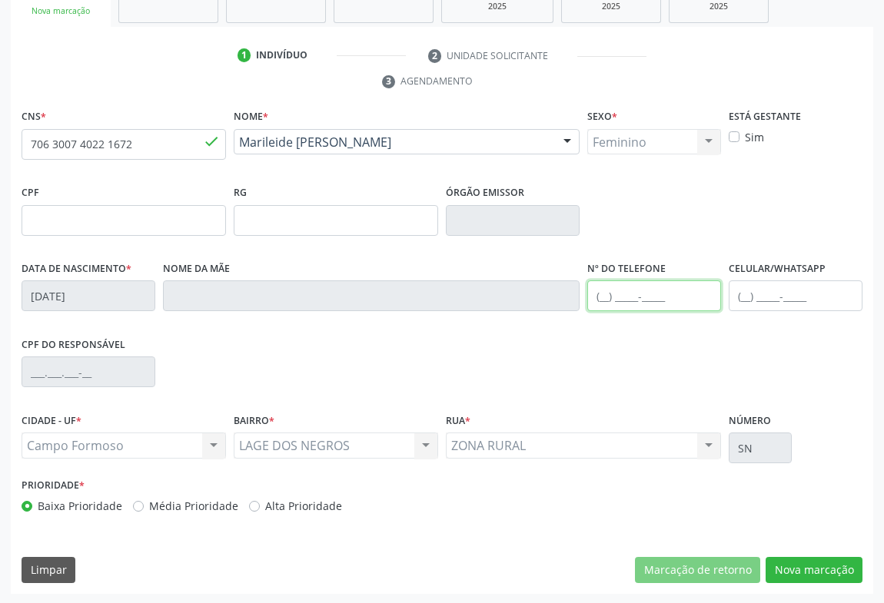
click at [626, 296] on input "text" at bounding box center [654, 296] width 134 height 31
type input "("
click at [822, 563] on button "Nova marcação" at bounding box center [814, 570] width 97 height 26
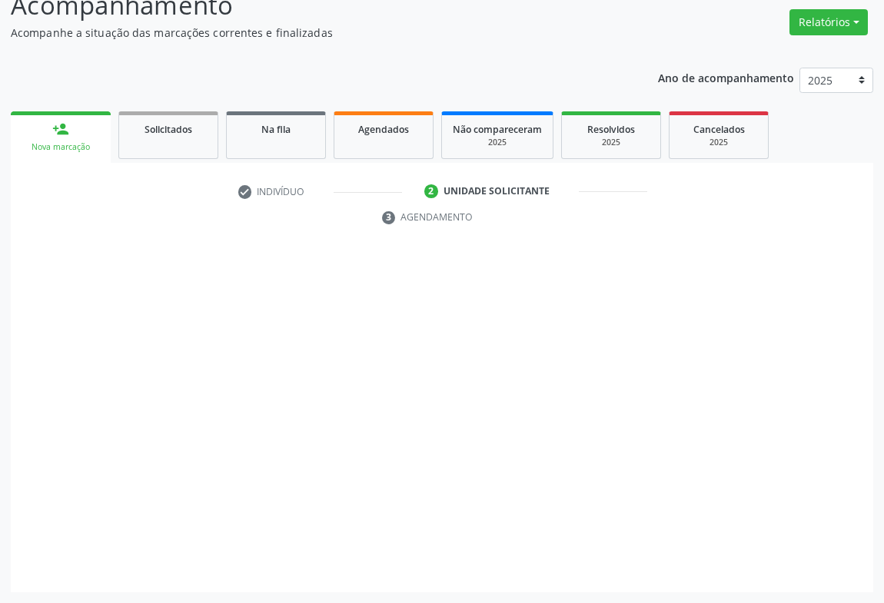
scroll to position [117, 0]
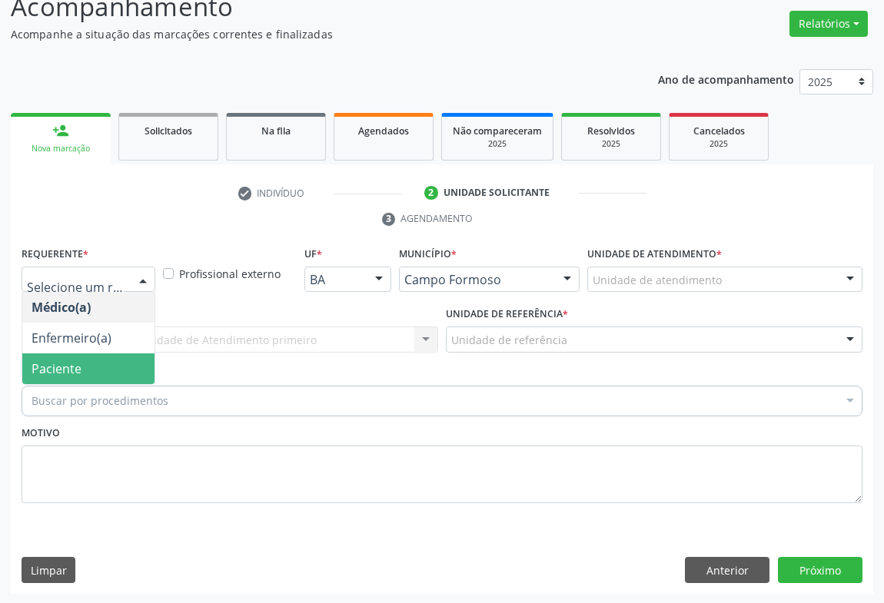
drag, startPoint x: 66, startPoint y: 370, endPoint x: 204, endPoint y: 345, distance: 140.5
click at [68, 370] on span "Paciente" at bounding box center [57, 368] width 50 height 17
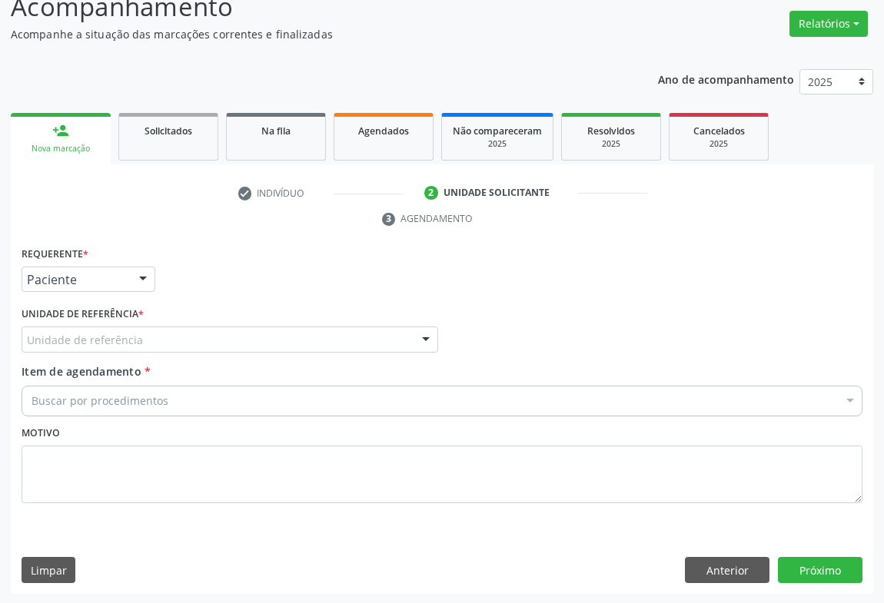
click at [231, 339] on div "Unidade de referência" at bounding box center [230, 340] width 417 height 26
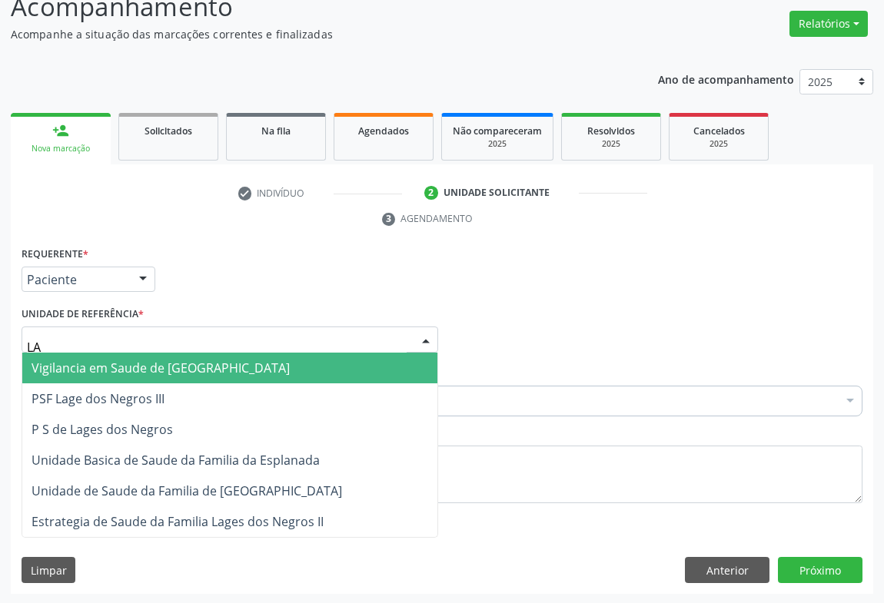
type input "LAG"
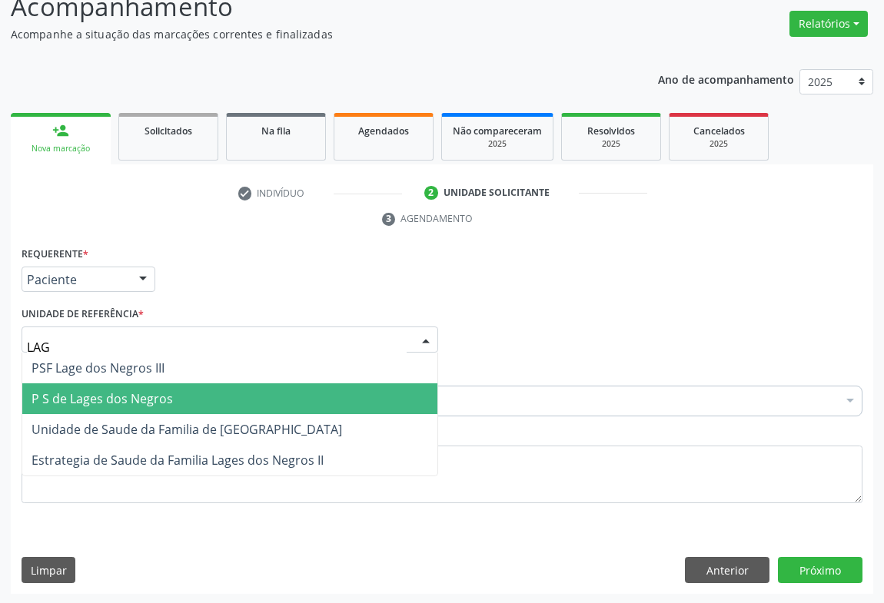
drag, startPoint x: 138, startPoint y: 390, endPoint x: 196, endPoint y: 400, distance: 59.3
click at [145, 390] on span "P S de Lages dos Negros" at bounding box center [102, 398] width 141 height 17
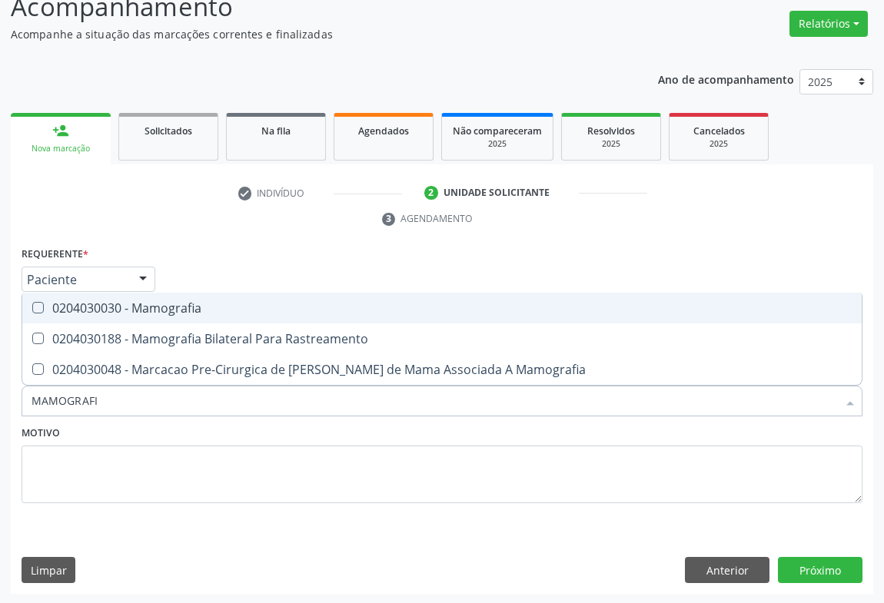
type input "MAMOGRAFIA"
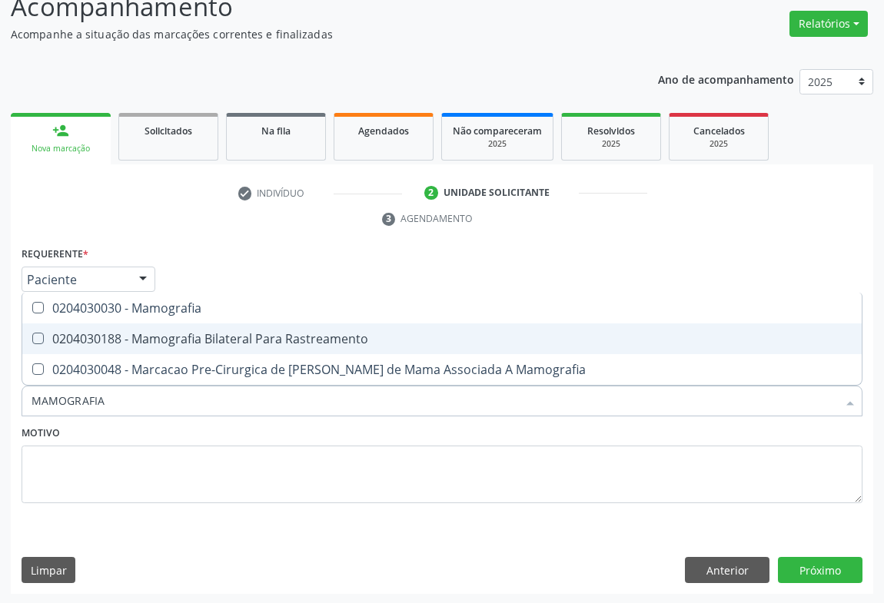
click at [155, 334] on div "0204030188 - Mamografia Bilateral Para Rastreamento" at bounding box center [442, 339] width 821 height 12
checkbox Rastreamento "true"
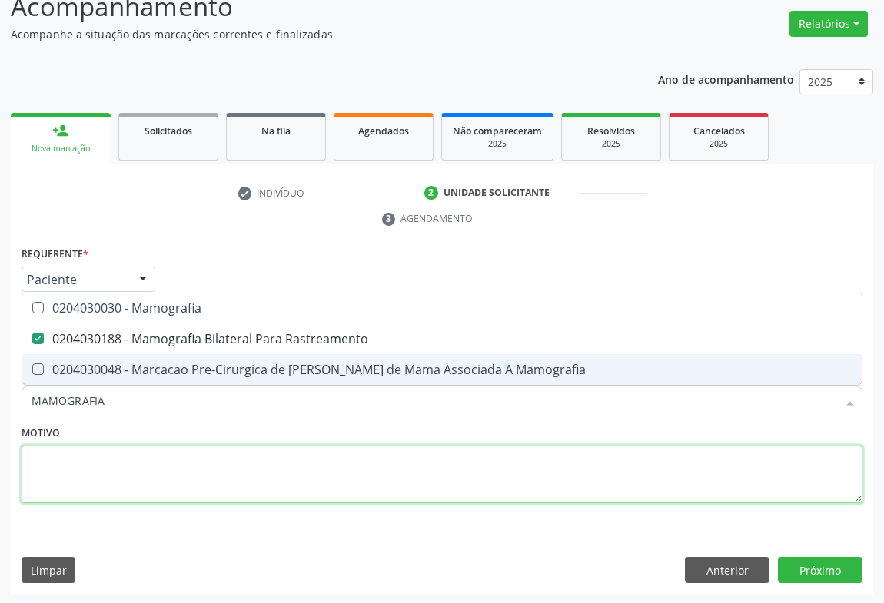
click at [172, 472] on textarea at bounding box center [442, 475] width 841 height 58
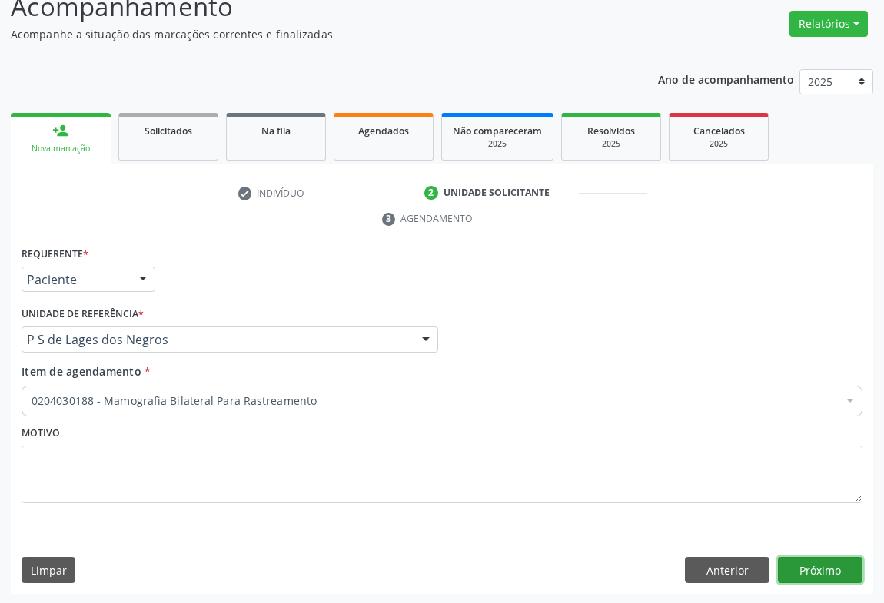
click at [816, 564] on button "Próximo" at bounding box center [820, 570] width 85 height 26
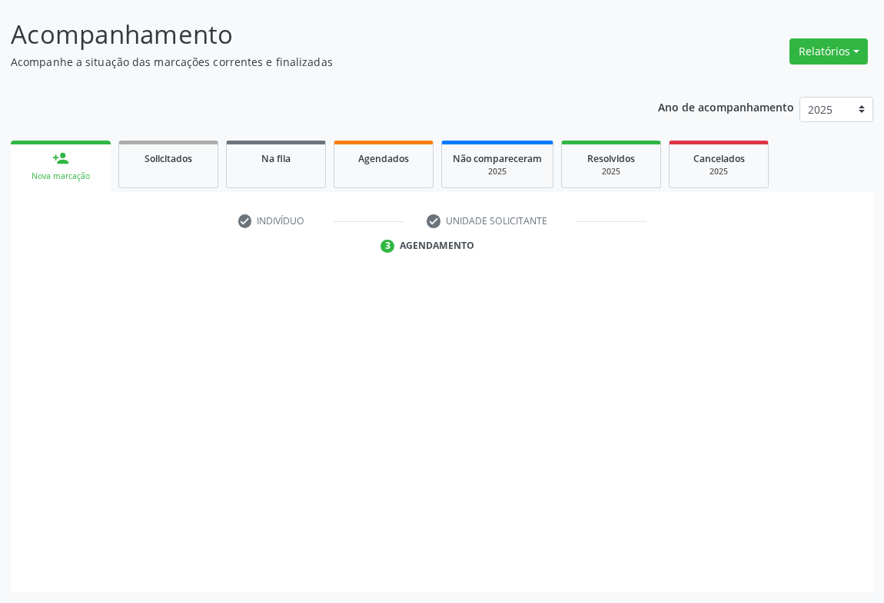
scroll to position [88, 0]
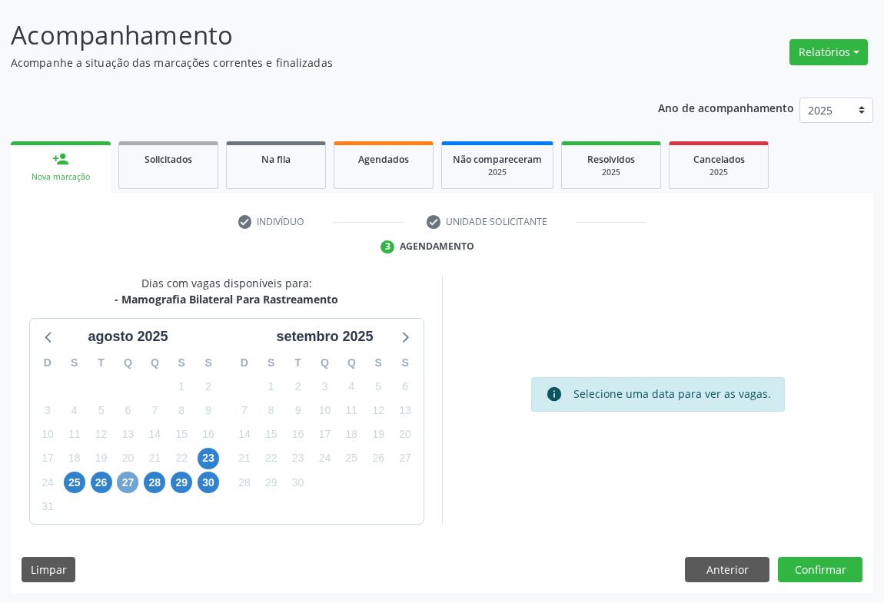
click at [125, 483] on span "27" at bounding box center [128, 483] width 22 height 22
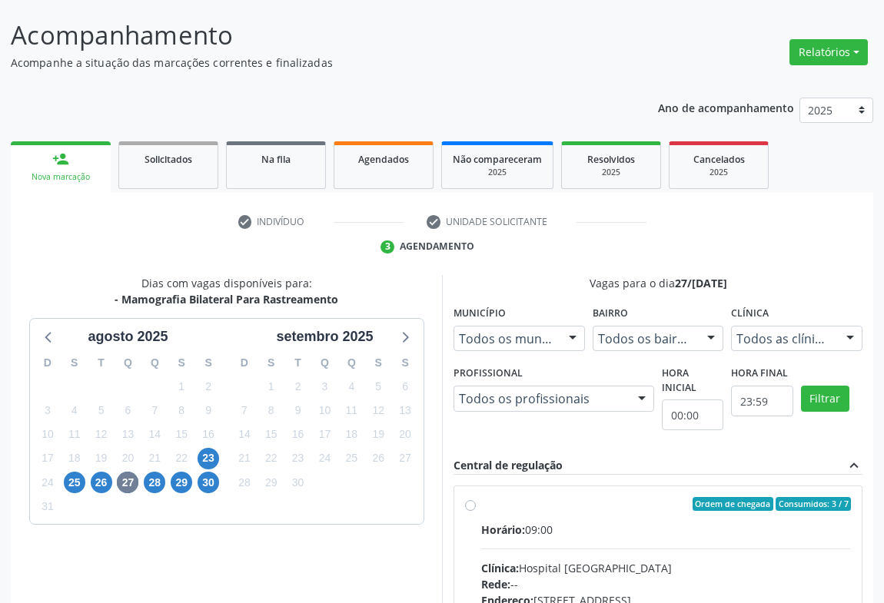
click at [538, 517] on label "Ordem de chegada Consumidos: 3 / 7 Horário: 09:00 Clínica: Hospital Sao Francis…" at bounding box center [666, 615] width 370 height 236
click at [476, 511] on input "Ordem de chegada Consumidos: 3 / 7 Horário: 09:00 Clínica: Hospital Sao Francis…" at bounding box center [470, 504] width 11 height 14
radio input "true"
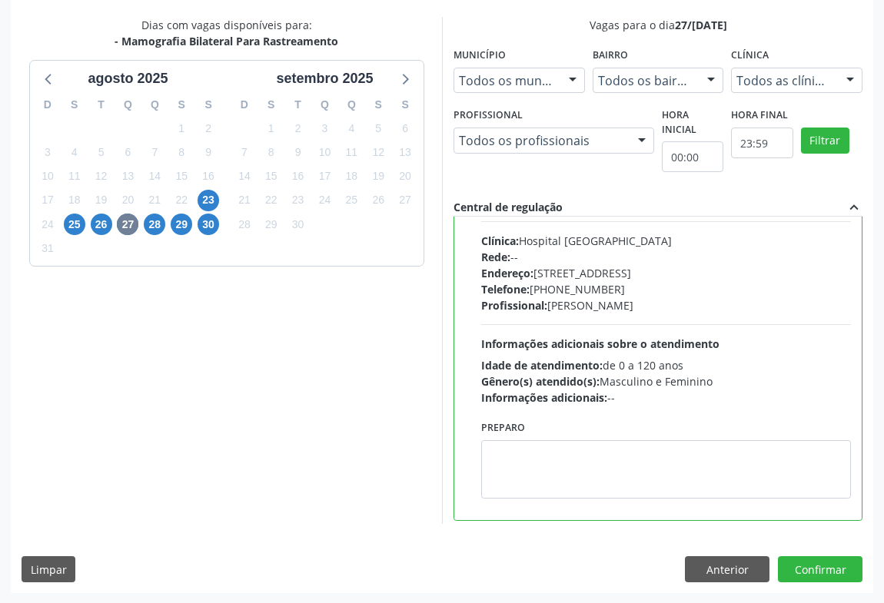
scroll to position [76, 0]
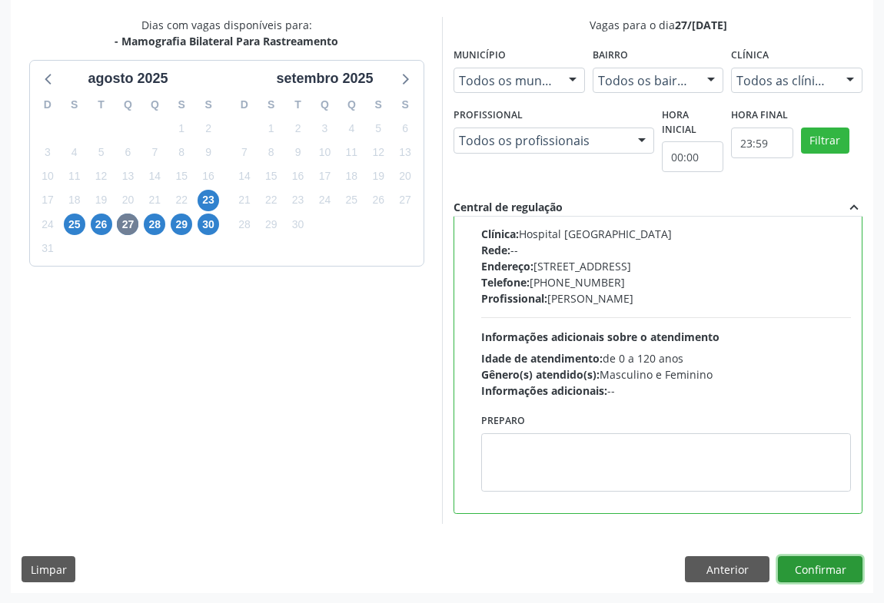
click at [803, 569] on button "Confirmar" at bounding box center [820, 569] width 85 height 26
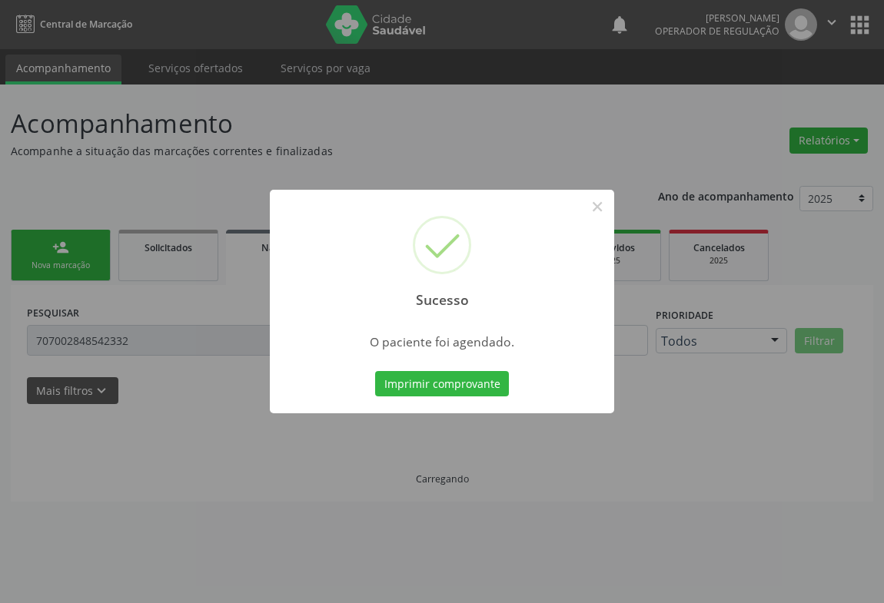
scroll to position [0, 0]
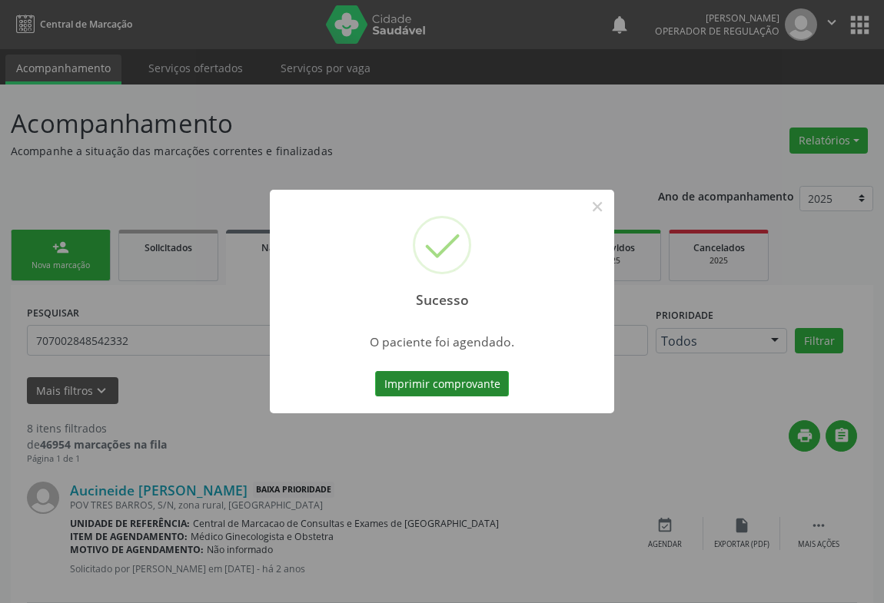
click at [453, 384] on button "Imprimir comprovante" at bounding box center [442, 384] width 134 height 26
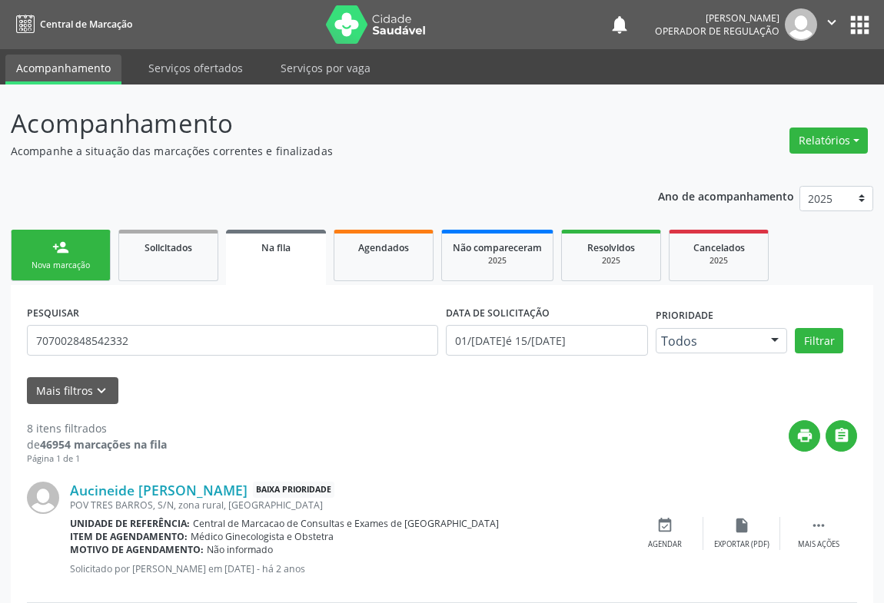
click at [71, 265] on div "Nova marcação" at bounding box center [60, 266] width 77 height 12
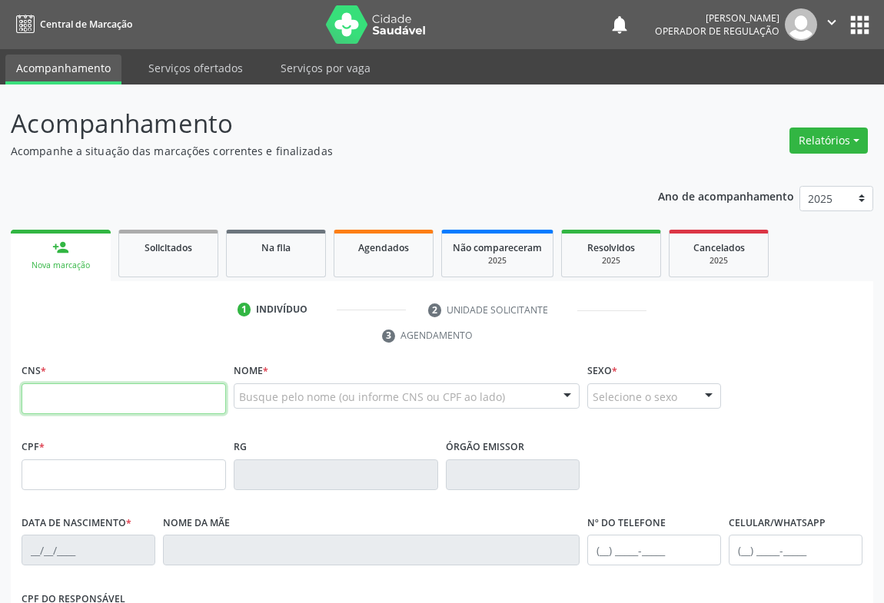
drag, startPoint x: 123, startPoint y: 390, endPoint x: 131, endPoint y: 383, distance: 10.3
click at [125, 390] on input "text" at bounding box center [124, 399] width 204 height 31
type input "708 4012 4997 5065"
type input "02/01/1966"
type input "Alice Tereza de Jesus"
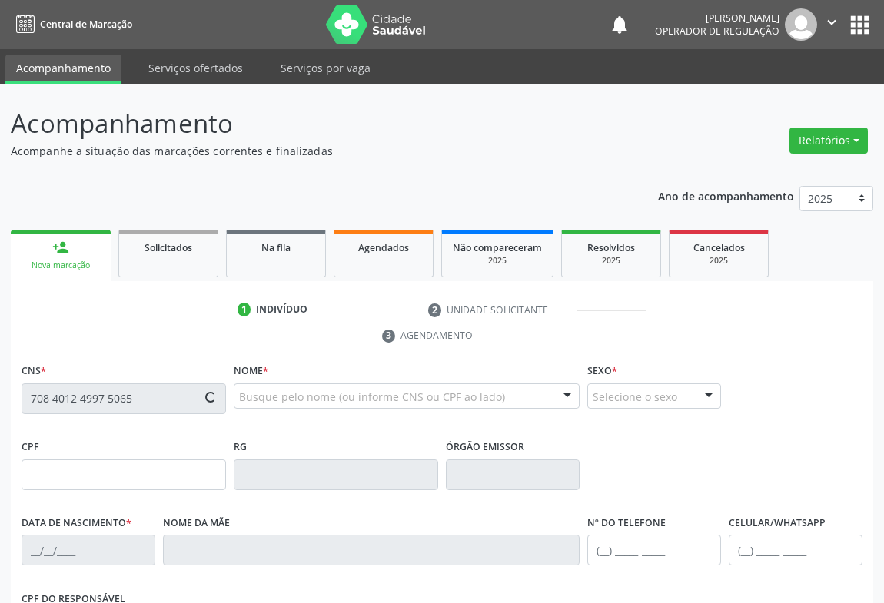
type input "(74) 3553-7083"
type input "(74) 98808-1614"
type input "S/N"
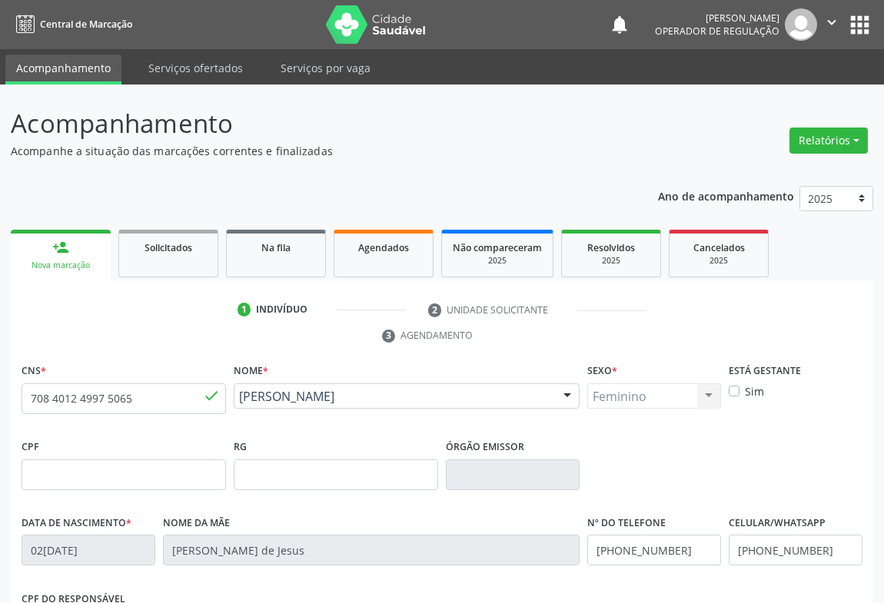
scroll to position [254, 0]
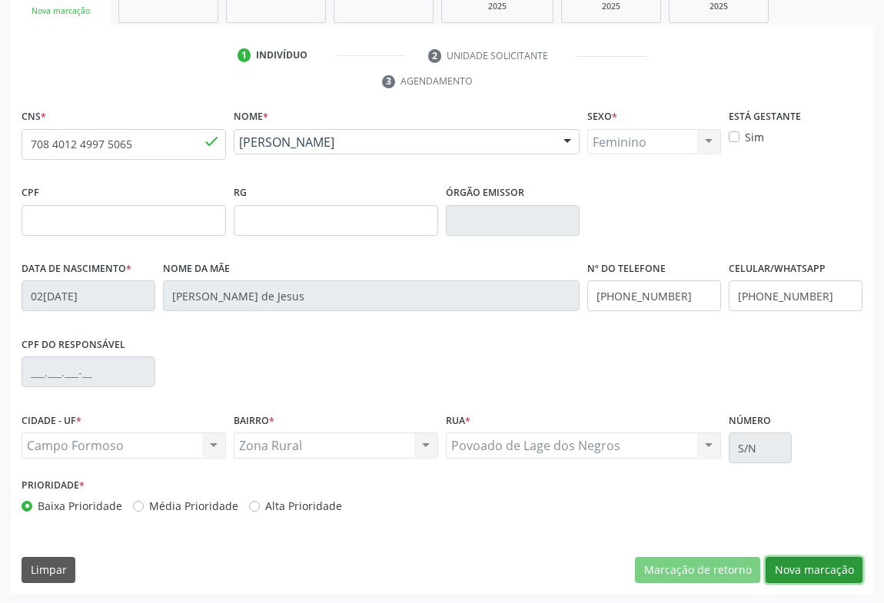
drag, startPoint x: 825, startPoint y: 566, endPoint x: 730, endPoint y: 487, distance: 123.3
click at [825, 563] on button "Nova marcação" at bounding box center [814, 570] width 97 height 26
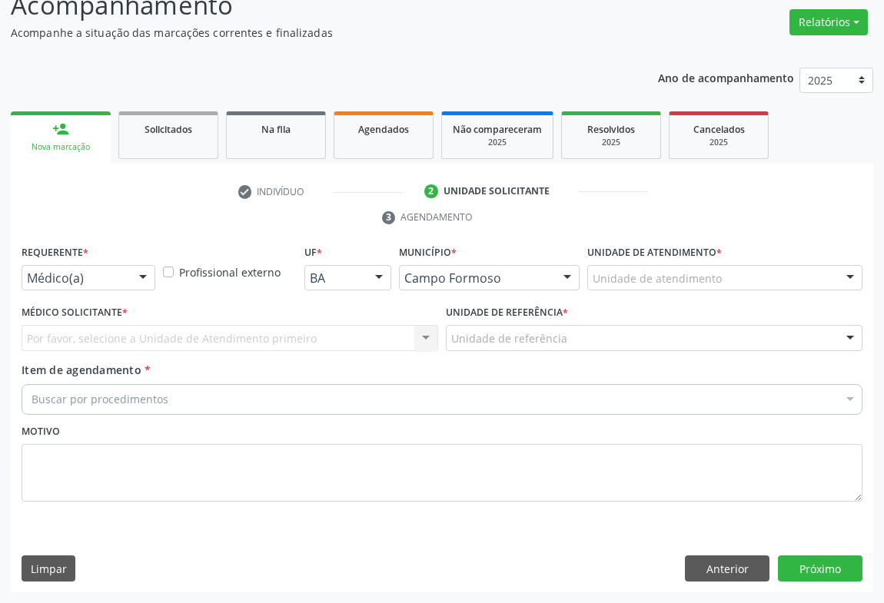
scroll to position [117, 0]
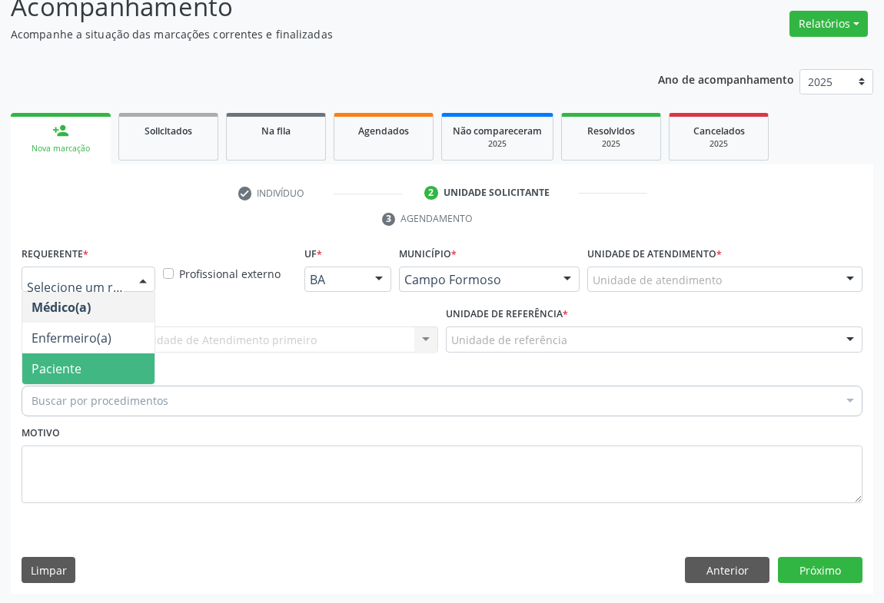
drag, startPoint x: 88, startPoint y: 368, endPoint x: 178, endPoint y: 335, distance: 96.5
click at [97, 364] on span "Paciente" at bounding box center [88, 369] width 132 height 31
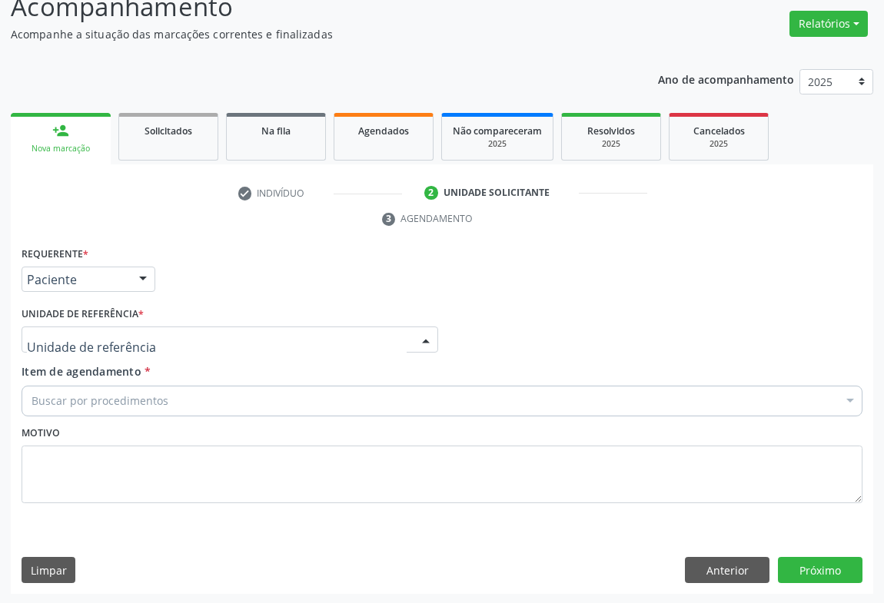
click at [184, 332] on div at bounding box center [230, 340] width 417 height 26
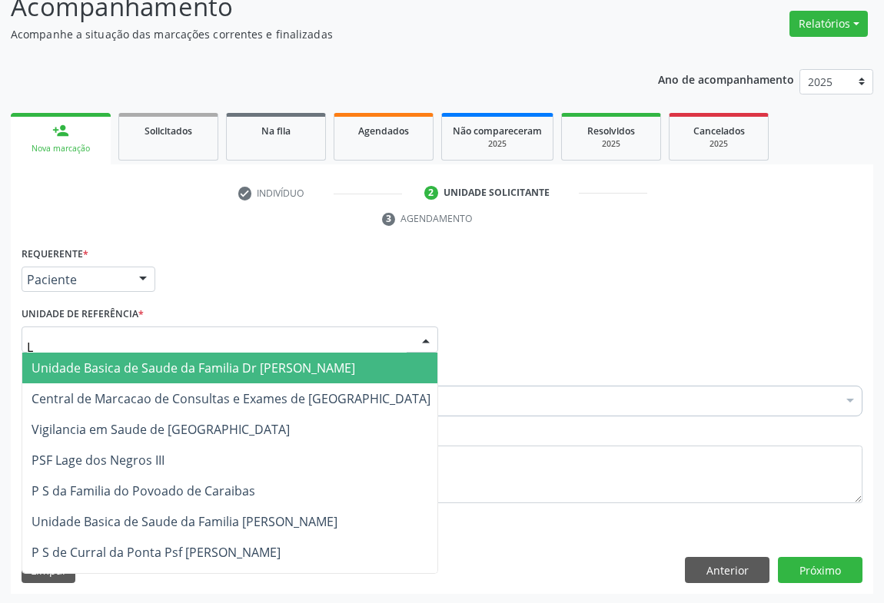
type input "LA"
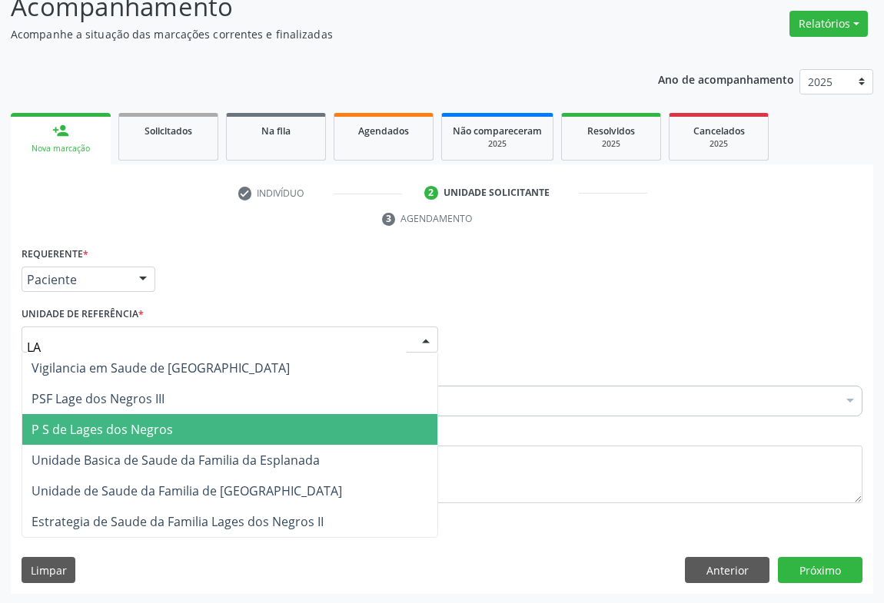
click at [111, 429] on span "P S de Lages dos Negros" at bounding box center [102, 429] width 141 height 17
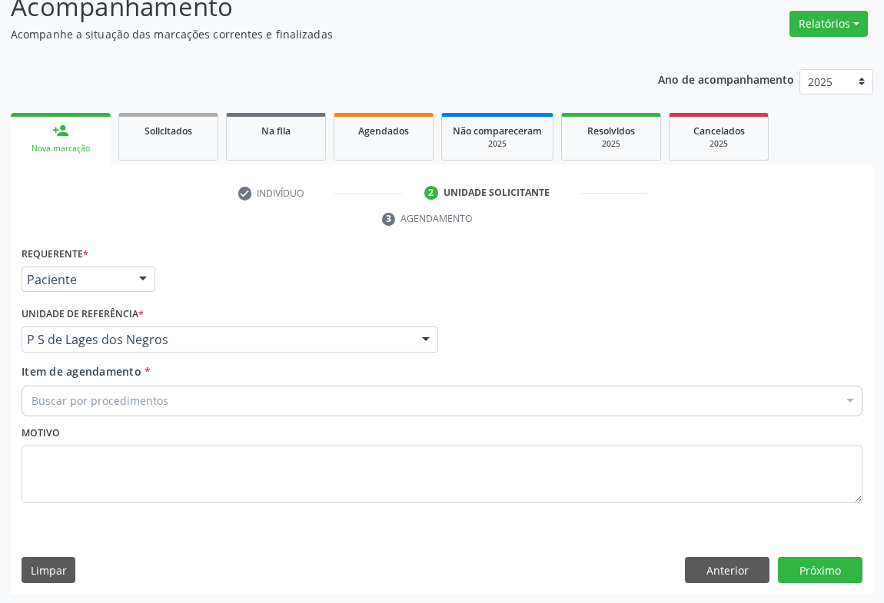
drag, startPoint x: 108, startPoint y: 391, endPoint x: 116, endPoint y: 387, distance: 9.3
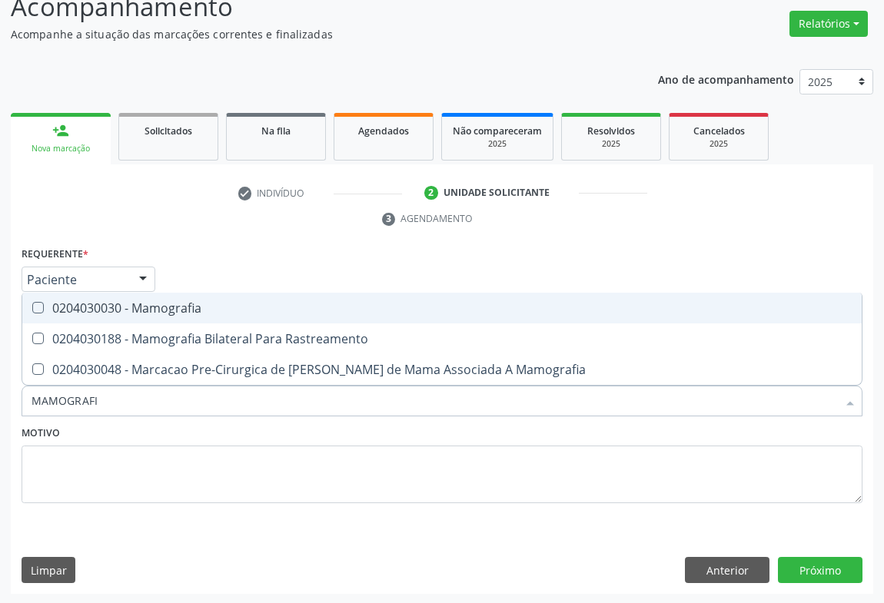
type input "MAMOGRAFIA"
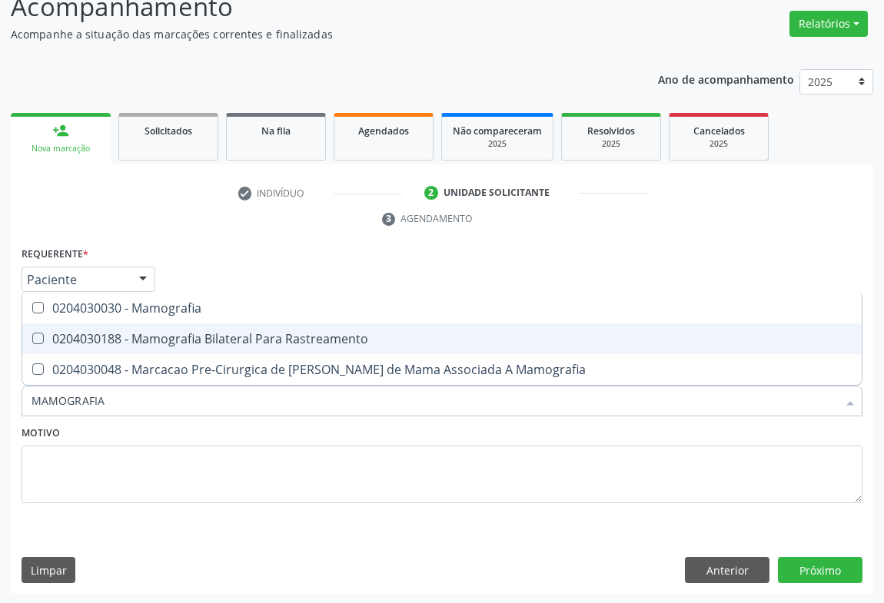
drag, startPoint x: 214, startPoint y: 333, endPoint x: 271, endPoint y: 377, distance: 71.2
click at [215, 336] on div "0204030188 - Mamografia Bilateral Para Rastreamento" at bounding box center [442, 339] width 821 height 12
checkbox Rastreamento "true"
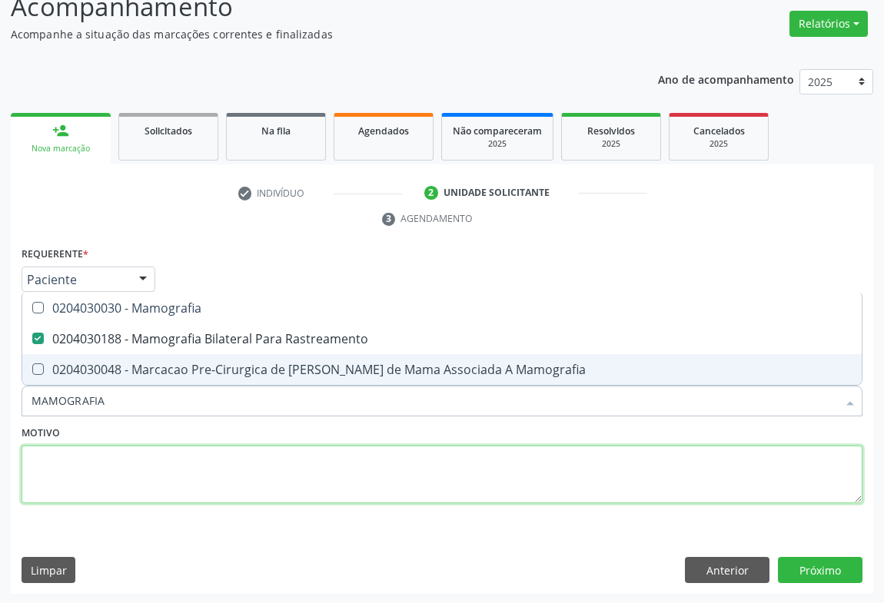
drag, startPoint x: 261, startPoint y: 460, endPoint x: 327, endPoint y: 450, distance: 66.7
click at [273, 456] on textarea at bounding box center [442, 475] width 841 height 58
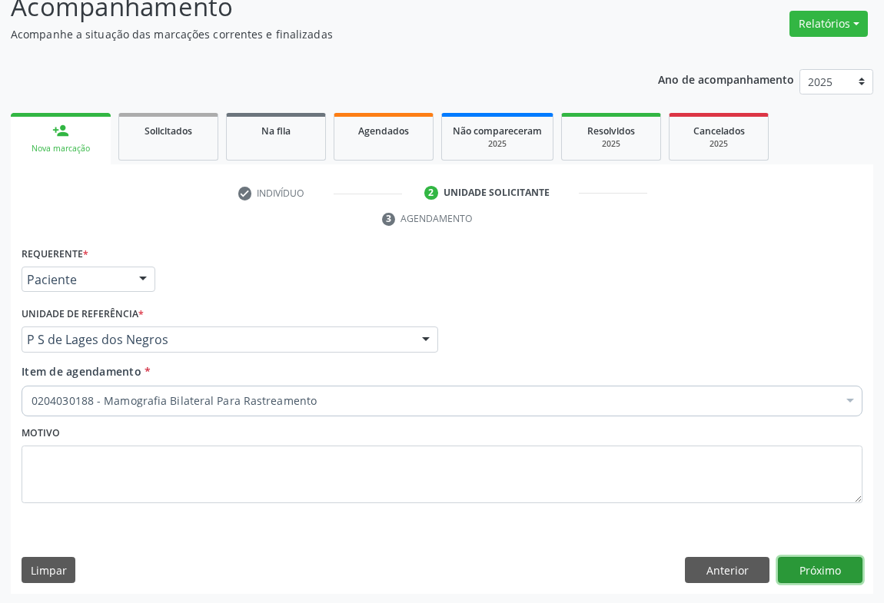
click at [821, 561] on button "Próximo" at bounding box center [820, 570] width 85 height 26
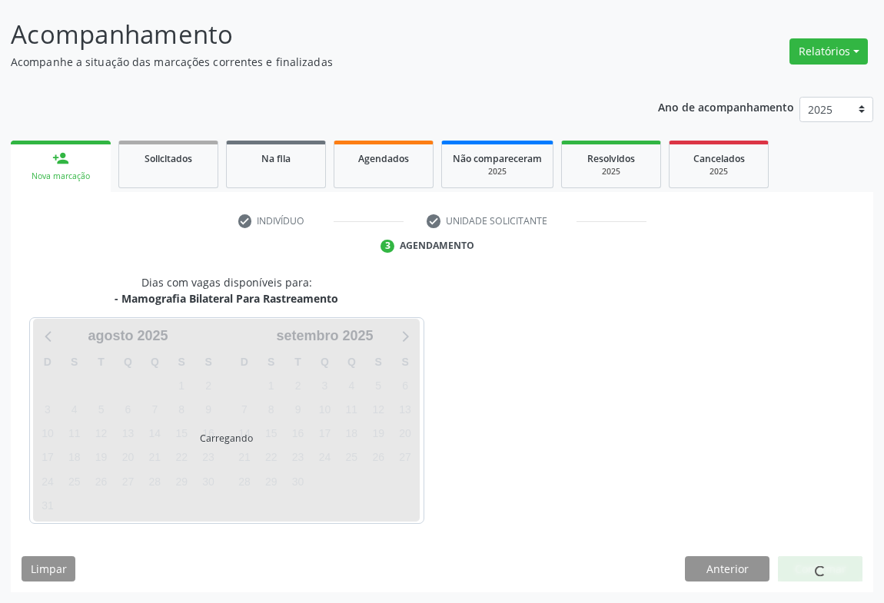
scroll to position [88, 0]
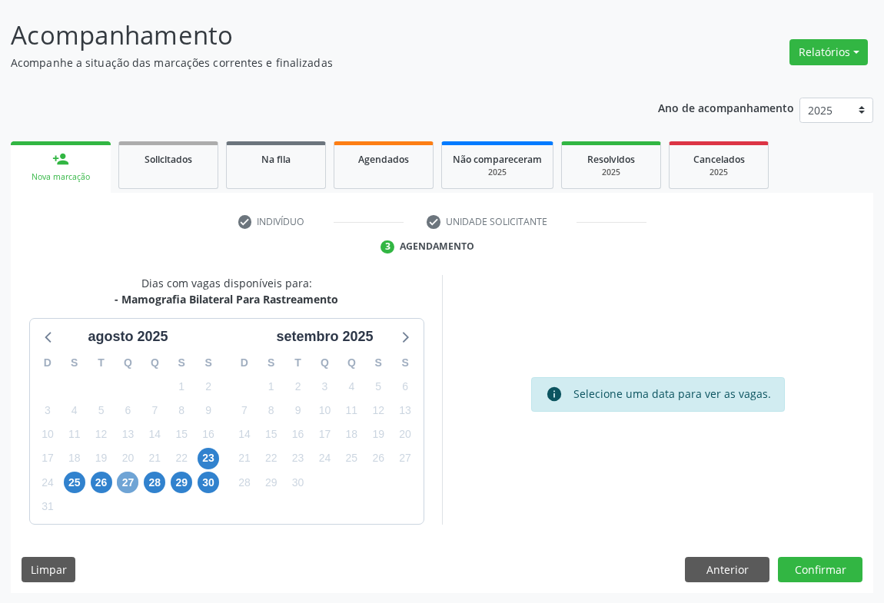
click at [125, 481] on span "27" at bounding box center [128, 483] width 22 height 22
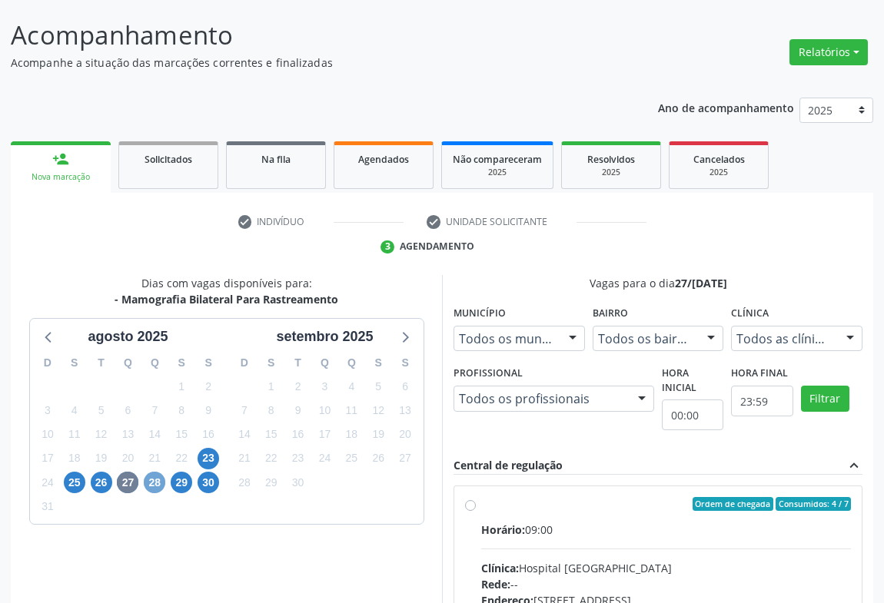
click at [157, 485] on span "28" at bounding box center [155, 483] width 22 height 22
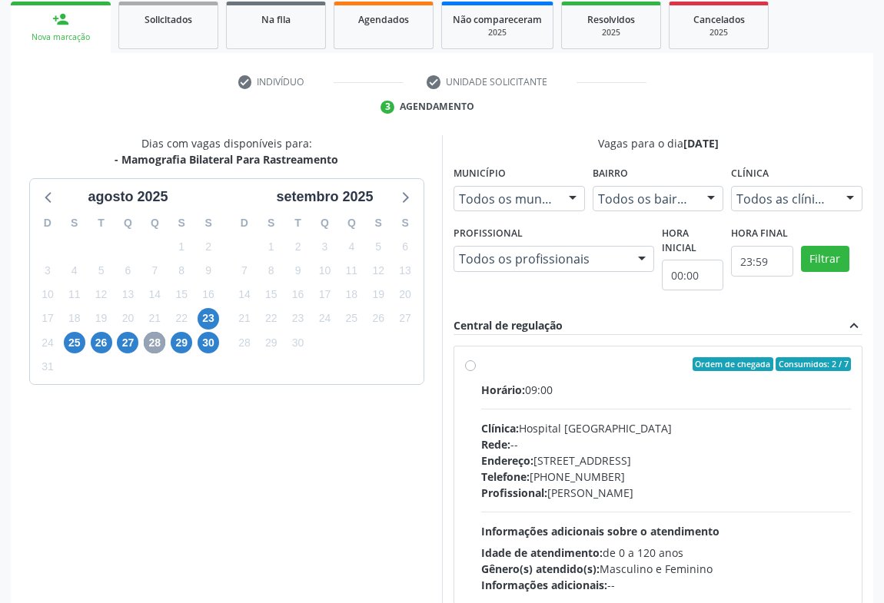
scroll to position [298, 0]
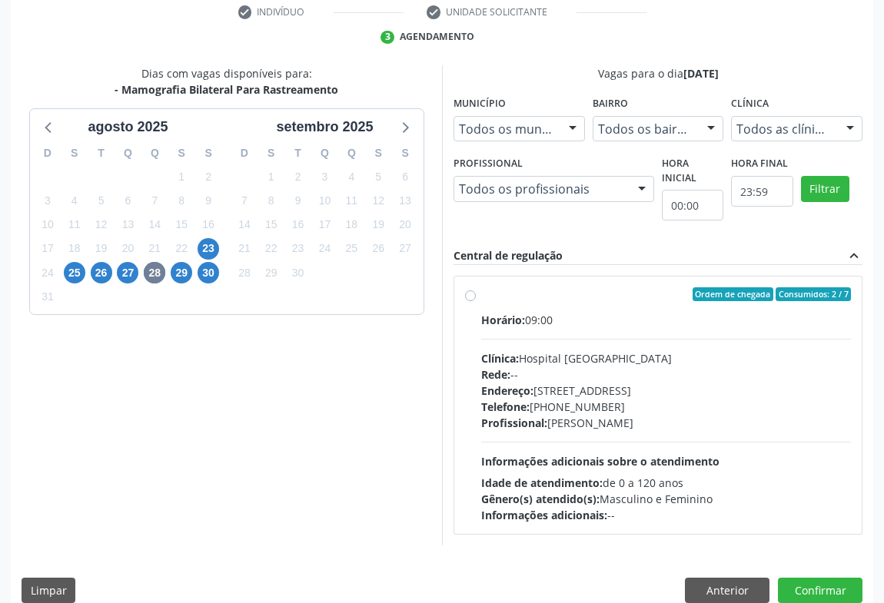
click at [510, 319] on span "Horário:" at bounding box center [503, 320] width 44 height 15
click at [476, 301] on input "Ordem de chegada Consumidos: 2 / 7 Horário: 09:00 Clínica: Hospital Sao Francis…" at bounding box center [470, 294] width 11 height 14
radio input "true"
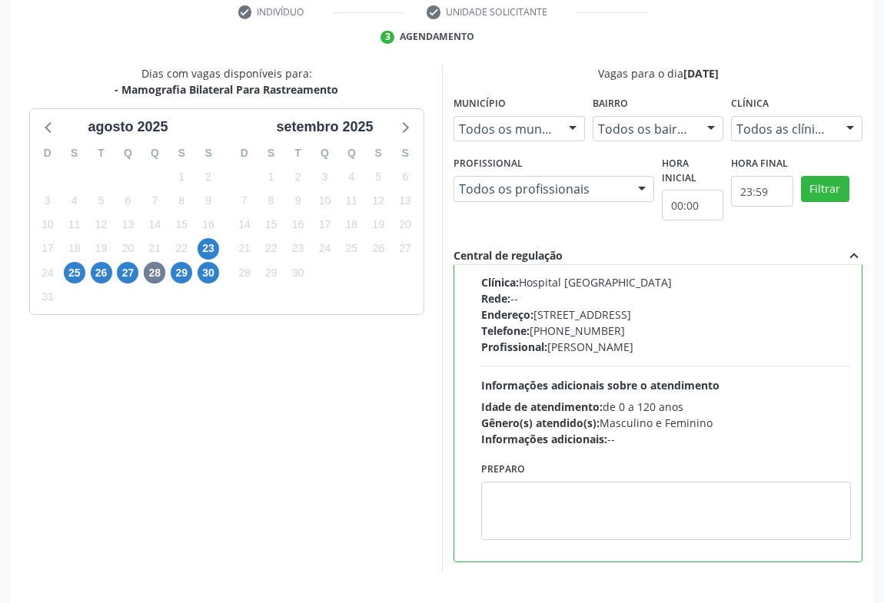
scroll to position [347, 0]
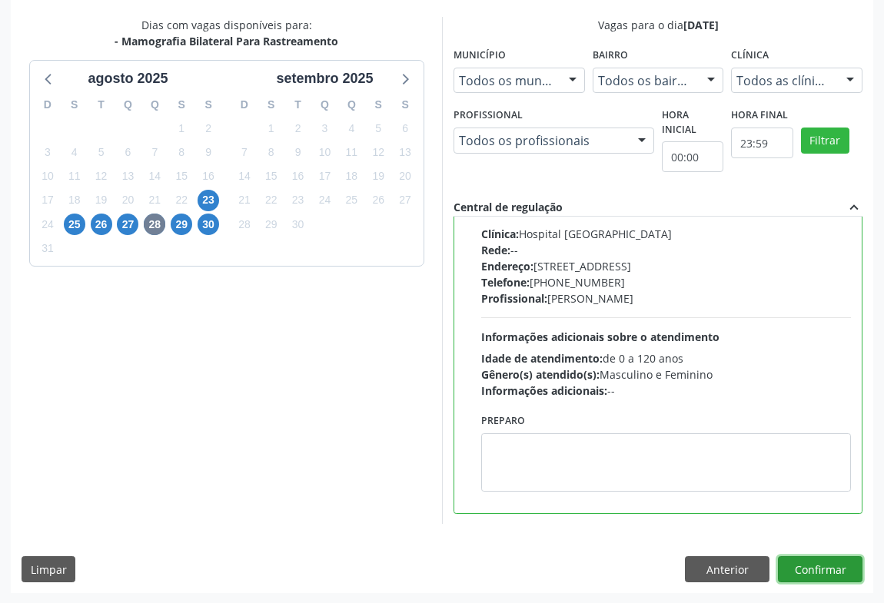
click at [809, 556] on button "Confirmar" at bounding box center [820, 569] width 85 height 26
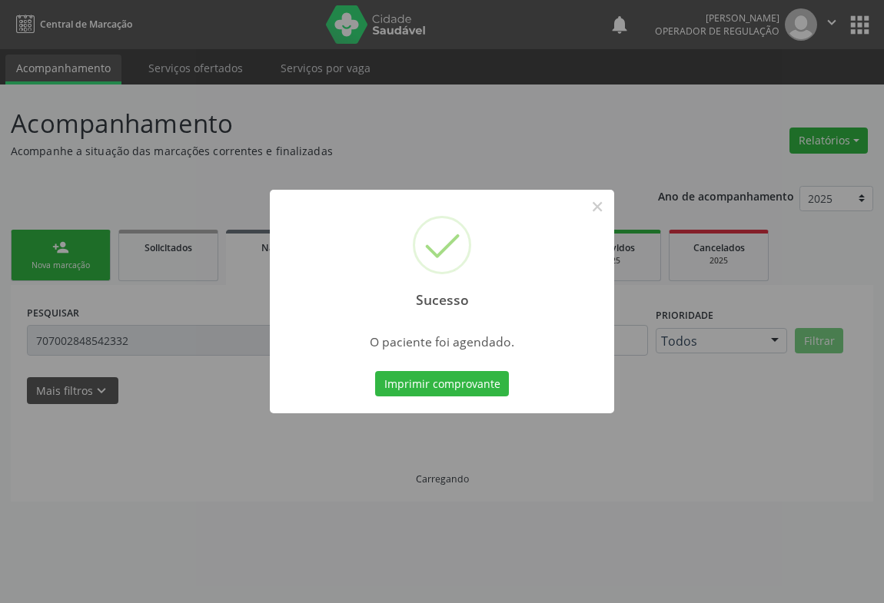
scroll to position [0, 0]
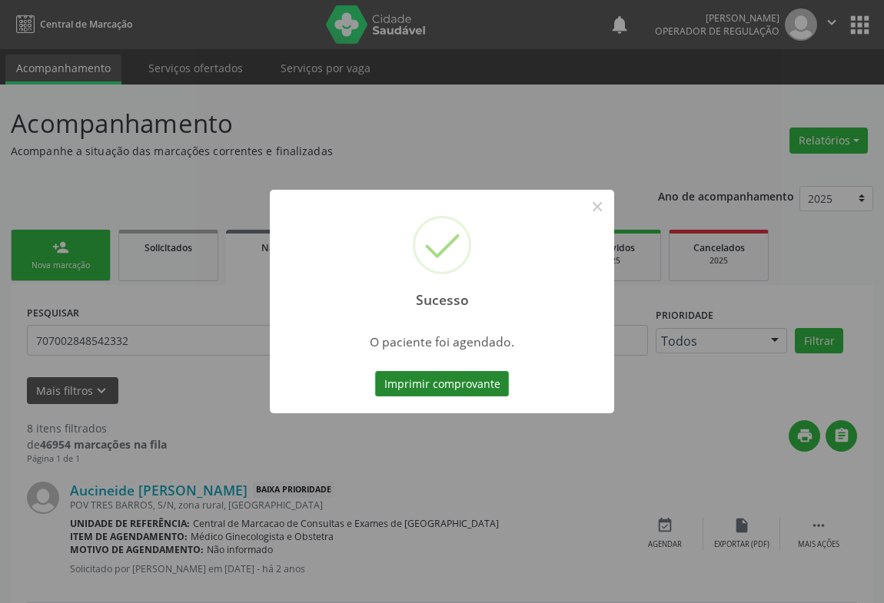
click at [461, 377] on button "Imprimir comprovante" at bounding box center [442, 384] width 134 height 26
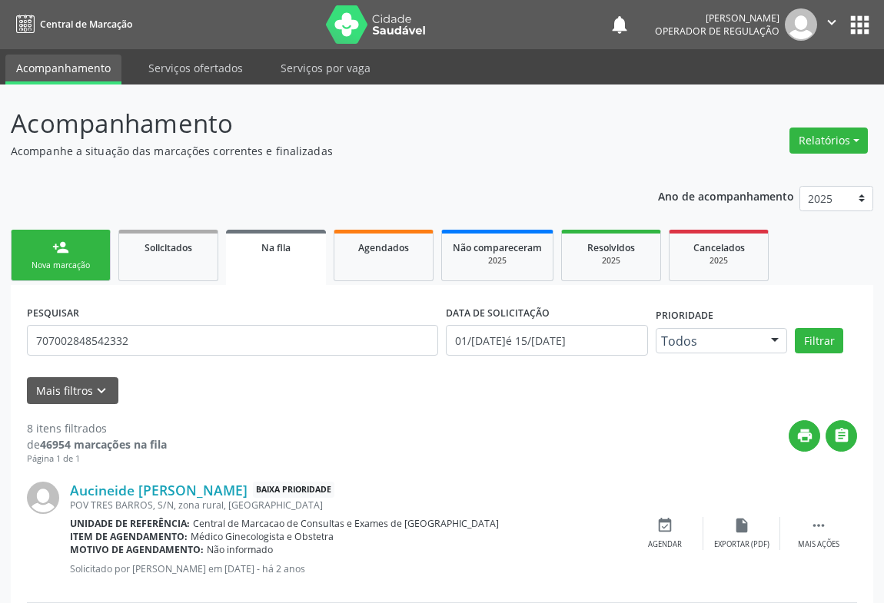
click at [71, 260] on div "Nova marcação" at bounding box center [60, 266] width 77 height 12
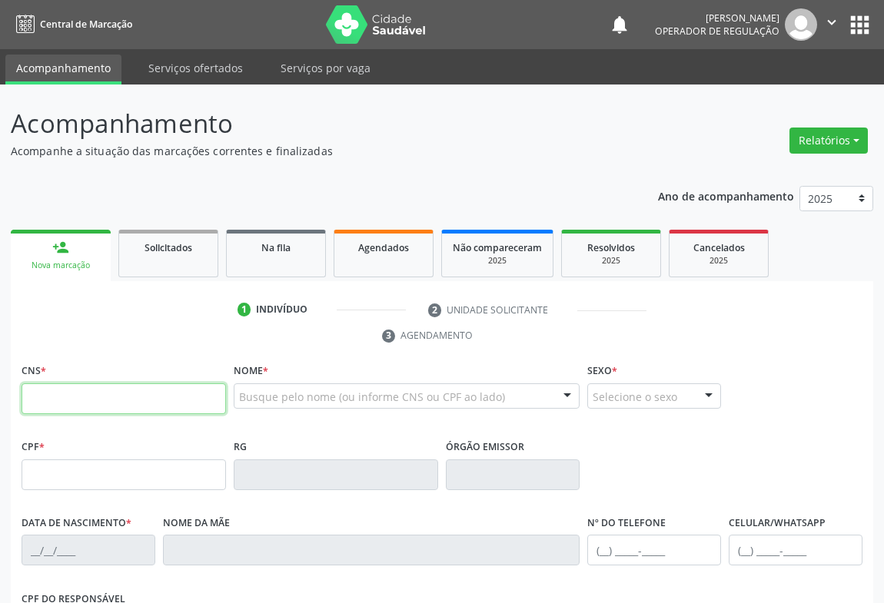
click at [61, 396] on input "text" at bounding box center [124, 399] width 204 height 31
type input "705 0034 7539 4958"
type input "14/11/1972"
type input "(74) 98831-6140"
type input "(74) 98132-5541"
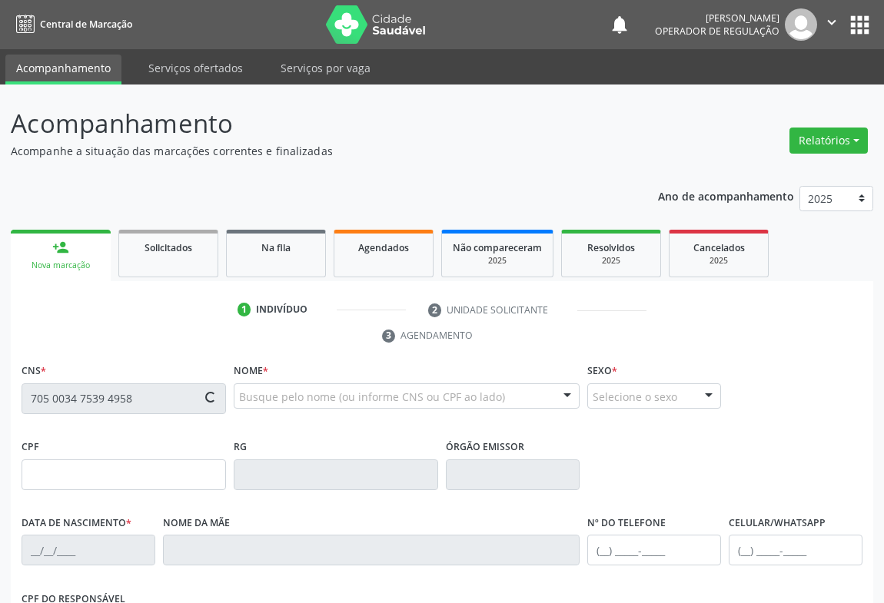
type input "617.845.595-04"
type input "S/N"
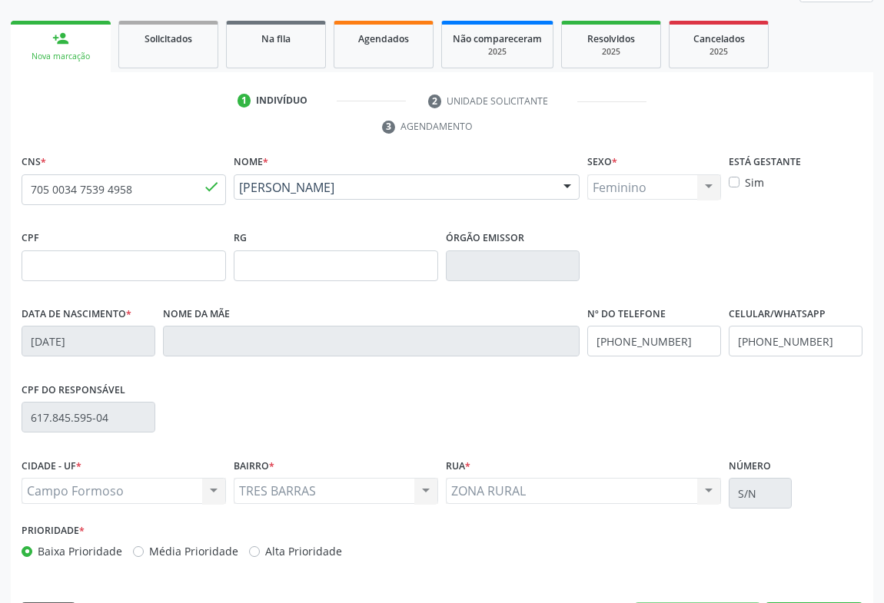
scroll to position [254, 0]
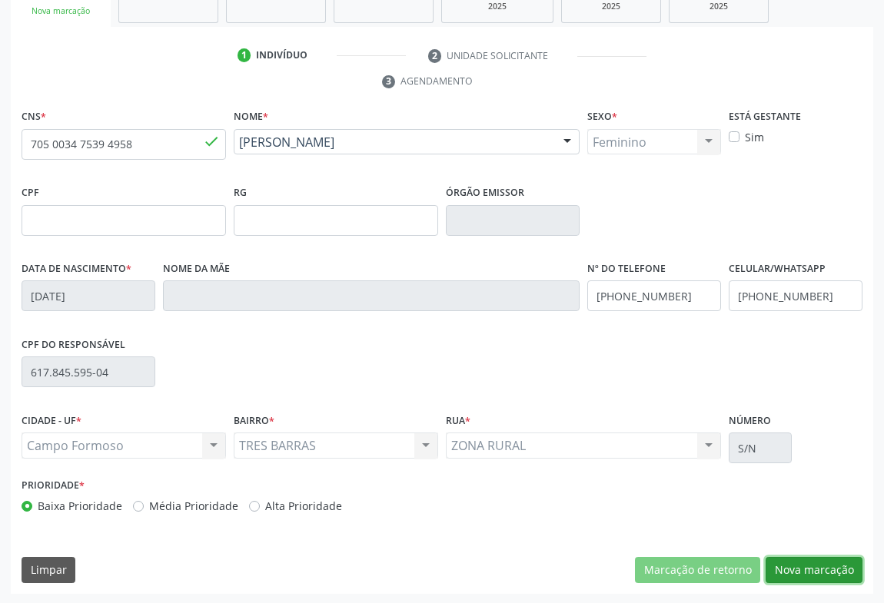
click at [812, 557] on button "Nova marcação" at bounding box center [814, 570] width 97 height 26
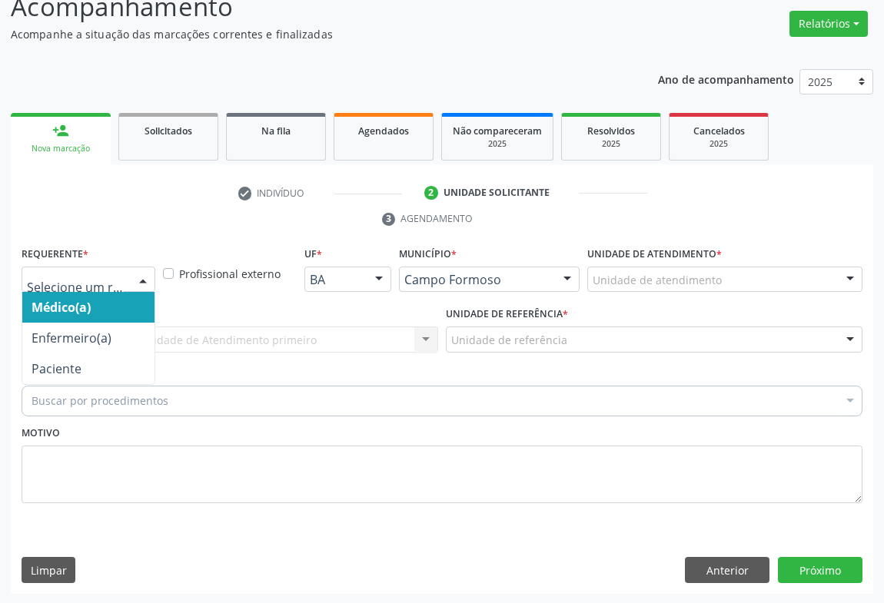
drag, startPoint x: 122, startPoint y: 277, endPoint x: 126, endPoint y: 349, distance: 72.4
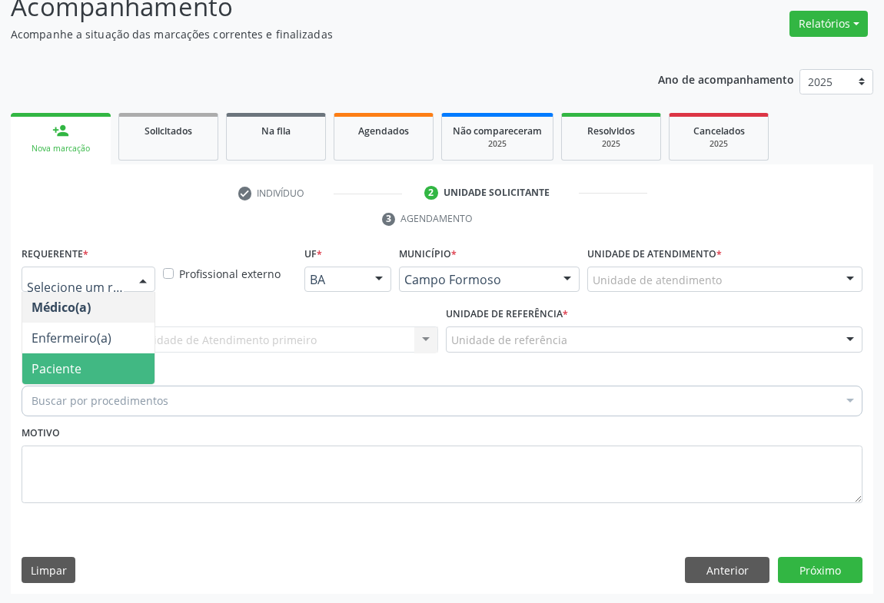
click at [101, 360] on span "Paciente" at bounding box center [88, 369] width 132 height 31
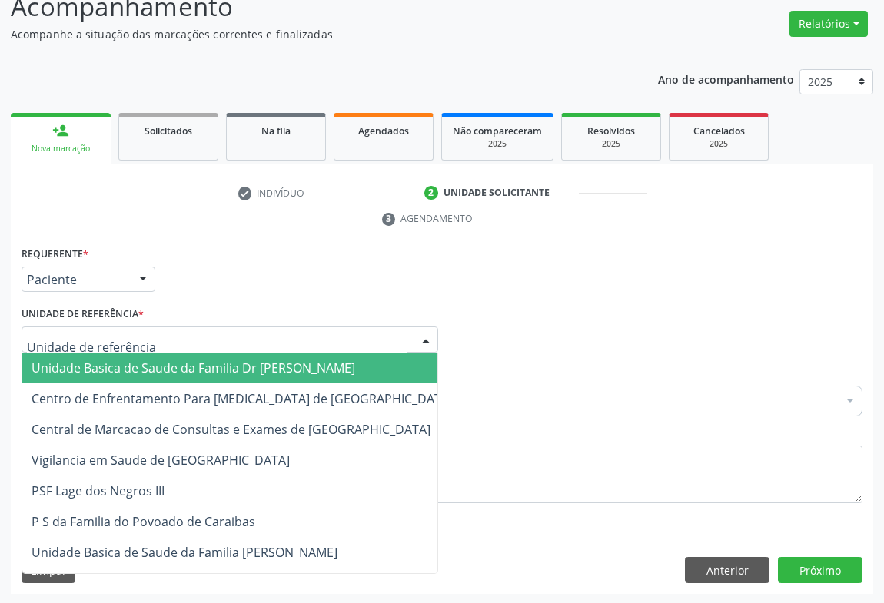
click at [224, 337] on div at bounding box center [230, 340] width 417 height 26
click at [154, 373] on span "Unidade Basica de Saude da Familia Dr [PERSON_NAME]" at bounding box center [194, 368] width 324 height 17
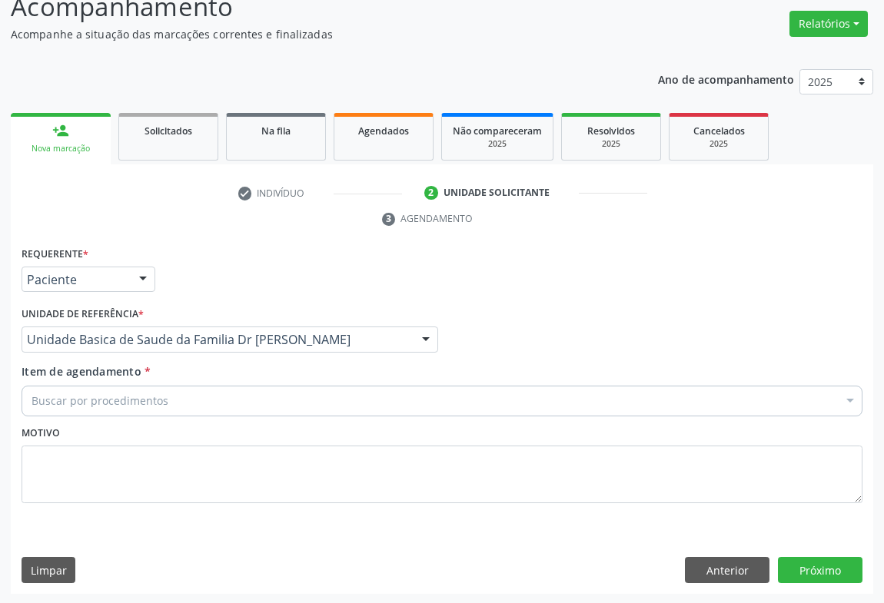
click at [422, 336] on div at bounding box center [425, 340] width 23 height 26
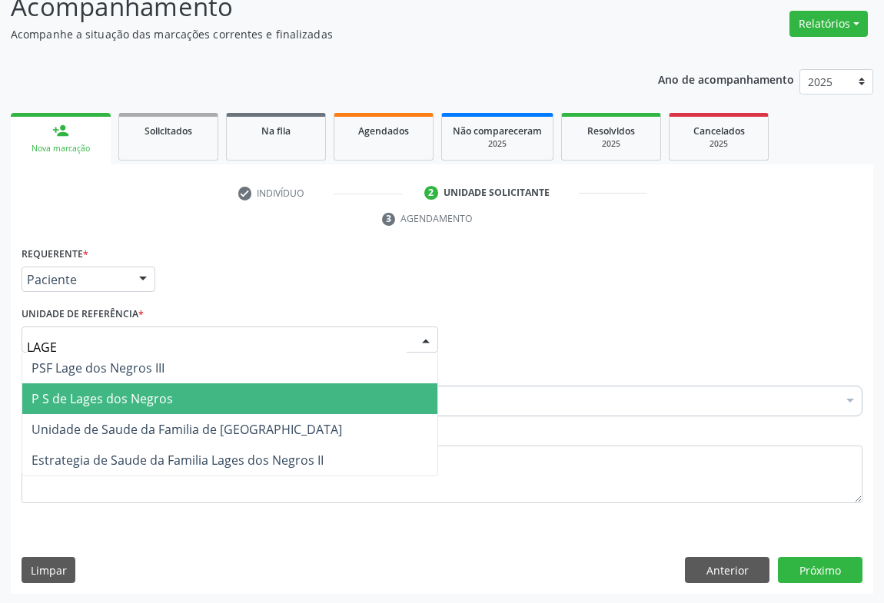
type input "LAGES"
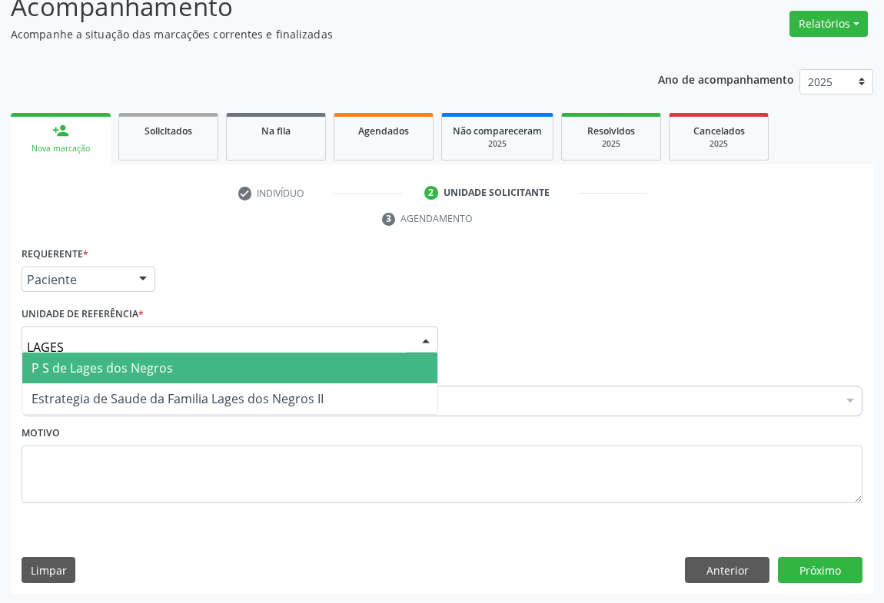
click at [136, 368] on span "P S de Lages dos Negros" at bounding box center [102, 368] width 141 height 17
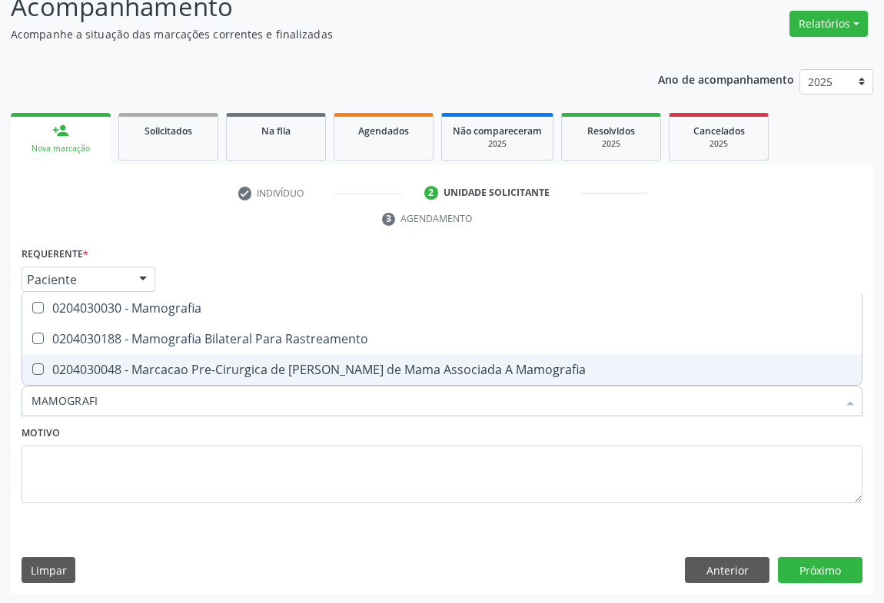
type input "MAMOGRAFIA"
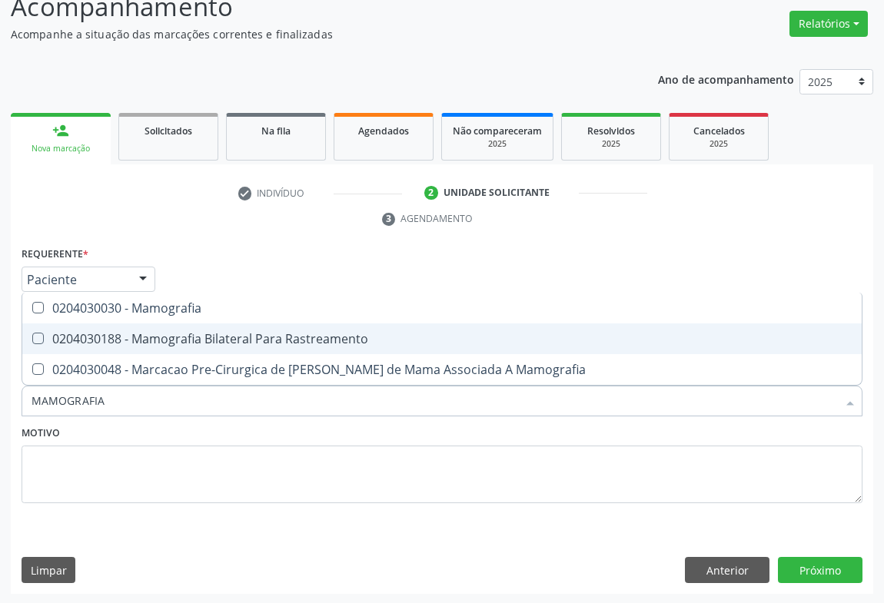
drag, startPoint x: 252, startPoint y: 333, endPoint x: 330, endPoint y: 434, distance: 127.7
click at [255, 335] on div "0204030188 - Mamografia Bilateral Para Rastreamento" at bounding box center [442, 339] width 821 height 12
checkbox Rastreamento "true"
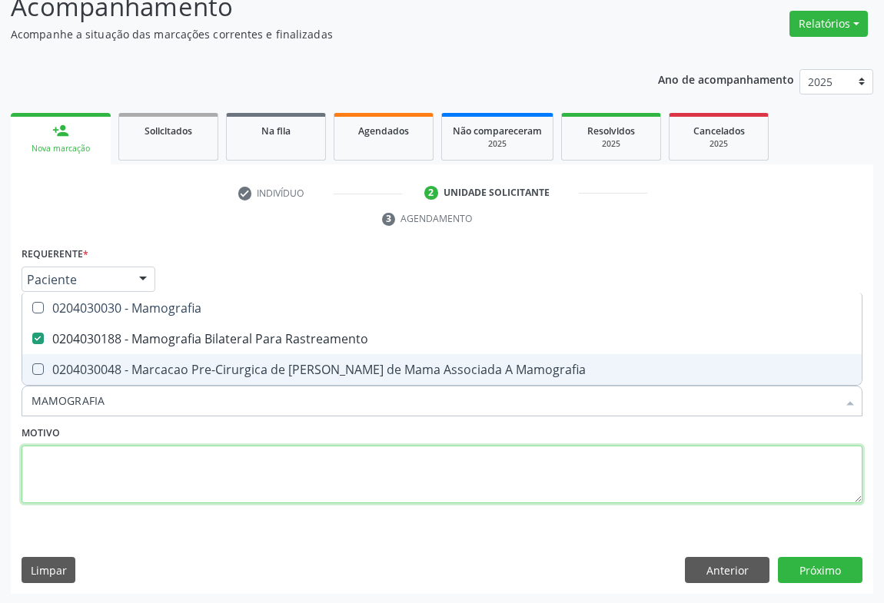
drag, startPoint x: 290, startPoint y: 476, endPoint x: 517, endPoint y: 510, distance: 230.0
click at [284, 470] on textarea at bounding box center [442, 475] width 841 height 58
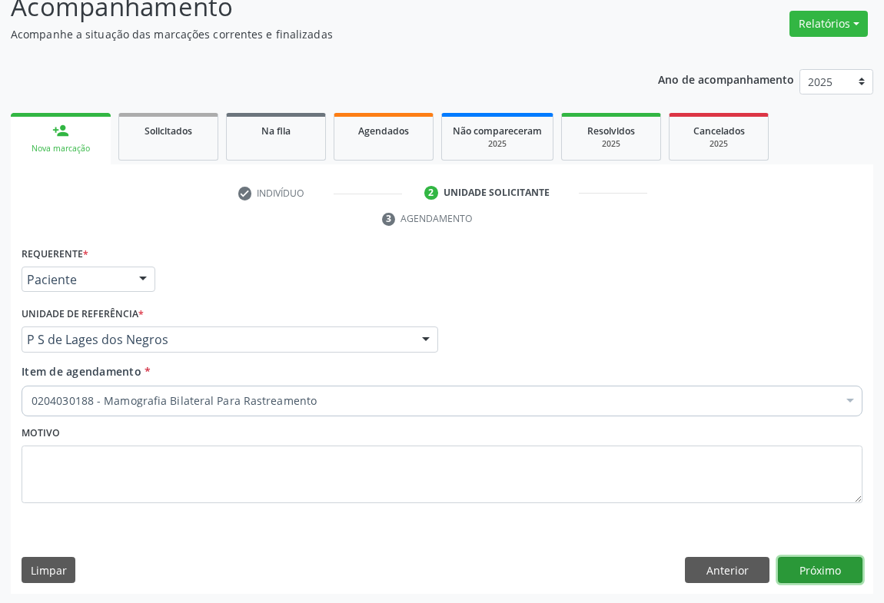
click at [807, 568] on button "Próximo" at bounding box center [820, 570] width 85 height 26
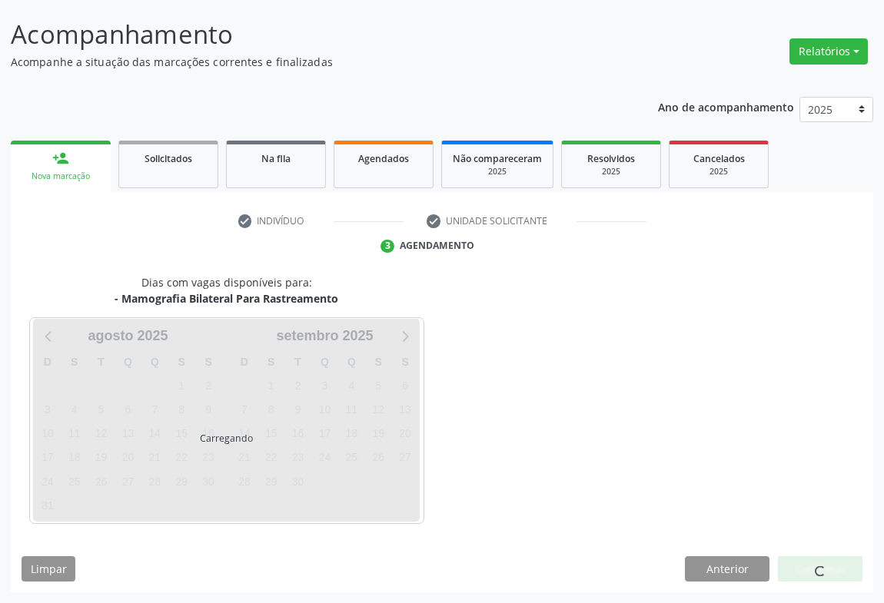
scroll to position [88, 0]
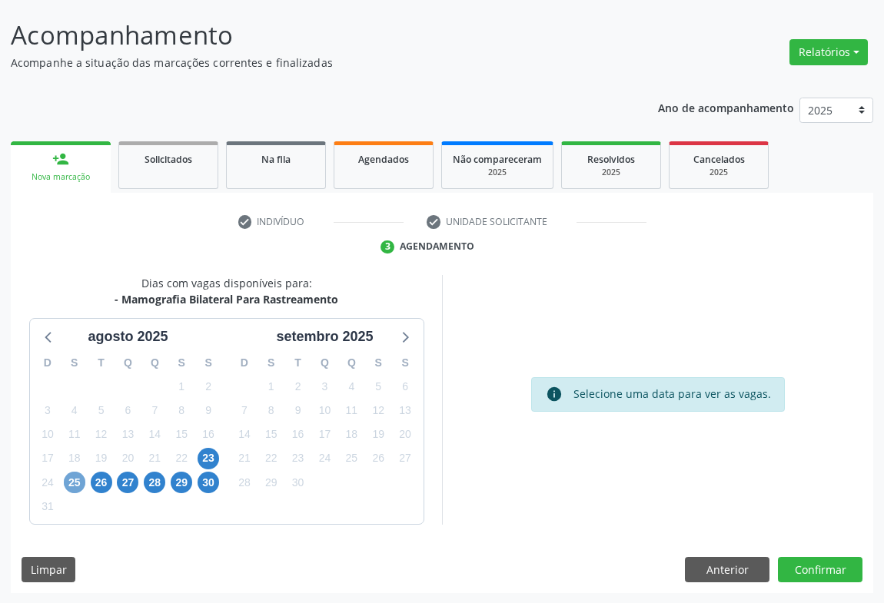
click at [73, 483] on span "25" at bounding box center [75, 483] width 22 height 22
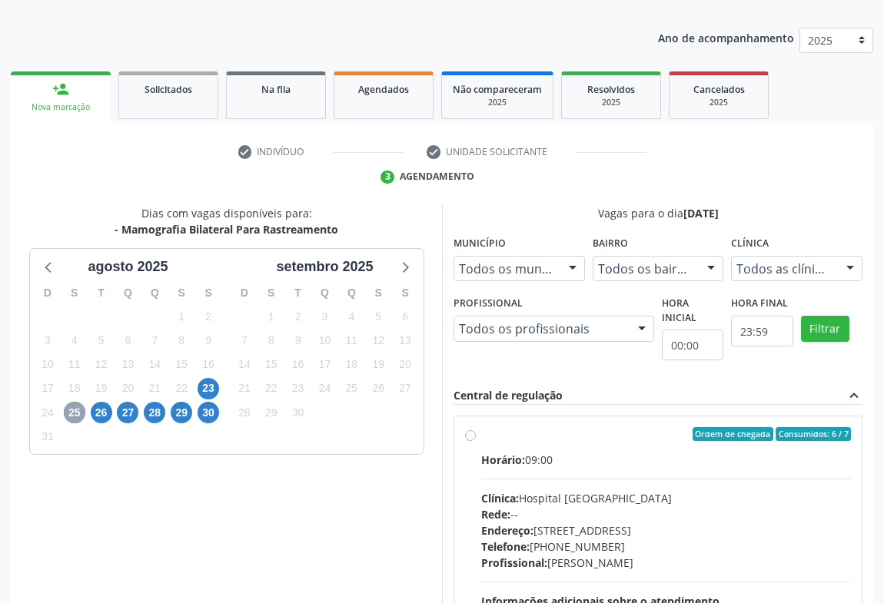
scroll to position [228, 0]
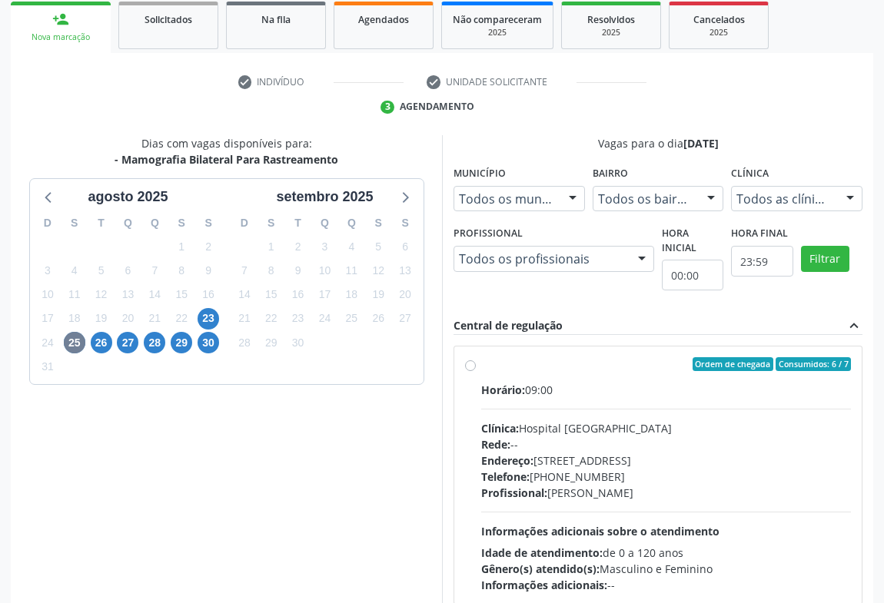
drag, startPoint x: 473, startPoint y: 360, endPoint x: 720, endPoint y: 407, distance: 251.9
click at [481, 360] on label "Ordem de chegada Consumidos: 6 / 7 Horário: 09:00 Clínica: Hospital [GEOGRAPHIC…" at bounding box center [666, 475] width 370 height 236
click at [473, 360] on input "Ordem de chegada Consumidos: 6 / 7 Horário: 09:00 Clínica: Hospital [GEOGRAPHIC…" at bounding box center [470, 364] width 11 height 14
radio input "true"
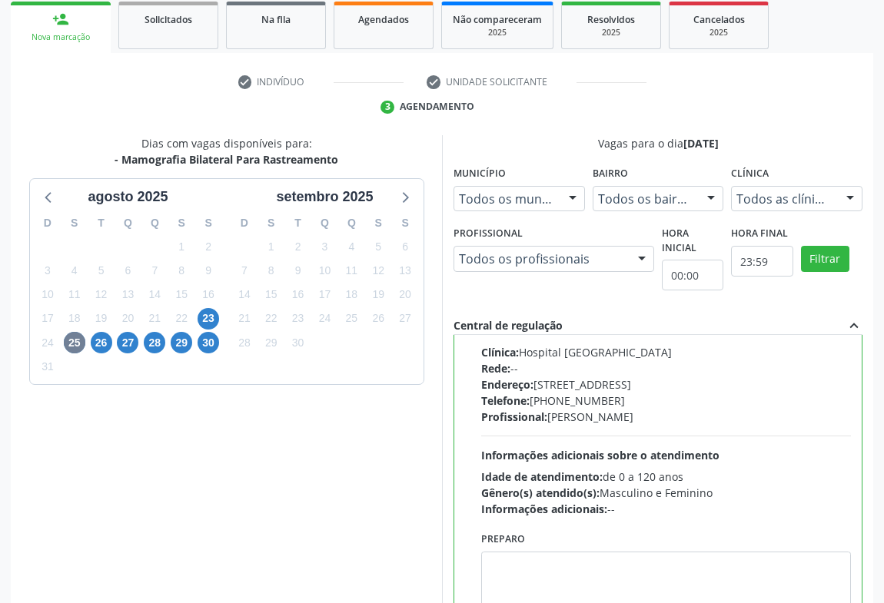
scroll to position [347, 0]
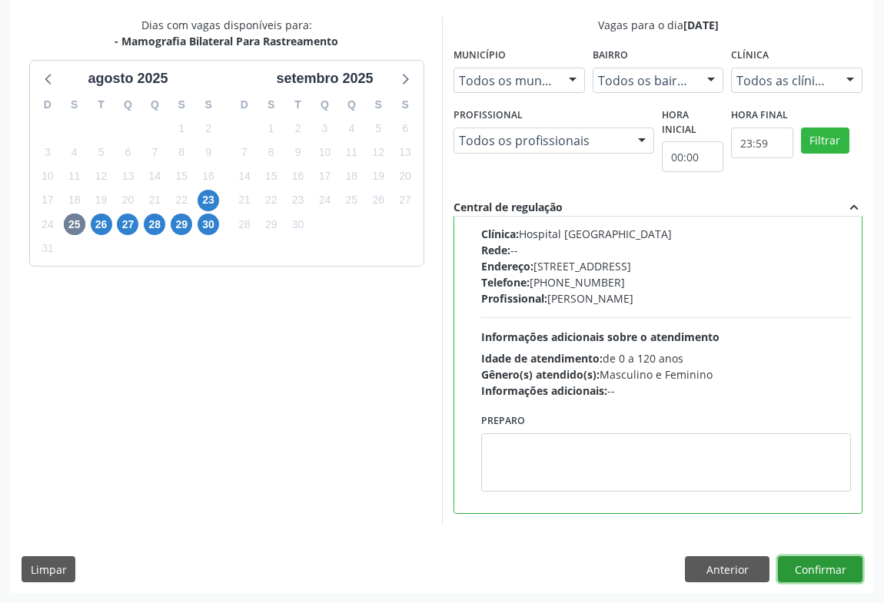
click at [815, 570] on button "Confirmar" at bounding box center [820, 569] width 85 height 26
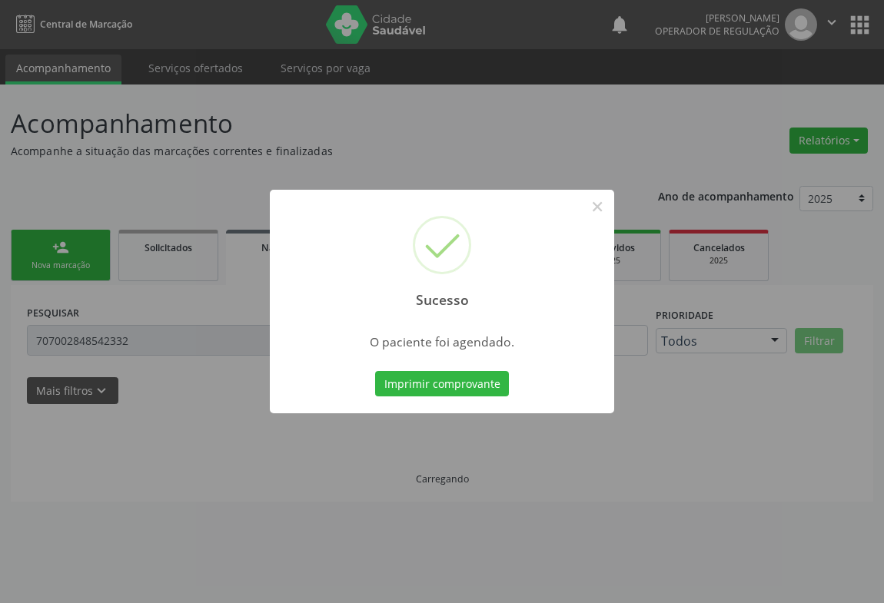
scroll to position [0, 0]
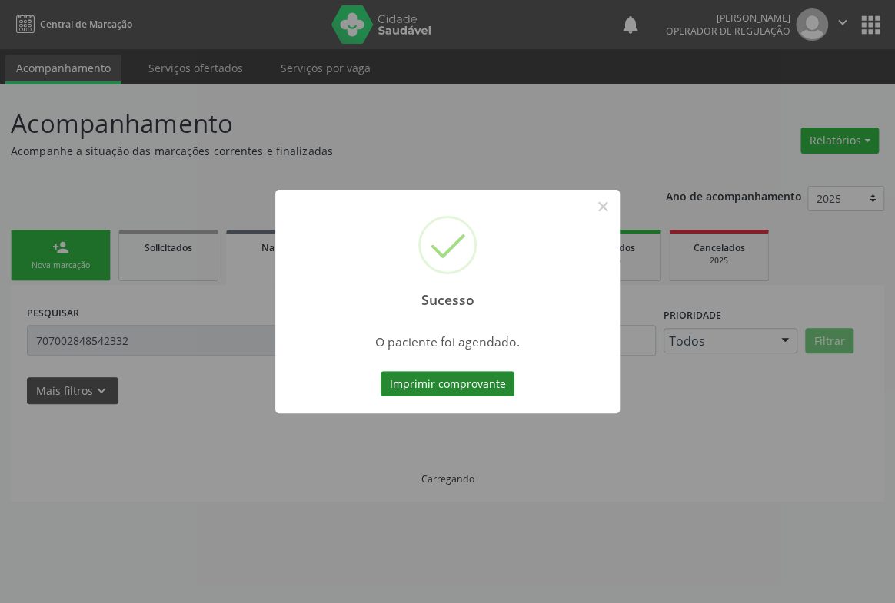
click at [432, 378] on button "Imprimir comprovante" at bounding box center [447, 384] width 134 height 26
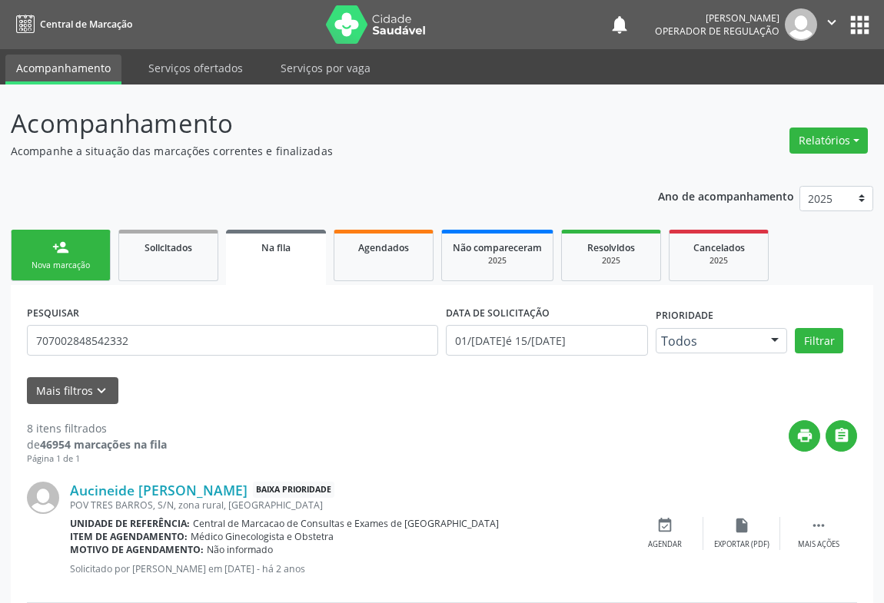
click at [63, 257] on link "person_add Nova marcação" at bounding box center [61, 255] width 100 height 51
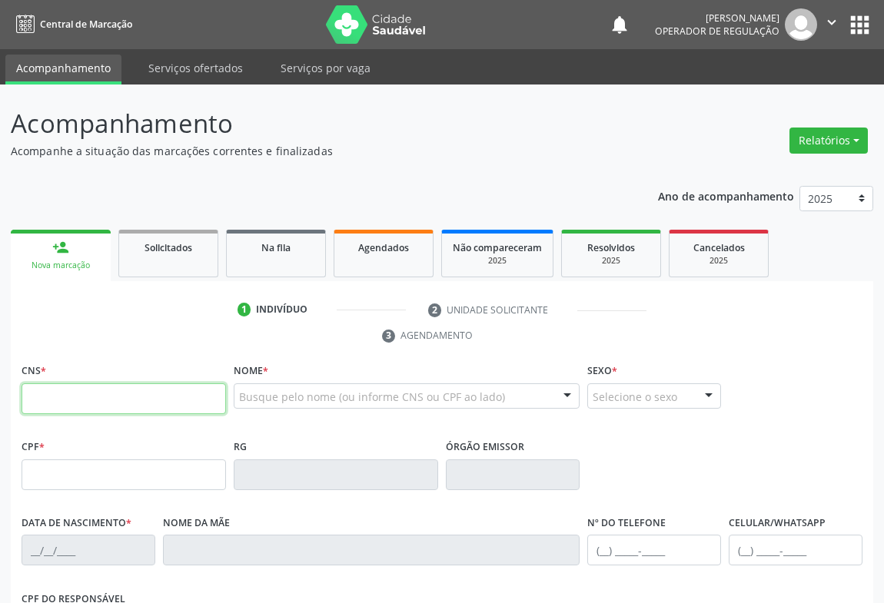
click at [177, 405] on input "text" at bounding box center [124, 399] width 204 height 31
type input "705 2084 8853 8174"
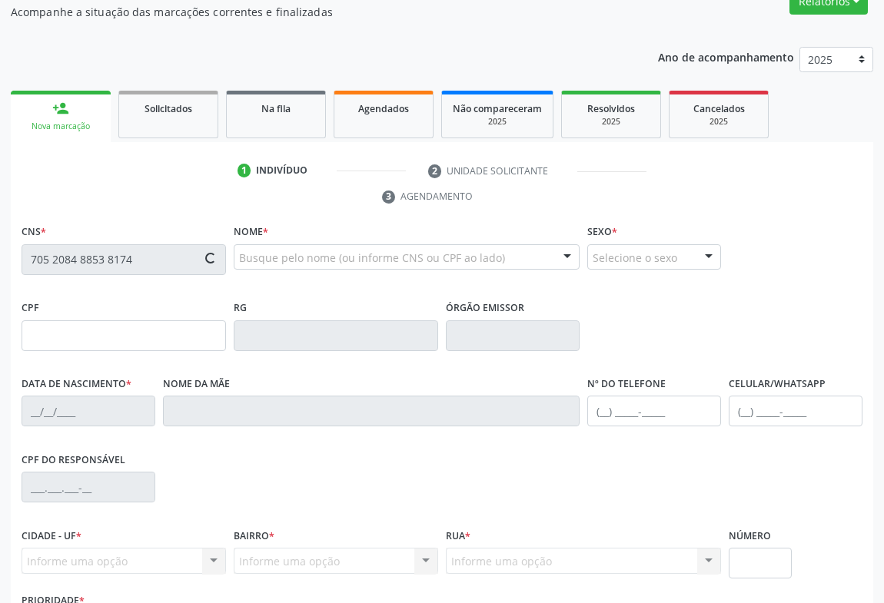
type input "042.997.245-85"
type input "10/07/1985"
type input "Antonia Angelica da Silva"
type input "(74) 98185-4545"
type input "S/N"
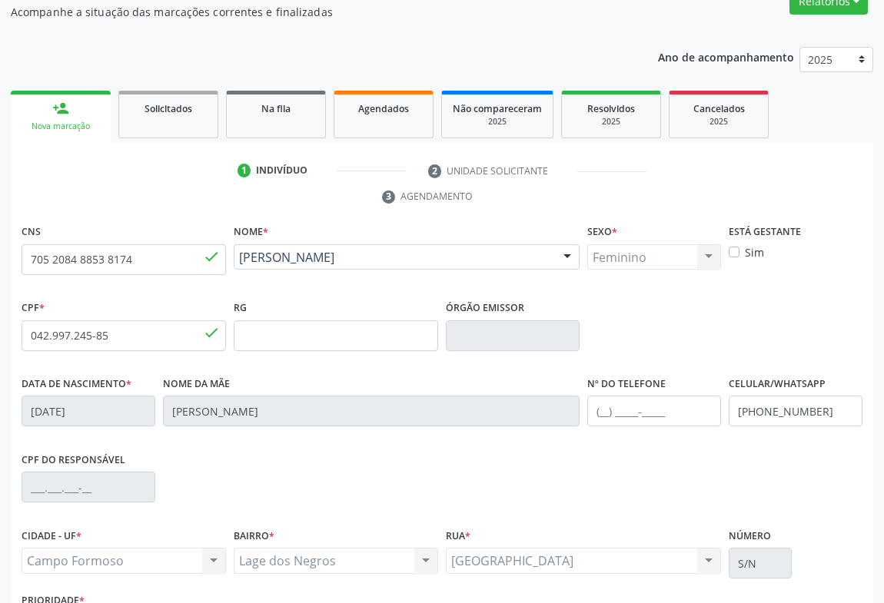
scroll to position [254, 0]
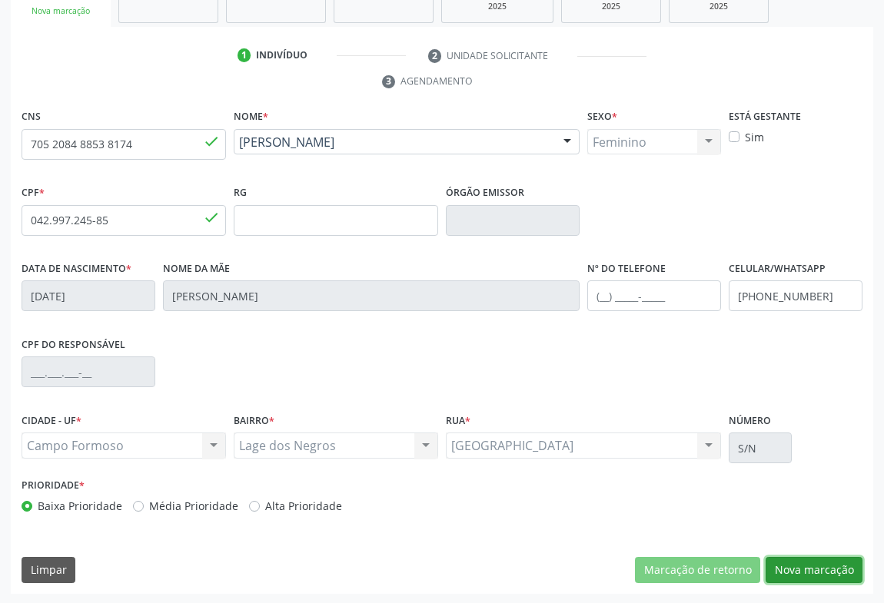
click at [817, 558] on button "Nova marcação" at bounding box center [814, 570] width 97 height 26
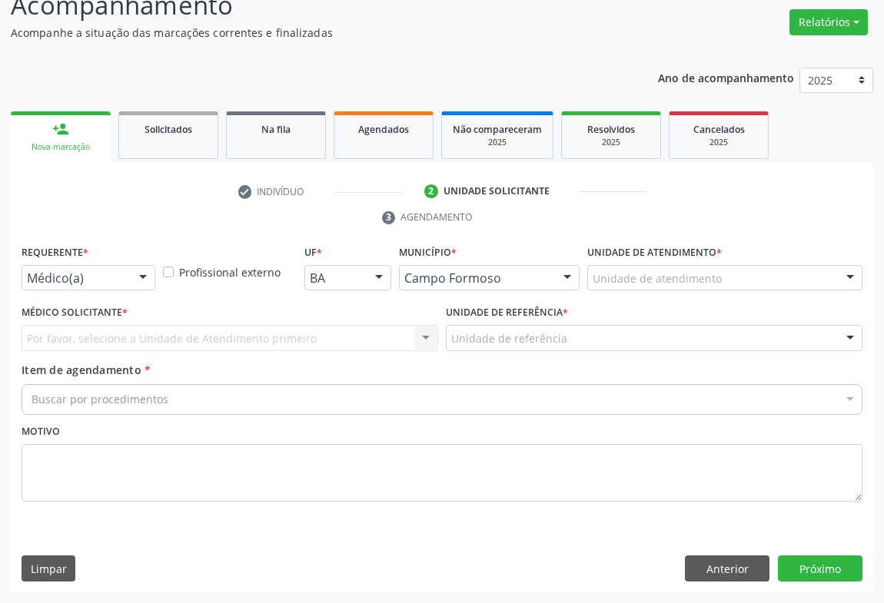
scroll to position [117, 0]
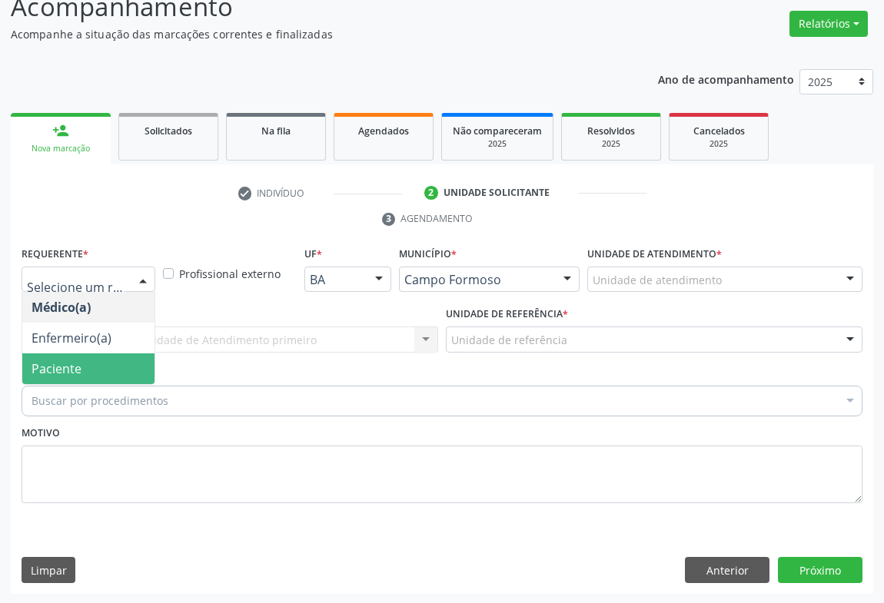
drag, startPoint x: 67, startPoint y: 367, endPoint x: 153, endPoint y: 352, distance: 87.4
click at [68, 367] on span "Paciente" at bounding box center [57, 368] width 50 height 17
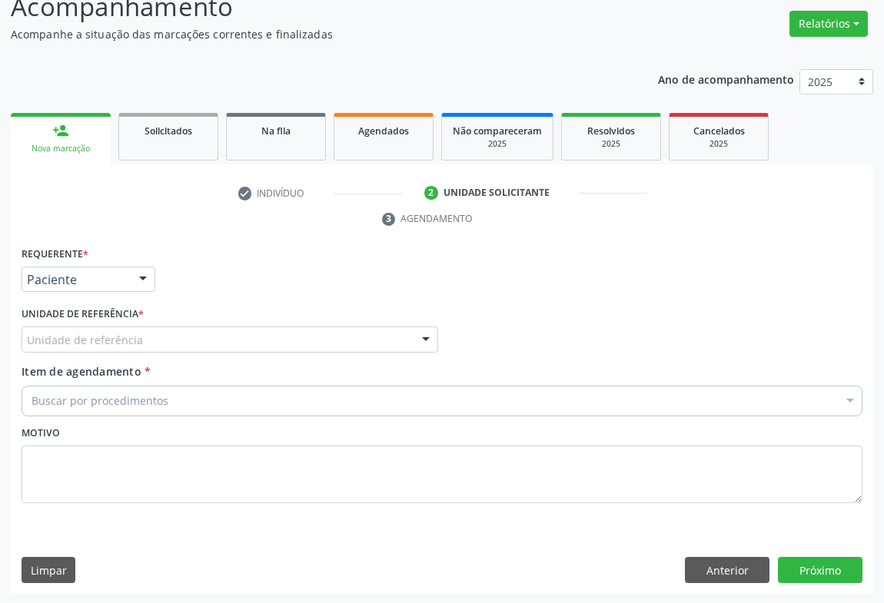
click at [177, 344] on div "Unidade de referência" at bounding box center [230, 340] width 417 height 26
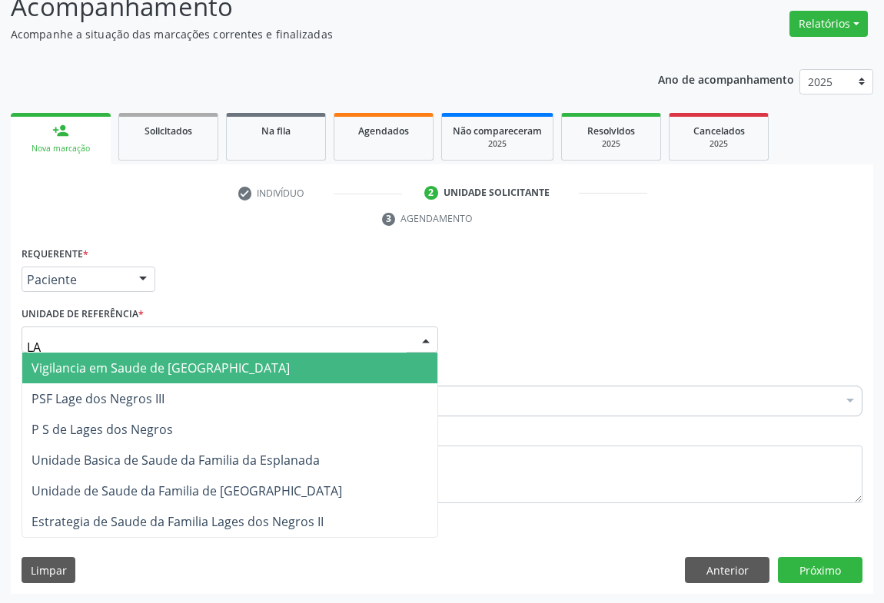
type input "LAG"
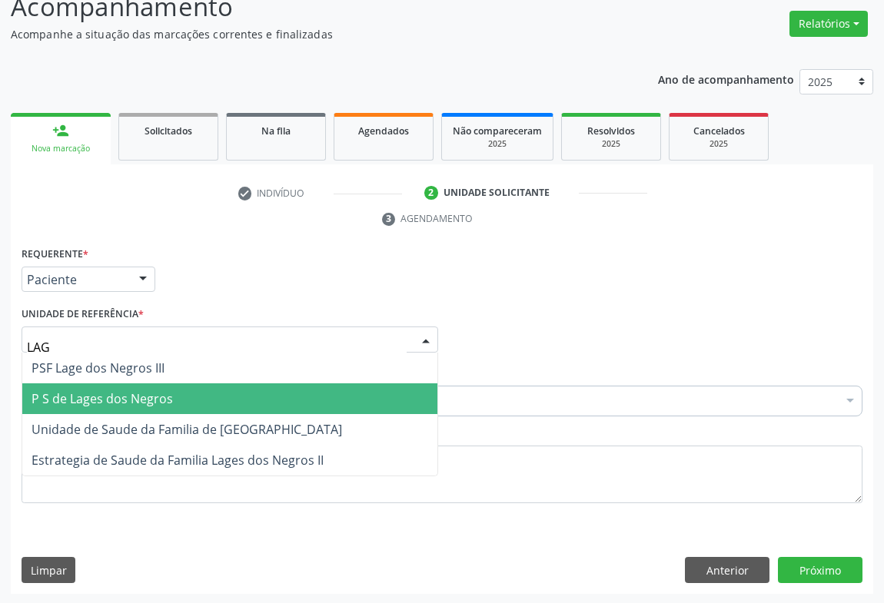
click at [151, 393] on span "P S de Lages dos Negros" at bounding box center [102, 398] width 141 height 17
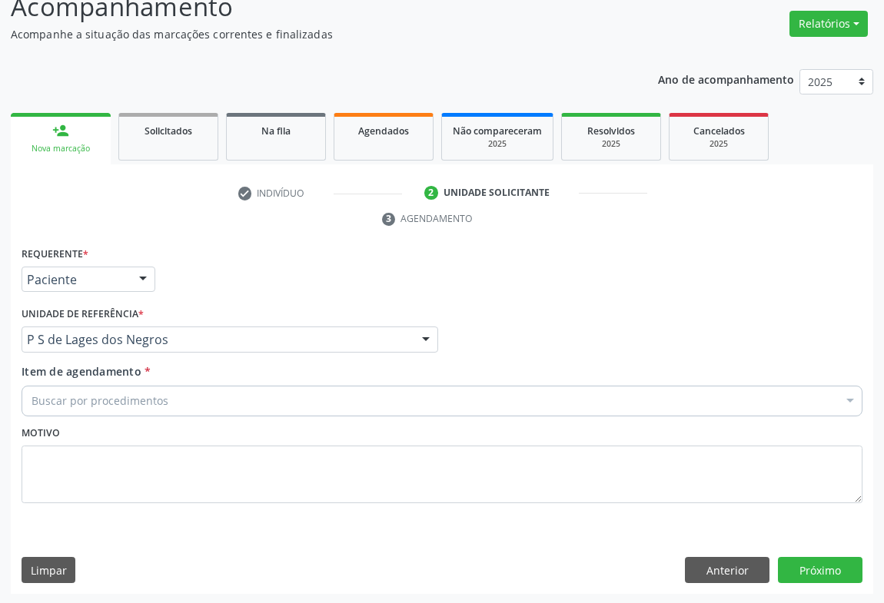
click at [190, 404] on div "Buscar por procedimentos" at bounding box center [442, 401] width 841 height 31
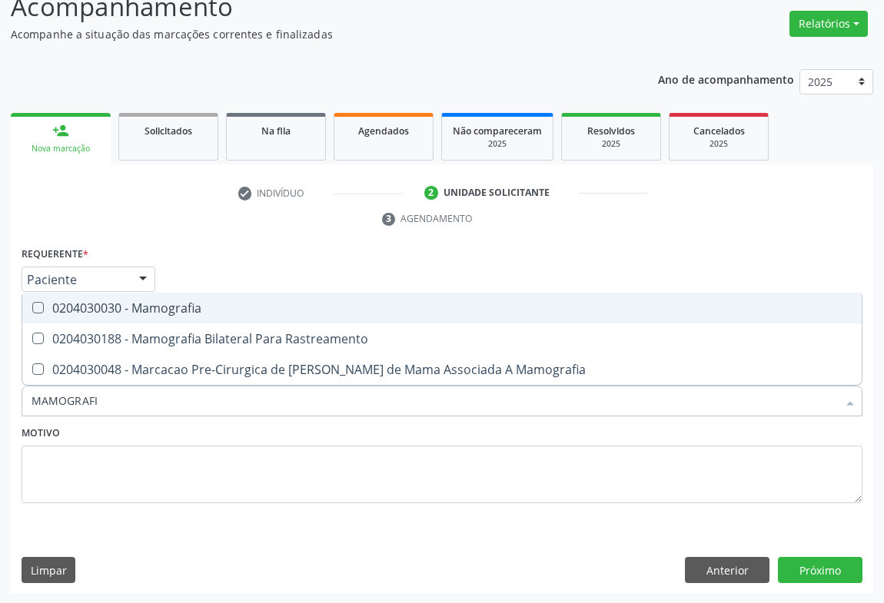
type input "MAMOGRAFIA"
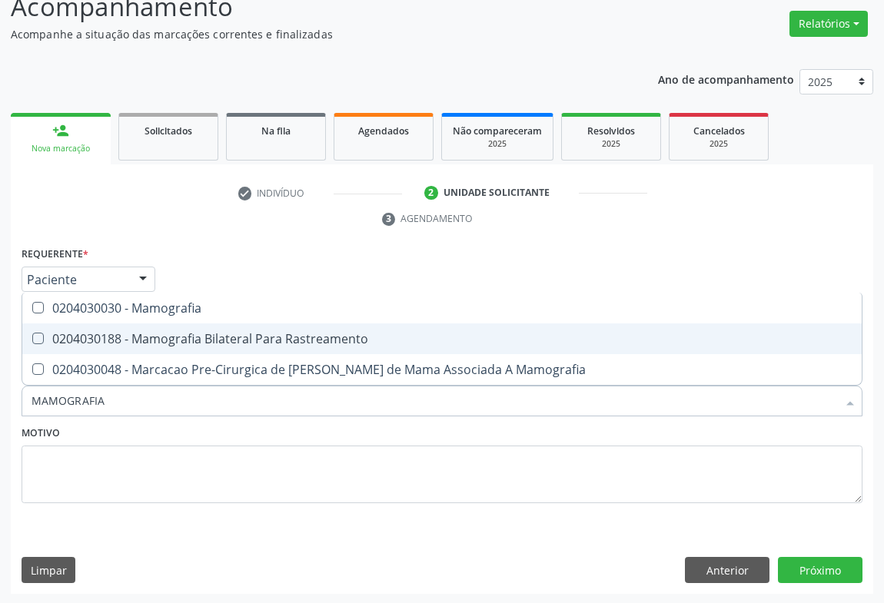
drag, startPoint x: 197, startPoint y: 335, endPoint x: 231, endPoint y: 363, distance: 44.3
click at [199, 338] on div "0204030188 - Mamografia Bilateral Para Rastreamento" at bounding box center [442, 339] width 821 height 12
checkbox Rastreamento "true"
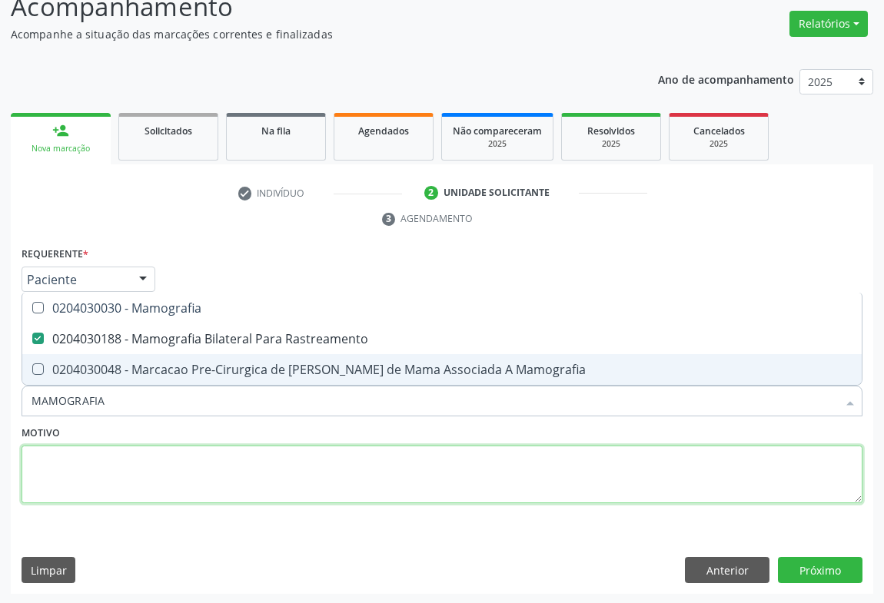
drag, startPoint x: 296, startPoint y: 468, endPoint x: 687, endPoint y: 517, distance: 394.2
click at [337, 463] on textarea at bounding box center [442, 475] width 841 height 58
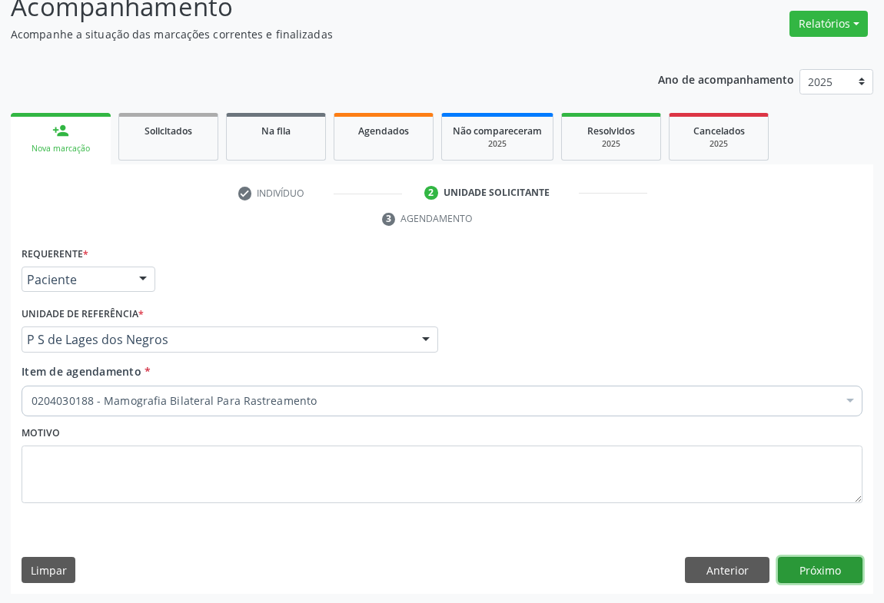
click at [793, 563] on button "Próximo" at bounding box center [820, 570] width 85 height 26
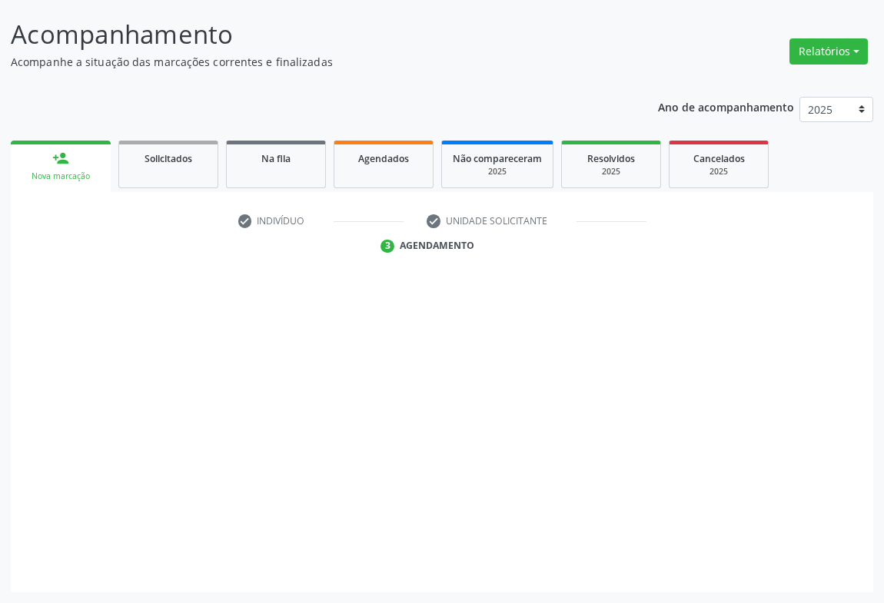
scroll to position [88, 0]
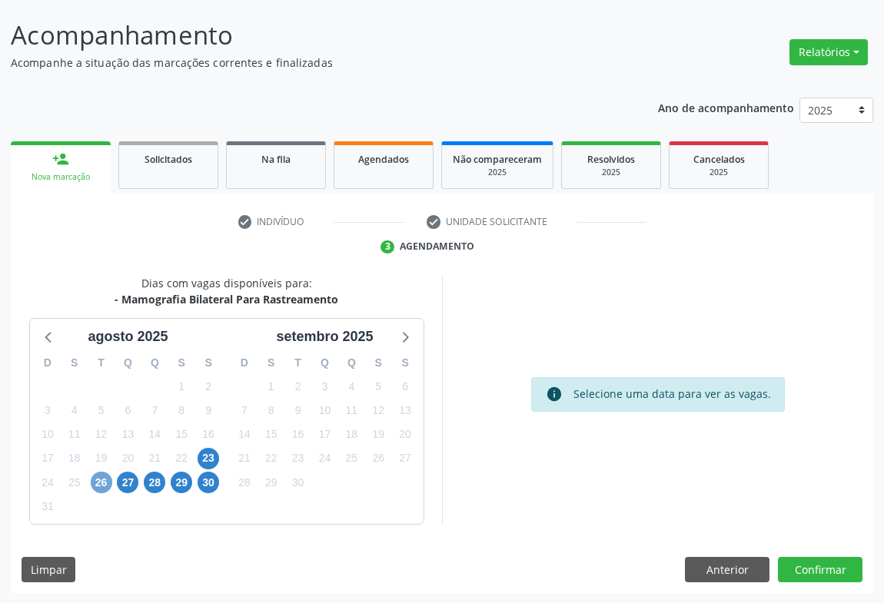
click at [103, 480] on span "26" at bounding box center [102, 483] width 22 height 22
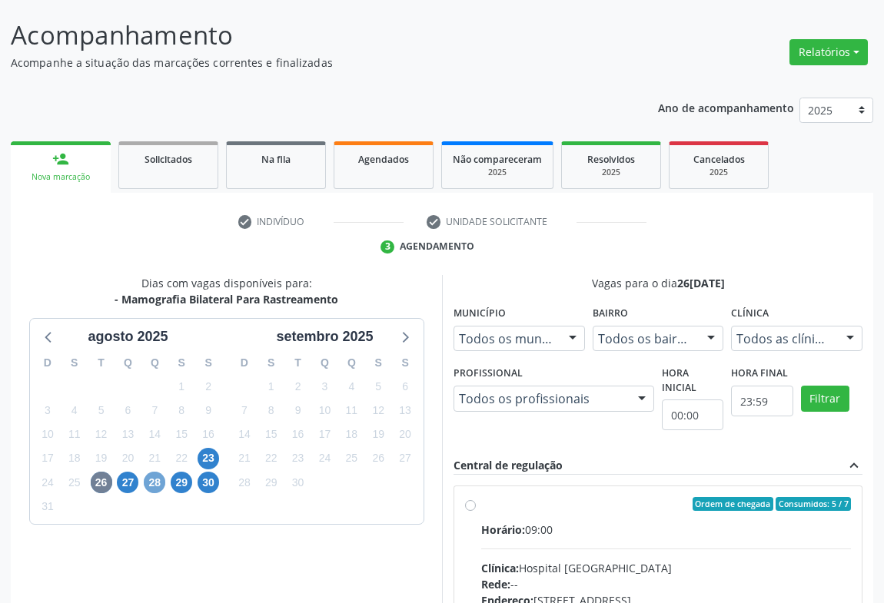
drag, startPoint x: 154, startPoint y: 481, endPoint x: 174, endPoint y: 470, distance: 23.1
click at [156, 479] on span "28" at bounding box center [155, 483] width 22 height 22
click at [486, 512] on label "Ordem de chegada Consumidos: 3 / 7 Horário: 09:00 Clínica: Hospital Sao Francis…" at bounding box center [666, 615] width 370 height 236
click at [476, 511] on input "Ordem de chegada Consumidos: 3 / 7 Horário: 09:00 Clínica: Hospital Sao Francis…" at bounding box center [470, 504] width 11 height 14
radio input "true"
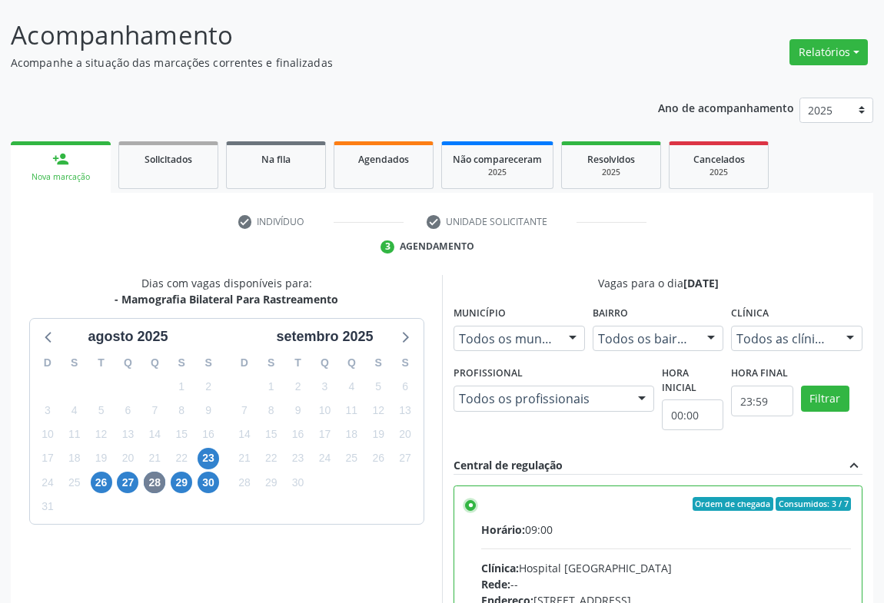
scroll to position [76, 0]
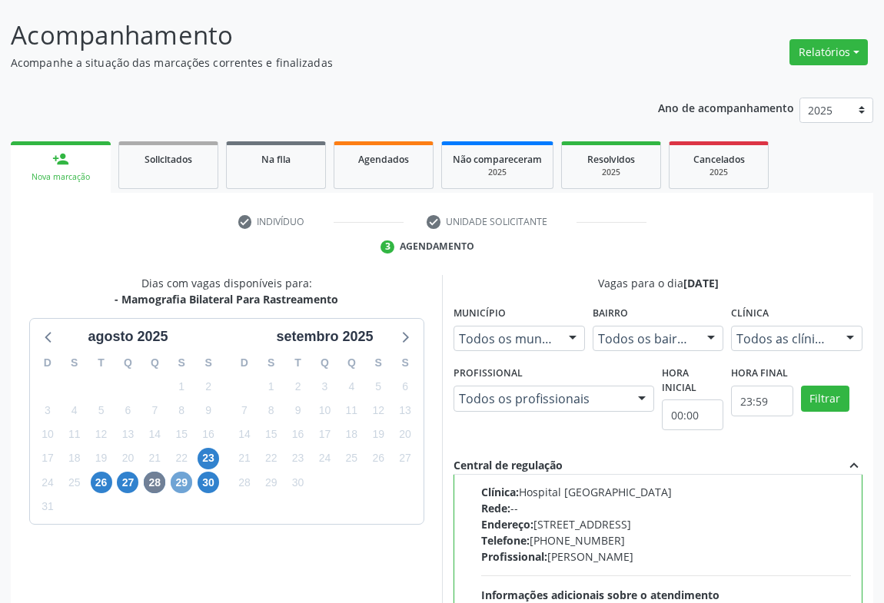
click at [184, 482] on span "29" at bounding box center [182, 483] width 22 height 22
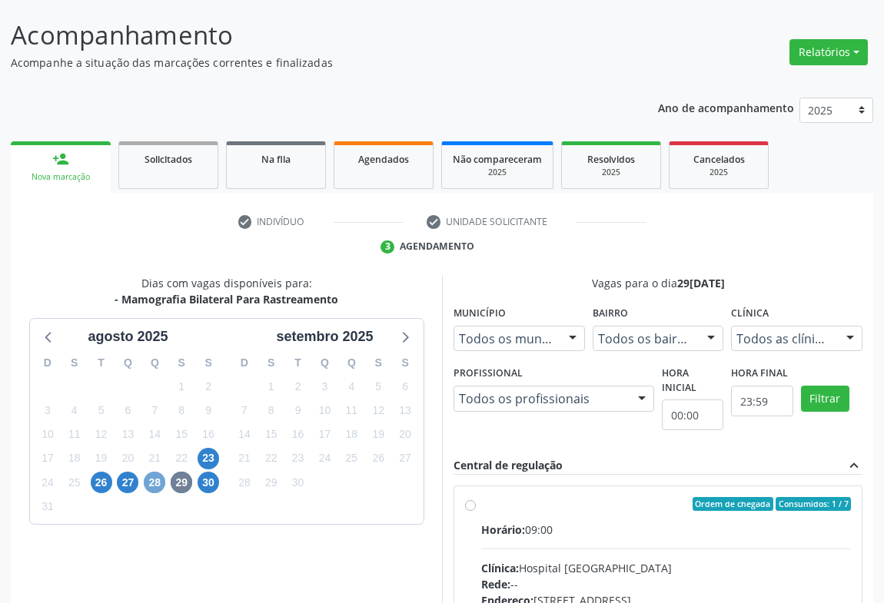
click at [156, 481] on span "28" at bounding box center [155, 483] width 22 height 22
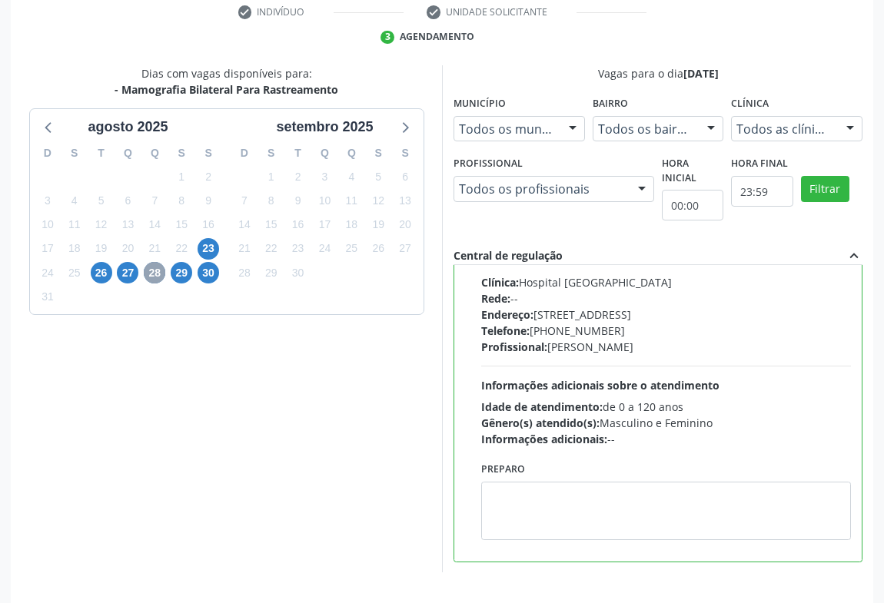
scroll to position [347, 0]
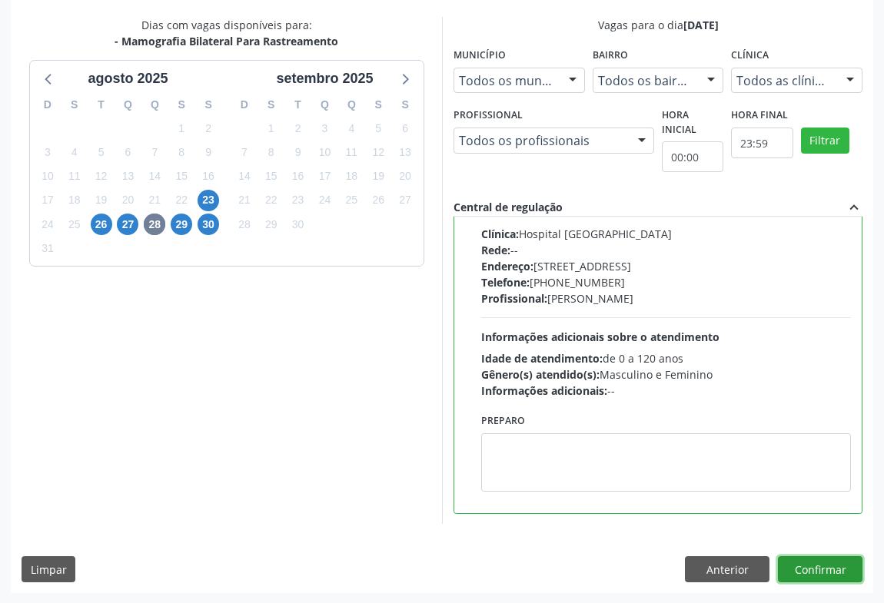
click at [822, 570] on button "Confirmar" at bounding box center [820, 569] width 85 height 26
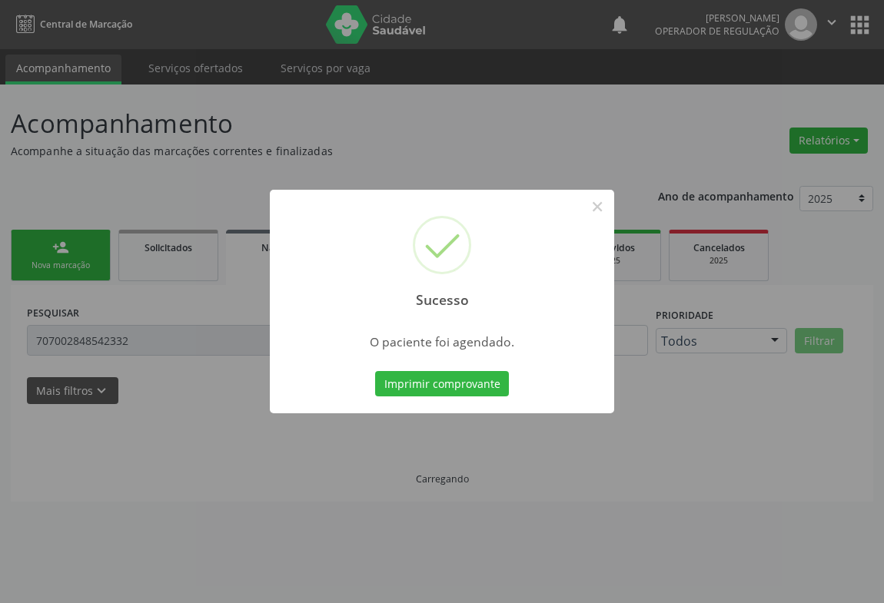
scroll to position [0, 0]
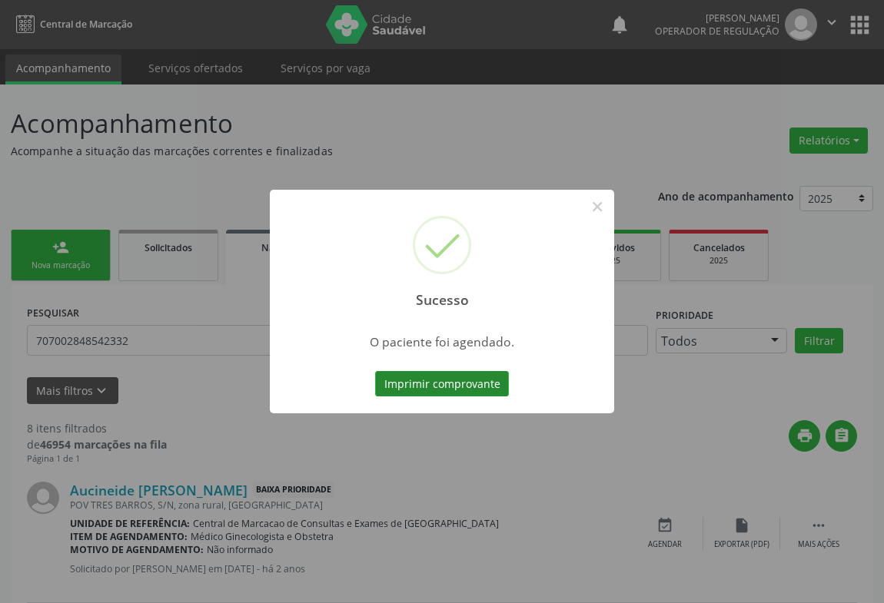
click at [443, 383] on button "Imprimir comprovante" at bounding box center [442, 384] width 134 height 26
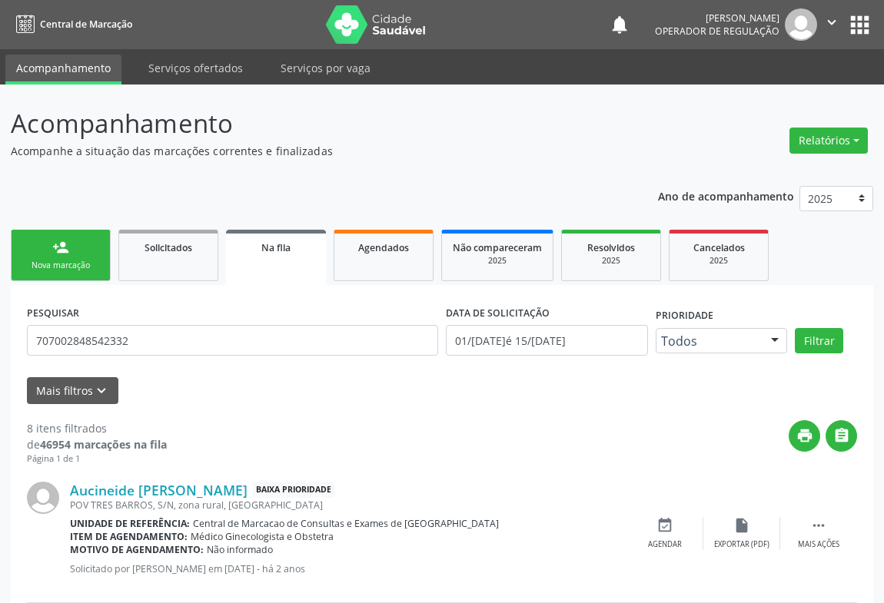
click at [68, 256] on link "person_add Nova marcação" at bounding box center [61, 255] width 100 height 51
click at [69, 257] on link "person_add Nova marcação" at bounding box center [61, 255] width 100 height 51
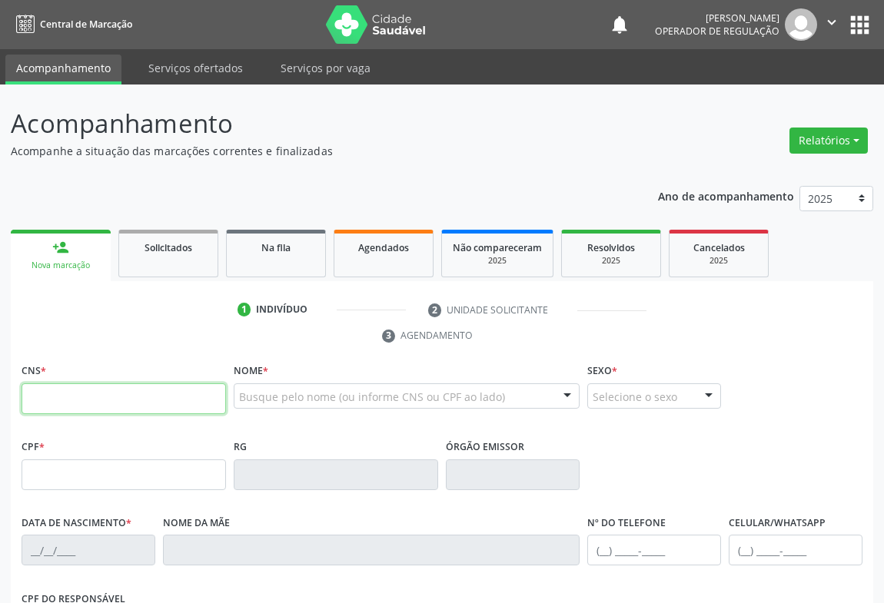
drag, startPoint x: 95, startPoint y: 395, endPoint x: 118, endPoint y: 378, distance: 28.6
click at [110, 388] on input "text" at bounding box center [124, 399] width 204 height 31
type input "700 3049 8516 3440"
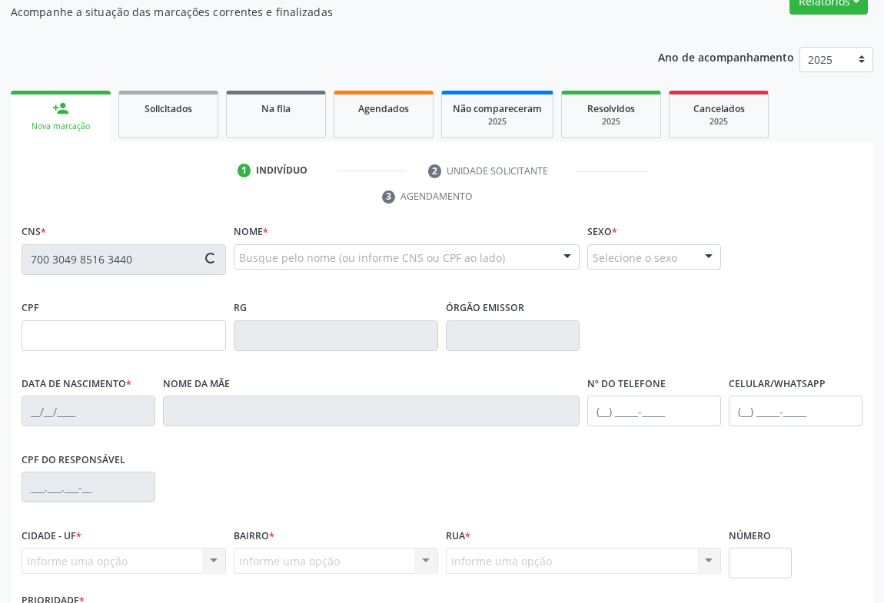
scroll to position [254, 0]
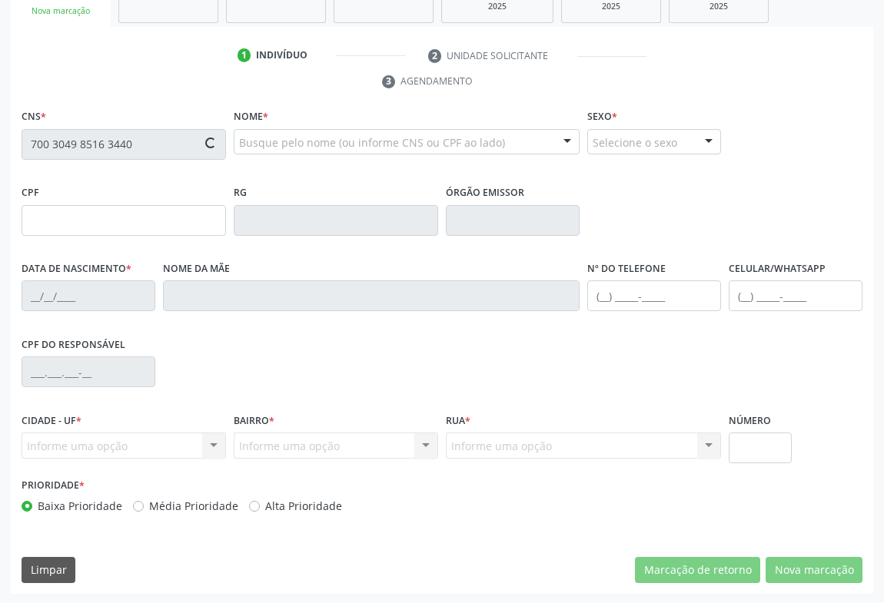
type input "364840997"
type input "31/12/1977"
type input "S/N"
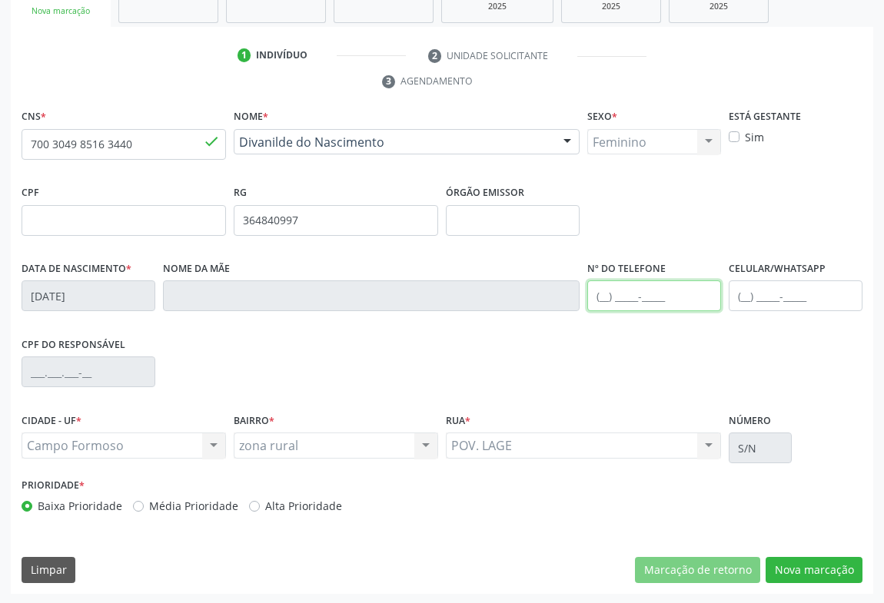
drag, startPoint x: 658, startPoint y: 296, endPoint x: 667, endPoint y: 297, distance: 9.3
click at [658, 296] on input "text" at bounding box center [654, 296] width 134 height 31
type input "("
click at [817, 564] on button "Nova marcação" at bounding box center [814, 570] width 97 height 26
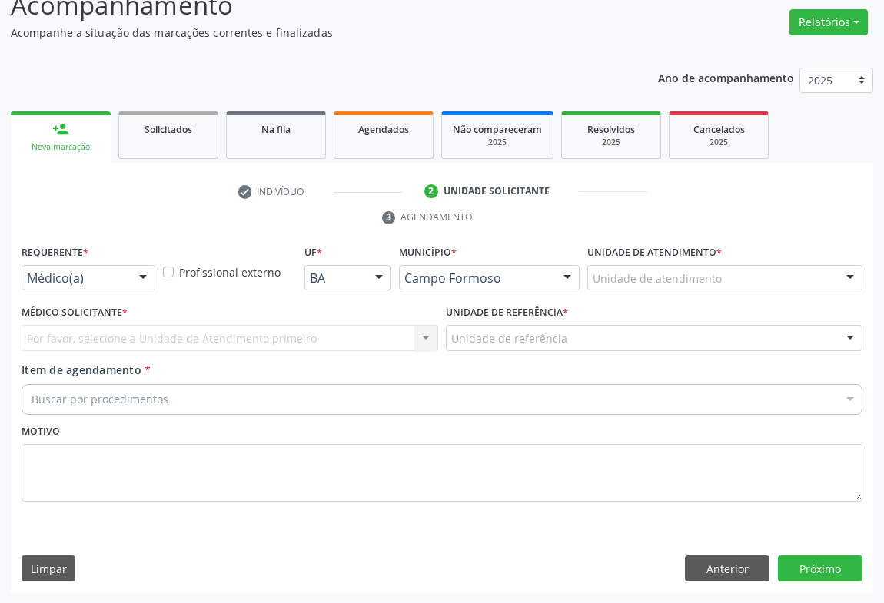
scroll to position [117, 0]
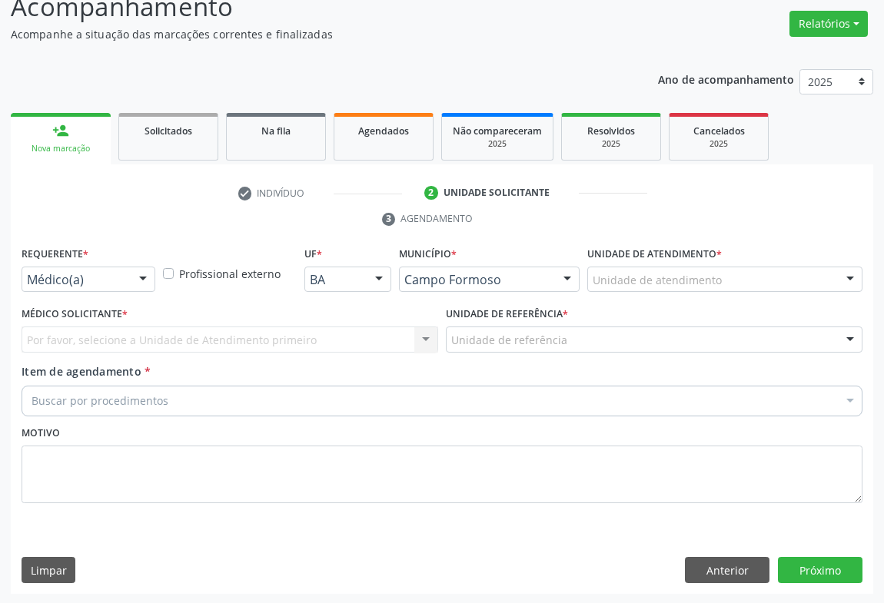
drag, startPoint x: 140, startPoint y: 280, endPoint x: 128, endPoint y: 308, distance: 31.0
click at [140, 281] on div at bounding box center [142, 280] width 23 height 26
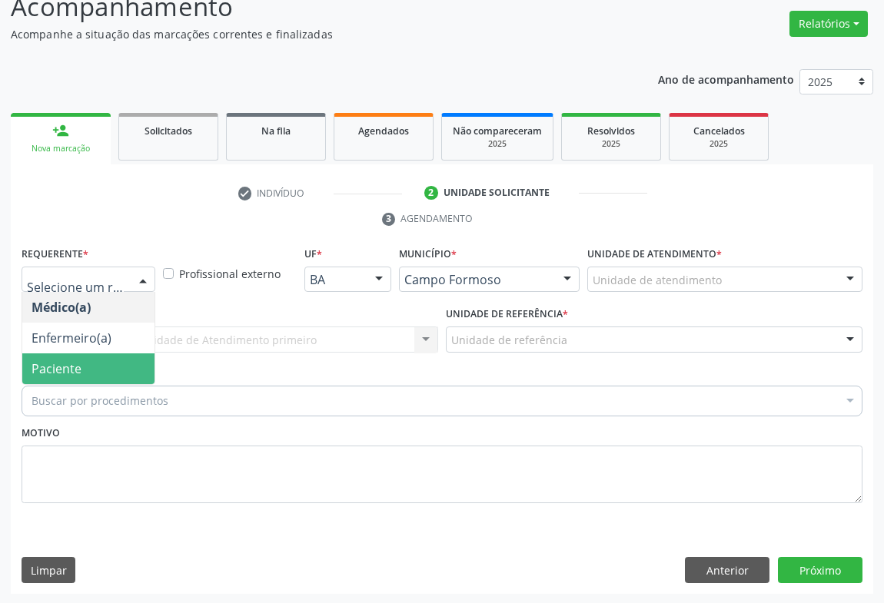
click at [111, 359] on span "Paciente" at bounding box center [88, 369] width 132 height 31
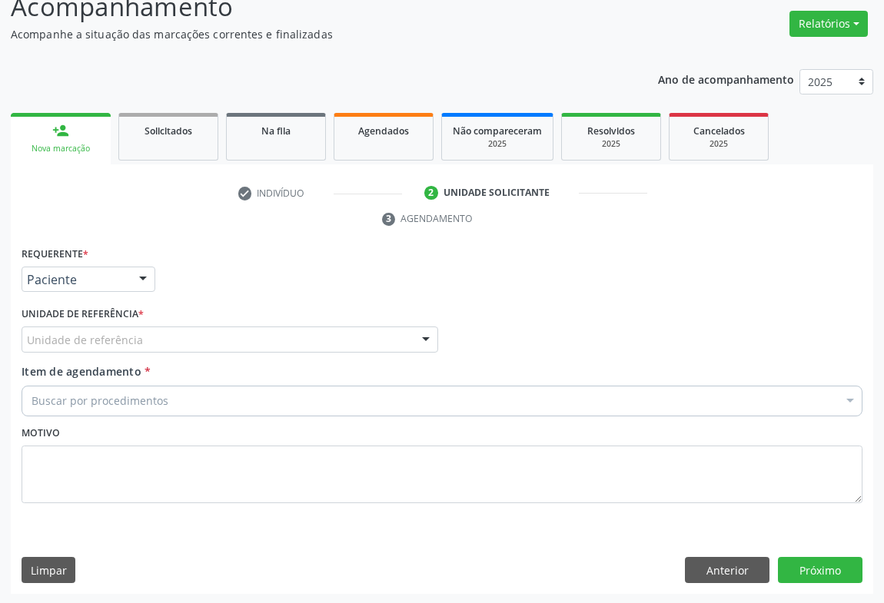
click at [195, 340] on div "Unidade de referência" at bounding box center [230, 340] width 417 height 26
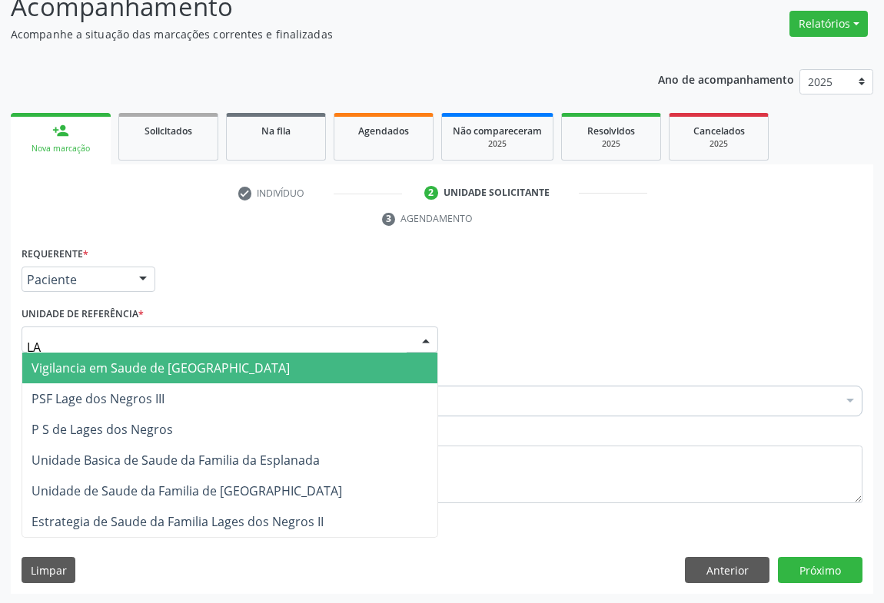
type input "LAG"
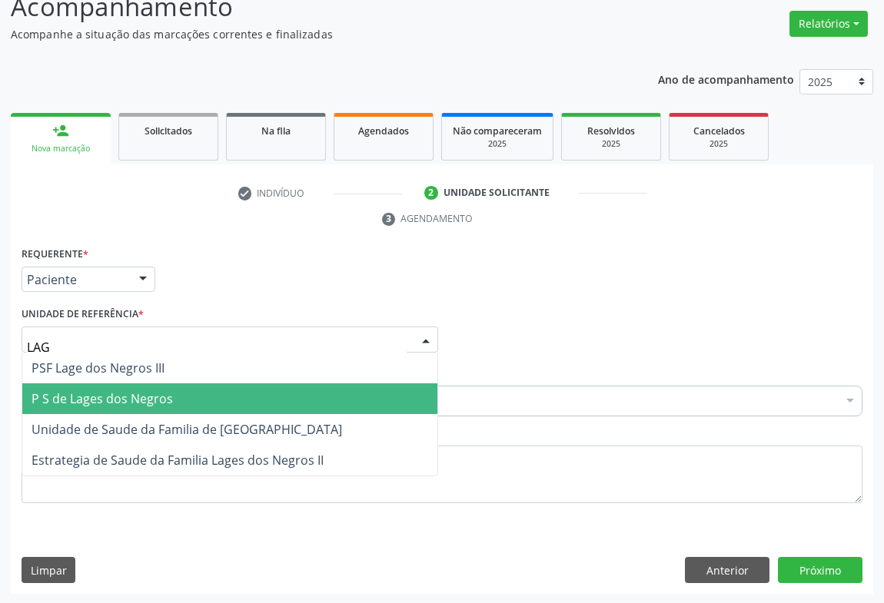
drag, startPoint x: 141, startPoint y: 387, endPoint x: 180, endPoint y: 404, distance: 42.0
click at [142, 390] on span "P S de Lages dos Negros" at bounding box center [102, 398] width 141 height 17
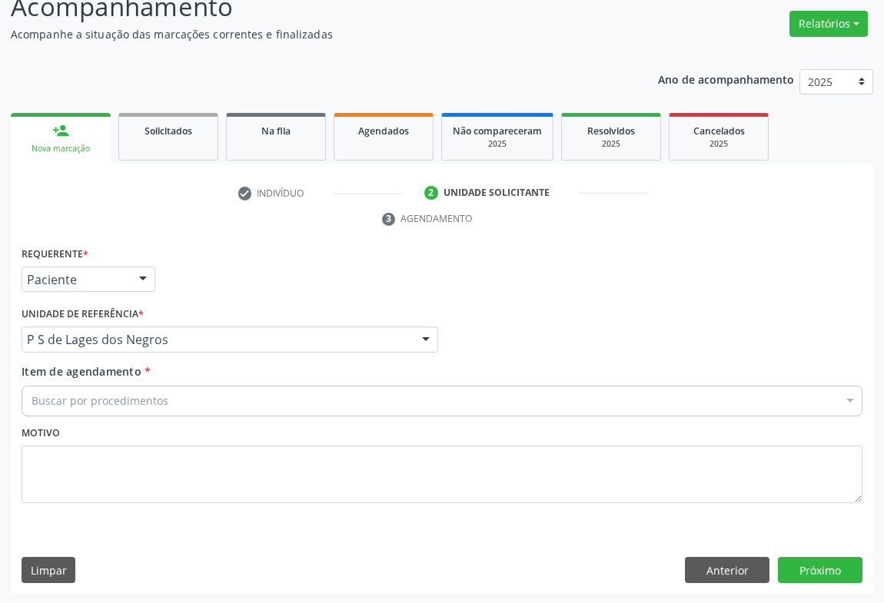
click at [154, 410] on div "Buscar por procedimentos" at bounding box center [442, 401] width 841 height 31
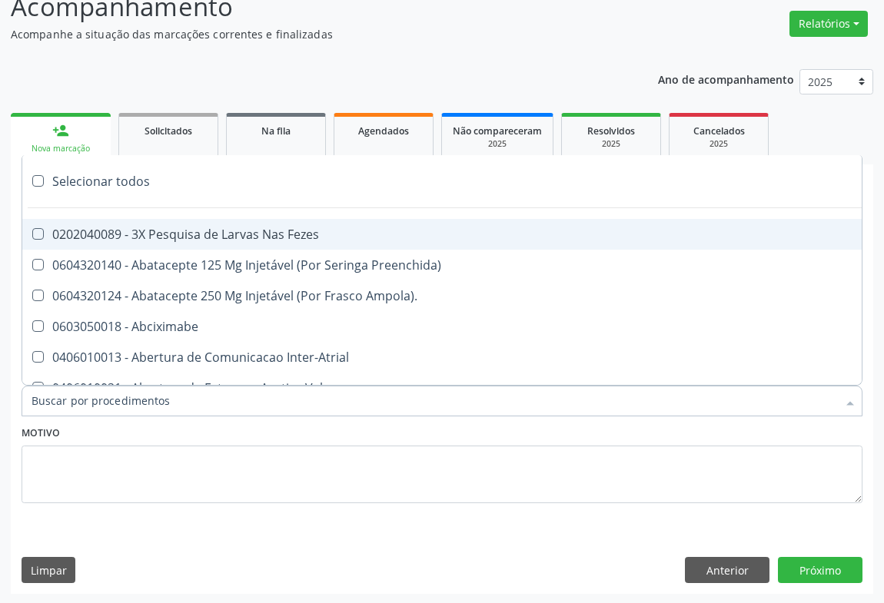
click at [199, 402] on input "Item de agendamento *" at bounding box center [434, 401] width 805 height 31
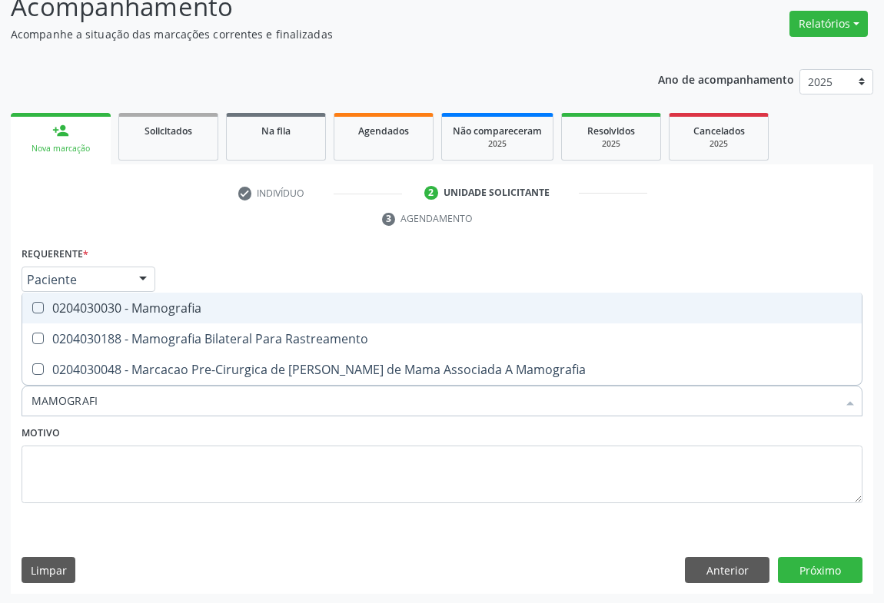
type input "MAMOGRAFIA"
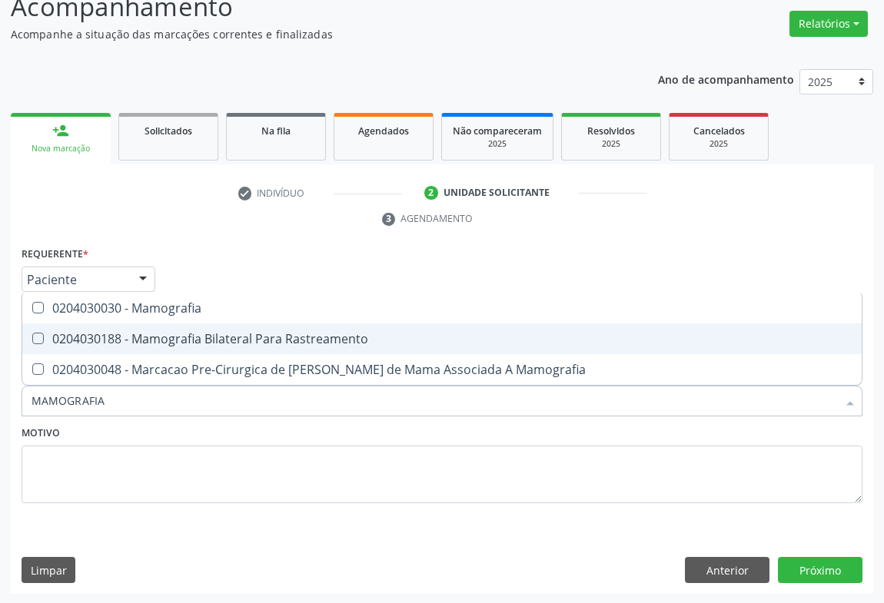
click at [269, 337] on div "0204030188 - Mamografia Bilateral Para Rastreamento" at bounding box center [442, 339] width 821 height 12
checkbox Rastreamento "true"
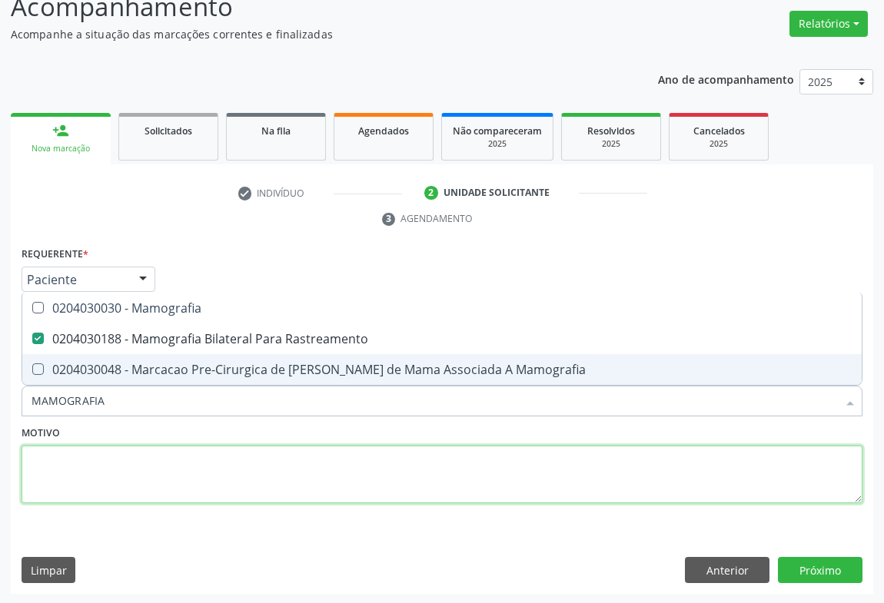
drag, startPoint x: 355, startPoint y: 460, endPoint x: 408, endPoint y: 481, distance: 57.2
click at [360, 460] on textarea at bounding box center [442, 475] width 841 height 58
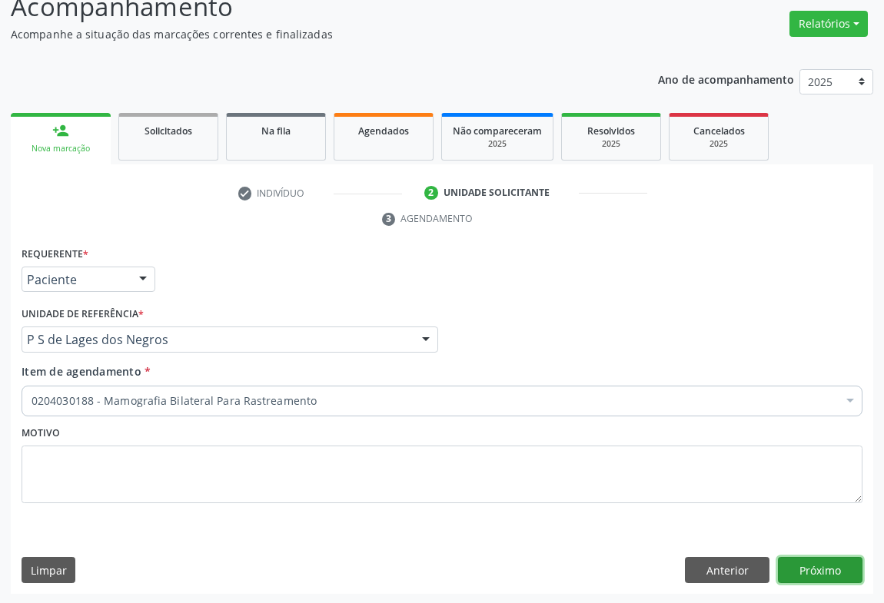
click at [827, 558] on button "Próximo" at bounding box center [820, 570] width 85 height 26
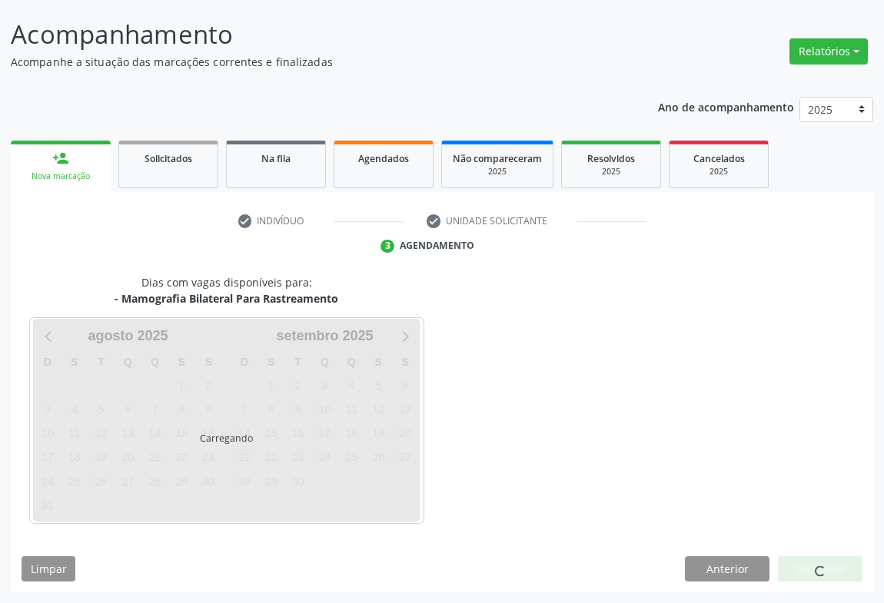
scroll to position [88, 0]
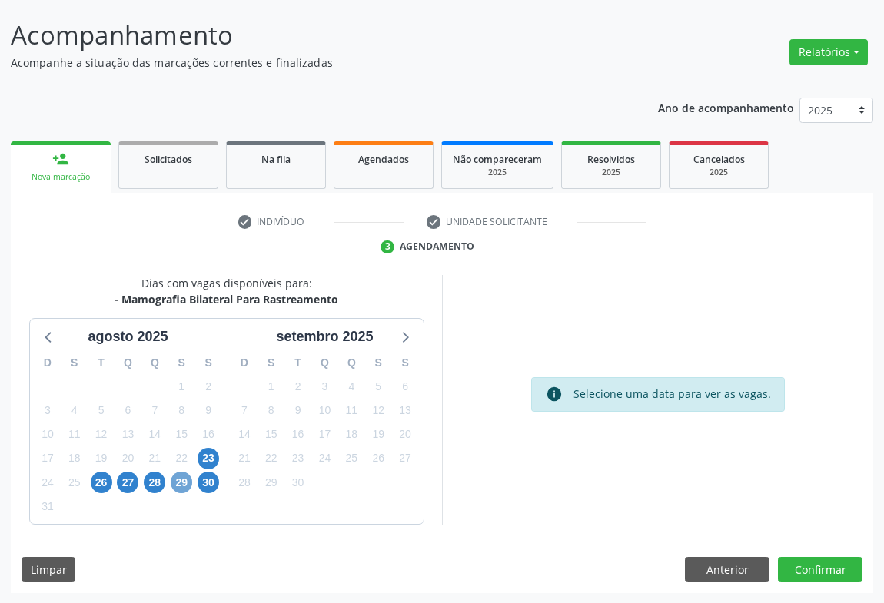
drag, startPoint x: 184, startPoint y: 481, endPoint x: 347, endPoint y: 474, distance: 163.1
click at [191, 480] on span "29" at bounding box center [182, 483] width 22 height 22
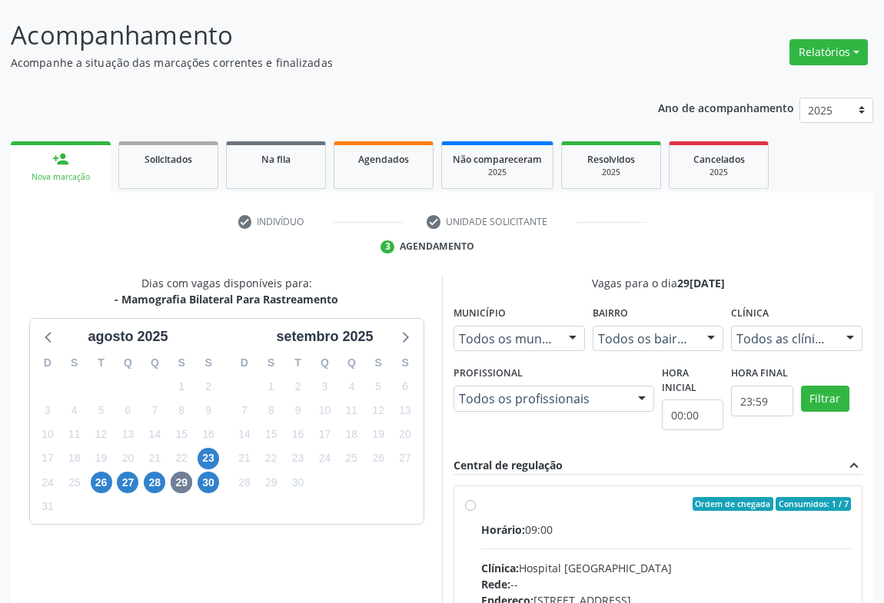
click at [473, 526] on div "Ordem de chegada Consumidos: 1 / 7 Horário: 09:00 Clínica: Hospital Sao Francis…" at bounding box center [658, 615] width 386 height 236
radio input "true"
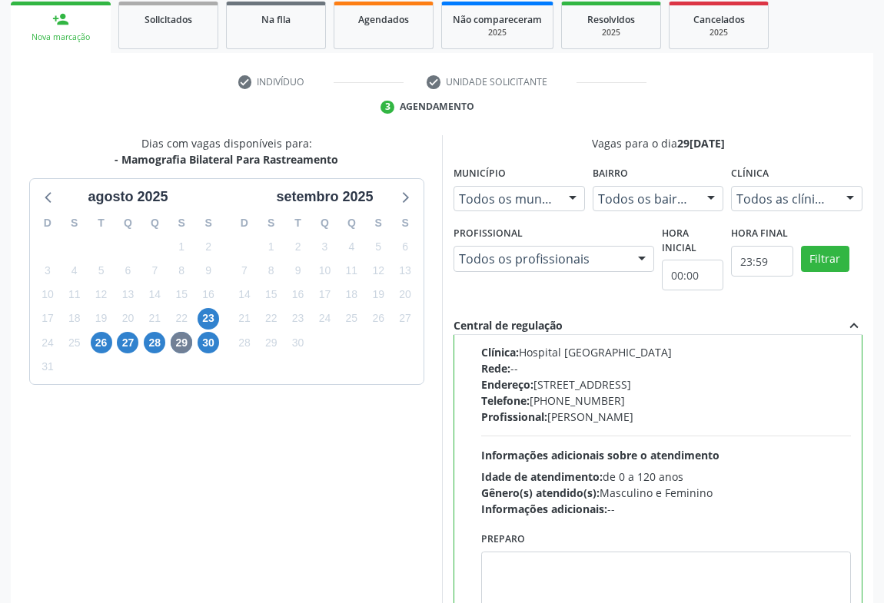
scroll to position [347, 0]
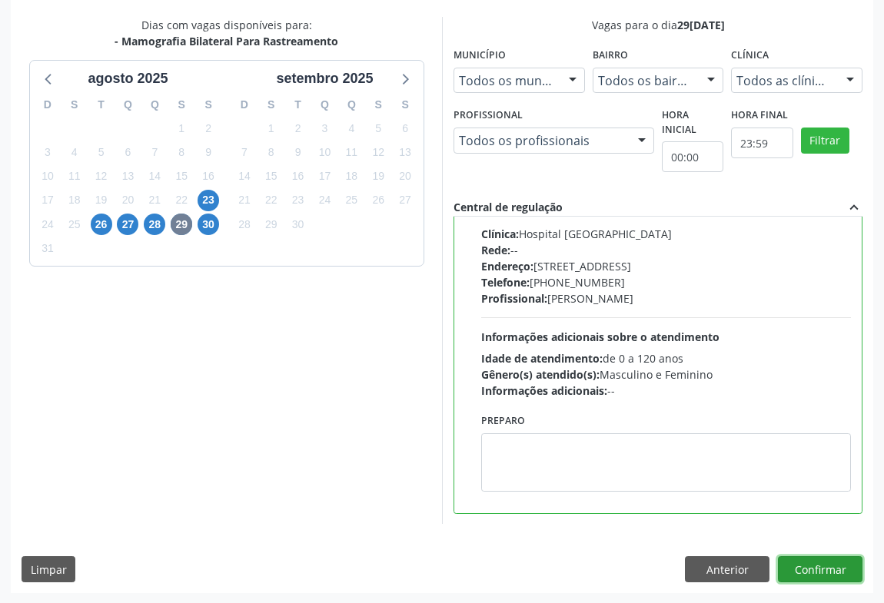
click at [816, 569] on button "Confirmar" at bounding box center [820, 569] width 85 height 26
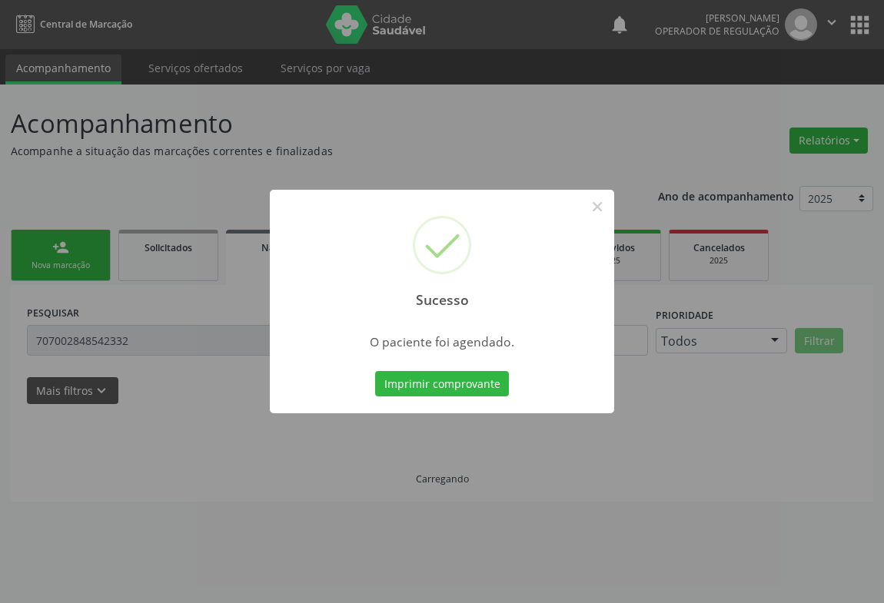
scroll to position [0, 0]
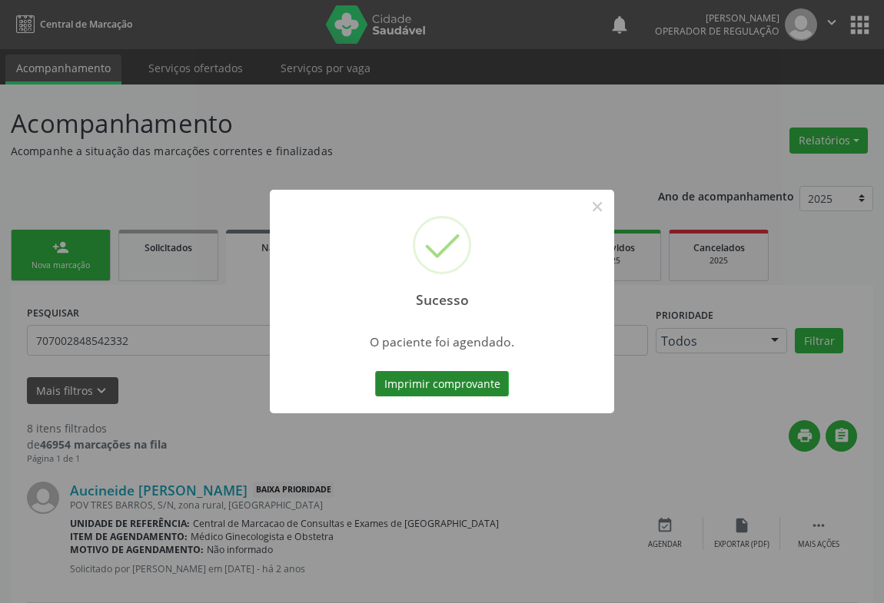
click at [470, 382] on button "Imprimir comprovante" at bounding box center [442, 384] width 134 height 26
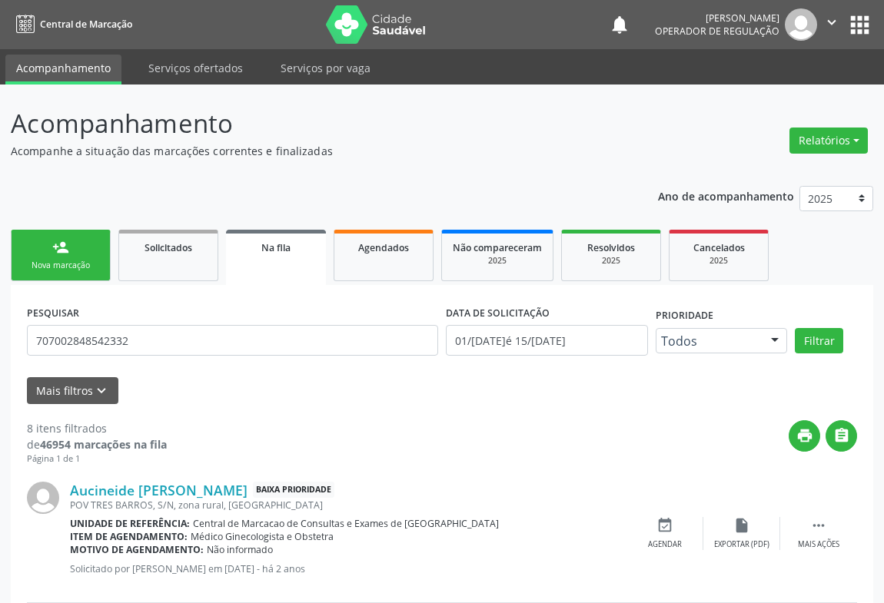
click at [93, 251] on link "person_add Nova marcação" at bounding box center [61, 255] width 100 height 51
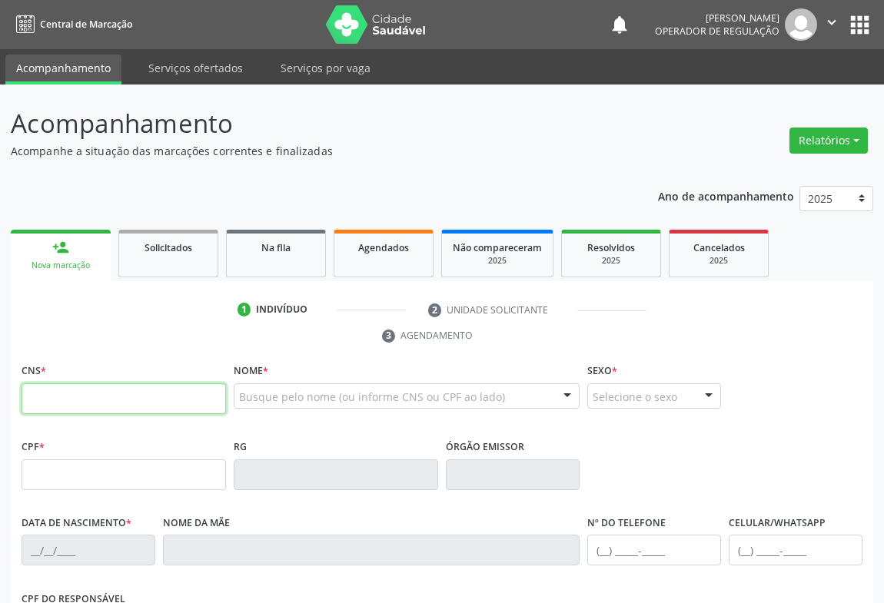
drag, startPoint x: 110, startPoint y: 395, endPoint x: 121, endPoint y: 371, distance: 26.5
click at [112, 391] on input "text" at bounding box center [124, 399] width 204 height 31
type input "700 5087 0317 9354"
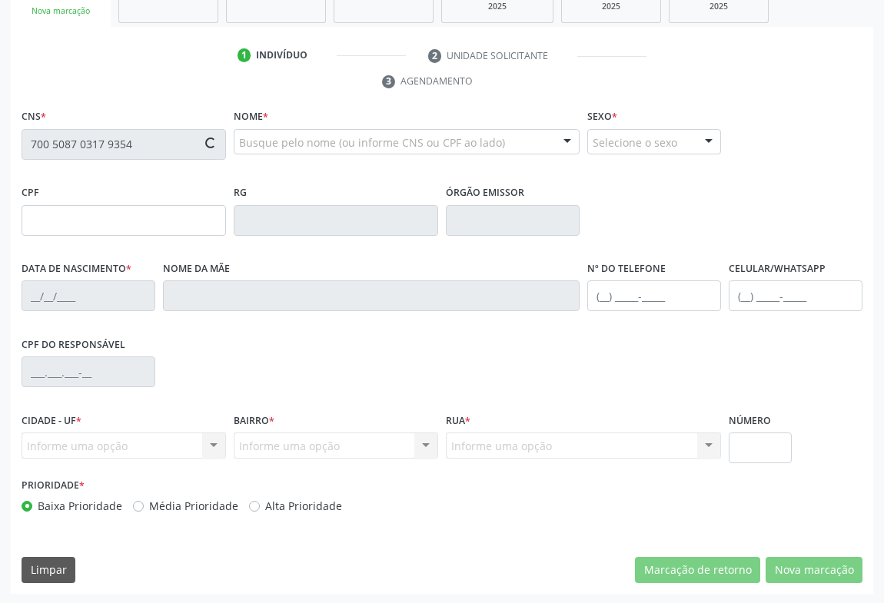
type input "1448866774"
type input "10/01/1976"
type input "S/N"
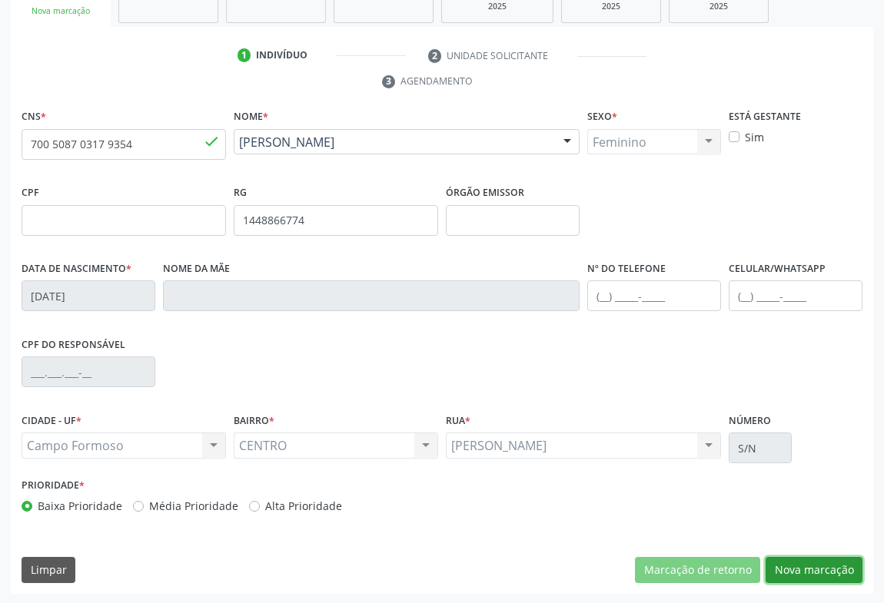
click at [797, 561] on button "Nova marcação" at bounding box center [814, 570] width 97 height 26
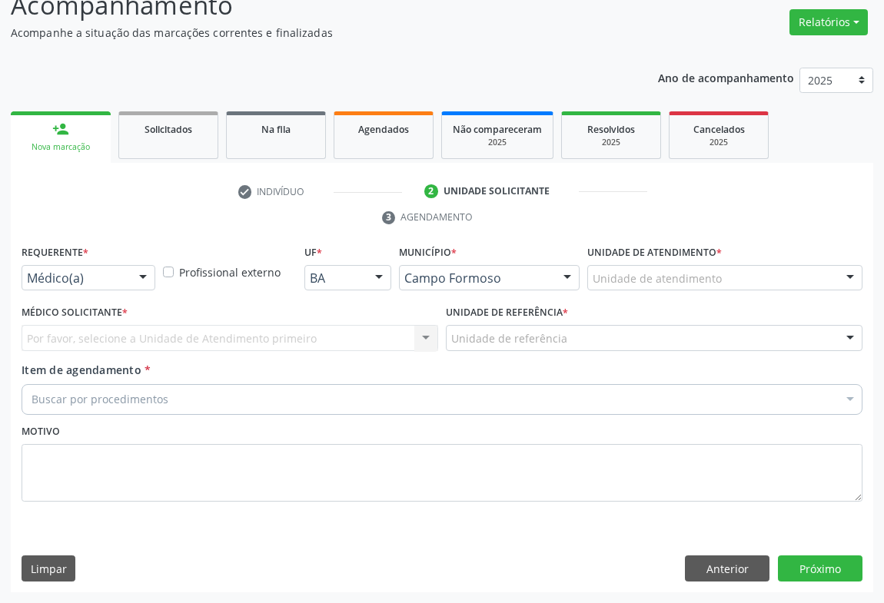
scroll to position [117, 0]
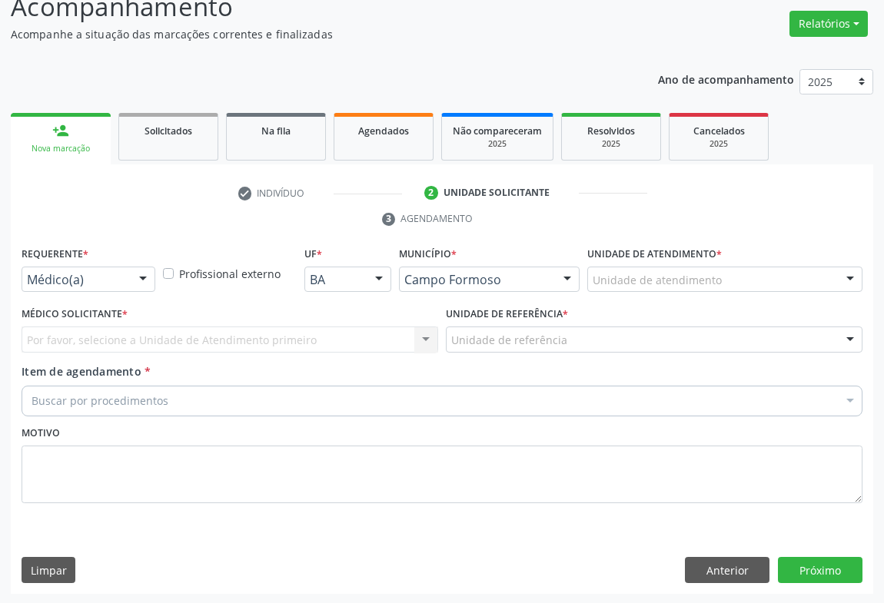
drag, startPoint x: 120, startPoint y: 277, endPoint x: 131, endPoint y: 299, distance: 24.8
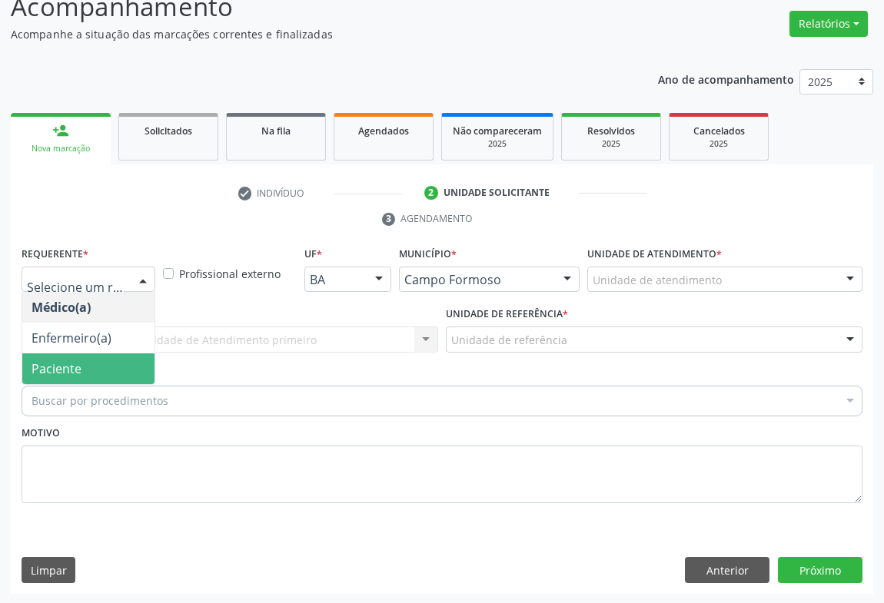
drag, startPoint x: 82, startPoint y: 359, endPoint x: 131, endPoint y: 353, distance: 49.6
click at [84, 360] on span "Paciente" at bounding box center [88, 369] width 132 height 31
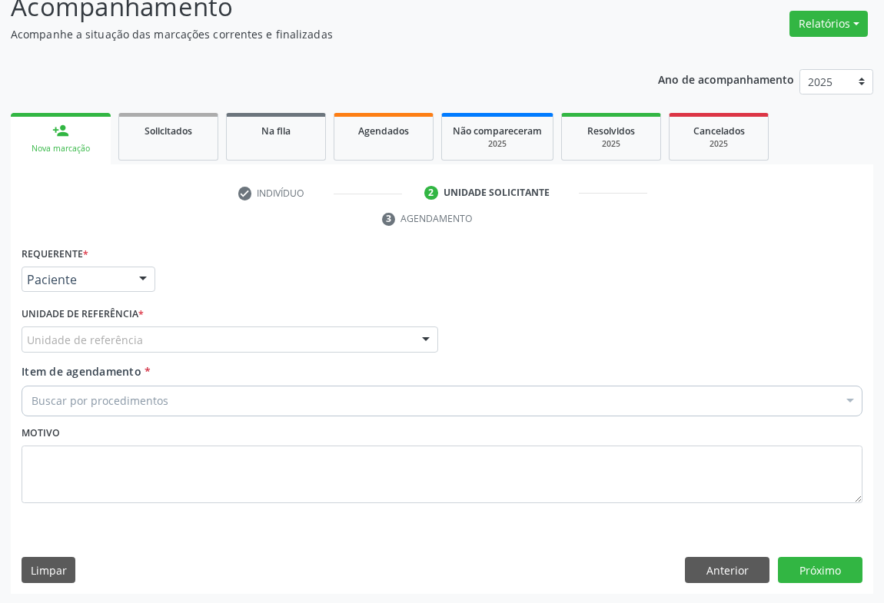
click at [162, 342] on div "Unidade de referência" at bounding box center [230, 340] width 417 height 26
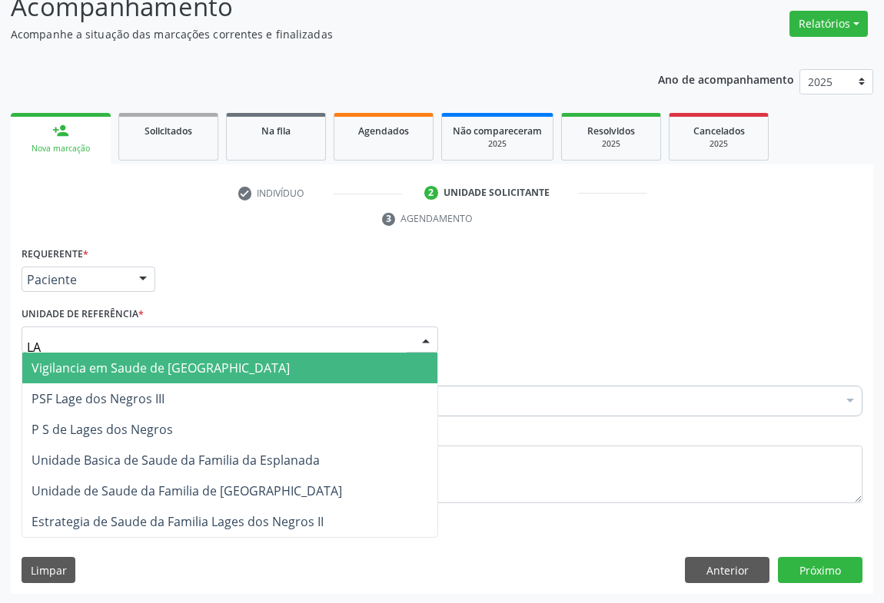
type input "LAG"
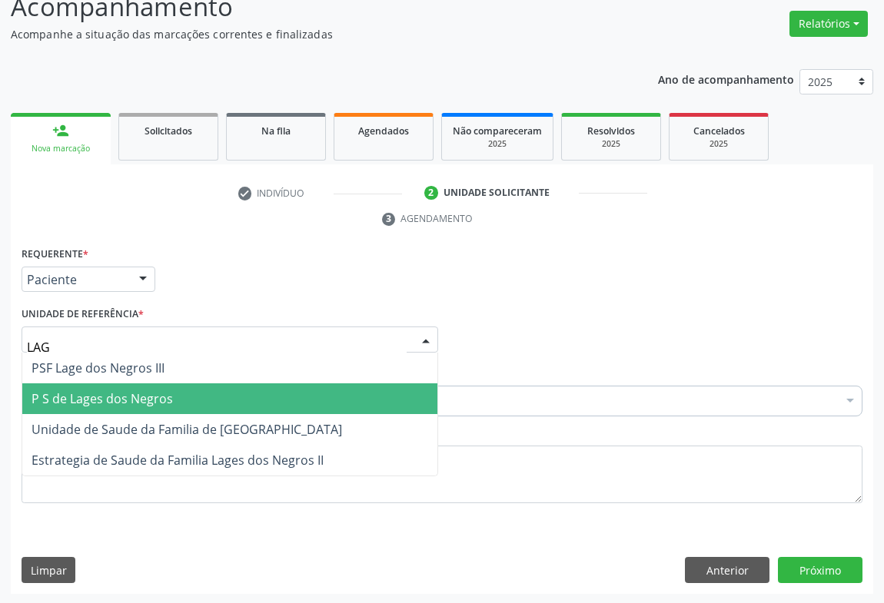
drag, startPoint x: 151, startPoint y: 401, endPoint x: 152, endPoint y: 410, distance: 8.6
click at [150, 402] on span "P S de Lages dos Negros" at bounding box center [102, 398] width 141 height 17
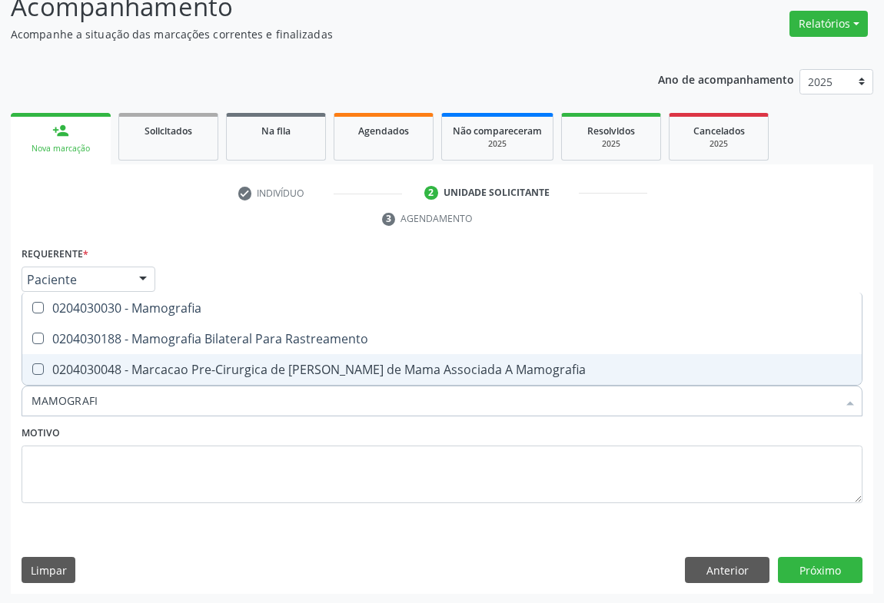
type input "MAMOGRAFIA"
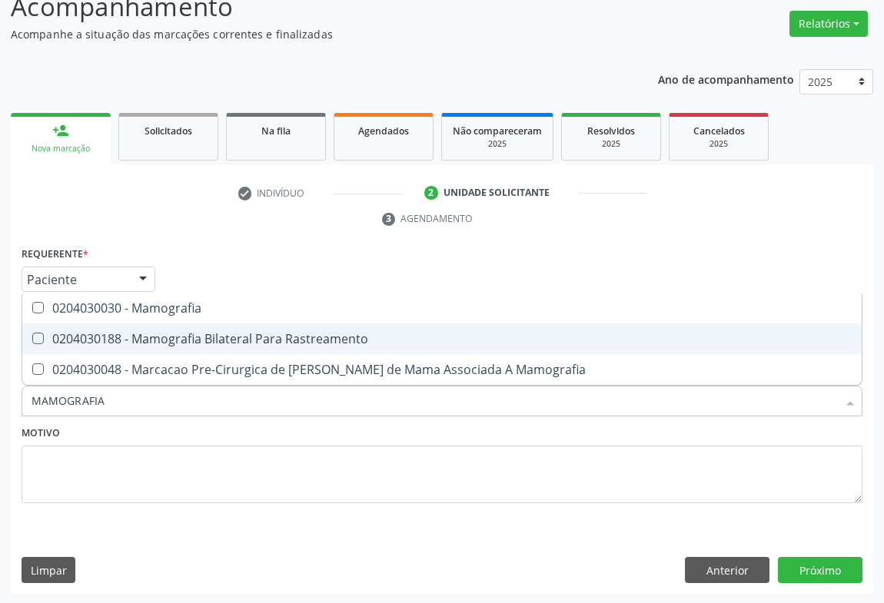
click at [202, 334] on div "0204030188 - Mamografia Bilateral Para Rastreamento" at bounding box center [442, 339] width 821 height 12
checkbox Rastreamento "true"
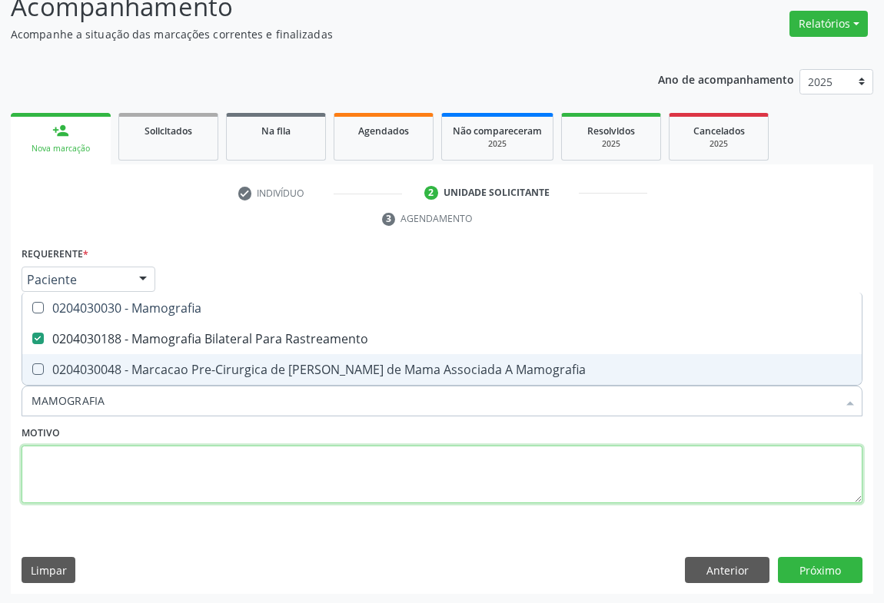
click at [234, 463] on textarea at bounding box center [442, 475] width 841 height 58
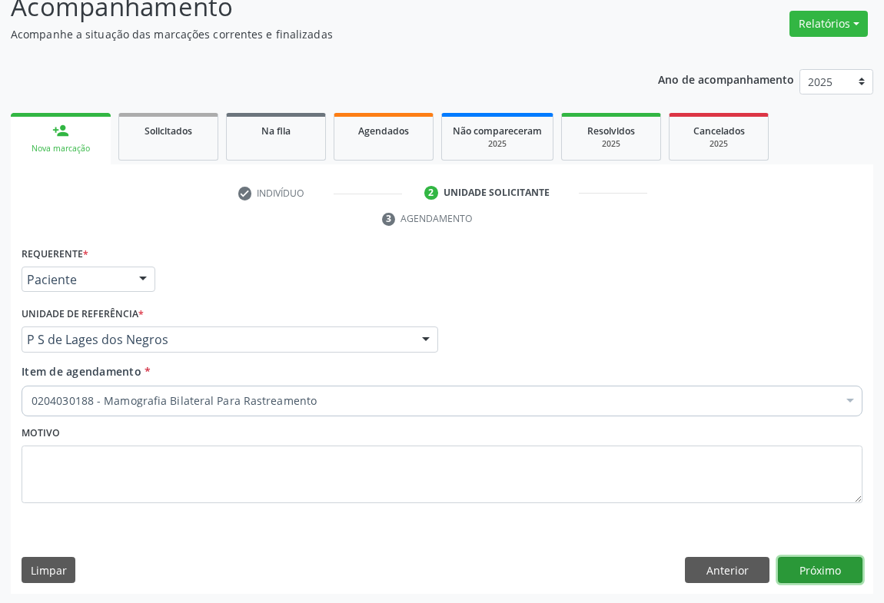
click at [830, 580] on button "Próximo" at bounding box center [820, 570] width 85 height 26
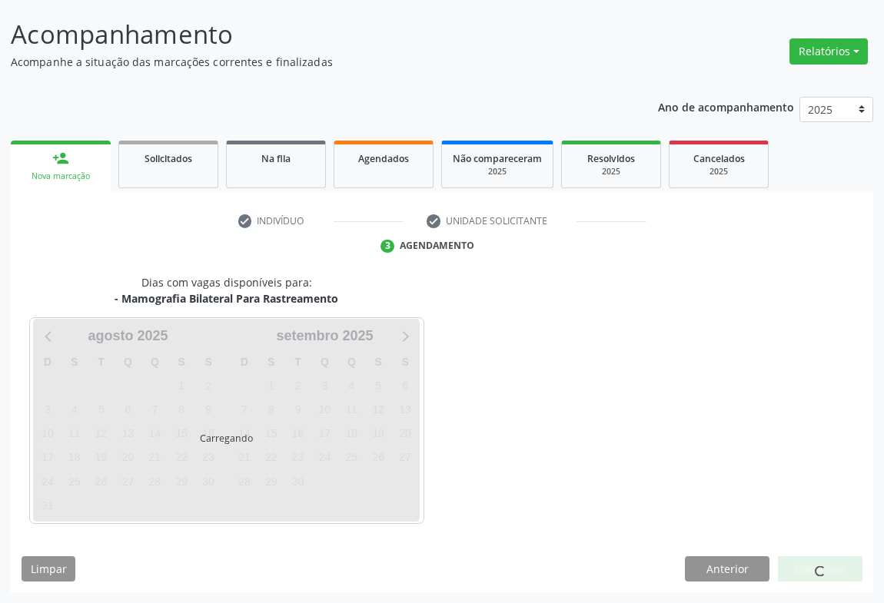
scroll to position [88, 0]
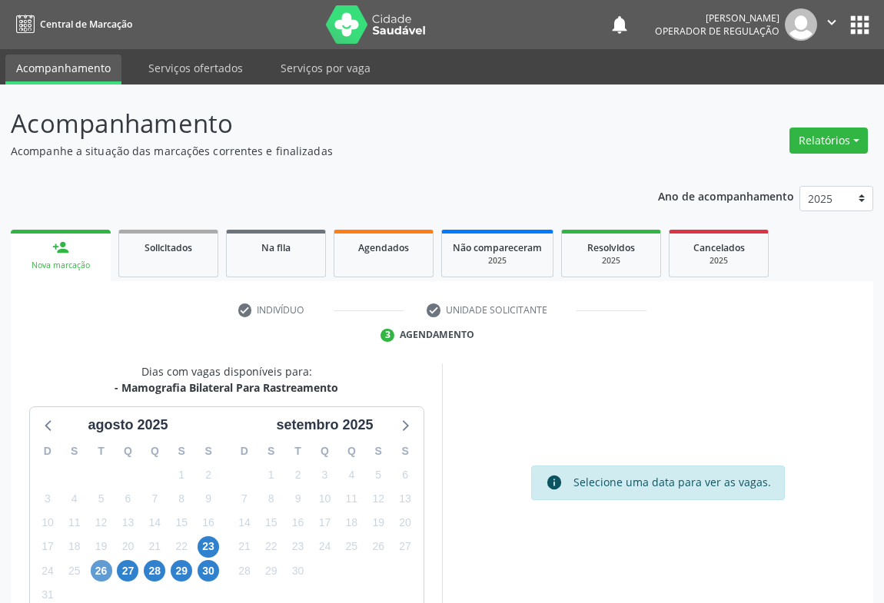
scroll to position [88, 0]
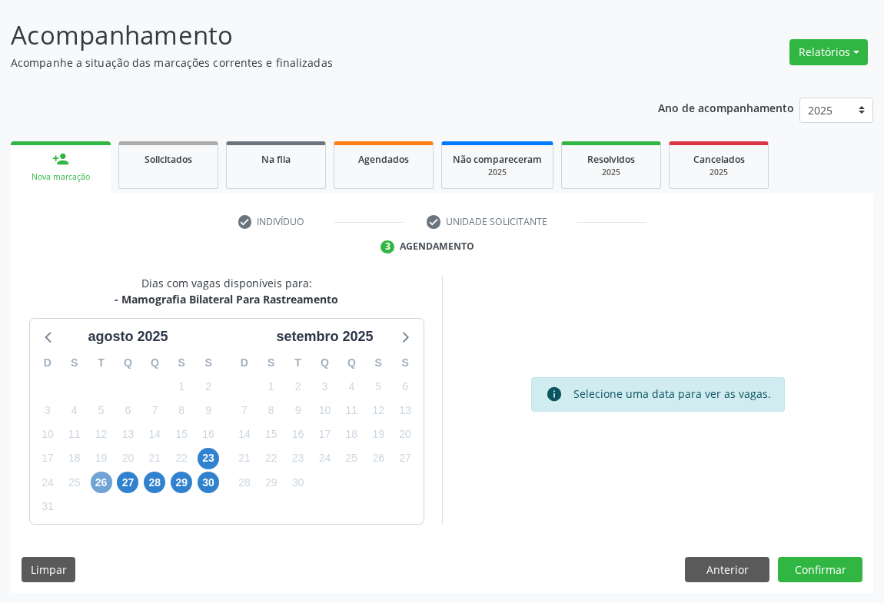
click at [100, 483] on span "26" at bounding box center [102, 483] width 22 height 22
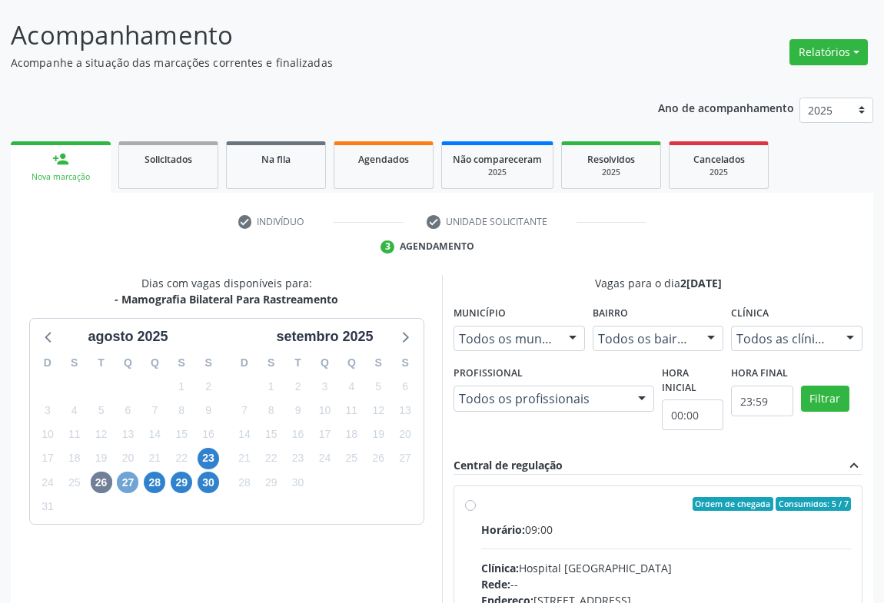
click at [125, 474] on span "27" at bounding box center [128, 483] width 22 height 22
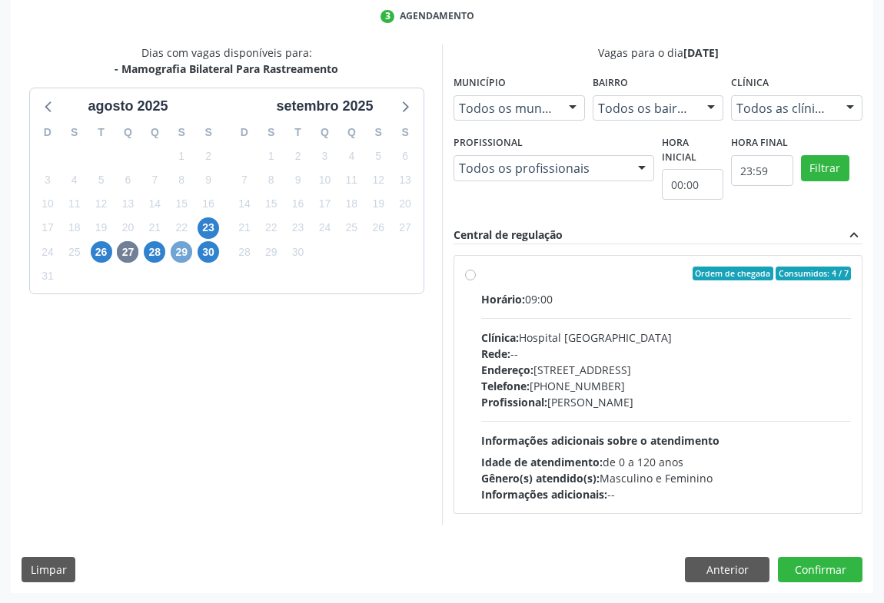
click at [172, 247] on span "29" at bounding box center [182, 252] width 22 height 22
click at [158, 253] on span "28" at bounding box center [155, 252] width 22 height 22
click at [178, 254] on span "29" at bounding box center [182, 252] width 22 height 22
click at [486, 286] on label "Ordem de chegada Consumidos: 2 / 7 Horário: 09:00 Clínica: Hospital Sao Francis…" at bounding box center [666, 385] width 370 height 236
click at [476, 281] on input "Ordem de chegada Consumidos: 2 / 7 Horário: 09:00 Clínica: Hospital Sao Francis…" at bounding box center [470, 274] width 11 height 14
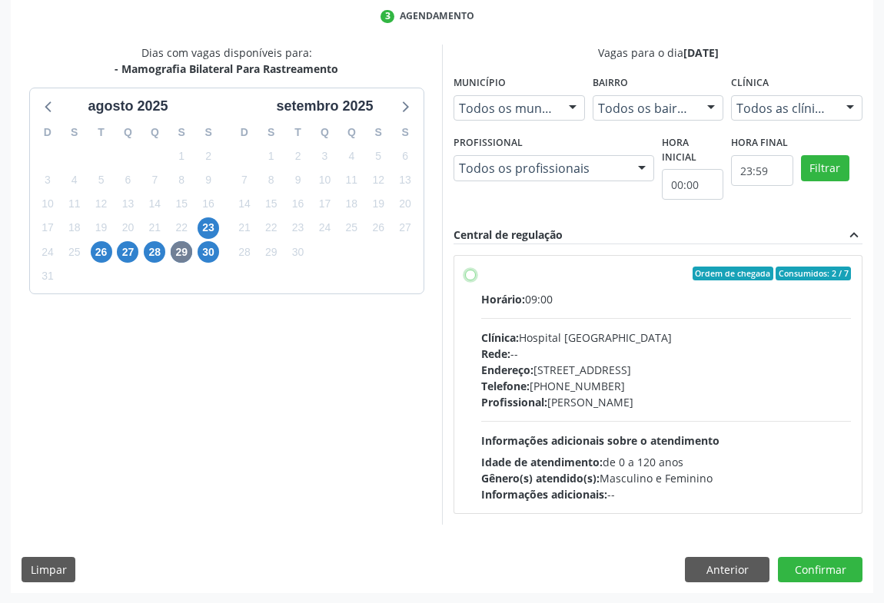
radio input "true"
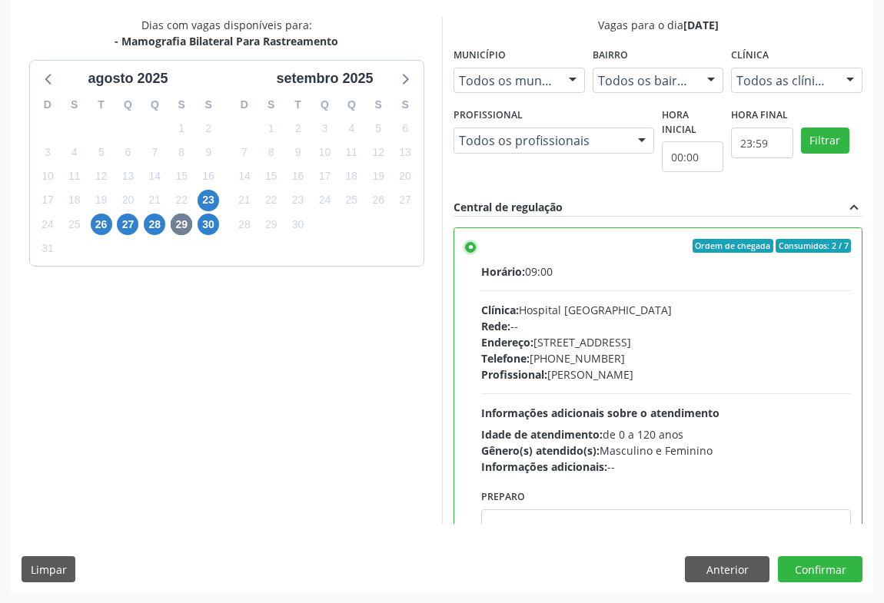
scroll to position [76, 0]
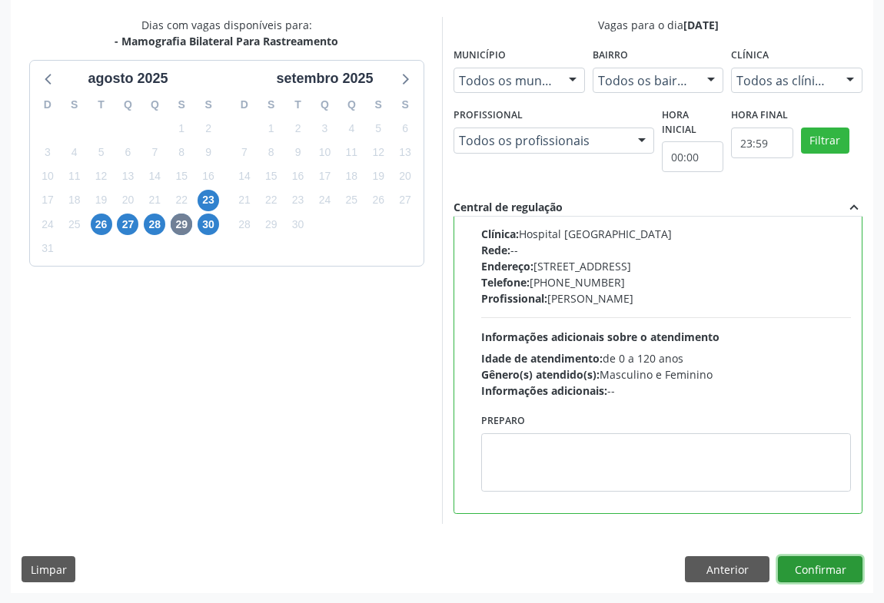
click at [814, 556] on button "Confirmar" at bounding box center [820, 569] width 85 height 26
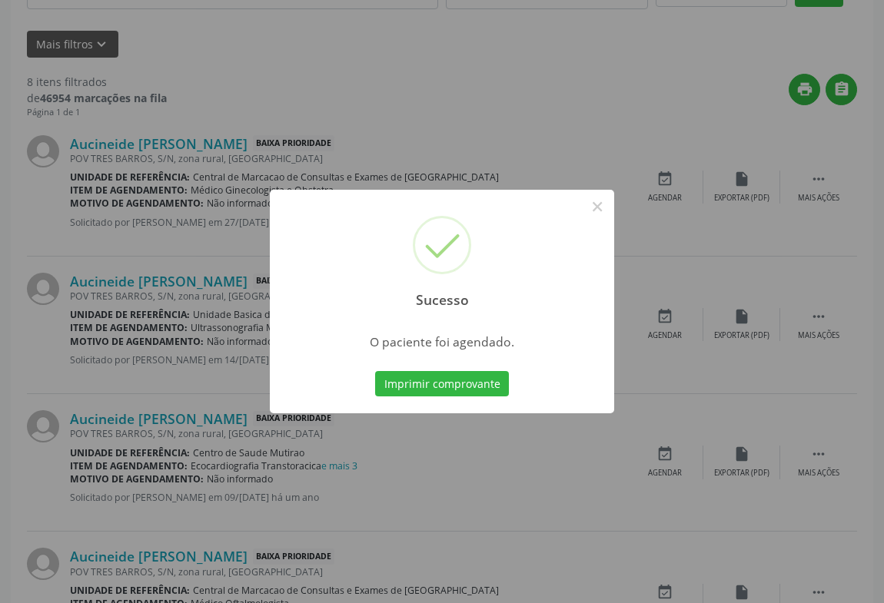
scroll to position [0, 0]
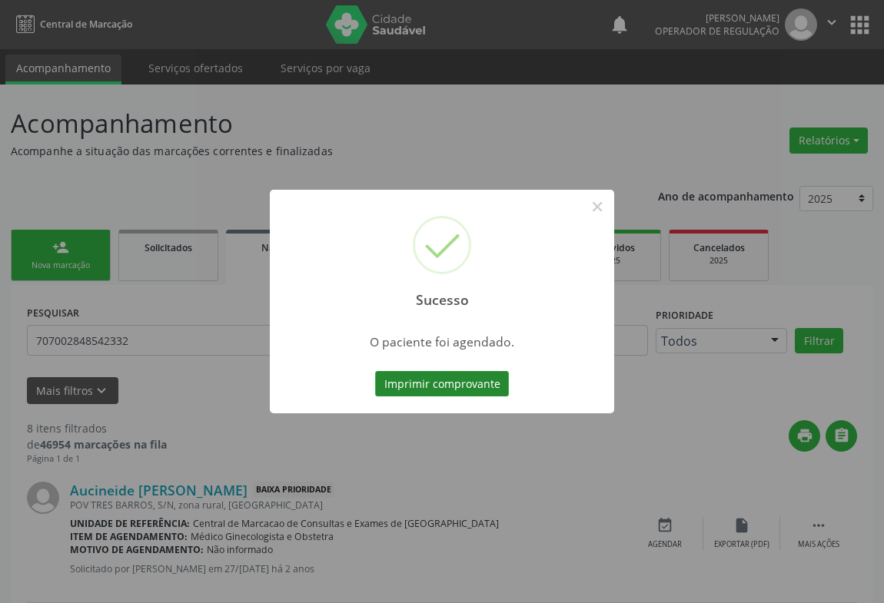
click at [452, 377] on button "Imprimir comprovante" at bounding box center [442, 384] width 134 height 26
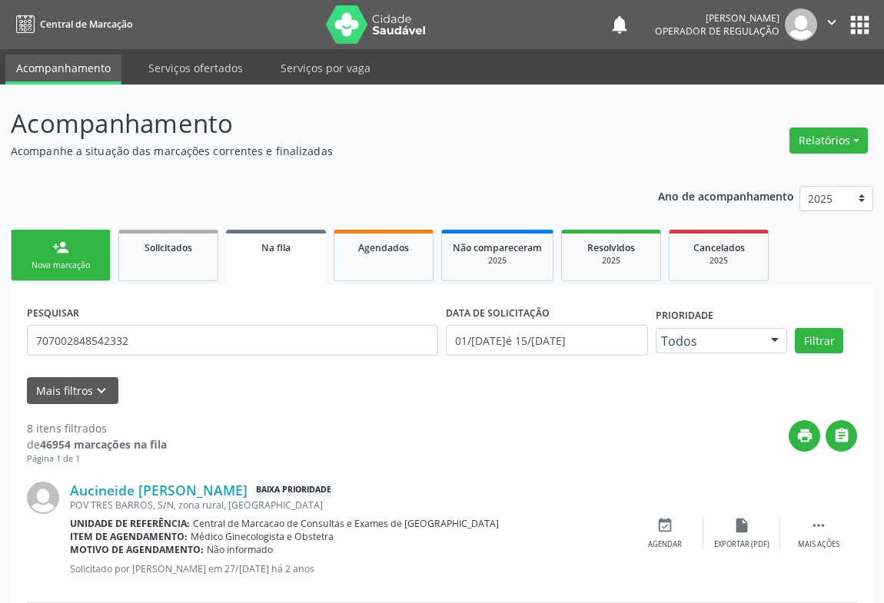
click at [71, 257] on link "person_add Nova marcação" at bounding box center [61, 255] width 100 height 51
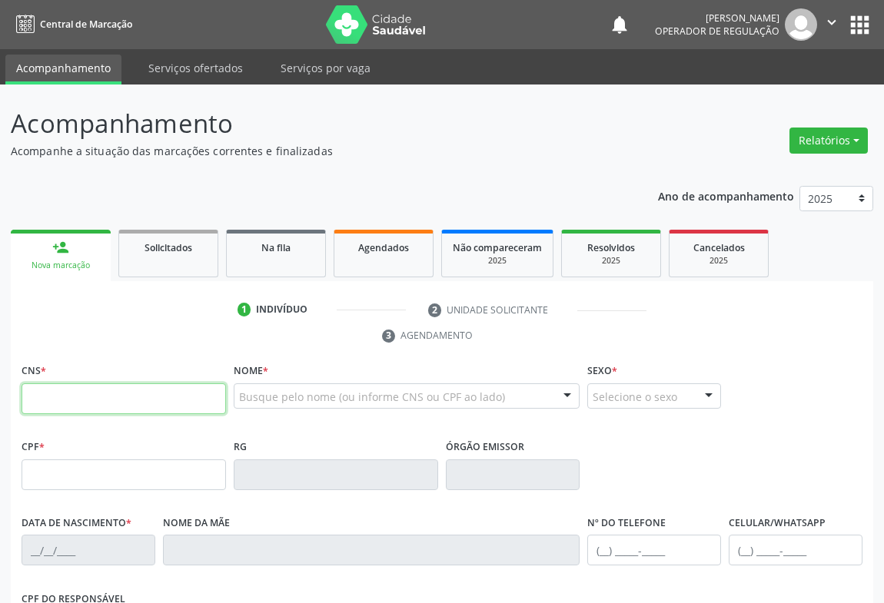
click at [138, 390] on input "text" at bounding box center [124, 399] width 204 height 31
drag, startPoint x: 65, startPoint y: 397, endPoint x: 131, endPoint y: 384, distance: 67.5
click at [68, 395] on input "text" at bounding box center [124, 399] width 204 height 31
type input "701 1013 2667 4880"
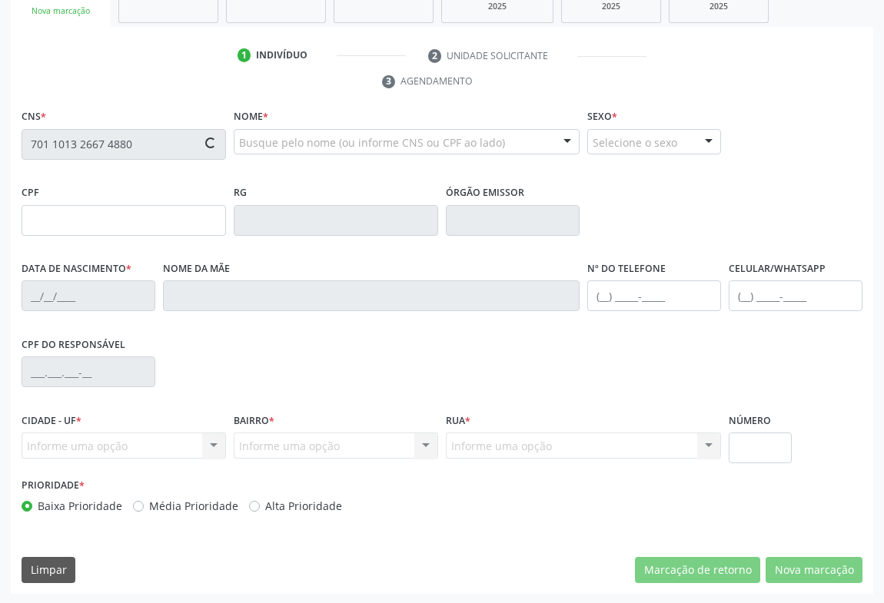
type input "0683937847"
type input "03/10/1978"
type input "(74) 98829-9769"
type input "S/N"
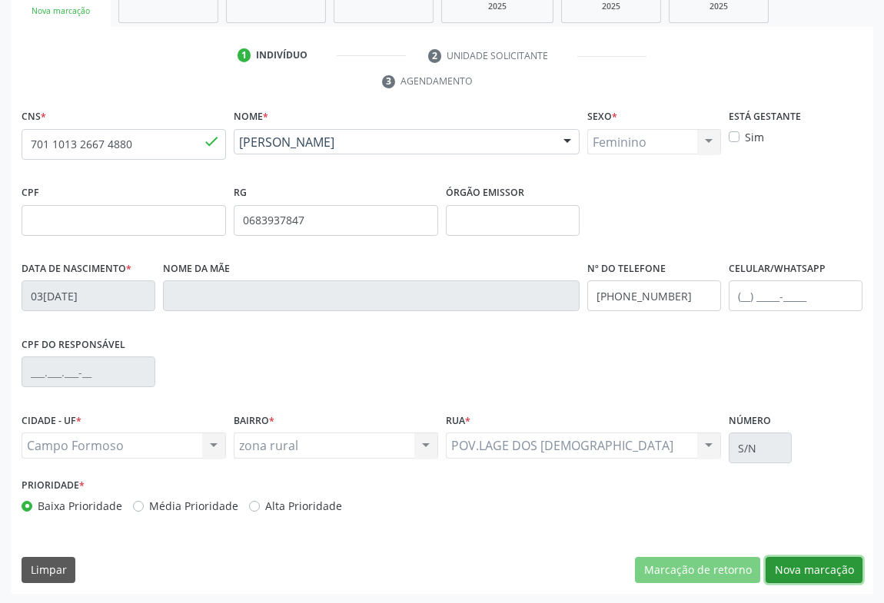
drag, startPoint x: 821, startPoint y: 571, endPoint x: 791, endPoint y: 517, distance: 62.3
click at [820, 566] on button "Nova marcação" at bounding box center [814, 570] width 97 height 26
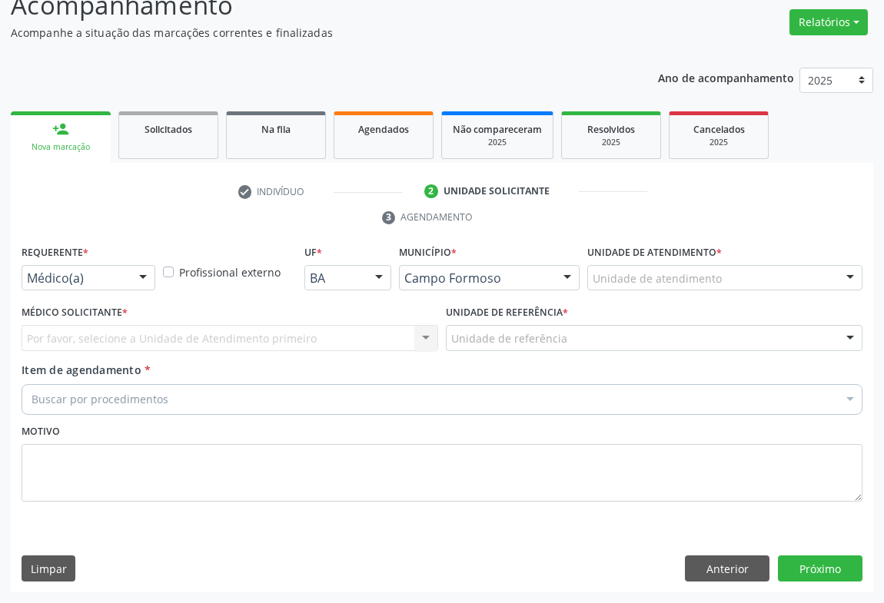
scroll to position [117, 0]
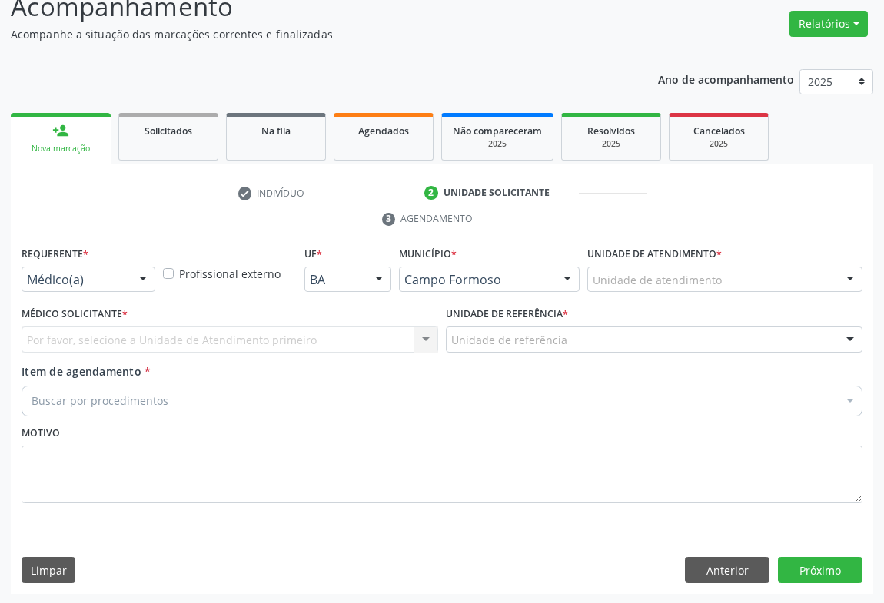
drag, startPoint x: 116, startPoint y: 282, endPoint x: 122, endPoint y: 292, distance: 11.7
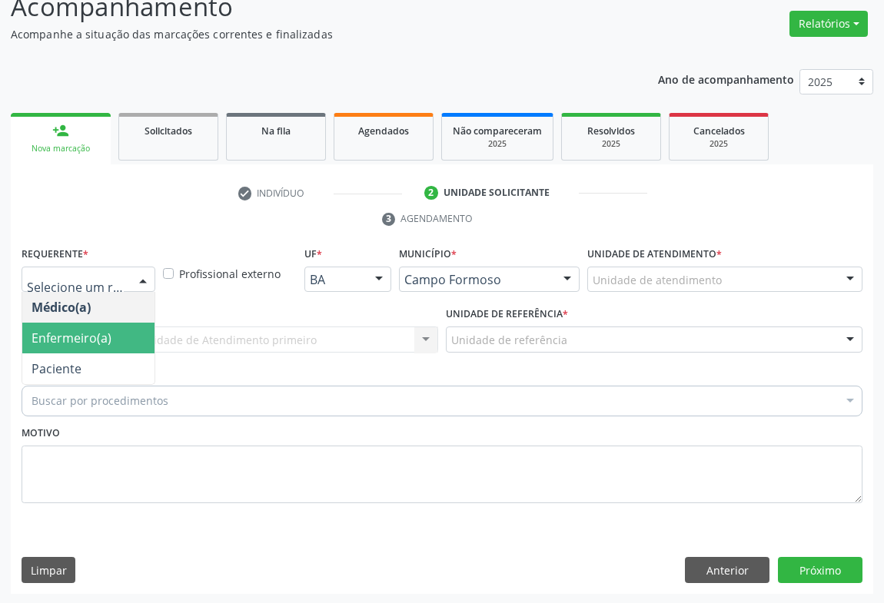
drag, startPoint x: 85, startPoint y: 362, endPoint x: 171, endPoint y: 340, distance: 88.2
click at [91, 358] on span "Paciente" at bounding box center [88, 369] width 132 height 31
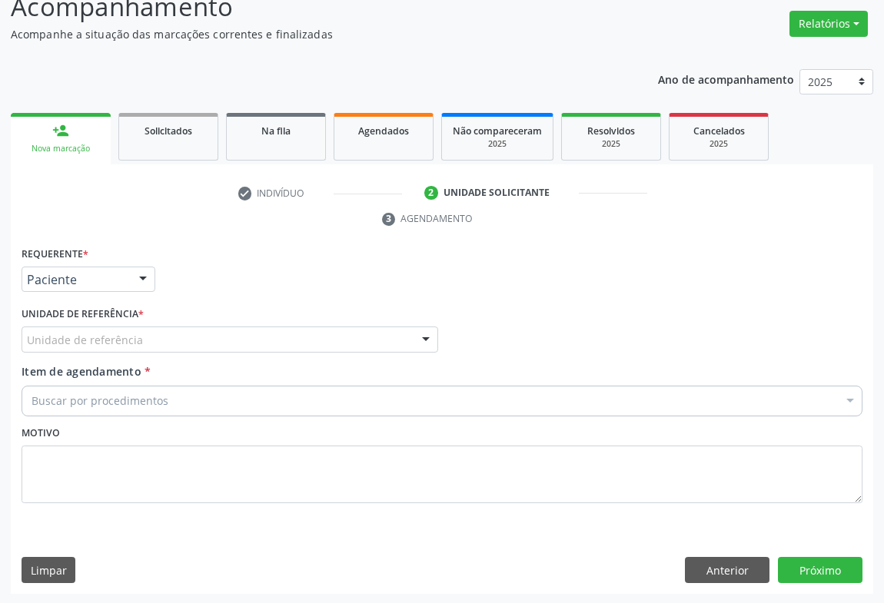
drag, startPoint x: 175, startPoint y: 339, endPoint x: 175, endPoint y: 360, distance: 21.5
click at [176, 339] on div "Unidade de referência" at bounding box center [230, 340] width 417 height 26
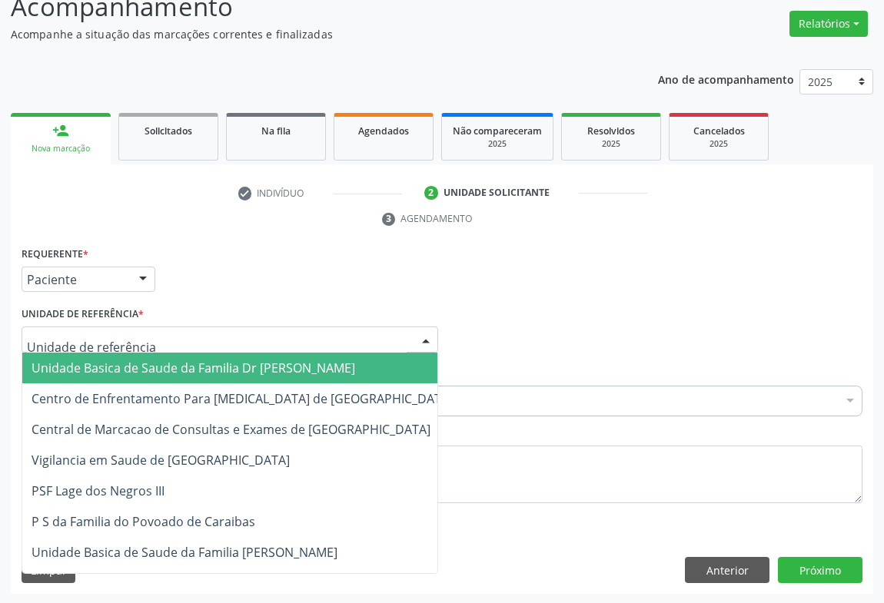
click at [161, 362] on span "Unidade Basica de Saude da Familia Dr [PERSON_NAME]" at bounding box center [194, 368] width 324 height 17
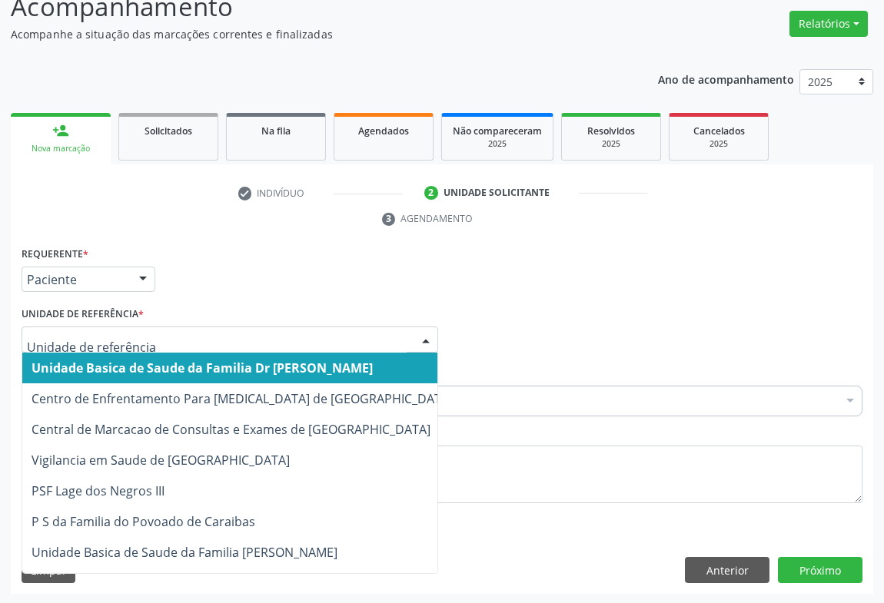
drag, startPoint x: 228, startPoint y: 337, endPoint x: 236, endPoint y: 307, distance: 30.2
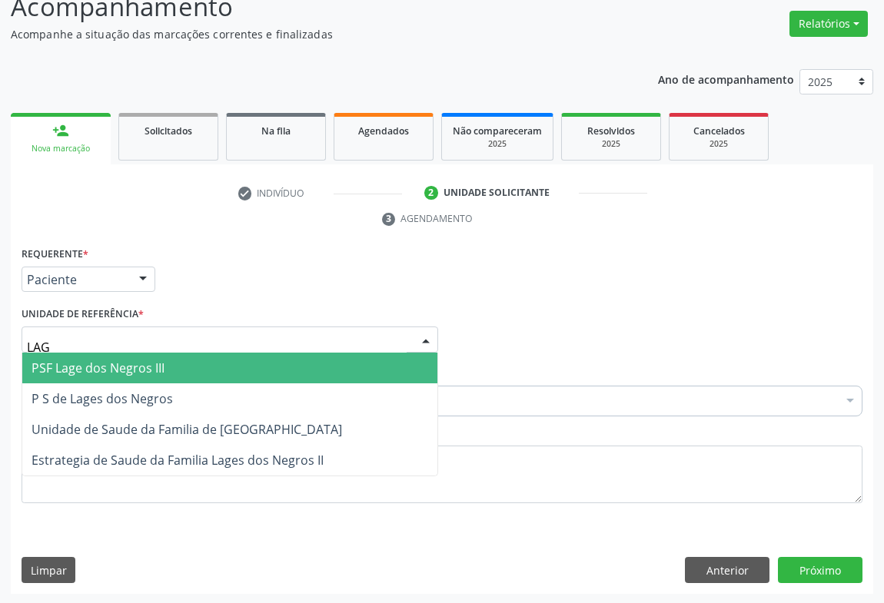
type input "LAGE"
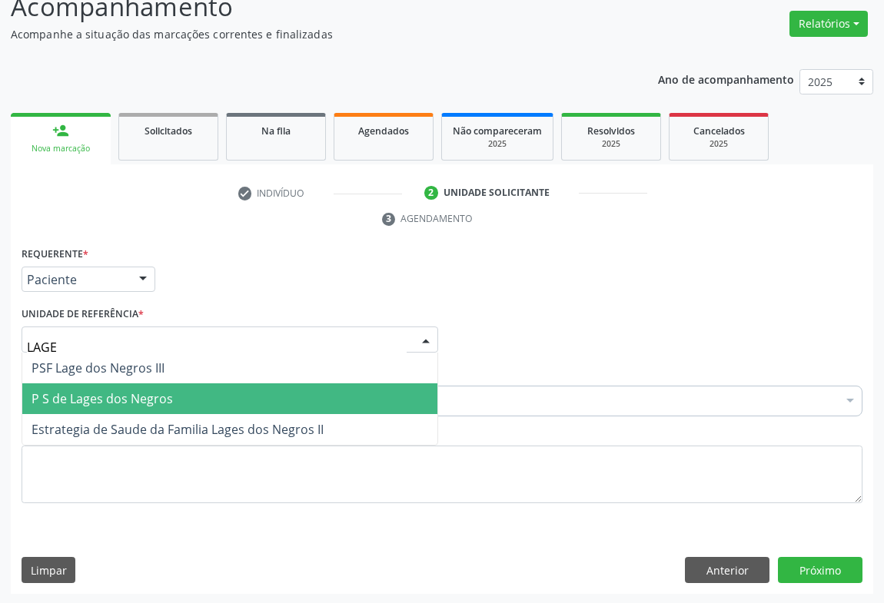
click at [135, 403] on span "P S de Lages dos Negros" at bounding box center [102, 398] width 141 height 17
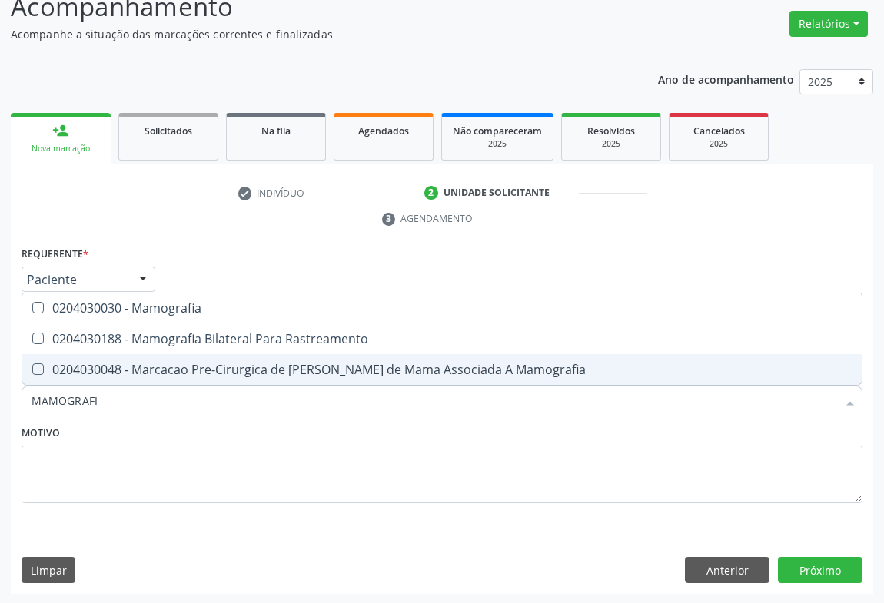
type input "MAMOGRAFIA"
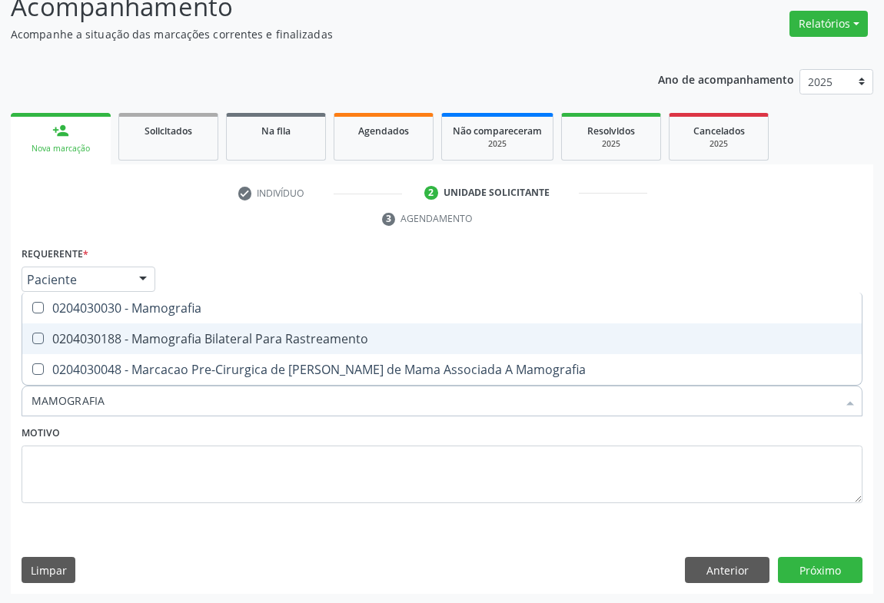
click at [198, 325] on span "0204030188 - Mamografia Bilateral Para Rastreamento" at bounding box center [441, 339] width 839 height 31
checkbox Rastreamento "true"
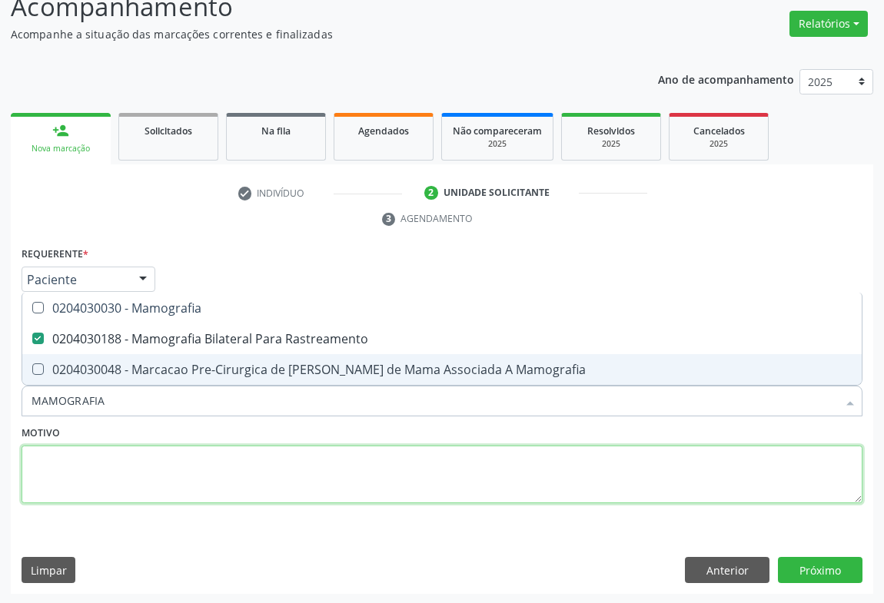
click at [234, 453] on textarea at bounding box center [442, 475] width 841 height 58
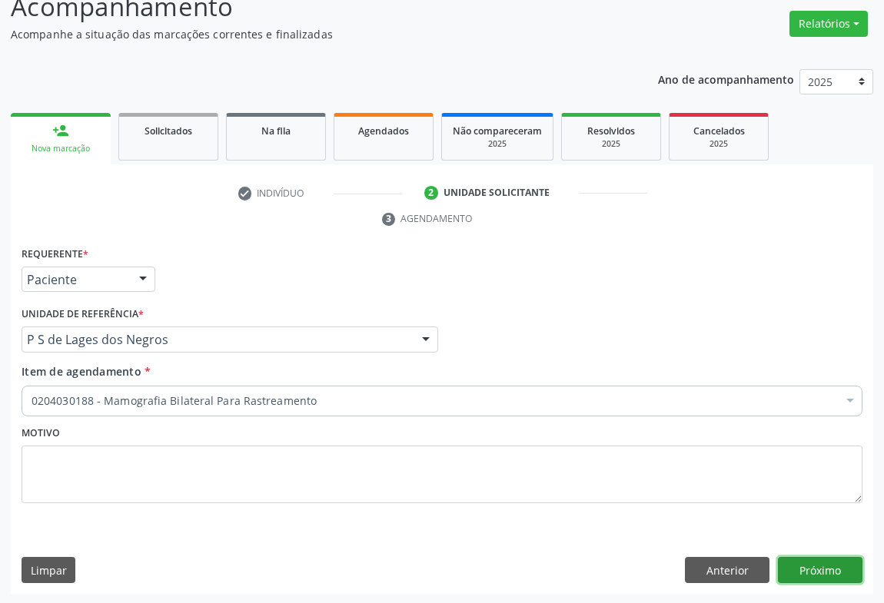
click at [819, 564] on button "Próximo" at bounding box center [820, 570] width 85 height 26
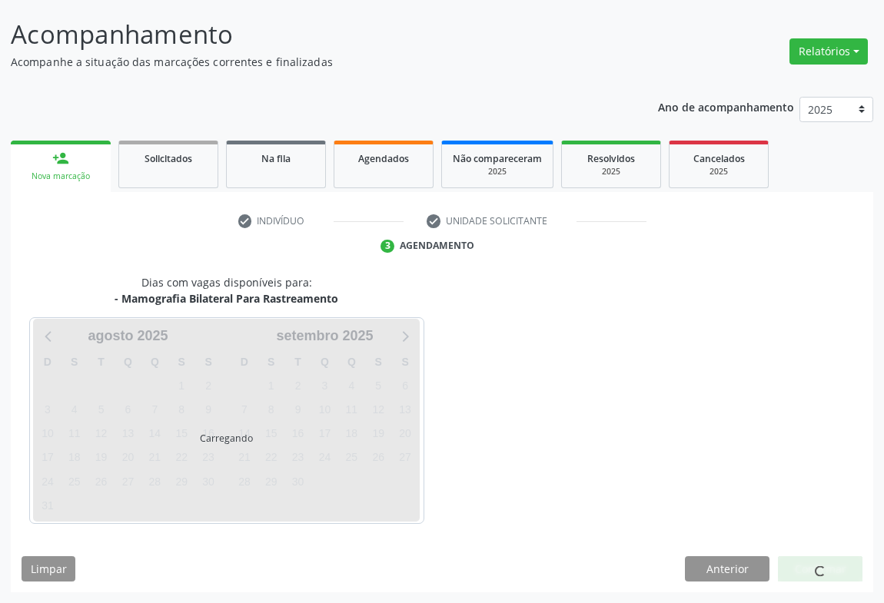
scroll to position [88, 0]
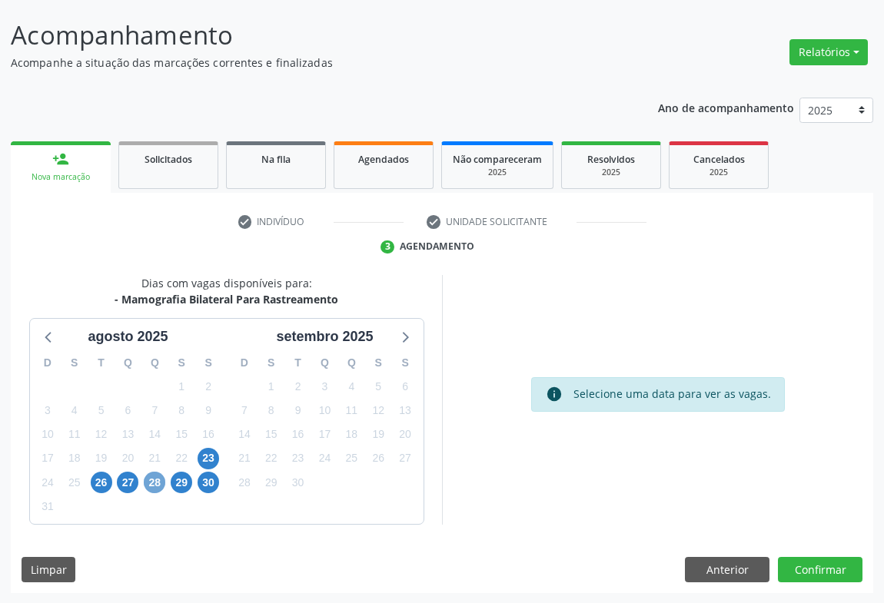
click at [158, 481] on span "28" at bounding box center [155, 483] width 22 height 22
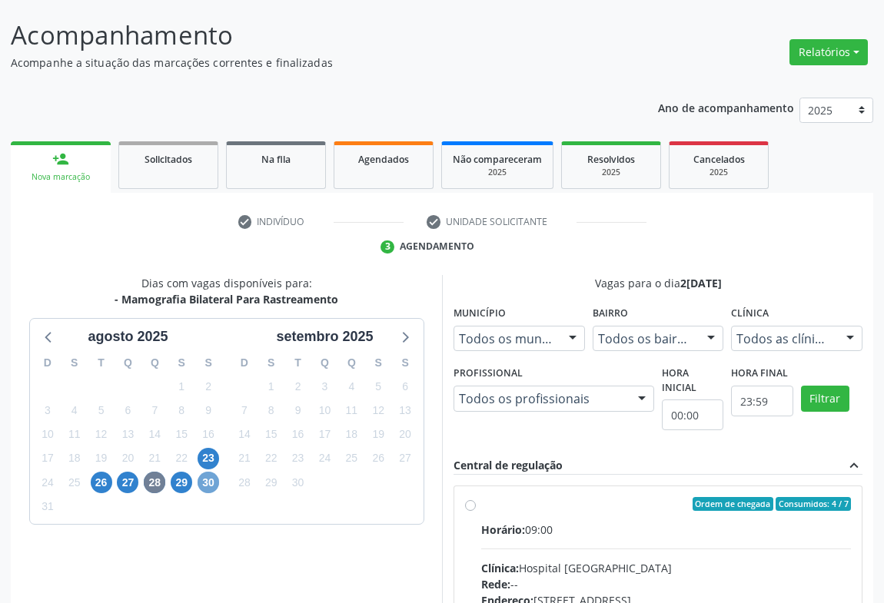
click at [208, 481] on span "30" at bounding box center [209, 483] width 22 height 22
click at [182, 478] on span "29" at bounding box center [182, 483] width 22 height 22
click at [476, 505] on div "Ordem de chegada Consumidos: 3 / 7 Horário: 09:00 Clínica: Hospital Sao Francis…" at bounding box center [658, 615] width 386 height 236
radio input "true"
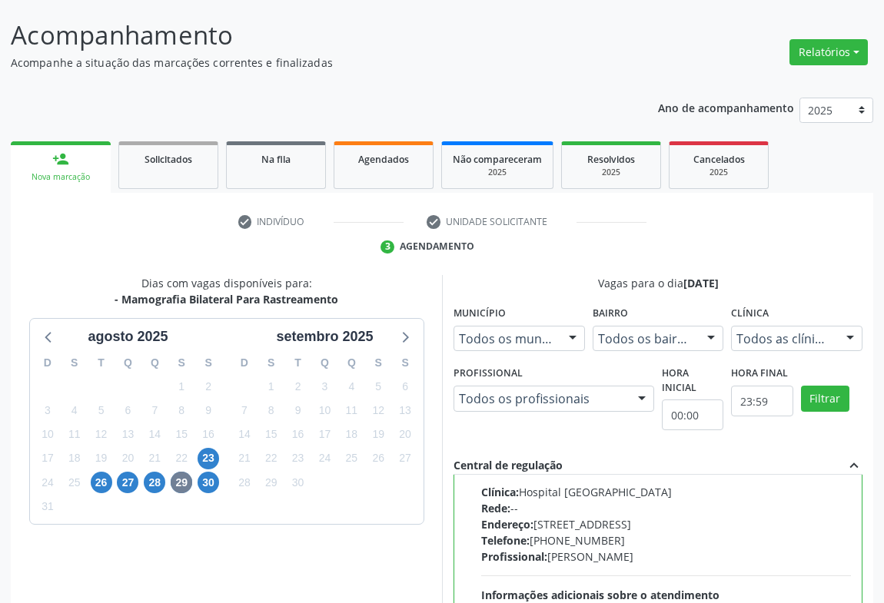
scroll to position [347, 0]
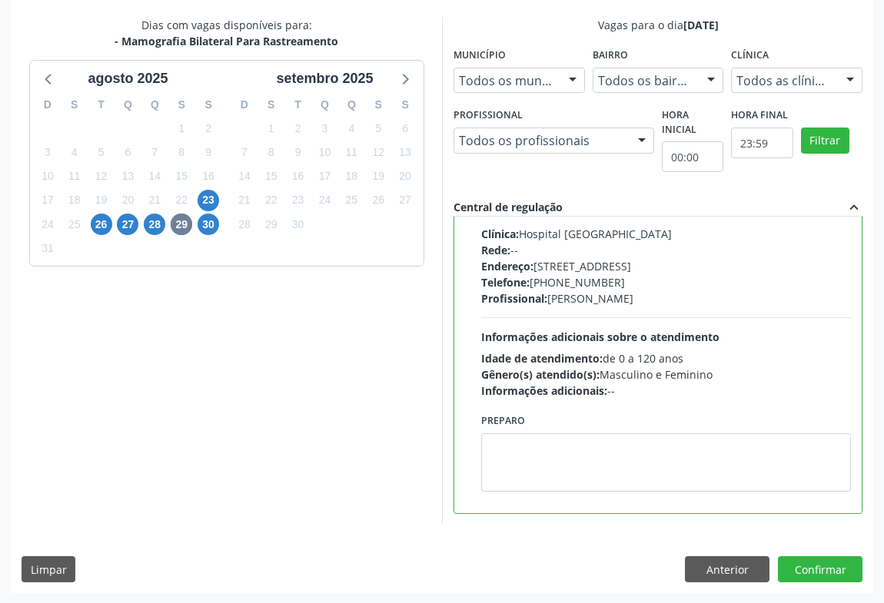
click at [770, 383] on div "Informações adicionais: --" at bounding box center [666, 391] width 370 height 16
click at [476, 177] on input "Ordem de chegada Consumidos: 3 / 7 Horário: 09:00 Clínica: Hospital Sao Francis…" at bounding box center [470, 170] width 11 height 14
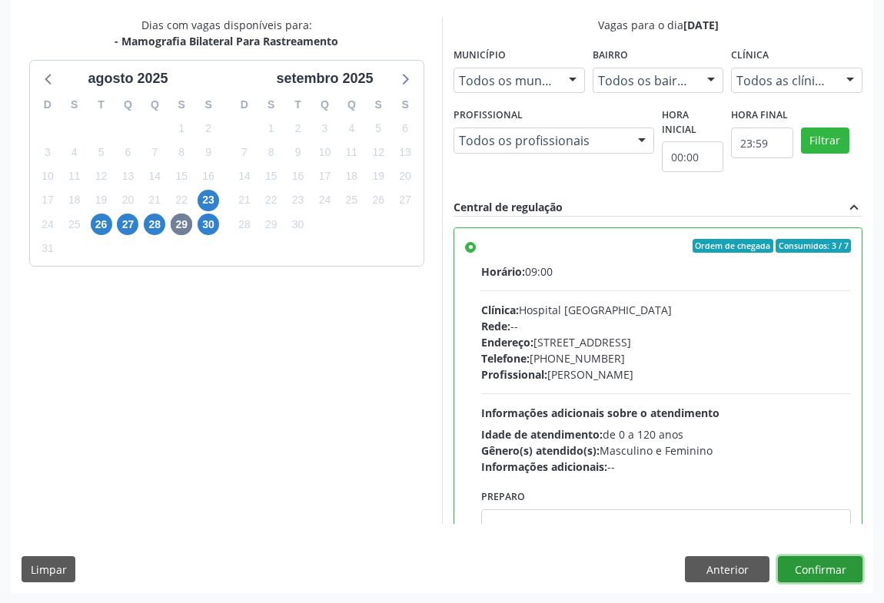
click at [816, 566] on button "Confirmar" at bounding box center [820, 569] width 85 height 26
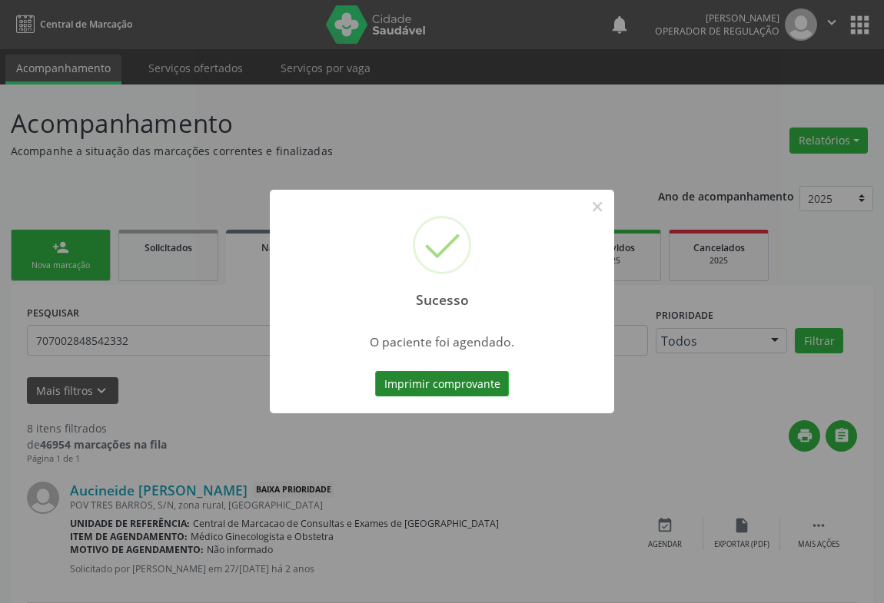
click at [445, 380] on button "Imprimir comprovante" at bounding box center [442, 384] width 134 height 26
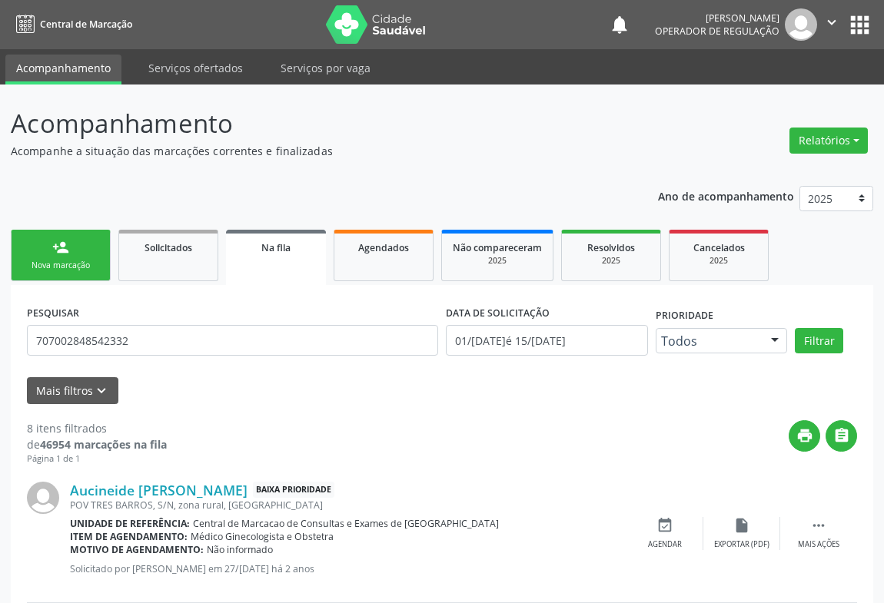
click at [59, 260] on div "Nova marcação" at bounding box center [60, 266] width 77 height 12
click at [61, 258] on link "person_add Nova marcação" at bounding box center [61, 255] width 100 height 51
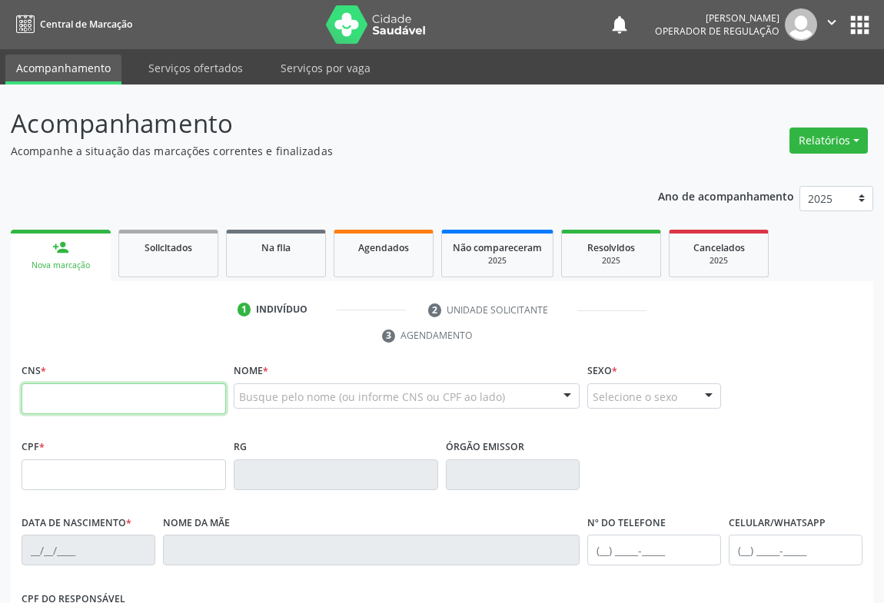
click at [77, 392] on input "text" at bounding box center [124, 399] width 204 height 31
type input "706 8072 8094 8428"
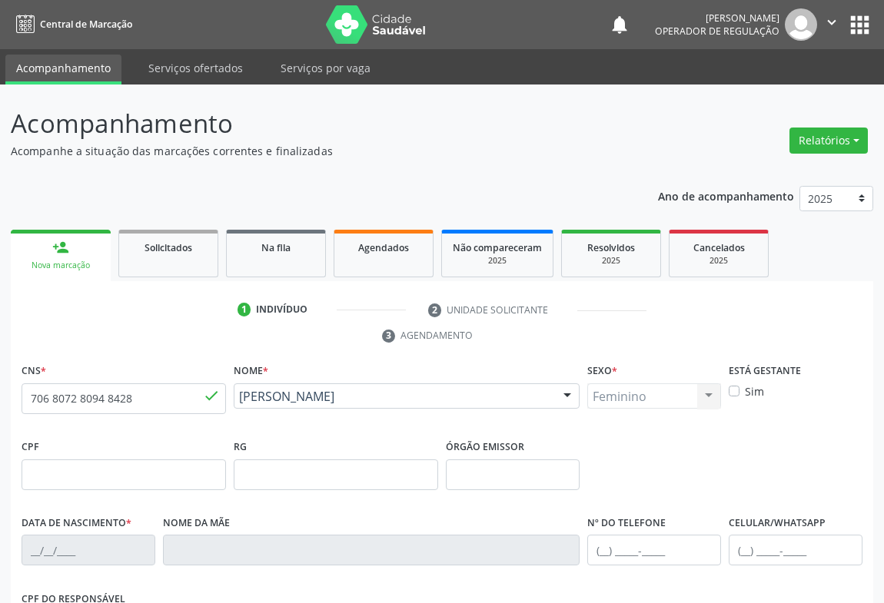
type input "1425397832"
type input "31/05/1987"
type input "(74) 98815-7773"
type input "(74) 98148-2847"
type input "SN"
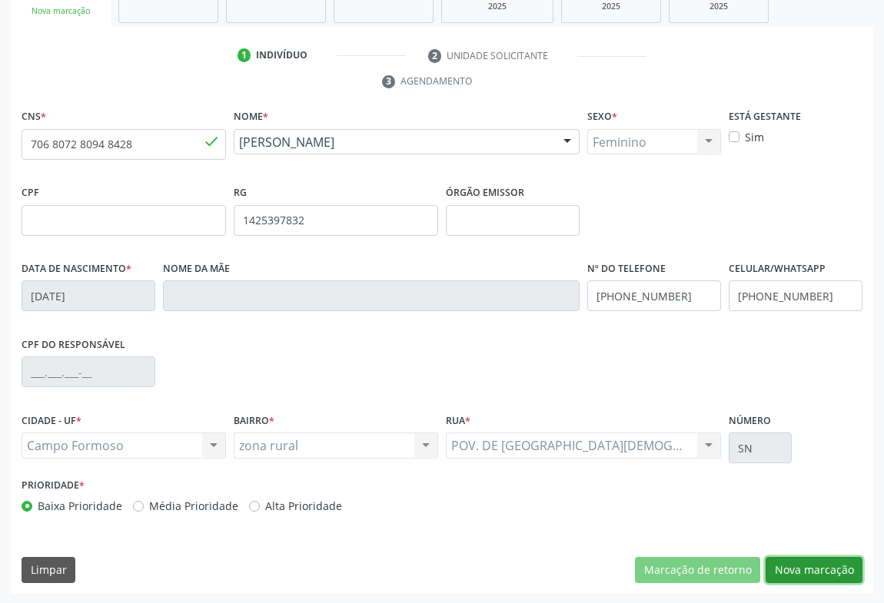
drag, startPoint x: 822, startPoint y: 561, endPoint x: 664, endPoint y: 417, distance: 213.8
click at [822, 560] on button "Nova marcação" at bounding box center [814, 570] width 97 height 26
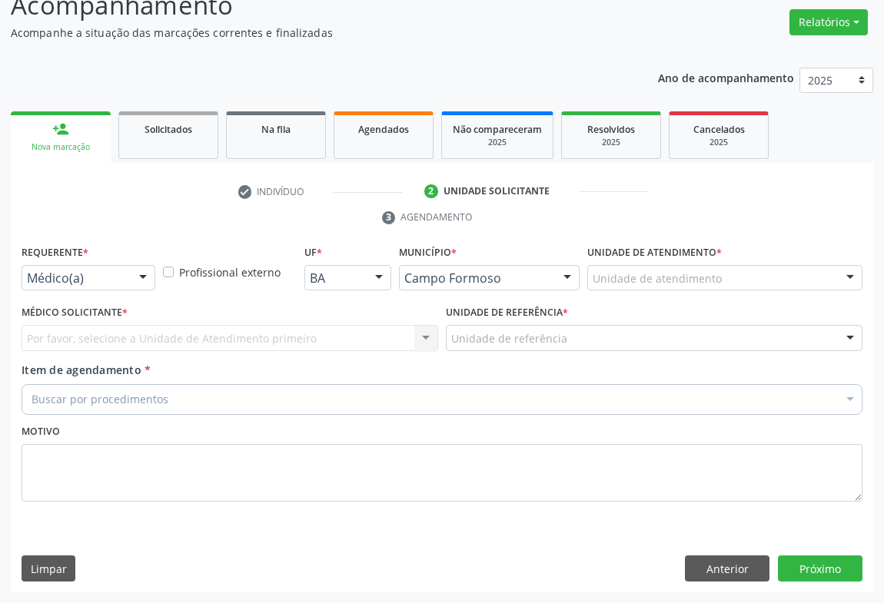
scroll to position [117, 0]
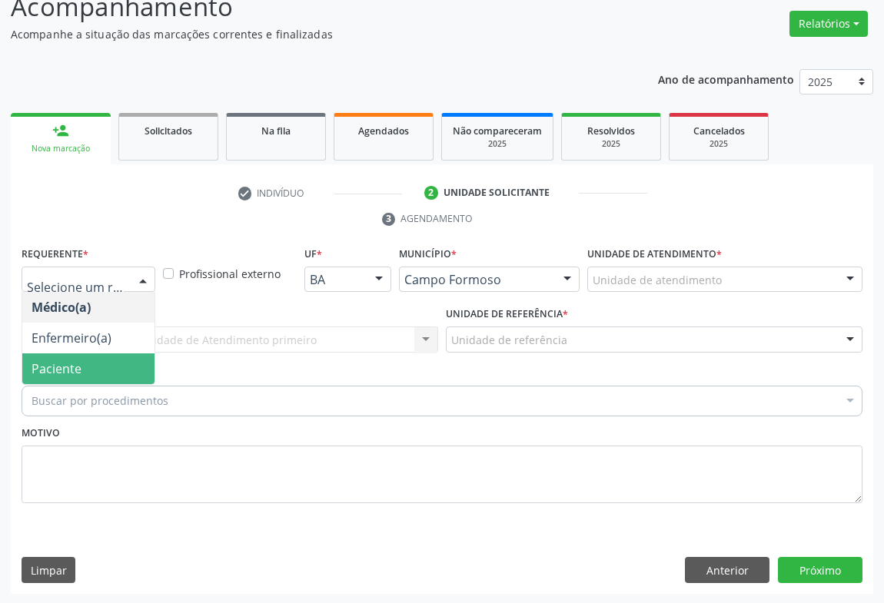
click at [105, 354] on span "Paciente" at bounding box center [88, 369] width 132 height 31
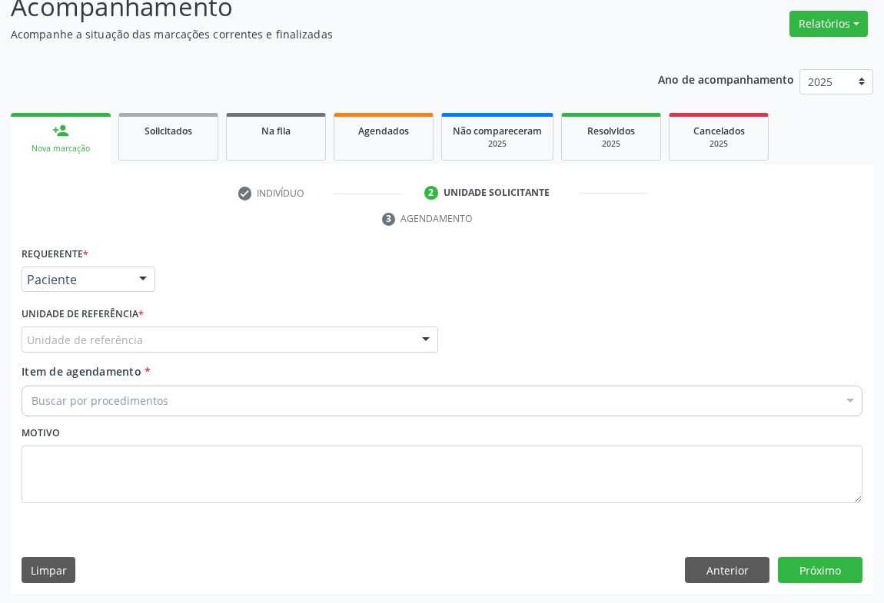
drag, startPoint x: 196, startPoint y: 335, endPoint x: 176, endPoint y: 352, distance: 26.2
click at [194, 338] on div "Unidade de referência" at bounding box center [230, 340] width 417 height 26
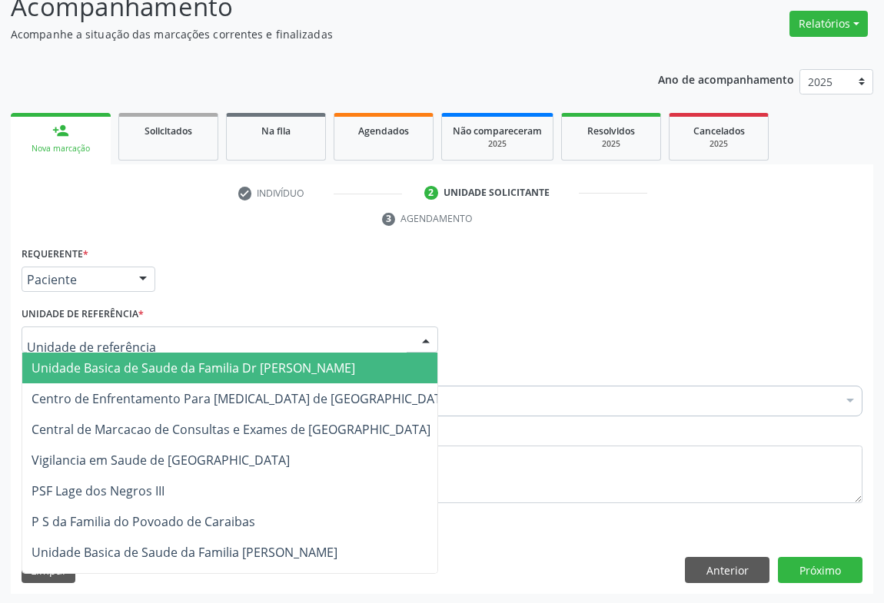
drag, startPoint x: 173, startPoint y: 353, endPoint x: 188, endPoint y: 364, distance: 18.1
click at [173, 354] on span "Unidade Basica de Saude da Familia Dr [PERSON_NAME]" at bounding box center [242, 368] width 440 height 31
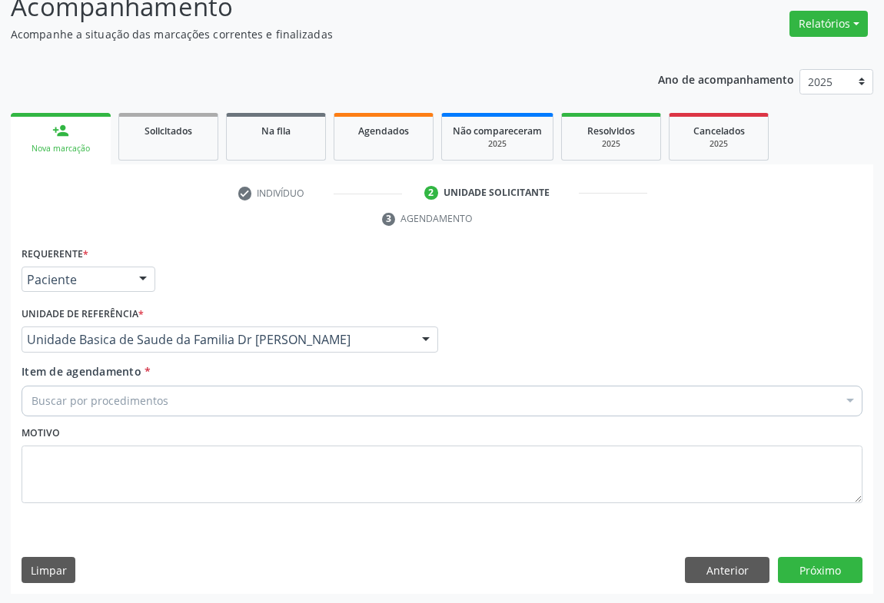
click at [174, 395] on div "Buscar por procedimentos" at bounding box center [442, 401] width 841 height 31
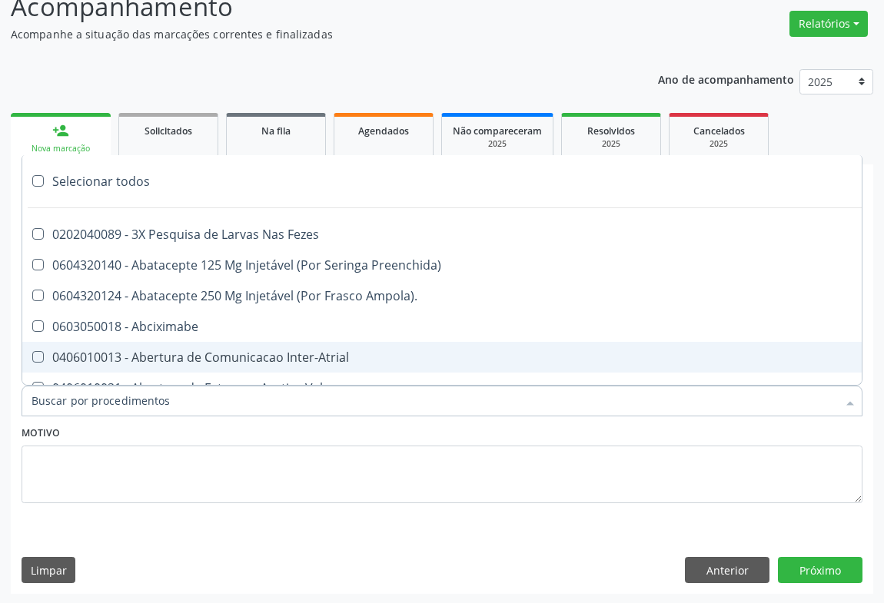
click at [259, 430] on div "Motivo" at bounding box center [442, 462] width 841 height 81
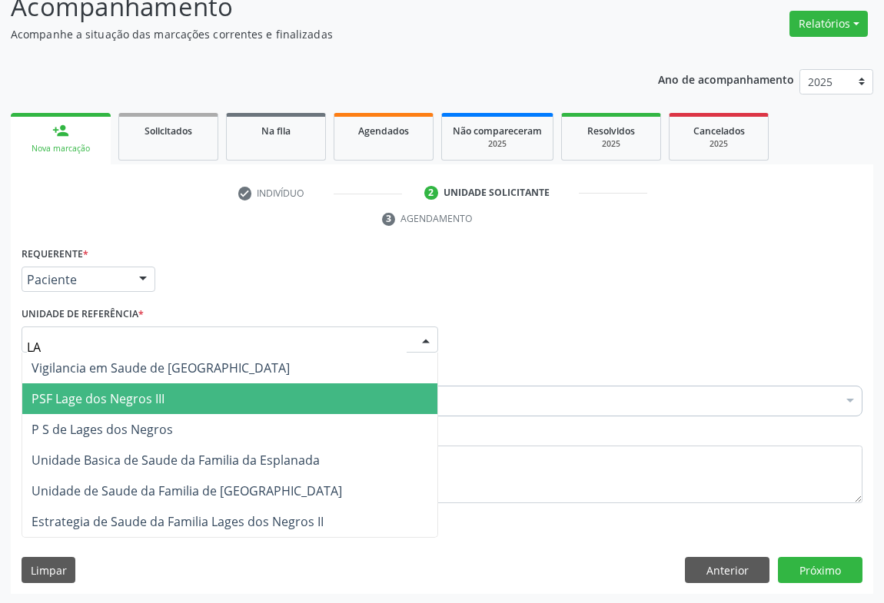
type input "LAG"
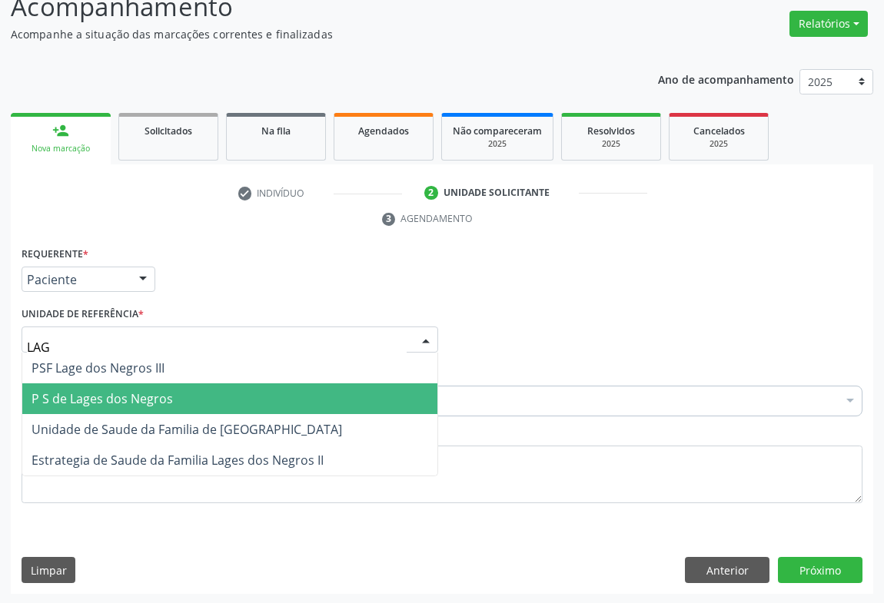
click at [194, 394] on span "P S de Lages dos Negros" at bounding box center [229, 399] width 415 height 31
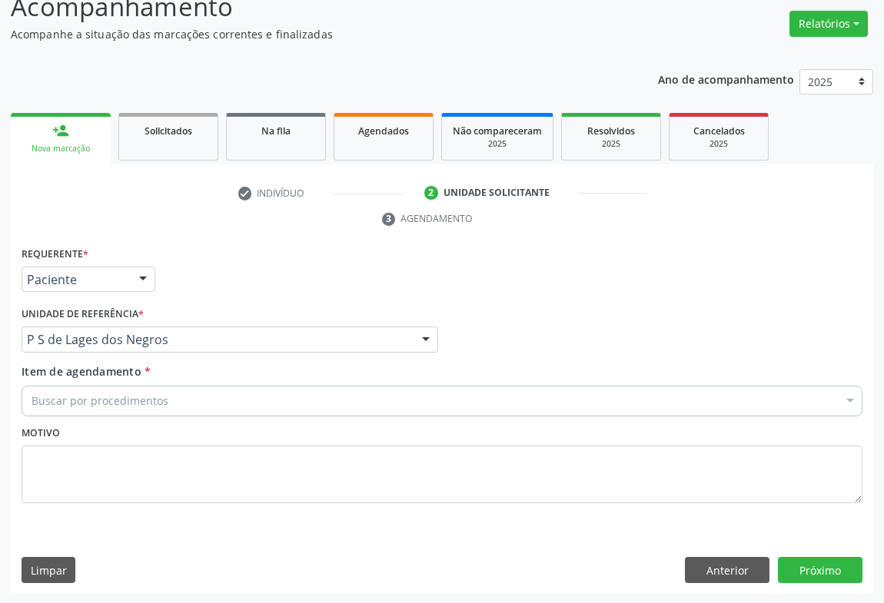
drag, startPoint x: 180, startPoint y: 400, endPoint x: 206, endPoint y: 389, distance: 28.3
click at [181, 400] on div "Buscar por procedimentos" at bounding box center [442, 401] width 841 height 31
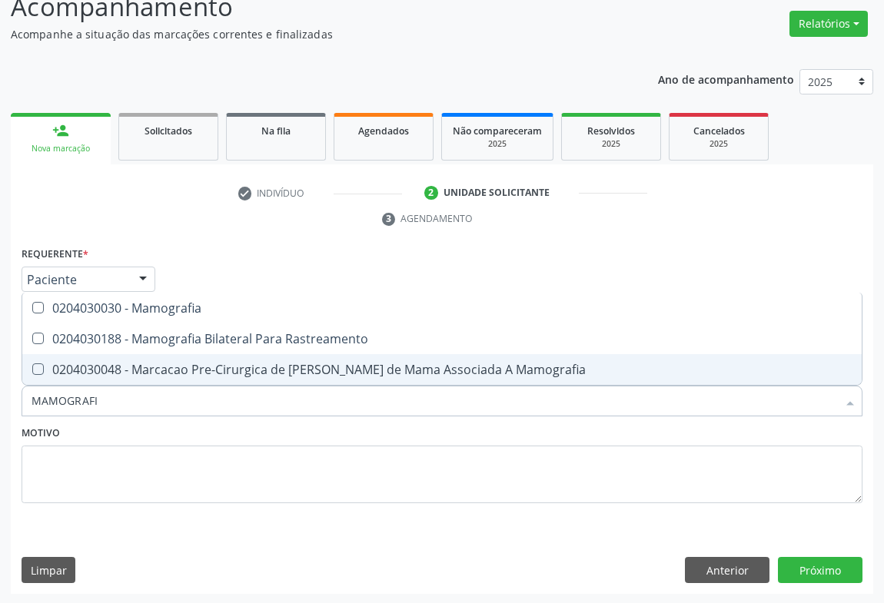
type input "MAMOGRAFIA"
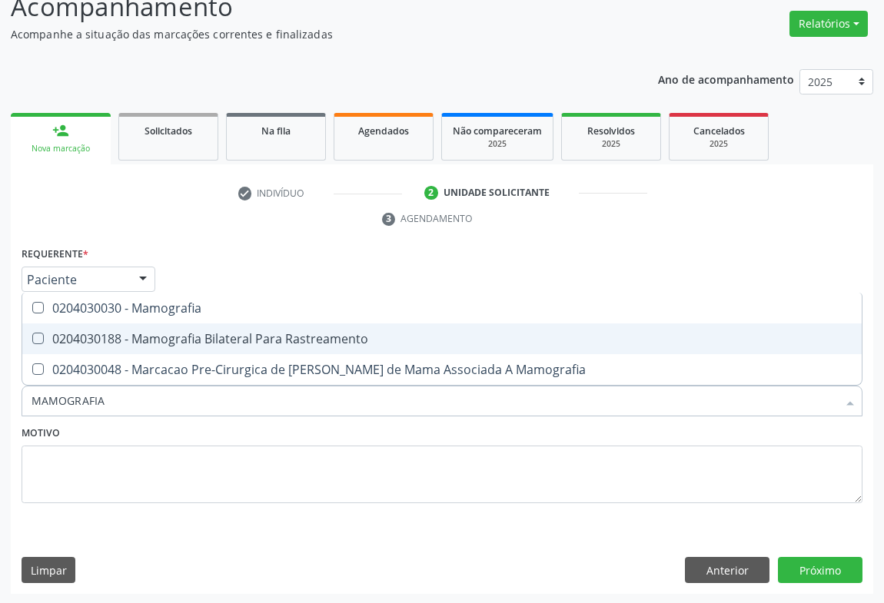
click at [294, 337] on div "0204030188 - Mamografia Bilateral Para Rastreamento" at bounding box center [442, 339] width 821 height 12
checkbox Rastreamento "true"
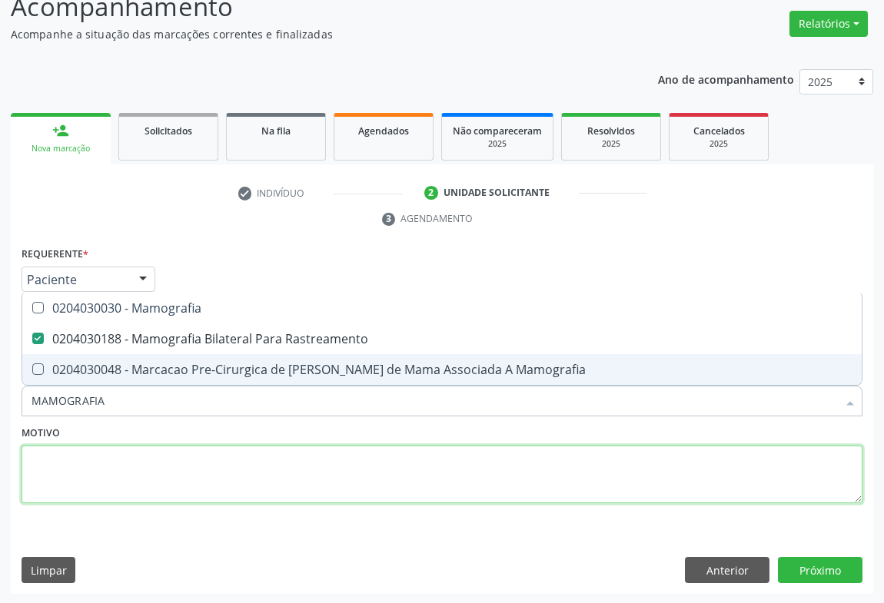
drag, startPoint x: 384, startPoint y: 487, endPoint x: 430, endPoint y: 473, distance: 48.9
click at [385, 485] on textarea at bounding box center [442, 475] width 841 height 58
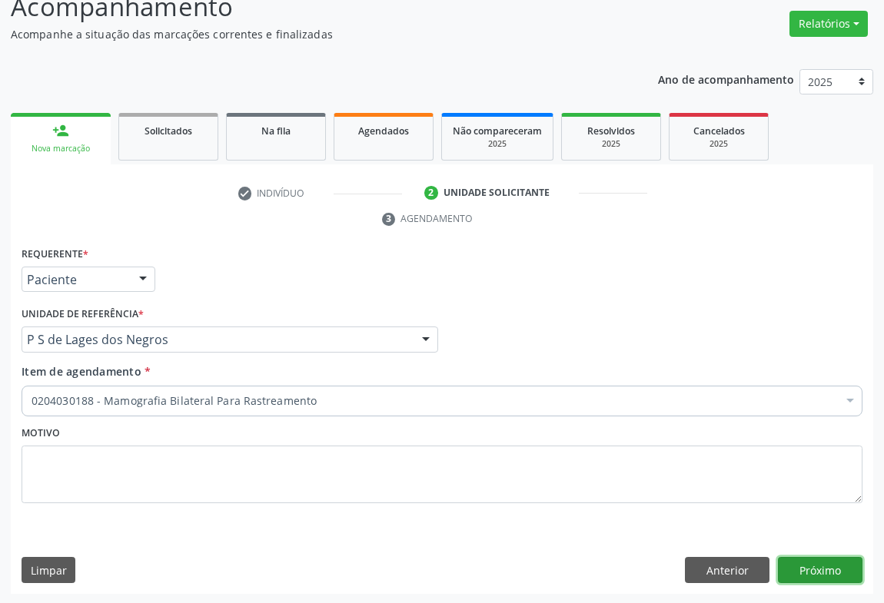
click at [828, 561] on button "Próximo" at bounding box center [820, 570] width 85 height 26
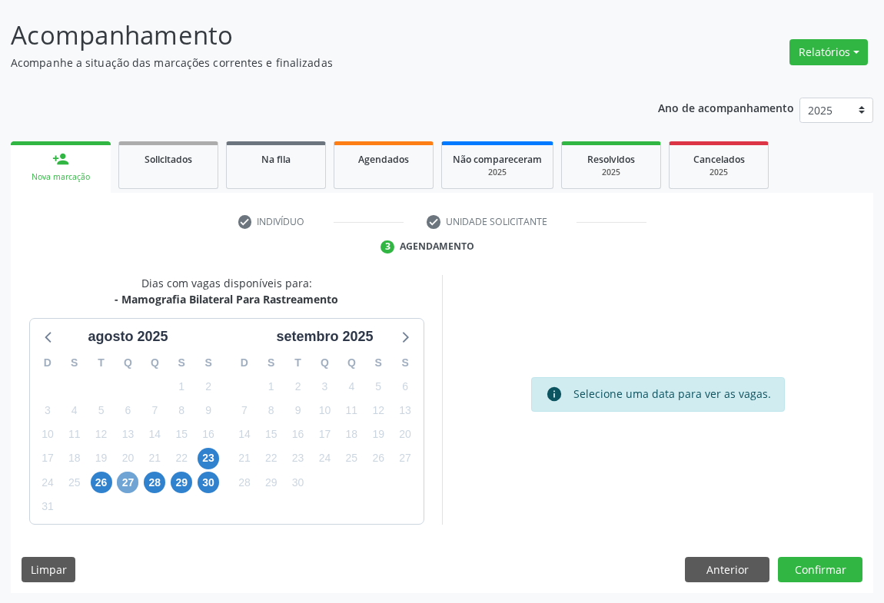
click at [125, 483] on span "27" at bounding box center [128, 483] width 22 height 22
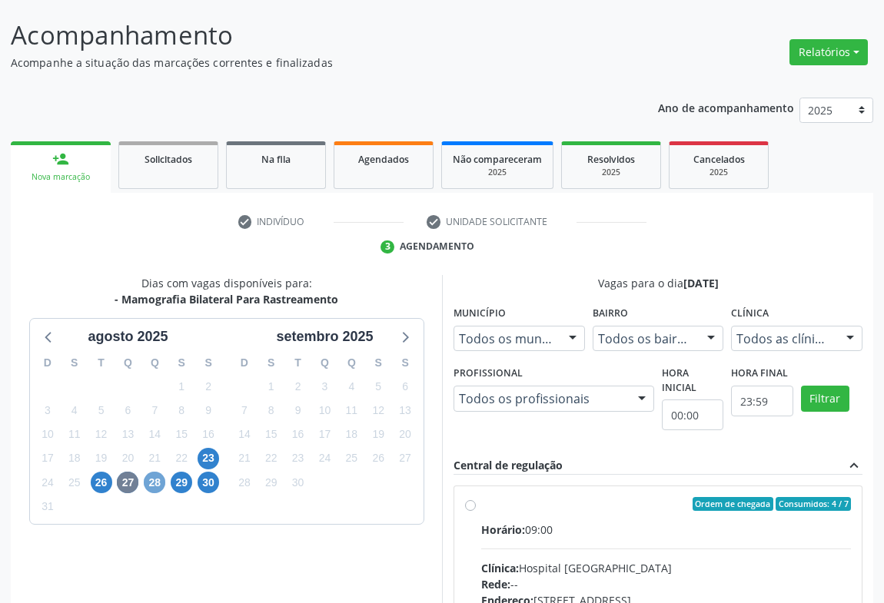
click at [152, 480] on span "28" at bounding box center [155, 483] width 22 height 22
click at [180, 477] on span "29" at bounding box center [182, 483] width 22 height 22
drag, startPoint x: 481, startPoint y: 512, endPoint x: 482, endPoint y: 480, distance: 31.5
click at [482, 509] on label "Ordem de chegada Consumidos: 4 / 7 Horário: 09:00 Clínica: Hospital Sao Francis…" at bounding box center [666, 615] width 370 height 236
radio input "true"
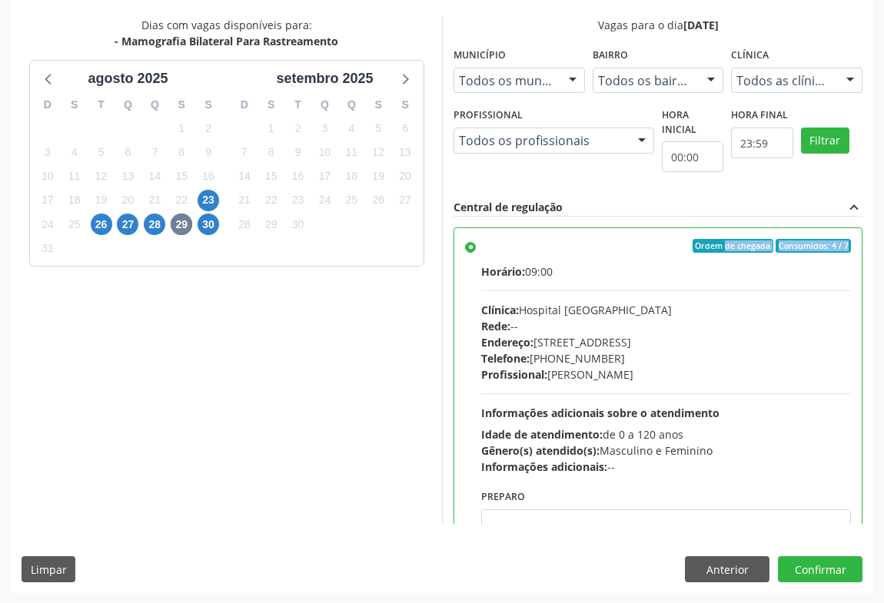
scroll to position [76, 0]
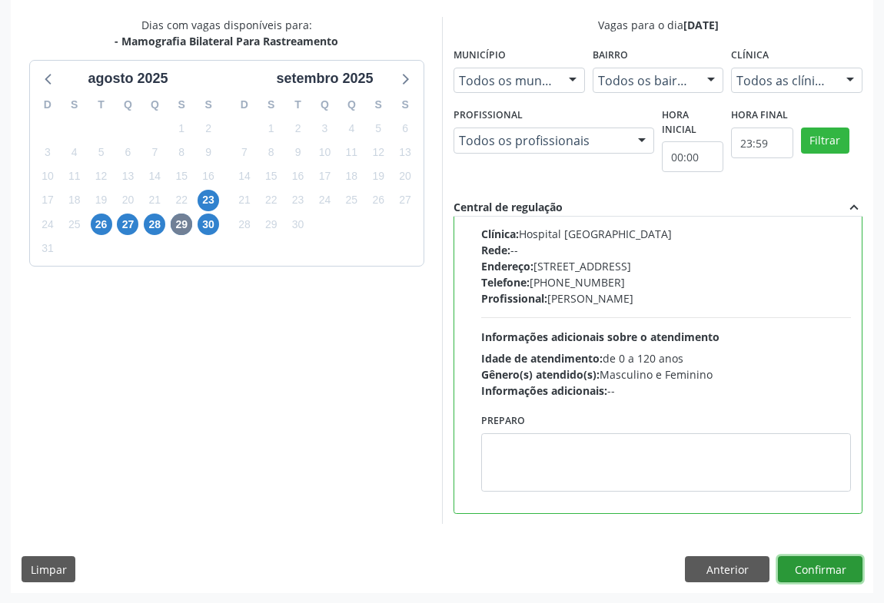
drag, startPoint x: 799, startPoint y: 561, endPoint x: 779, endPoint y: 539, distance: 29.4
click at [799, 561] on button "Confirmar" at bounding box center [820, 569] width 85 height 26
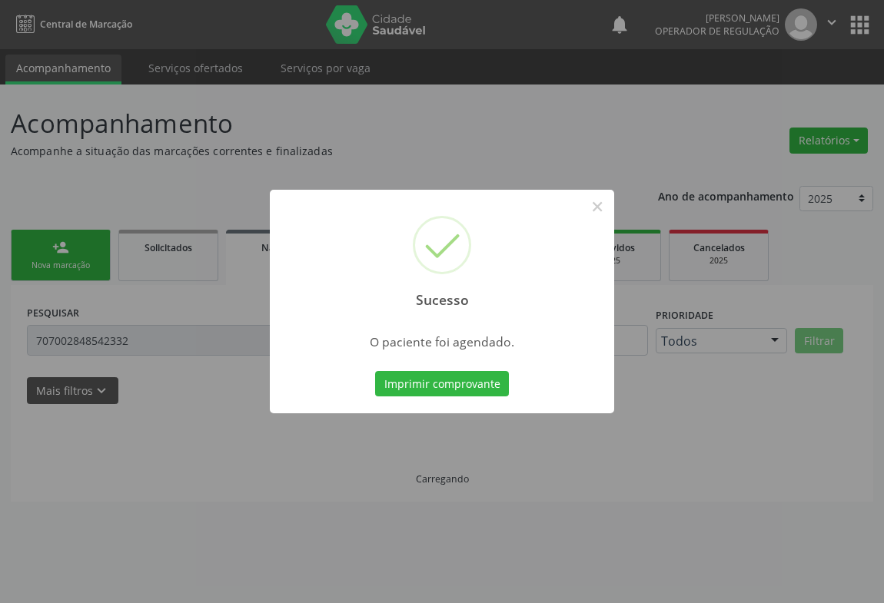
scroll to position [0, 0]
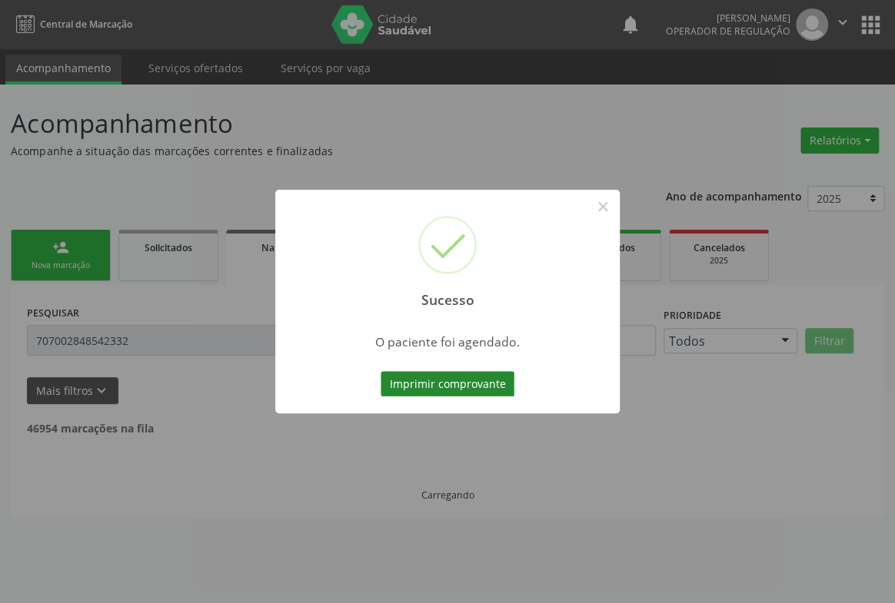
click at [444, 383] on button "Imprimir comprovante" at bounding box center [447, 384] width 134 height 26
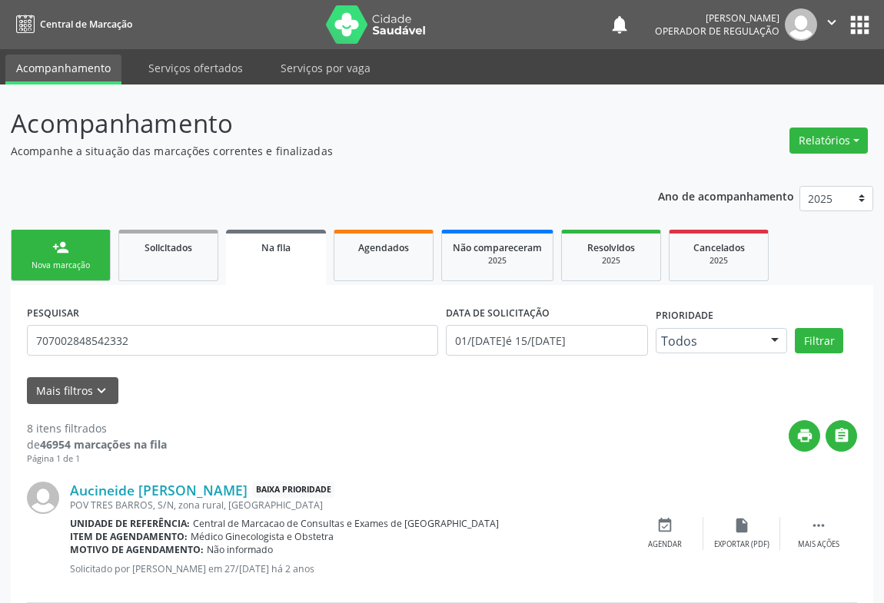
click at [65, 250] on div "person_add" at bounding box center [60, 247] width 17 height 17
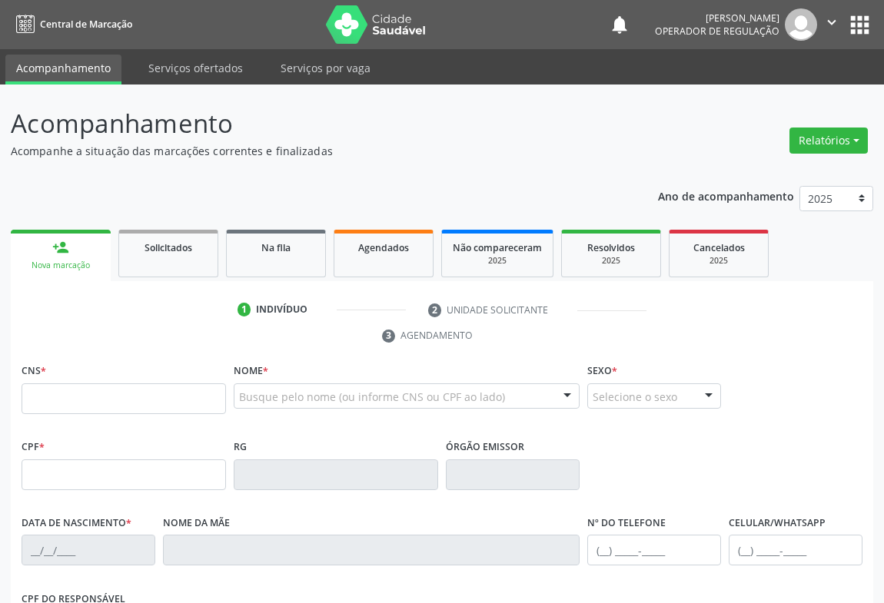
scroll to position [69, 0]
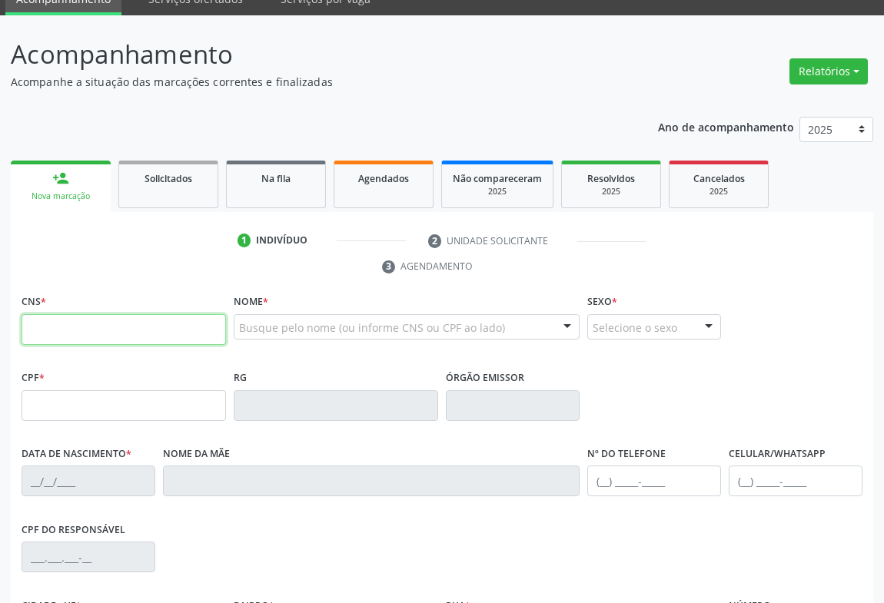
click at [91, 319] on input "text" at bounding box center [124, 329] width 204 height 31
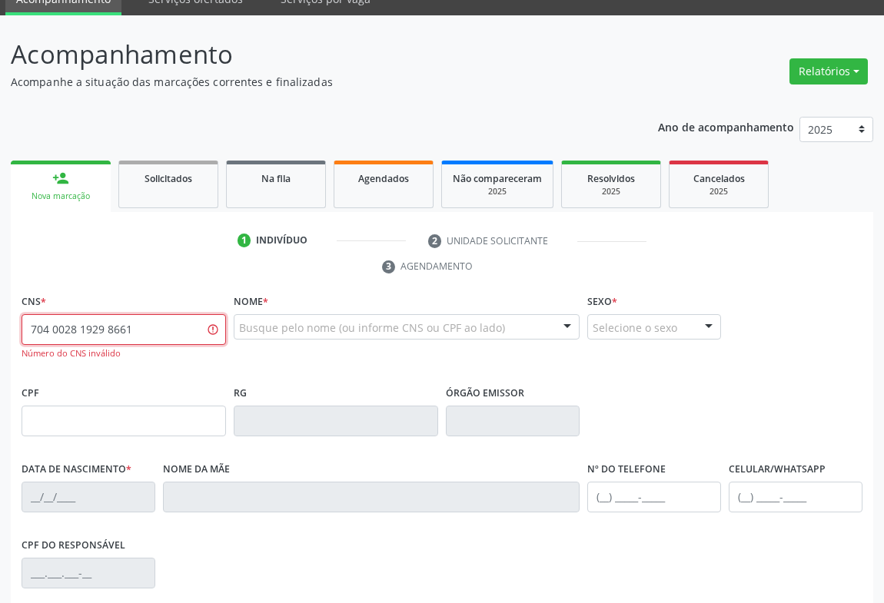
type input "704 0028 1929 8661"
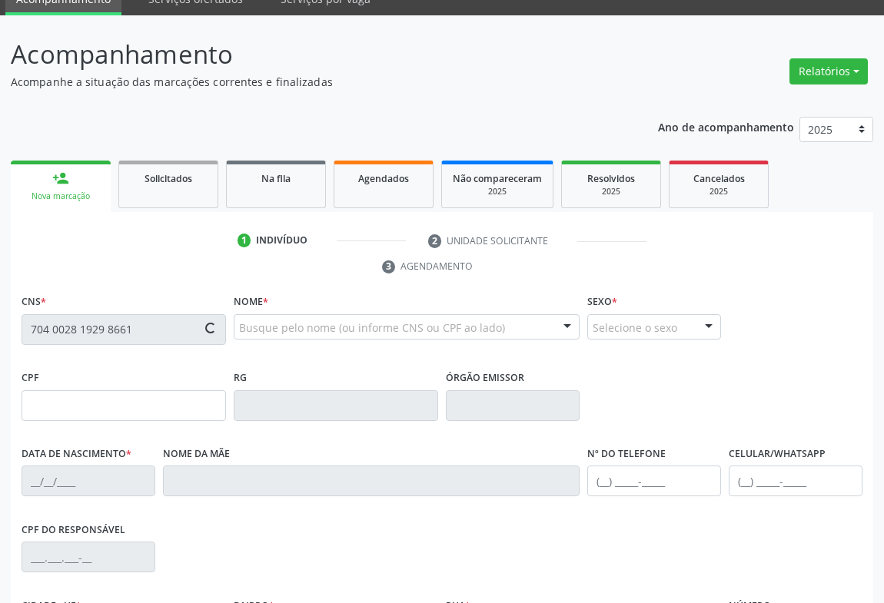
scroll to position [254, 0]
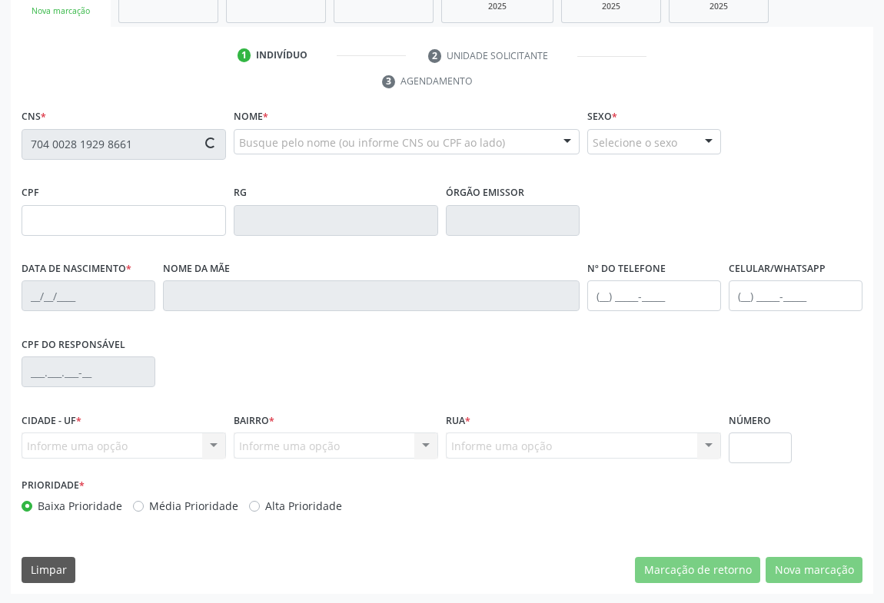
type input "0878432850"
type input "21/09/1977"
type input "sn"
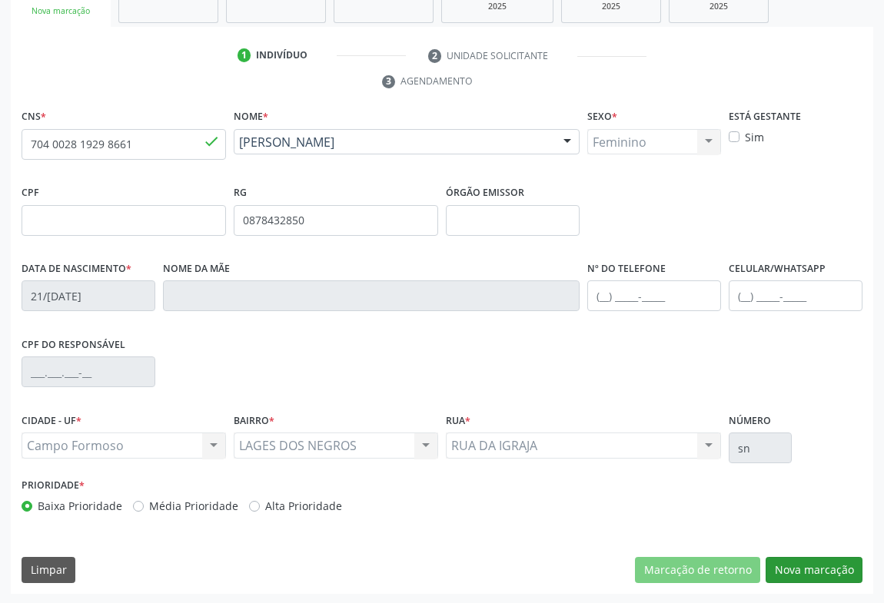
click at [773, 542] on div "CNS * 704 0028 1929 8661 done Nome * Maria da Silva Maria da Silva CNS: 704 002…" at bounding box center [442, 349] width 862 height 489
drag, startPoint x: 784, startPoint y: 555, endPoint x: 830, endPoint y: 560, distance: 46.3
click at [803, 560] on button "Nova marcação" at bounding box center [814, 570] width 97 height 26
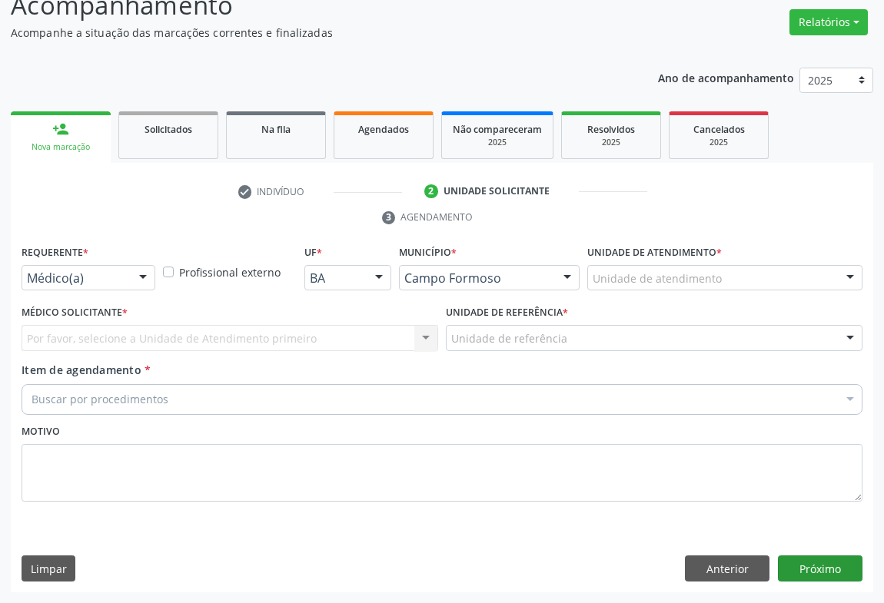
scroll to position [117, 0]
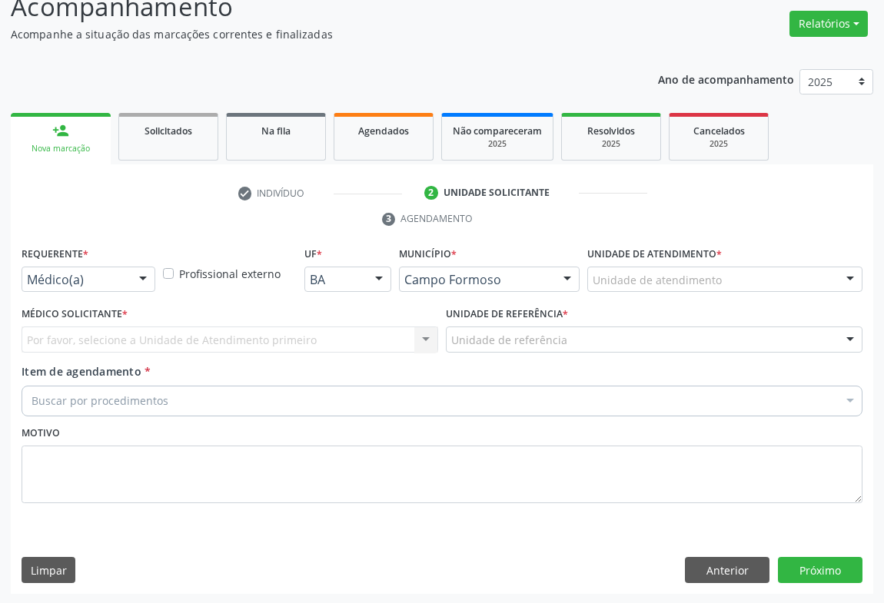
click at [132, 269] on div at bounding box center [142, 280] width 23 height 26
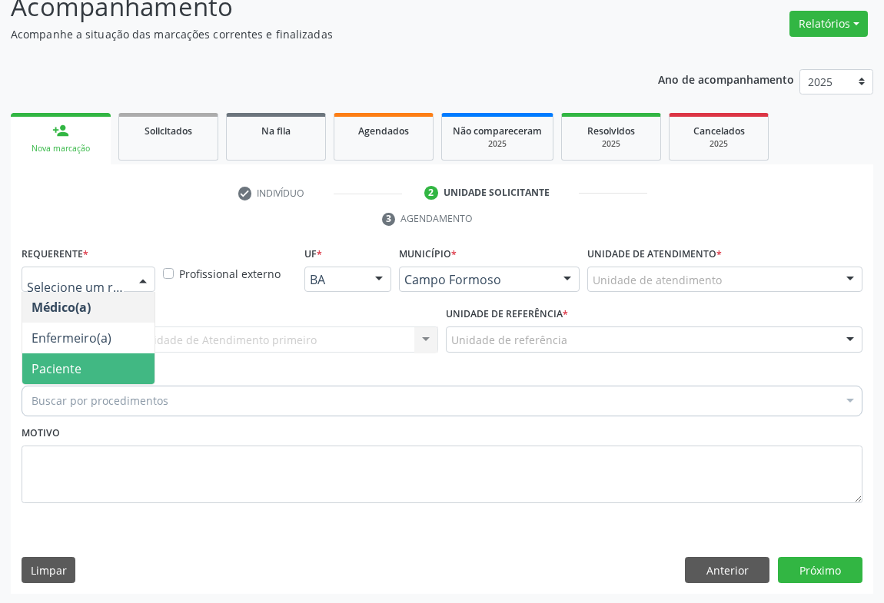
drag, startPoint x: 67, startPoint y: 373, endPoint x: 240, endPoint y: 337, distance: 176.5
click at [67, 371] on span "Paciente" at bounding box center [57, 368] width 50 height 17
click at [446, 337] on div "Unidade de referência" at bounding box center [654, 340] width 417 height 26
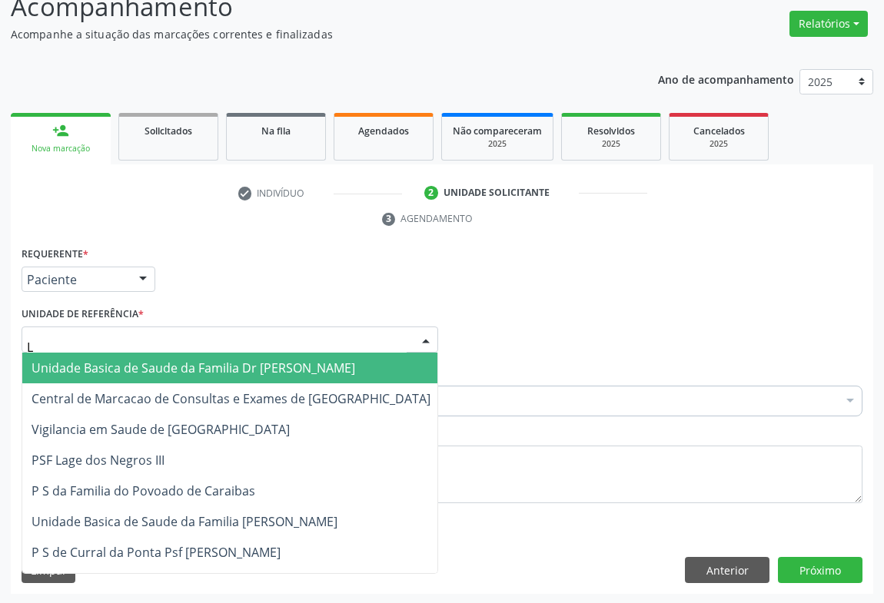
type input "LA"
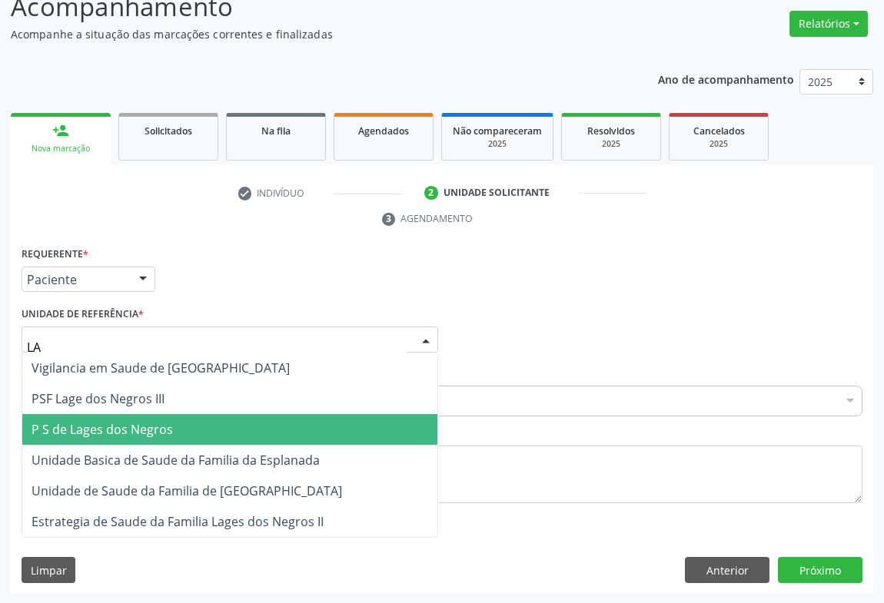
click at [120, 427] on span "P S de Lages dos Negros" at bounding box center [102, 429] width 141 height 17
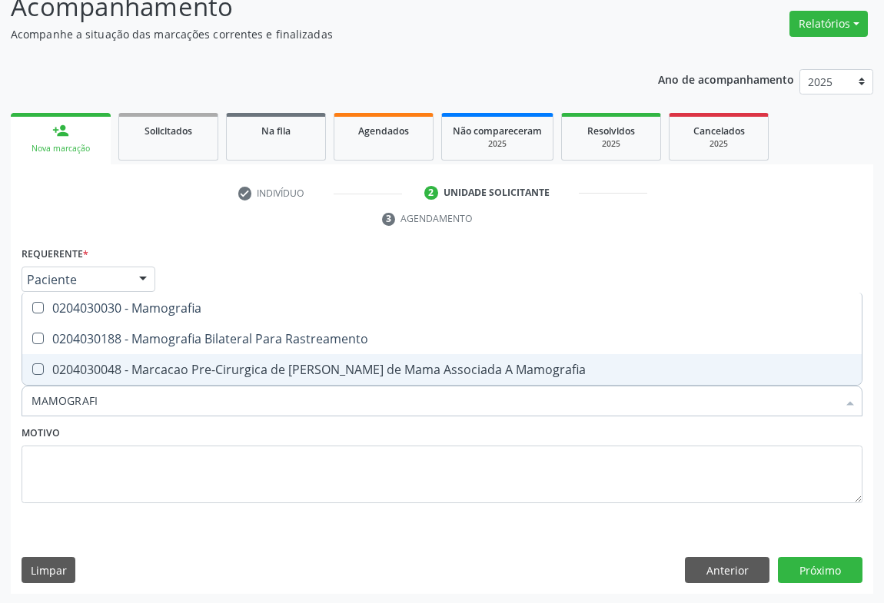
type input "MAMOGRAFIA"
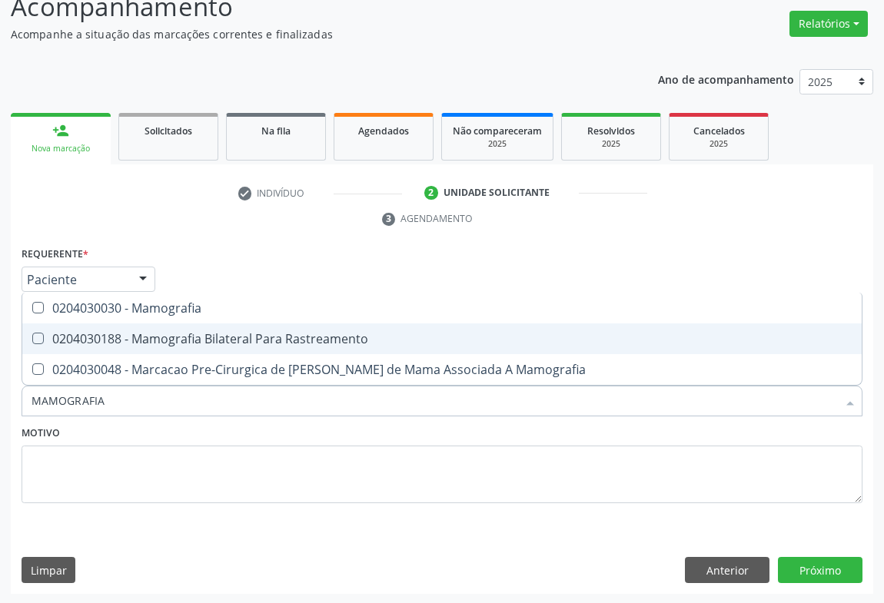
drag, startPoint x: 262, startPoint y: 334, endPoint x: 315, endPoint y: 401, distance: 85.9
click at [263, 333] on div "0204030188 - Mamografia Bilateral Para Rastreamento" at bounding box center [442, 339] width 821 height 12
checkbox Rastreamento "true"
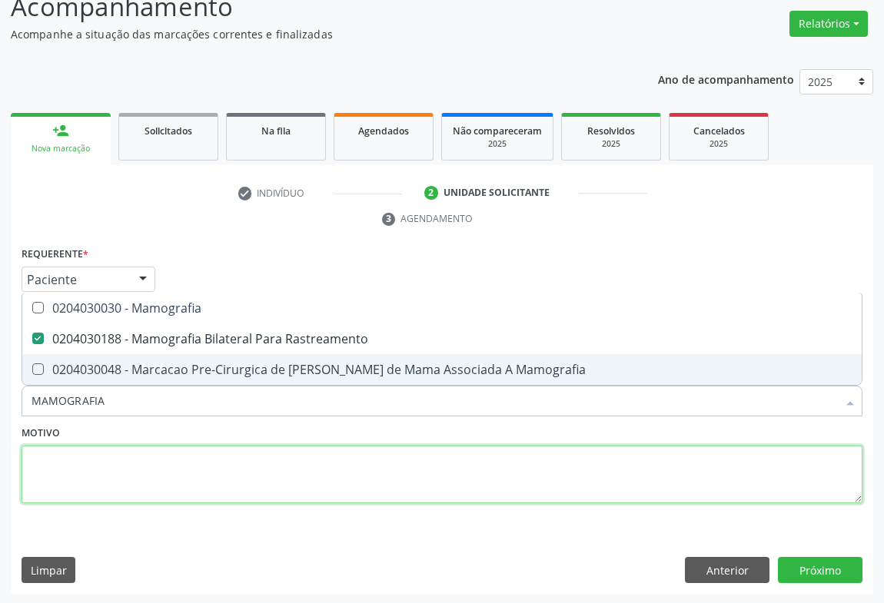
click at [294, 446] on textarea at bounding box center [442, 475] width 841 height 58
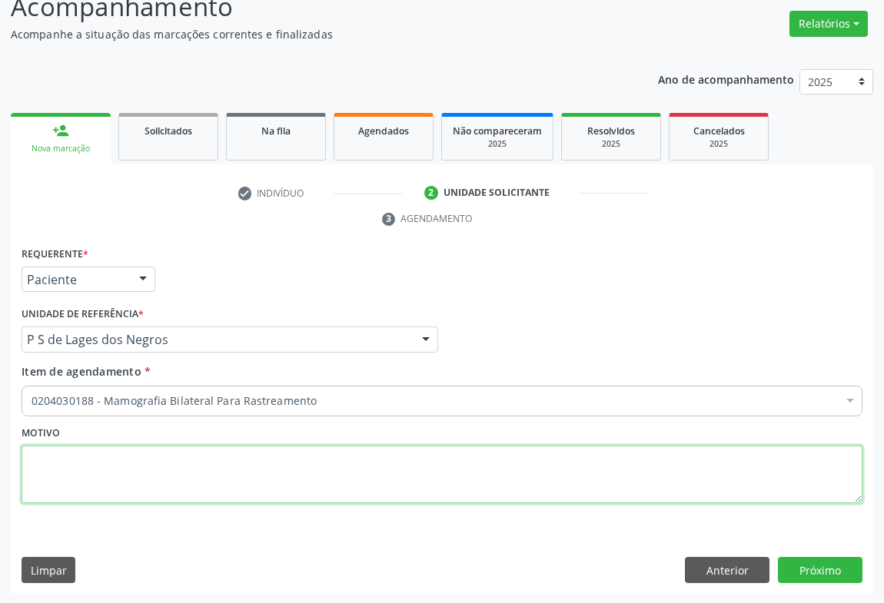
drag, startPoint x: 613, startPoint y: 476, endPoint x: 749, endPoint y: 509, distance: 140.7
click at [618, 476] on textarea at bounding box center [442, 475] width 841 height 58
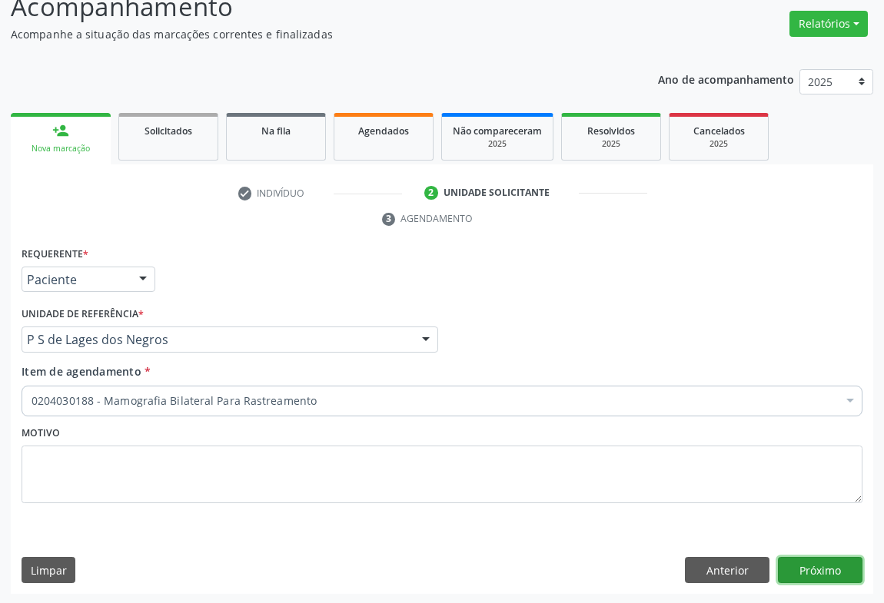
click at [822, 566] on button "Próximo" at bounding box center [820, 570] width 85 height 26
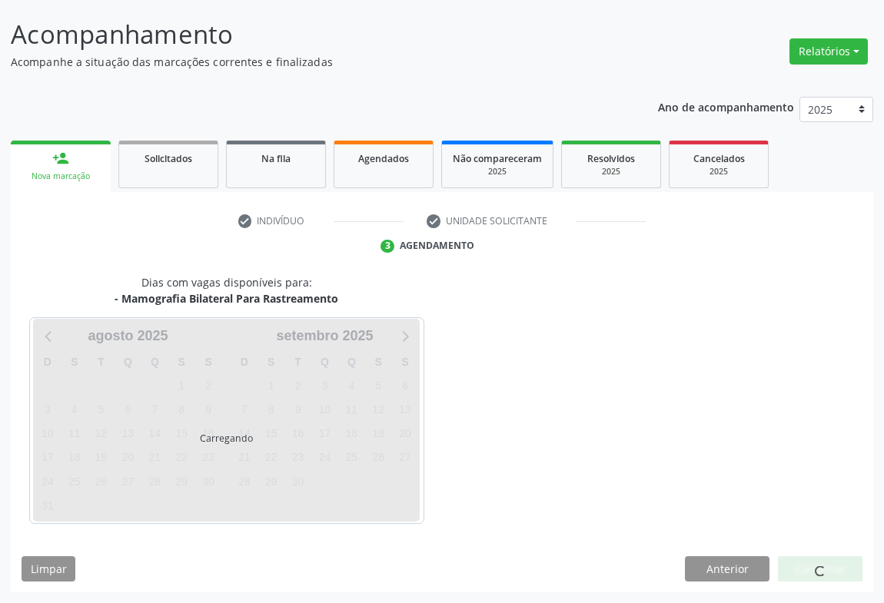
scroll to position [88, 0]
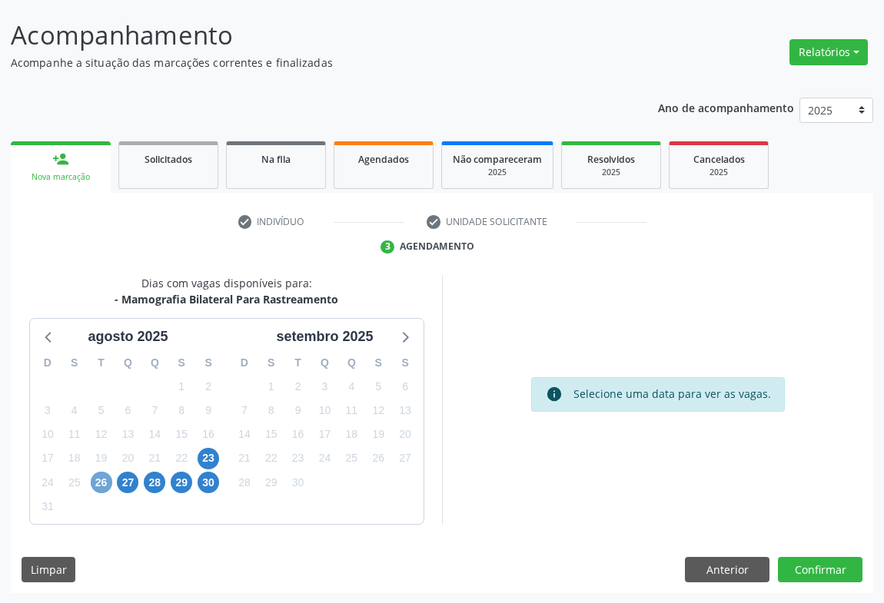
click at [101, 480] on span "26" at bounding box center [102, 483] width 22 height 22
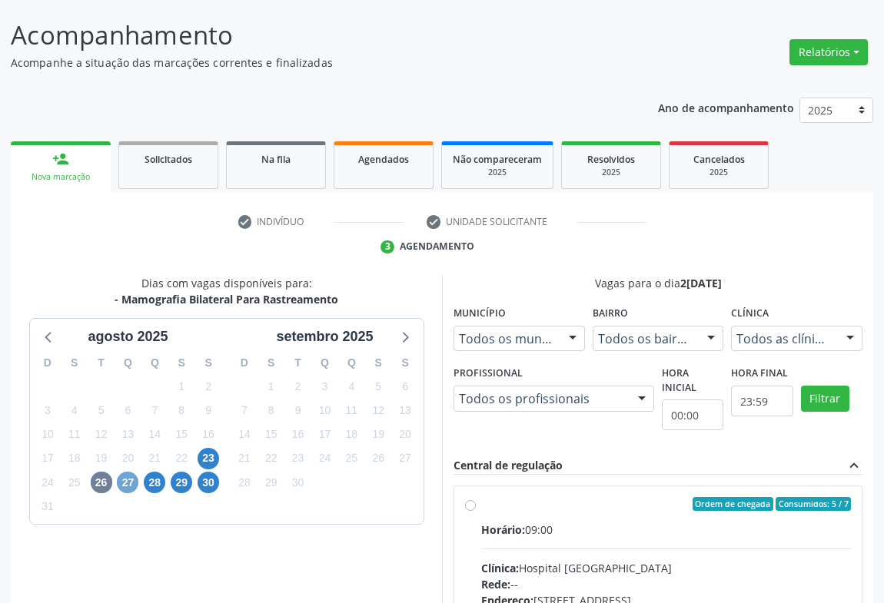
click at [125, 484] on span "27" at bounding box center [128, 483] width 22 height 22
click at [161, 482] on span "28" at bounding box center [155, 483] width 22 height 22
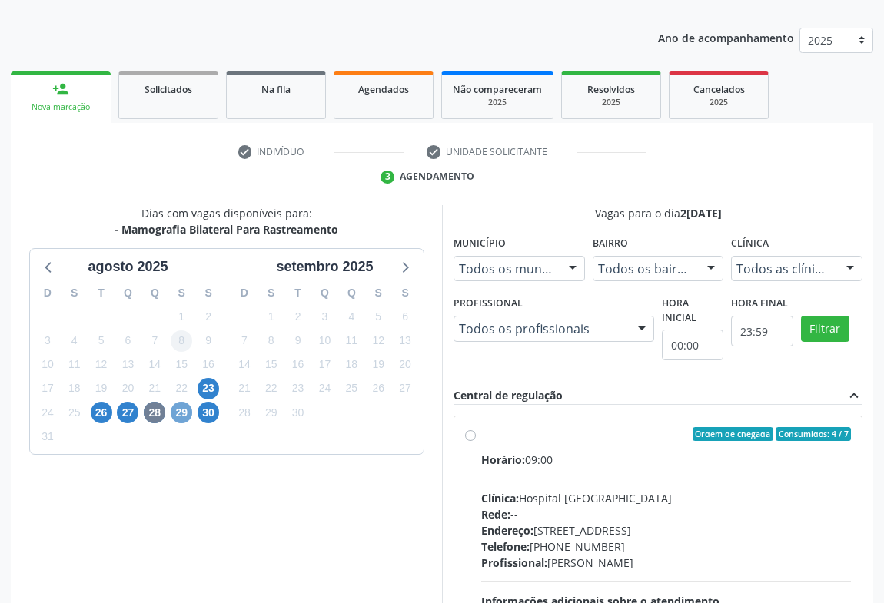
click at [186, 411] on span "29" at bounding box center [182, 413] width 22 height 22
click at [214, 414] on span "30" at bounding box center [209, 413] width 22 height 22
click at [130, 414] on span "27" at bounding box center [128, 413] width 22 height 22
click at [495, 439] on div "Ordem de chegada Consumidos: 4 / 7" at bounding box center [666, 434] width 370 height 14
click at [476, 439] on input "Ordem de chegada Consumidos: 4 / 7 Horário: 09:00 Clínica: Hospital Sao Francis…" at bounding box center [470, 434] width 11 height 14
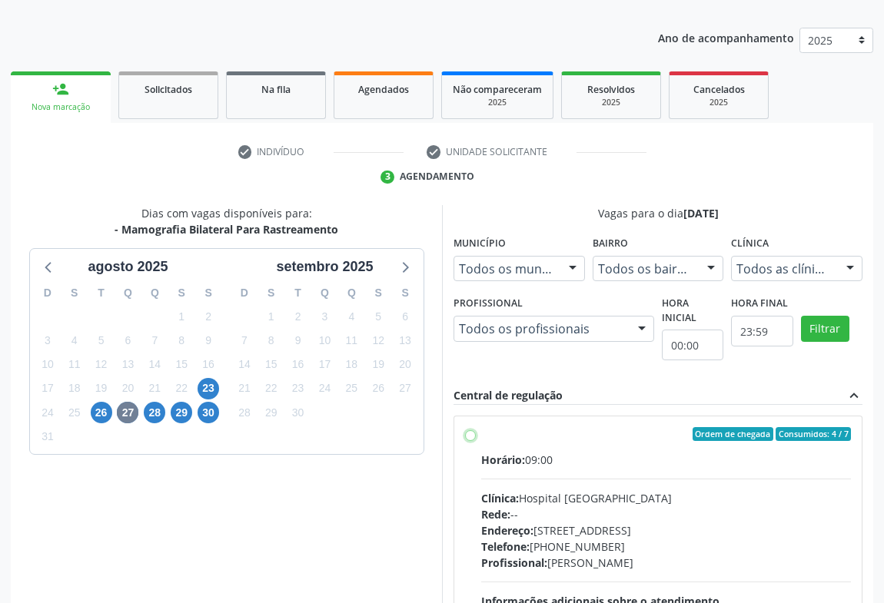
radio input "true"
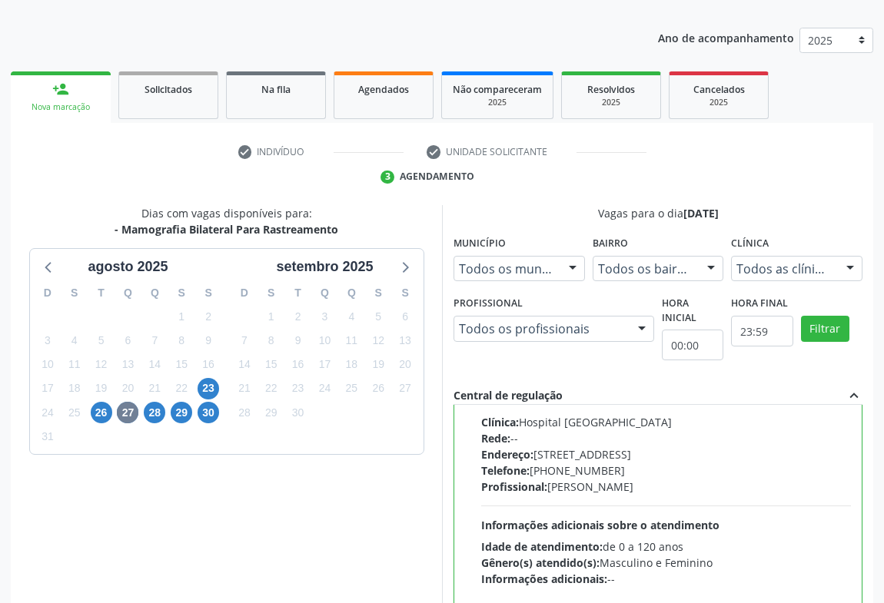
scroll to position [347, 0]
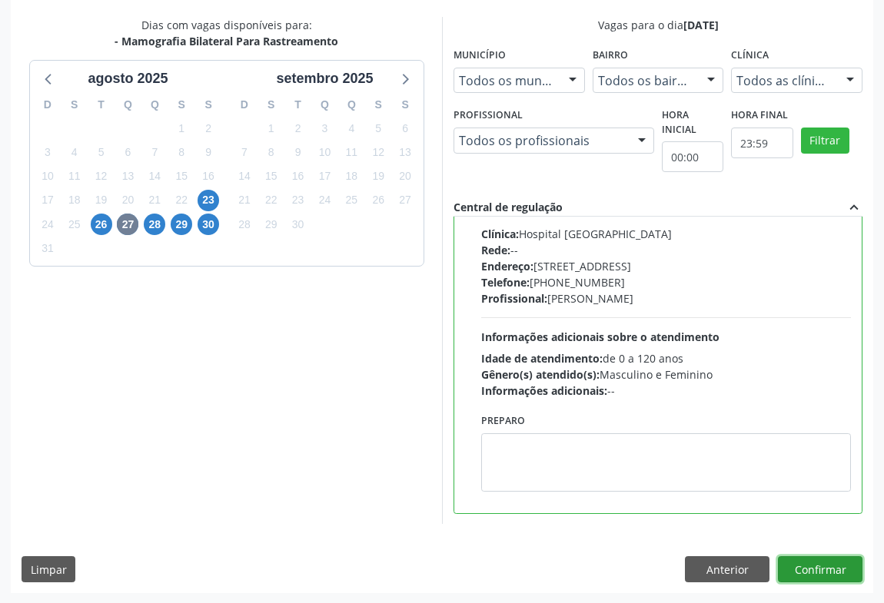
click at [830, 556] on button "Confirmar" at bounding box center [820, 569] width 85 height 26
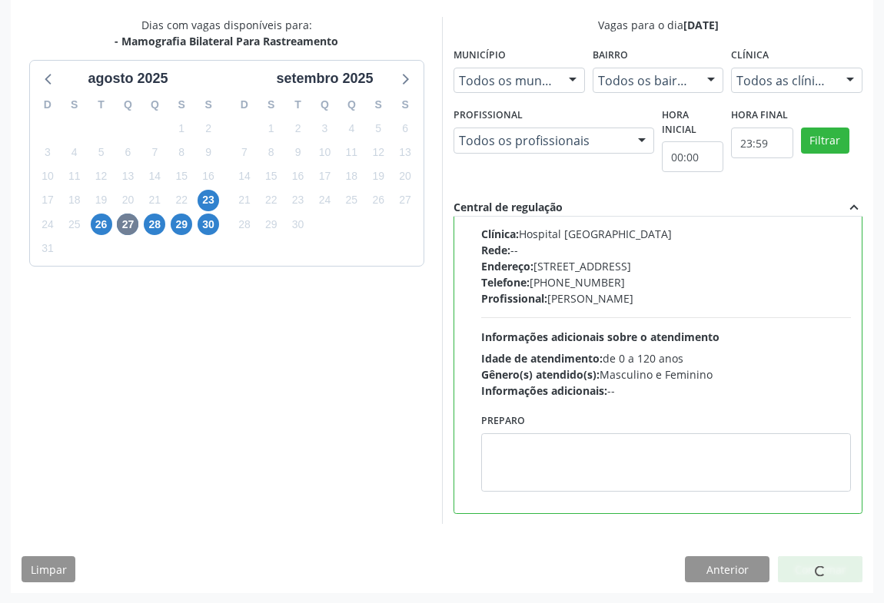
scroll to position [0, 0]
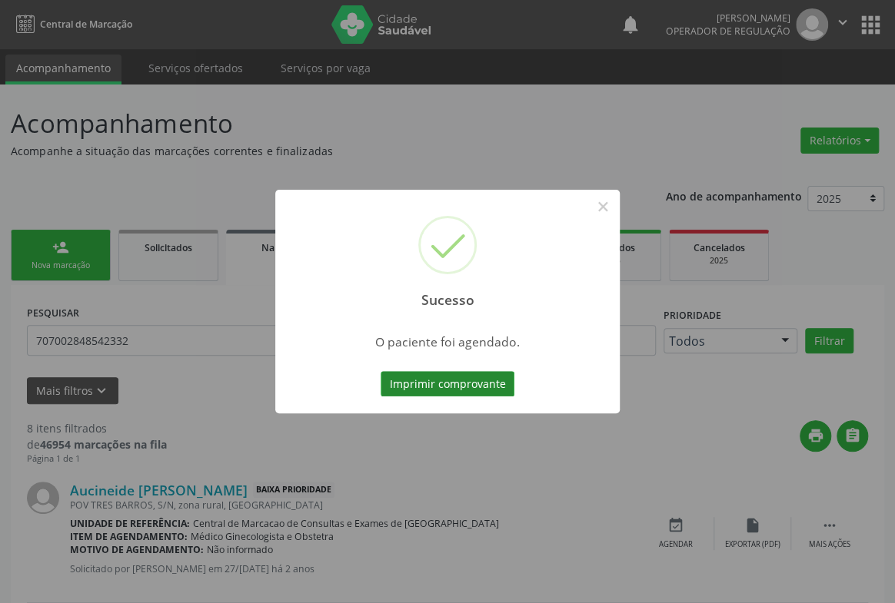
click at [465, 387] on button "Imprimir comprovante" at bounding box center [447, 384] width 134 height 26
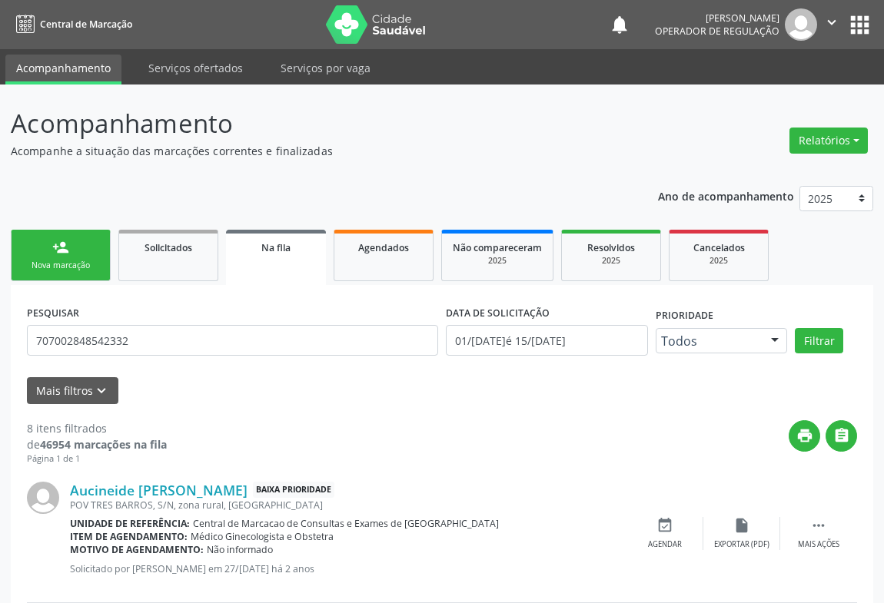
click at [61, 262] on div "Nova marcação" at bounding box center [60, 266] width 77 height 12
click at [61, 261] on div "Nova marcação" at bounding box center [60, 266] width 77 height 12
click at [61, 264] on div "Nova marcação" at bounding box center [60, 266] width 77 height 12
click at [61, 262] on div "Nova marcação" at bounding box center [60, 266] width 77 height 12
click at [61, 261] on div "Nova marcação" at bounding box center [60, 266] width 77 height 12
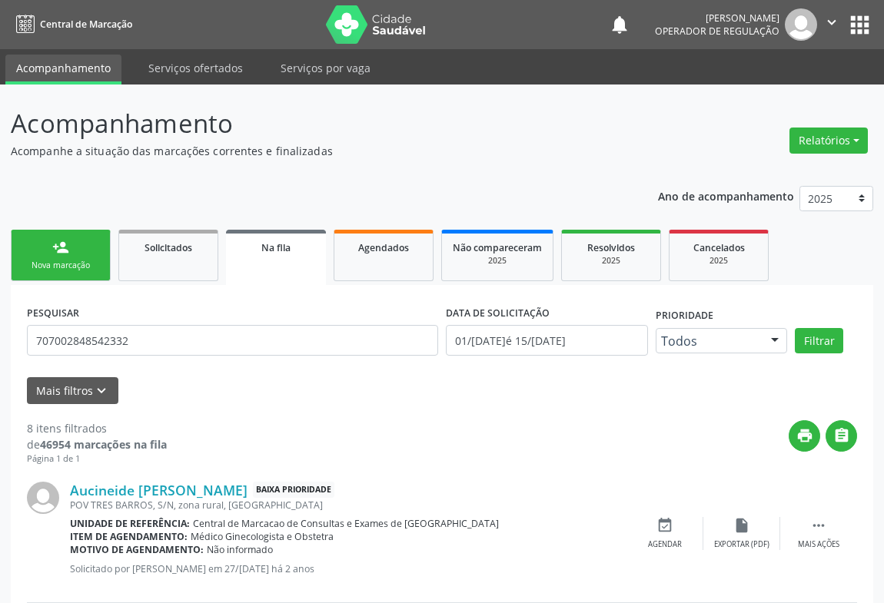
click at [61, 261] on div "Nova marcação" at bounding box center [60, 266] width 77 height 12
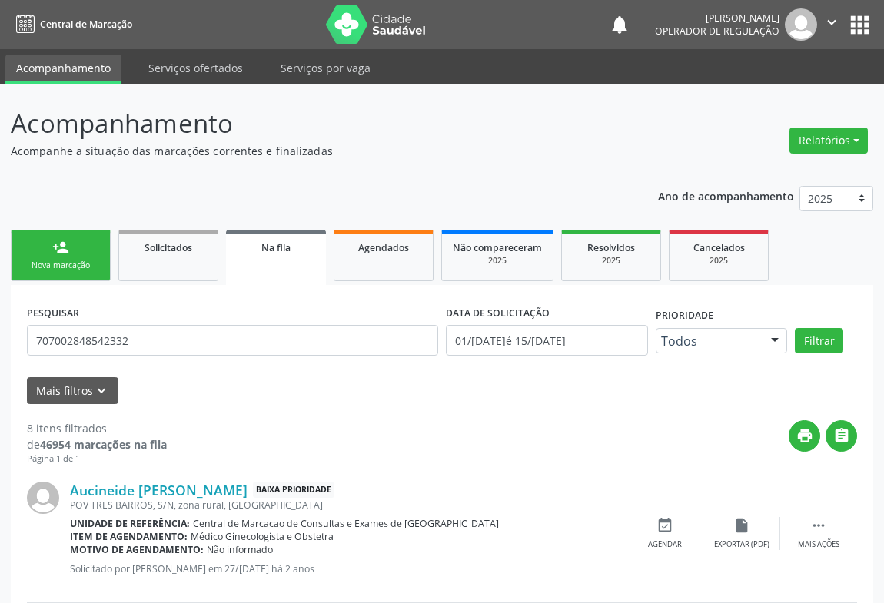
click at [61, 257] on link "person_add Nova marcação" at bounding box center [61, 255] width 100 height 51
click at [65, 253] on div "person_add" at bounding box center [60, 247] width 17 height 17
click at [92, 243] on link "person_add Nova marcação" at bounding box center [61, 255] width 100 height 51
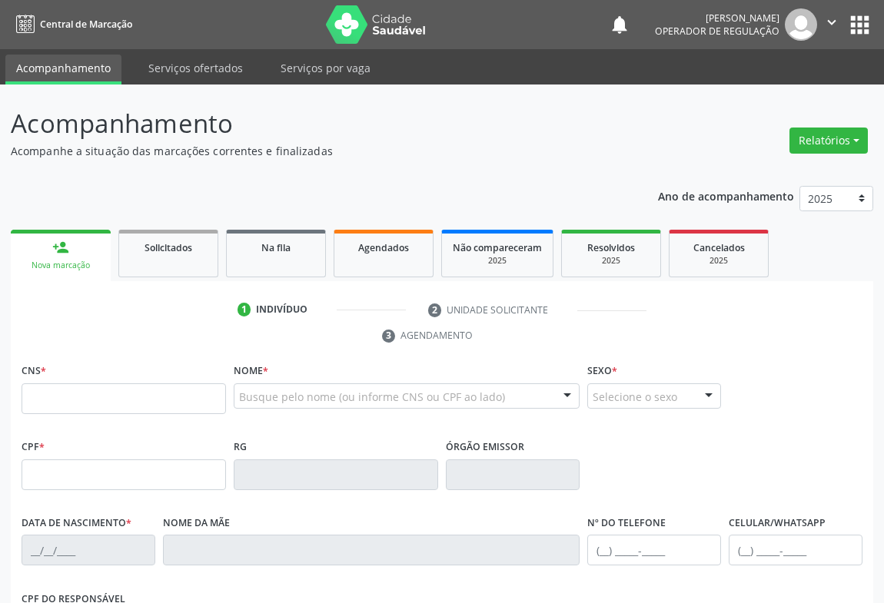
click at [92, 242] on link "person_add Nova marcação" at bounding box center [61, 255] width 100 height 51
click at [138, 387] on input "text" at bounding box center [124, 399] width 204 height 31
type input "7"
type input "705 0014 1742 7650"
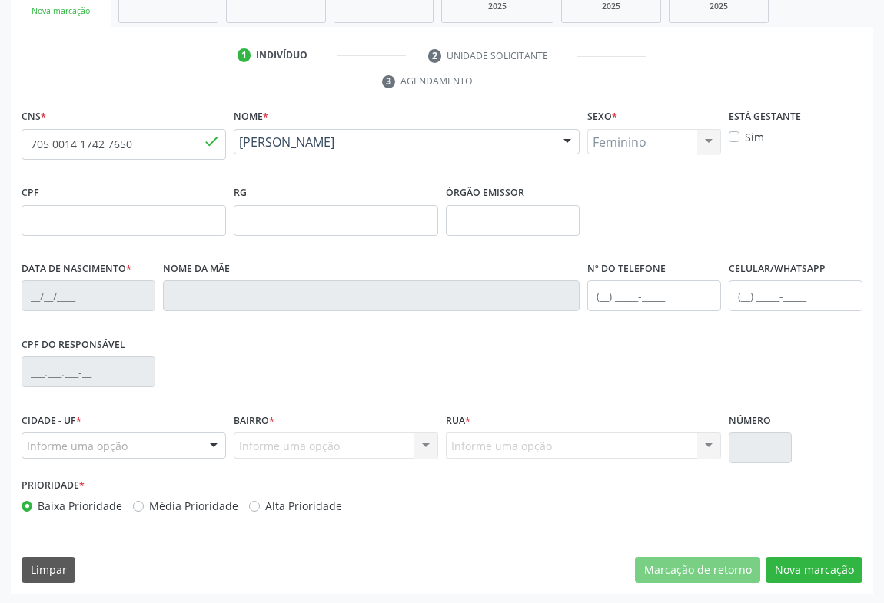
type input "0600659666"
type input "16/01/1968"
type input "(74) 99885-1675"
type input "(74) 98131-6346"
type input "S/N"
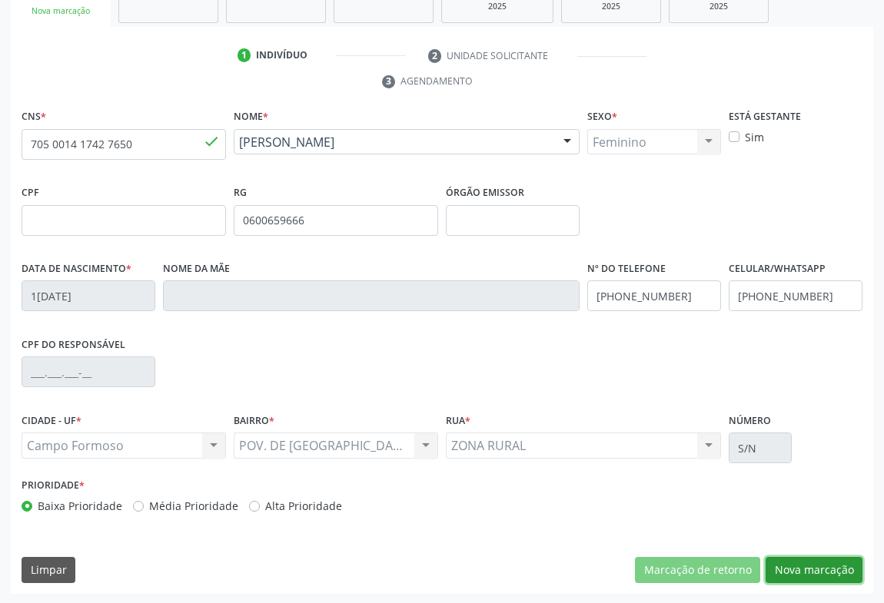
click at [798, 569] on button "Nova marcação" at bounding box center [814, 570] width 97 height 26
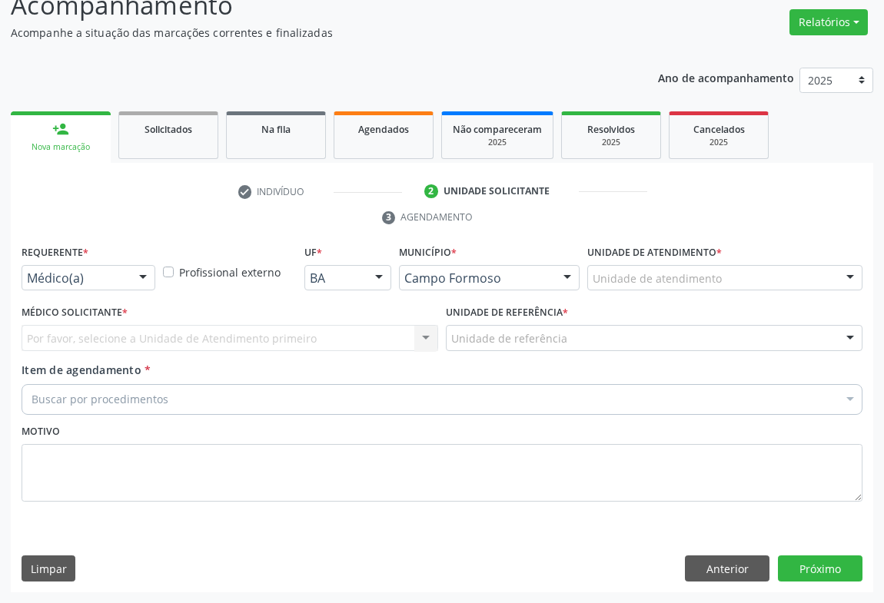
scroll to position [117, 0]
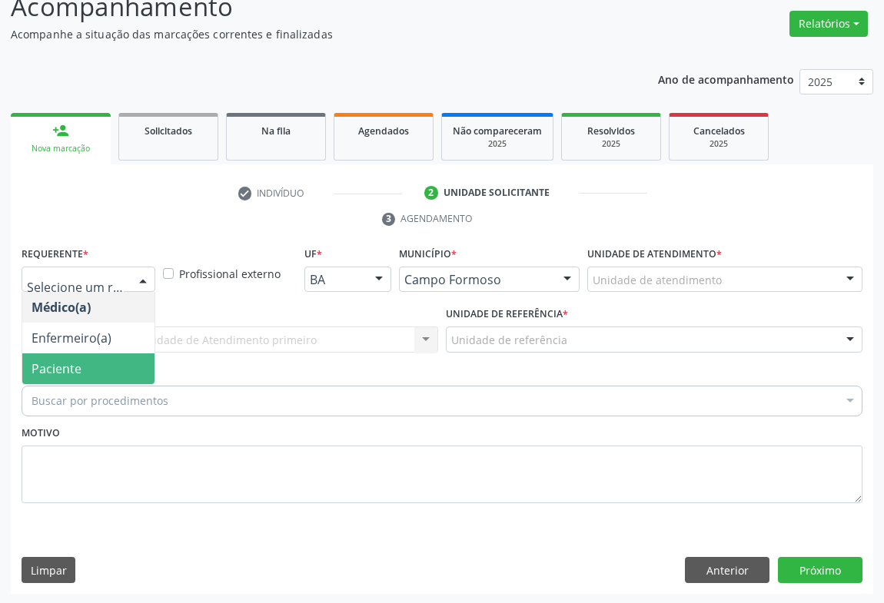
drag, startPoint x: 67, startPoint y: 362, endPoint x: 213, endPoint y: 331, distance: 149.2
click at [73, 360] on span "Paciente" at bounding box center [57, 368] width 50 height 17
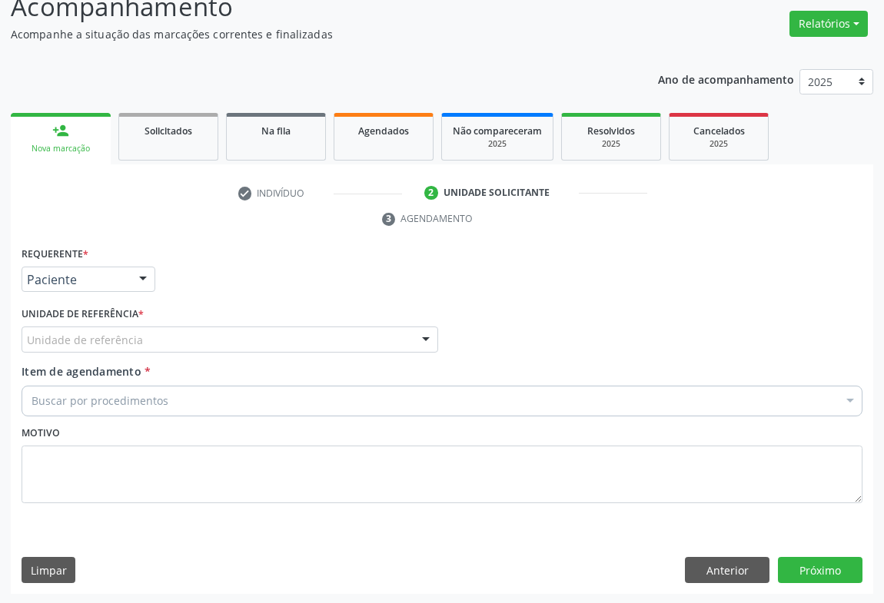
click at [208, 337] on div "Unidade de referência" at bounding box center [230, 340] width 417 height 26
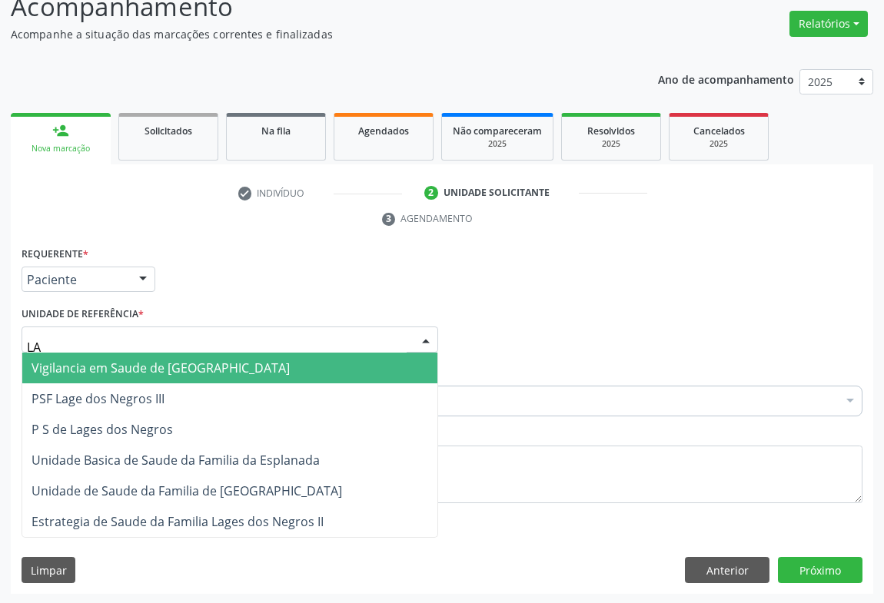
type input "LAG"
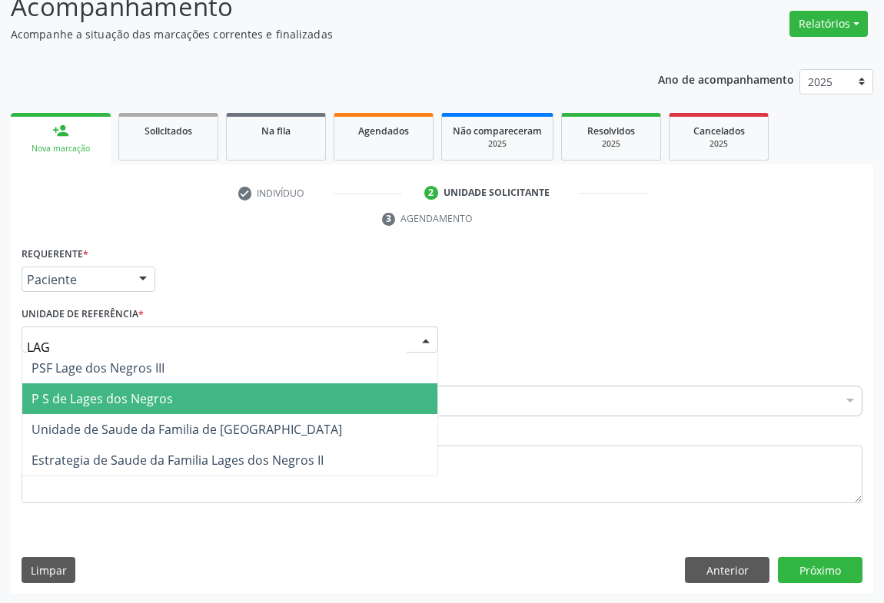
click at [131, 396] on span "P S de Lages dos Negros" at bounding box center [102, 398] width 141 height 17
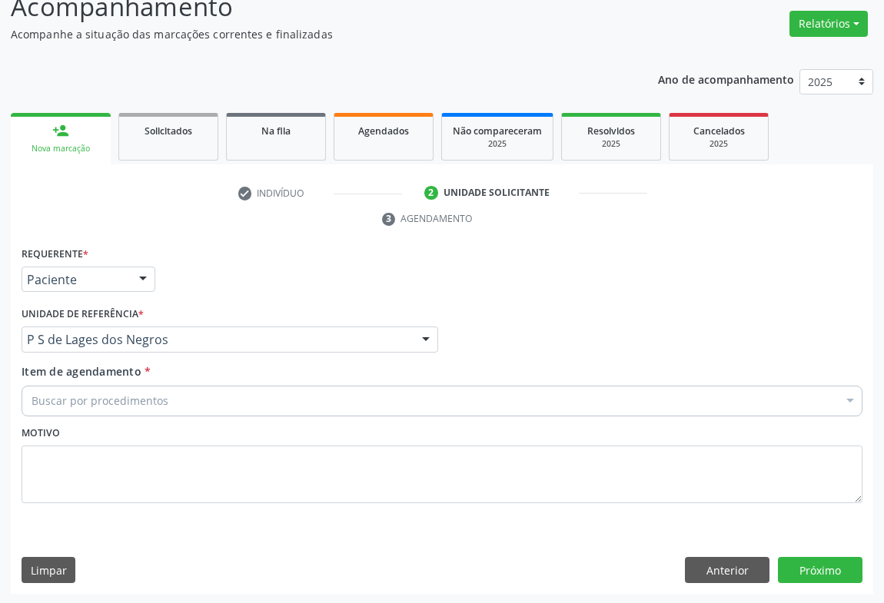
drag, startPoint x: 139, startPoint y: 394, endPoint x: 146, endPoint y: 357, distance: 36.8
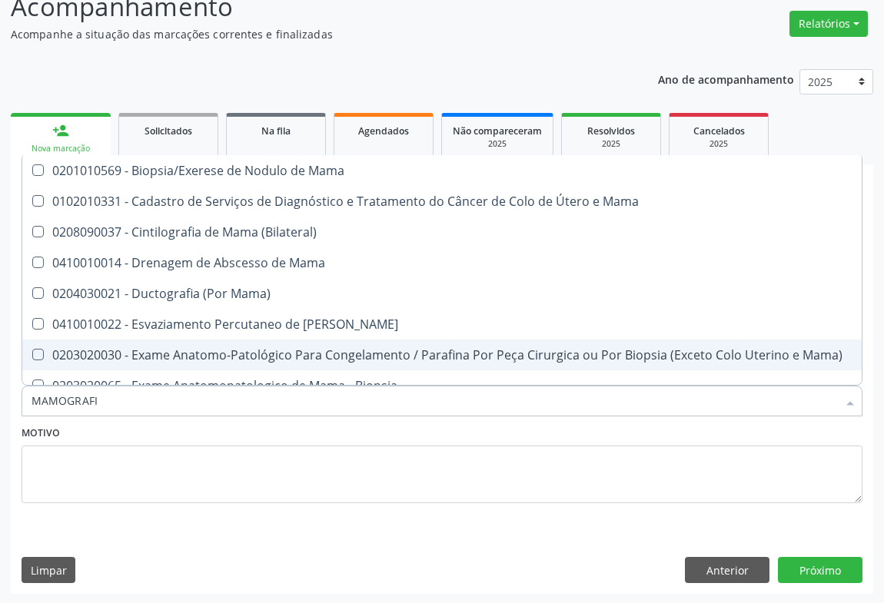
type input "MAMOGRAFIA"
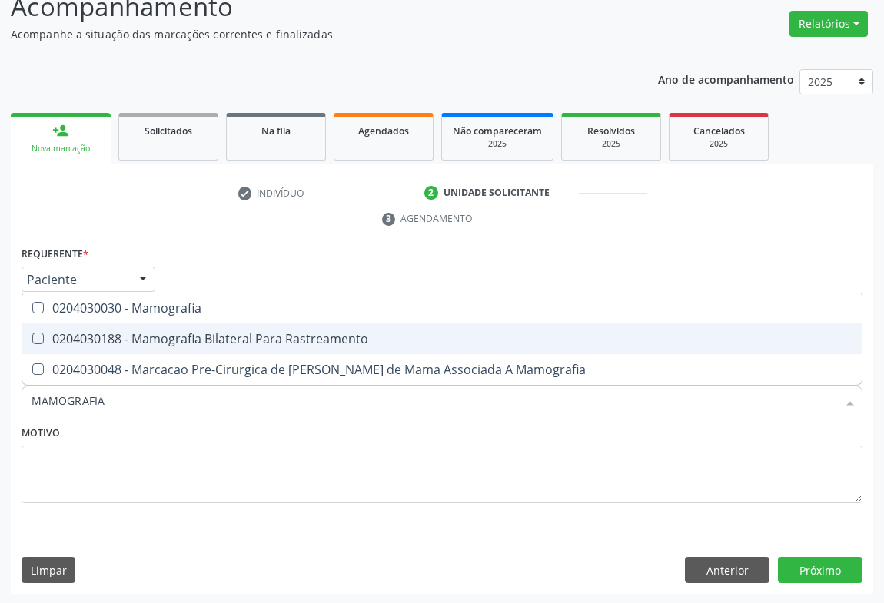
click at [157, 339] on div "0204030188 - Mamografia Bilateral Para Rastreamento" at bounding box center [442, 339] width 821 height 12
checkbox Rastreamento "true"
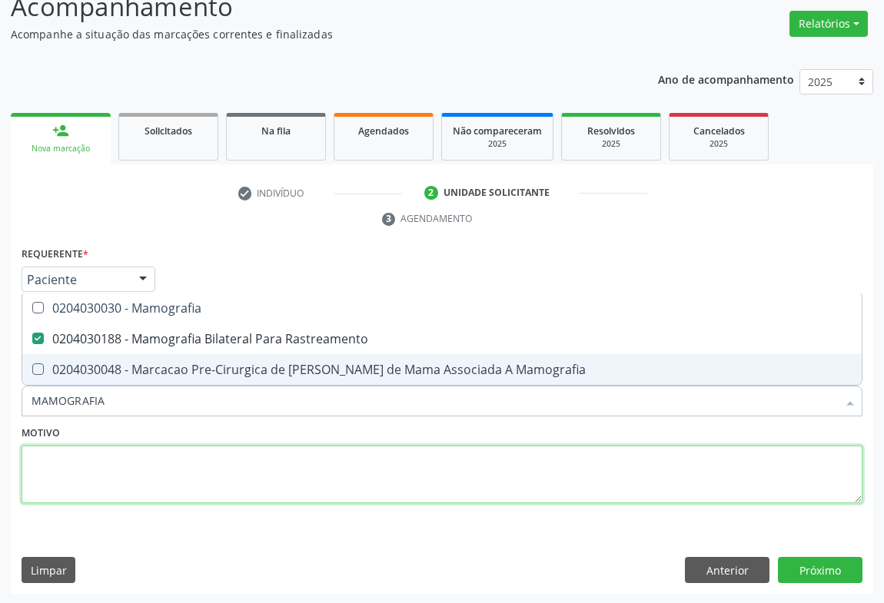
click at [223, 487] on textarea at bounding box center [442, 475] width 841 height 58
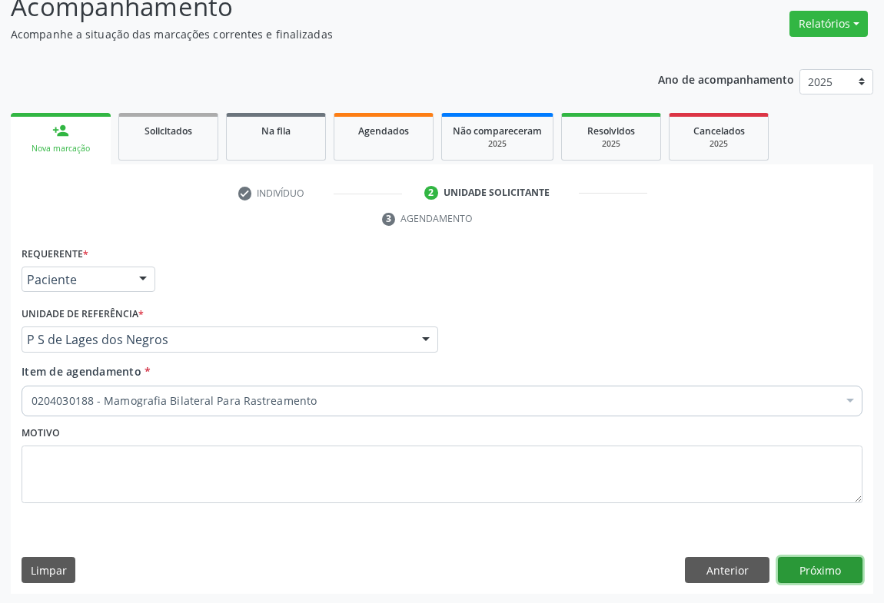
click at [833, 572] on button "Próximo" at bounding box center [820, 570] width 85 height 26
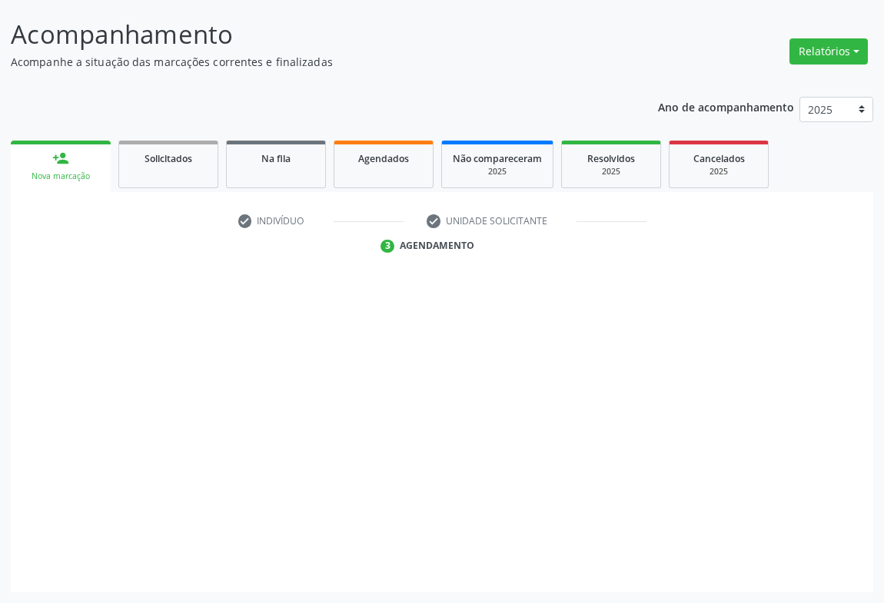
scroll to position [88, 0]
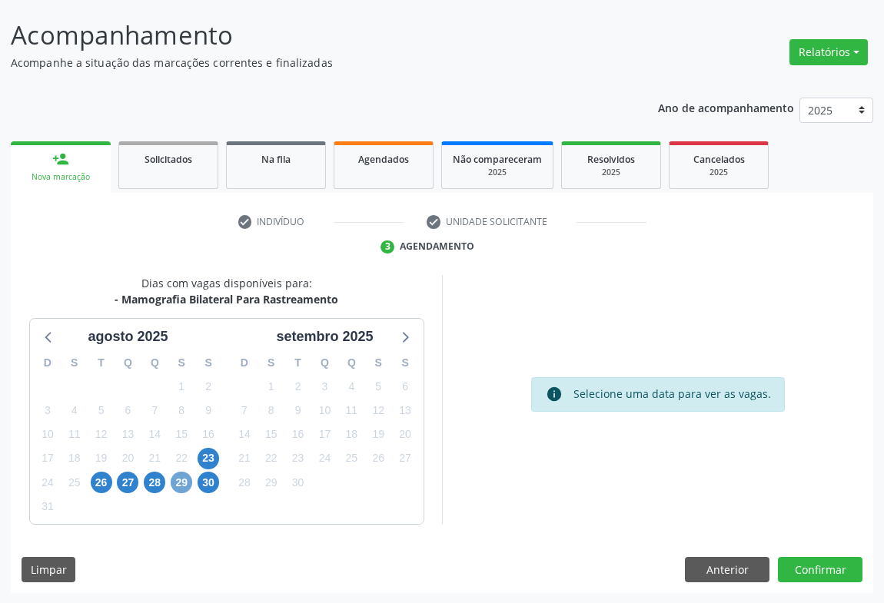
click at [182, 480] on span "29" at bounding box center [182, 483] width 22 height 22
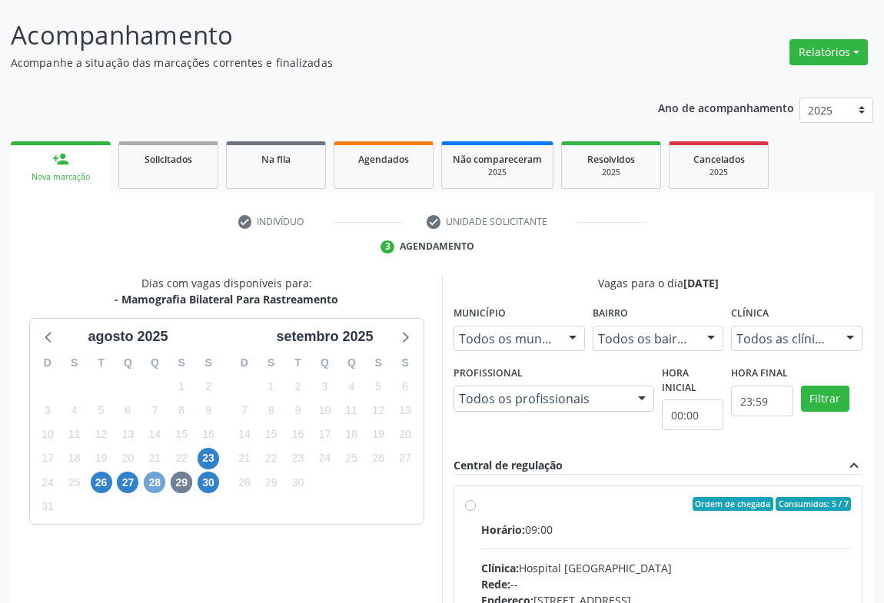
click at [153, 477] on span "28" at bounding box center [155, 483] width 22 height 22
click at [132, 481] on span "27" at bounding box center [128, 483] width 22 height 22
click at [157, 483] on span "28" at bounding box center [155, 483] width 22 height 22
drag, startPoint x: 483, startPoint y: 513, endPoint x: 487, endPoint y: 505, distance: 9.3
click at [484, 513] on label "Ordem de chegada Consumidos: 4 / 7 Horário: 09:00 Clínica: Hospital Sao Francis…" at bounding box center [666, 615] width 370 height 236
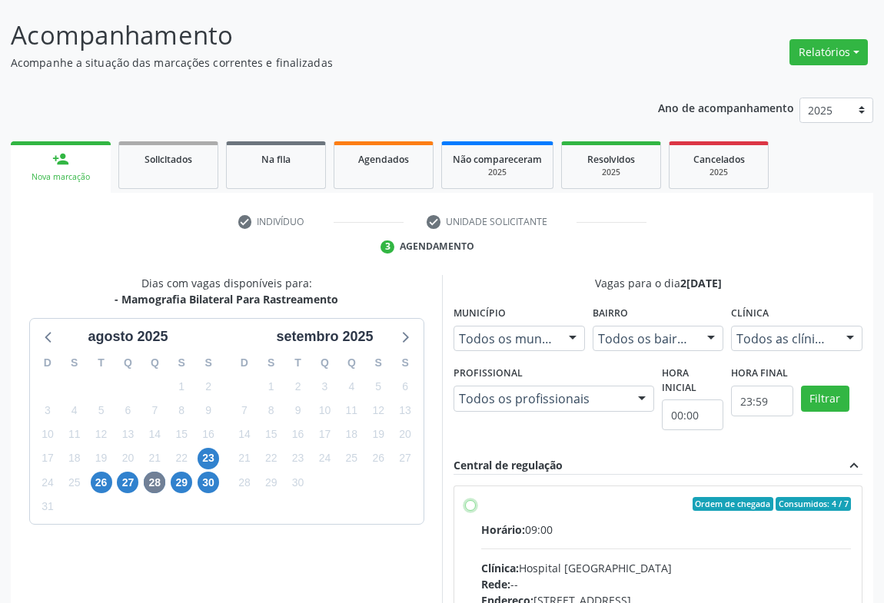
click at [476, 511] on input "Ordem de chegada Consumidos: 4 / 7 Horário: 09:00 Clínica: Hospital Sao Francis…" at bounding box center [470, 504] width 11 height 14
radio input "true"
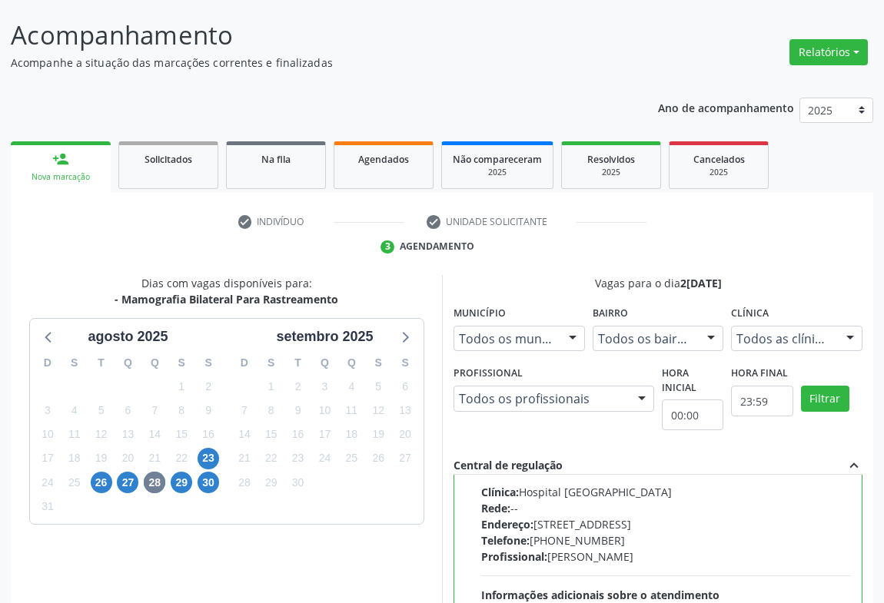
scroll to position [347, 0]
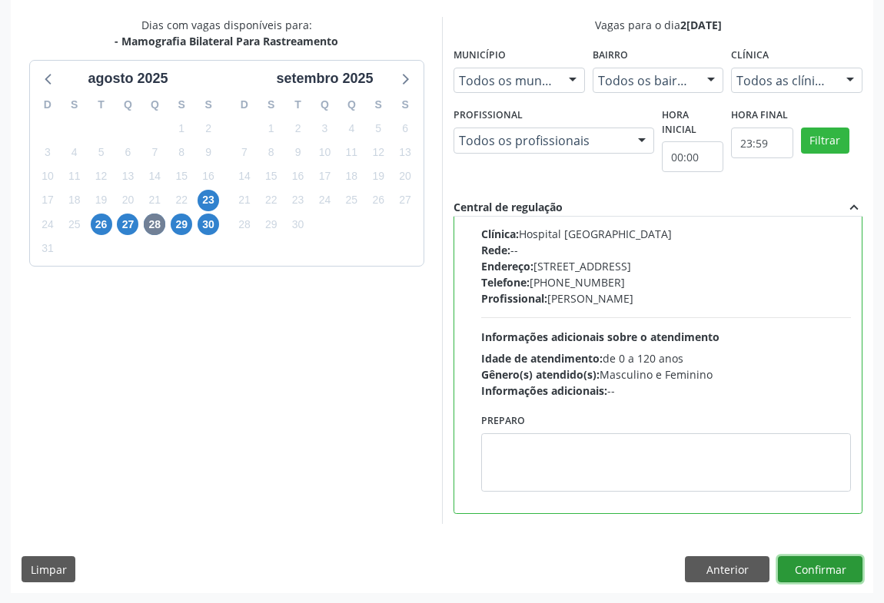
click at [808, 560] on button "Confirmar" at bounding box center [820, 569] width 85 height 26
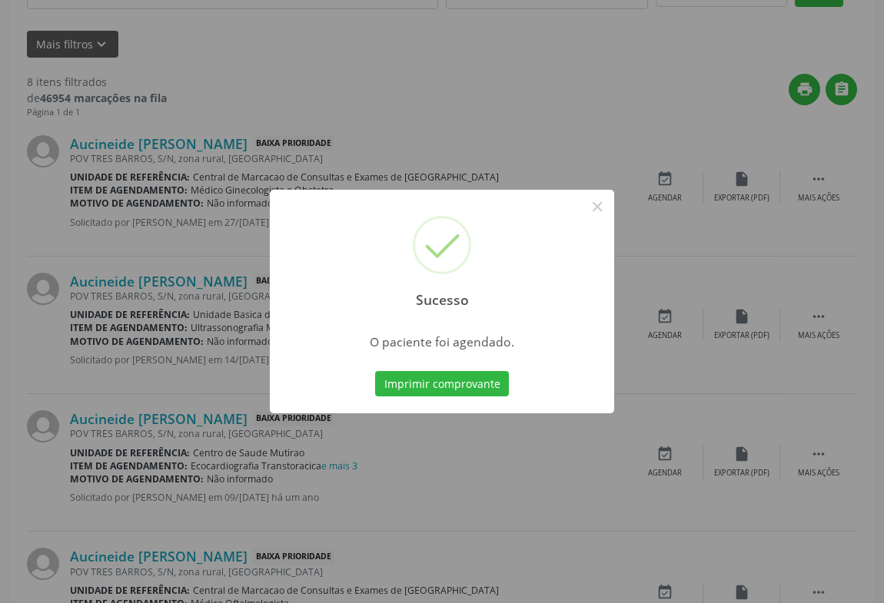
click at [463, 373] on button "Imprimir comprovante" at bounding box center [442, 384] width 134 height 26
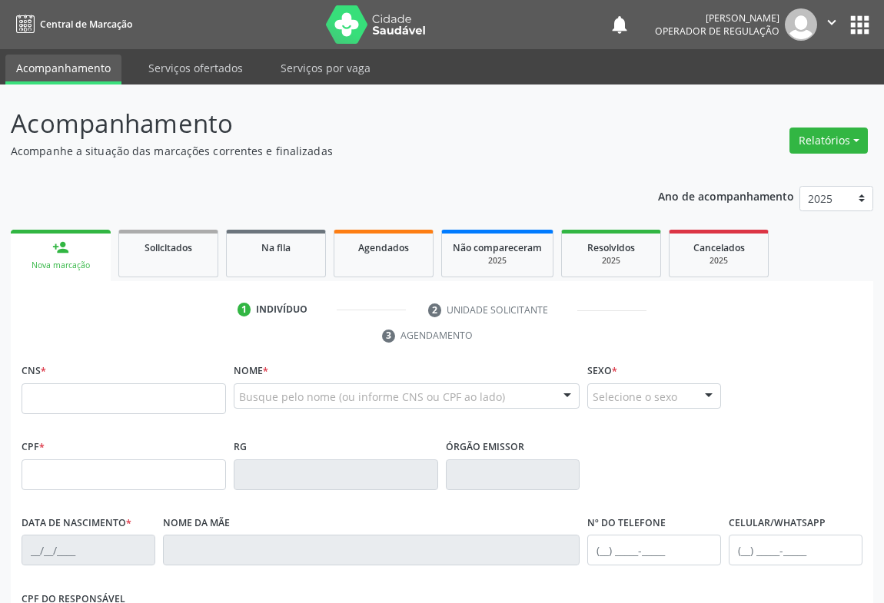
drag, startPoint x: 103, startPoint y: 404, endPoint x: 121, endPoint y: 395, distance: 20.3
click at [103, 402] on input "text" at bounding box center [124, 399] width 204 height 31
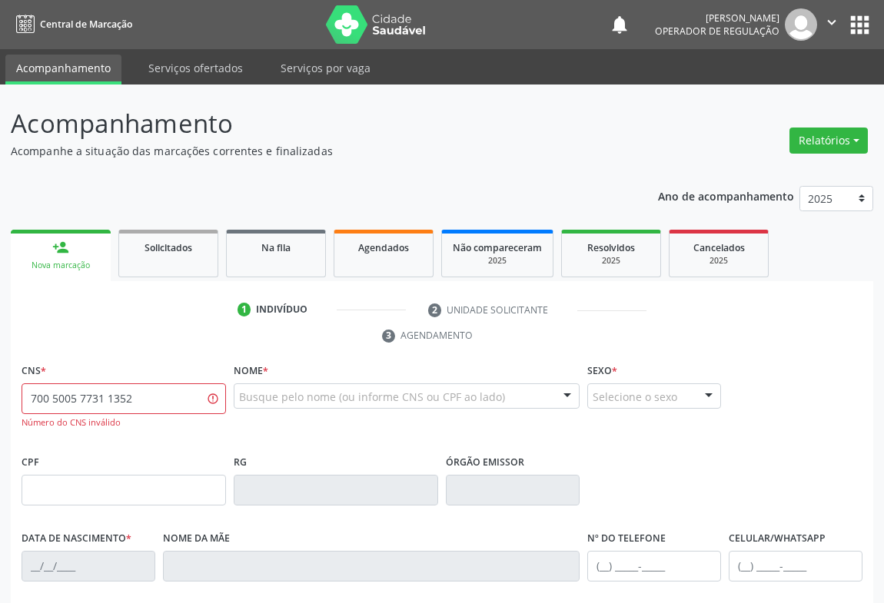
type input "700 5005 7731 1352"
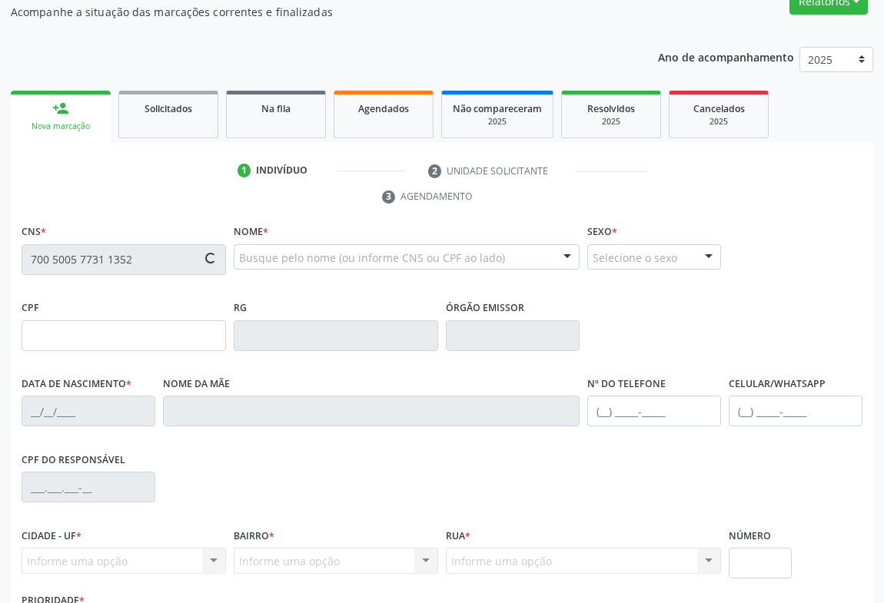
scroll to position [254, 0]
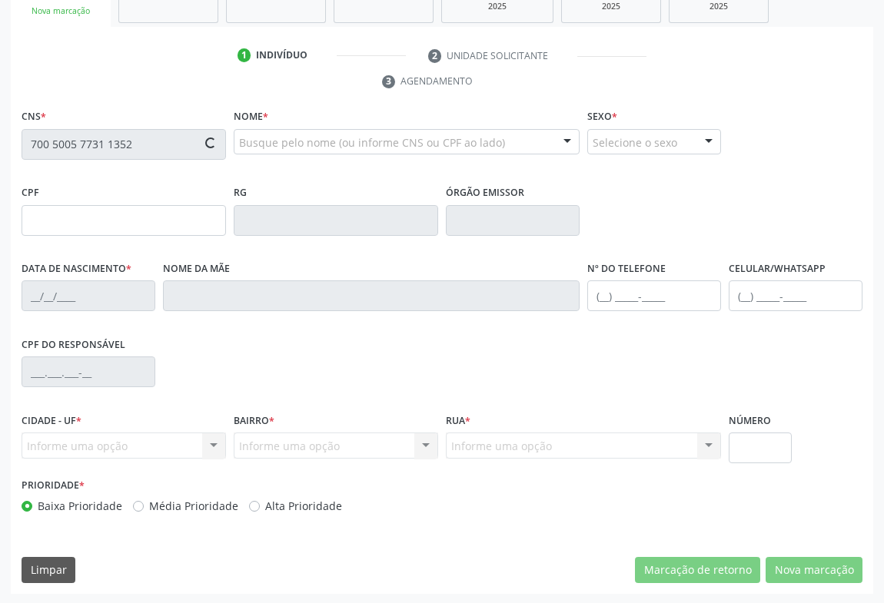
type input "013.952.455-09"
type input "[DATE]"
type input "Erotildes [PERSON_NAME][DEMOGRAPHIC_DATA]"
type input "[PHONE_NUMBER]"
type input "S/N"
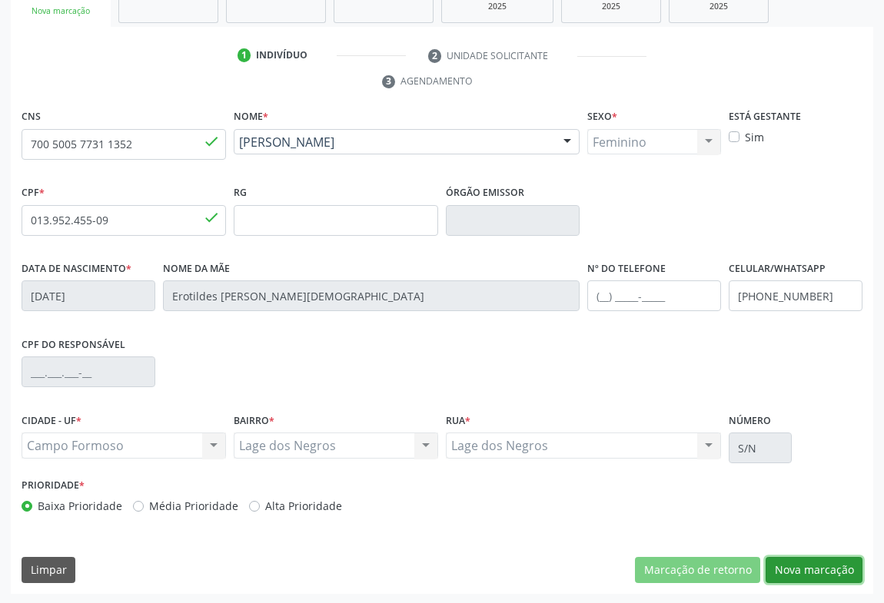
click at [842, 568] on button "Nova marcação" at bounding box center [814, 570] width 97 height 26
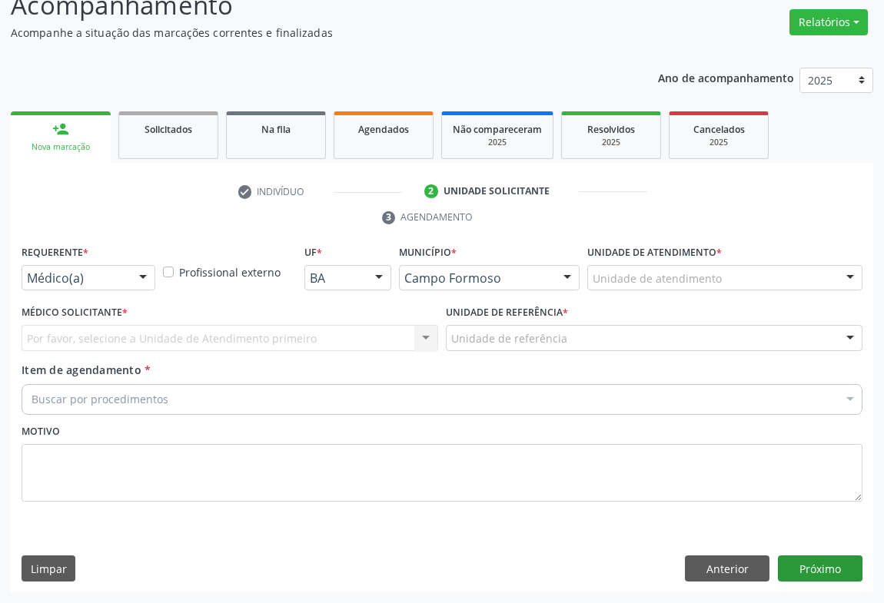
scroll to position [117, 0]
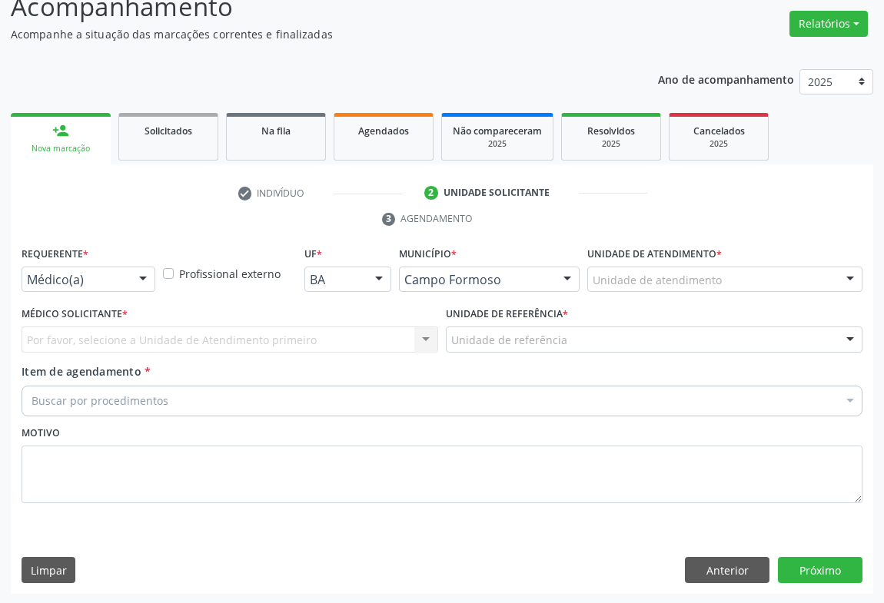
click at [133, 273] on div at bounding box center [142, 280] width 23 height 26
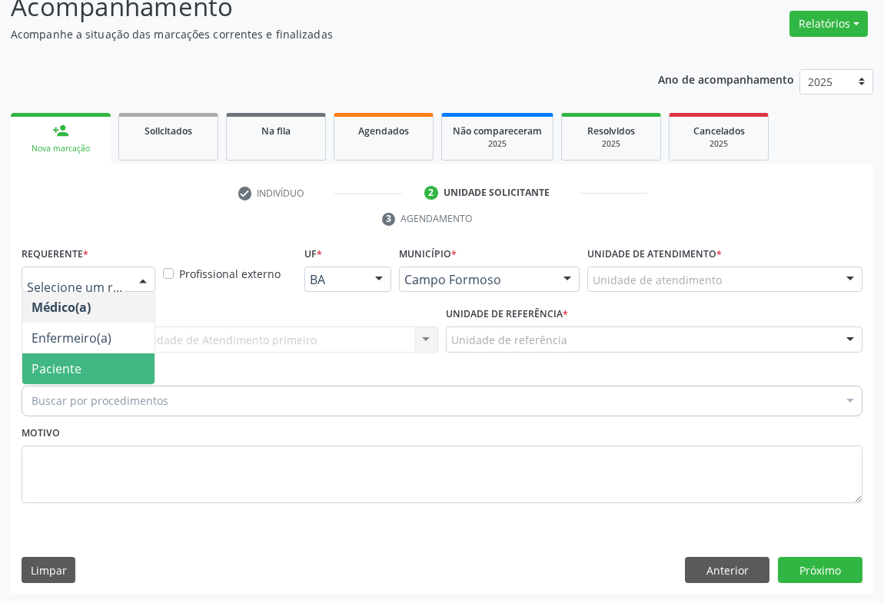
click at [83, 369] on span "Paciente" at bounding box center [88, 369] width 132 height 31
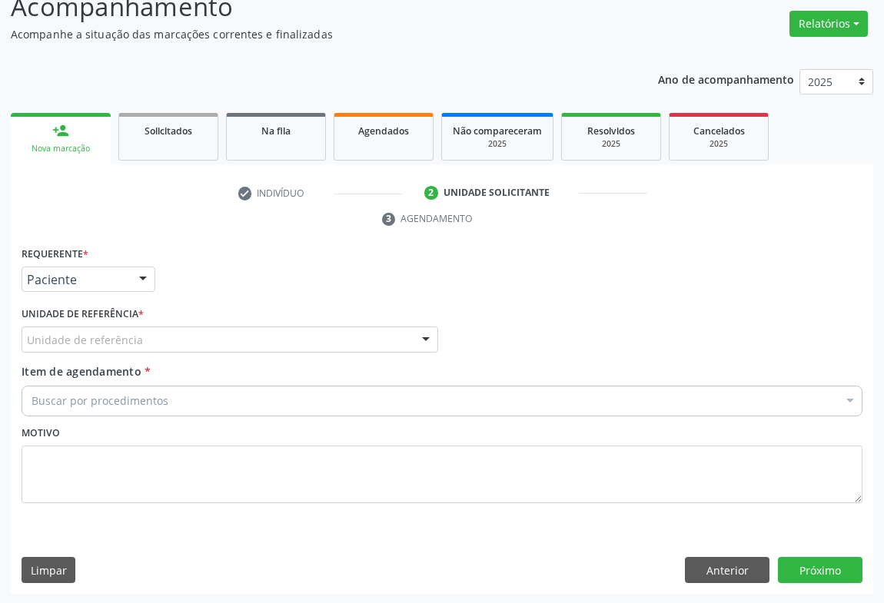
click at [337, 337] on div "Unidade de referência" at bounding box center [230, 340] width 417 height 26
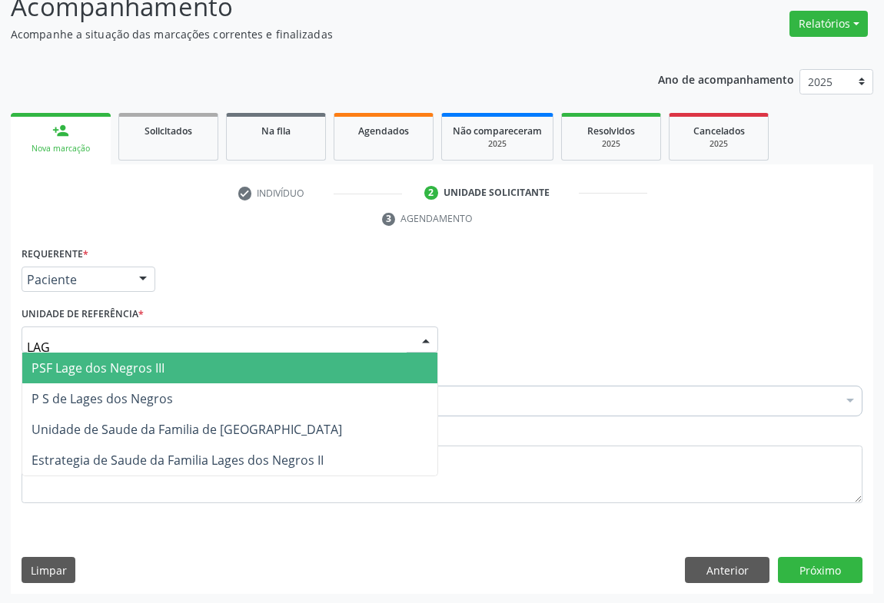
type input "LAGE"
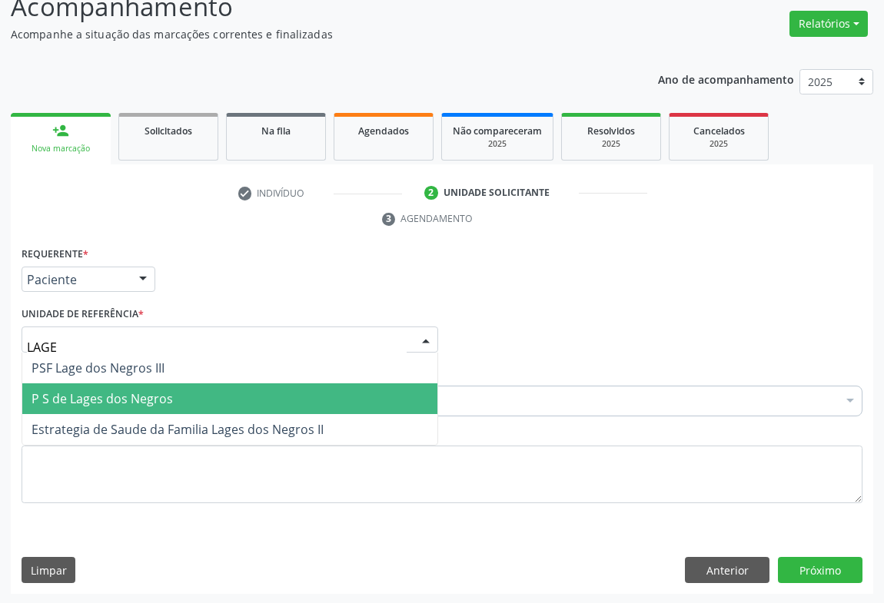
click at [132, 395] on span "P S de Lages dos Negros" at bounding box center [102, 398] width 141 height 17
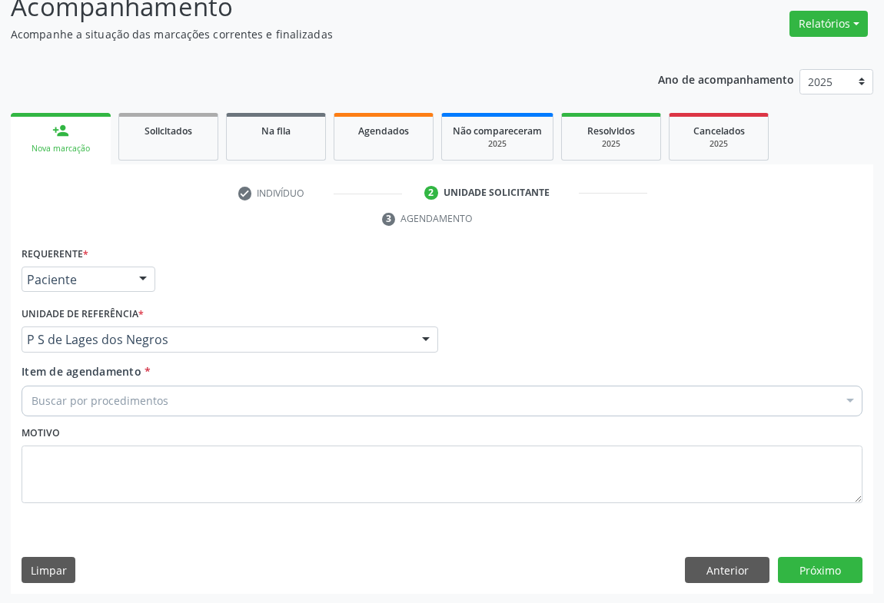
click at [254, 397] on div "Buscar por procedimentos" at bounding box center [442, 401] width 841 height 31
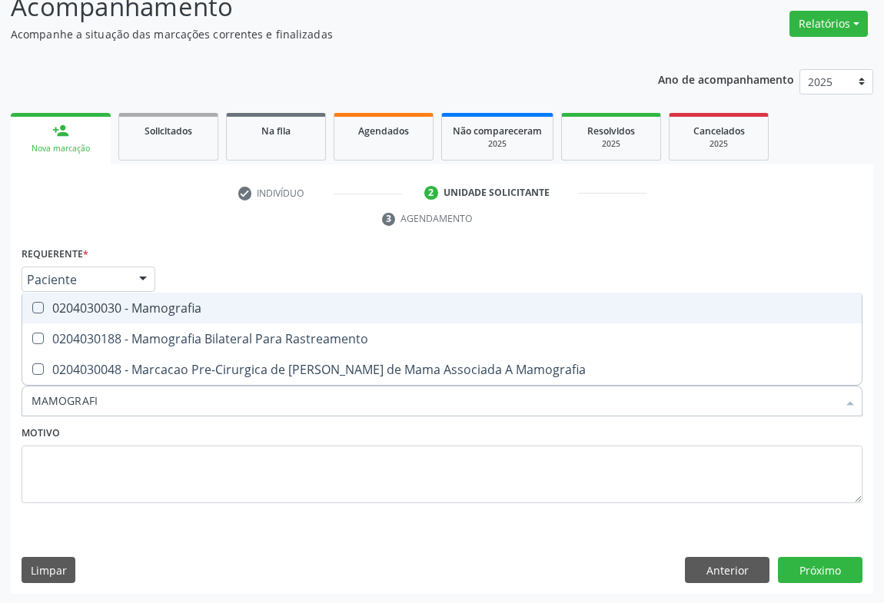
type input "MAMOGRAFIA"
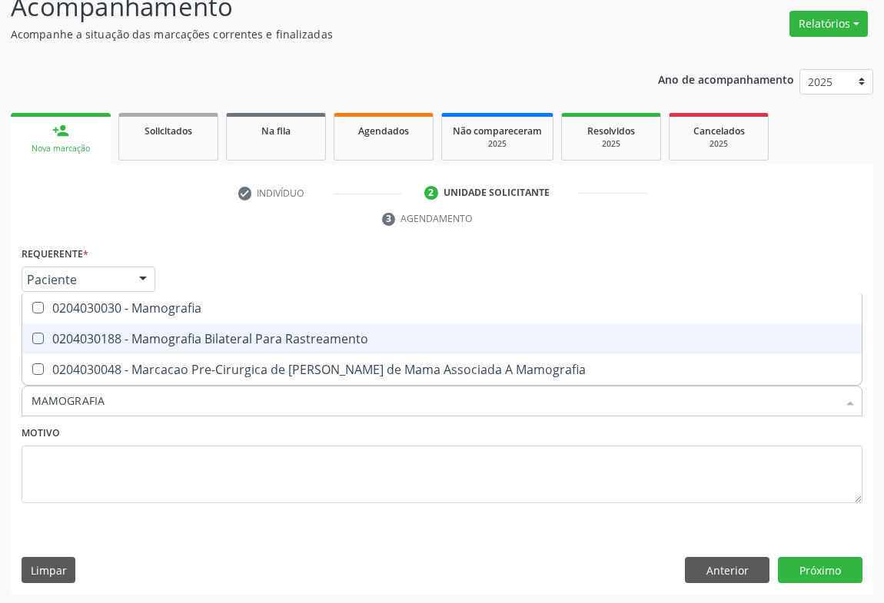
drag, startPoint x: 266, startPoint y: 337, endPoint x: 364, endPoint y: 400, distance: 116.2
click at [271, 337] on div "0204030188 - Mamografia Bilateral Para Rastreamento" at bounding box center [442, 339] width 821 height 12
checkbox Rastreamento "true"
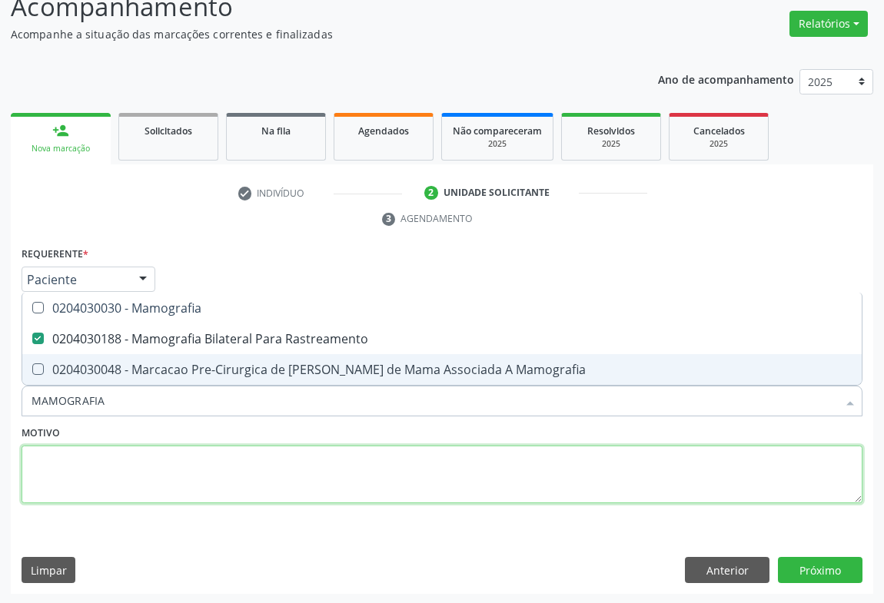
drag, startPoint x: 363, startPoint y: 454, endPoint x: 428, endPoint y: 453, distance: 65.3
click at [366, 454] on textarea at bounding box center [442, 475] width 841 height 58
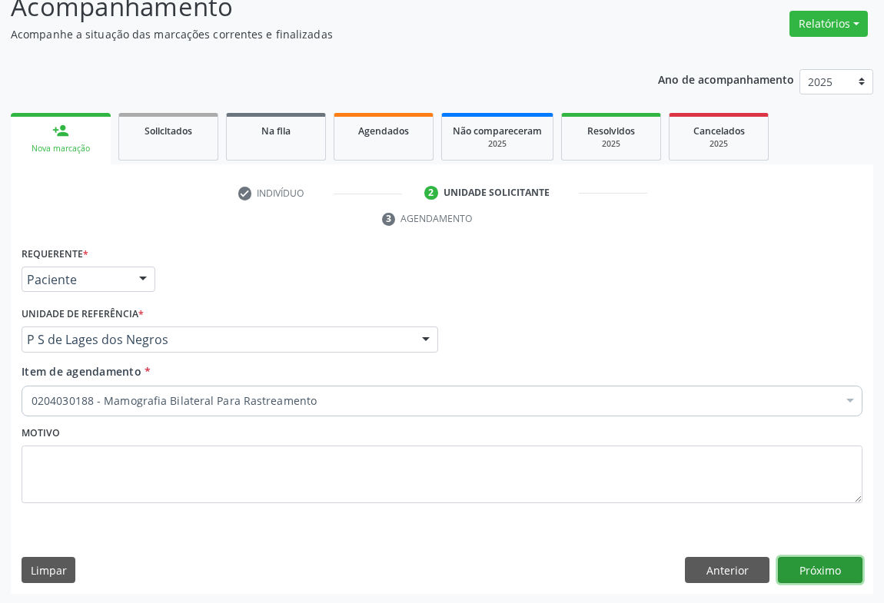
click at [813, 570] on button "Próximo" at bounding box center [820, 570] width 85 height 26
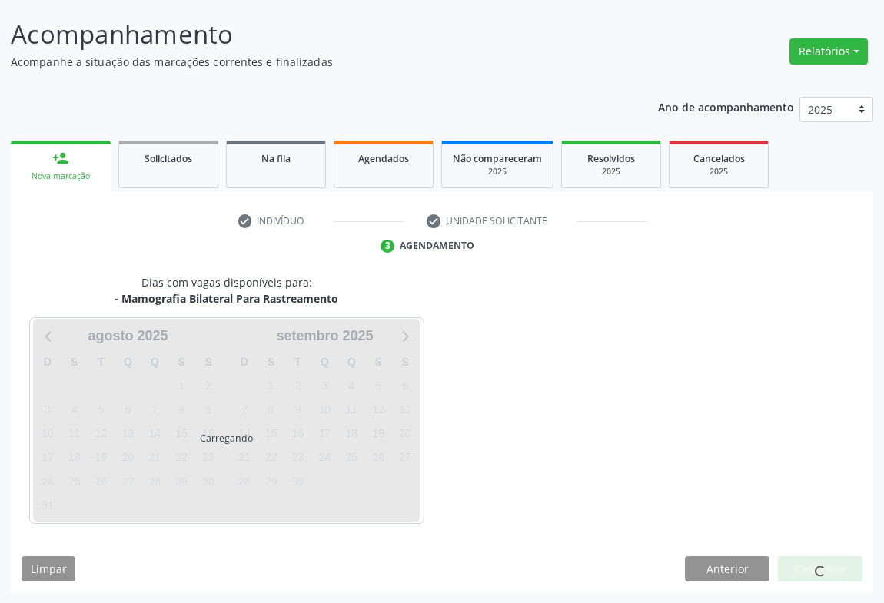
scroll to position [88, 0]
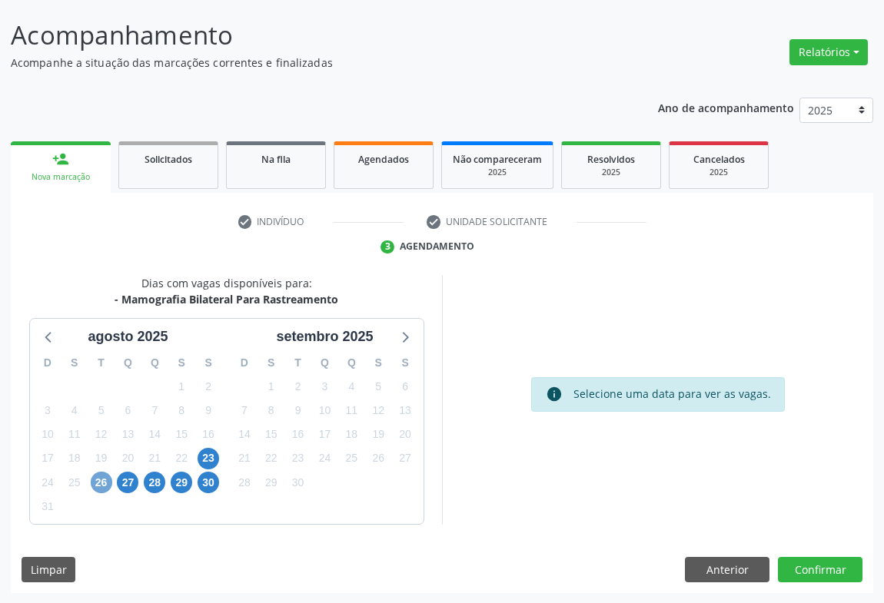
click at [91, 483] on span "26" at bounding box center [102, 483] width 22 height 22
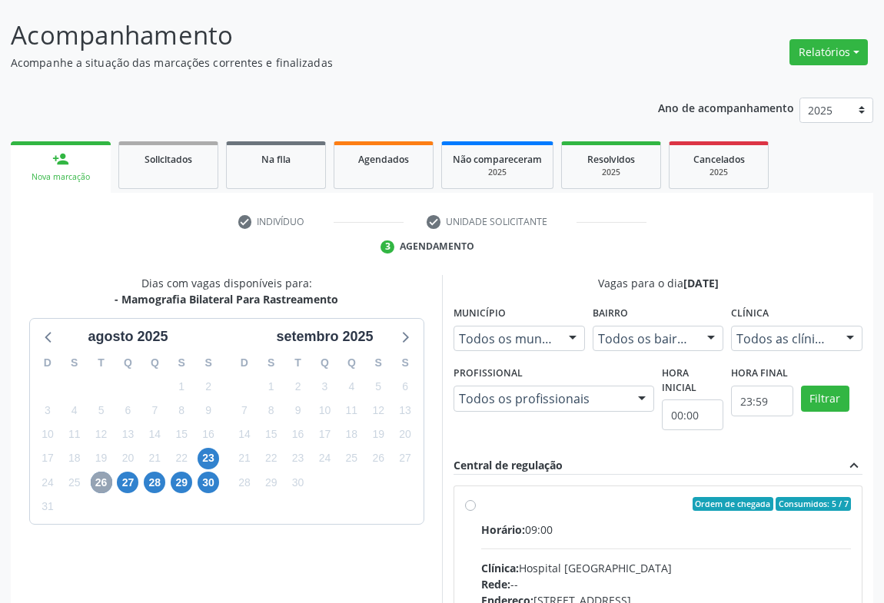
scroll to position [158, 0]
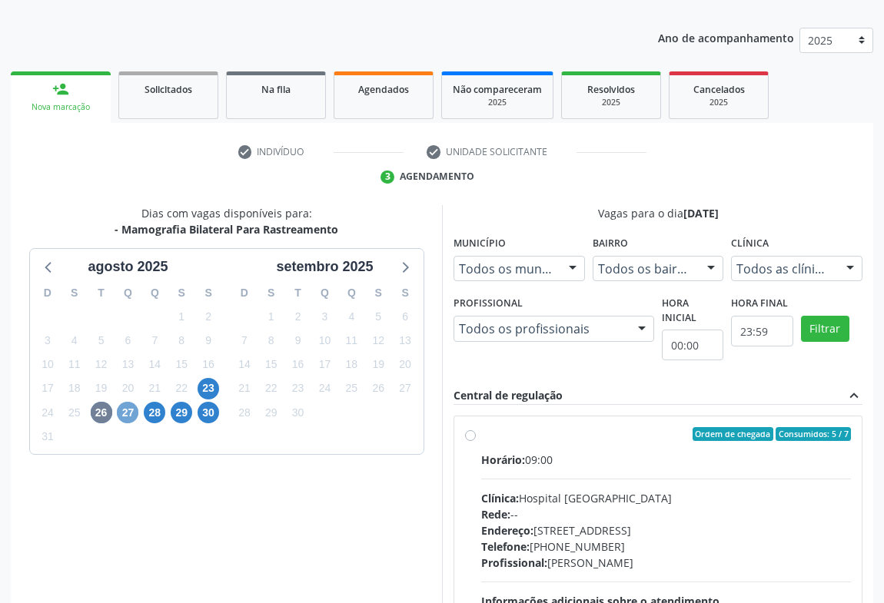
click at [123, 408] on span "27" at bounding box center [128, 413] width 22 height 22
click at [156, 410] on span "28" at bounding box center [155, 413] width 22 height 22
click at [184, 415] on span "29" at bounding box center [182, 413] width 22 height 22
click at [154, 412] on span "28" at bounding box center [155, 413] width 22 height 22
click at [127, 412] on span "27" at bounding box center [128, 413] width 22 height 22
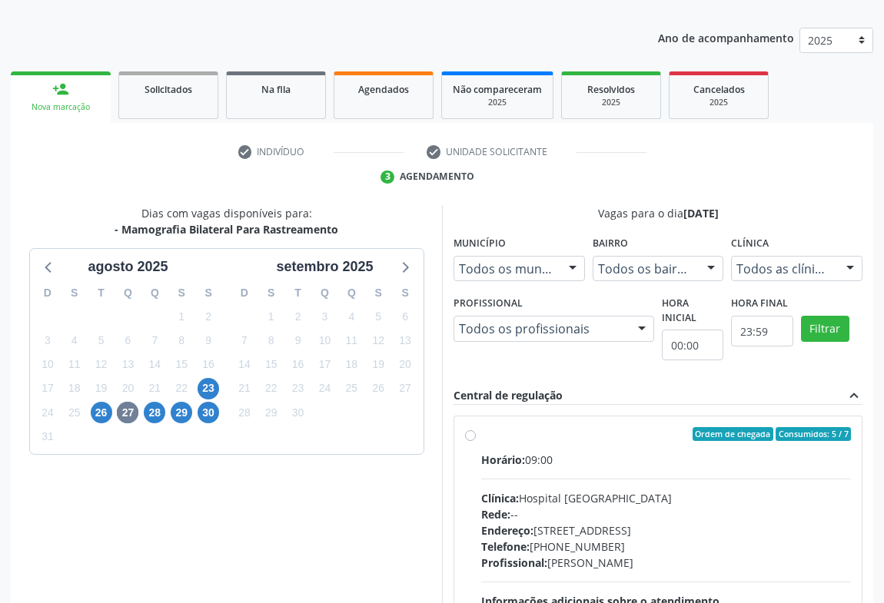
click at [460, 440] on div "Ordem de chegada Consumidos: 5 / 7 Horário: 09:00 Clínica: Hospital [GEOGRAPHIC…" at bounding box center [657, 545] width 407 height 257
radio input "true"
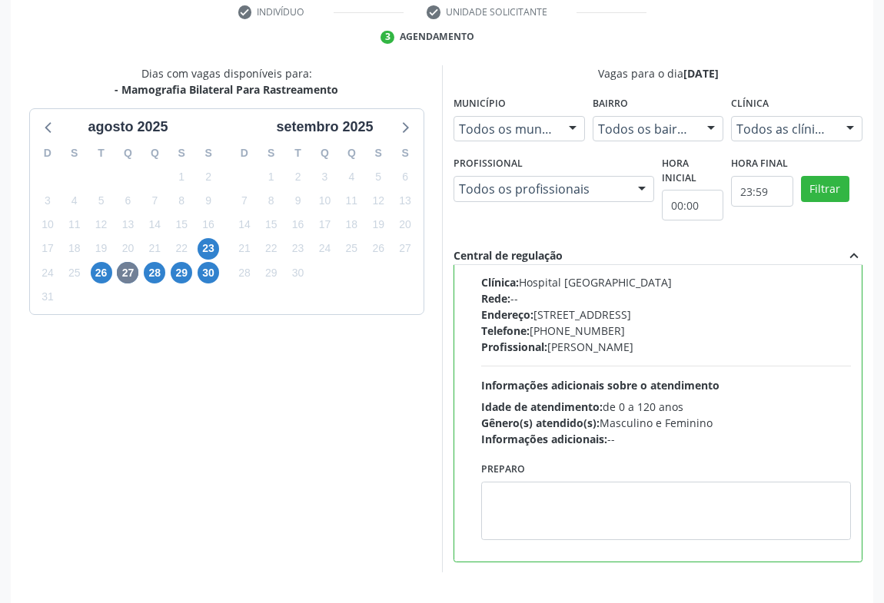
scroll to position [347, 0]
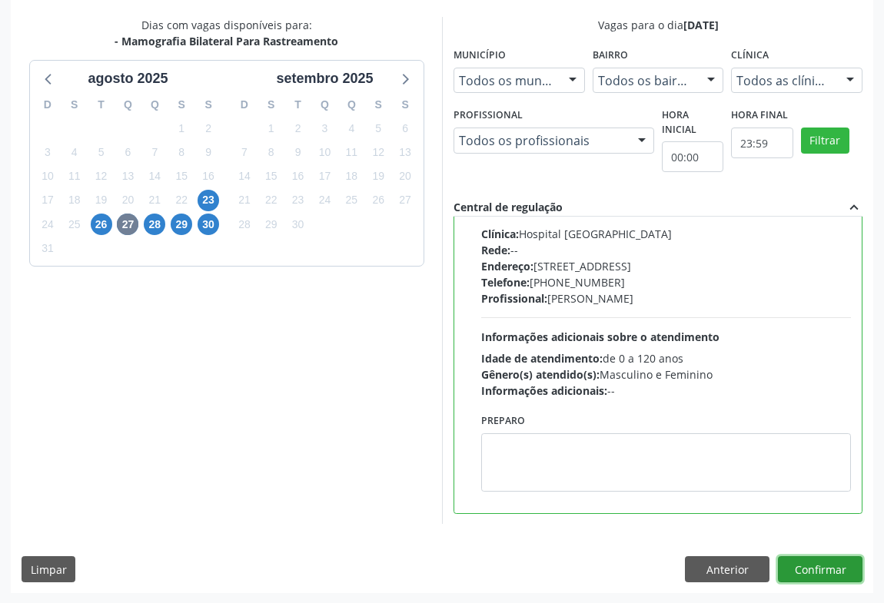
drag, startPoint x: 838, startPoint y: 564, endPoint x: 833, endPoint y: 552, distance: 13.1
click at [837, 562] on button "Confirmar" at bounding box center [820, 569] width 85 height 26
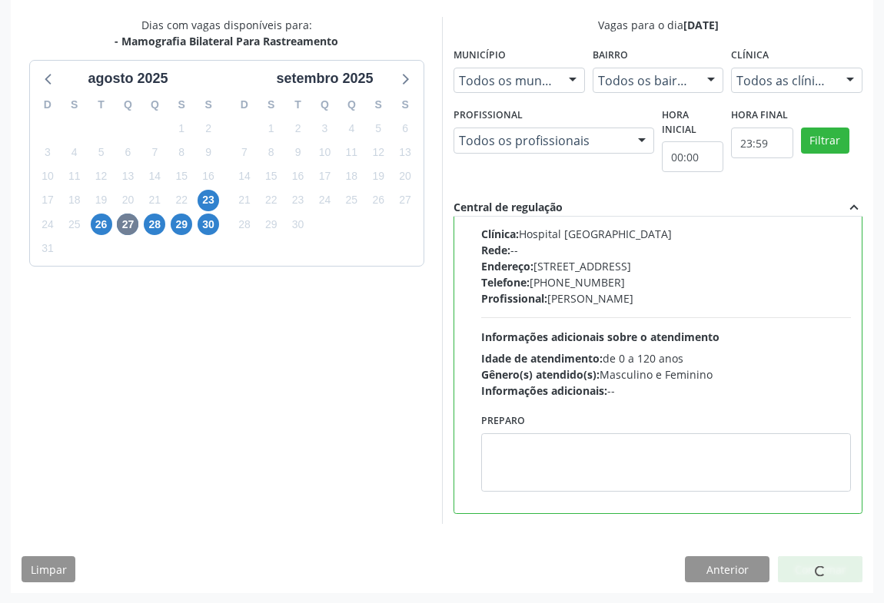
scroll to position [0, 0]
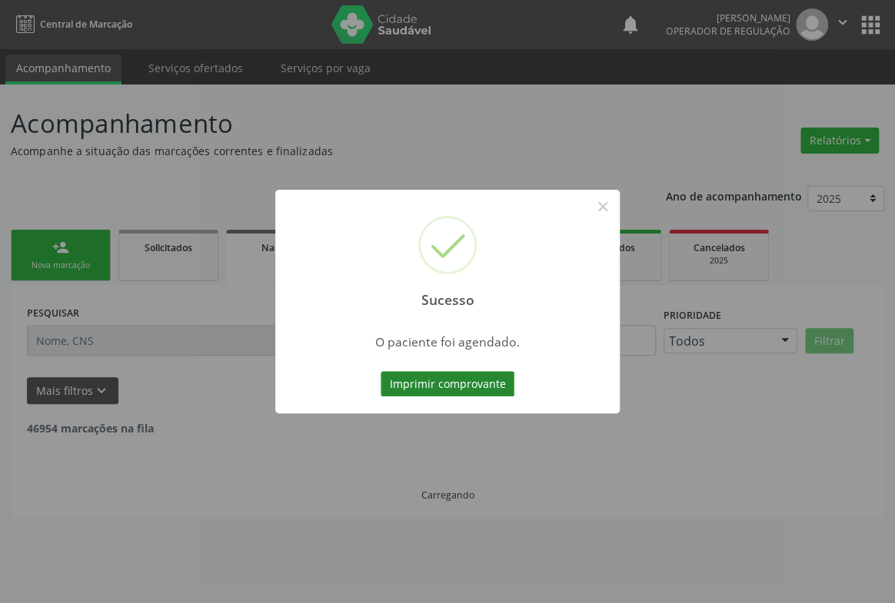
click at [432, 383] on button "Imprimir comprovante" at bounding box center [447, 384] width 134 height 26
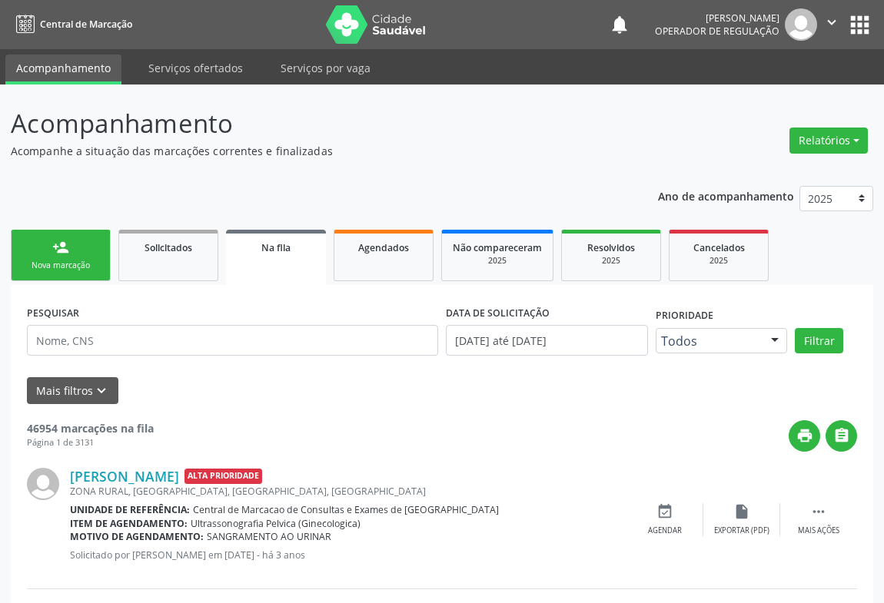
click at [73, 257] on link "person_add Nova marcação" at bounding box center [61, 255] width 100 height 51
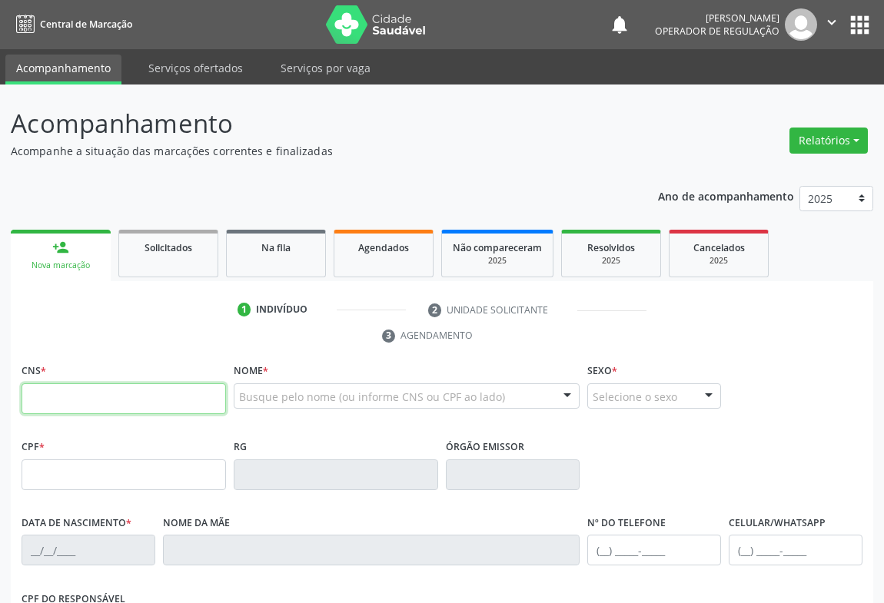
click at [87, 402] on input "text" at bounding box center [124, 399] width 204 height 31
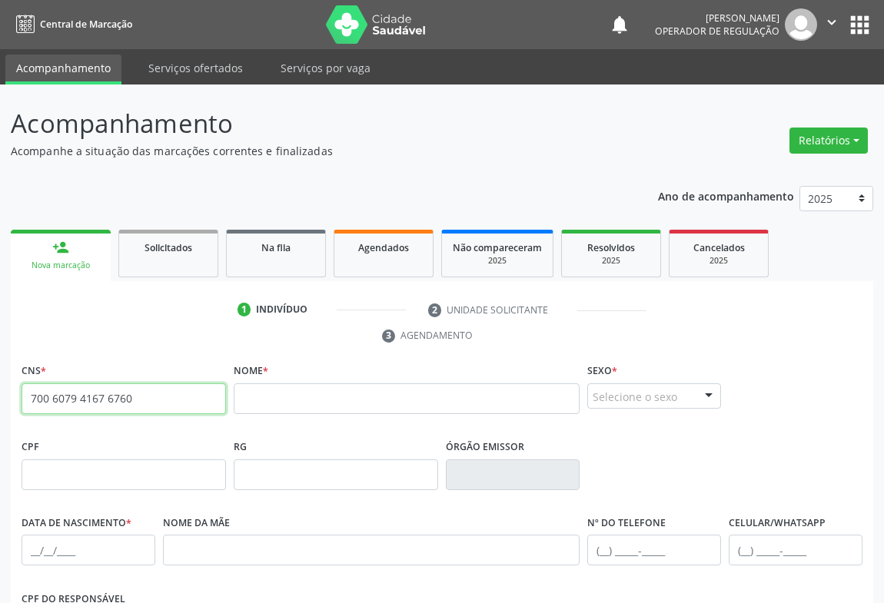
click at [151, 398] on input "700 6079 4167 6760" at bounding box center [124, 399] width 204 height 31
type input "7"
click at [76, 387] on input "text" at bounding box center [124, 399] width 204 height 31
click at [154, 393] on input "700 6079 4167 6760" at bounding box center [124, 399] width 204 height 31
type input "7"
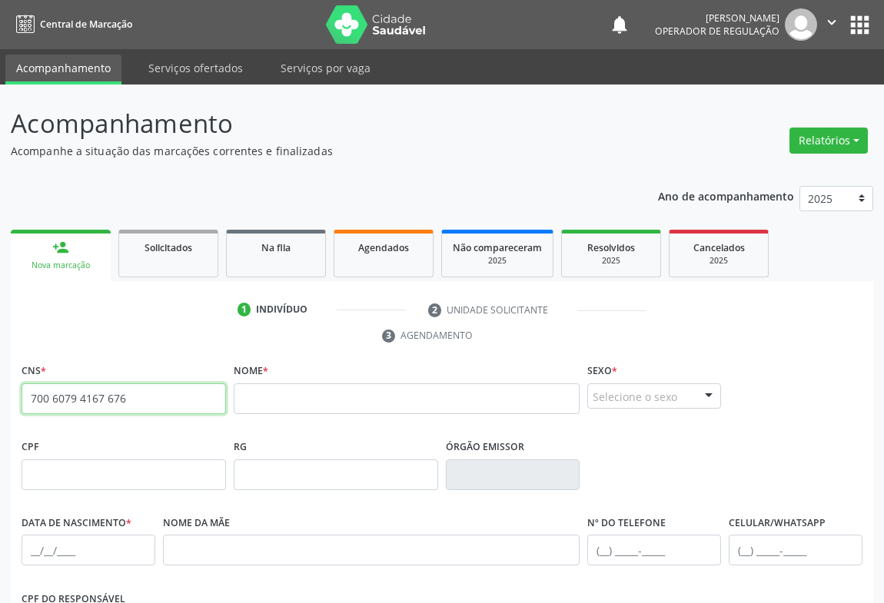
type input "700 6079 4167 6760"
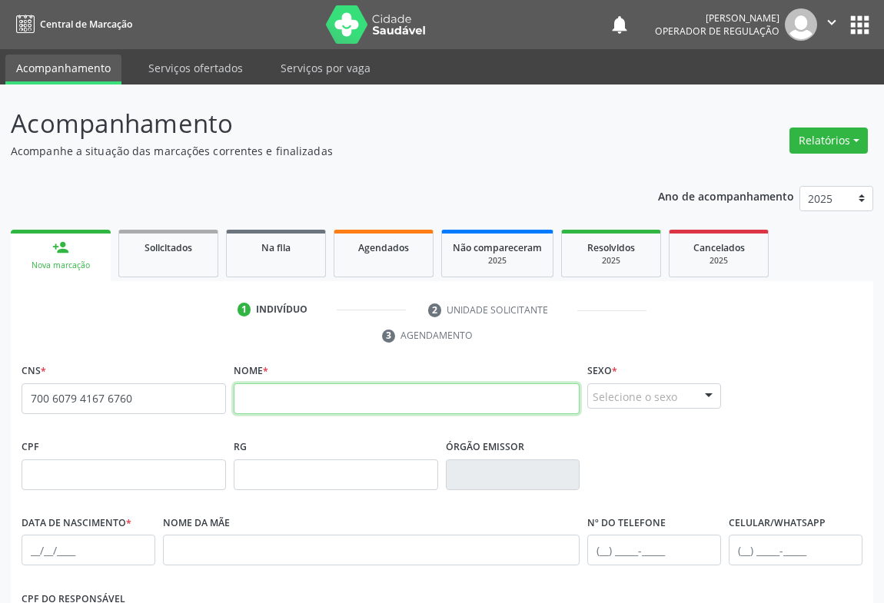
click at [256, 404] on input "text" at bounding box center [407, 399] width 346 height 31
type input "[PERSON_NAME]"
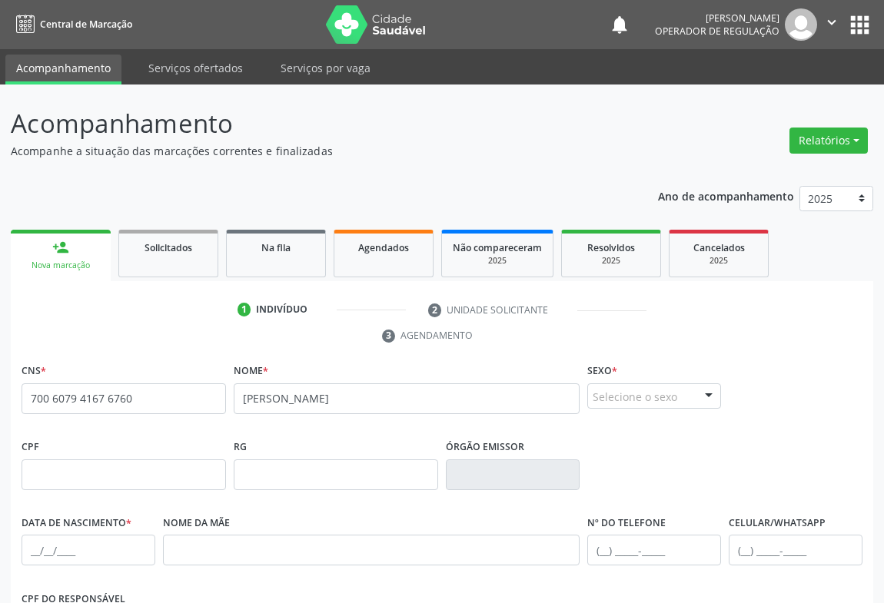
click at [707, 390] on div at bounding box center [708, 397] width 23 height 26
click at [648, 340] on span "Masculino" at bounding box center [626, 337] width 59 height 17
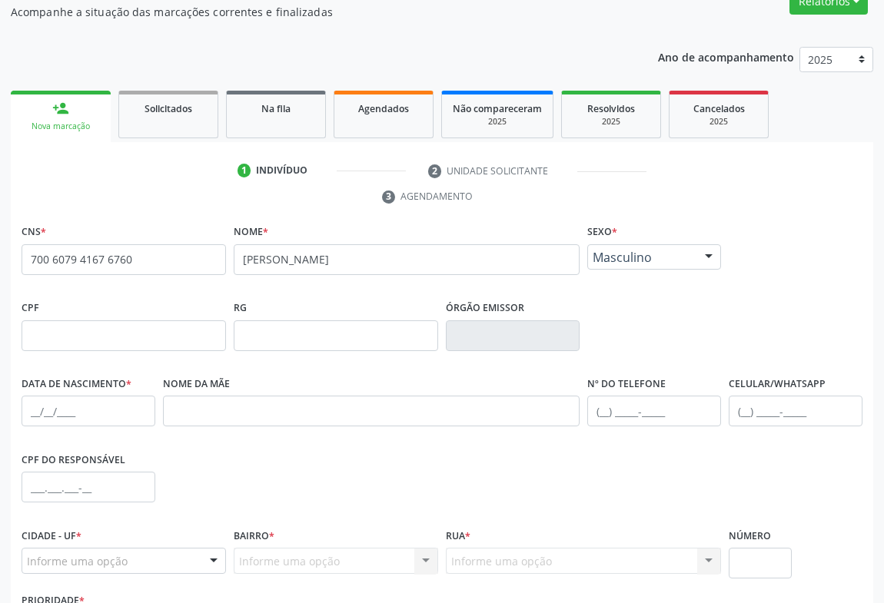
scroll to position [209, 0]
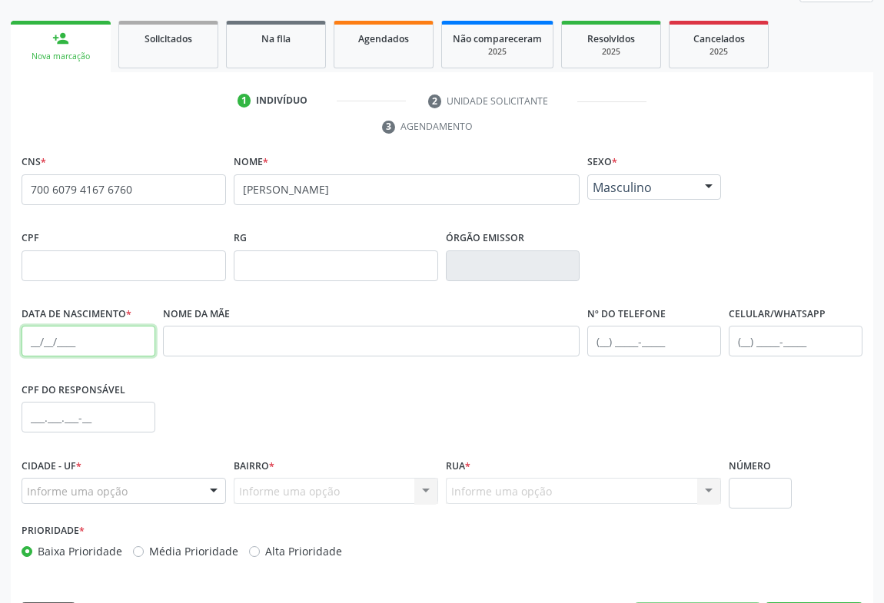
drag, startPoint x: 42, startPoint y: 337, endPoint x: 101, endPoint y: 307, distance: 65.7
click at [49, 334] on input "text" at bounding box center [89, 341] width 134 height 31
type input "[DATE]"
click at [206, 484] on div at bounding box center [213, 492] width 23 height 26
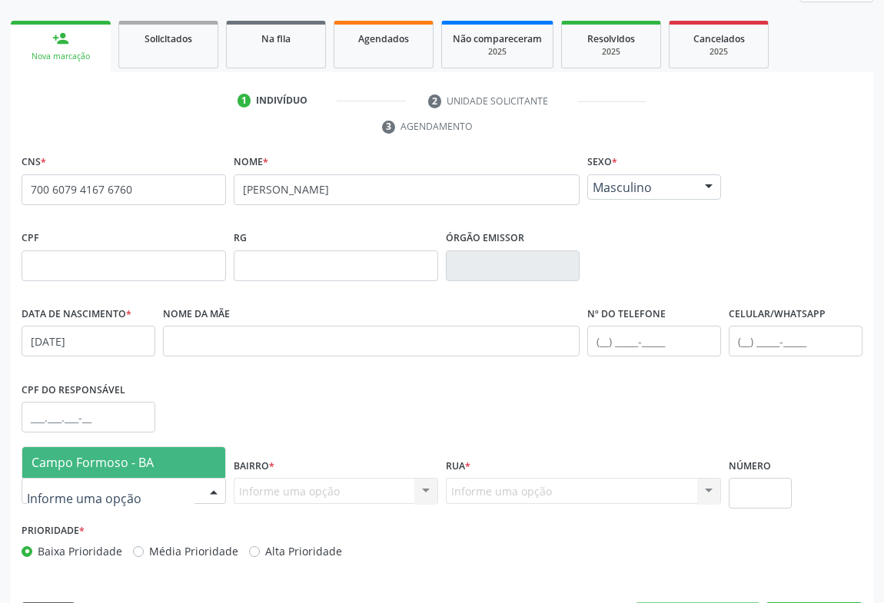
drag, startPoint x: 101, startPoint y: 462, endPoint x: 169, endPoint y: 470, distance: 68.2
click at [105, 463] on span "Campo Formoso - BA" at bounding box center [93, 462] width 122 height 17
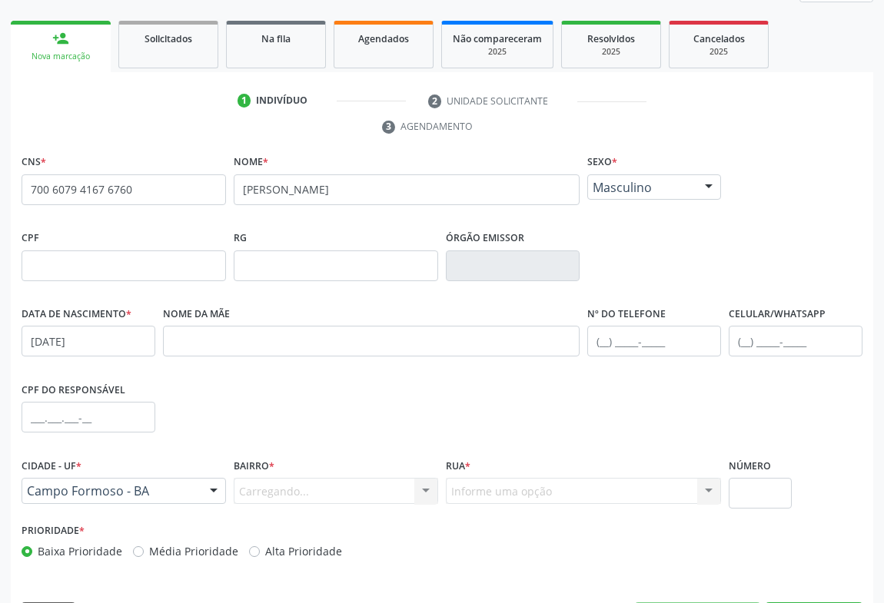
click at [424, 485] on div "Carregando... Nenhum resultado encontrado para: " " Nenhuma opção encontrada. D…" at bounding box center [336, 491] width 204 height 26
click at [424, 485] on div at bounding box center [425, 492] width 23 height 26
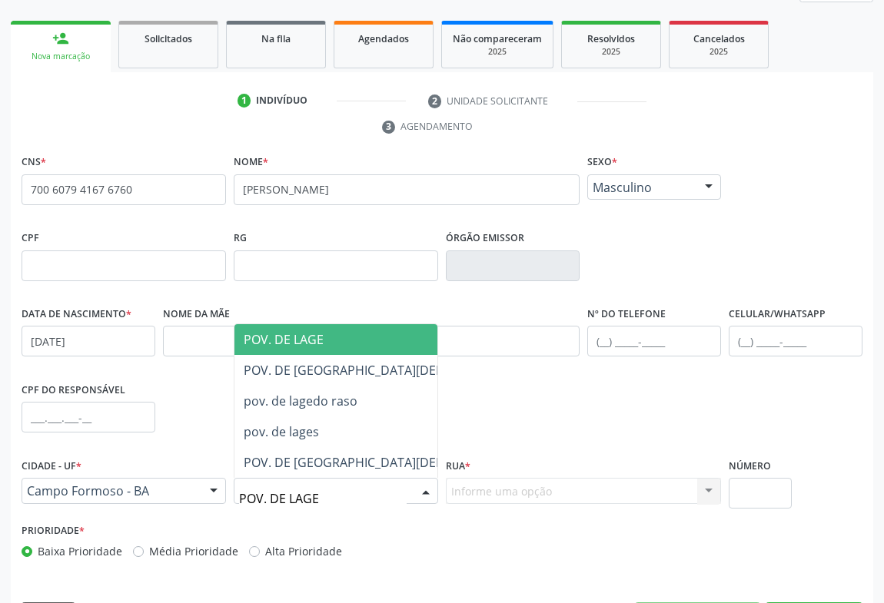
type input "POV. DE LAGES"
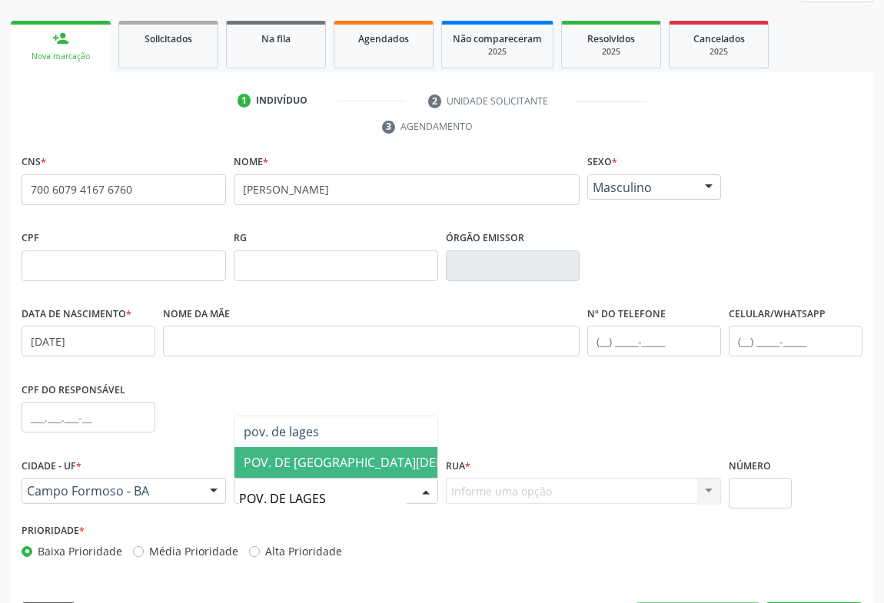
drag, startPoint x: 319, startPoint y: 457, endPoint x: 483, endPoint y: 528, distance: 179.3
click at [329, 461] on span "POV. DE [GEOGRAPHIC_DATA][DEMOGRAPHIC_DATA]" at bounding box center [396, 462] width 305 height 17
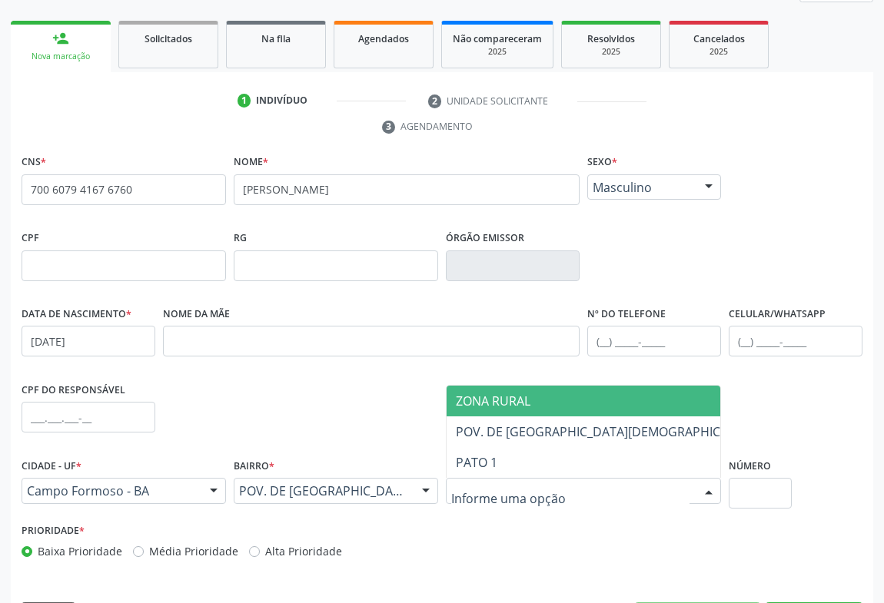
click at [503, 400] on span "ZONA RURAL" at bounding box center [493, 401] width 75 height 17
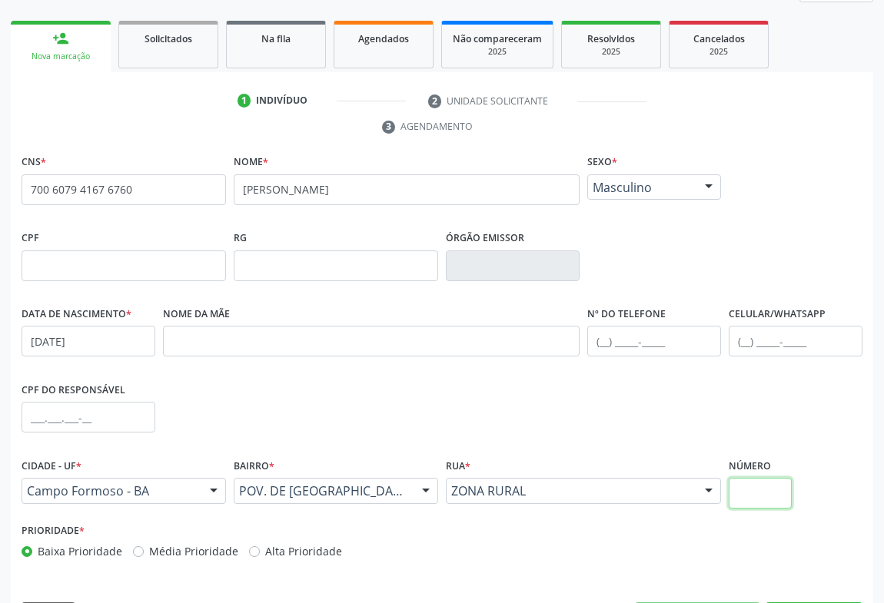
click at [761, 497] on input "text" at bounding box center [760, 493] width 63 height 31
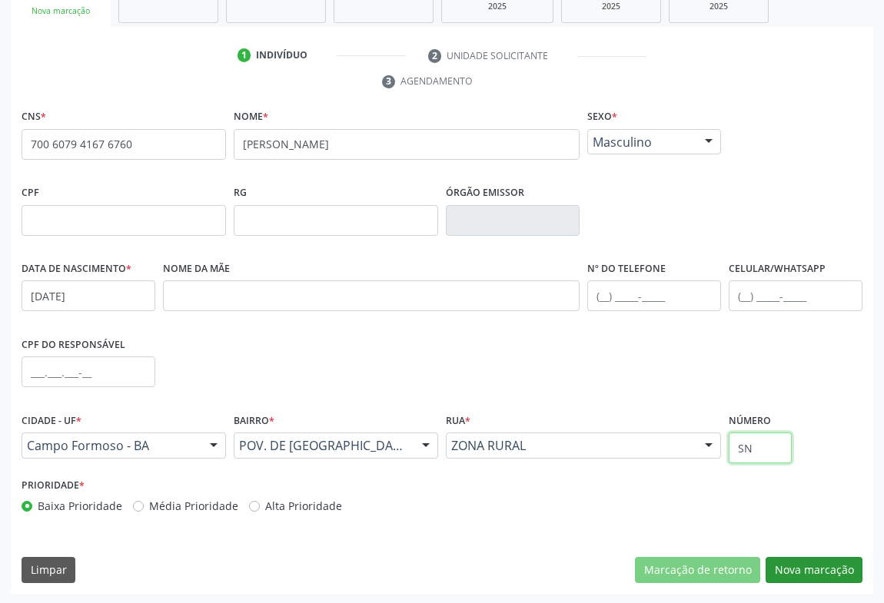
type input "SN"
click at [819, 566] on button "Nova marcação" at bounding box center [814, 570] width 97 height 26
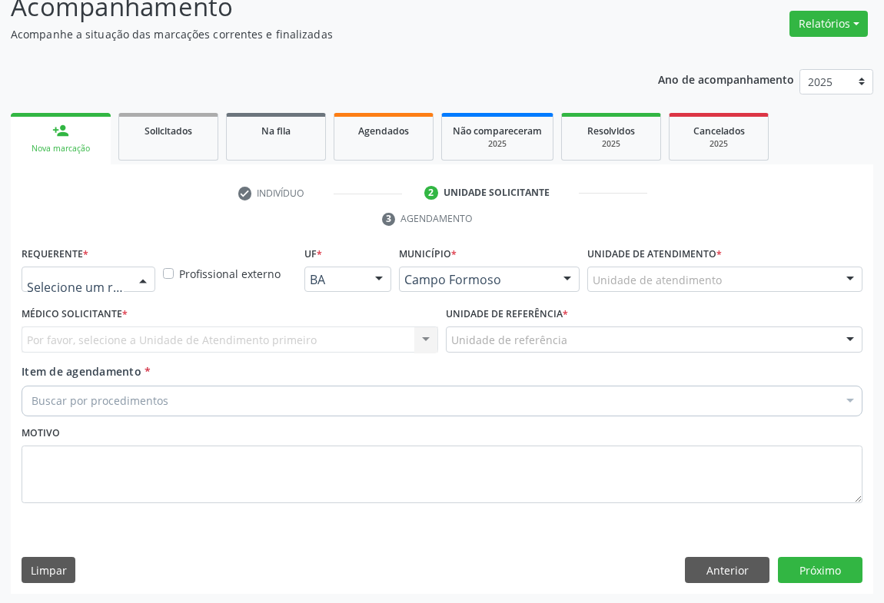
click at [116, 269] on div at bounding box center [89, 280] width 134 height 26
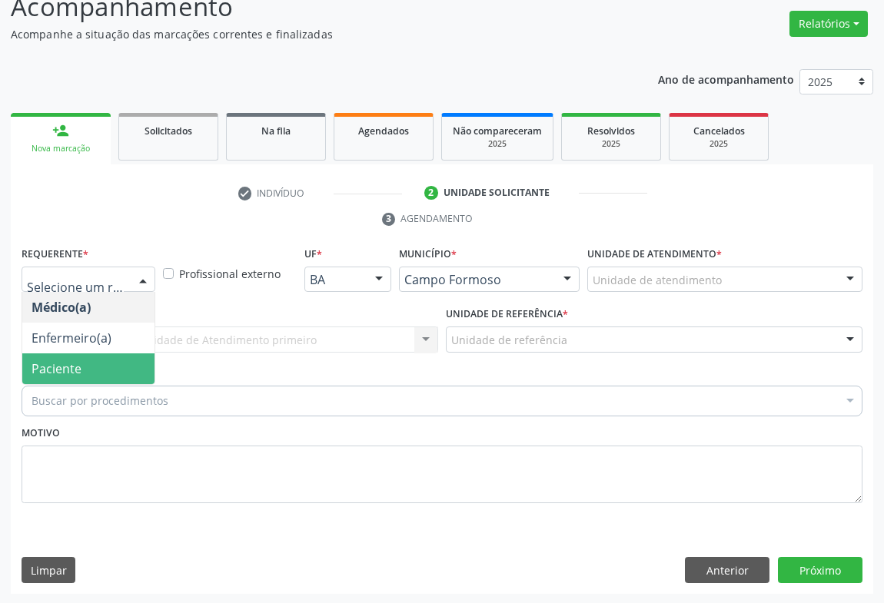
drag, startPoint x: 71, startPoint y: 361, endPoint x: 208, endPoint y: 331, distance: 140.8
click at [78, 360] on span "Paciente" at bounding box center [57, 368] width 50 height 17
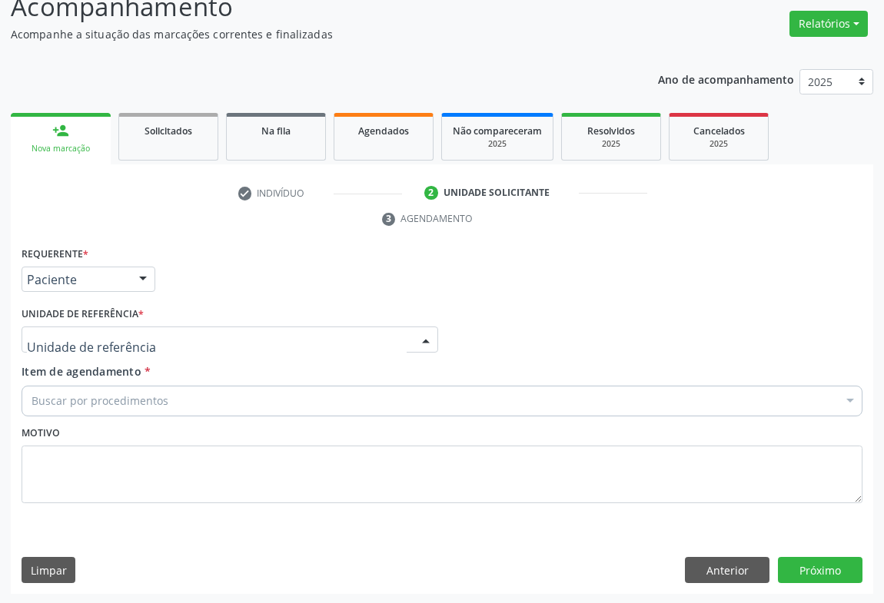
drag, startPoint x: 212, startPoint y: 331, endPoint x: 176, endPoint y: 350, distance: 41.3
click at [211, 331] on div at bounding box center [230, 340] width 417 height 26
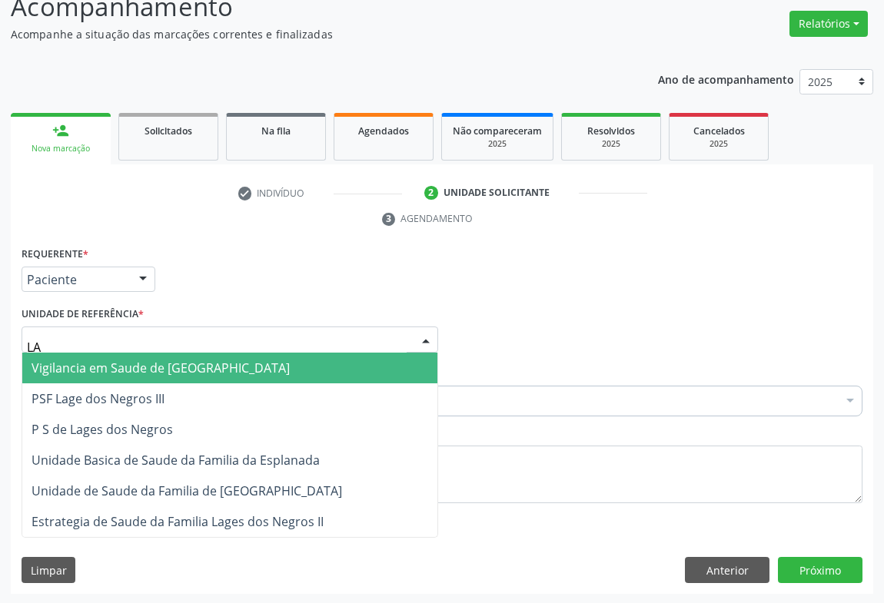
type input "LAG"
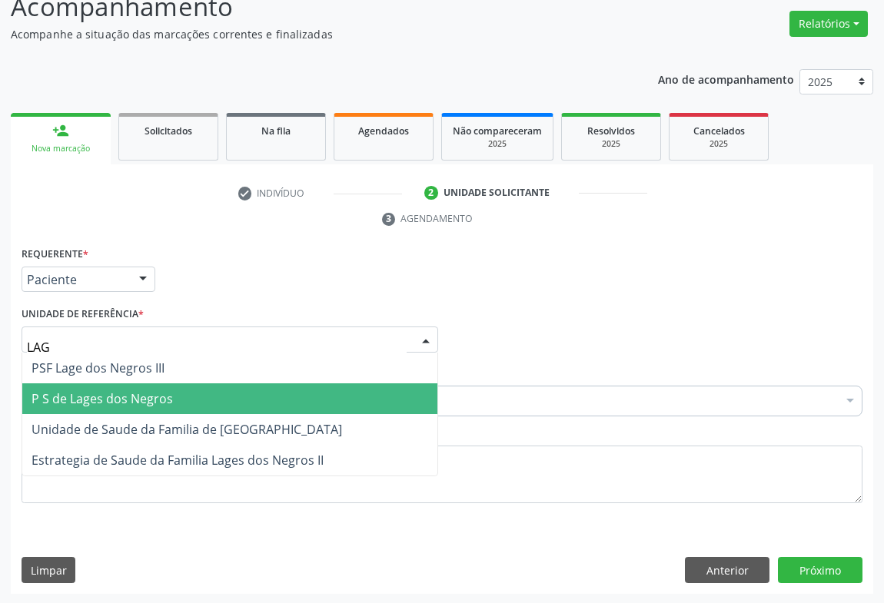
click at [154, 395] on span "P S de Lages dos Negros" at bounding box center [102, 398] width 141 height 17
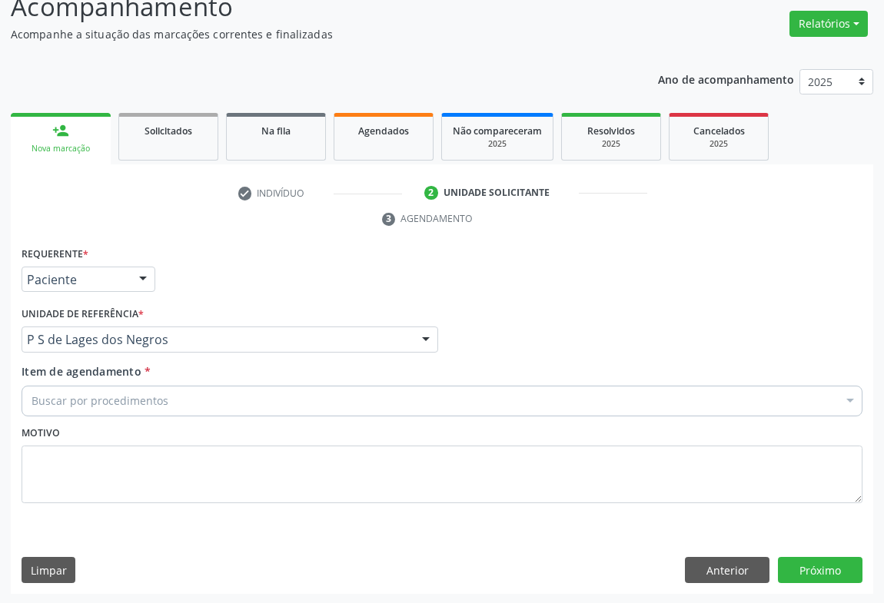
click at [208, 395] on div "Buscar por procedimentos" at bounding box center [442, 401] width 841 height 31
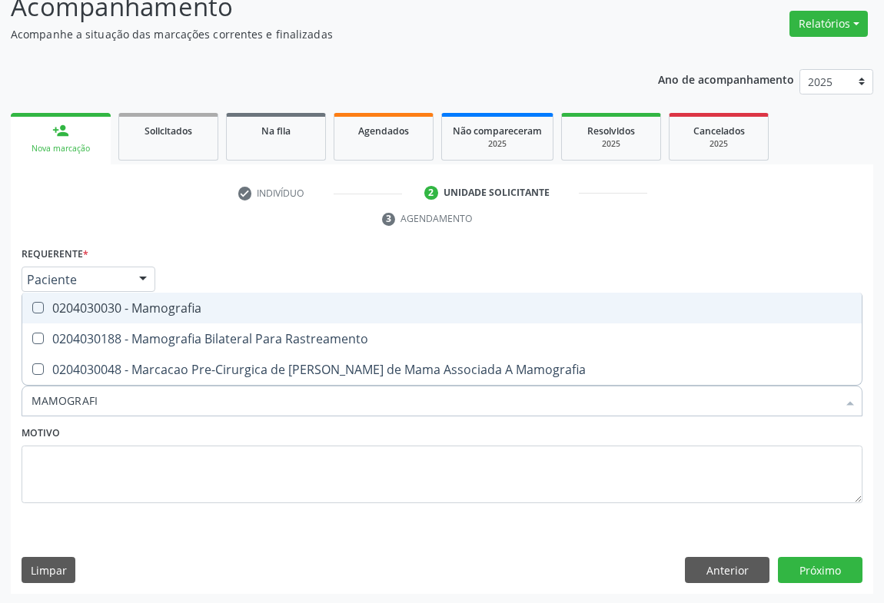
type input "MAMOGRAFIA"
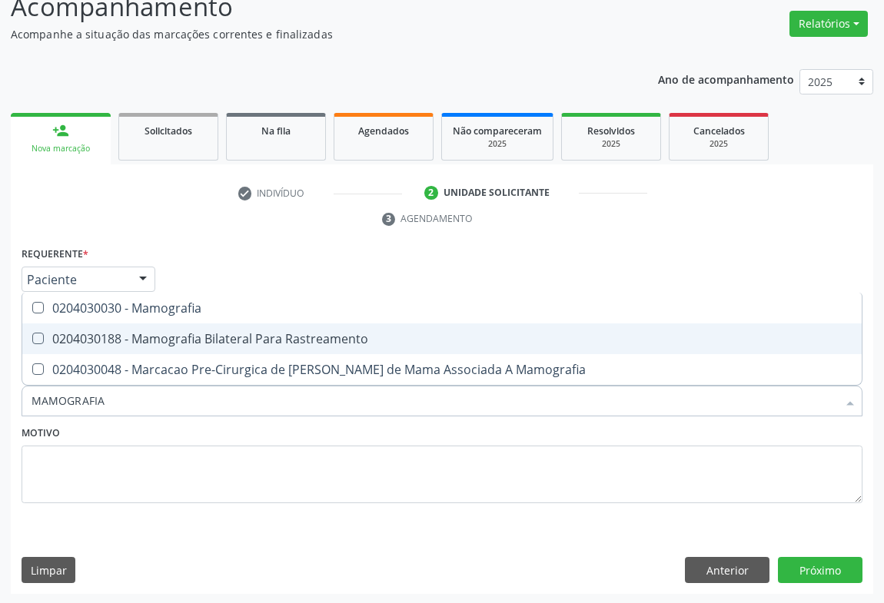
drag, startPoint x: 222, startPoint y: 332, endPoint x: 231, endPoint y: 335, distance: 9.0
click at [225, 333] on div "0204030188 - Mamografia Bilateral Para Rastreamento" at bounding box center [442, 339] width 821 height 12
checkbox Rastreamento "true"
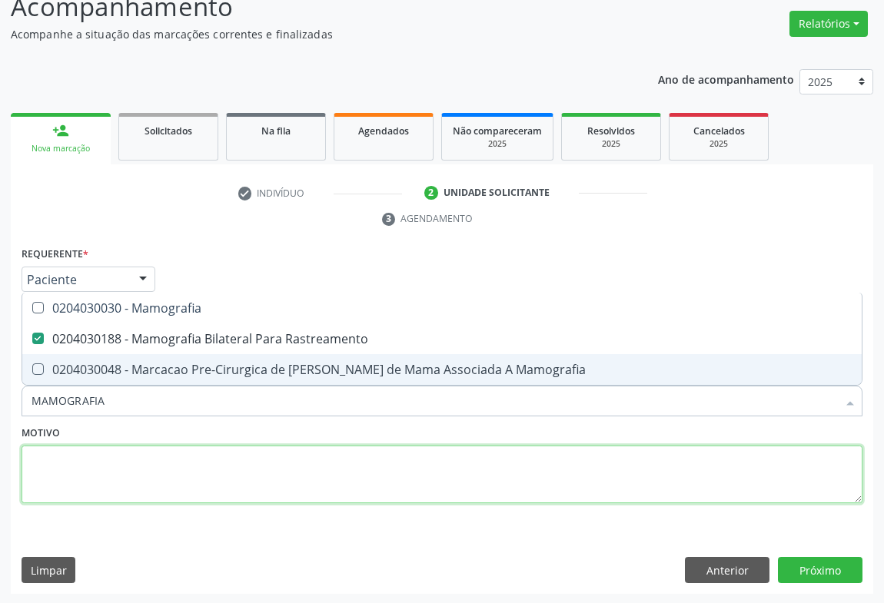
drag, startPoint x: 298, startPoint y: 482, endPoint x: 518, endPoint y: 414, distance: 230.2
click at [297, 480] on textarea at bounding box center [442, 475] width 841 height 58
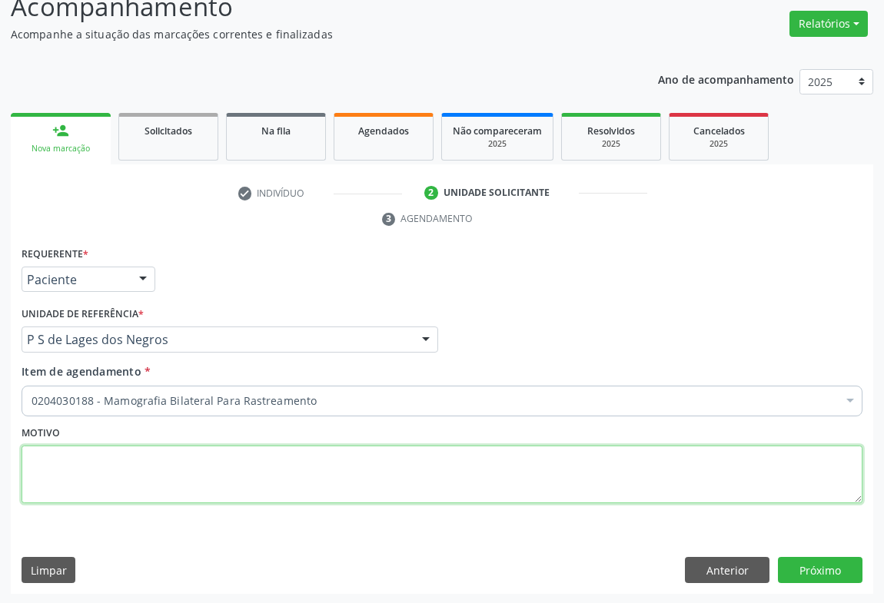
click at [345, 478] on textarea at bounding box center [442, 475] width 841 height 58
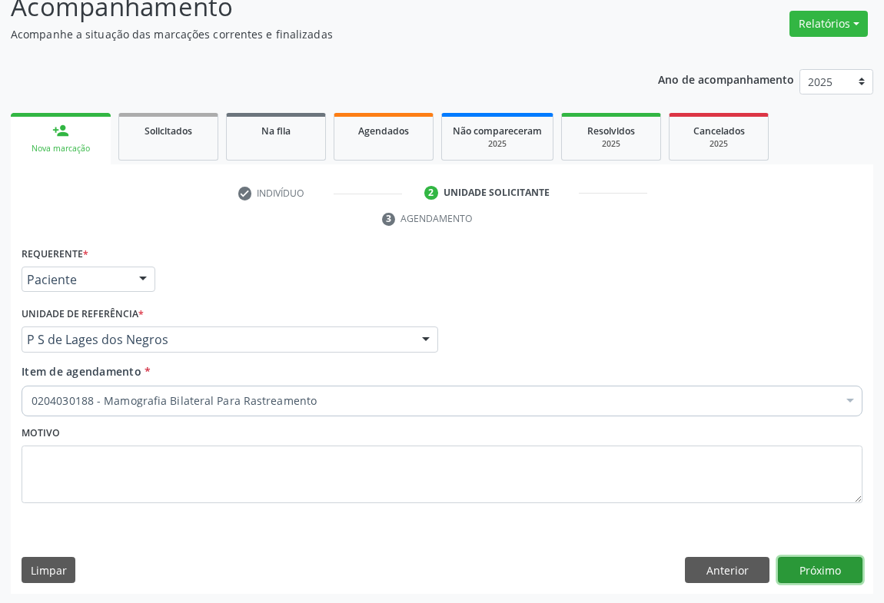
click at [829, 563] on button "Próximo" at bounding box center [820, 570] width 85 height 26
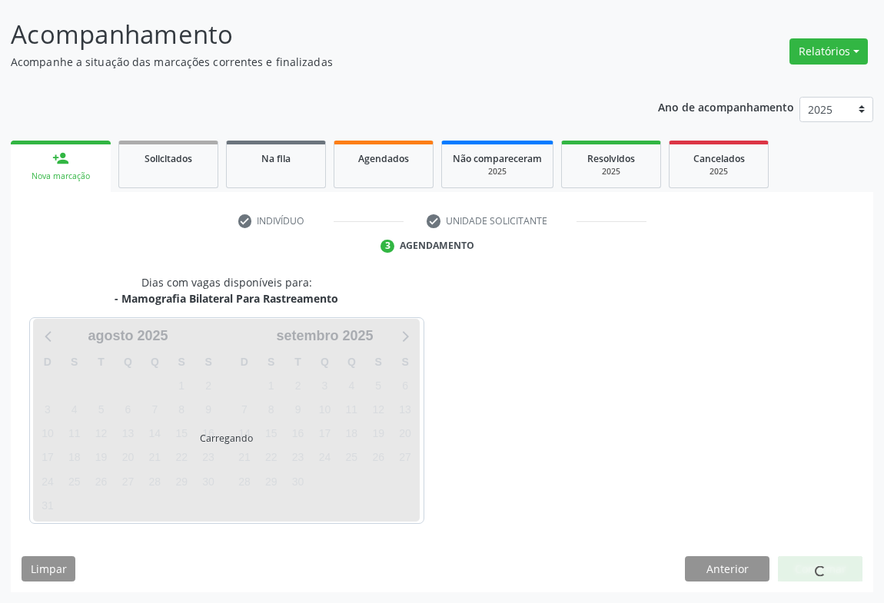
scroll to position [88, 0]
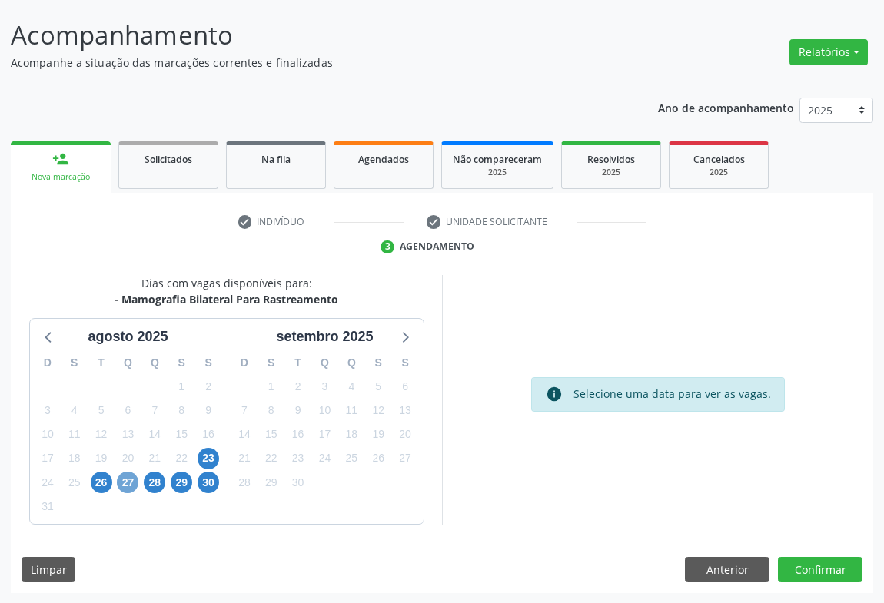
click at [126, 483] on span "27" at bounding box center [128, 483] width 22 height 22
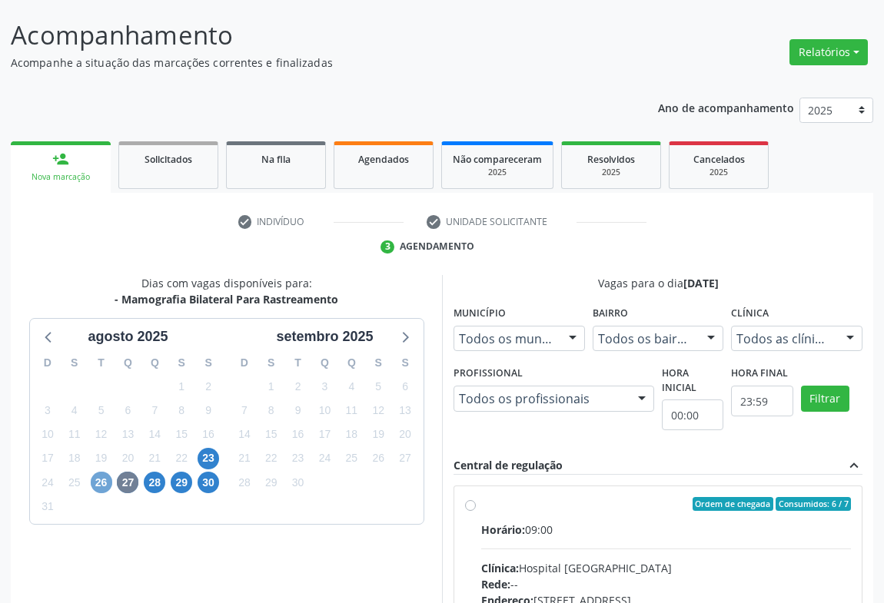
click at [101, 483] on span "26" at bounding box center [102, 483] width 22 height 22
click at [151, 483] on span "28" at bounding box center [155, 483] width 22 height 22
click at [181, 477] on span "29" at bounding box center [182, 483] width 22 height 22
click at [105, 482] on span "26" at bounding box center [102, 483] width 22 height 22
click at [183, 481] on span "29" at bounding box center [182, 483] width 22 height 22
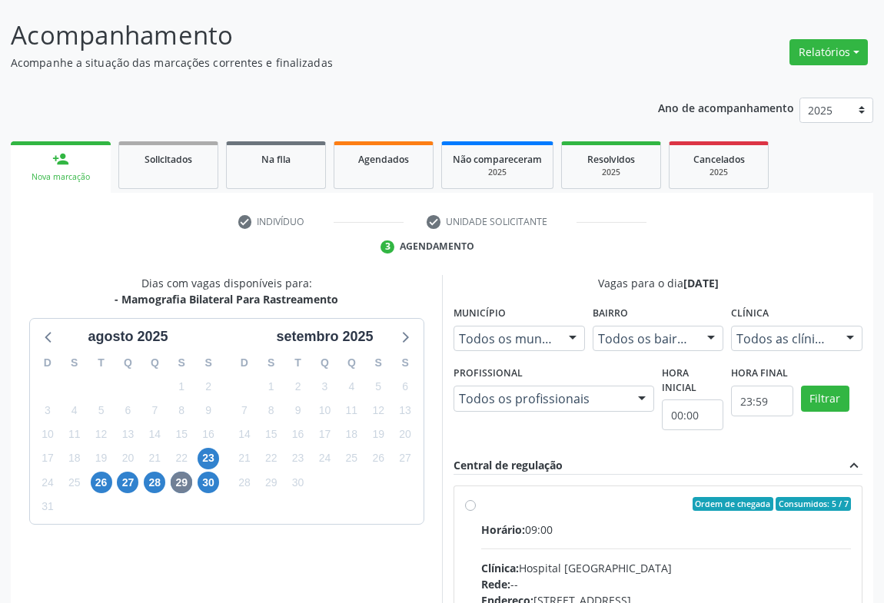
click at [476, 508] on div "Ordem de chegada Consumidos: 5 / 7 Horário: 09:00 Clínica: Hospital [GEOGRAPHIC…" at bounding box center [658, 615] width 386 height 236
radio input "true"
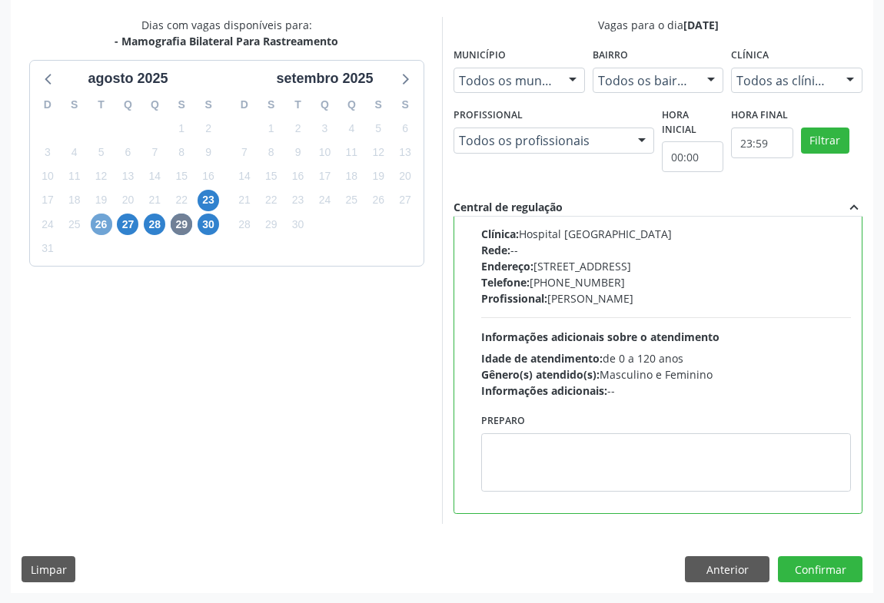
click at [98, 215] on span "26" at bounding box center [102, 225] width 22 height 22
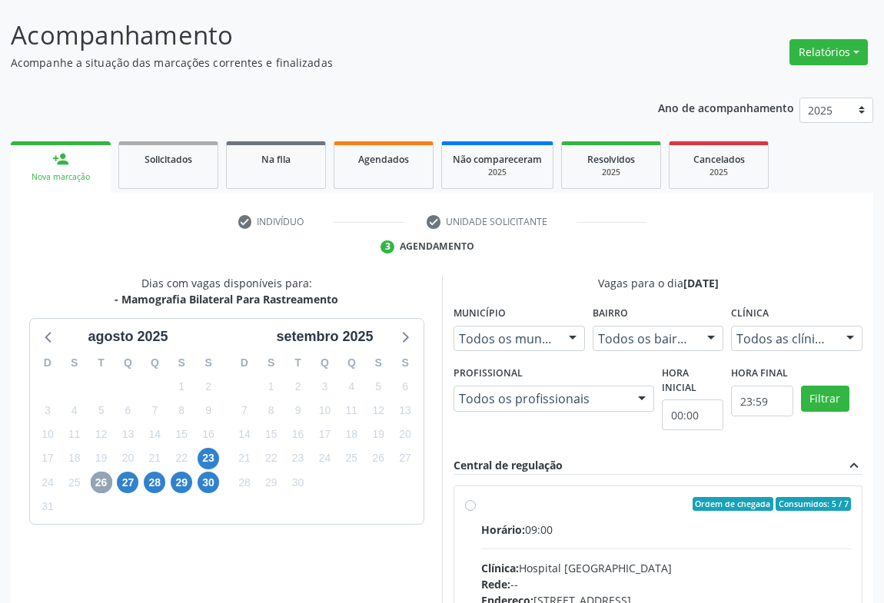
scroll to position [319, 0]
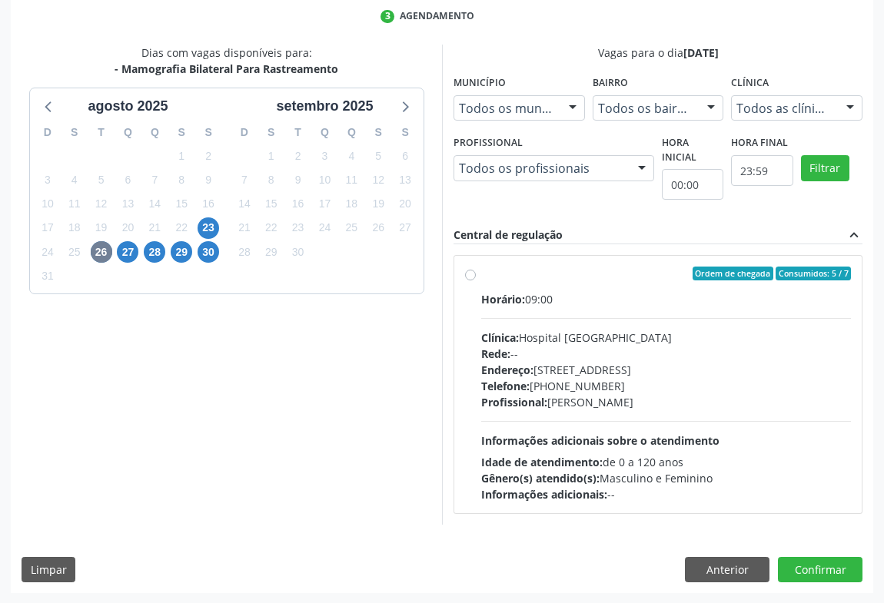
click at [474, 279] on div "Ordem de chegada Consumidos: 5 / 7 Horário: 09:00 Clínica: Hospital [GEOGRAPHIC…" at bounding box center [658, 385] width 386 height 236
radio input "true"
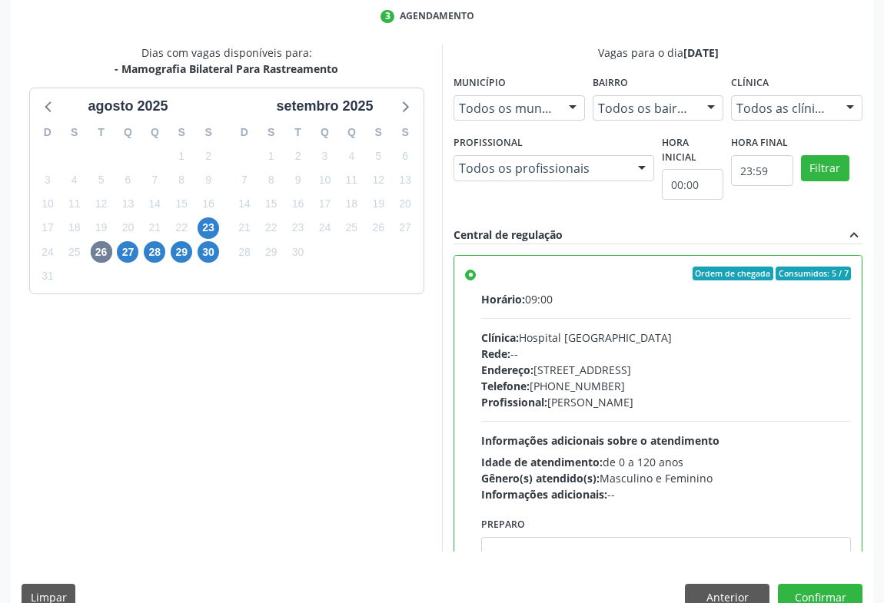
scroll to position [347, 0]
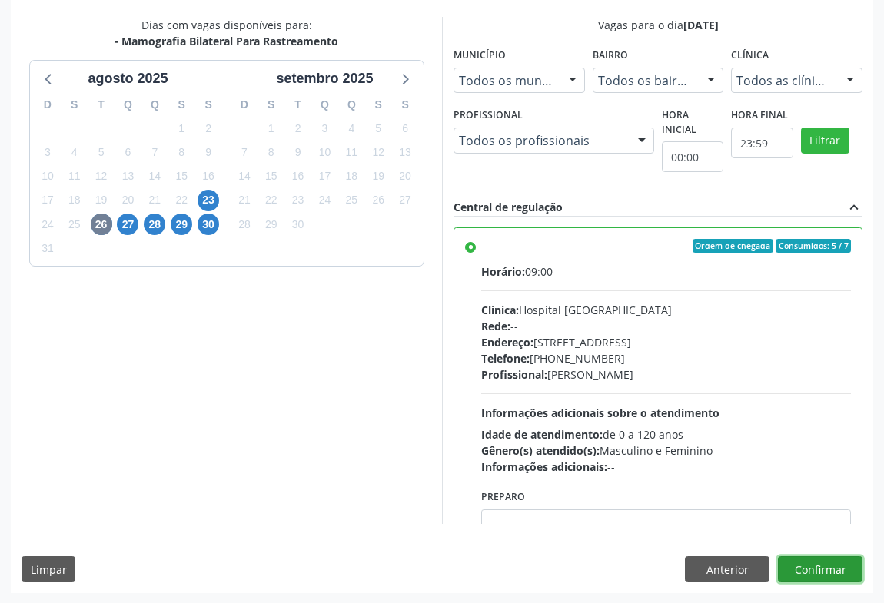
click at [825, 573] on button "Confirmar" at bounding box center [820, 569] width 85 height 26
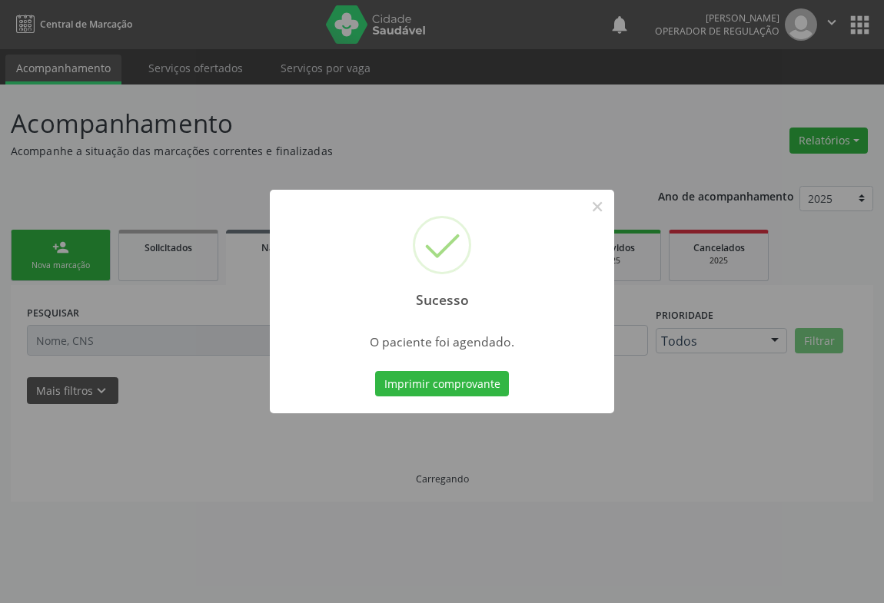
scroll to position [0, 0]
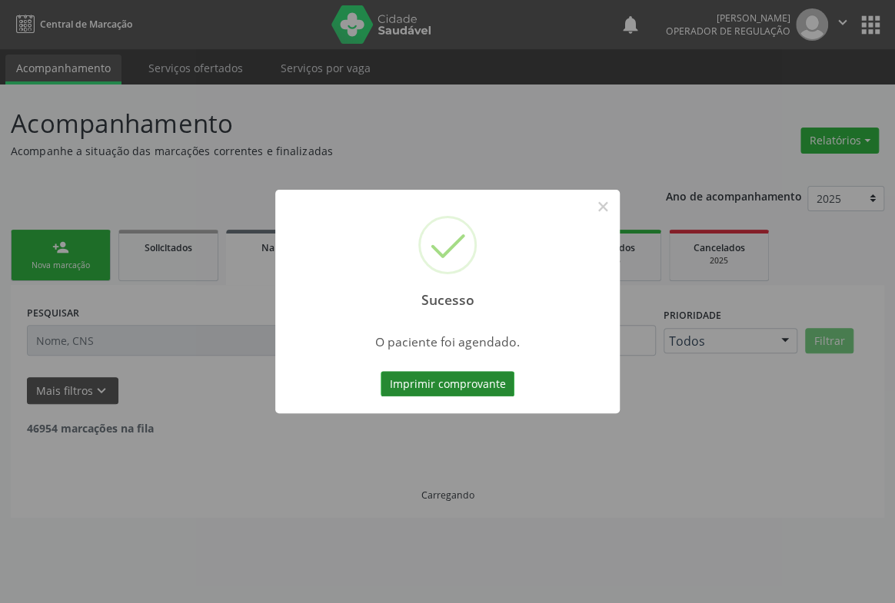
click at [455, 381] on button "Imprimir comprovante" at bounding box center [447, 384] width 134 height 26
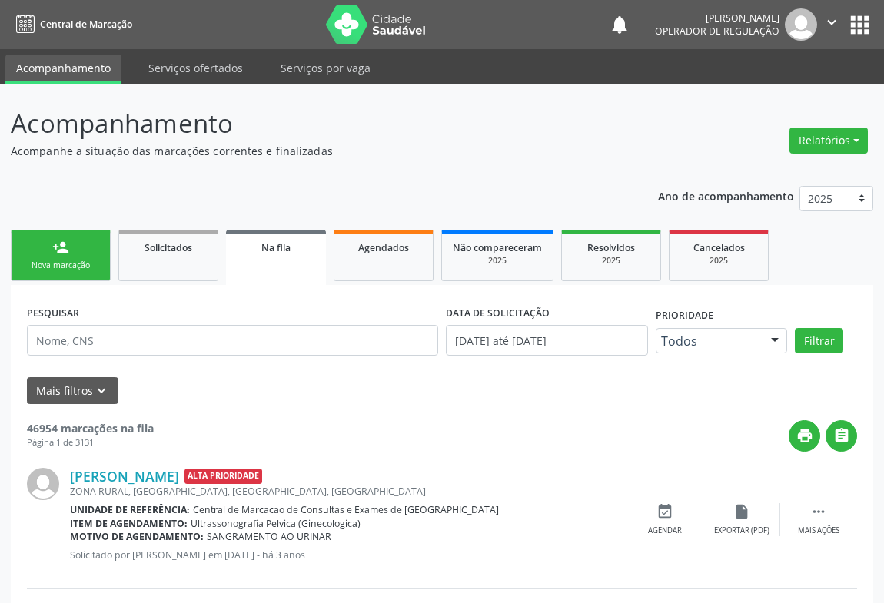
click at [85, 255] on link "person_add Nova marcação" at bounding box center [61, 255] width 100 height 51
click at [84, 255] on link "person_add Nova marcação" at bounding box center [61, 255] width 100 height 51
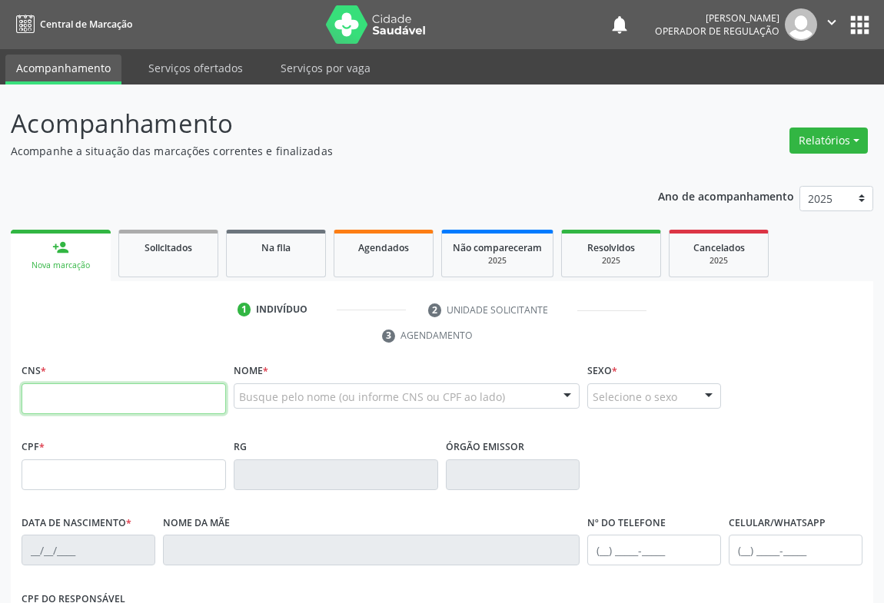
drag, startPoint x: 131, startPoint y: 402, endPoint x: 141, endPoint y: 402, distance: 10.0
click at [131, 402] on input "text" at bounding box center [124, 399] width 204 height 31
type input "705 8034 1311 5535"
type input "1[DATE]"
type input "[PHONE_NUMBER]"
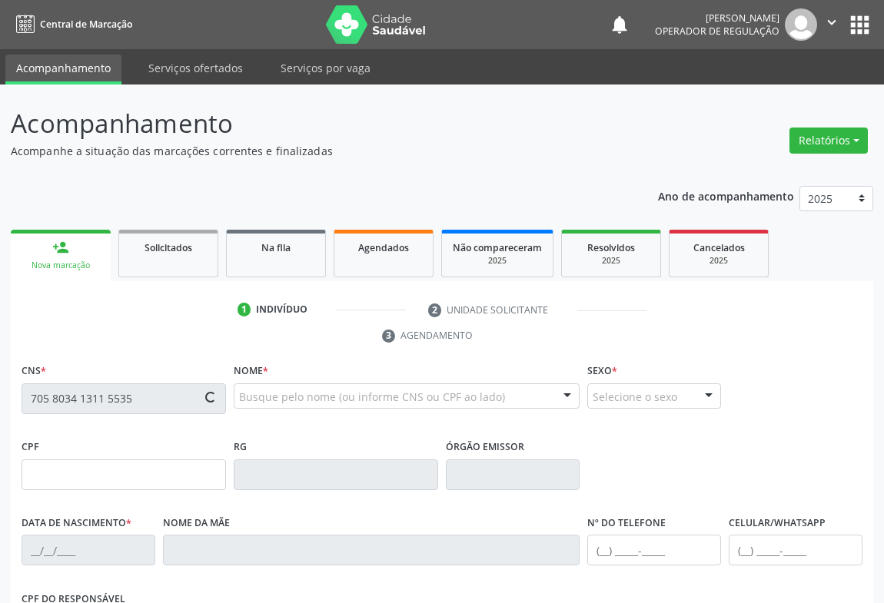
type input "[PHONE_NUMBER]"
type input "S/N"
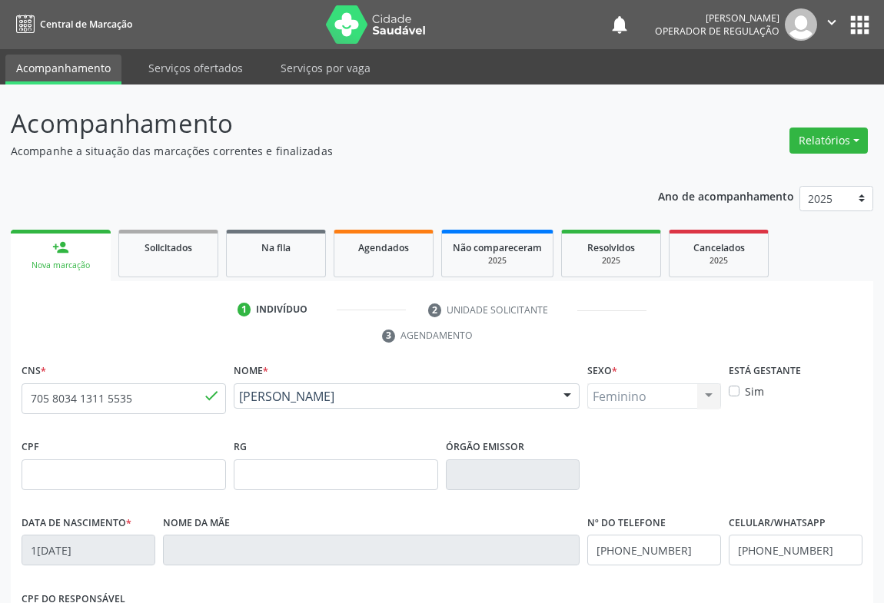
scroll to position [254, 0]
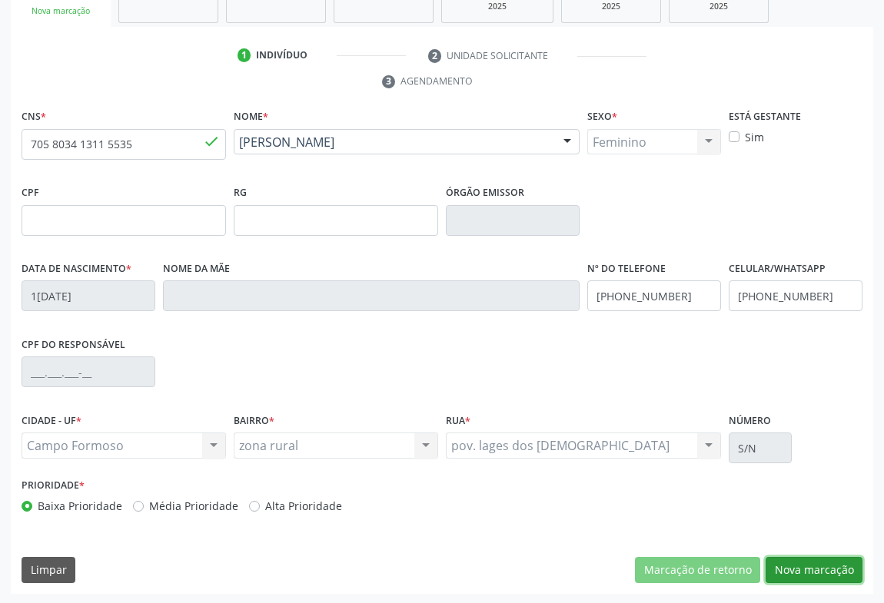
click at [805, 562] on button "Nova marcação" at bounding box center [814, 570] width 97 height 26
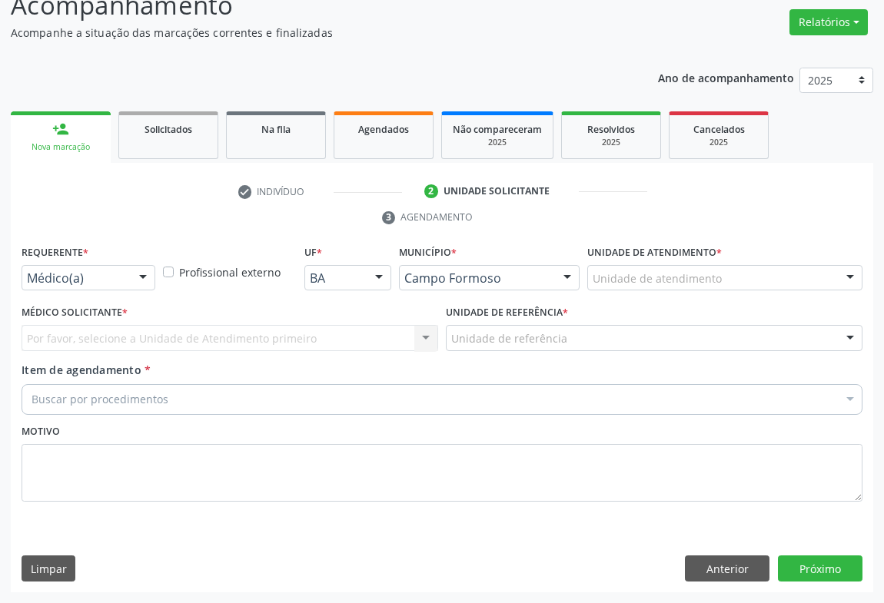
scroll to position [117, 0]
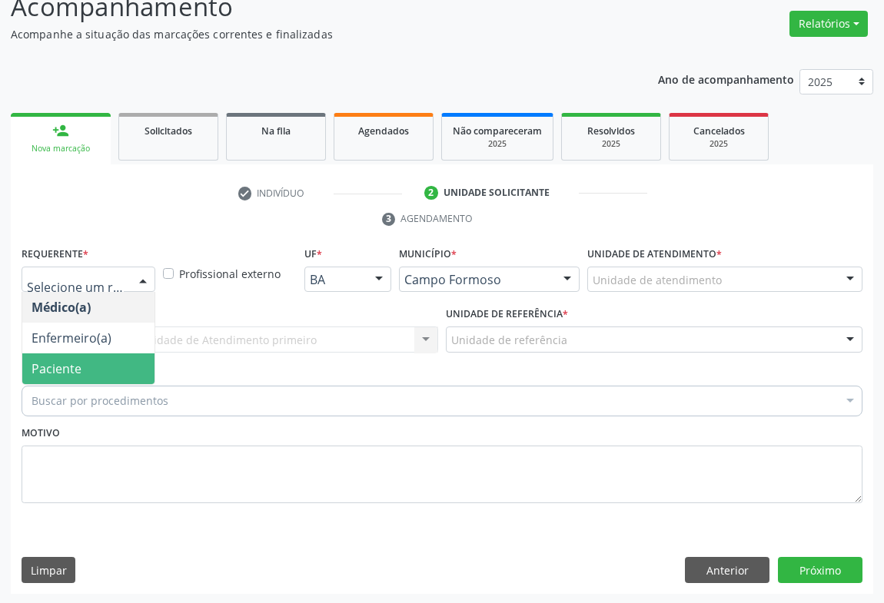
click at [85, 368] on span "Paciente" at bounding box center [88, 369] width 132 height 31
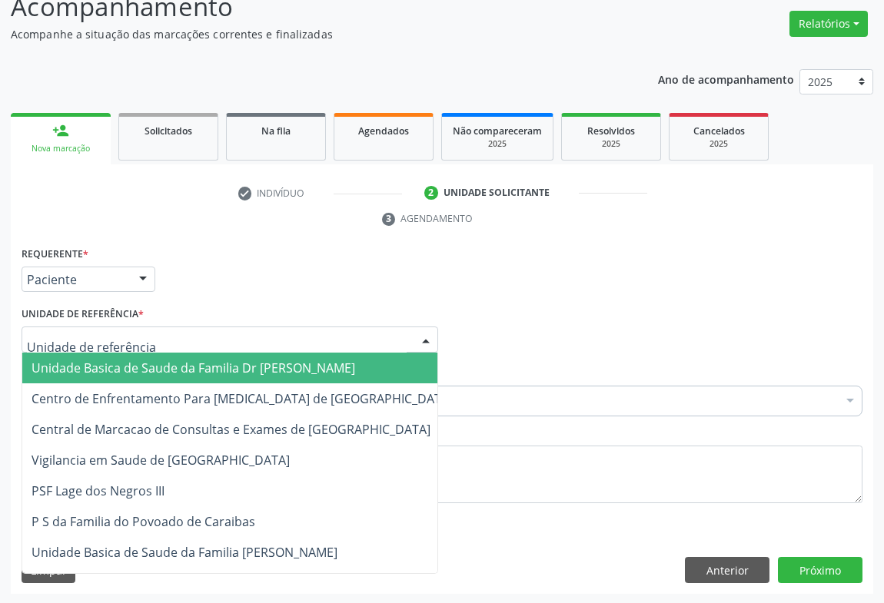
click at [217, 334] on div at bounding box center [230, 340] width 417 height 26
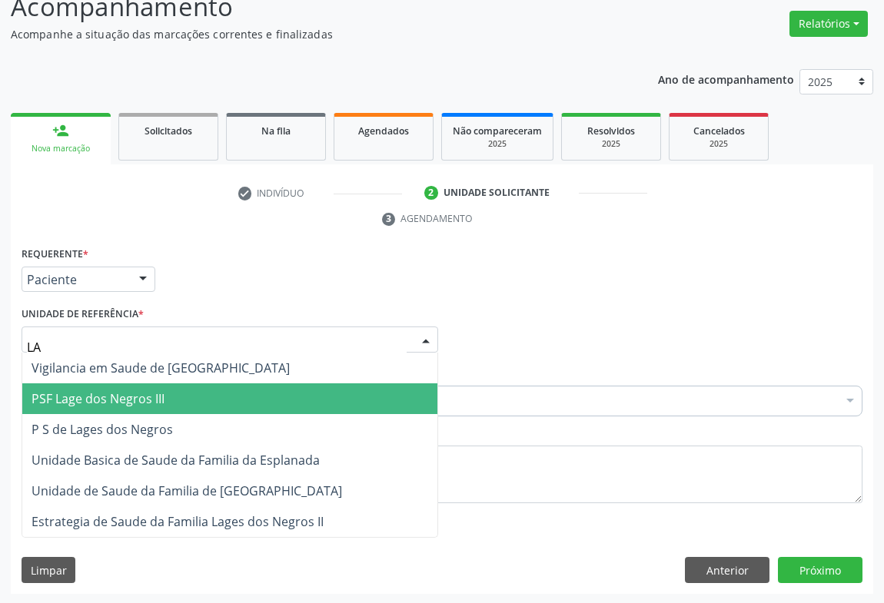
type input "LAG"
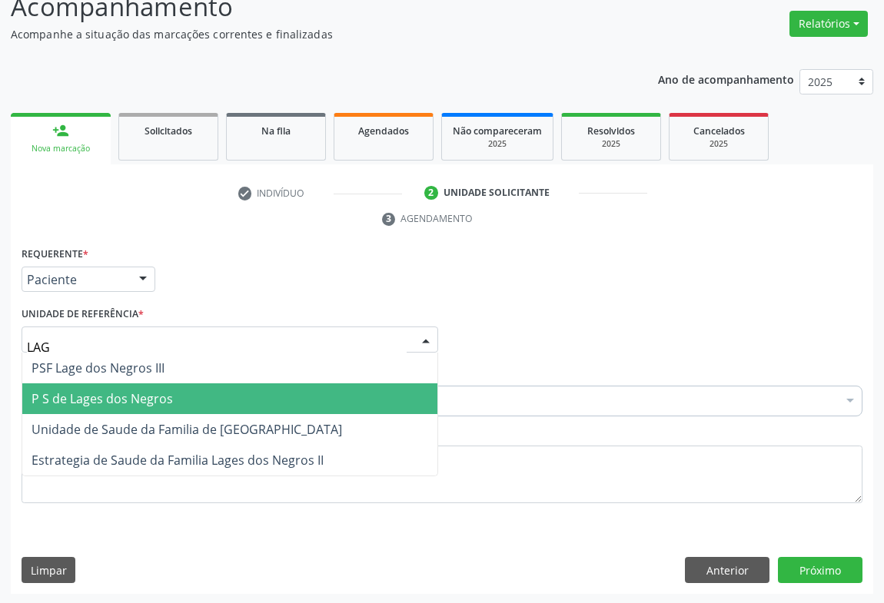
click at [135, 397] on span "P S de Lages dos Negros" at bounding box center [102, 398] width 141 height 17
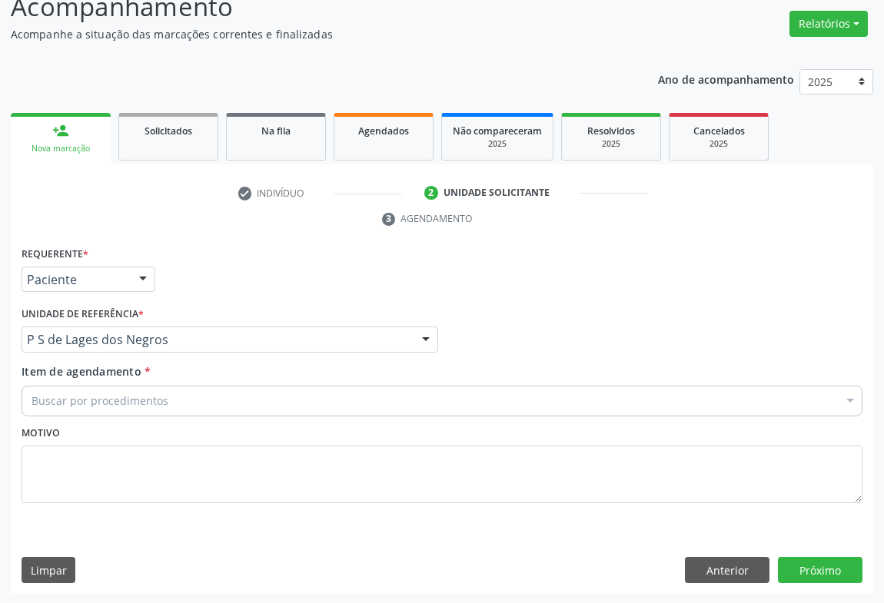
click at [261, 400] on div "Buscar por procedimentos" at bounding box center [442, 401] width 841 height 31
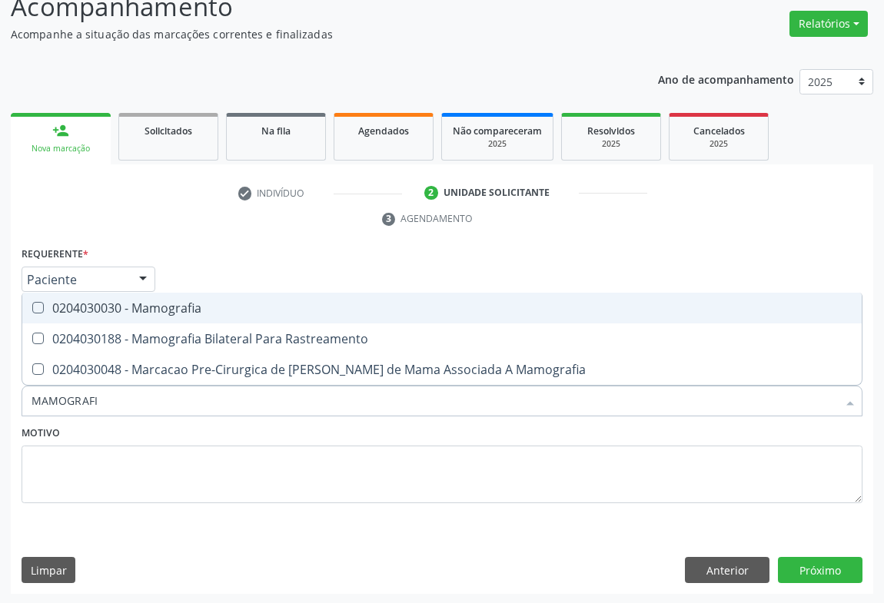
type input "MAMOGRAFIA"
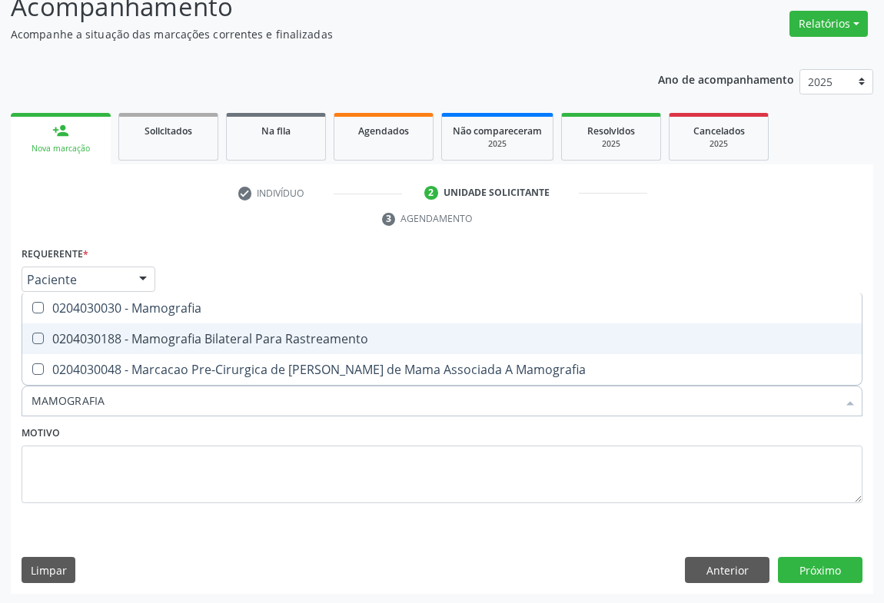
click at [204, 339] on div "0204030188 - Mamografia Bilateral Para Rastreamento" at bounding box center [442, 339] width 821 height 12
checkbox Rastreamento "true"
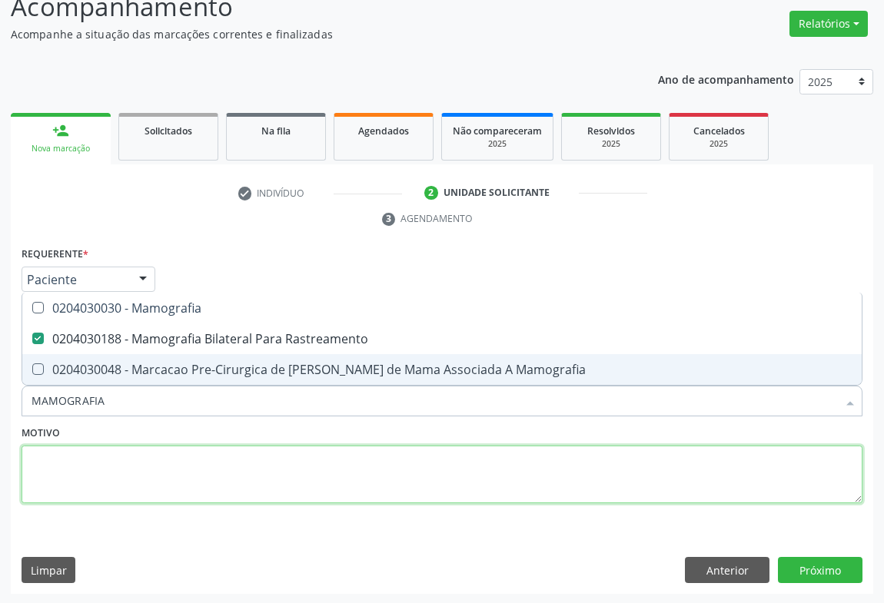
click at [251, 473] on textarea at bounding box center [442, 475] width 841 height 58
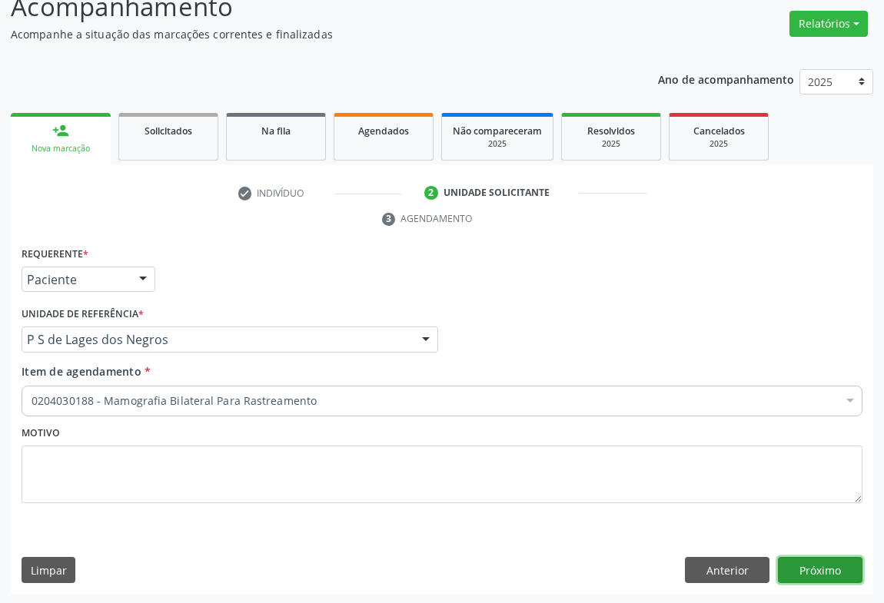
click at [825, 571] on button "Próximo" at bounding box center [820, 570] width 85 height 26
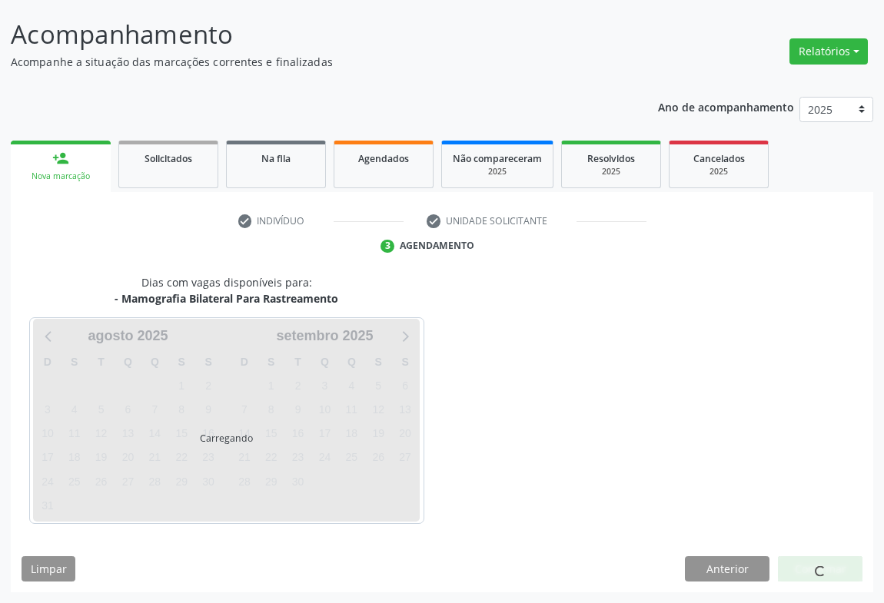
scroll to position [88, 0]
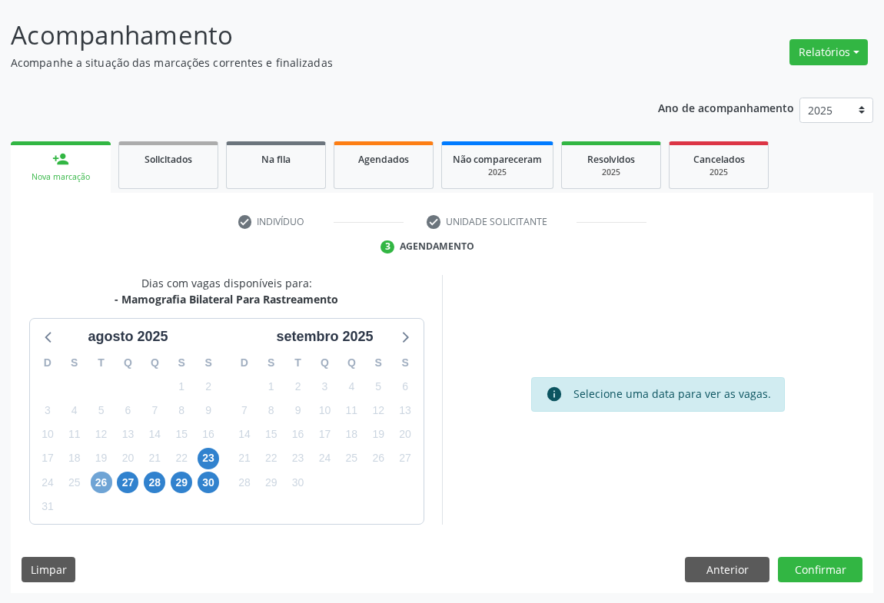
drag, startPoint x: 100, startPoint y: 481, endPoint x: 215, endPoint y: 469, distance: 115.9
click at [103, 480] on span "26" at bounding box center [102, 483] width 22 height 22
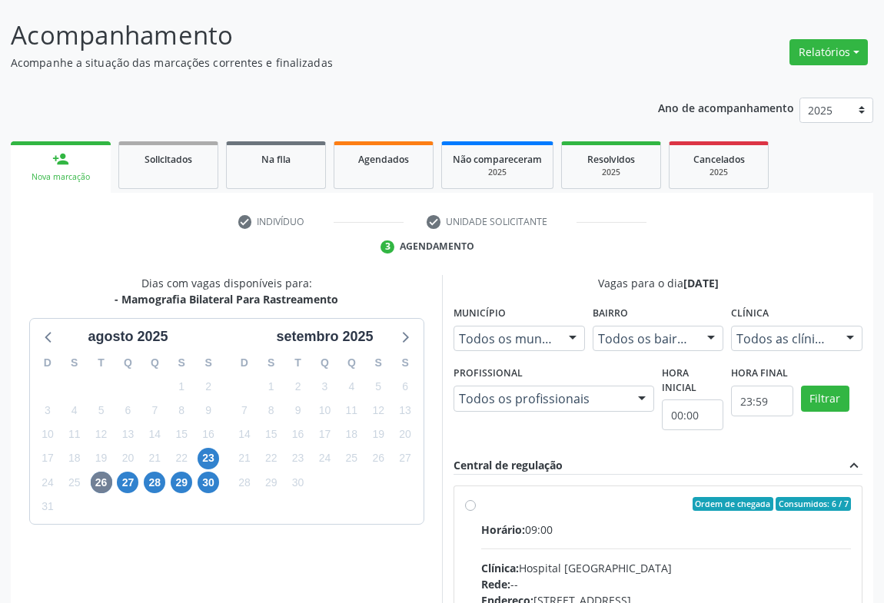
click at [492, 529] on span "Horário:" at bounding box center [503, 530] width 44 height 15
click at [476, 511] on input "Ordem de chegada Consumidos: 6 / 7 Horário: 09:00 Clínica: Hospital [GEOGRAPHIC…" at bounding box center [470, 504] width 11 height 14
radio input "true"
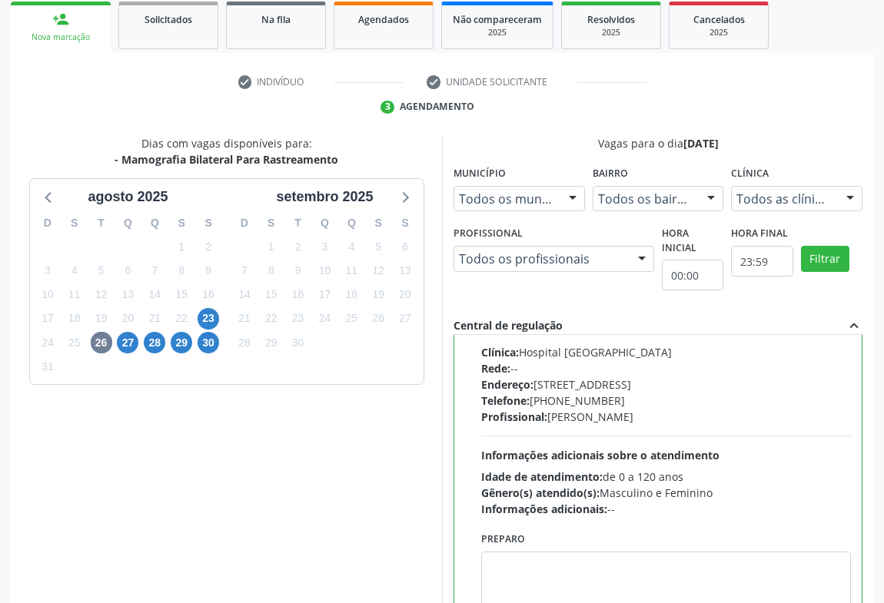
scroll to position [347, 0]
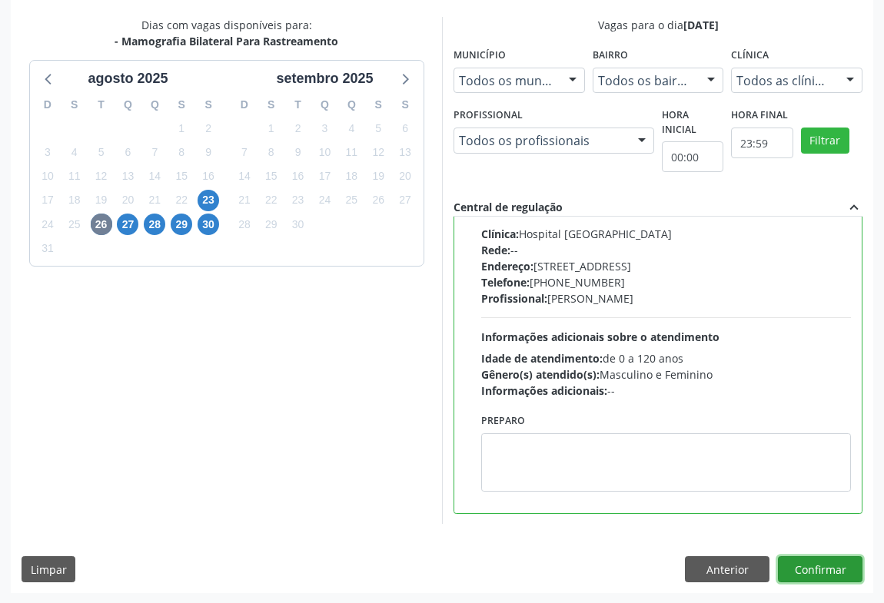
drag, startPoint x: 798, startPoint y: 564, endPoint x: 748, endPoint y: 518, distance: 68.0
click at [792, 557] on button "Confirmar" at bounding box center [820, 569] width 85 height 26
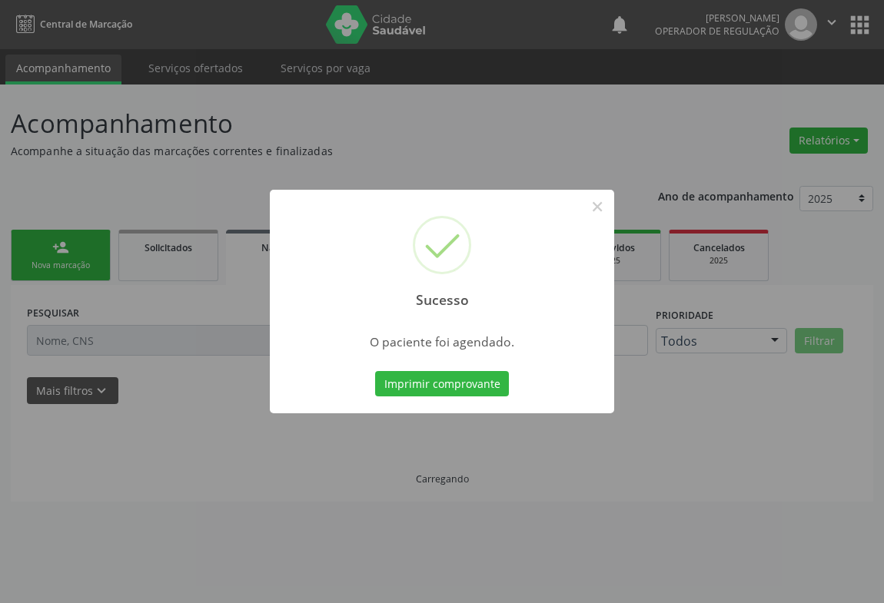
scroll to position [0, 0]
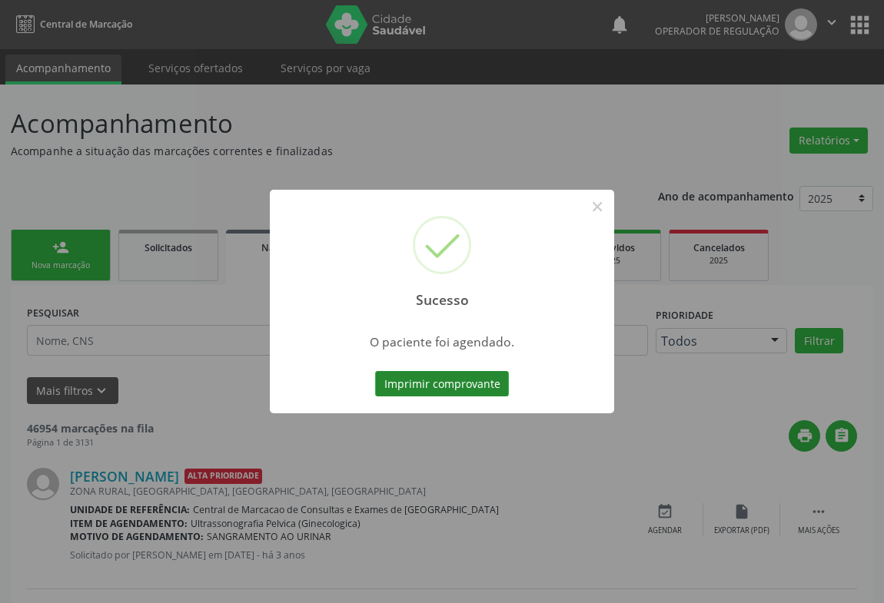
click at [440, 381] on button "Imprimir comprovante" at bounding box center [442, 384] width 134 height 26
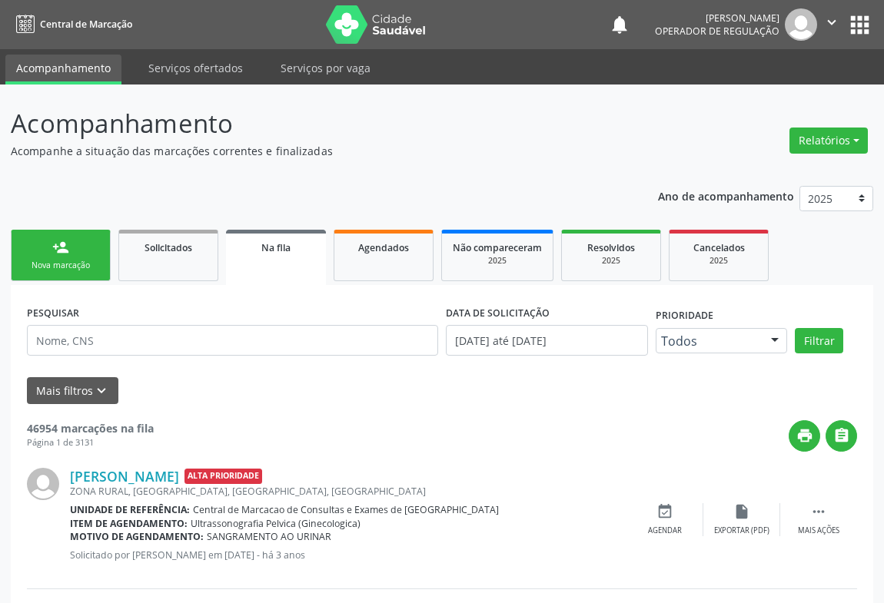
click at [75, 258] on link "person_add Nova marcação" at bounding box center [61, 255] width 100 height 51
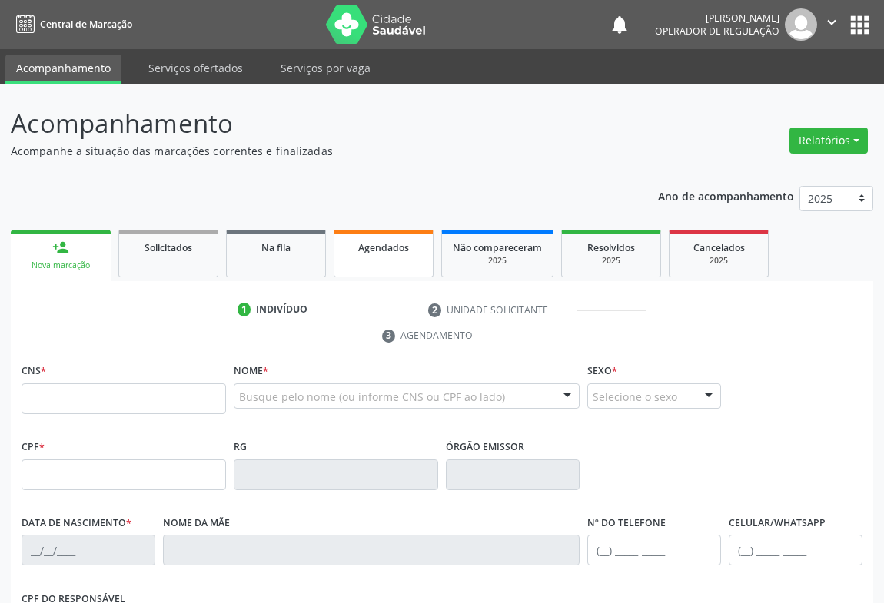
click at [358, 253] on span "Agendados" at bounding box center [383, 247] width 51 height 13
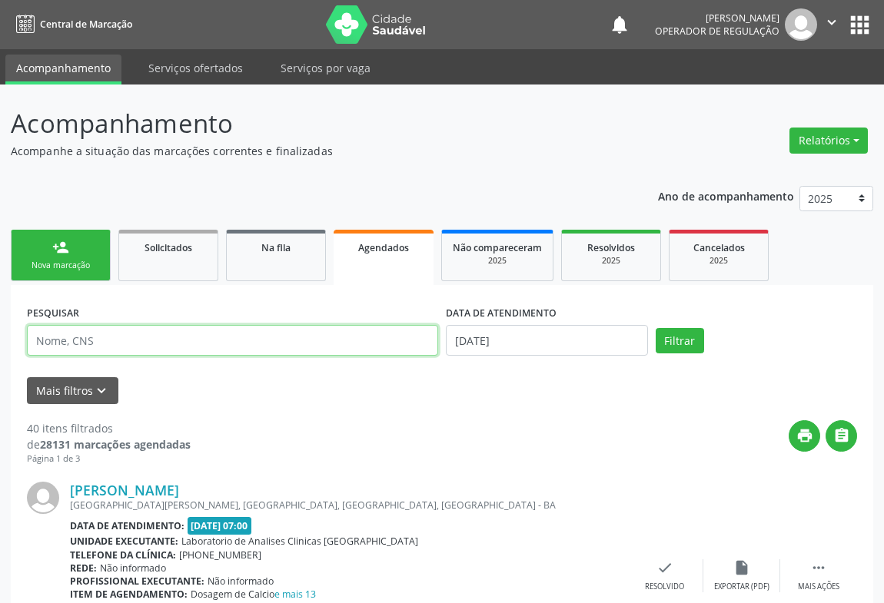
click at [131, 340] on input "text" at bounding box center [232, 340] width 411 height 31
type input "70240552704"
click at [828, 21] on icon "" at bounding box center [831, 22] width 17 height 17
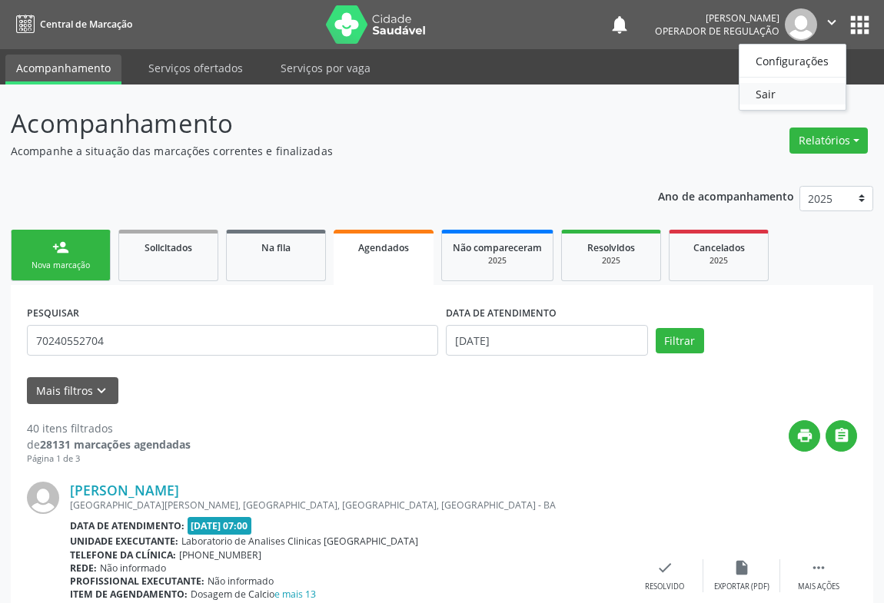
click at [755, 91] on link "Sair" at bounding box center [792, 94] width 106 height 22
